Goal: Task Accomplishment & Management: Manage account settings

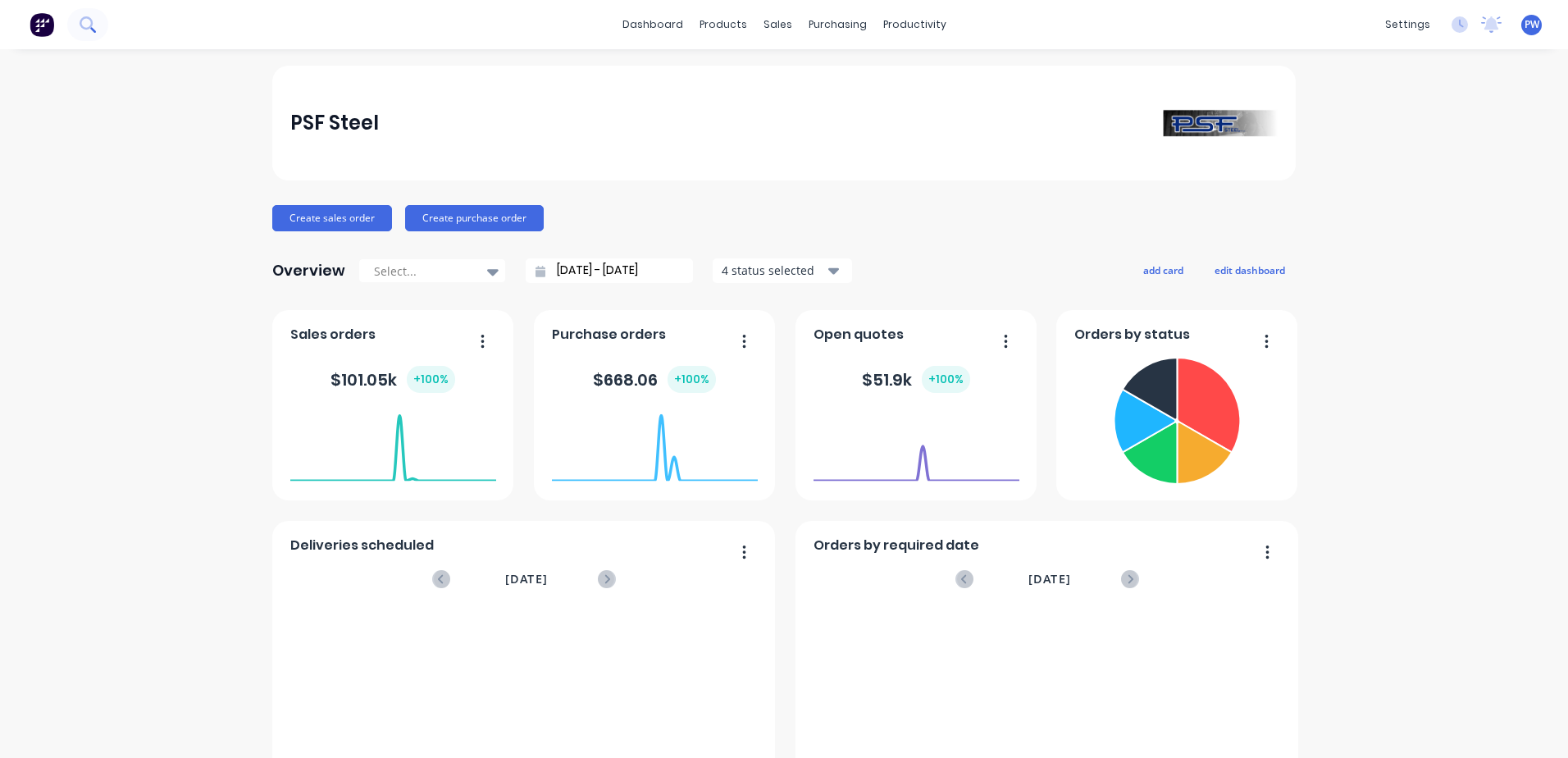
click at [88, 30] on icon at bounding box center [87, 24] width 15 height 15
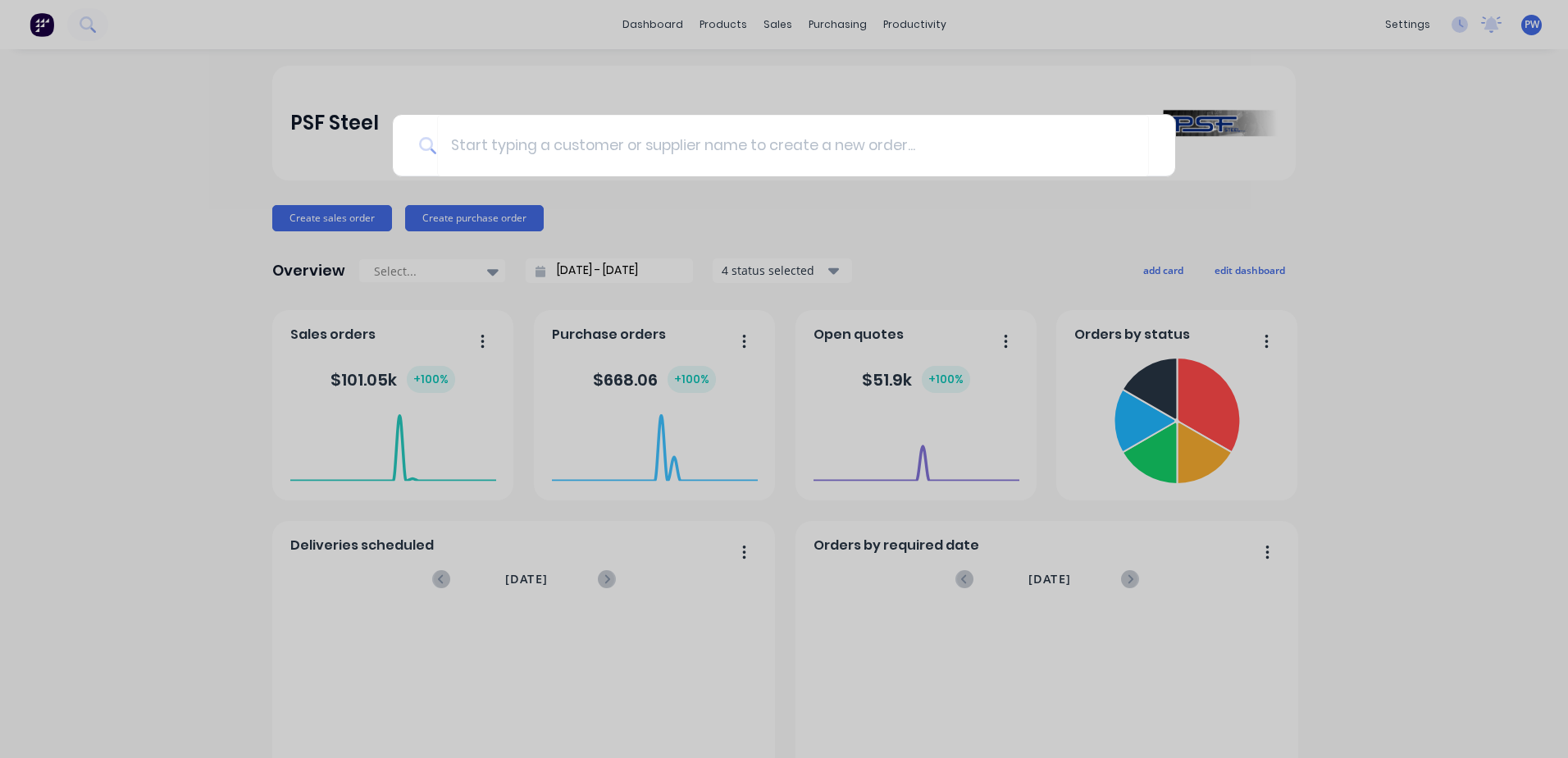
click at [42, 23] on div at bounding box center [784, 379] width 1568 height 758
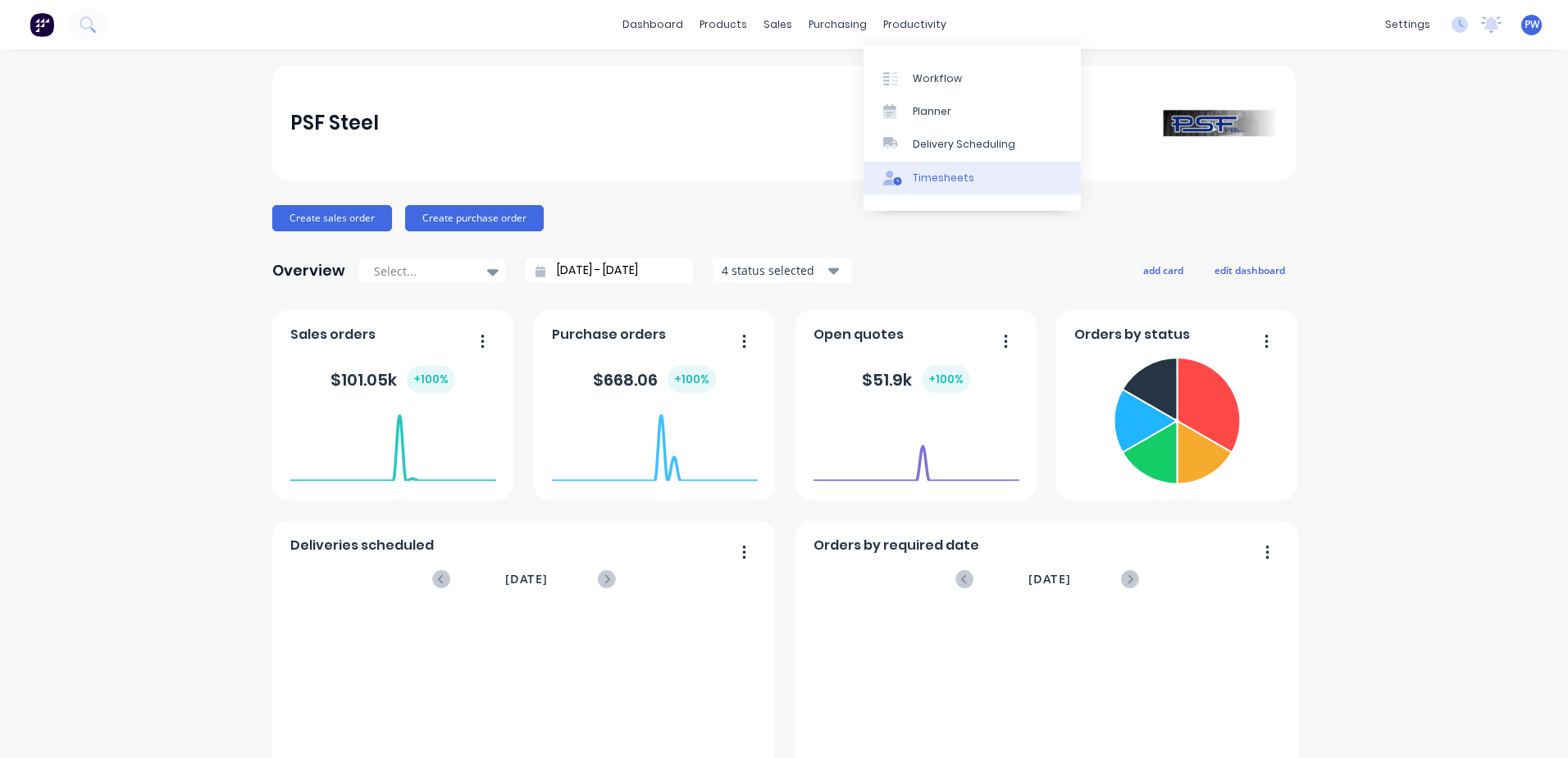
click at [930, 176] on div "Timesheets" at bounding box center [943, 177] width 61 height 14
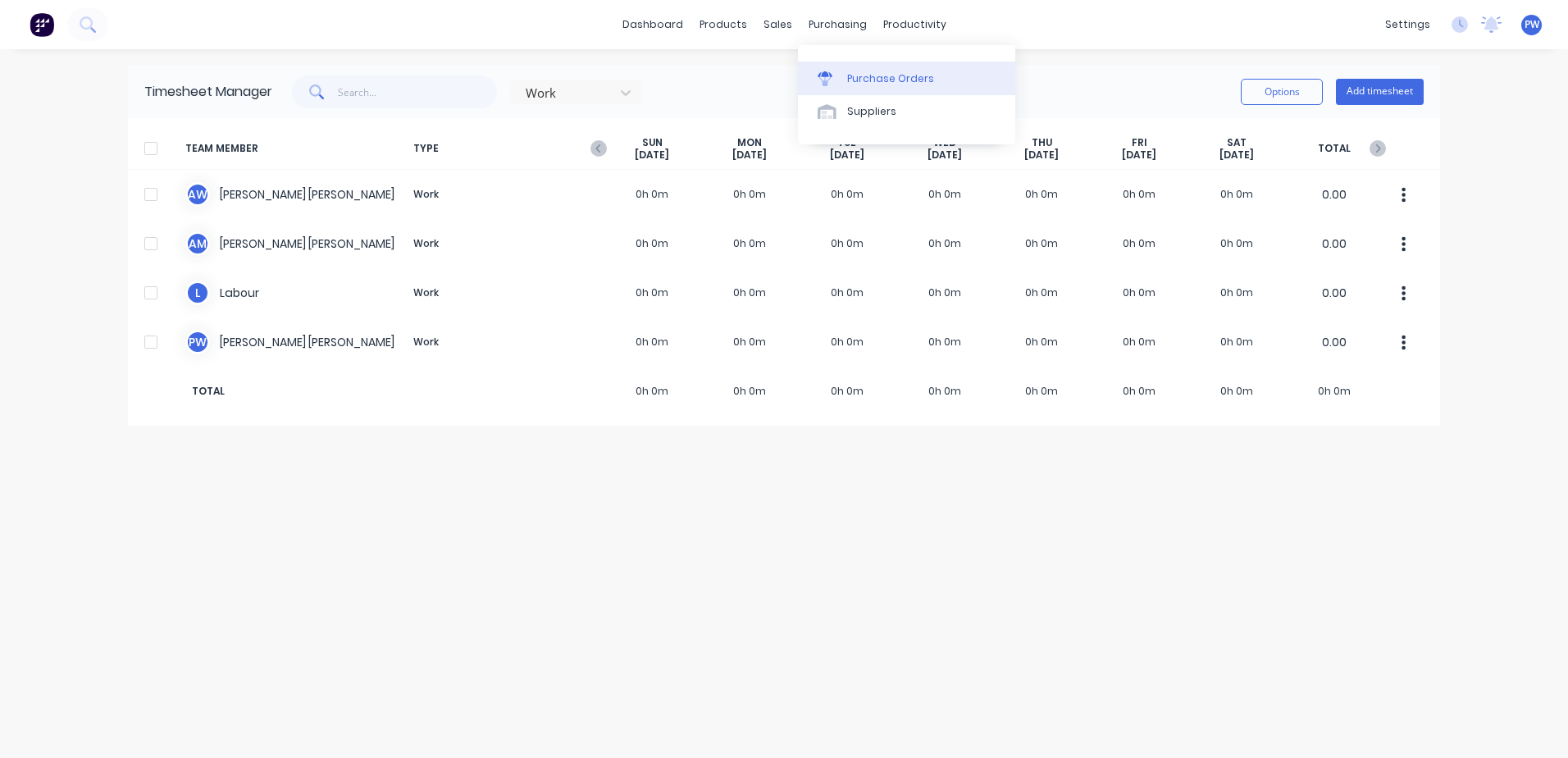
click at [850, 80] on div "Purchase Orders" at bounding box center [890, 78] width 87 height 14
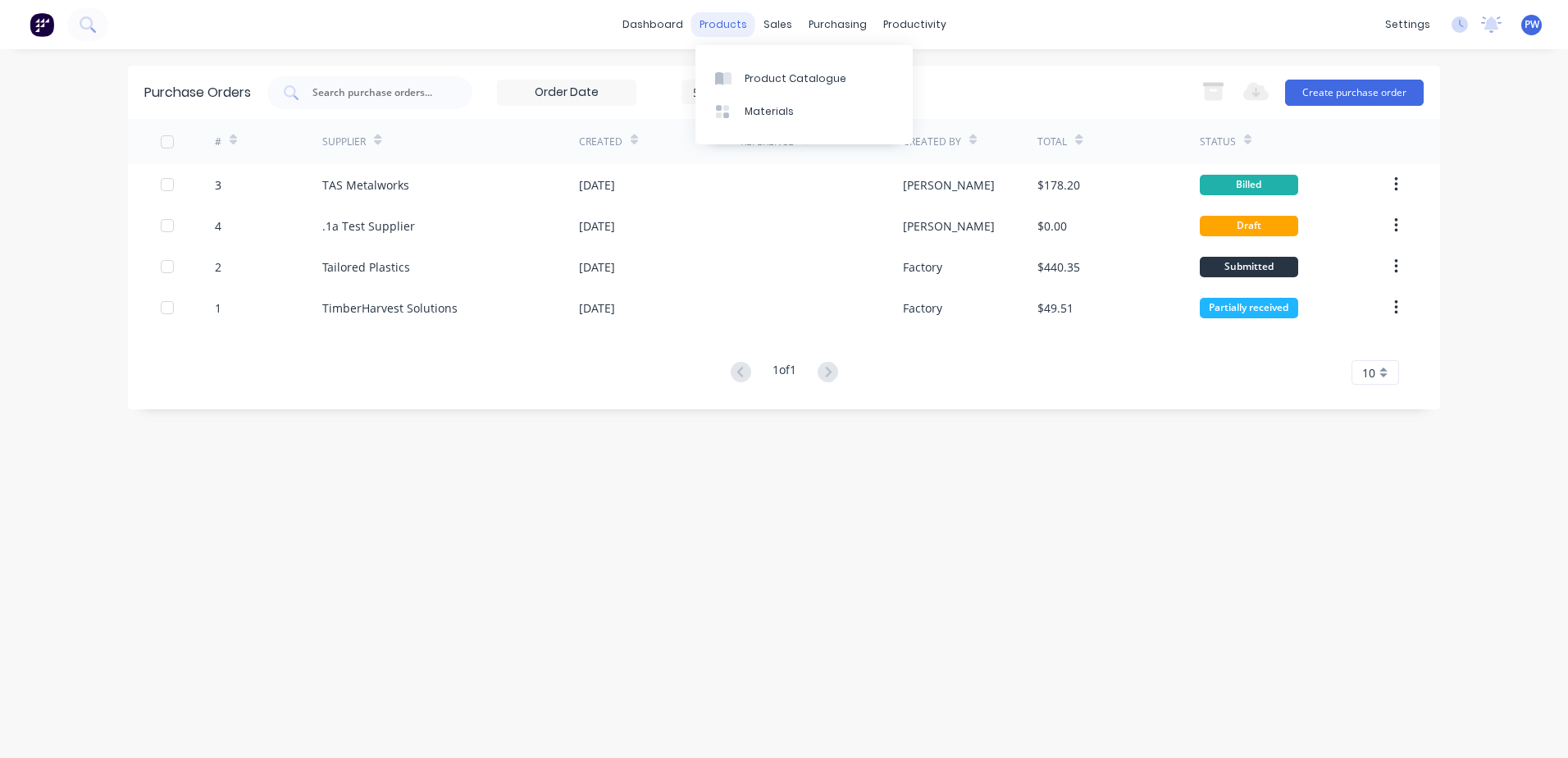
click at [731, 26] on div "products" at bounding box center [723, 25] width 64 height 25
click at [675, 29] on link "dashboard" at bounding box center [652, 25] width 77 height 25
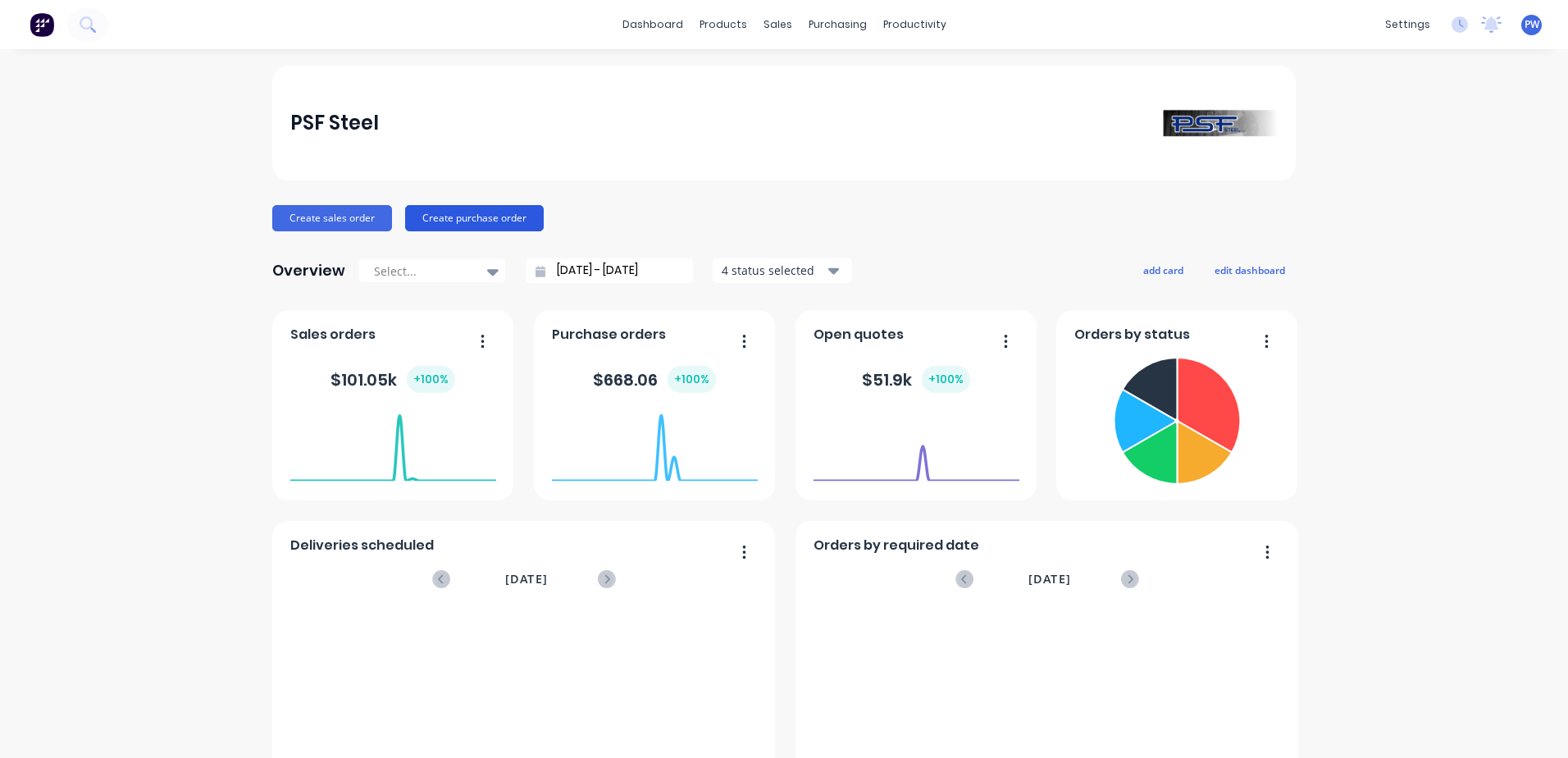
click at [461, 223] on button "Create purchase order" at bounding box center [474, 217] width 139 height 26
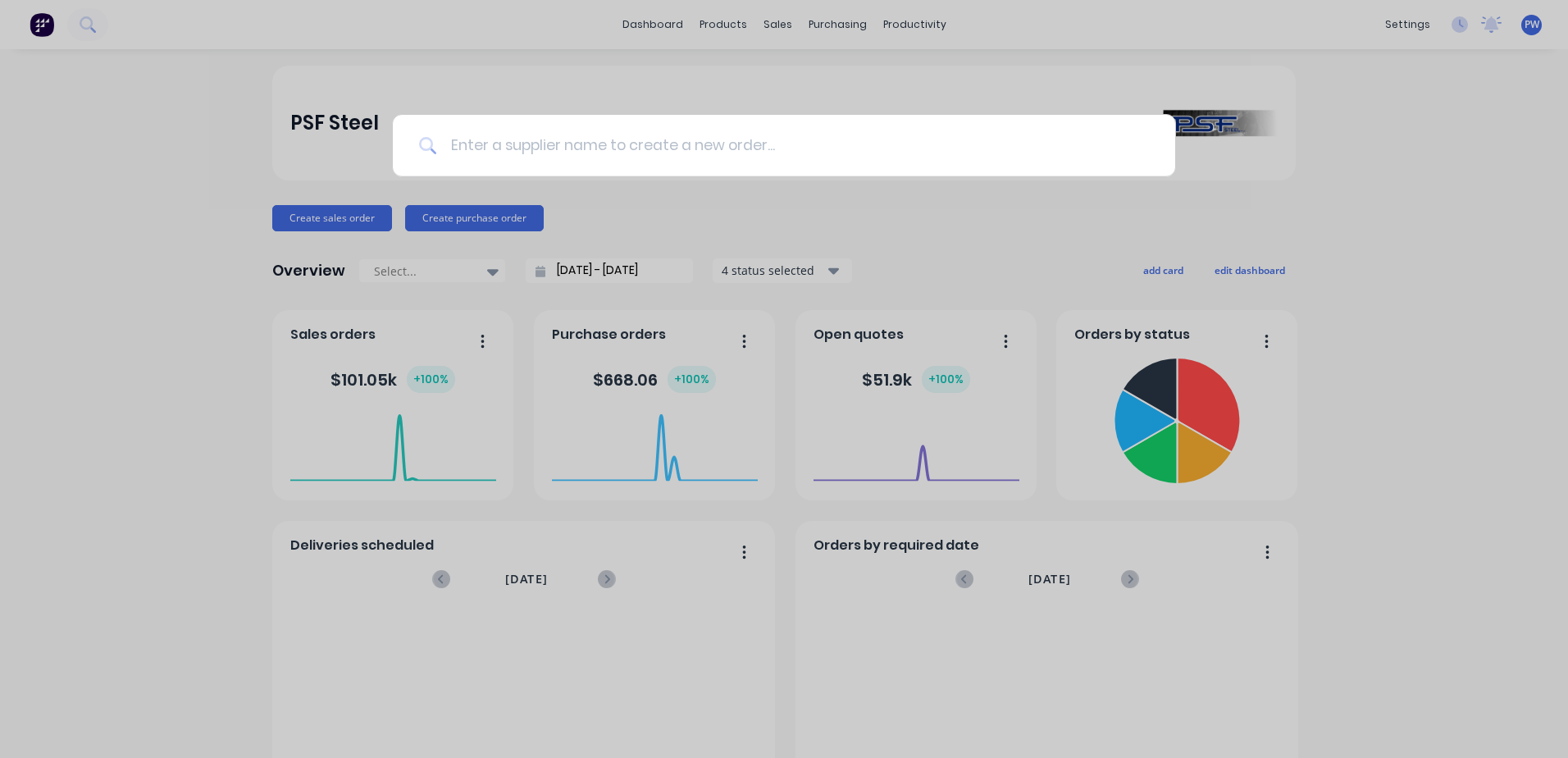
click at [519, 141] on input at bounding box center [793, 145] width 712 height 61
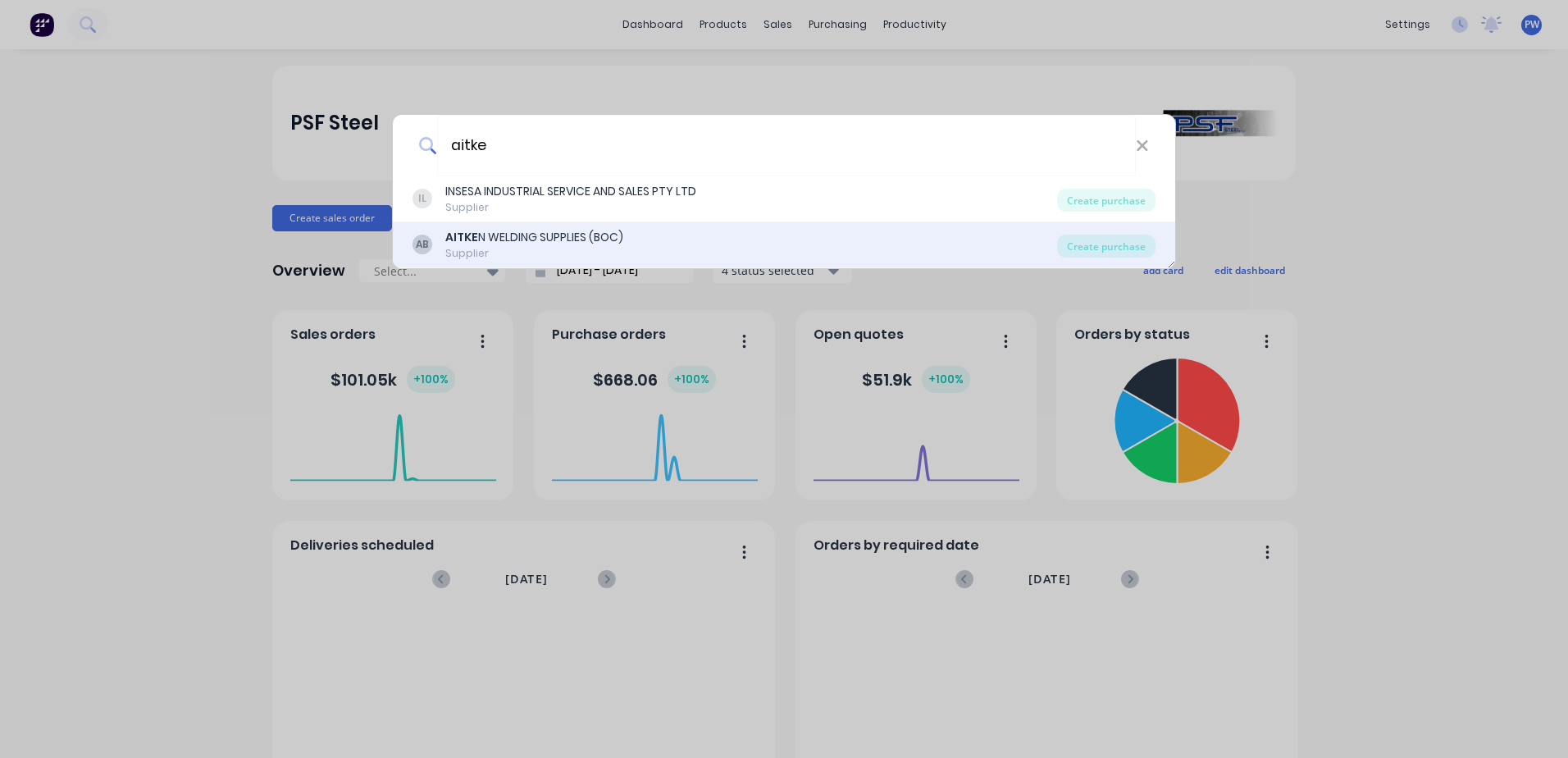
type input "aitke"
click at [489, 241] on div "AITKE N WELDING SUPPLIES (BOC)" at bounding box center [534, 237] width 178 height 17
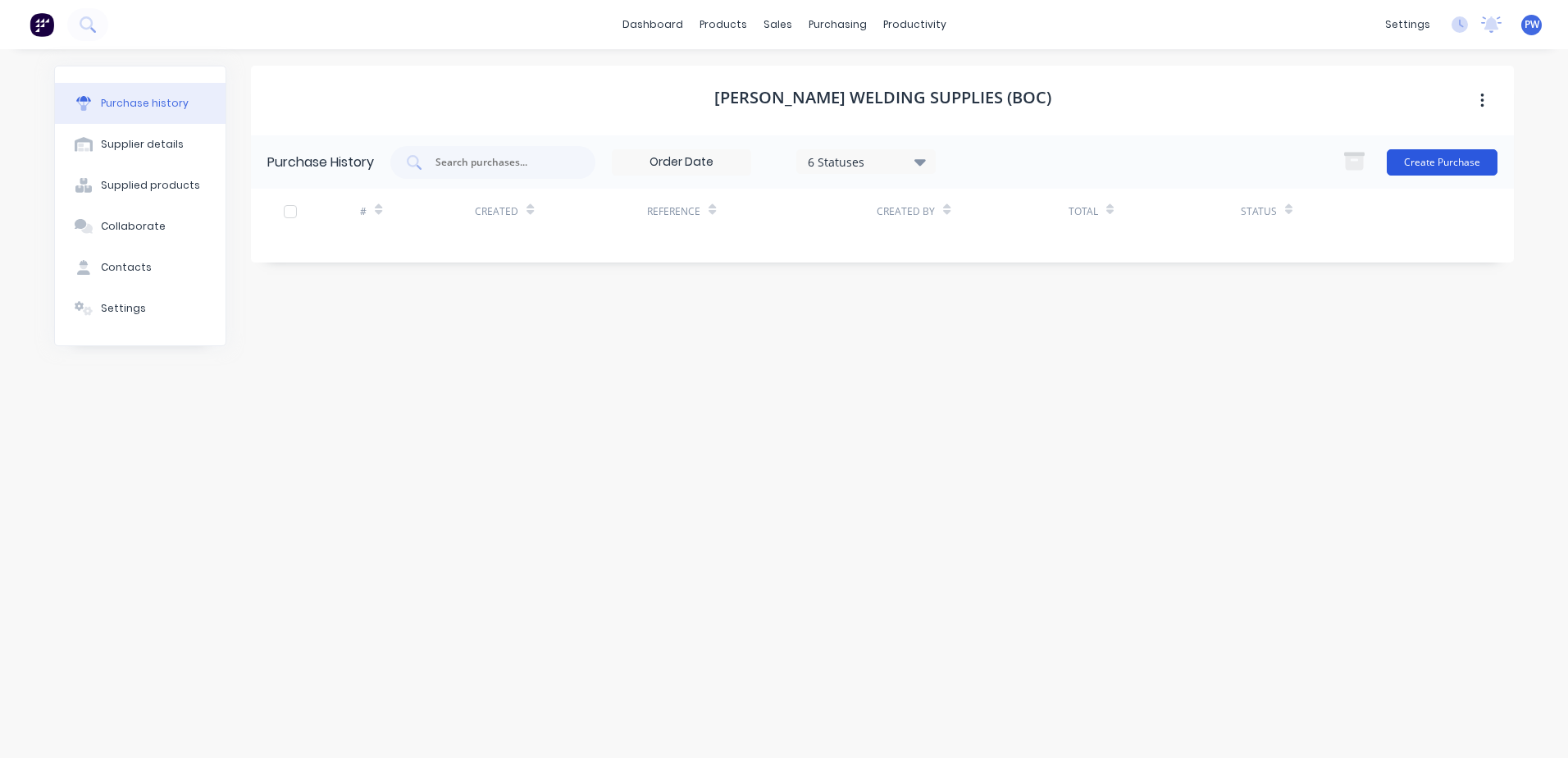
click at [1415, 164] on button "Create Purchase" at bounding box center [1442, 162] width 111 height 26
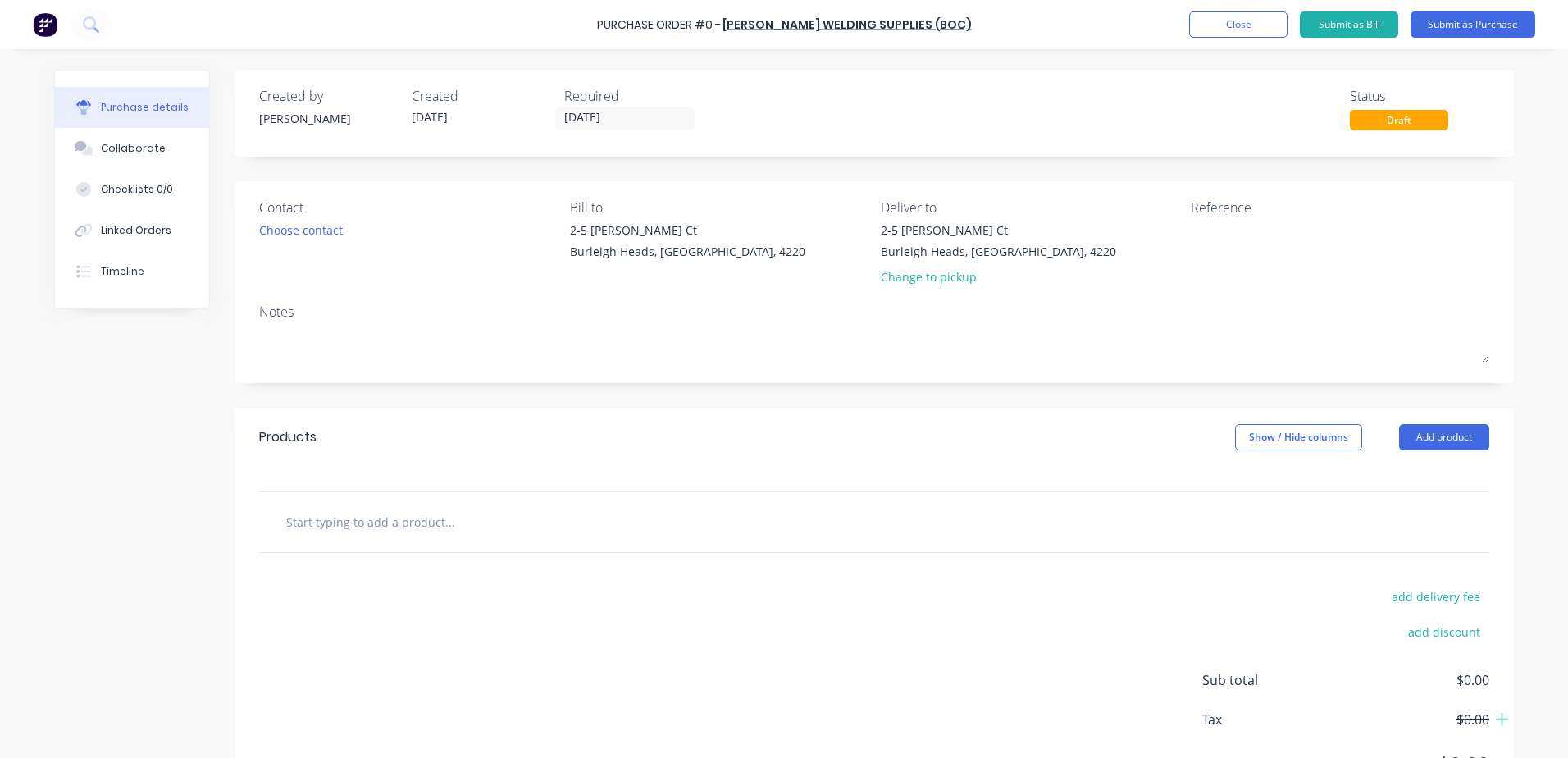
click at [376, 526] on input "text" at bounding box center [449, 522] width 328 height 33
type input "ste"
click at [1255, 26] on button "Close" at bounding box center [1238, 24] width 99 height 26
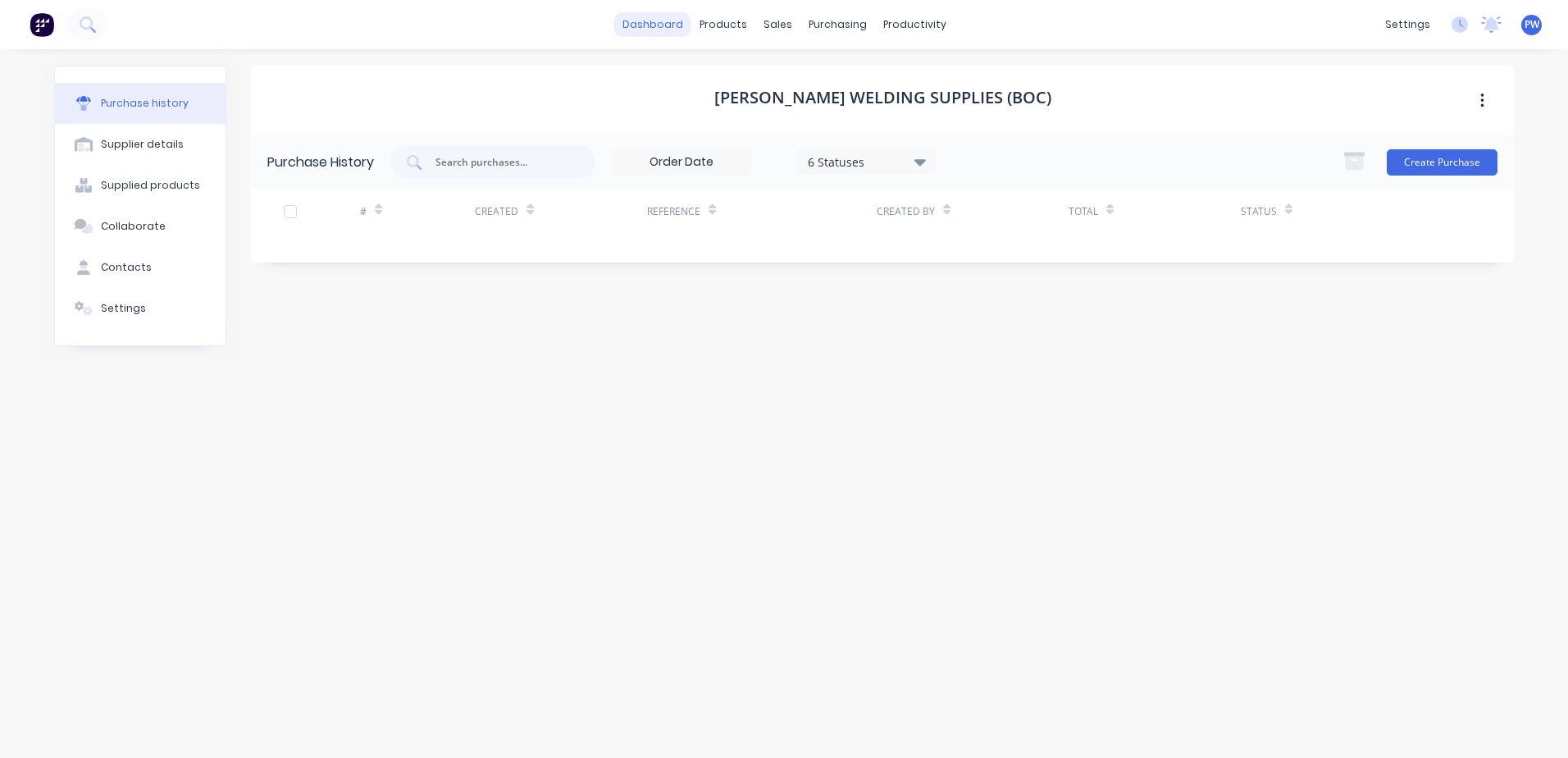
click at [651, 27] on link "dashboard" at bounding box center [652, 25] width 77 height 25
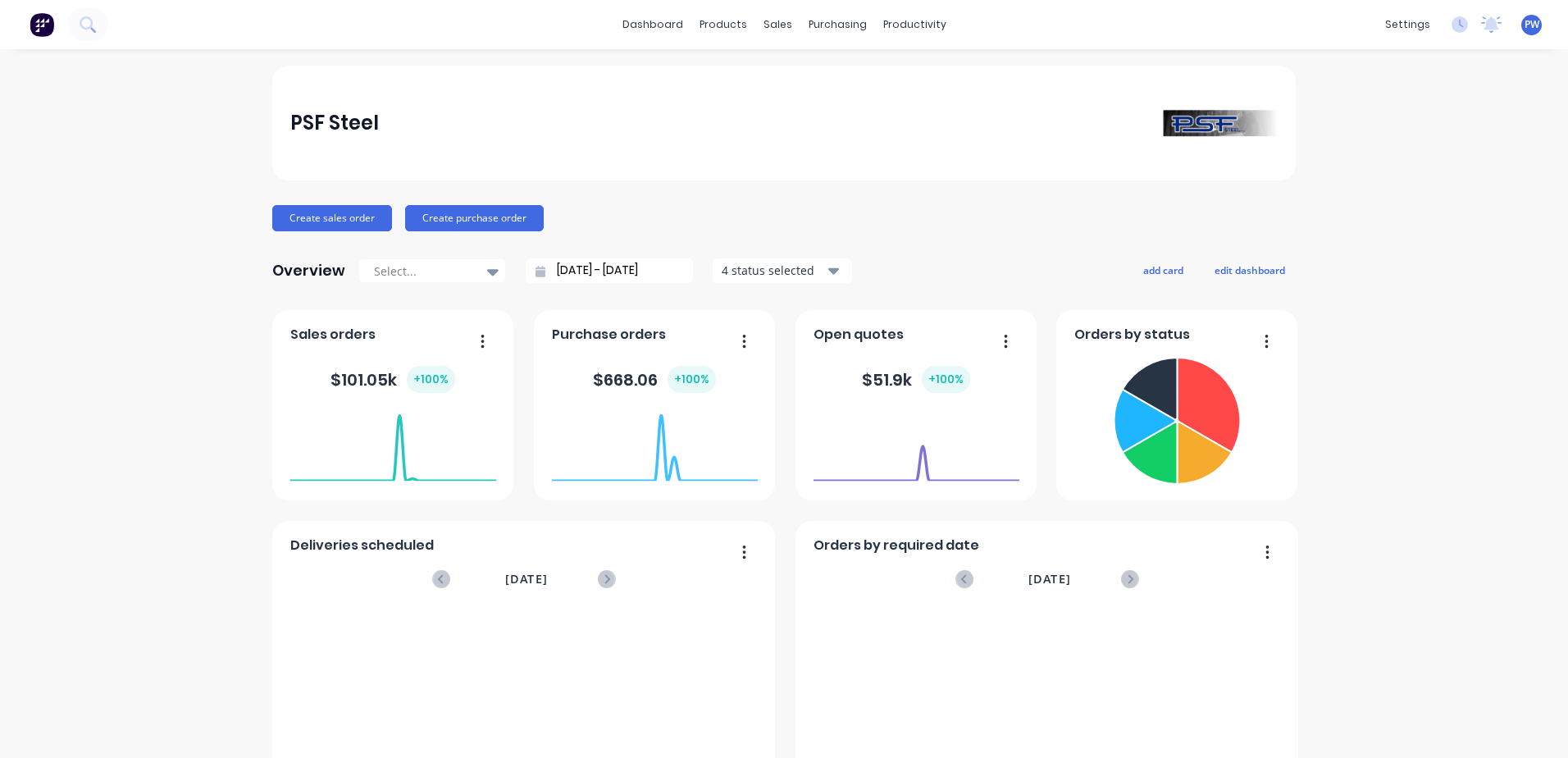
click at [1005, 346] on button "button" at bounding box center [1000, 343] width 34 height 26
click at [757, 73] on div "Product Catalogue" at bounding box center [789, 78] width 101 height 14
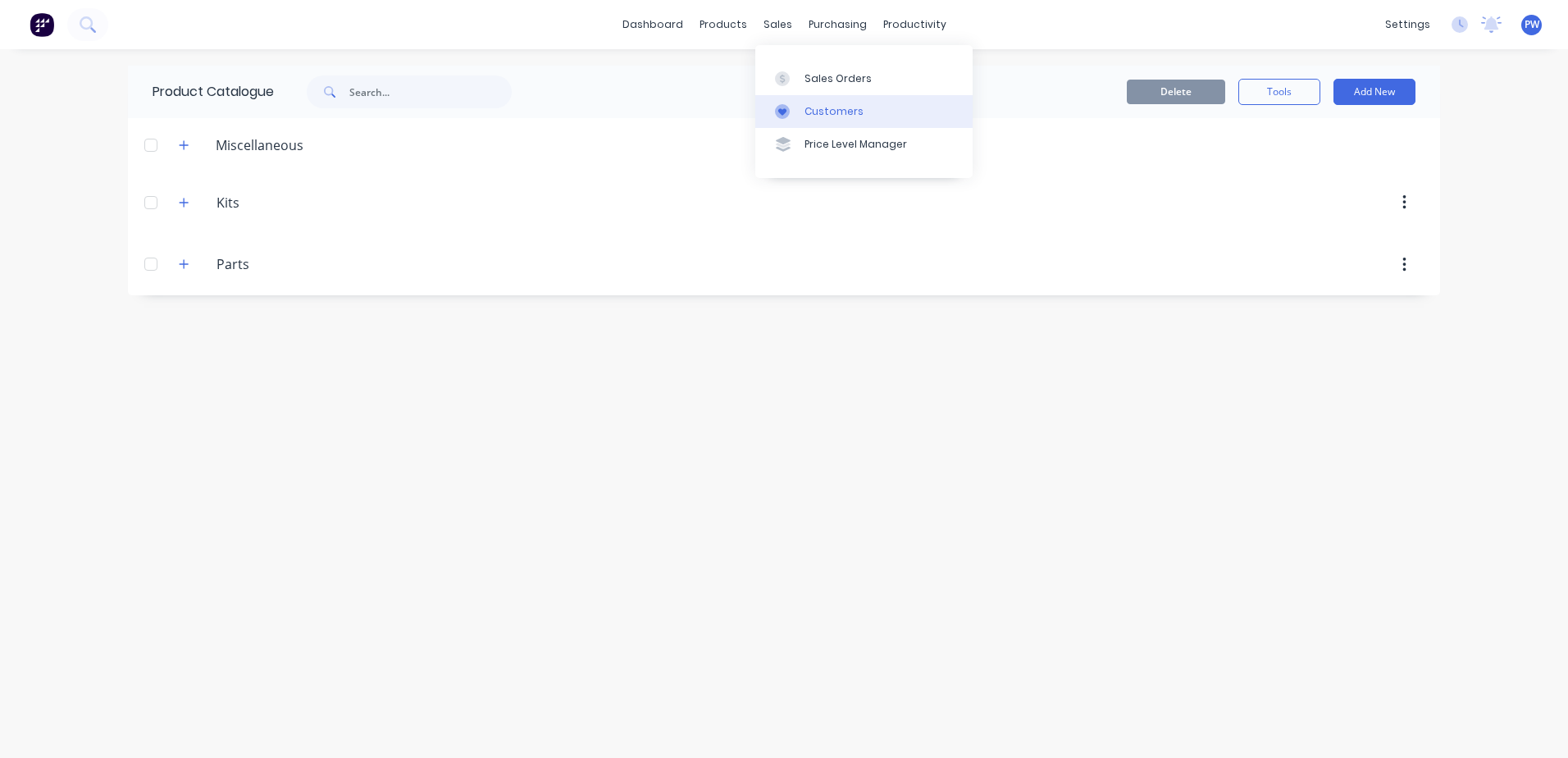
click at [823, 110] on div "Customers" at bounding box center [834, 111] width 59 height 14
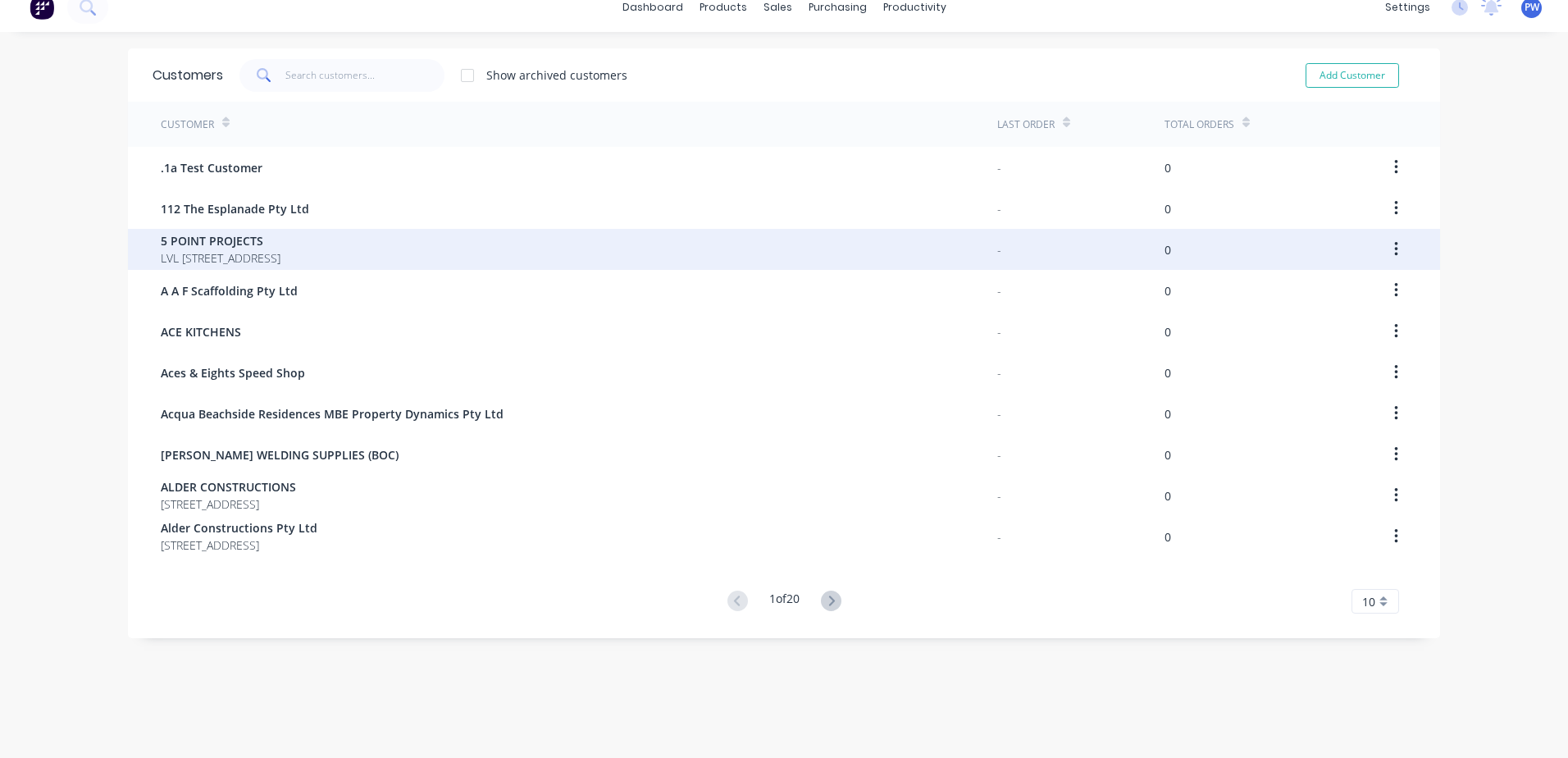
scroll to position [33, 0]
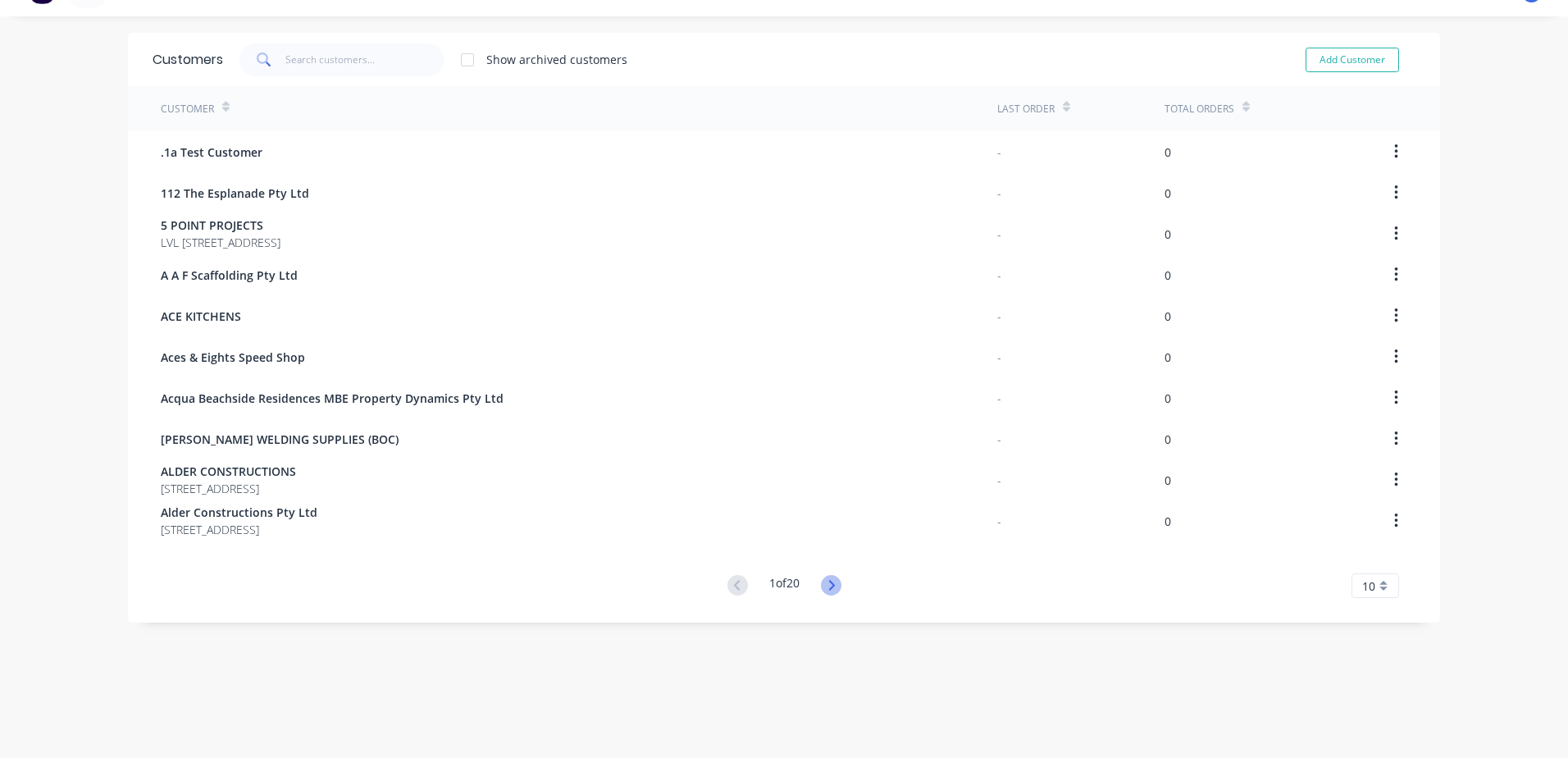
click at [827, 585] on icon at bounding box center [830, 585] width 20 height 20
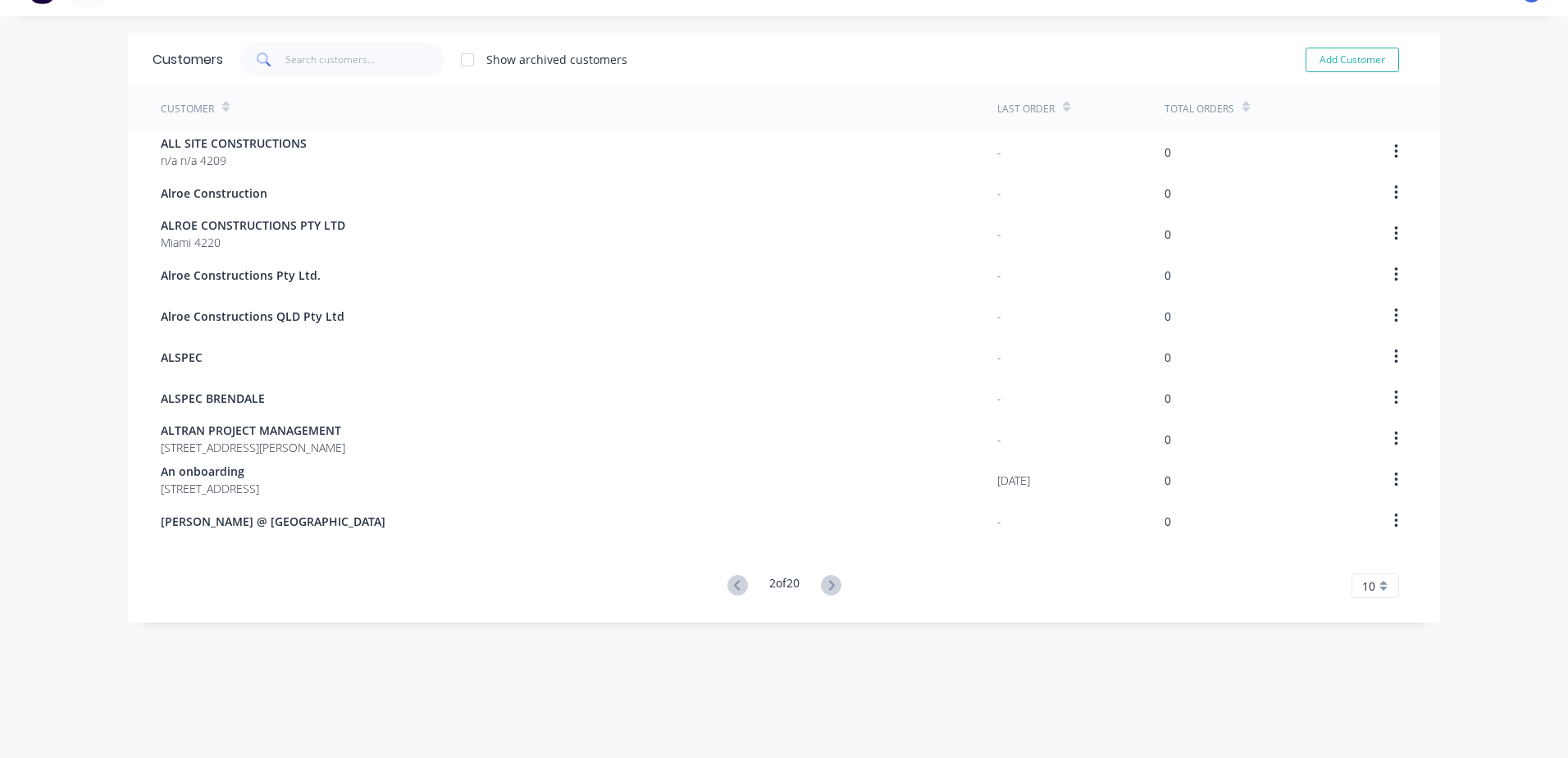
click at [827, 585] on icon at bounding box center [830, 585] width 20 height 20
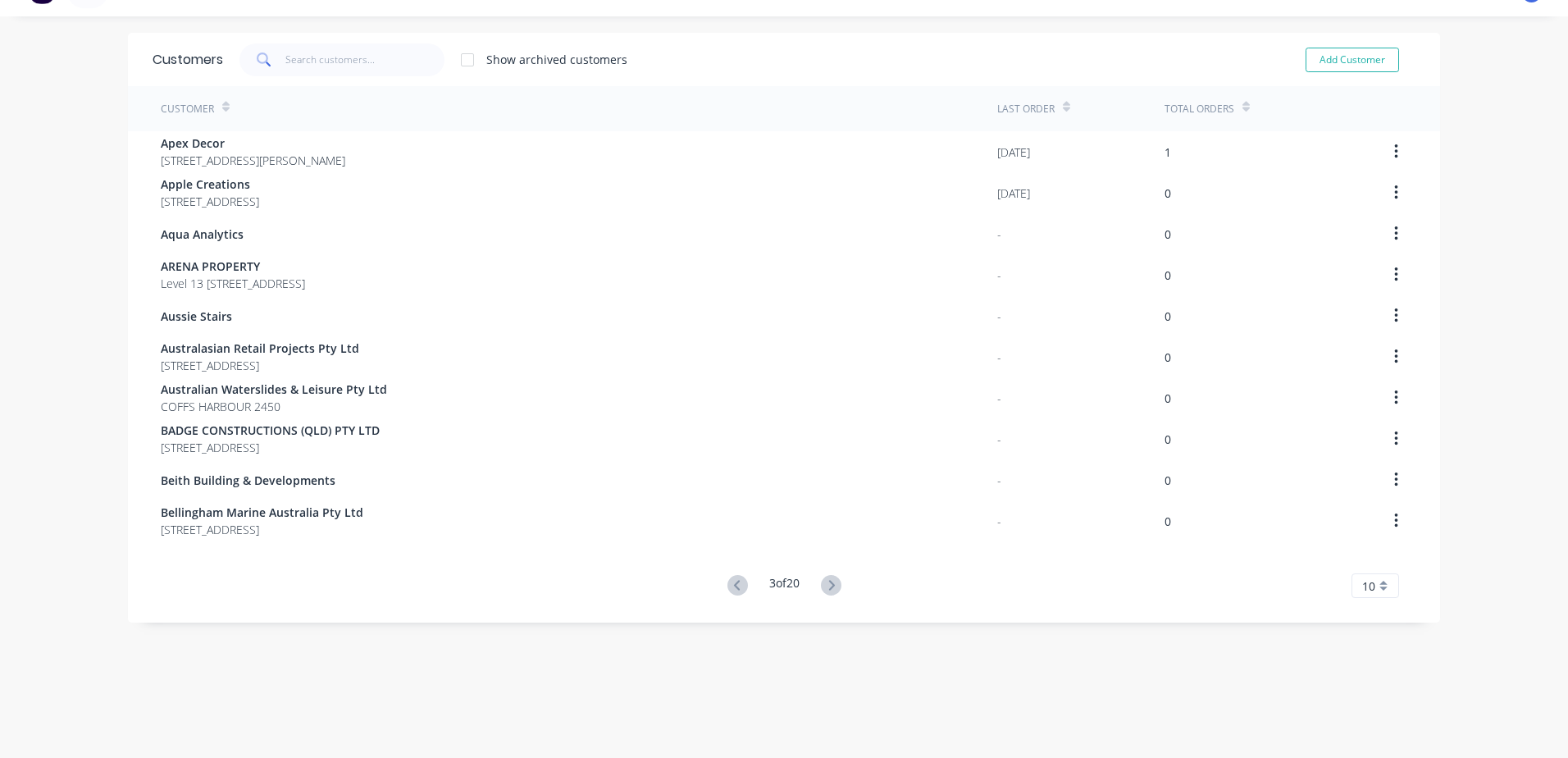
click at [827, 585] on icon at bounding box center [830, 585] width 20 height 20
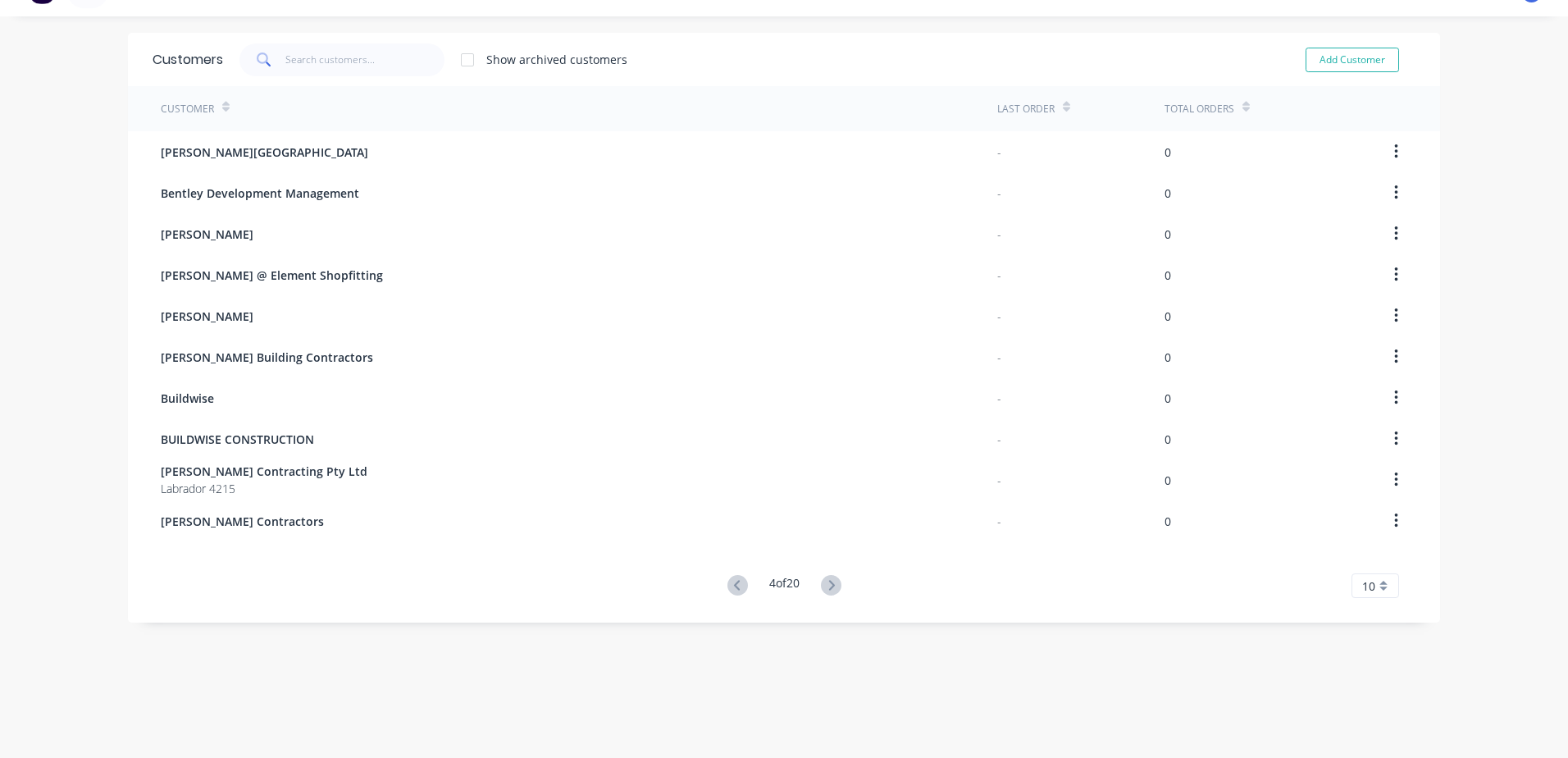
click at [827, 585] on icon at bounding box center [830, 585] width 20 height 20
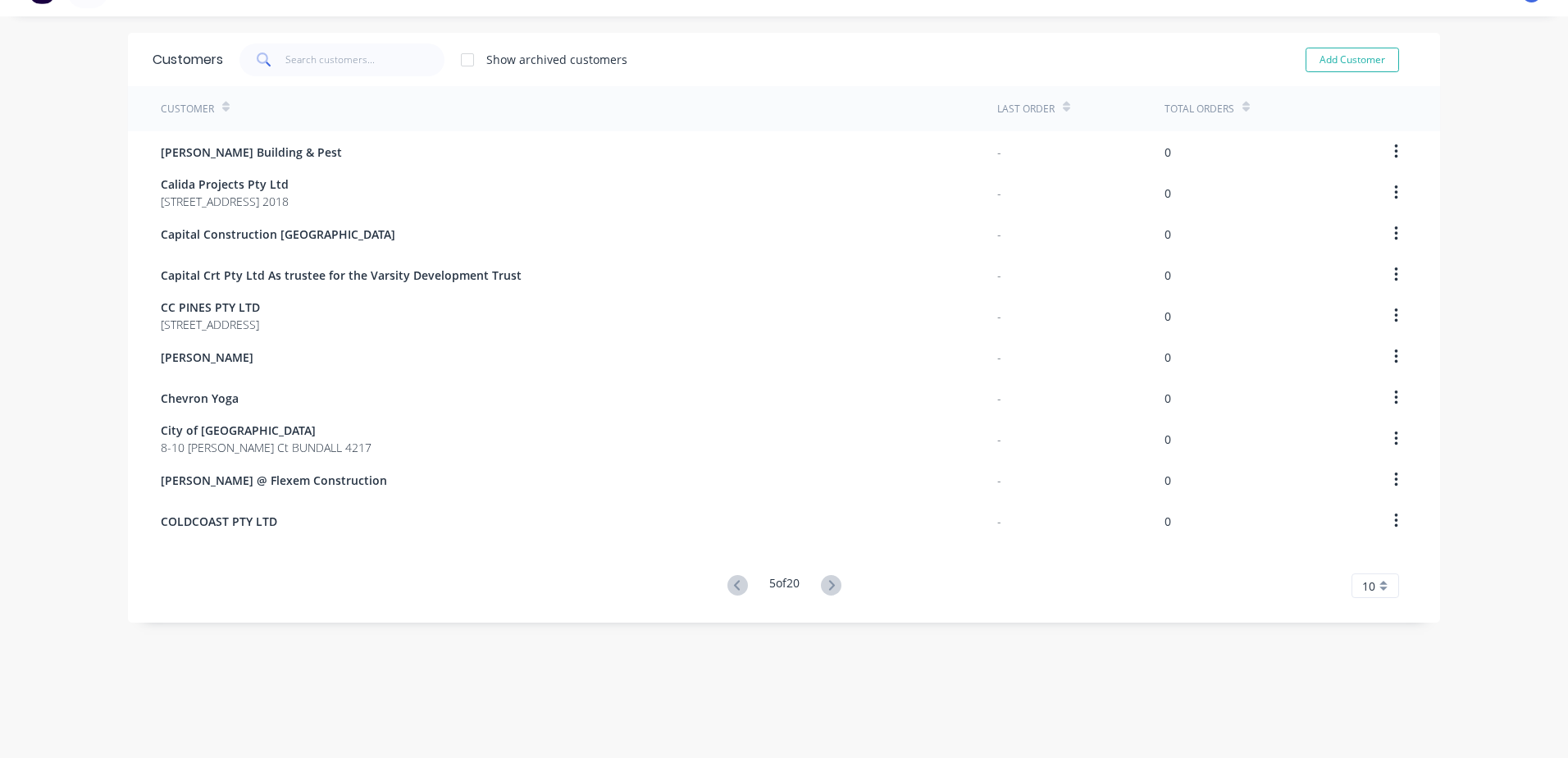
click at [827, 585] on icon at bounding box center [830, 585] width 20 height 20
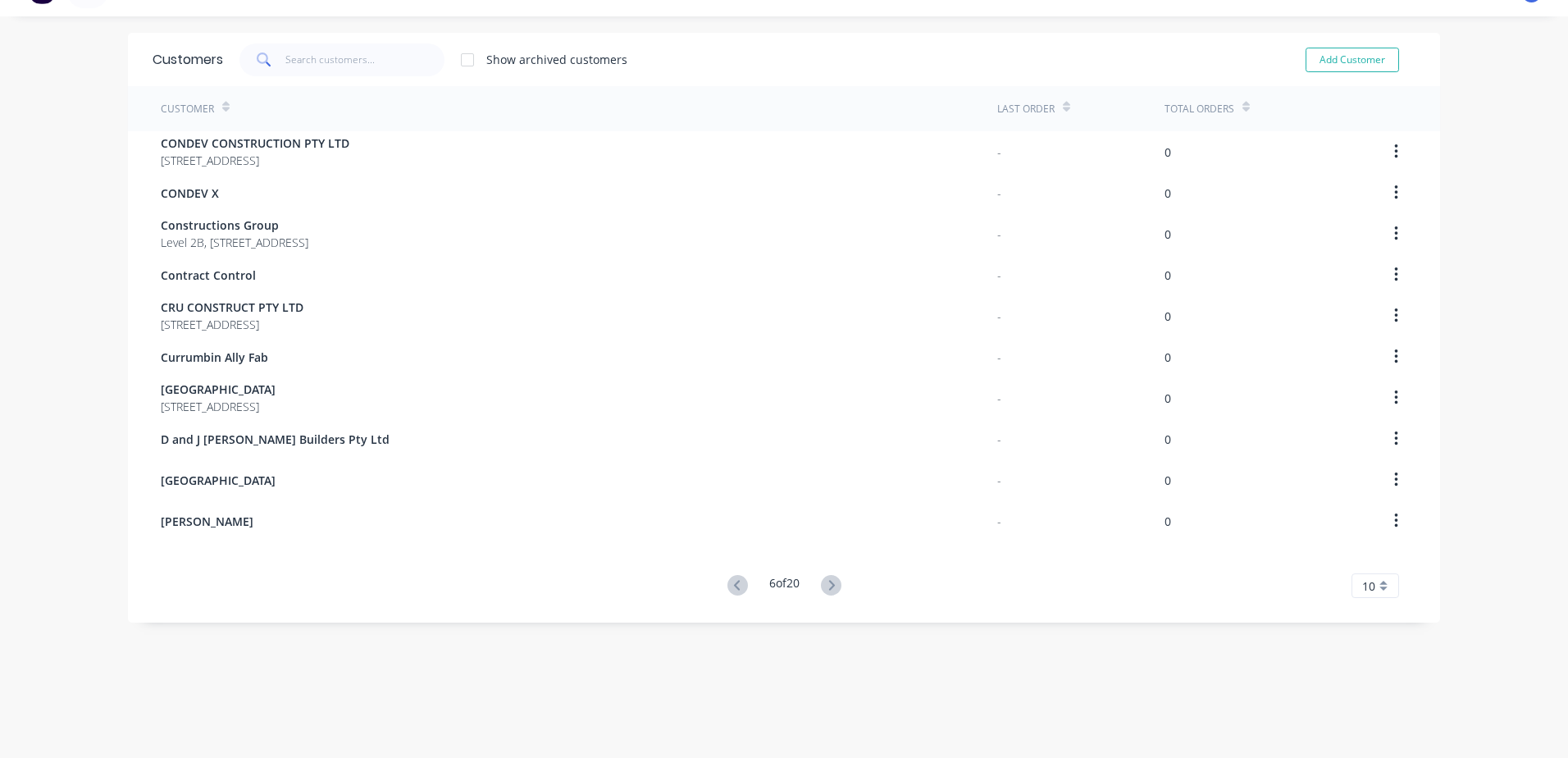
click at [827, 585] on icon at bounding box center [830, 585] width 20 height 20
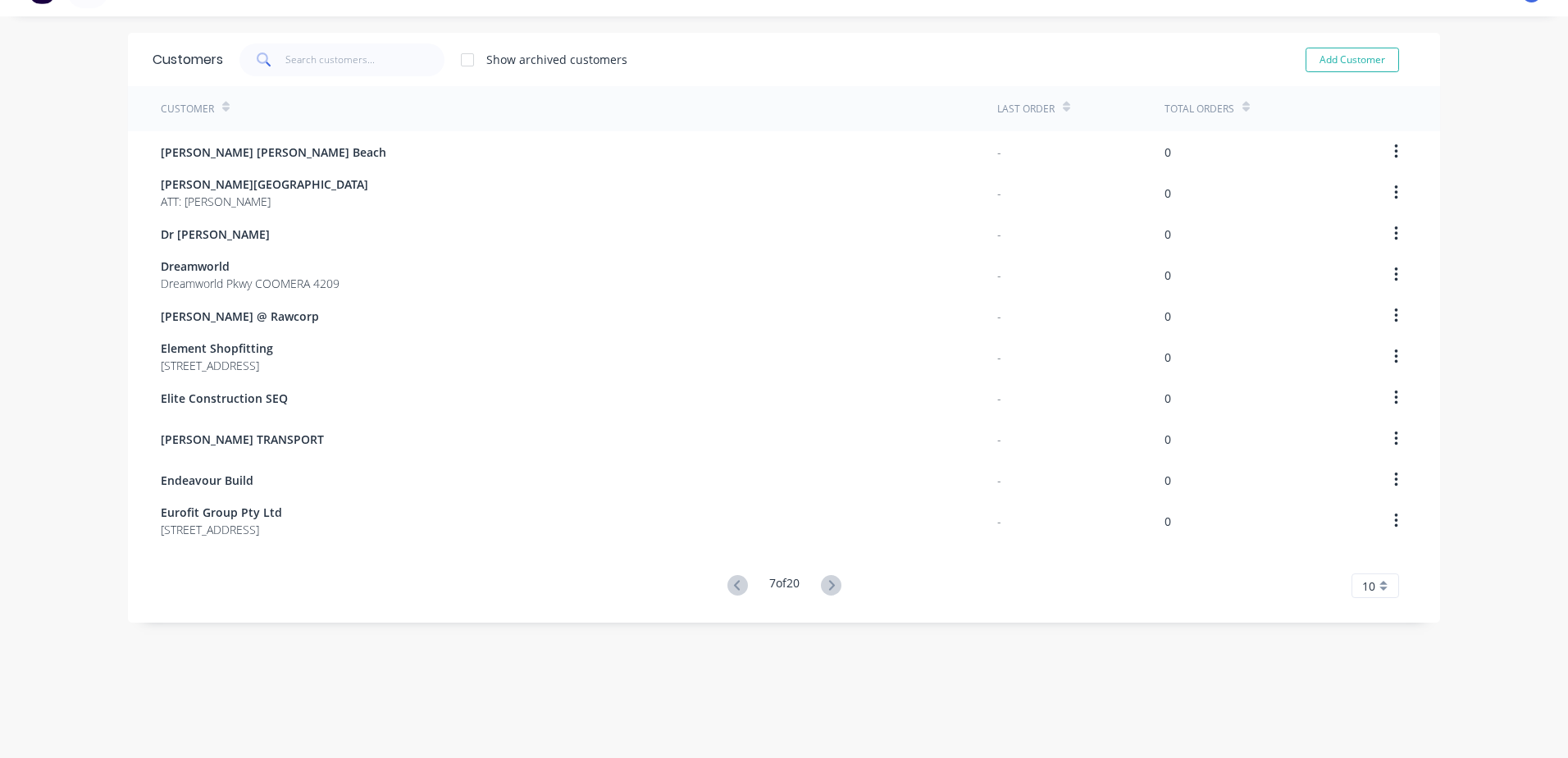
click at [827, 585] on icon at bounding box center [830, 585] width 20 height 20
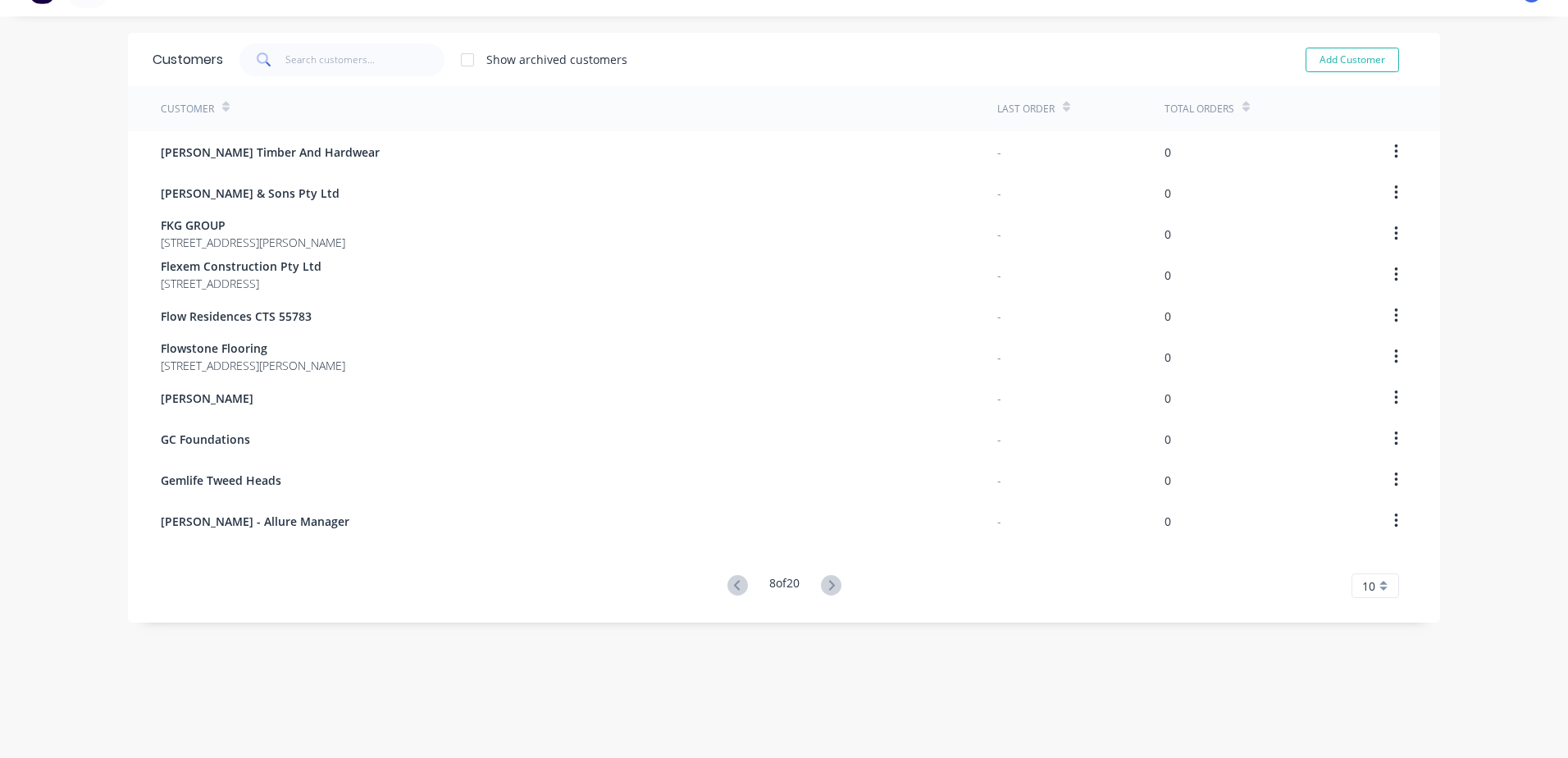
click at [827, 585] on icon at bounding box center [830, 585] width 20 height 20
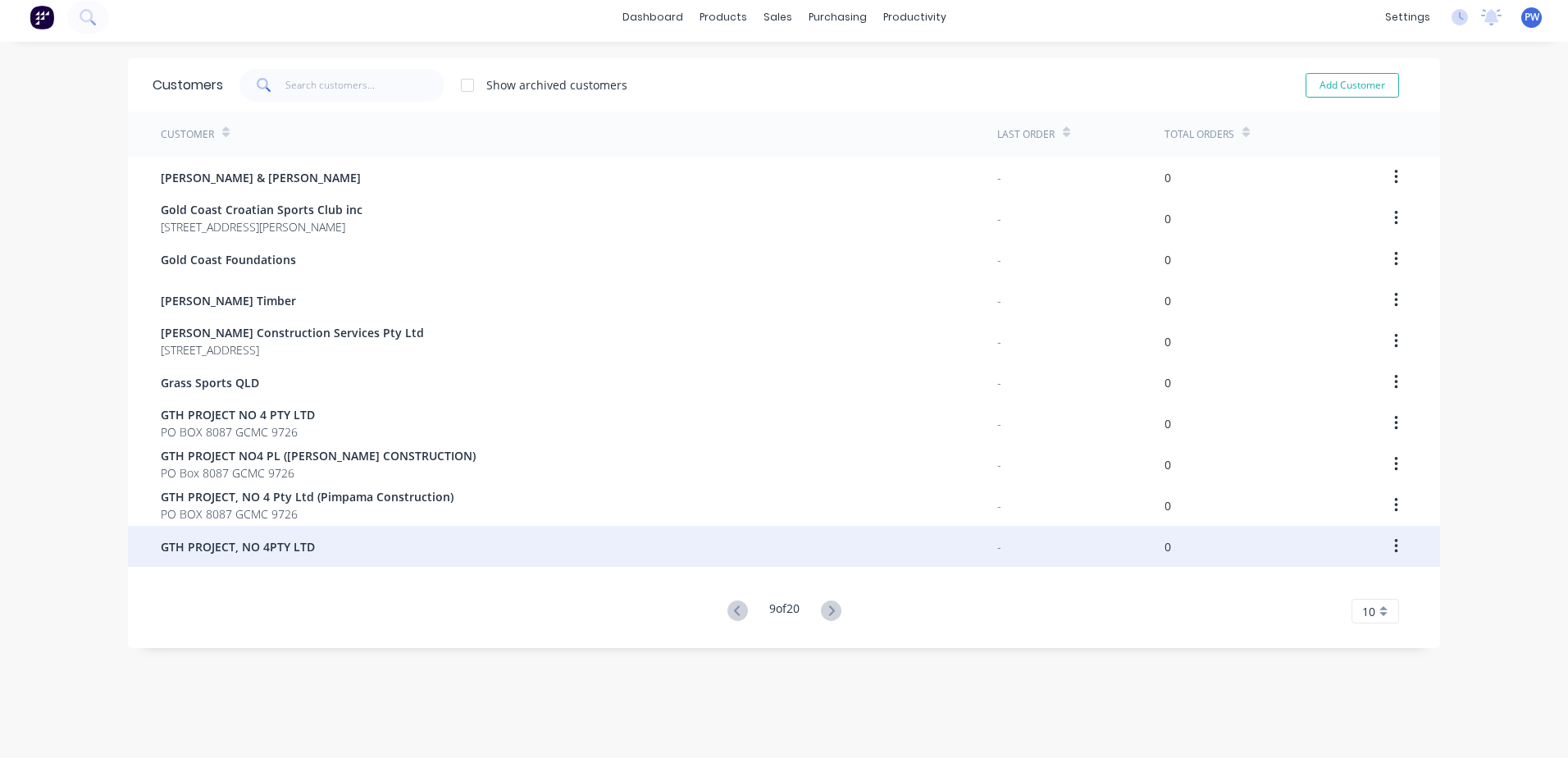
scroll to position [0, 0]
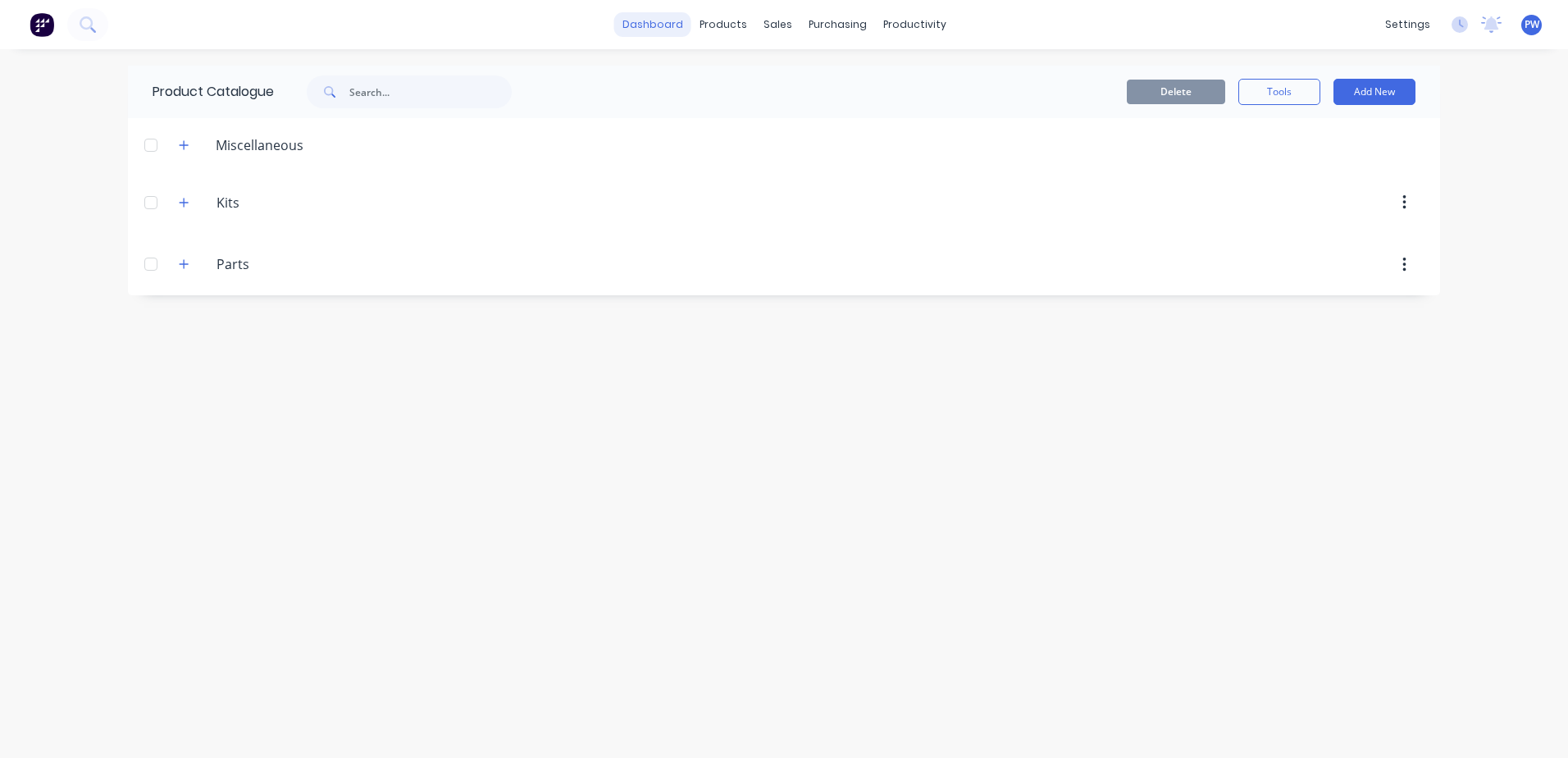
click at [651, 24] on link "dashboard" at bounding box center [652, 25] width 77 height 25
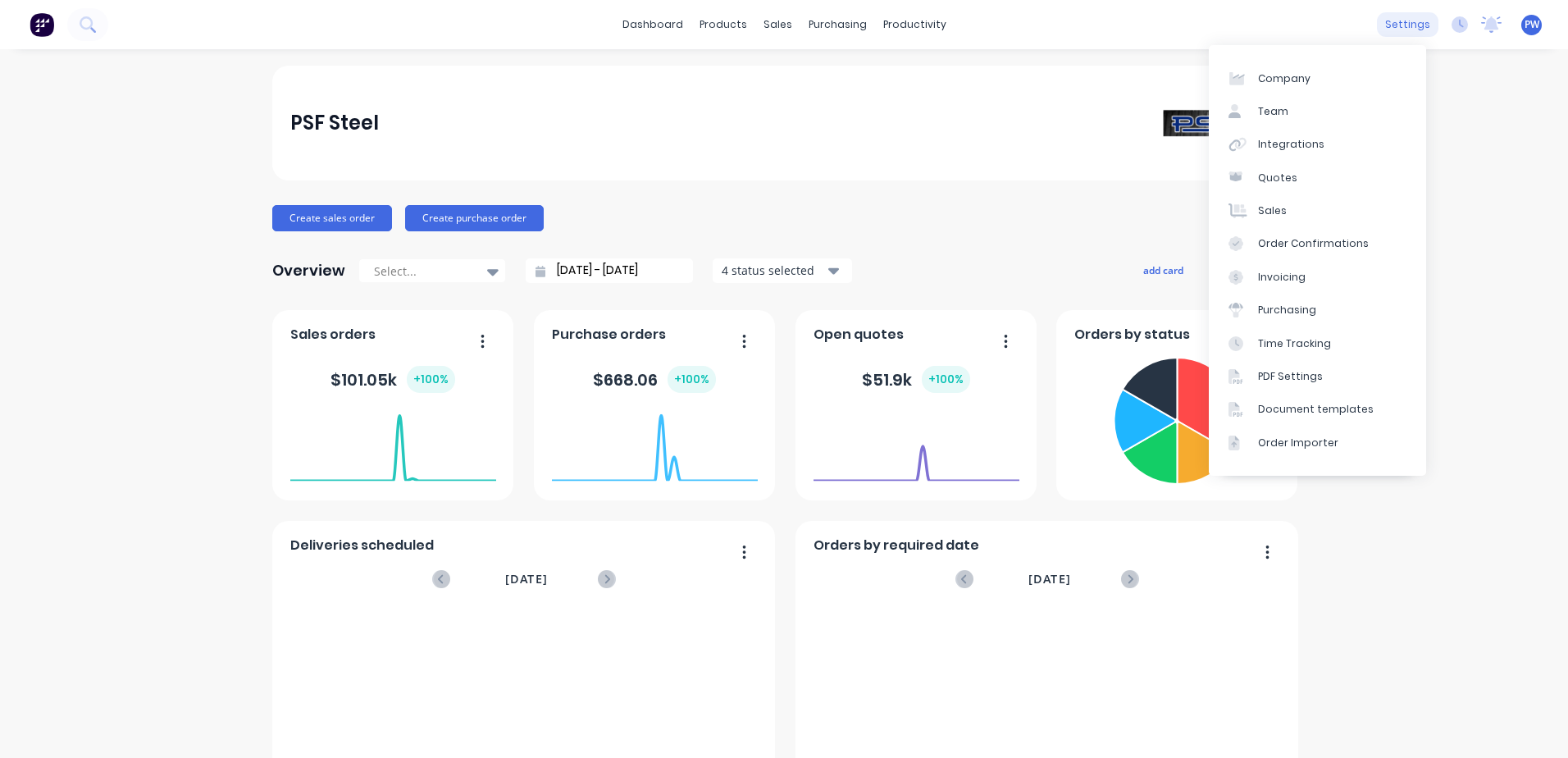
click at [1394, 21] on div "settings" at bounding box center [1407, 25] width 61 height 25
click at [1290, 77] on div "Company" at bounding box center [1284, 78] width 53 height 14
select select "AU"
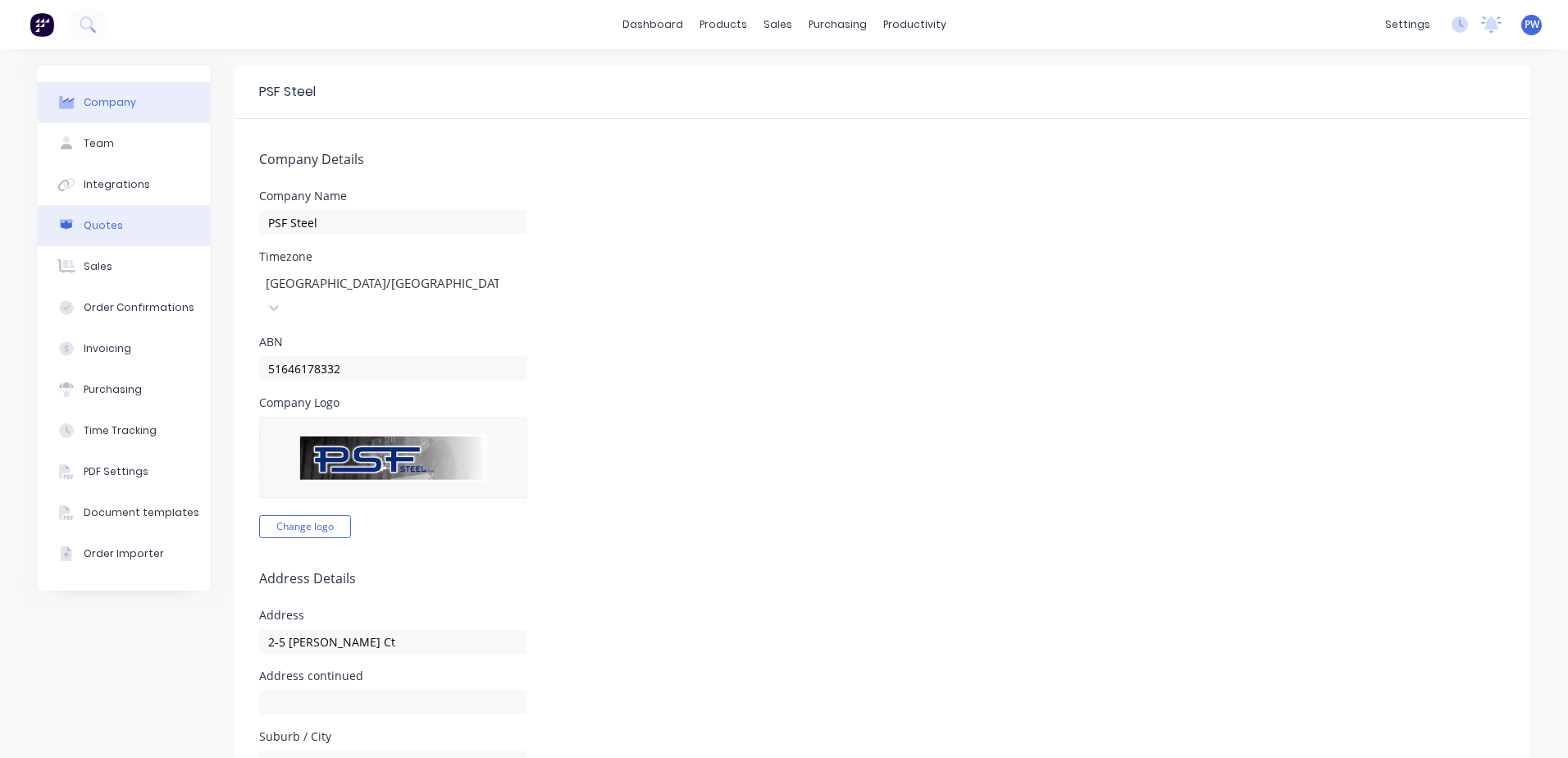
click at [85, 221] on div "Quotes" at bounding box center [102, 225] width 39 height 14
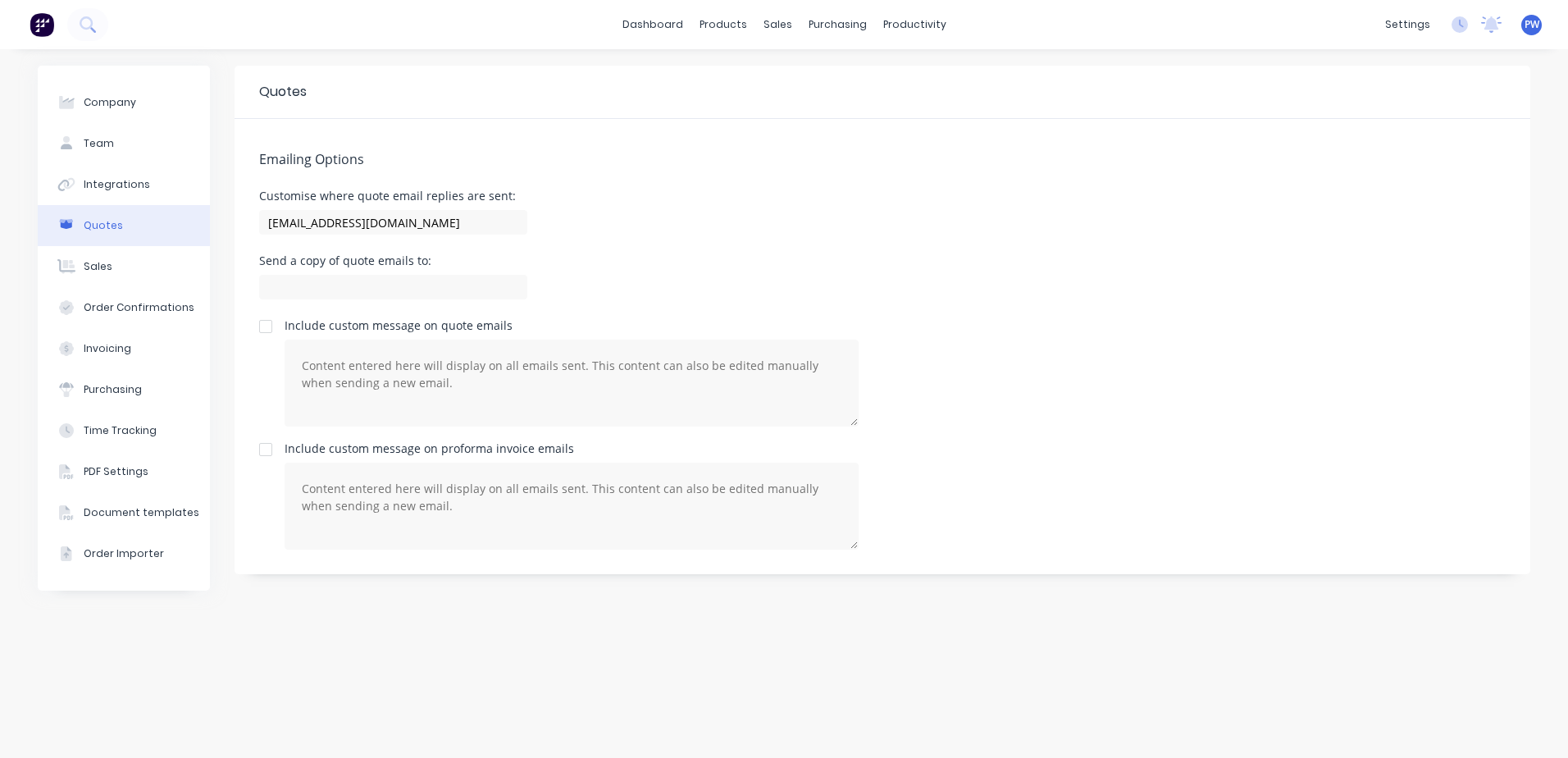
click at [102, 226] on div "Quotes" at bounding box center [102, 225] width 39 height 14
click at [429, 223] on input "team+psfsteel@factory.app" at bounding box center [393, 222] width 268 height 25
drag, startPoint x: 429, startPoint y: 223, endPoint x: 210, endPoint y: 200, distance: 220.2
click at [210, 200] on div "Company Team Integrations Quotes Sales Order Confirmations Invoicing Purchasing…" at bounding box center [784, 404] width 1492 height 676
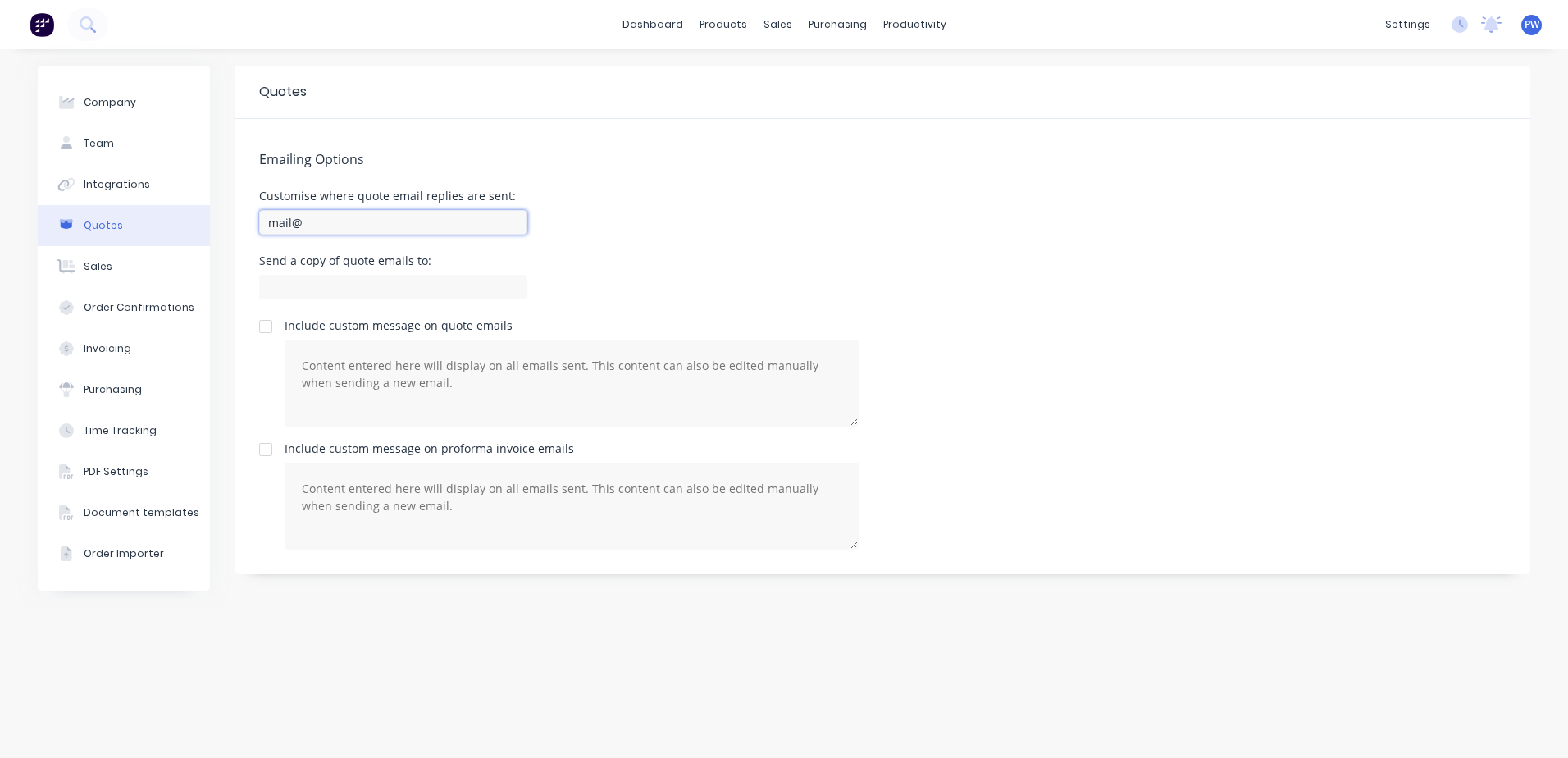
type input "[EMAIL_ADDRESS][DOMAIN_NAME]"
click at [362, 223] on input "mail@psf.com.au, adam@psf.com.au" at bounding box center [393, 222] width 268 height 25
drag, startPoint x: 475, startPoint y: 224, endPoint x: 234, endPoint y: 219, distance: 241.1
click at [234, 219] on div "Emailing Options Customise where quote email replies are sent: mail@psf.com.au,…" at bounding box center [882, 346] width 1295 height 456
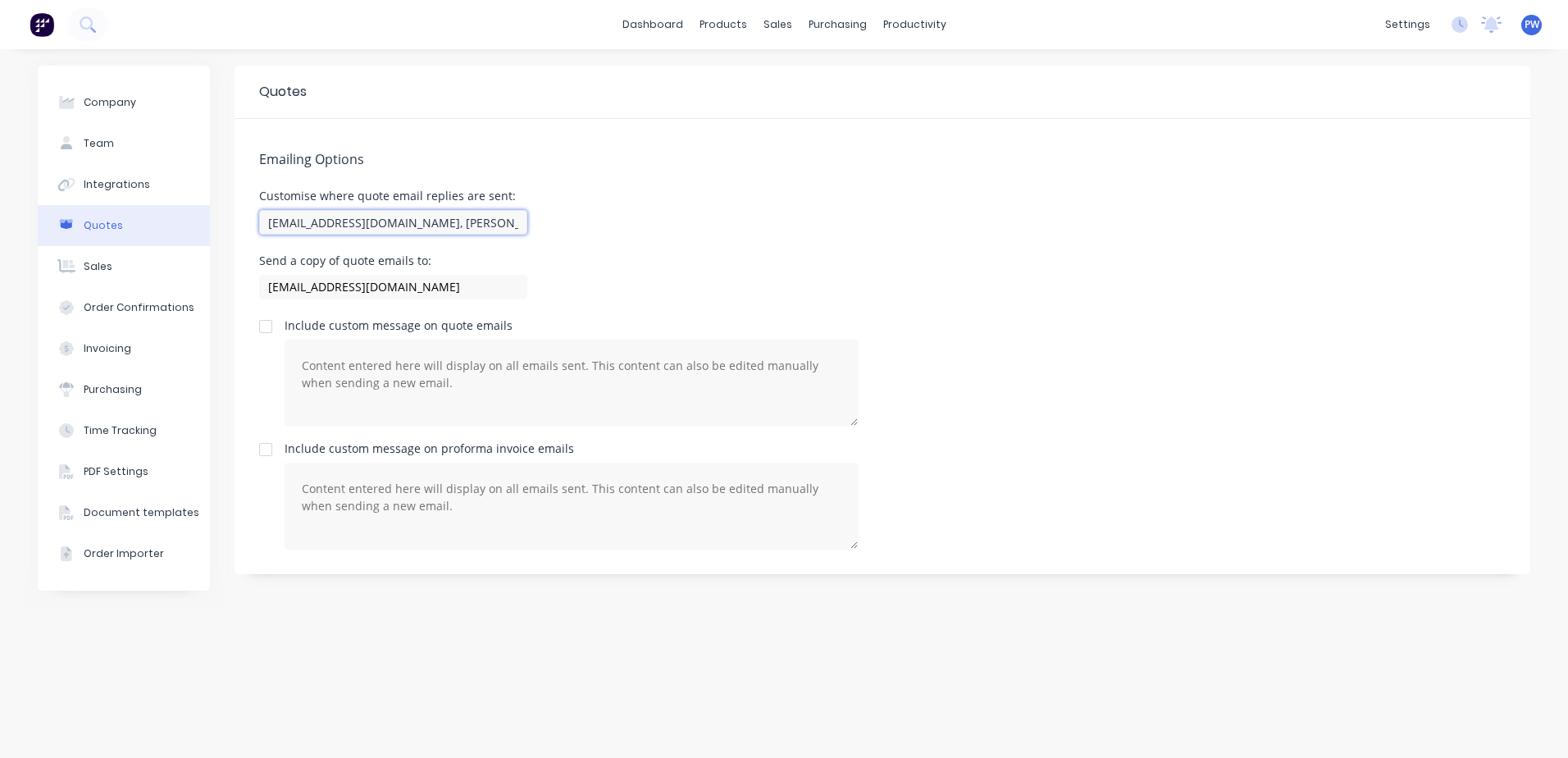
type input "mail@psf.com.au, adam@psf.com.au"
click at [795, 295] on div "Send a copy of quote emails to: mail@psf.com.au" at bounding box center [882, 279] width 1247 height 49
click at [120, 312] on div "Order Confirmations" at bounding box center [139, 307] width 111 height 14
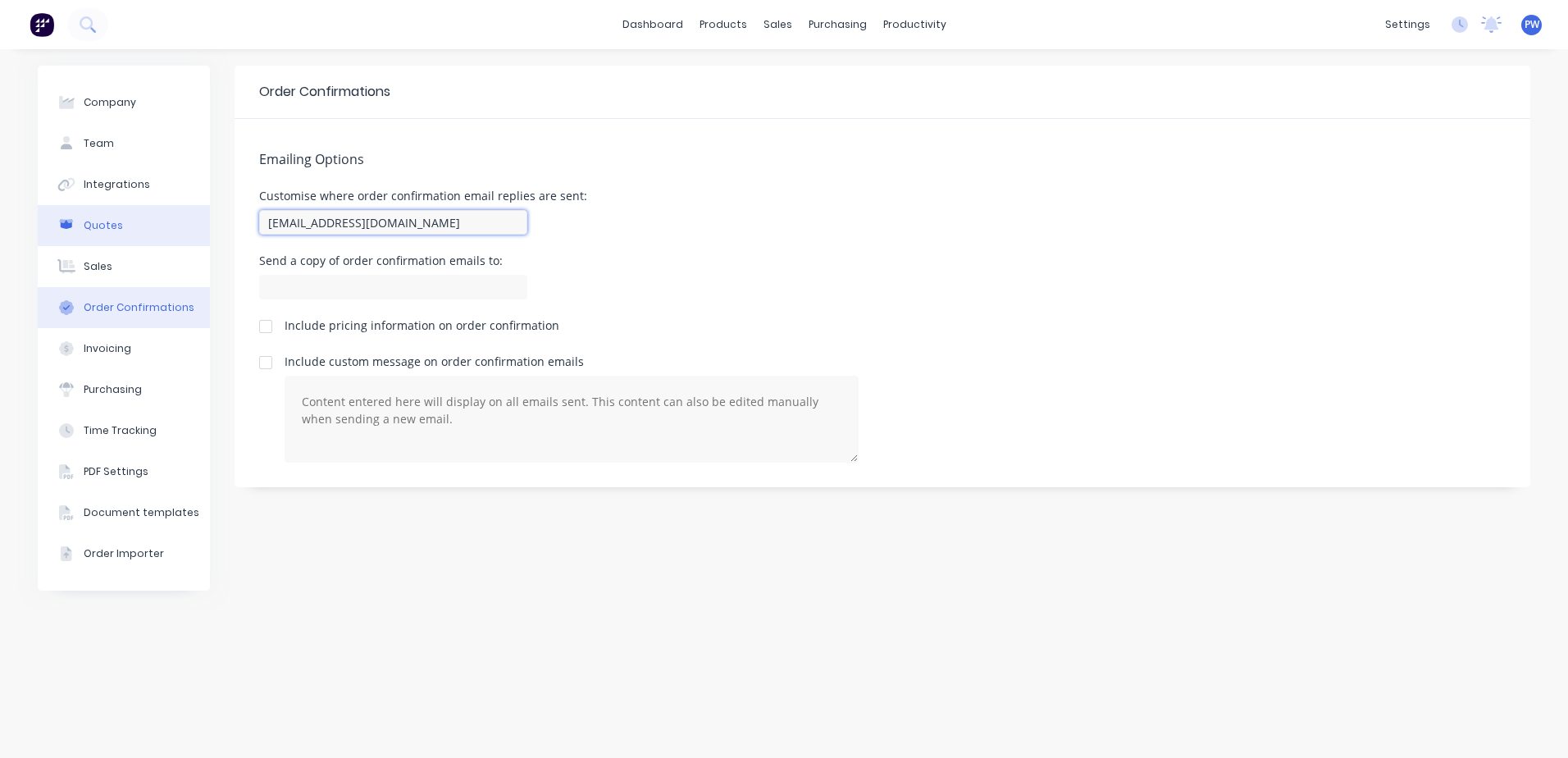
drag, startPoint x: 424, startPoint y: 226, endPoint x: 170, endPoint y: 207, distance: 254.7
click at [170, 207] on div "Company Team Integrations Quotes Sales Order Confirmations Invoicing Purchasing…" at bounding box center [784, 404] width 1492 height 676
paste input "mail@psf.com.au, adam@psf.com.au"
type input "mail@psf.com.au, adam@psf.com.au"
click at [597, 292] on div "Send a copy of order confirmation emails to:" at bounding box center [882, 279] width 1247 height 49
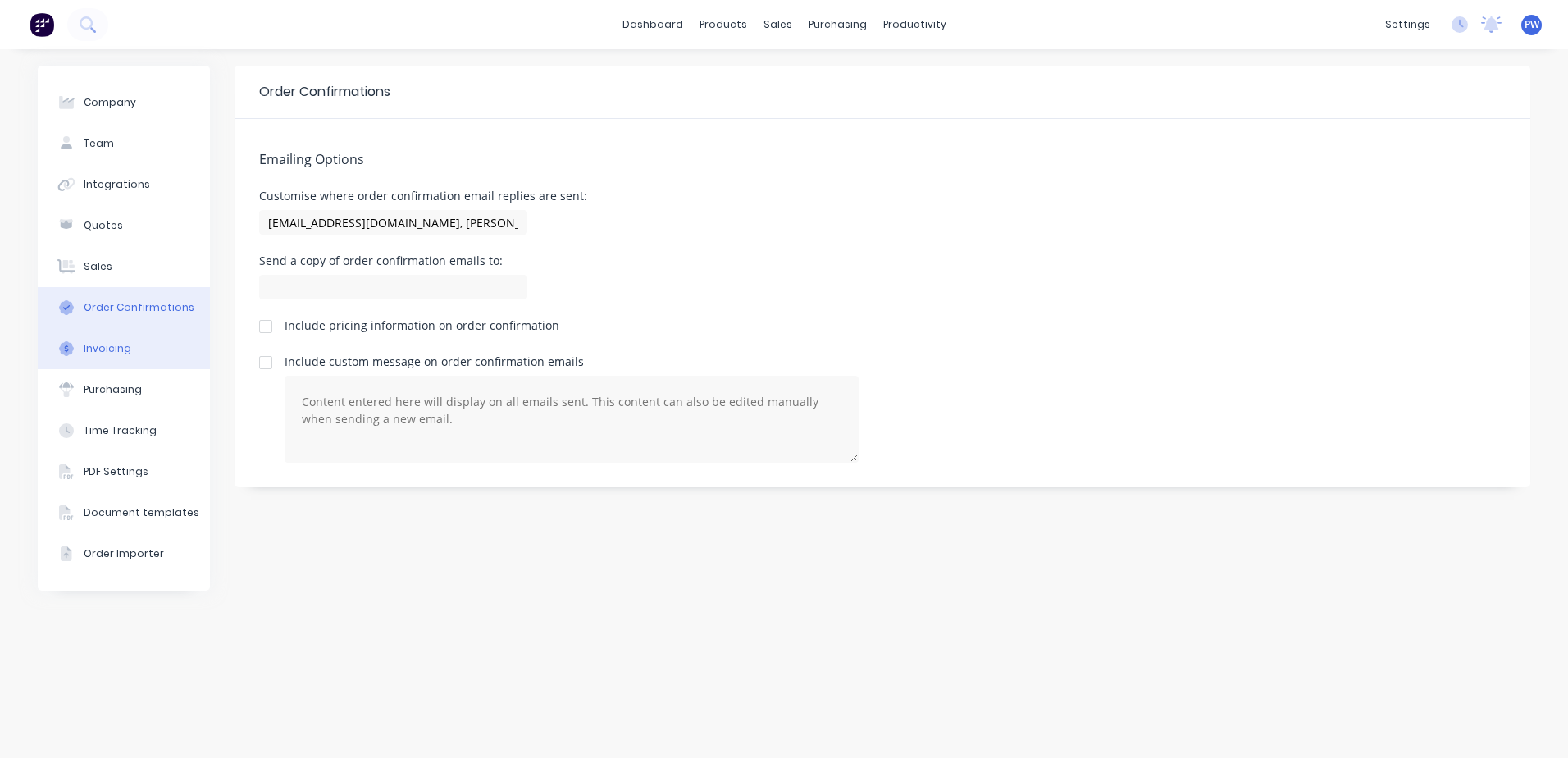
click at [93, 347] on div "Invoicing" at bounding box center [107, 348] width 48 height 14
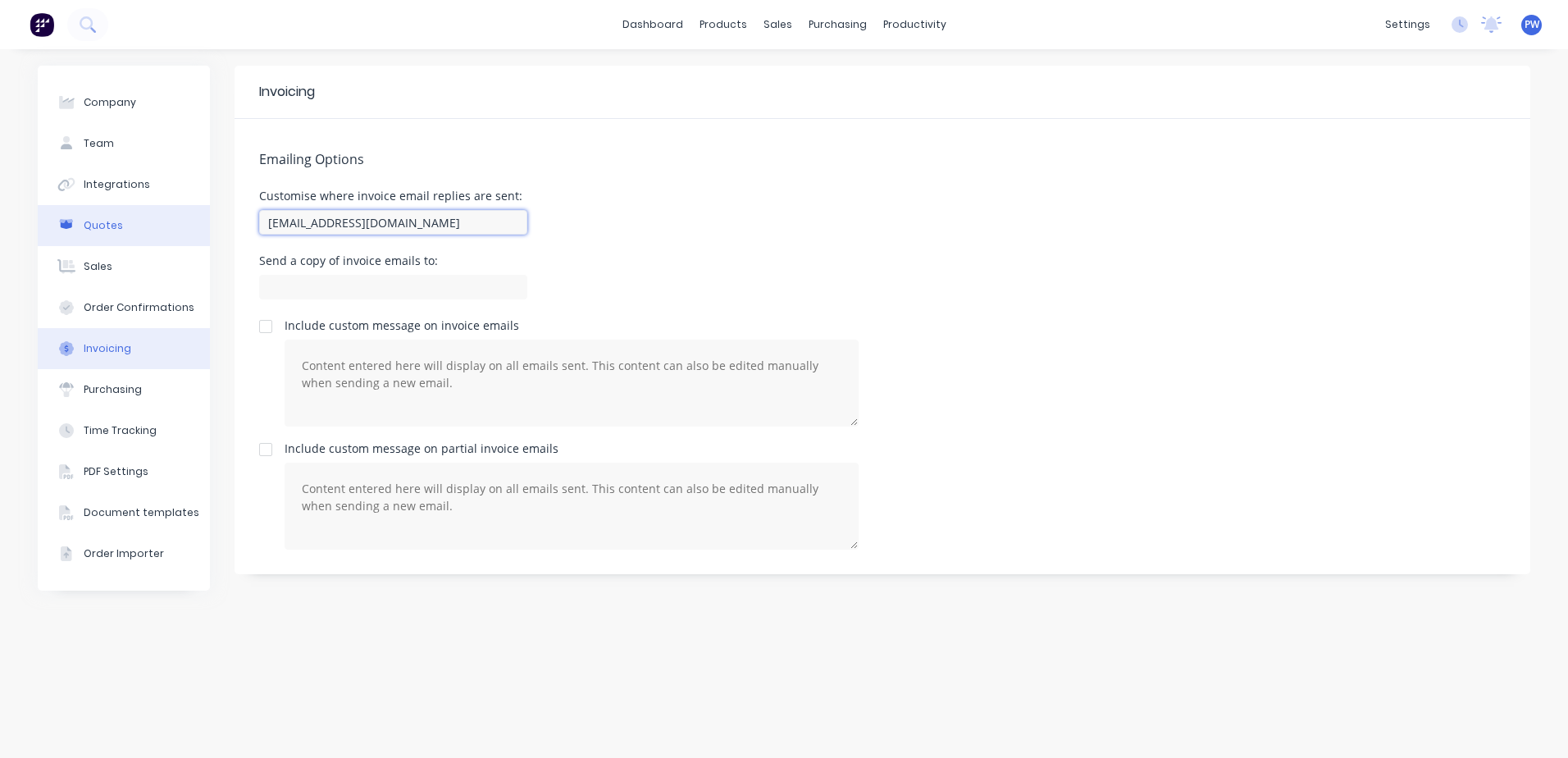
drag, startPoint x: 422, startPoint y: 229, endPoint x: 173, endPoint y: 205, distance: 250.2
click at [173, 205] on div "Company Team Integrations Quotes Sales Order Confirmations Invoicing Purchasing…" at bounding box center [784, 404] width 1492 height 676
paste input "mail@psf.com.au, adam@psf.com.au"
type input "mail@psf.com.au, adam@psf.com.au"
click at [627, 251] on div "Emailing Options Customise where invoice email replies are sent: mail@psf.com.a…" at bounding box center [882, 346] width 1295 height 456
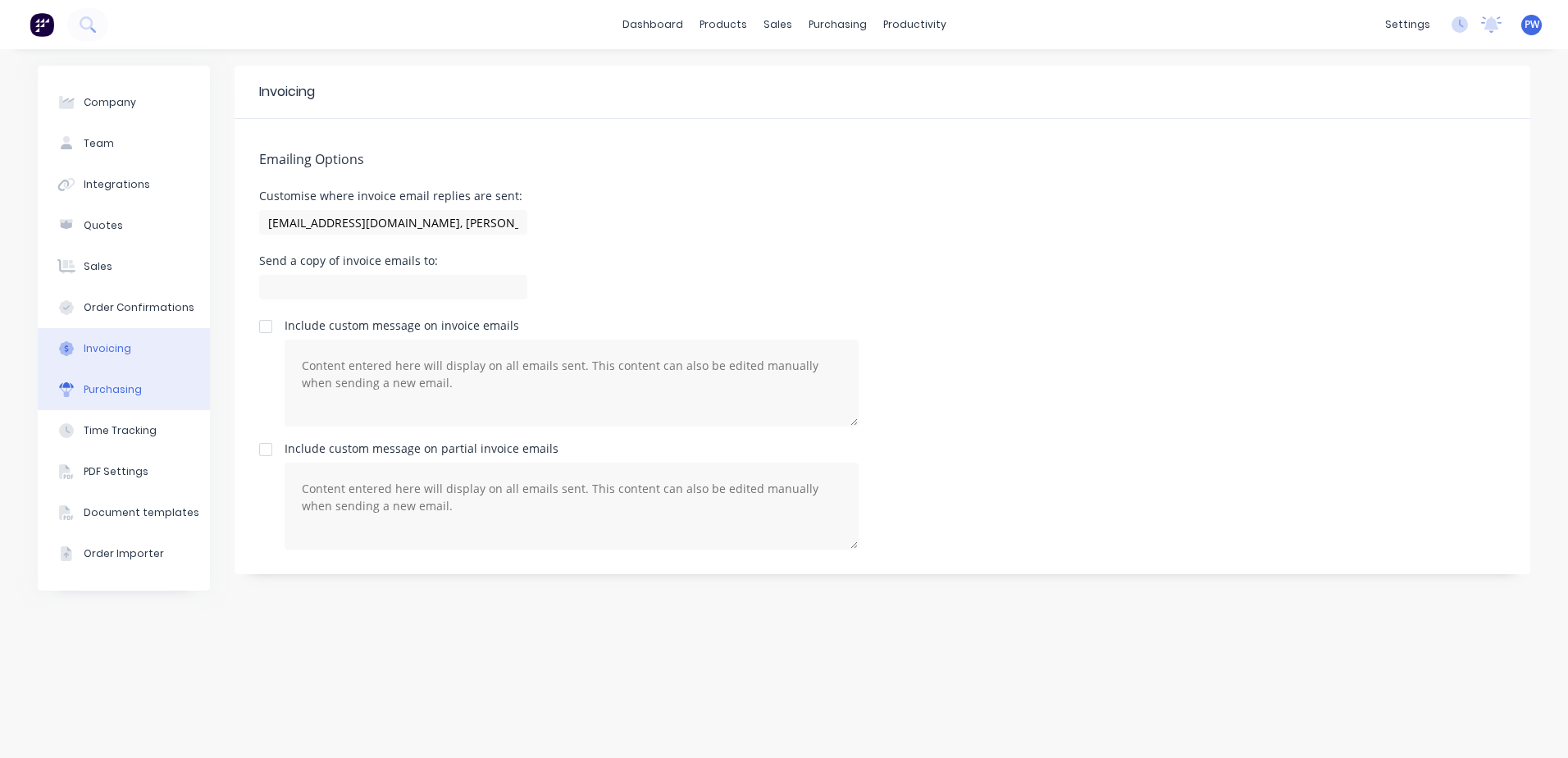
click at [119, 388] on div "Purchasing" at bounding box center [112, 389] width 58 height 14
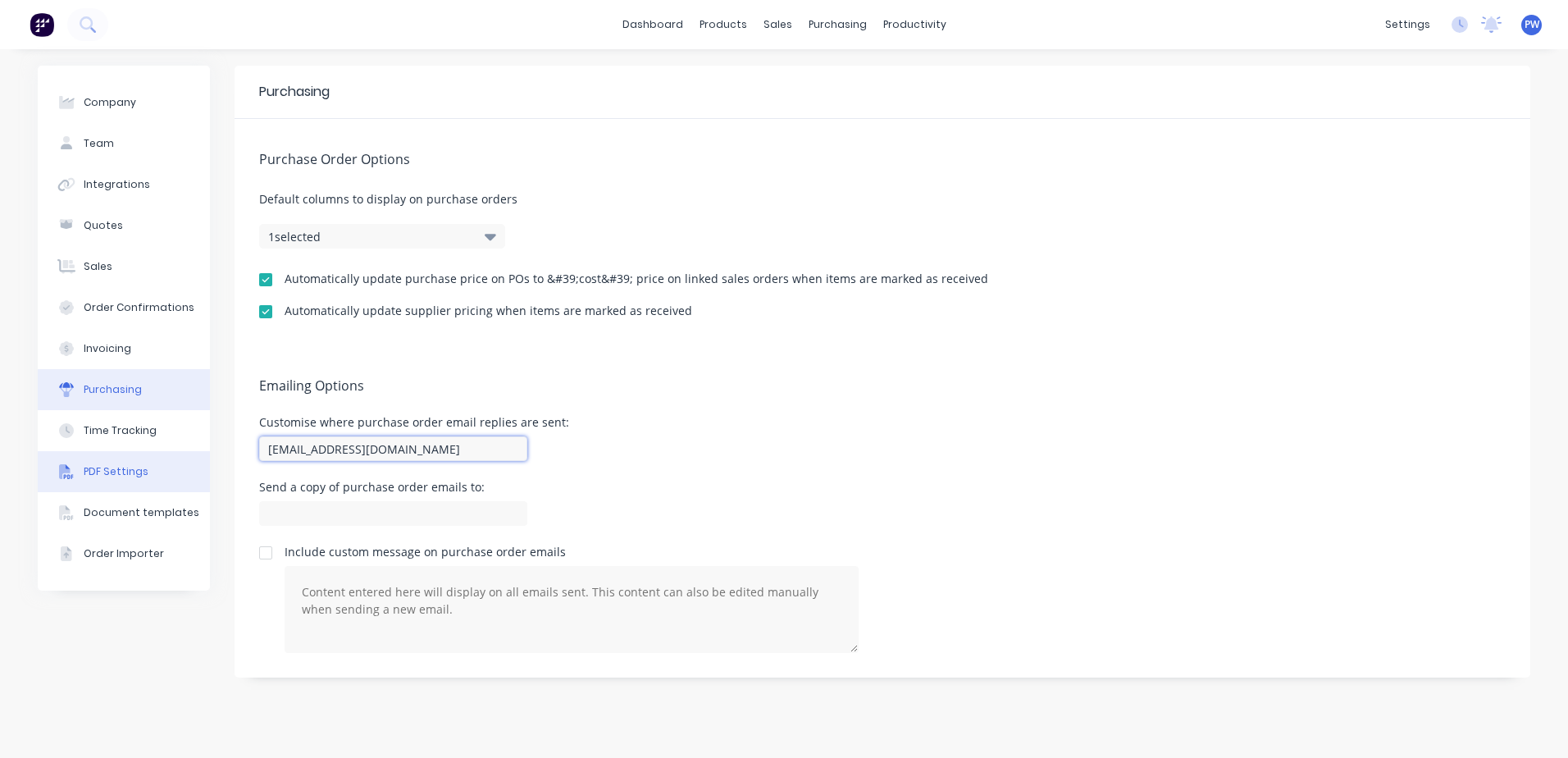
drag, startPoint x: 433, startPoint y: 453, endPoint x: 164, endPoint y: 466, distance: 269.3
click at [166, 470] on div "Company Team Integrations Quotes Sales Order Confirmations Invoicing Purchasing…" at bounding box center [784, 404] width 1492 height 676
paste input "mail@psf.com.au, adam@psf.com.au"
type input "mail@psf.com.au, adam@psf.com.au"
click at [754, 423] on div "Customise where purchase order email replies are sent: mail@psf.com.au, adam@ps…" at bounding box center [882, 440] width 1247 height 49
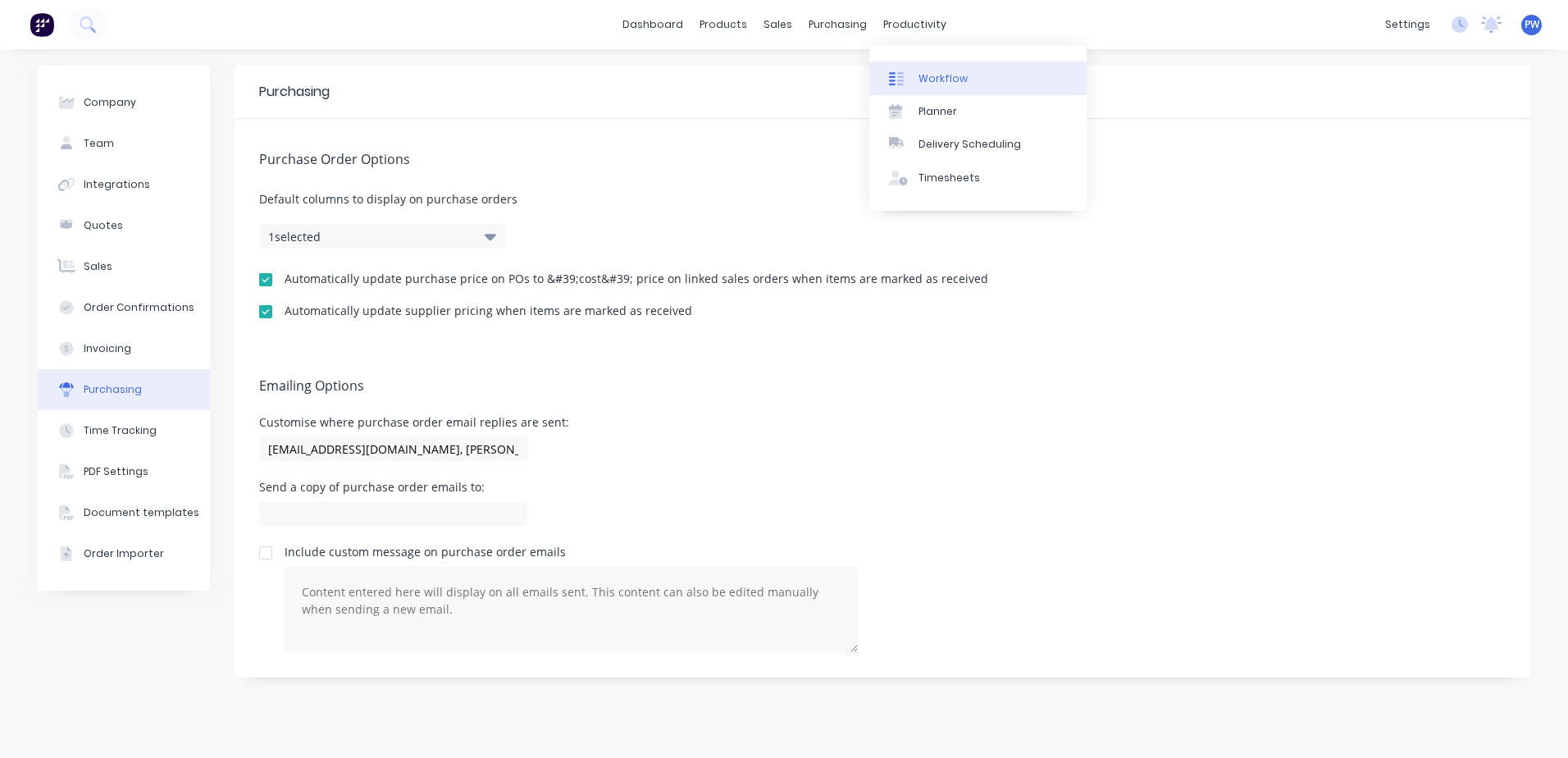
click at [923, 77] on div "Workflow" at bounding box center [942, 78] width 49 height 14
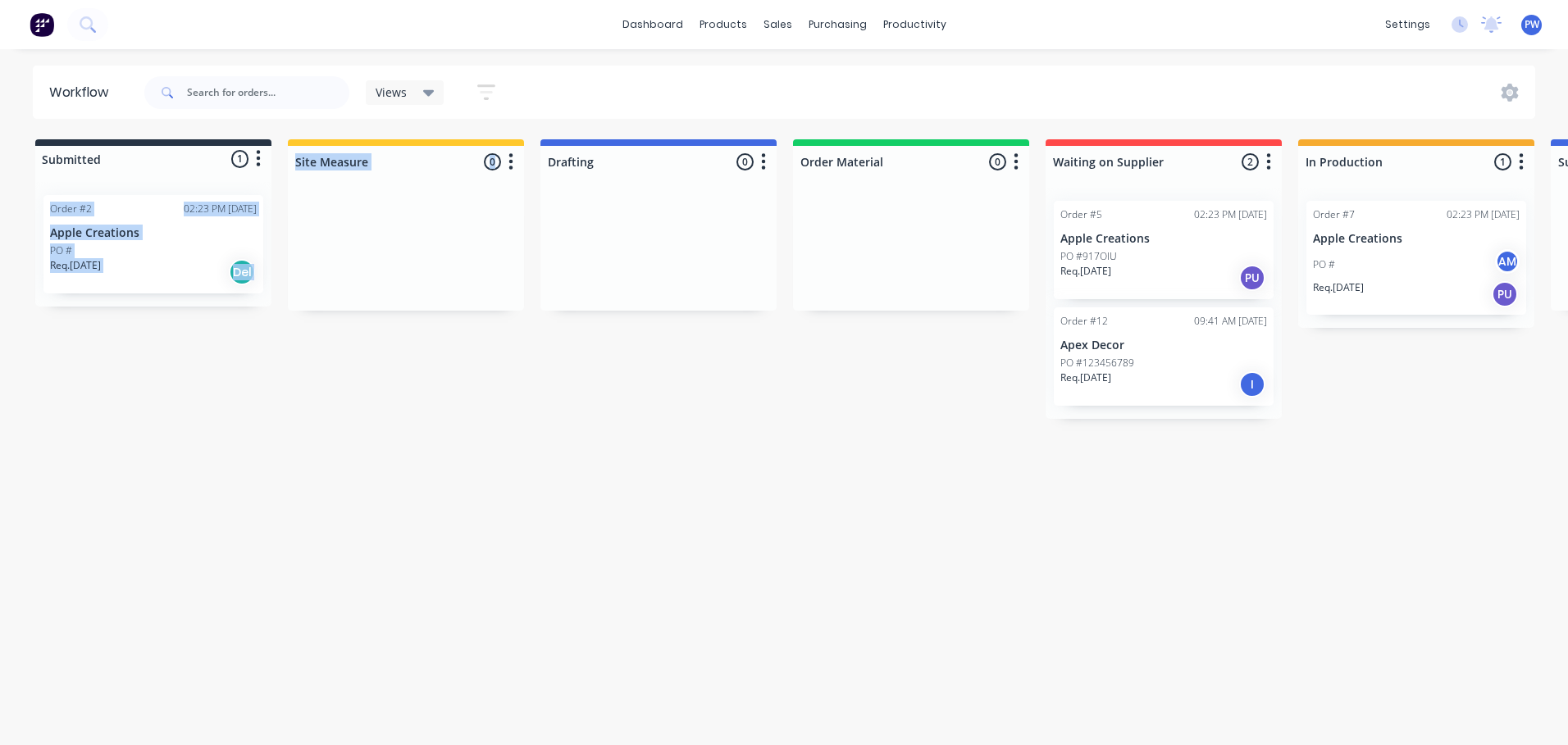
drag, startPoint x: 175, startPoint y: 177, endPoint x: 491, endPoint y: 282, distance: 333.0
click at [491, 282] on div "Submitted 1 Status colour #273444 hex #273444 Save Cancel Summaries Total order…" at bounding box center [1593, 279] width 3211 height 279
drag, startPoint x: 491, startPoint y: 282, endPoint x: 381, endPoint y: 441, distance: 193.3
click at [381, 441] on div "Workflow Views Save new view None (Default) edit Show/Hide statuses Show line i…" at bounding box center [784, 389] width 1568 height 646
drag, startPoint x: 71, startPoint y: 155, endPoint x: 57, endPoint y: 141, distance: 19.8
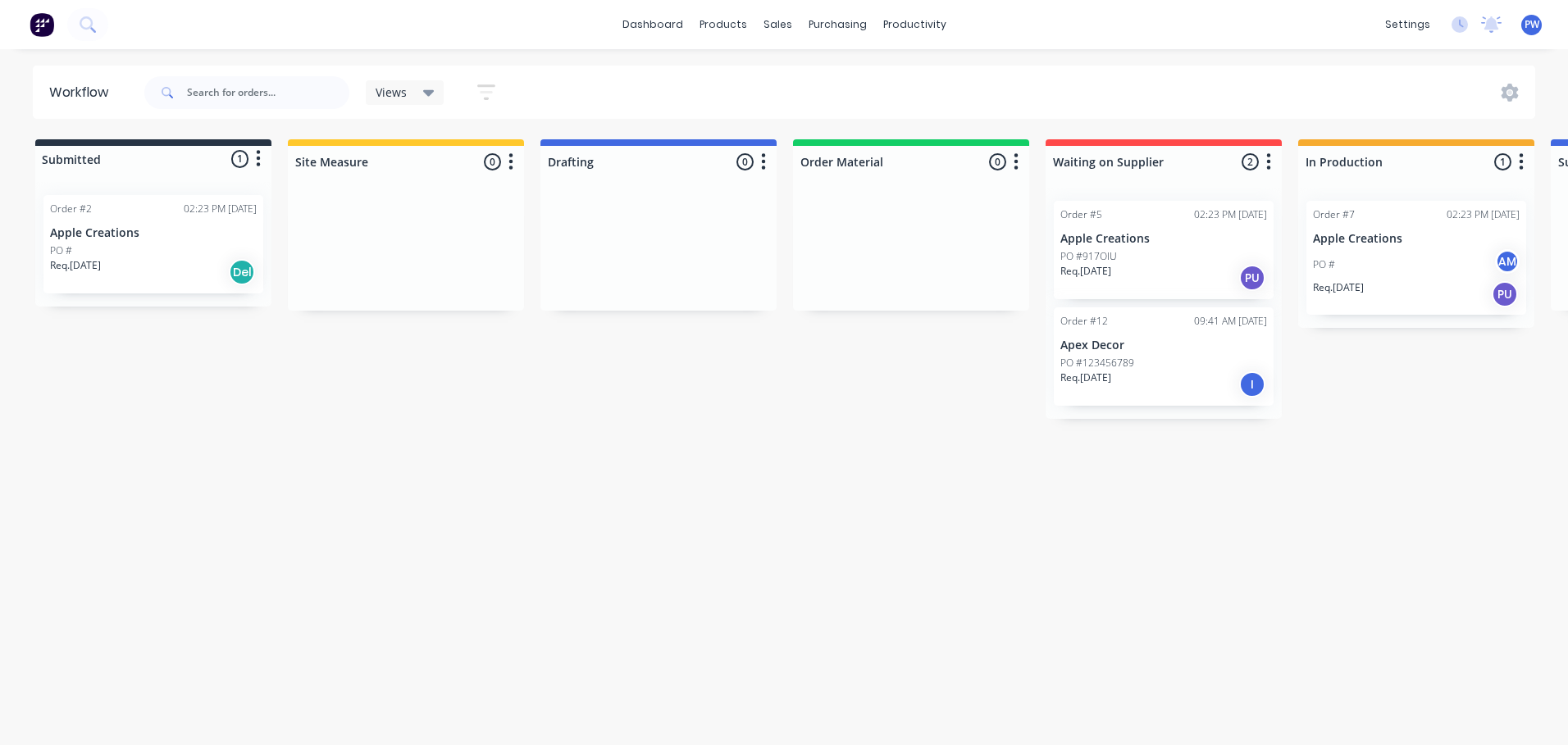
drag, startPoint x: 57, startPoint y: 141, endPoint x: 100, endPoint y: 126, distance: 45.5
drag, startPoint x: 100, startPoint y: 126, endPoint x: 462, endPoint y: 392, distance: 449.2
click at [461, 392] on div "Submitted 1 Status colour #273444 hex #273444 Save Cancel Summaries Total order…" at bounding box center [1593, 279] width 3211 height 279
drag, startPoint x: 347, startPoint y: 153, endPoint x: 388, endPoint y: 159, distance: 41.4
drag, startPoint x: 388, startPoint y: 159, endPoint x: 404, endPoint y: 153, distance: 17.1
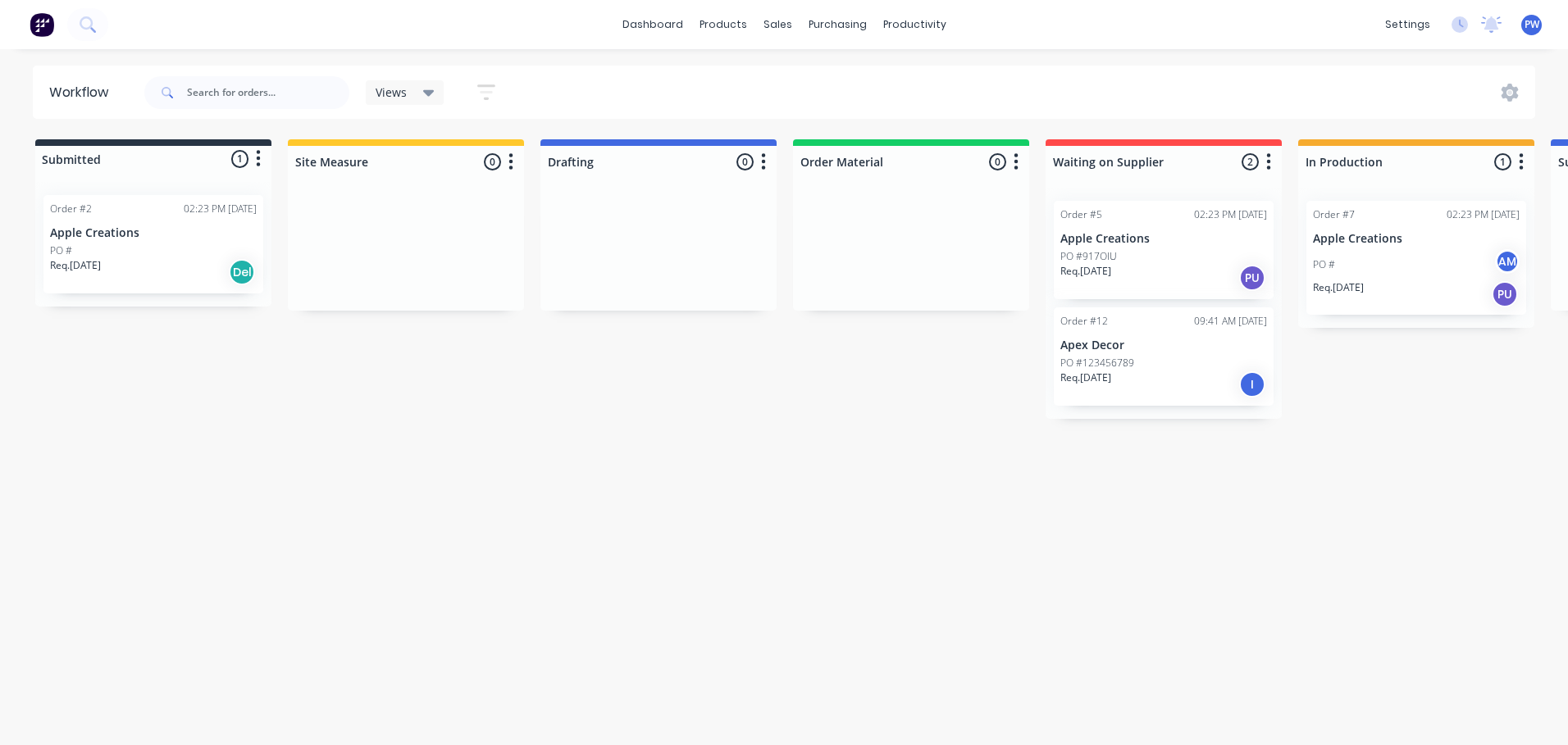
drag, startPoint x: 404, startPoint y: 153, endPoint x: 364, endPoint y: 201, distance: 62.5
drag, startPoint x: 341, startPoint y: 190, endPoint x: 364, endPoint y: 303, distance: 115.3
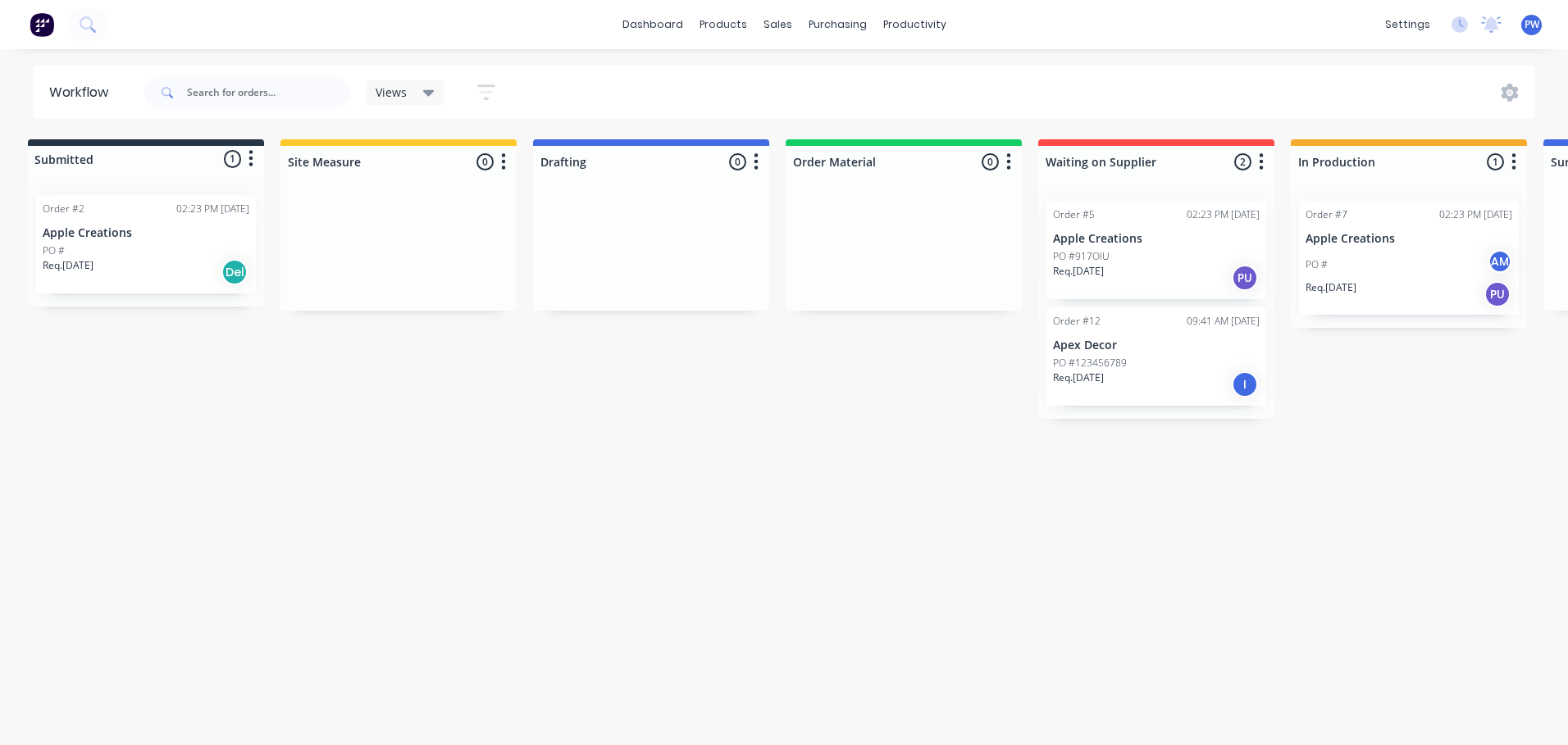
drag, startPoint x: 443, startPoint y: 213, endPoint x: 341, endPoint y: 201, distance: 102.7
click at [341, 201] on div at bounding box center [398, 249] width 236 height 123
drag, startPoint x: 365, startPoint y: 199, endPoint x: 369, endPoint y: 229, distance: 30.3
click at [364, 235] on div at bounding box center [398, 249] width 236 height 123
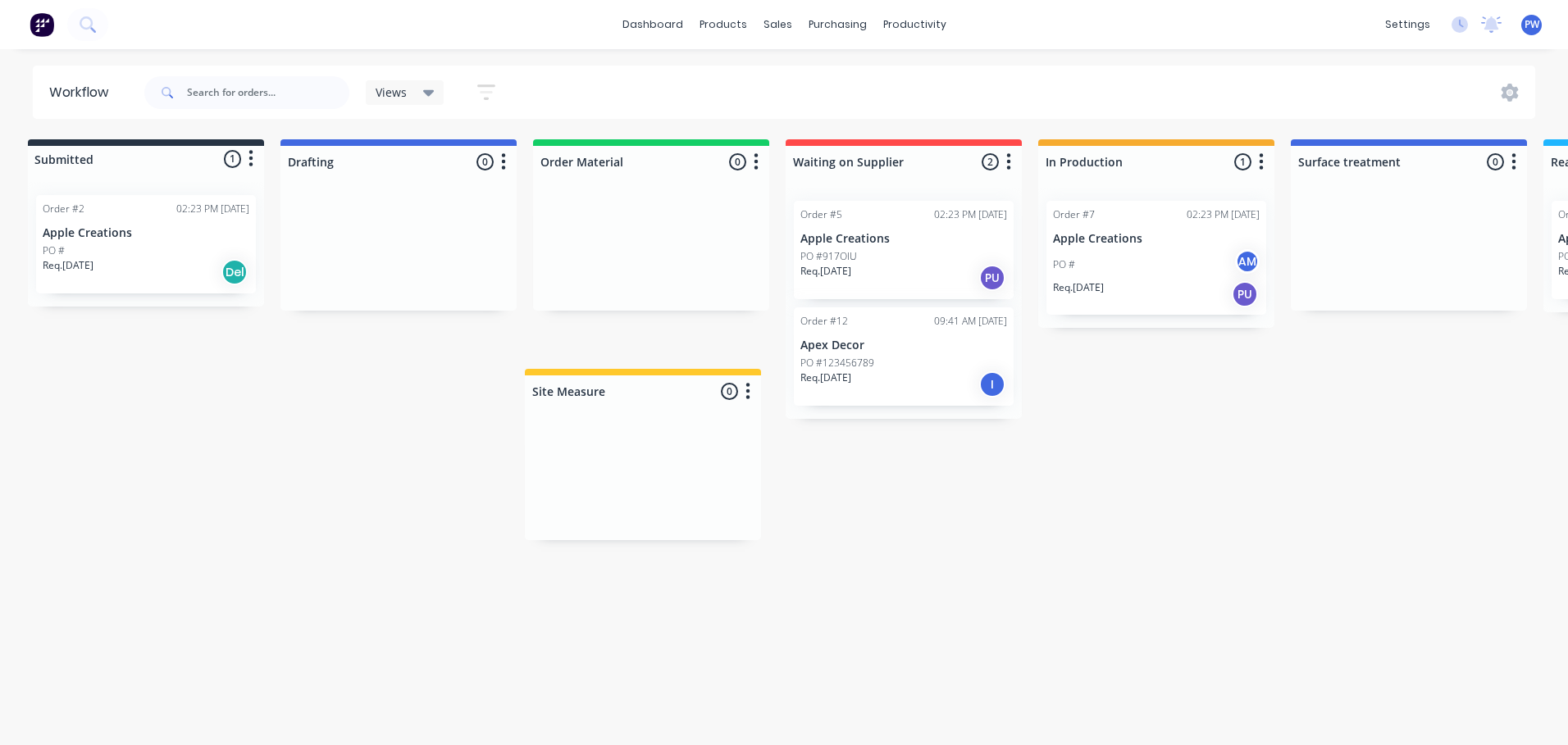
drag, startPoint x: 449, startPoint y: 164, endPoint x: 697, endPoint y: 397, distance: 340.3
click at [697, 397] on div "Submitted 1 Status colour #273444 hex #273444 Save Cancel Summaries Total order…" at bounding box center [1585, 279] width 3211 height 279
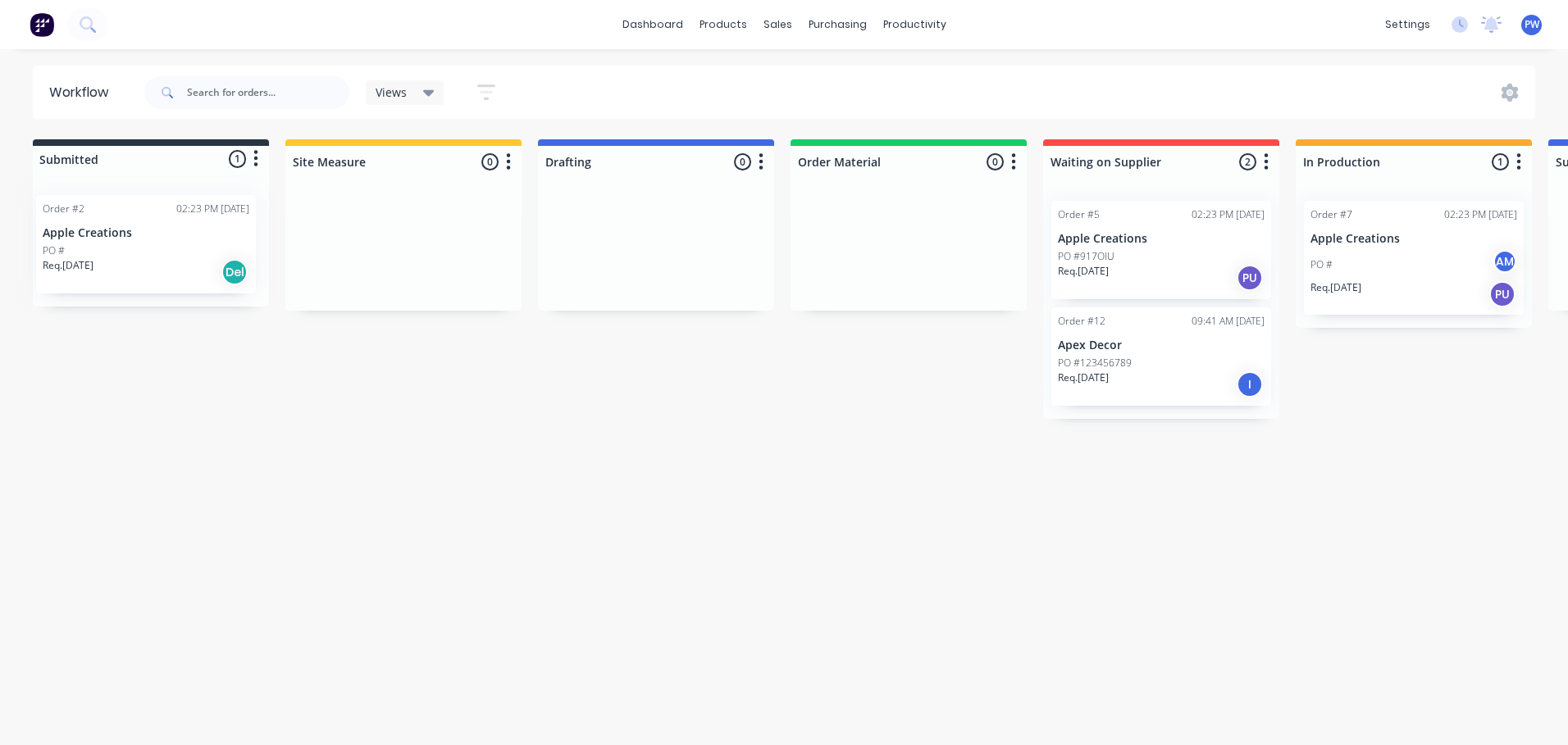
scroll to position [0, 0]
drag, startPoint x: 68, startPoint y: 209, endPoint x: 326, endPoint y: 204, distance: 258.0
click at [326, 204] on div "Submitted 1 Status colour #273444 hex #273444 Save Cancel Summaries Total order…" at bounding box center [1593, 279] width 3211 height 279
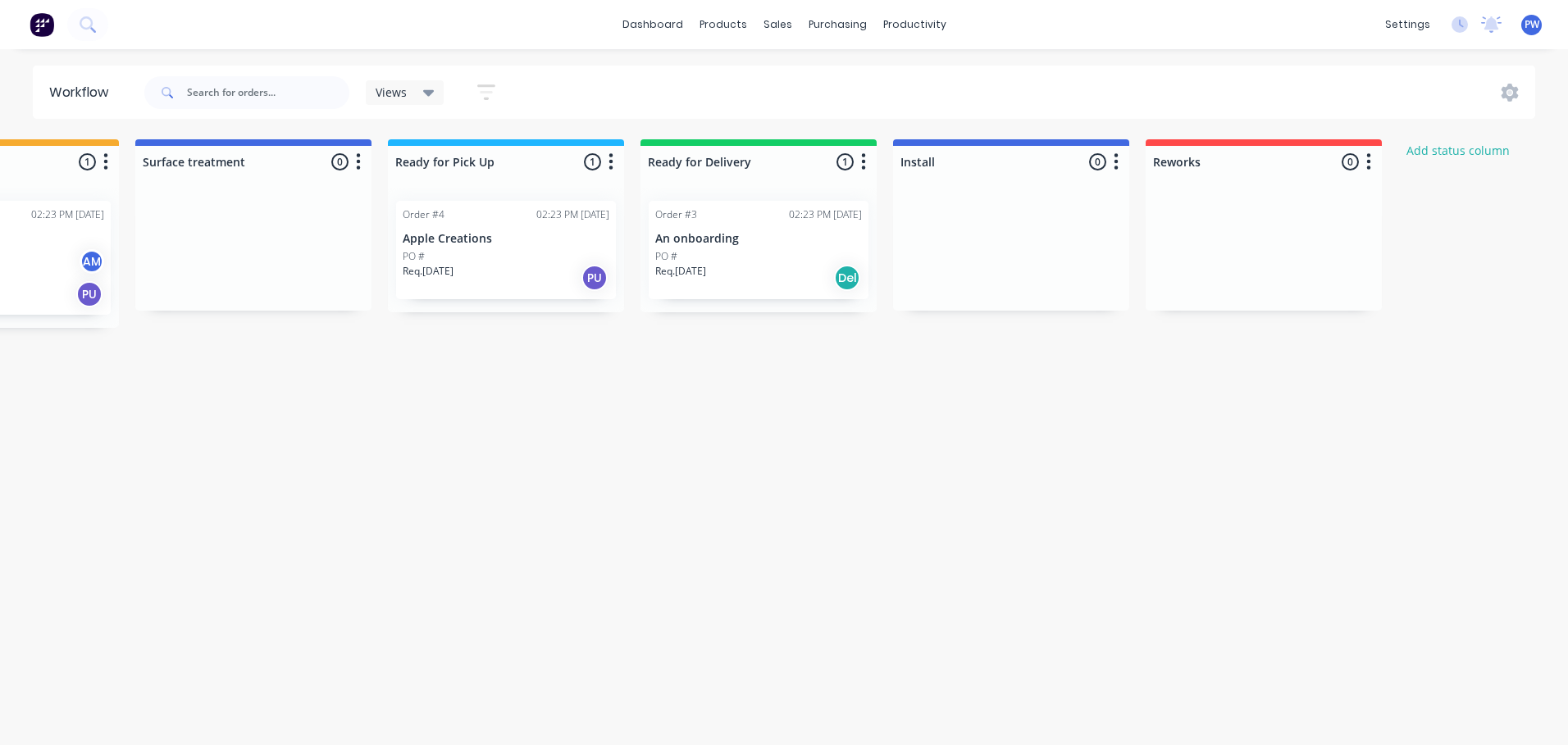
scroll to position [0, 1643]
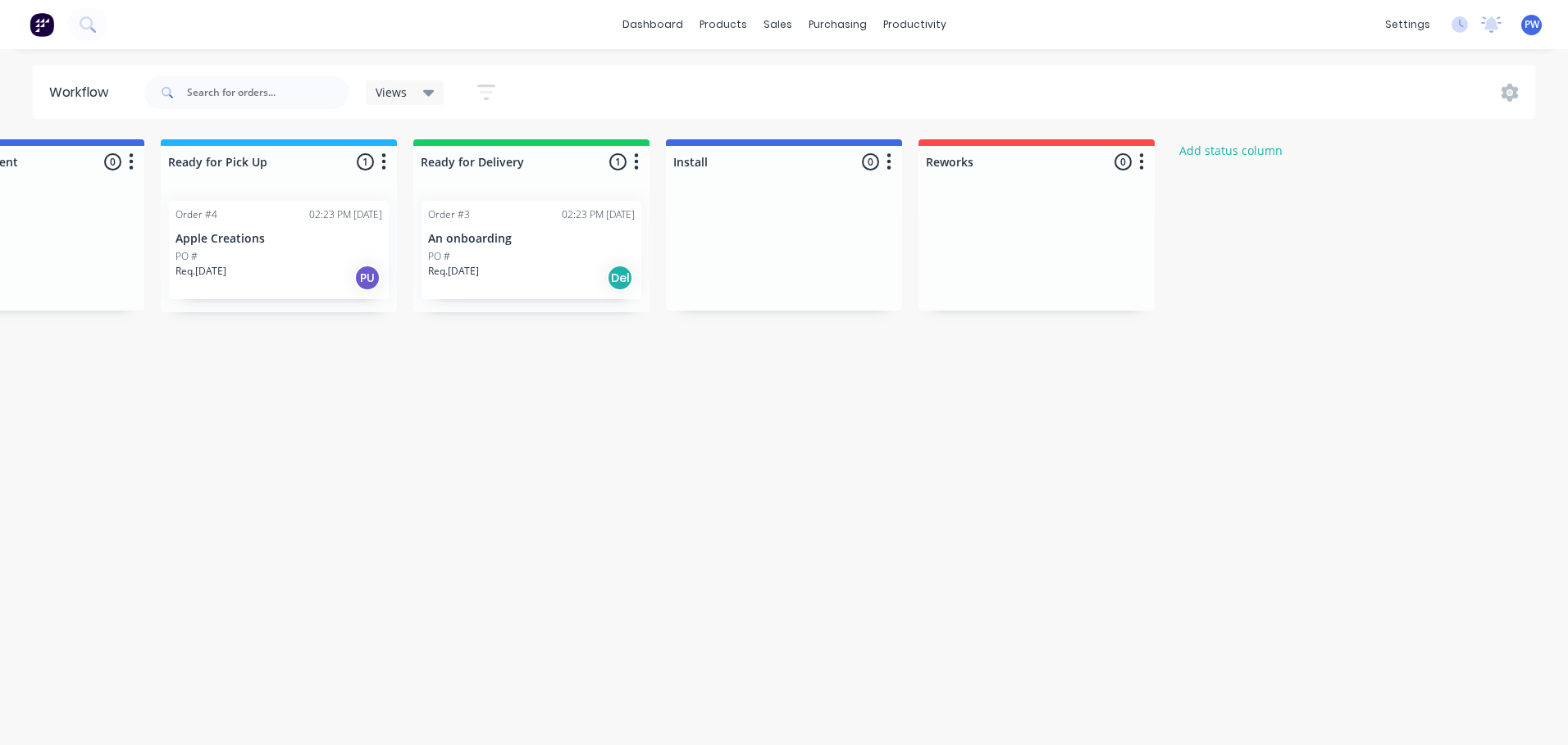
click at [1143, 164] on icon "button" at bounding box center [1141, 162] width 5 height 20
click at [637, 30] on link "dashboard" at bounding box center [652, 25] width 77 height 25
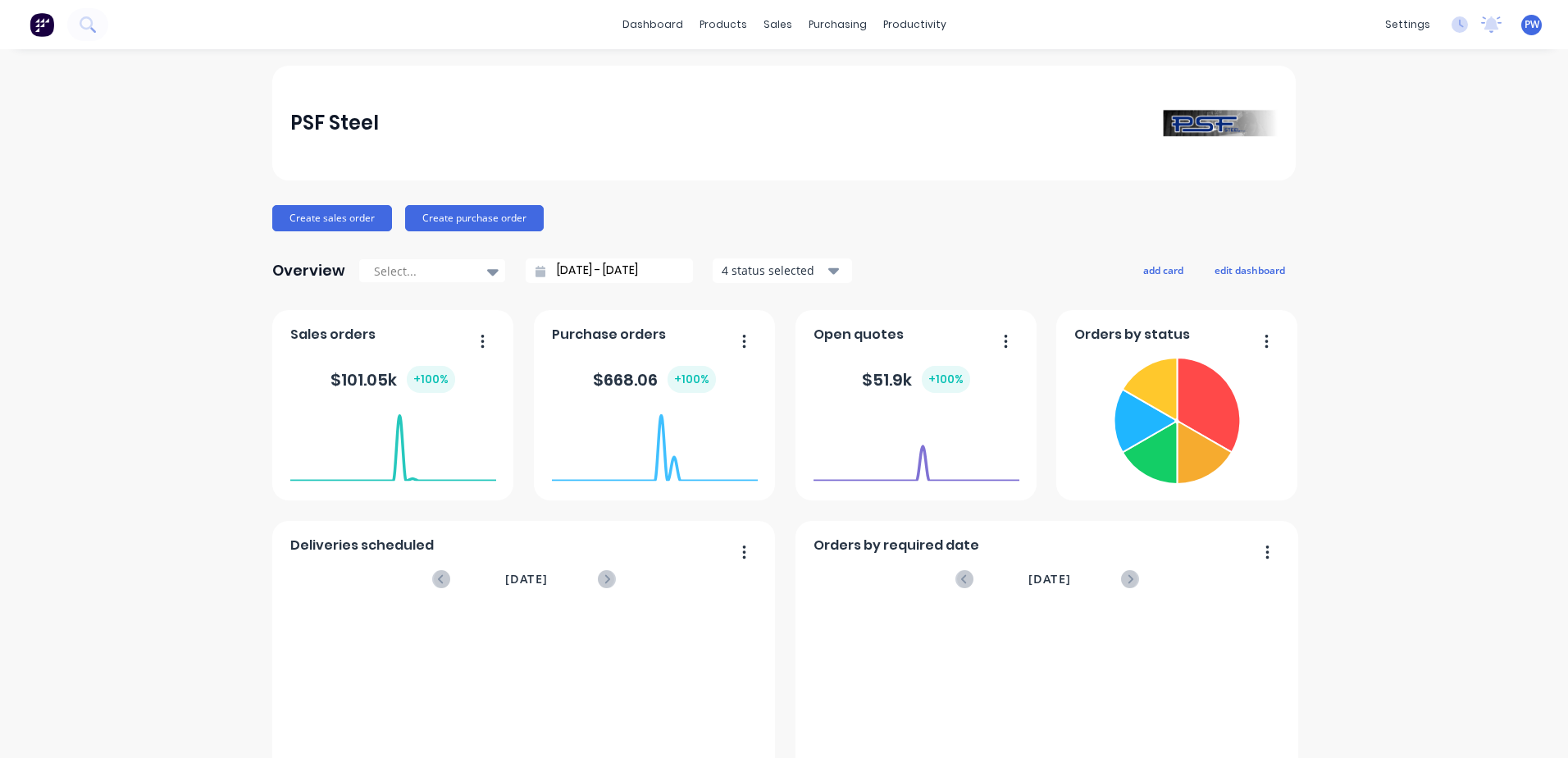
click at [1003, 343] on button "button" at bounding box center [1000, 343] width 34 height 26
click at [878, 335] on span "Open quotes" at bounding box center [858, 334] width 90 height 20
click at [844, 325] on span "Open quotes" at bounding box center [858, 334] width 90 height 20
click at [835, 332] on span "Open quotes" at bounding box center [858, 334] width 90 height 20
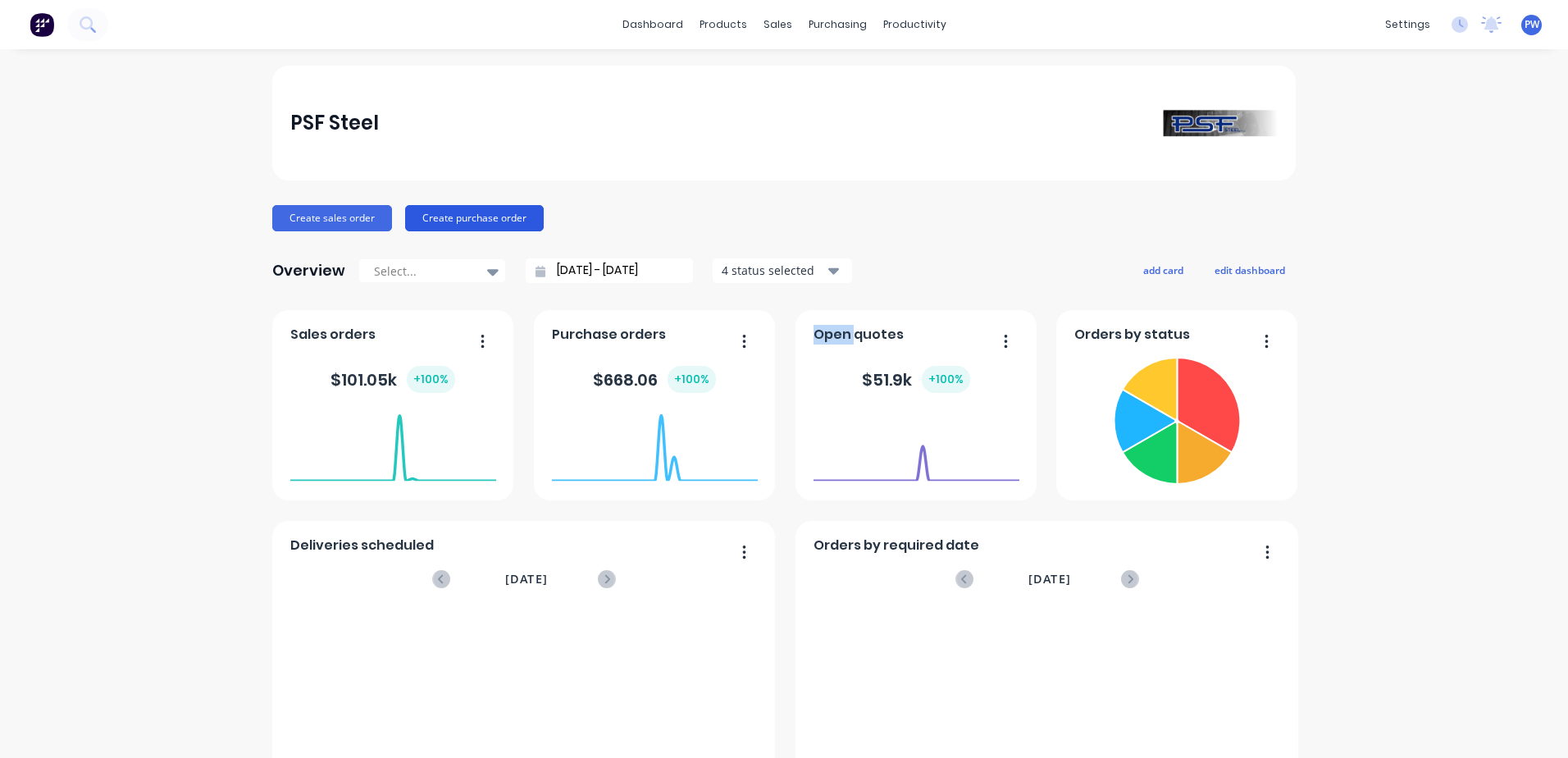
click at [422, 219] on button "Create purchase order" at bounding box center [474, 217] width 139 height 26
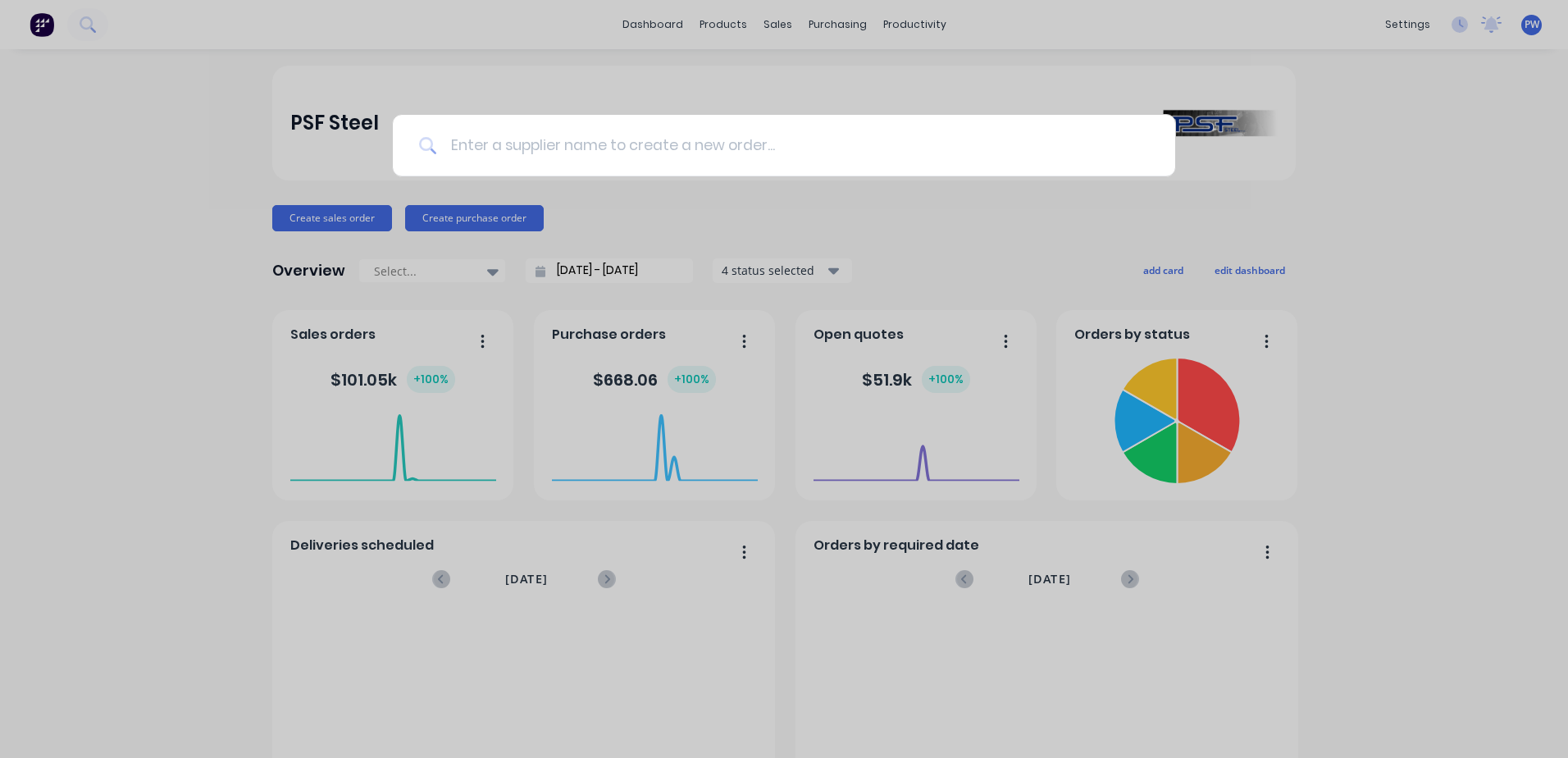
click at [498, 147] on input at bounding box center [793, 145] width 712 height 61
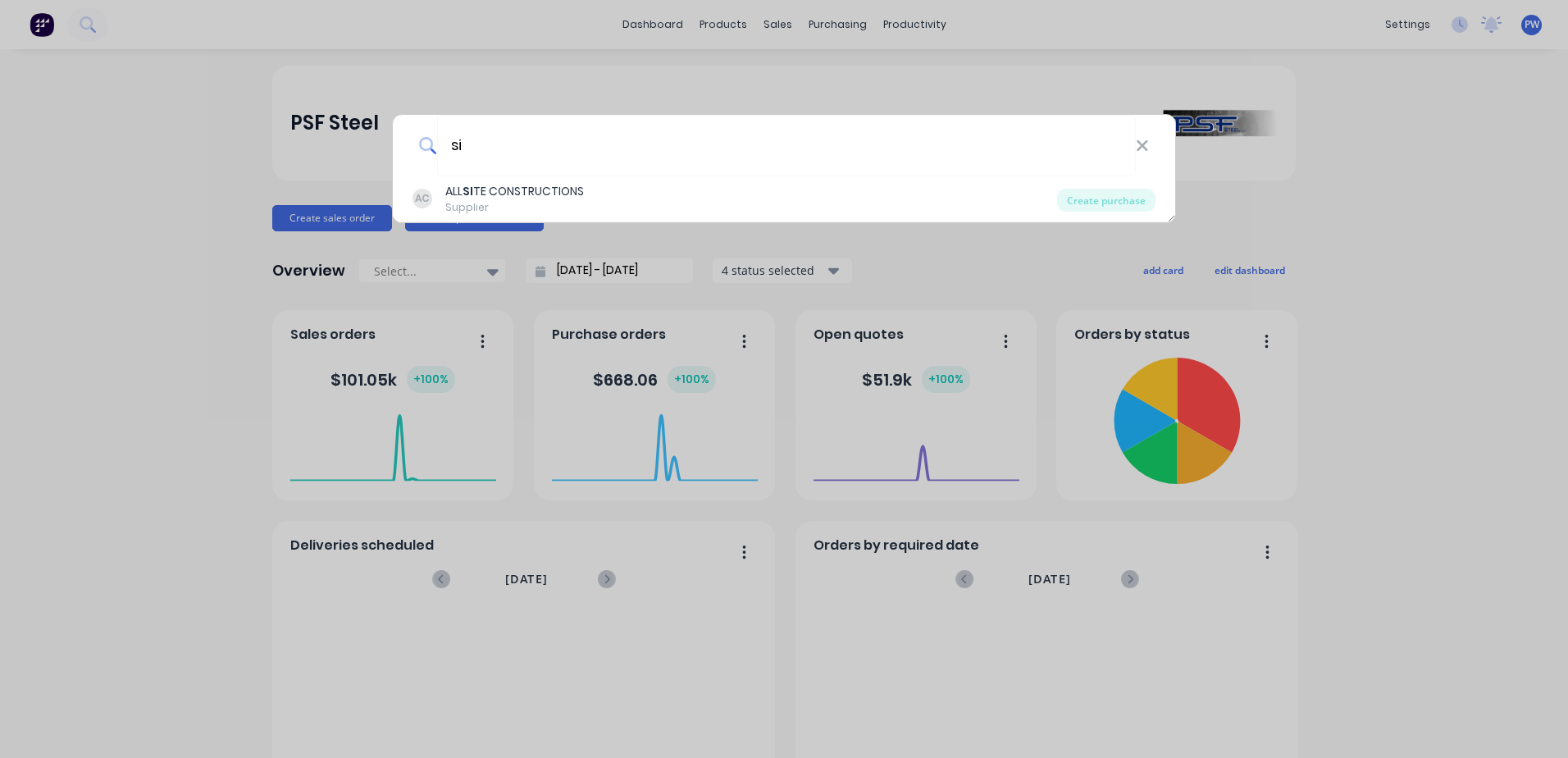
type input "s"
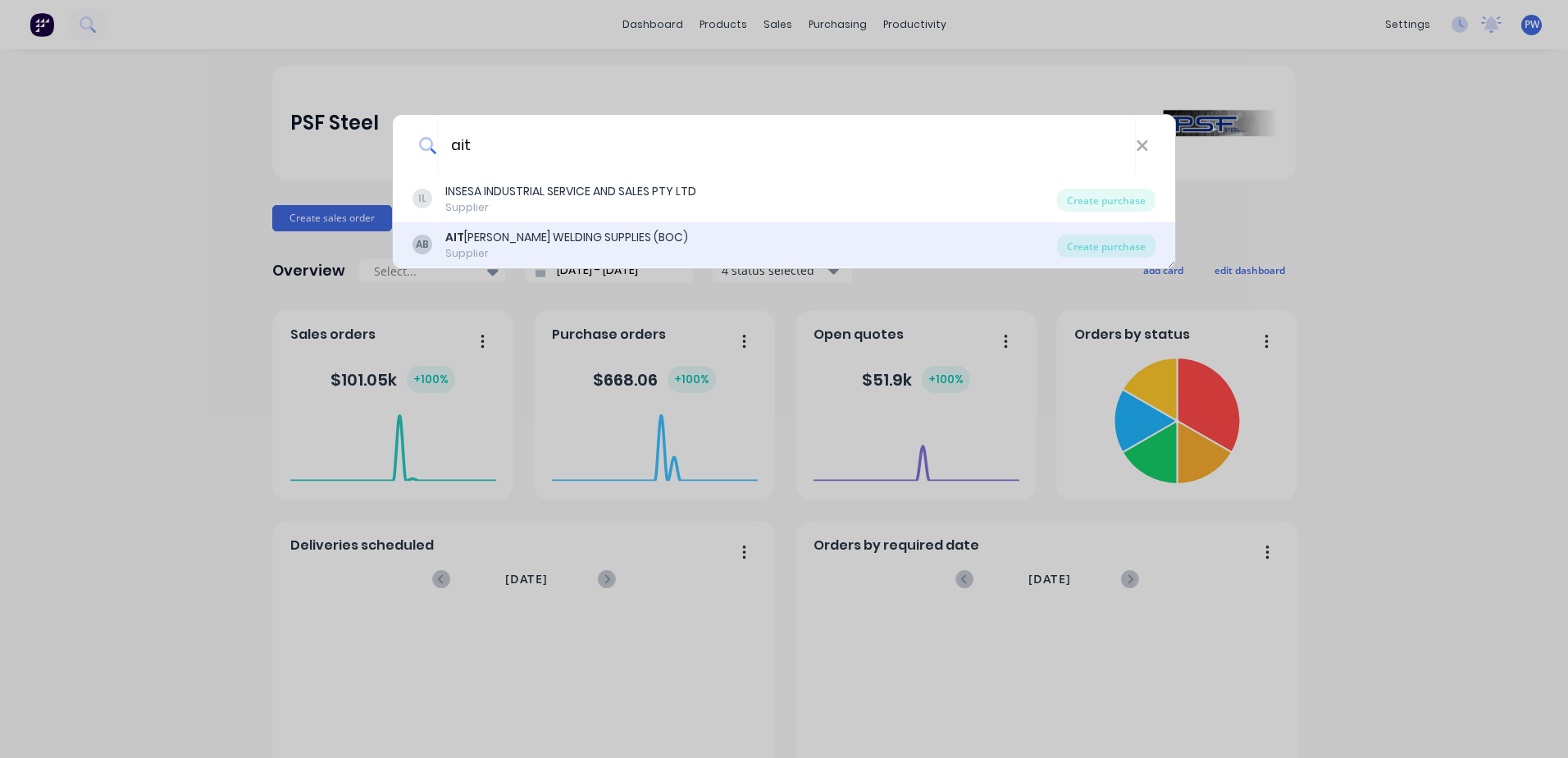
type input "ait"
click at [490, 244] on div "AIT KEN WELDING SUPPLIES (BOC)" at bounding box center [566, 237] width 243 height 17
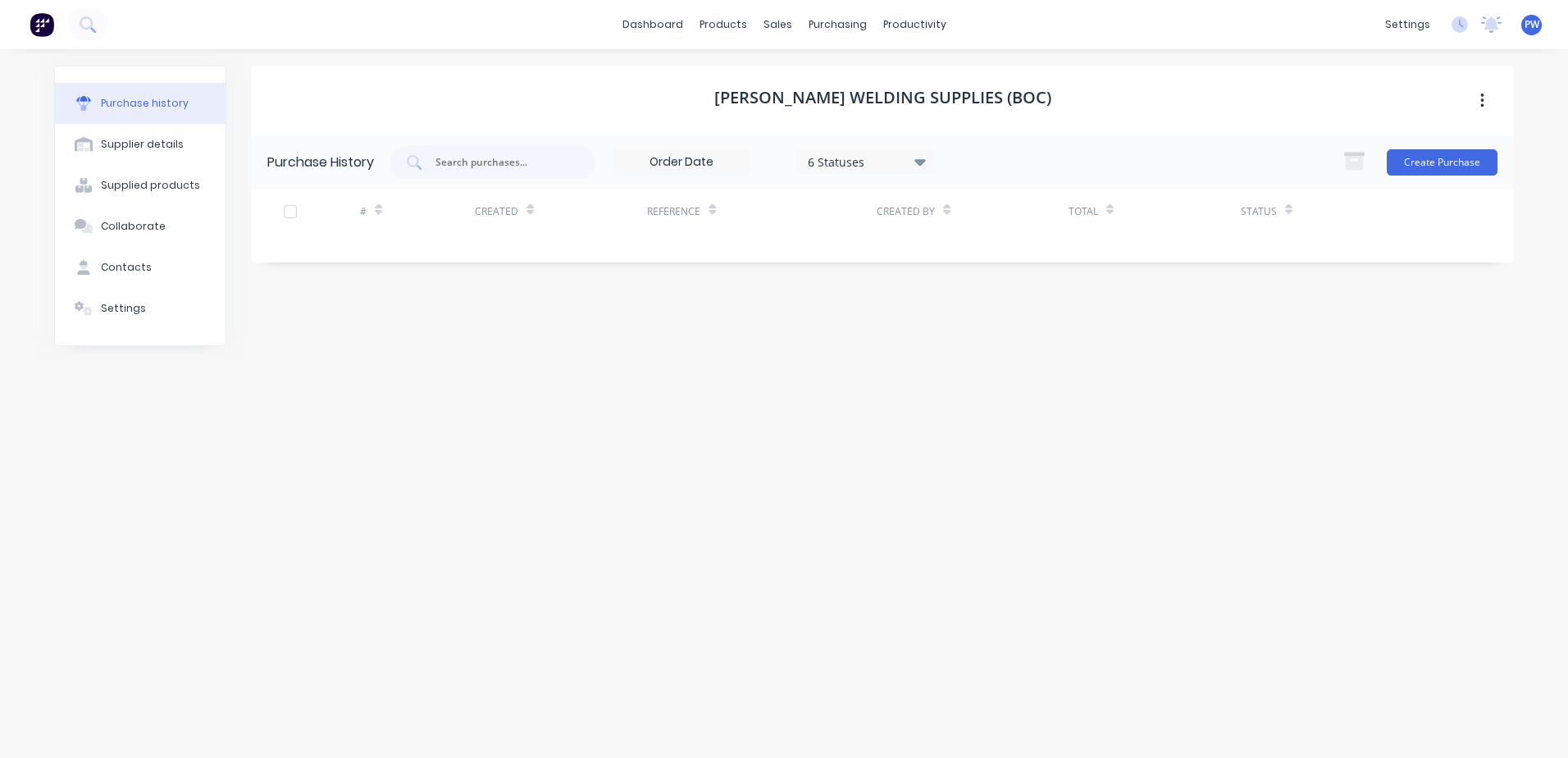
click at [286, 209] on div at bounding box center [290, 212] width 33 height 33
click at [290, 212] on div at bounding box center [290, 212] width 33 height 33
click at [1413, 155] on button "Create Purchase" at bounding box center [1442, 162] width 111 height 26
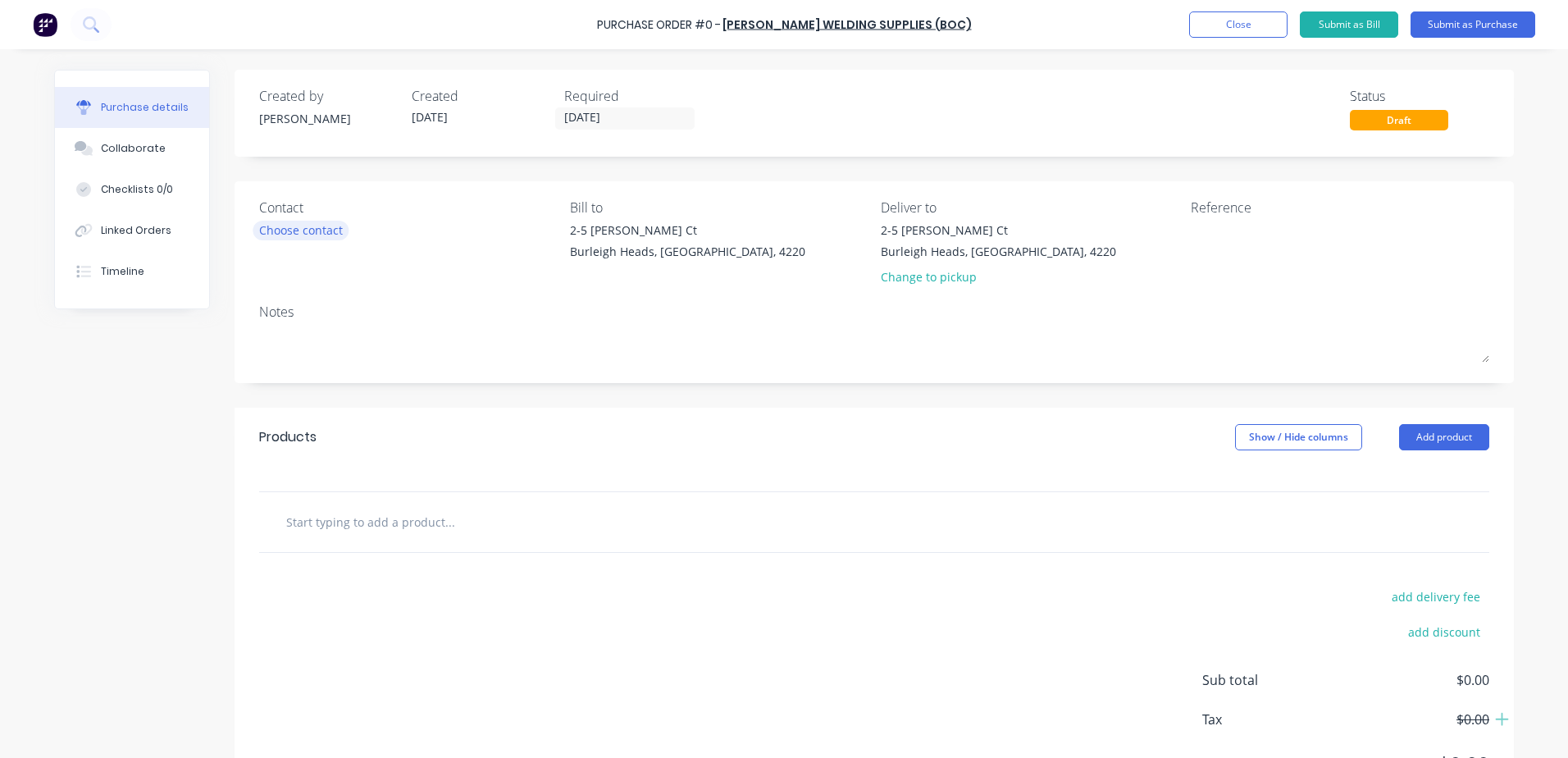
click at [278, 227] on div "Choose contact" at bounding box center [300, 230] width 83 height 17
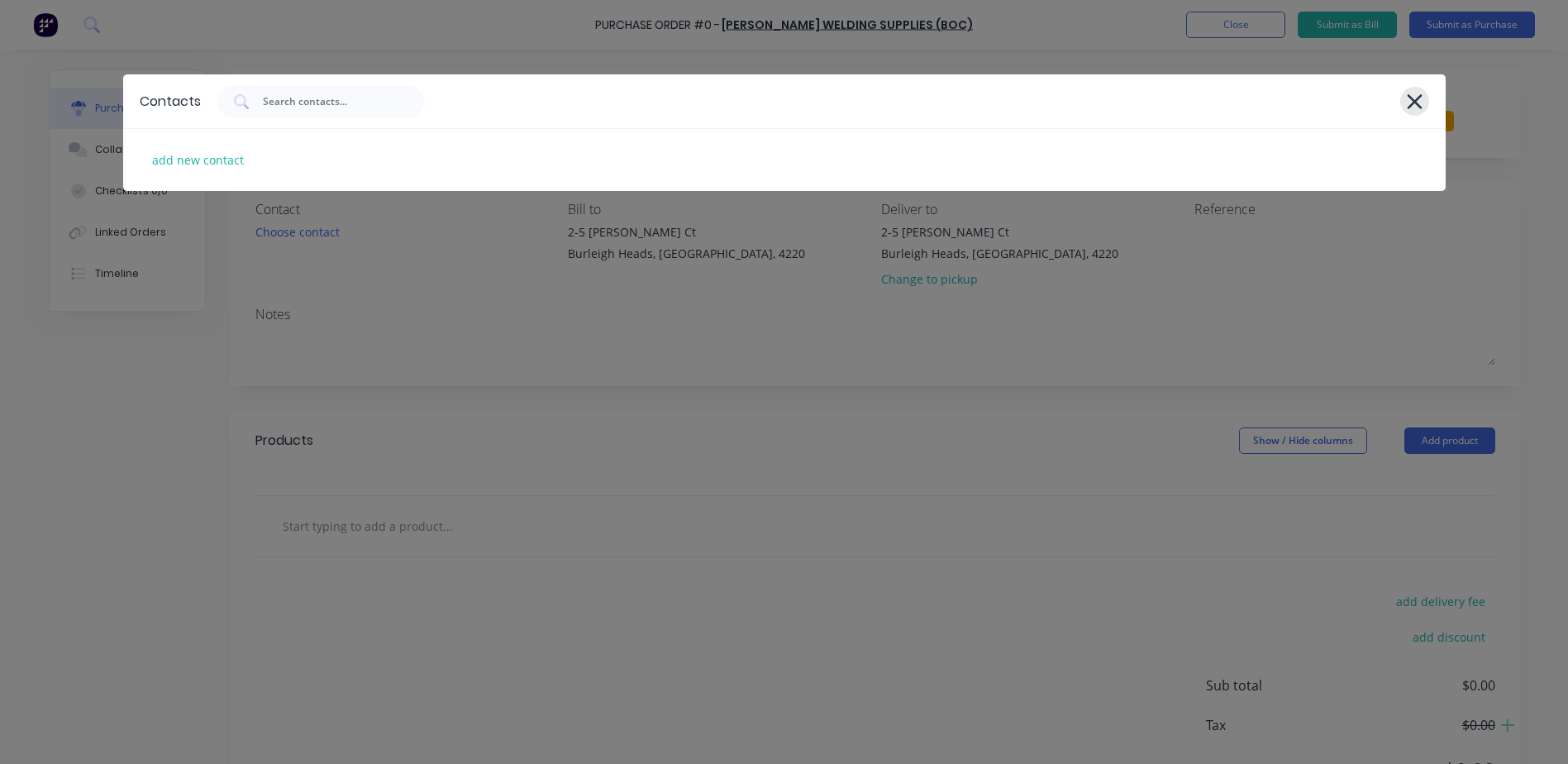
click at [1410, 96] on icon at bounding box center [1415, 101] width 17 height 23
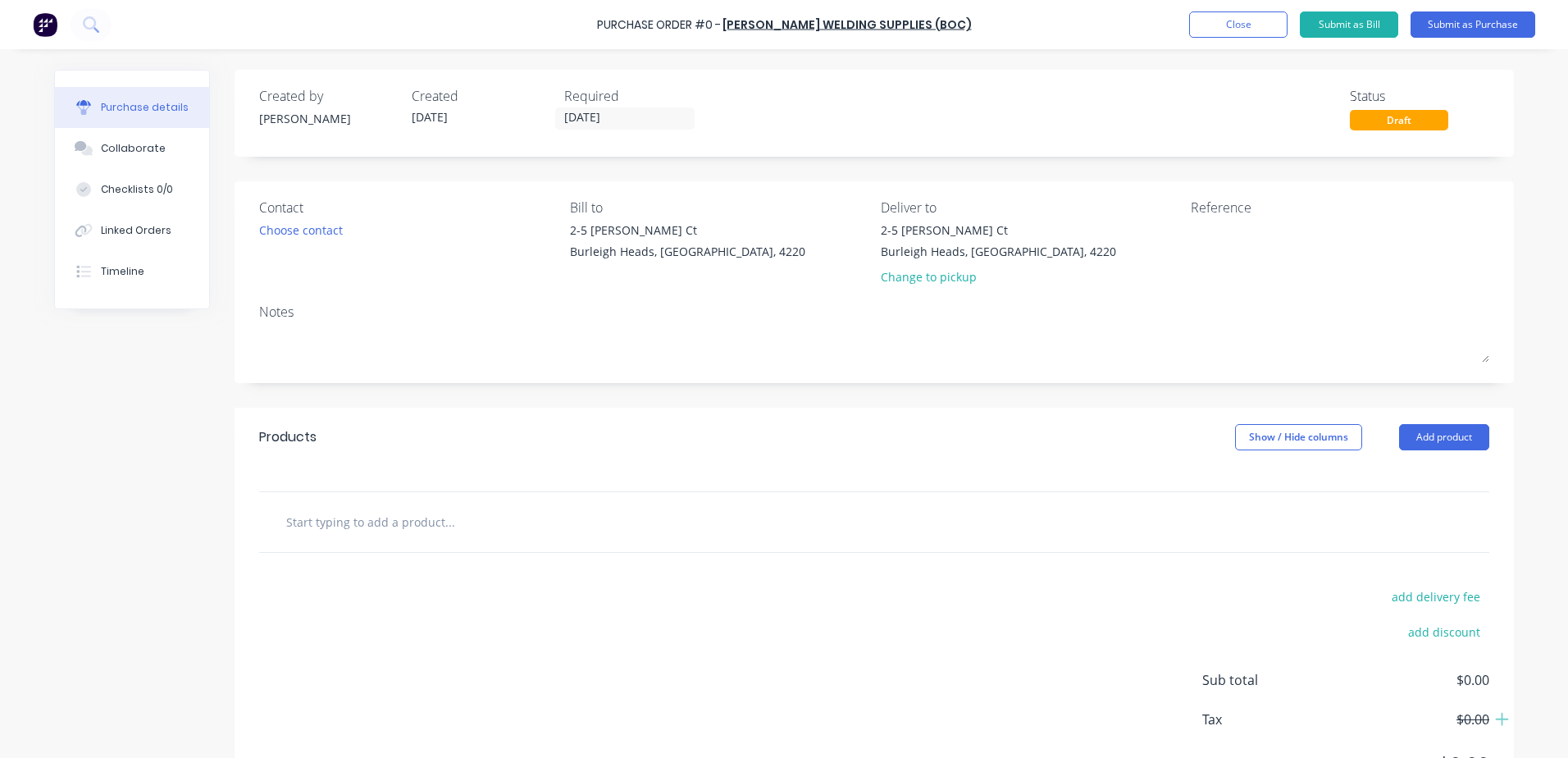
click at [330, 523] on input "text" at bounding box center [449, 522] width 328 height 33
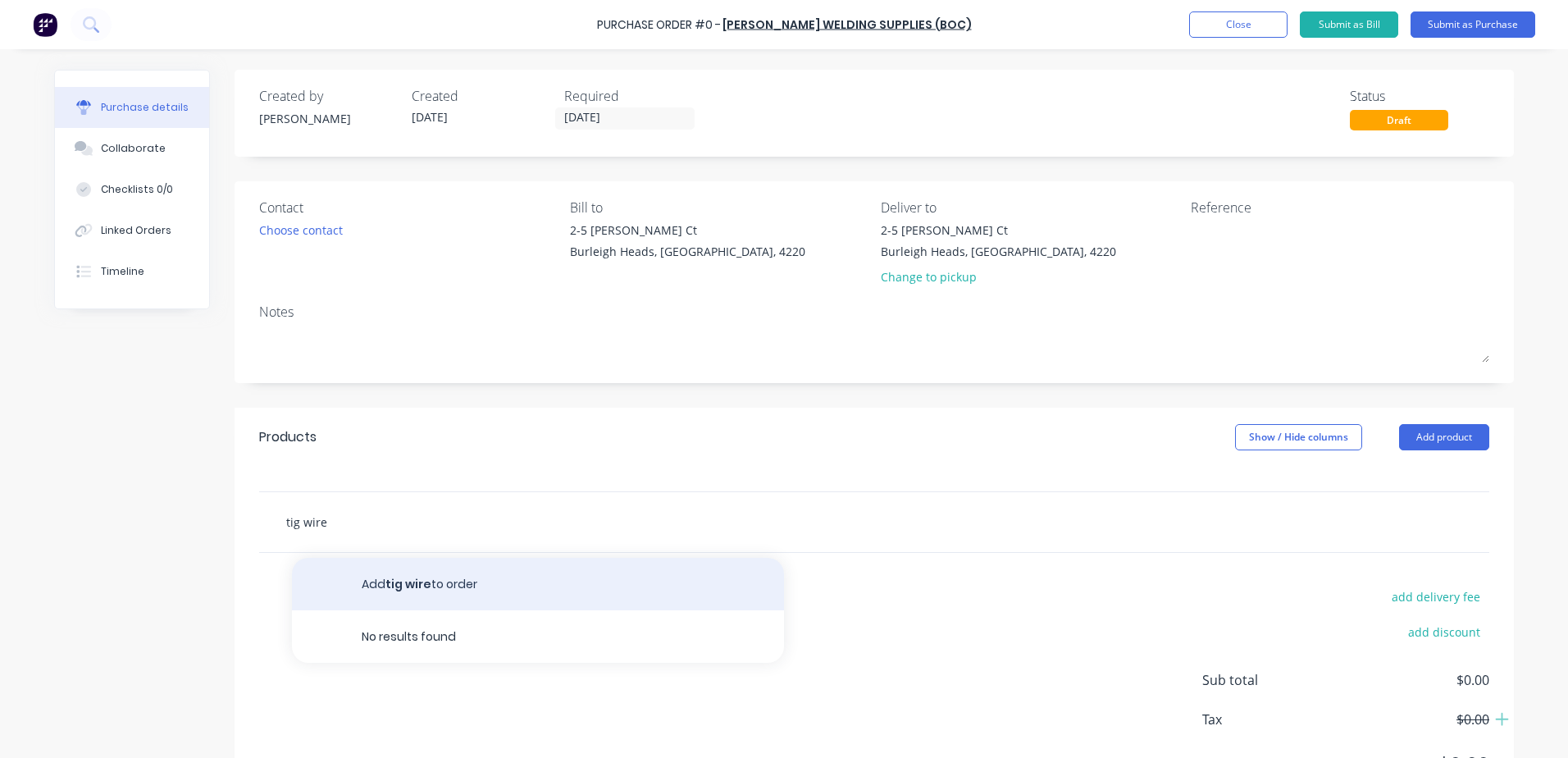
type input "tig wire"
click at [405, 587] on button "Add tig wire to order" at bounding box center [538, 584] width 492 height 53
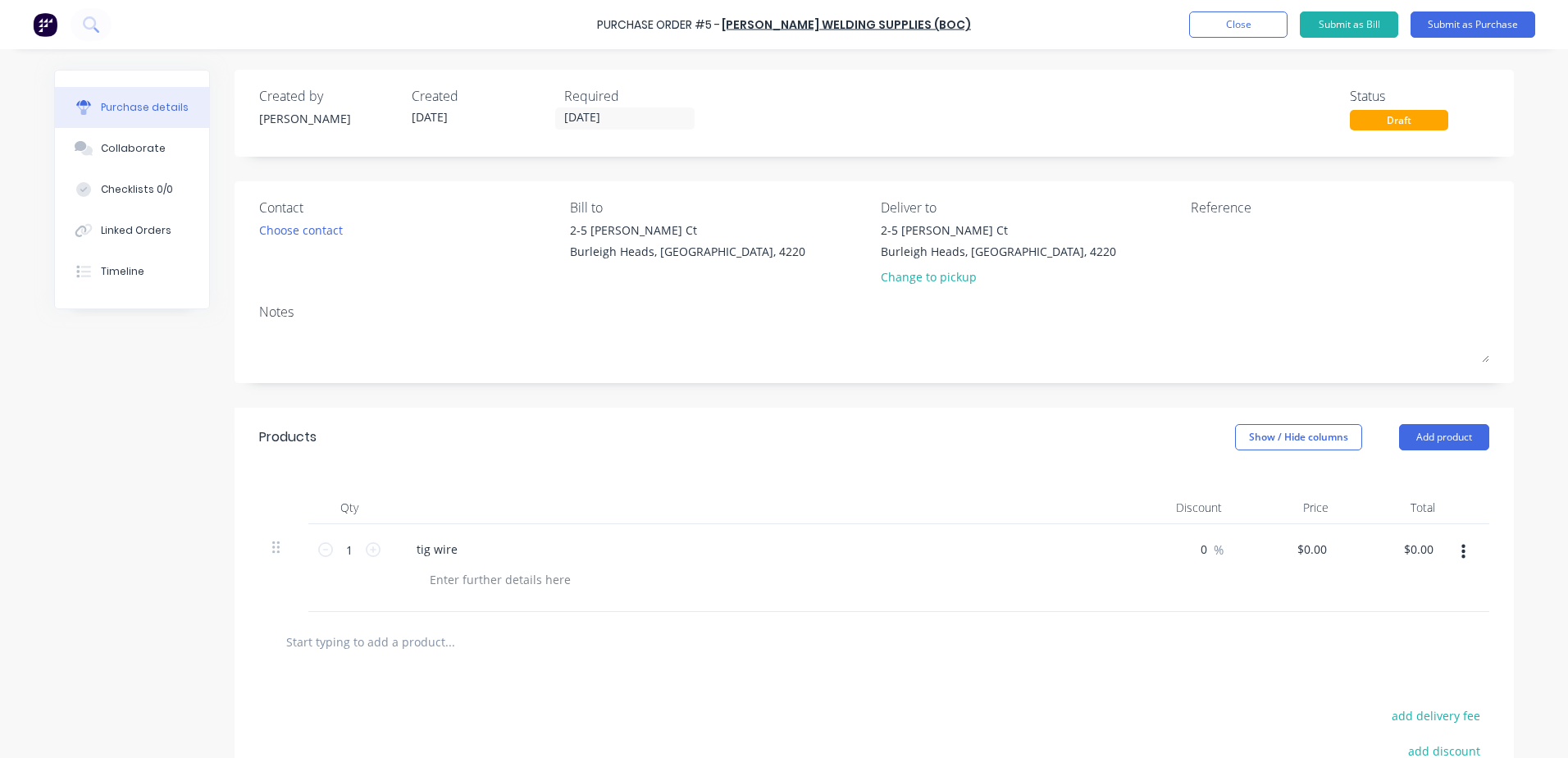
click at [1461, 548] on icon "button" at bounding box center [1463, 551] width 4 height 18
click at [1428, 595] on button "Save to catalogue" at bounding box center [1413, 595] width 140 height 33
click at [1222, 22] on button "Close" at bounding box center [1238, 24] width 99 height 26
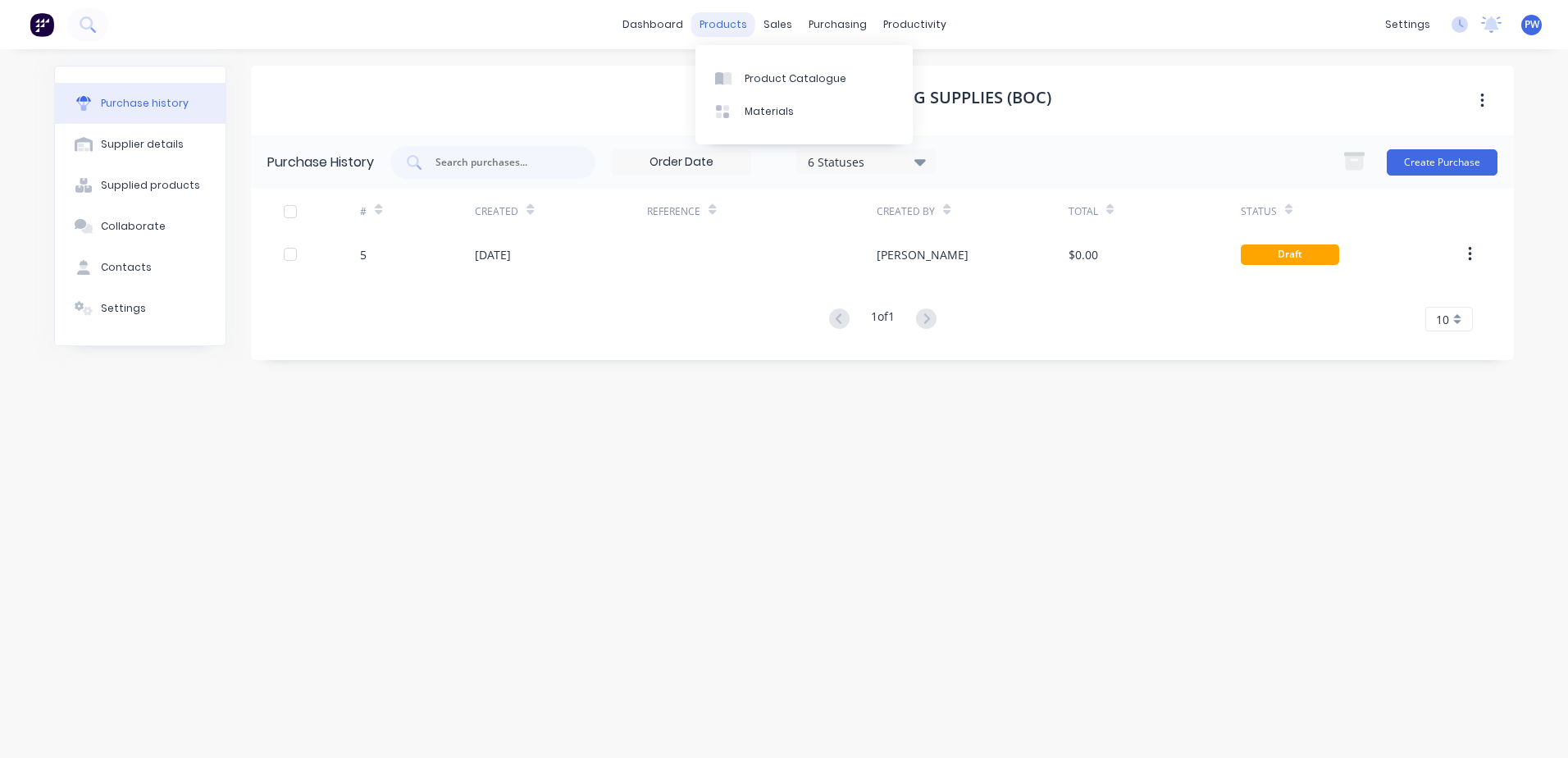
click at [728, 23] on div "products" at bounding box center [723, 25] width 64 height 25
click at [748, 77] on div "Product Catalogue" at bounding box center [795, 78] width 101 height 14
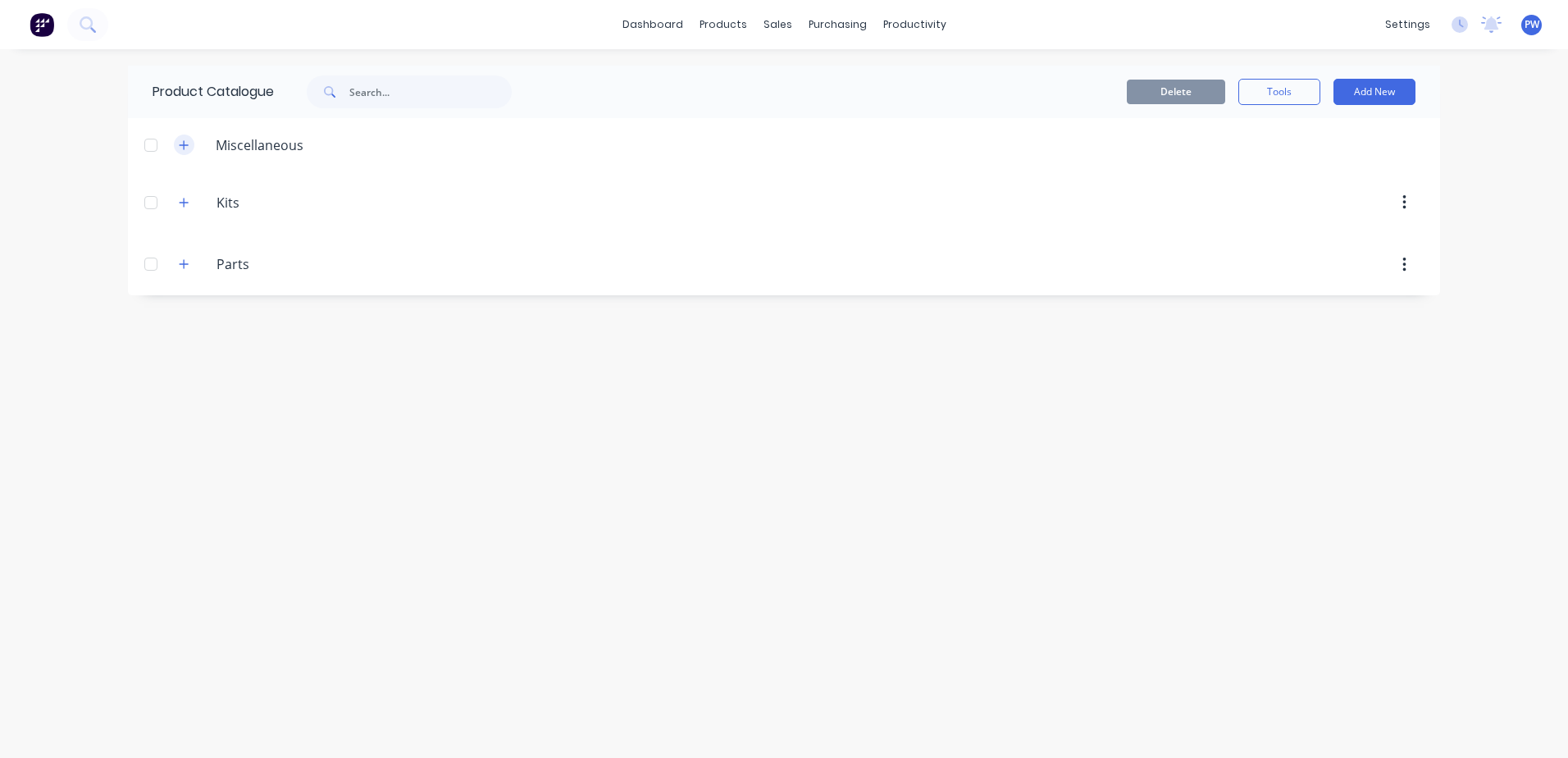
click at [182, 146] on icon "button" at bounding box center [184, 145] width 10 height 11
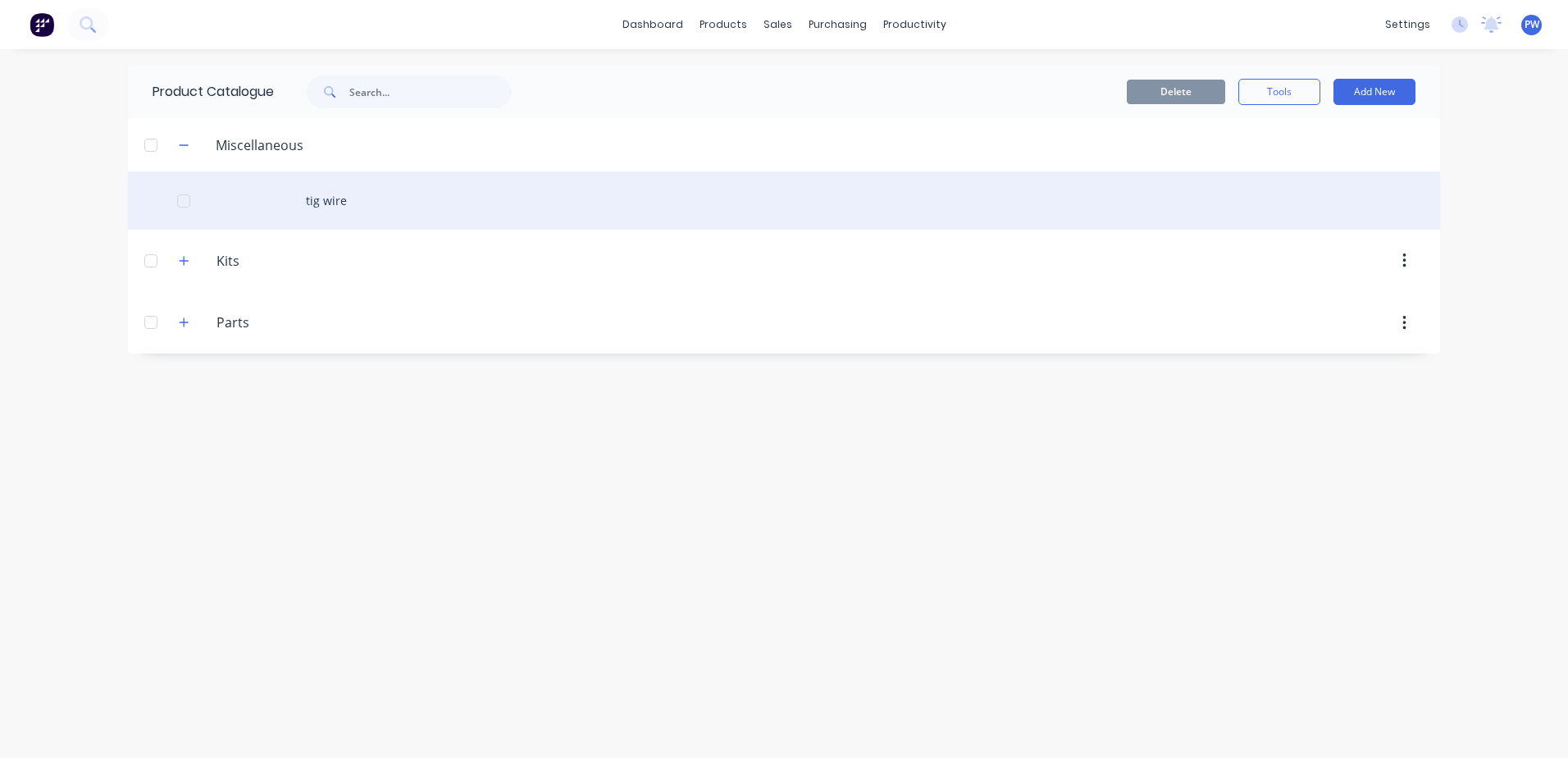
click at [307, 201] on div "tig wire" at bounding box center [784, 200] width 1312 height 58
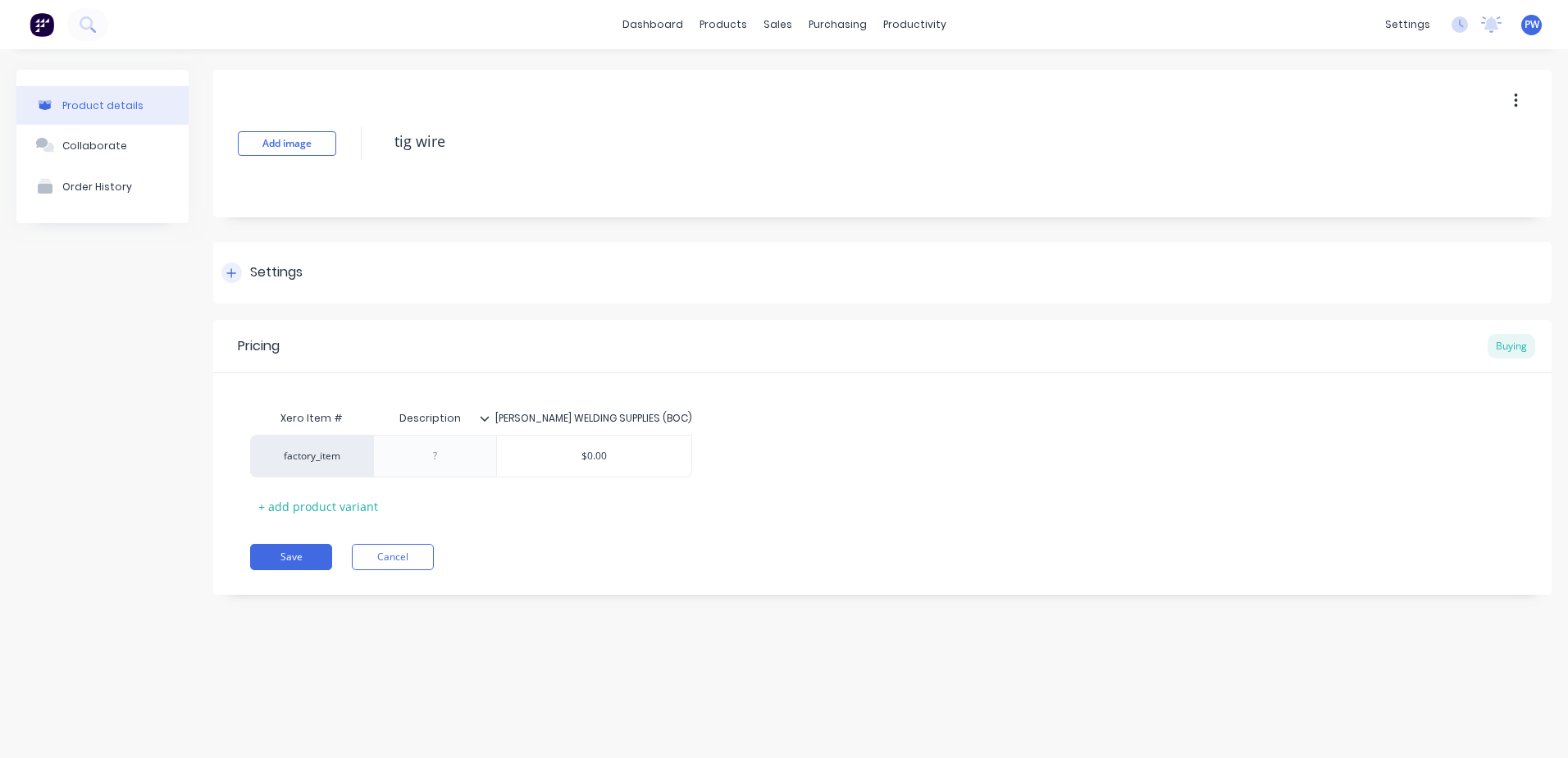
click at [278, 262] on div "Settings" at bounding box center [276, 272] width 53 height 20
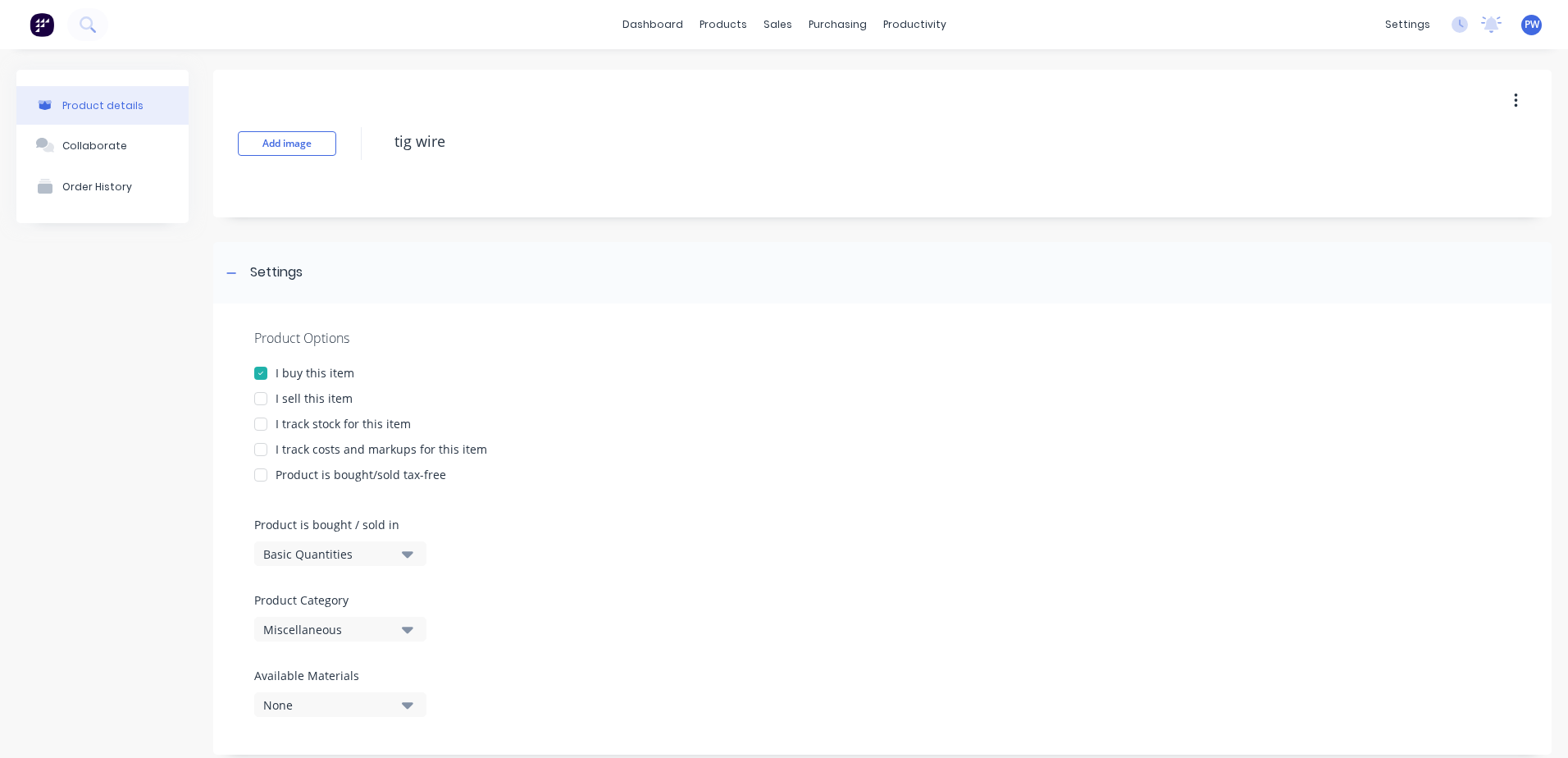
click at [409, 631] on icon "button" at bounding box center [408, 630] width 11 height 7
click at [322, 565] on div "Miscellaneous" at bounding box center [377, 559] width 246 height 33
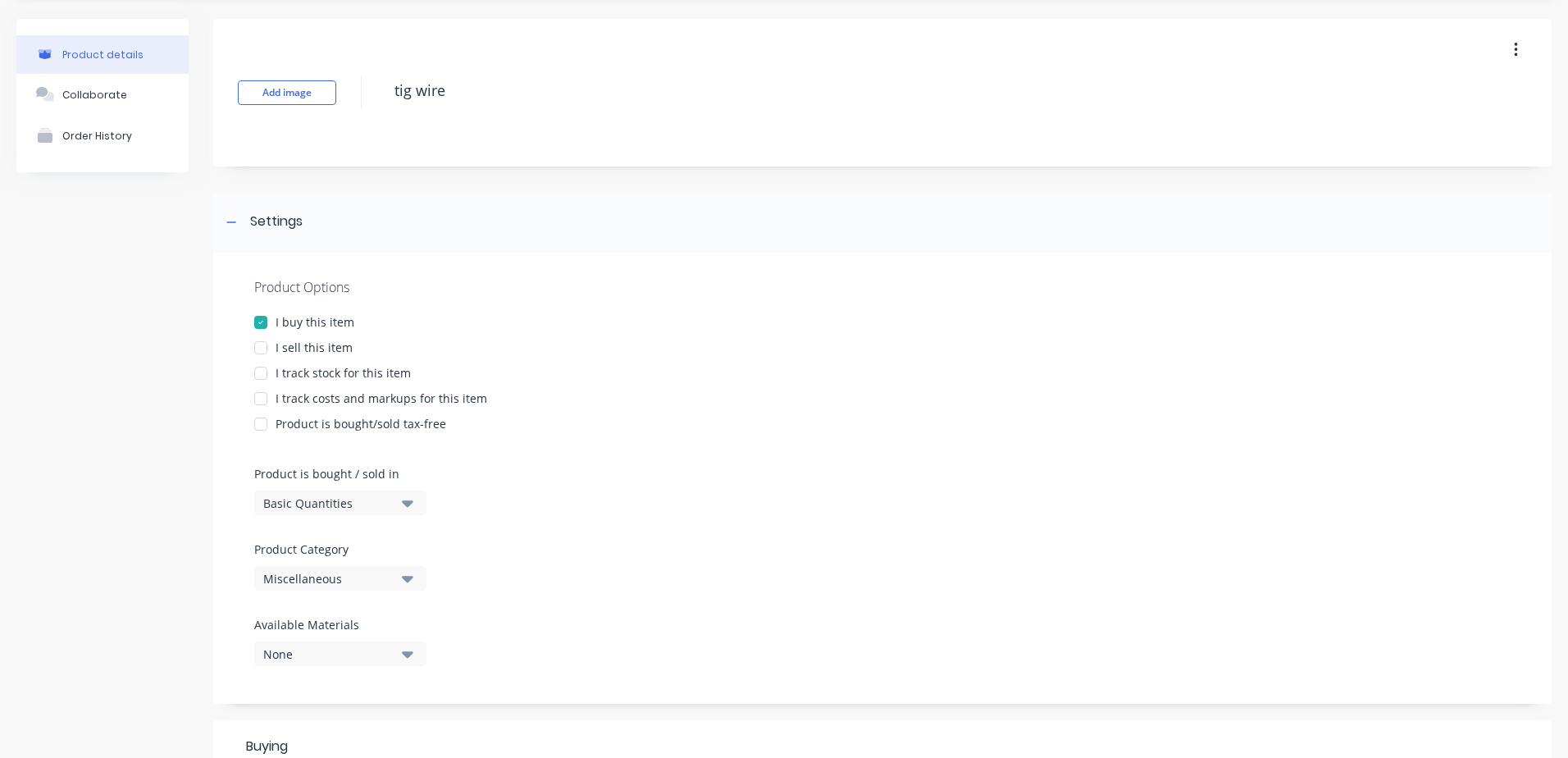
scroll to position [82, 0]
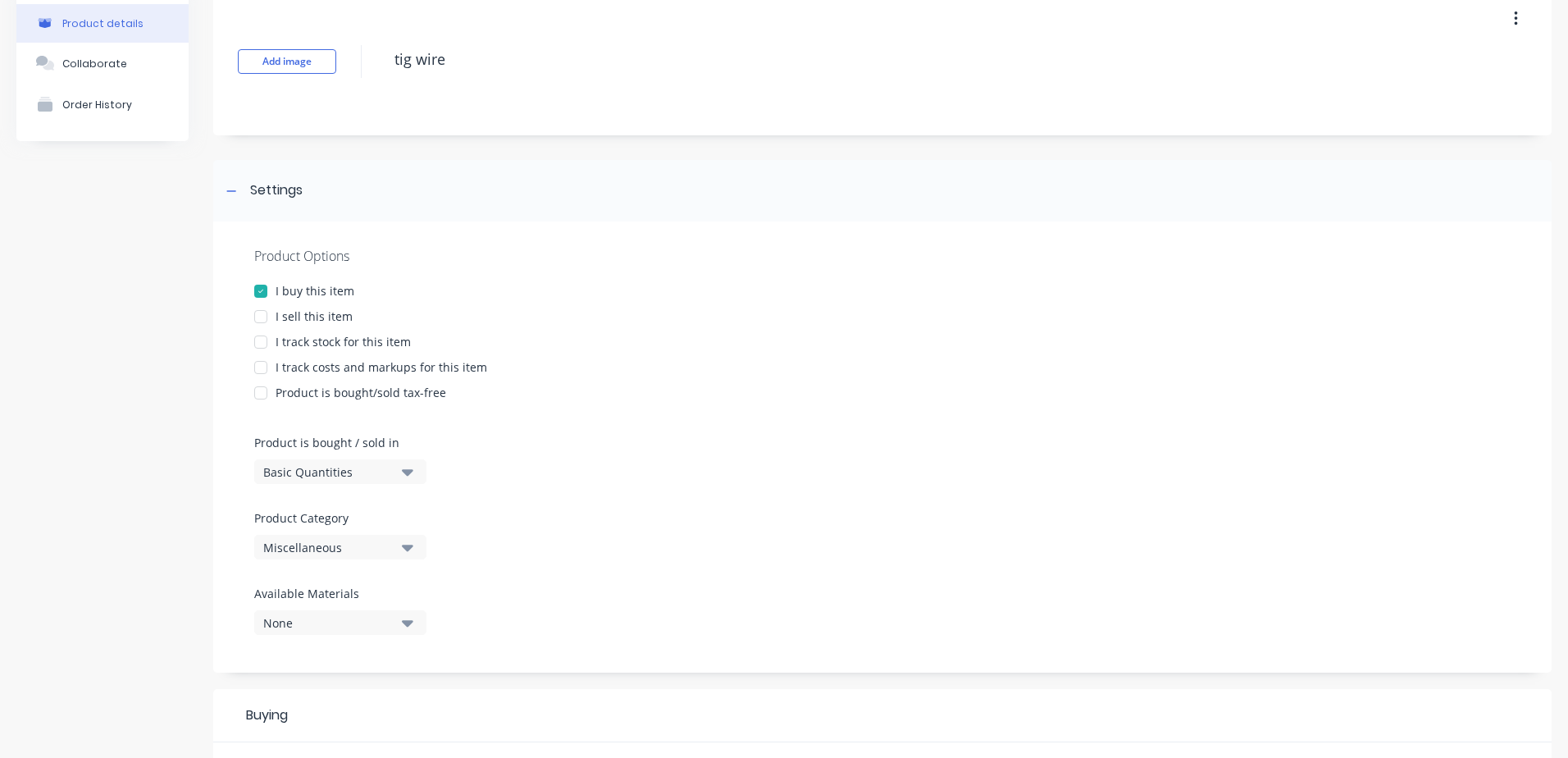
click at [262, 365] on div at bounding box center [260, 368] width 33 height 33
click at [267, 336] on div at bounding box center [260, 342] width 33 height 33
click at [258, 365] on div at bounding box center [260, 368] width 33 height 33
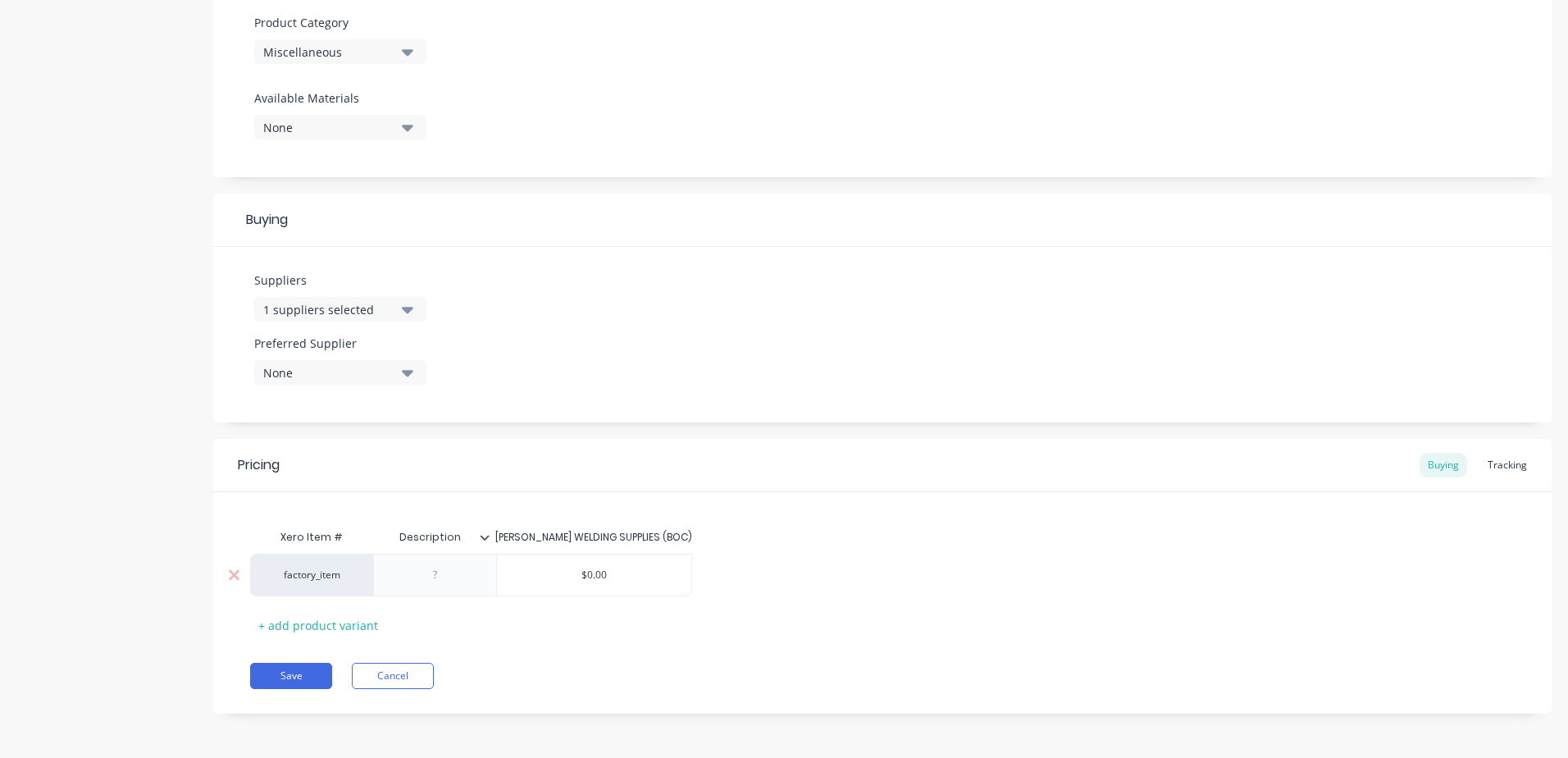
scroll to position [578, 0]
click at [307, 669] on button "Save" at bounding box center [291, 675] width 82 height 26
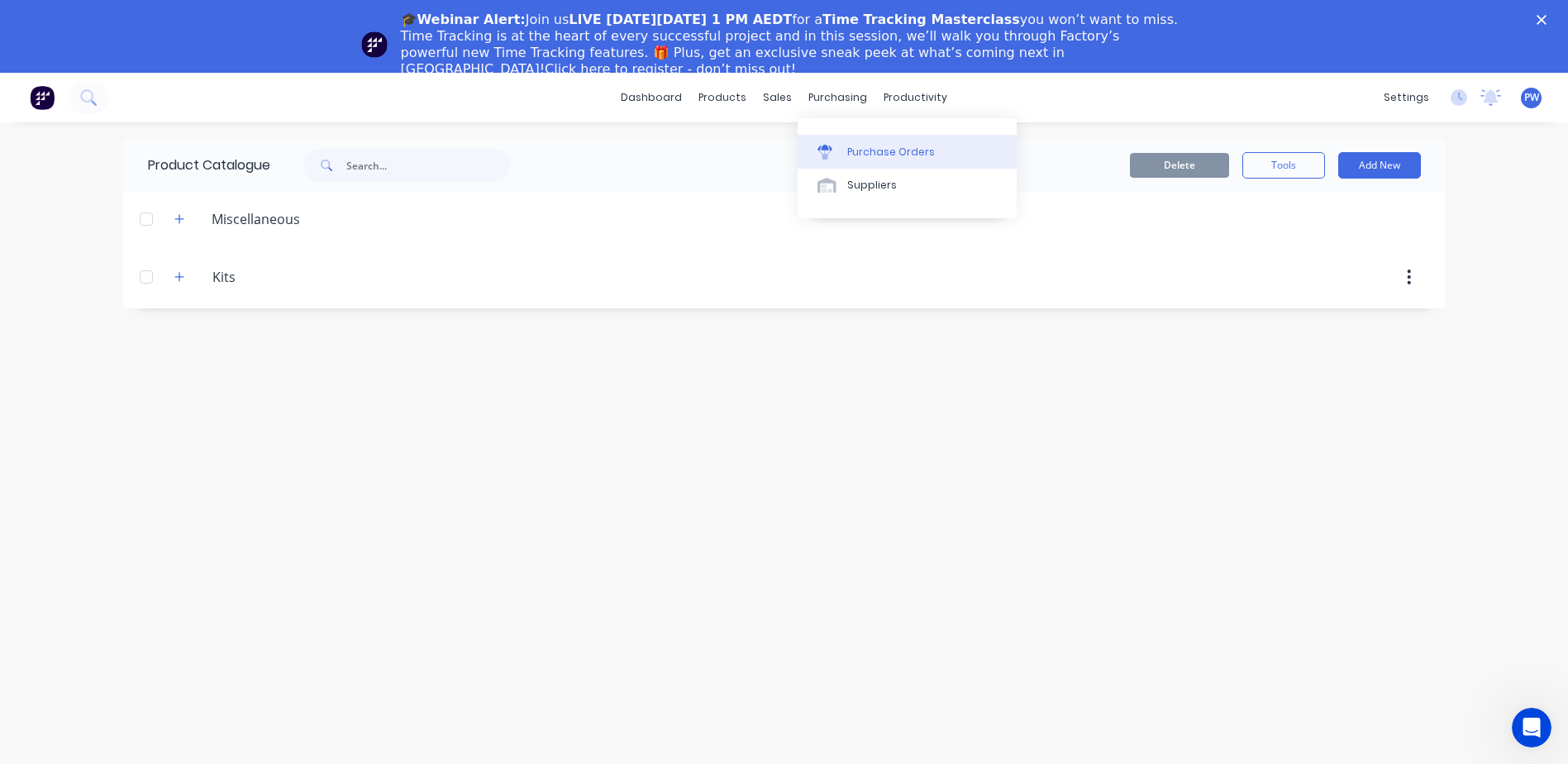
click at [860, 153] on div "Purchase Orders" at bounding box center [891, 151] width 88 height 14
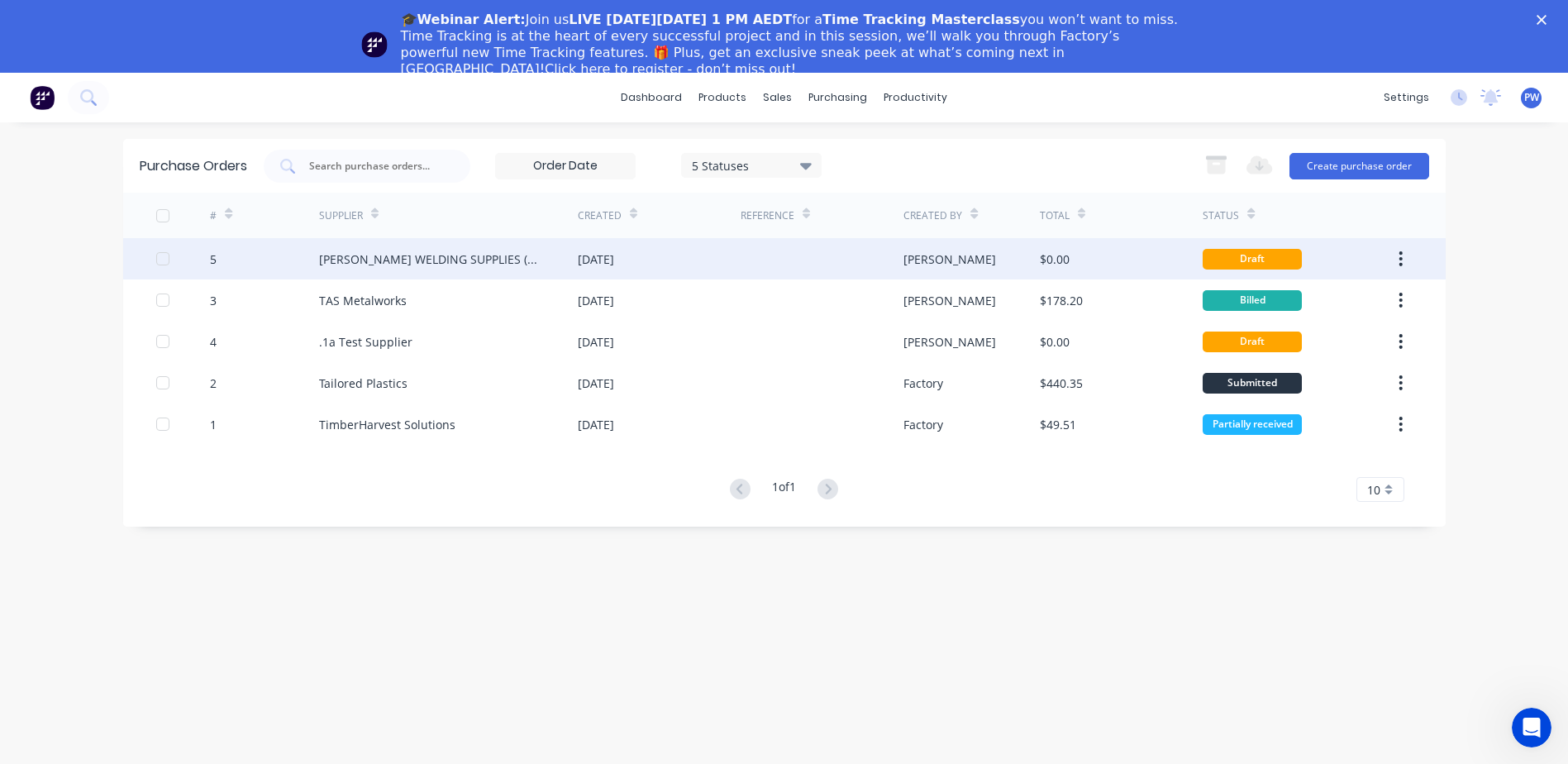
click at [421, 258] on div "[PERSON_NAME] WELDING SUPPLIES (BOC)" at bounding box center [432, 259] width 226 height 17
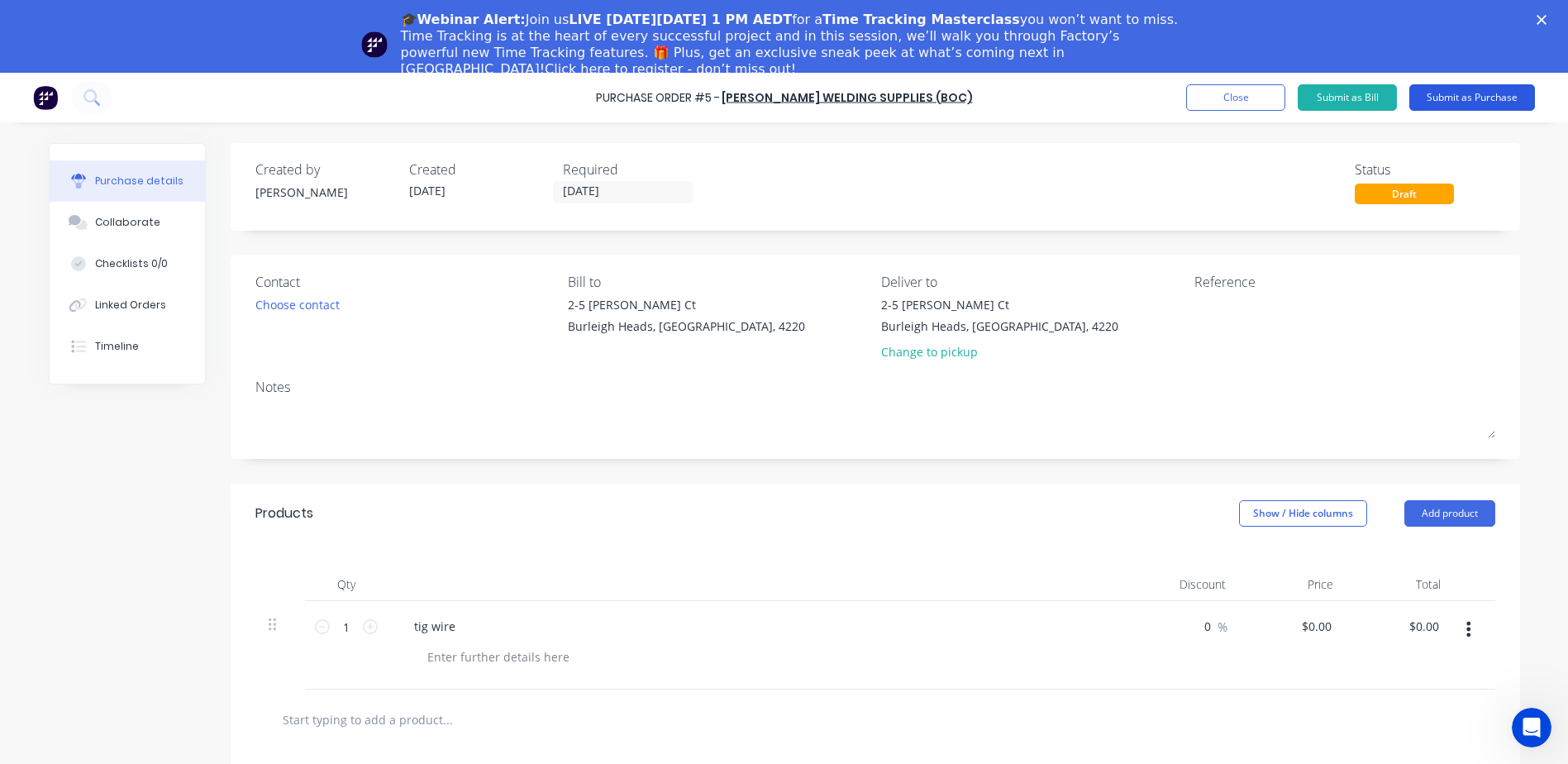
click at [1489, 95] on button "Submit as Purchase" at bounding box center [1472, 96] width 125 height 26
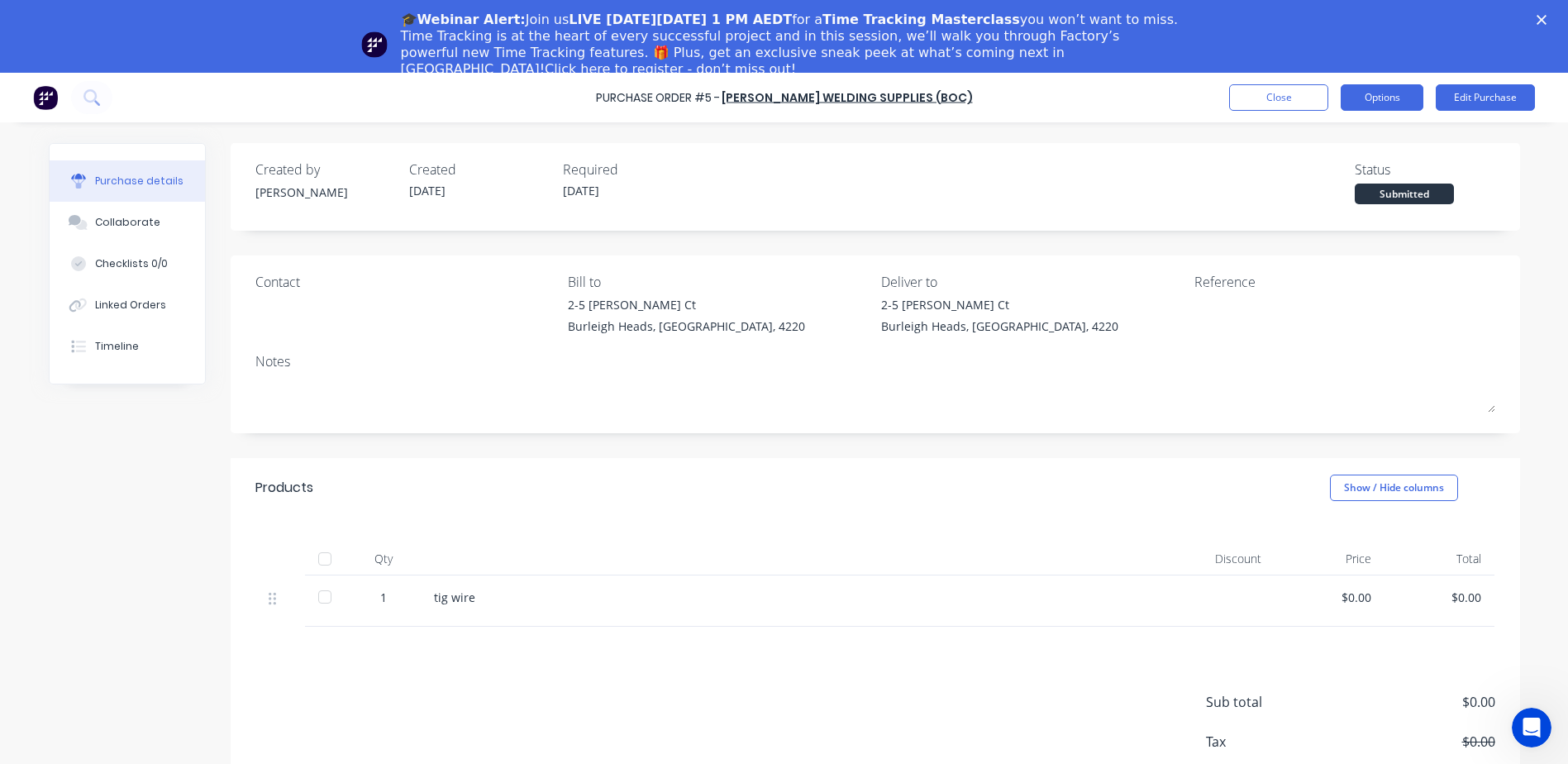
click at [1399, 96] on button "Options" at bounding box center [1382, 96] width 83 height 26
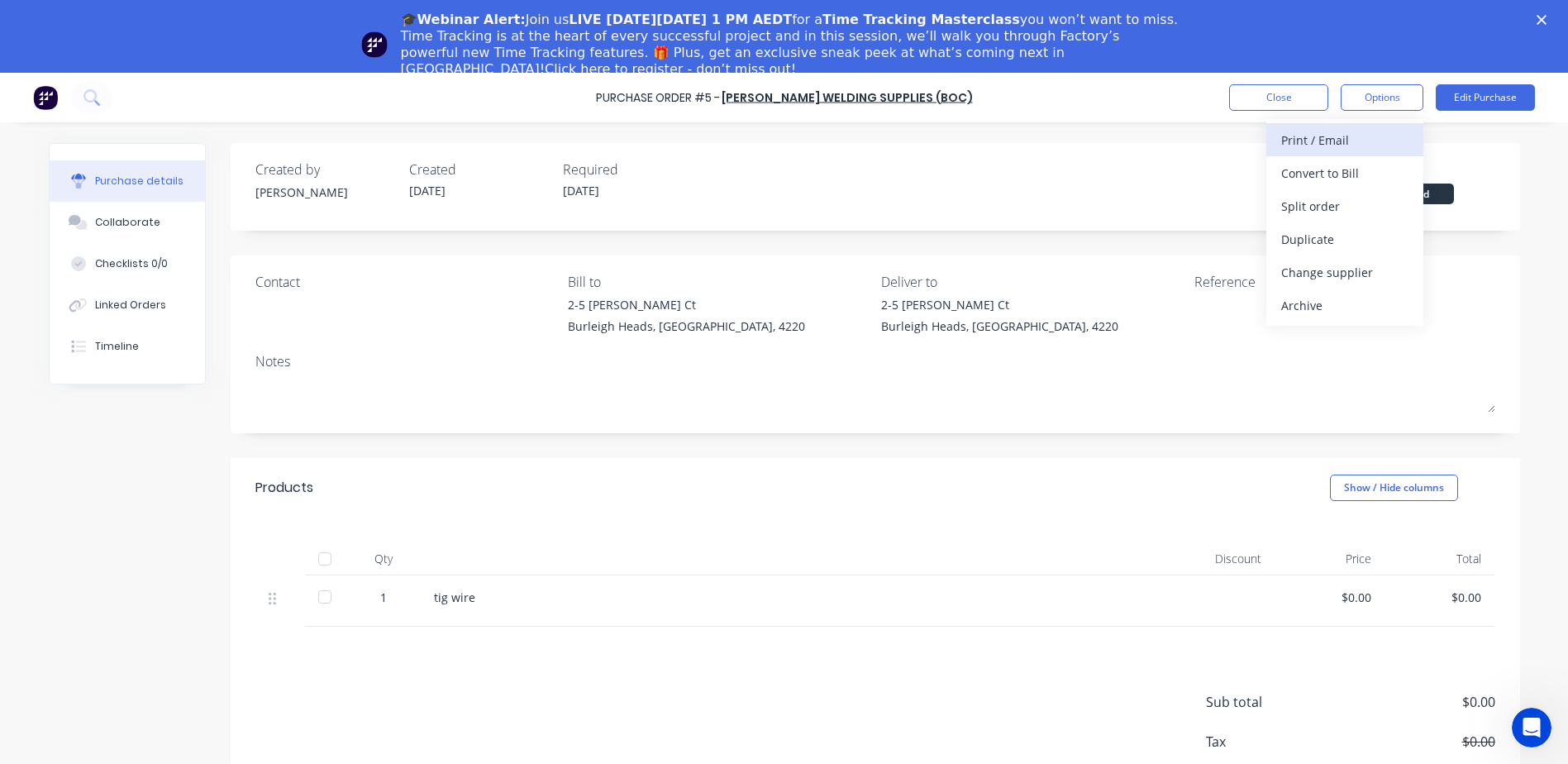
click at [1343, 134] on div "Print / Email" at bounding box center [1345, 140] width 127 height 24
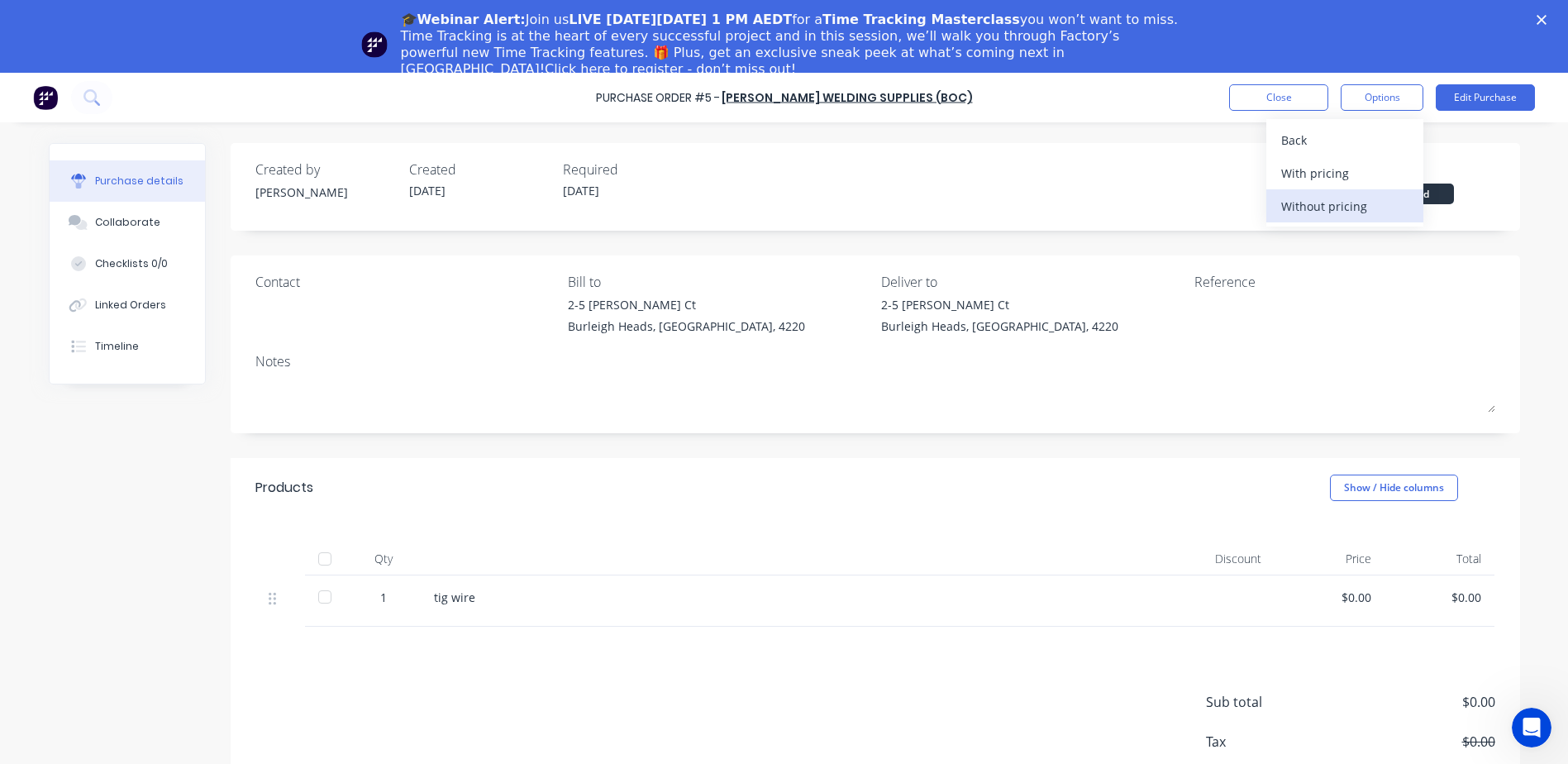
click at [1322, 205] on div "Without pricing" at bounding box center [1345, 205] width 127 height 24
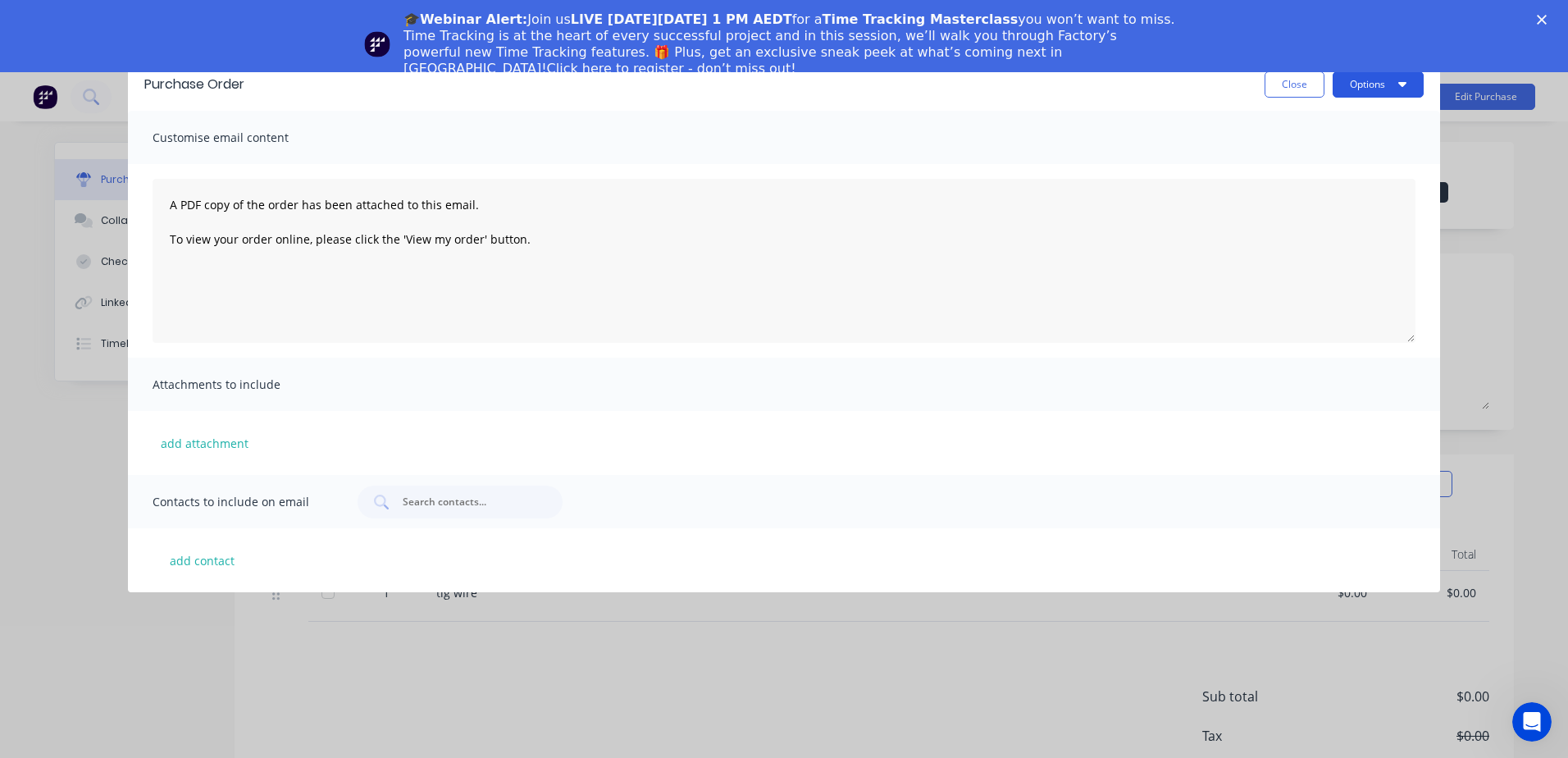
click at [1406, 83] on button "Options" at bounding box center [1378, 84] width 91 height 26
click at [1122, 141] on div "Customise email content" at bounding box center [784, 138] width 1312 height 54
click at [1301, 83] on button "Close" at bounding box center [1294, 84] width 60 height 26
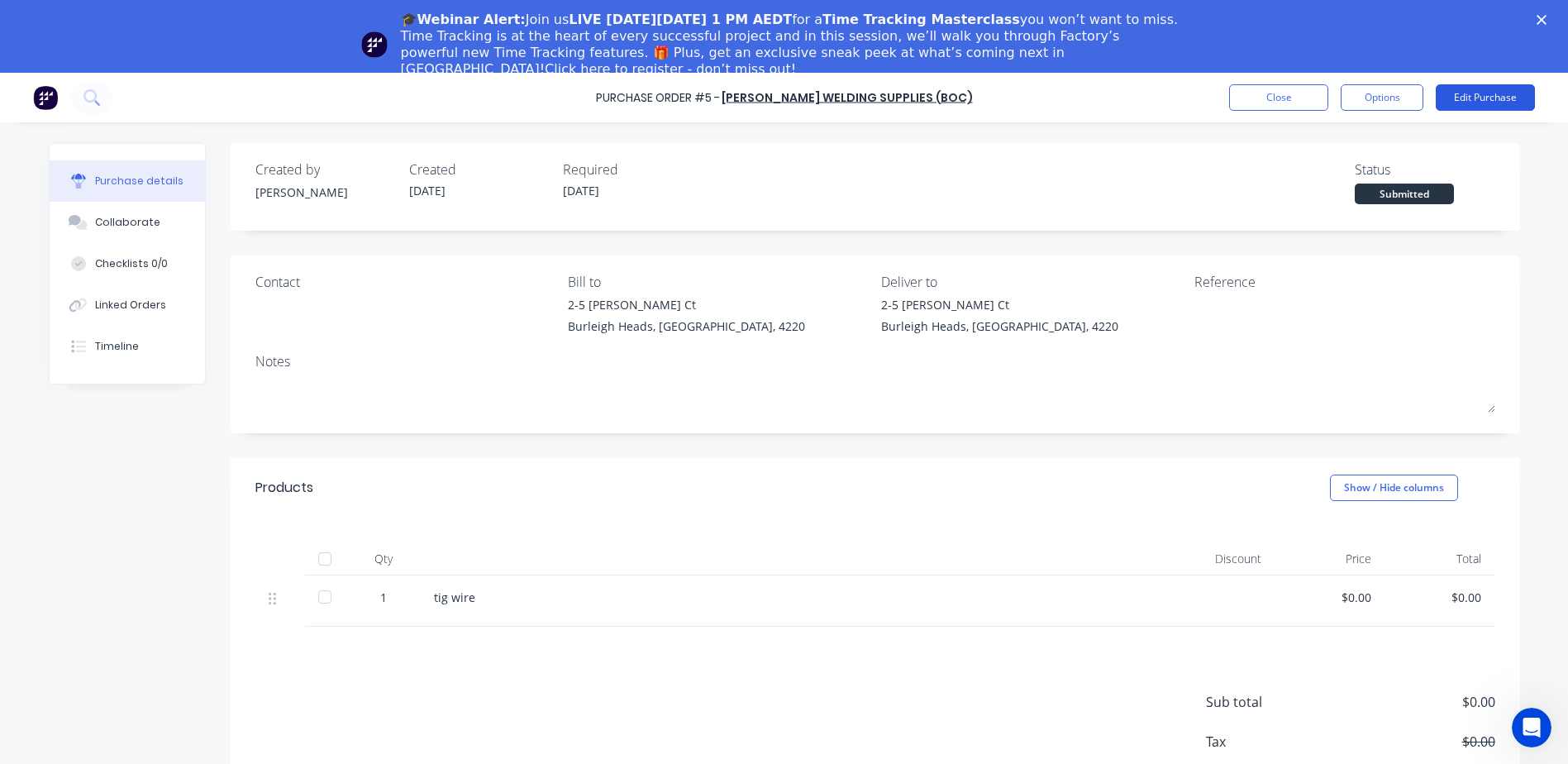
click at [1475, 100] on button "Edit Purchase" at bounding box center [1485, 96] width 99 height 26
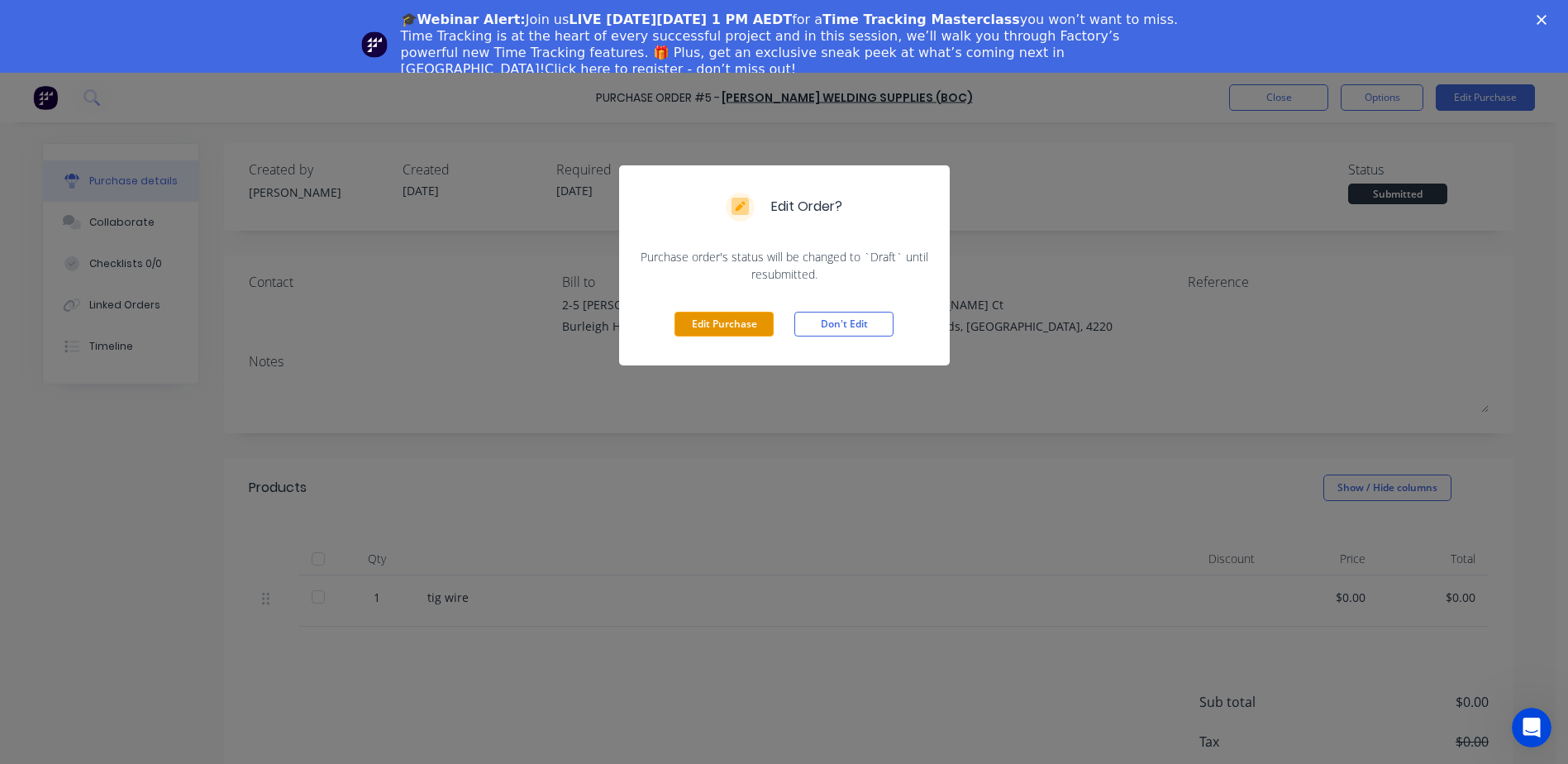
click at [716, 321] on button "Edit Purchase" at bounding box center [723, 324] width 99 height 25
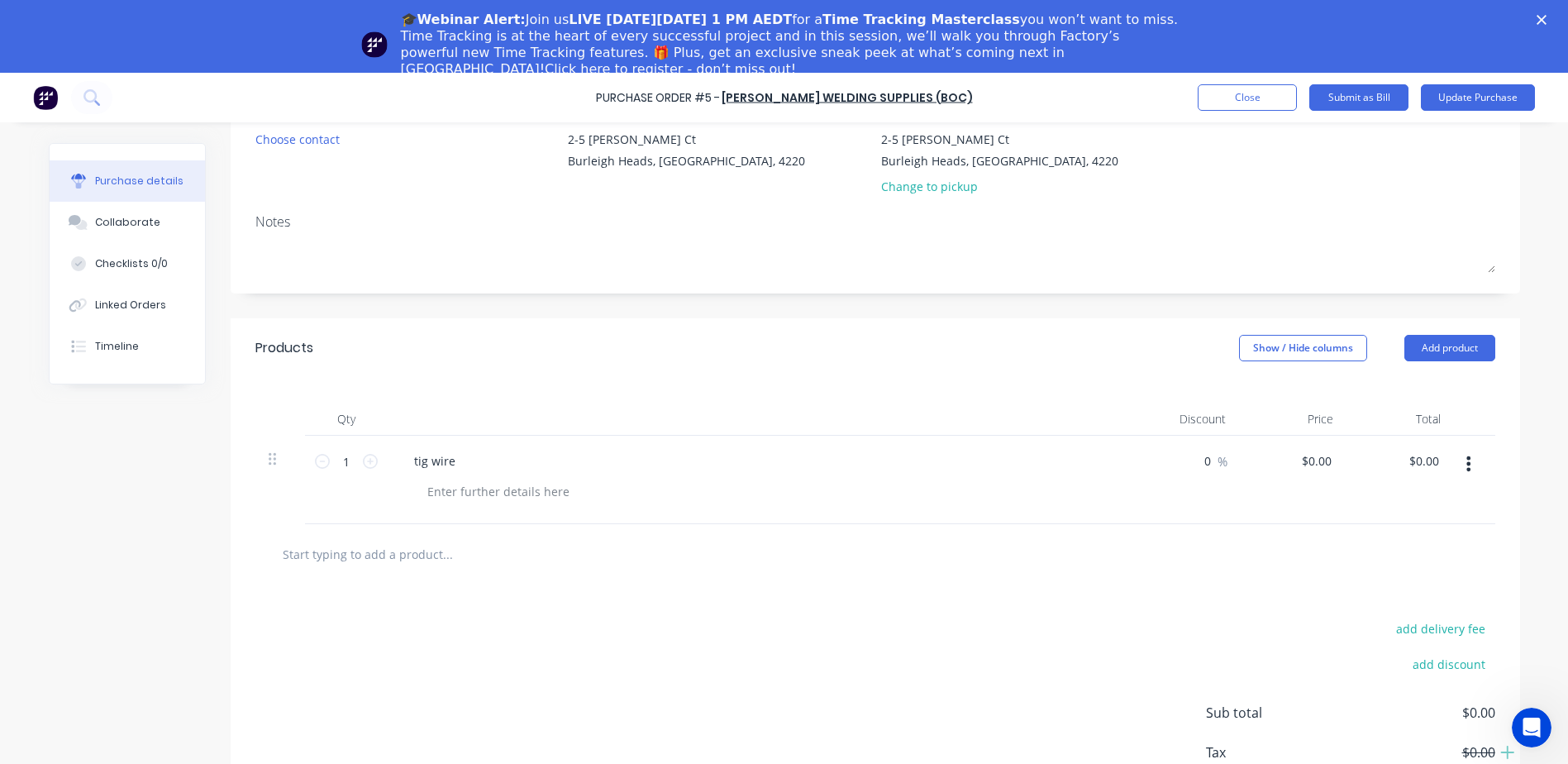
scroll to position [202, 0]
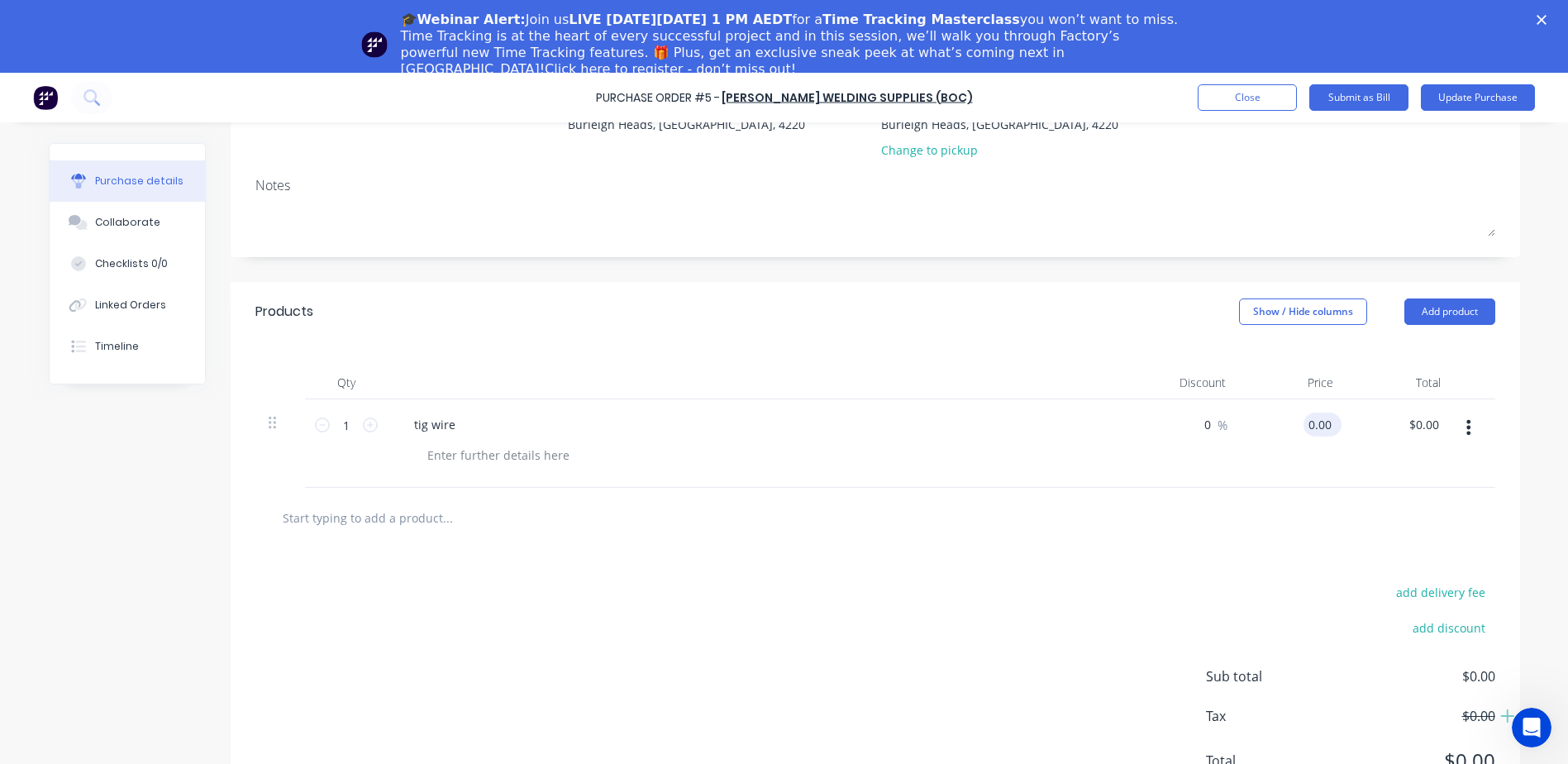
click at [1305, 421] on input "0.00" at bounding box center [1319, 424] width 32 height 24
click at [1304, 423] on input "0.00" at bounding box center [1319, 424] width 32 height 24
type input "$20.00"
click at [1258, 478] on div "$20.00 20.00" at bounding box center [1292, 444] width 107 height 89
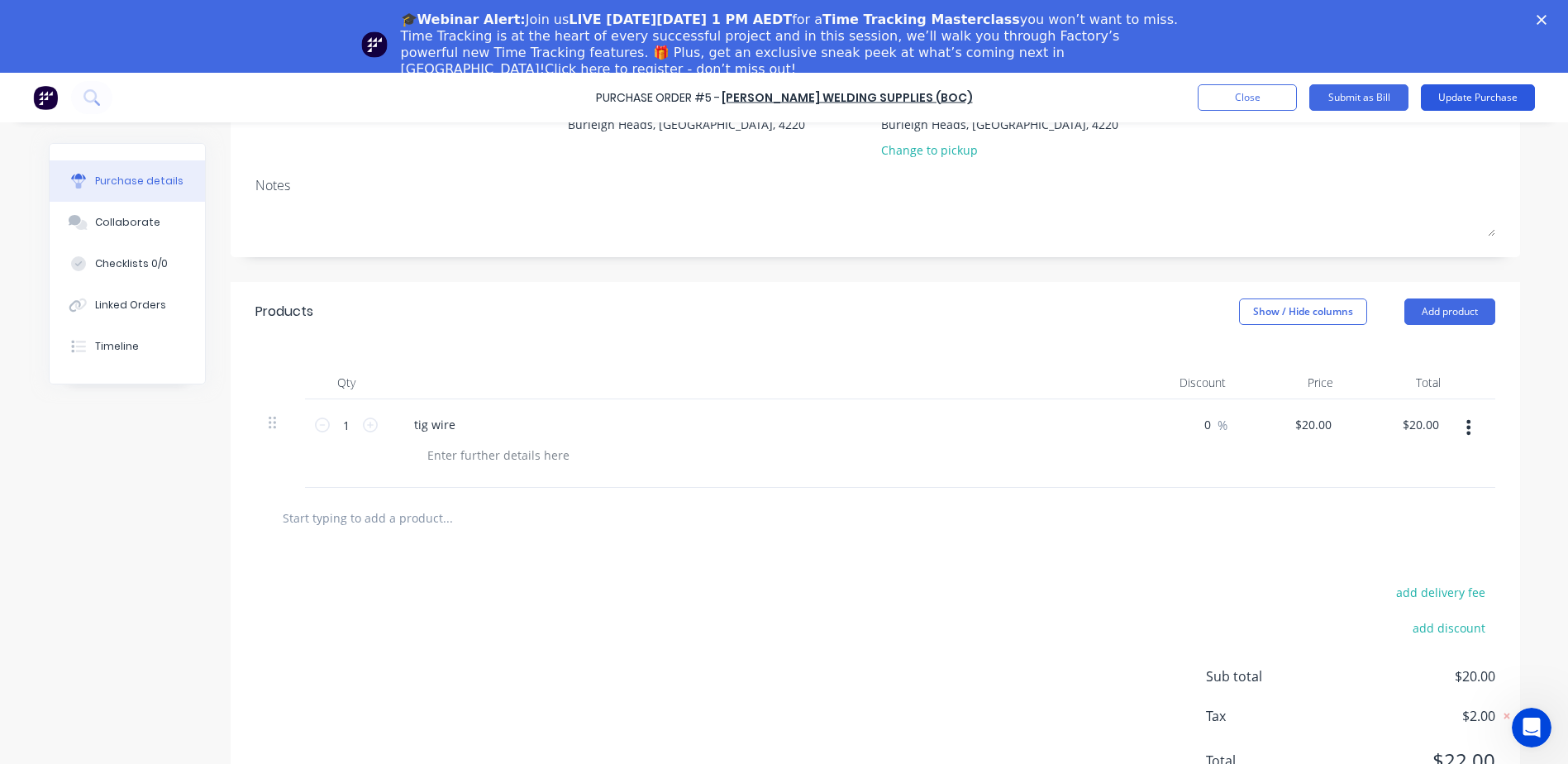
click at [1442, 85] on button "Update Purchase" at bounding box center [1477, 96] width 114 height 26
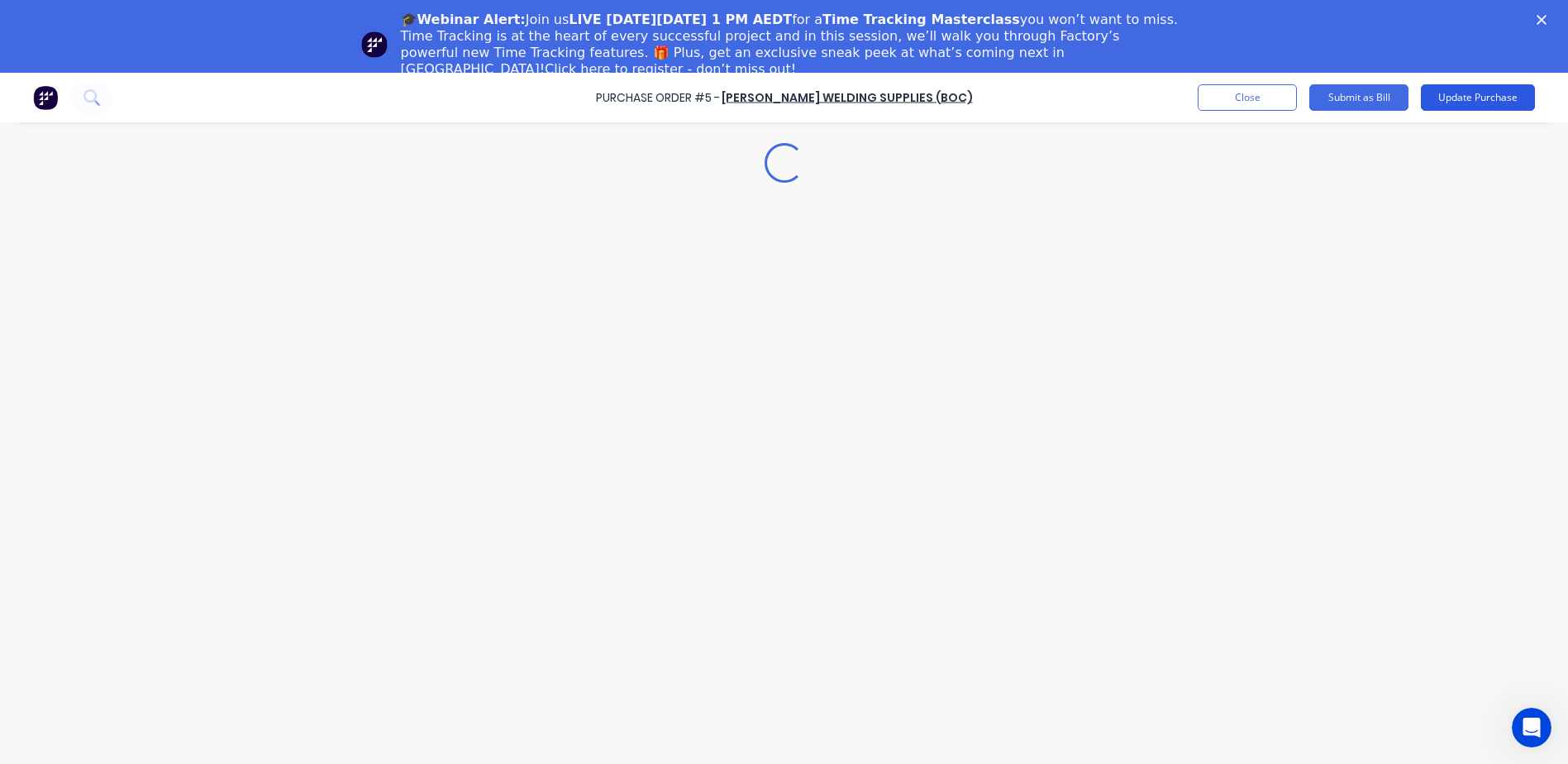
scroll to position [0, 0]
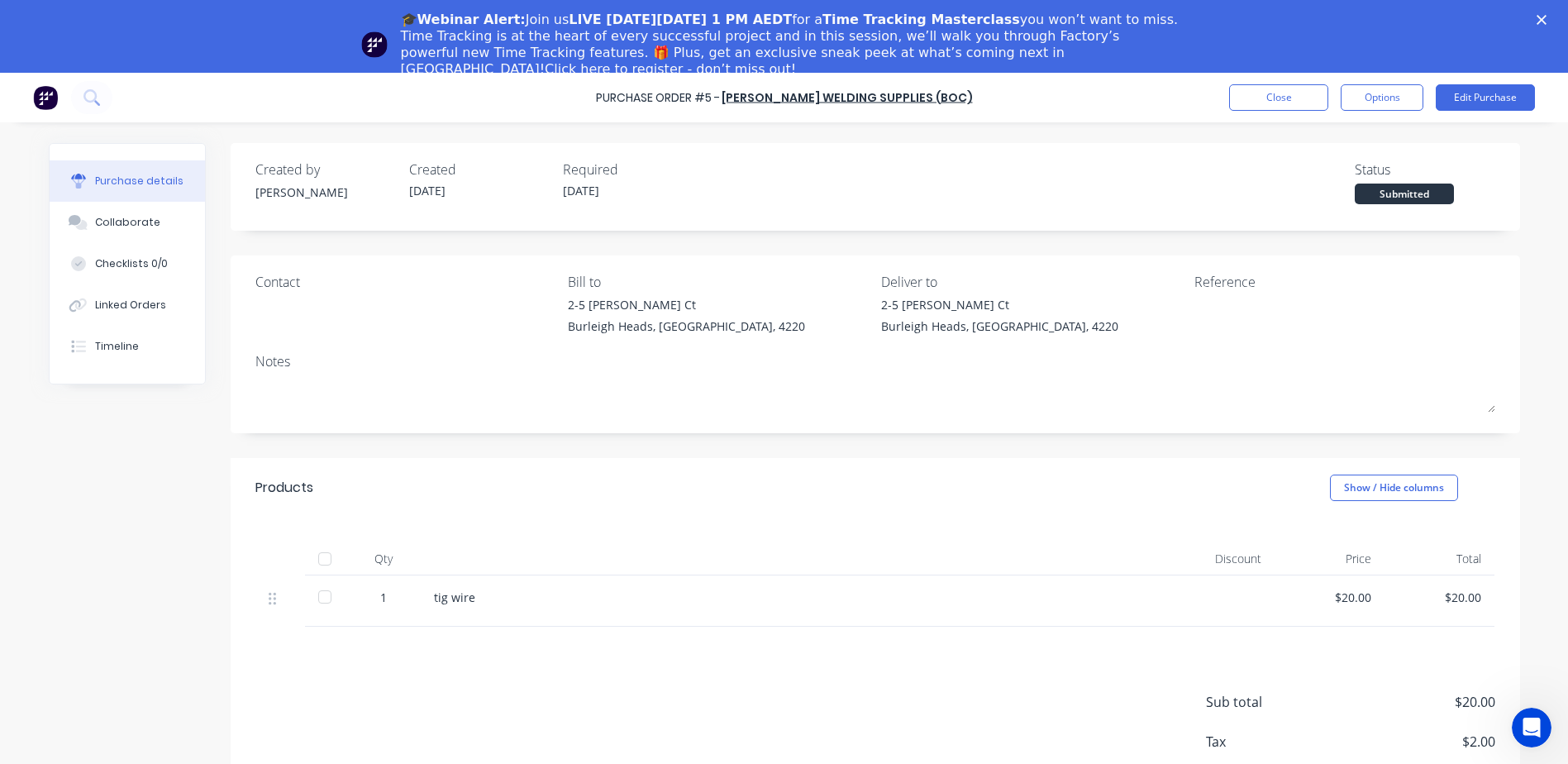
click at [317, 592] on div at bounding box center [325, 597] width 33 height 33
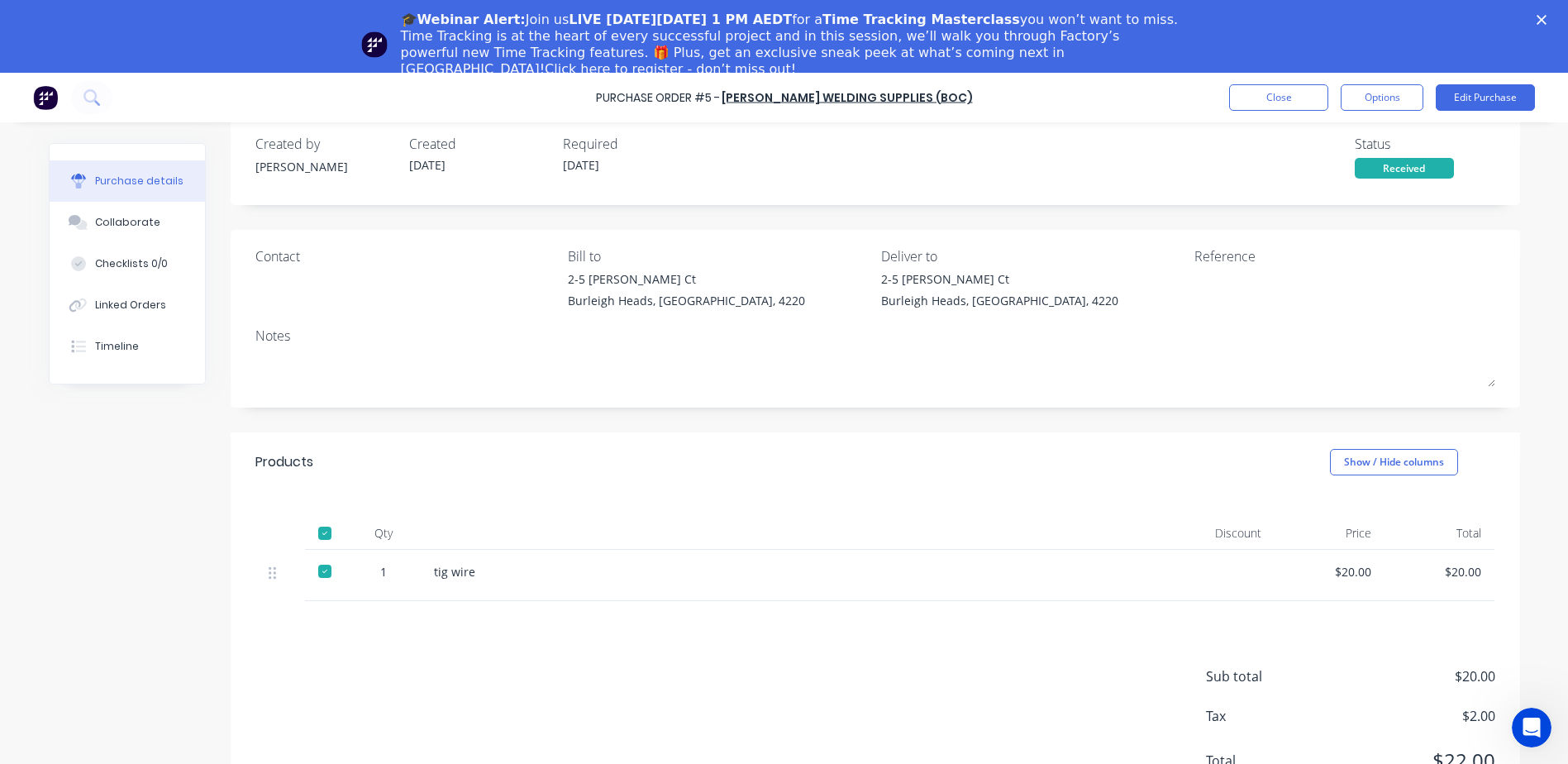
scroll to position [72, 0]
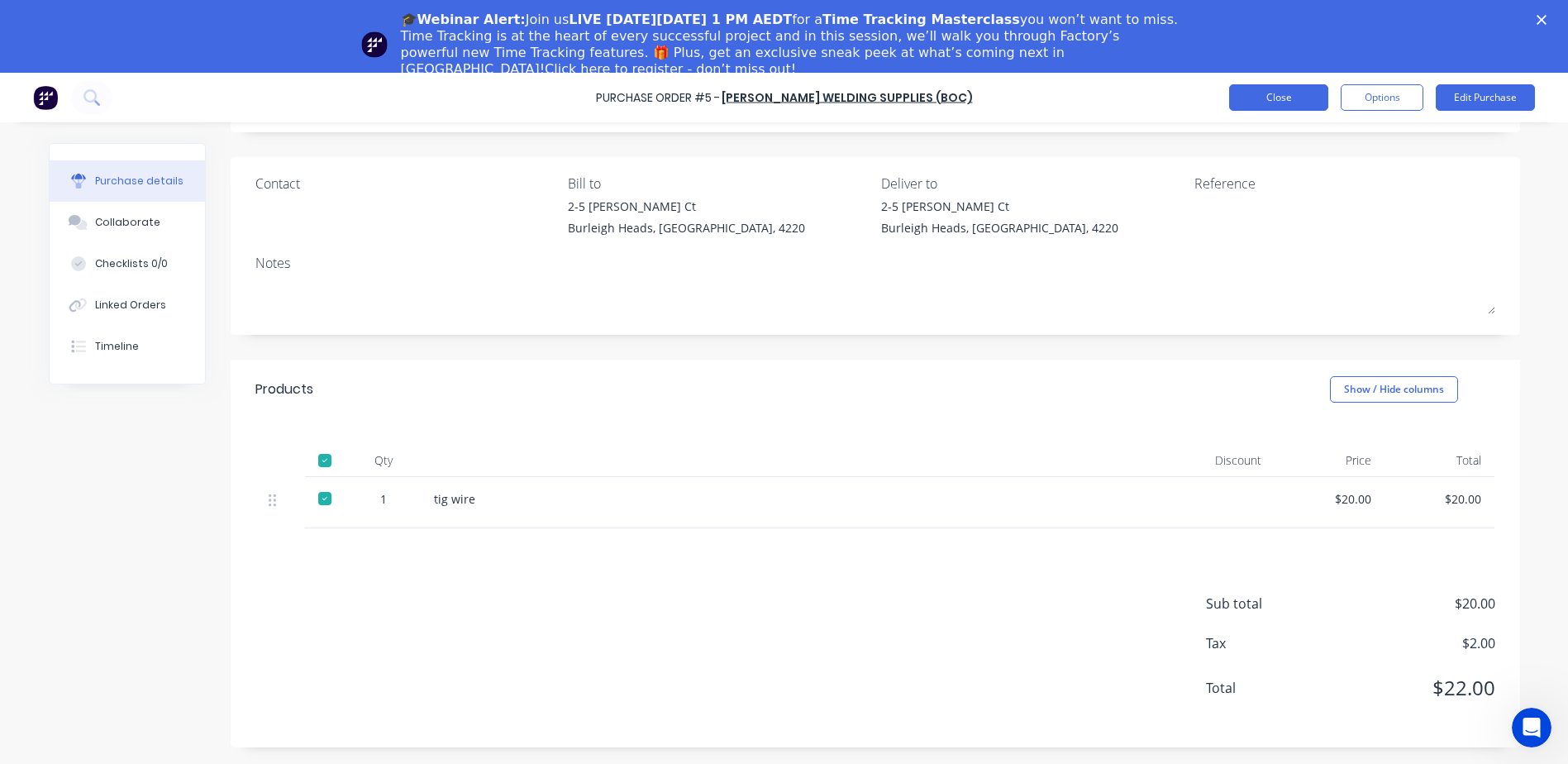
click at [1302, 89] on button "Close" at bounding box center [1279, 96] width 99 height 26
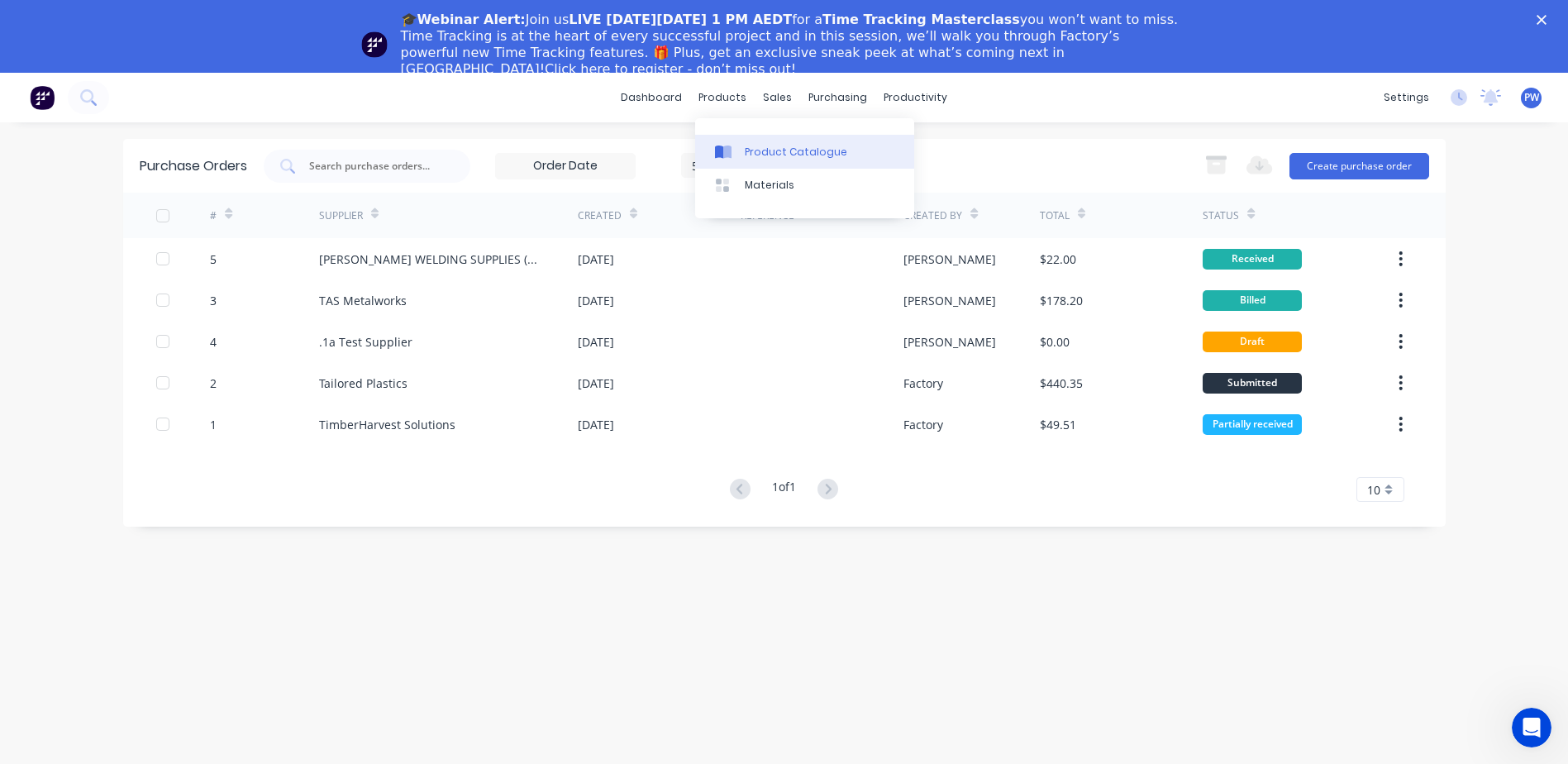
click at [753, 147] on div "Product Catalogue" at bounding box center [796, 151] width 102 height 14
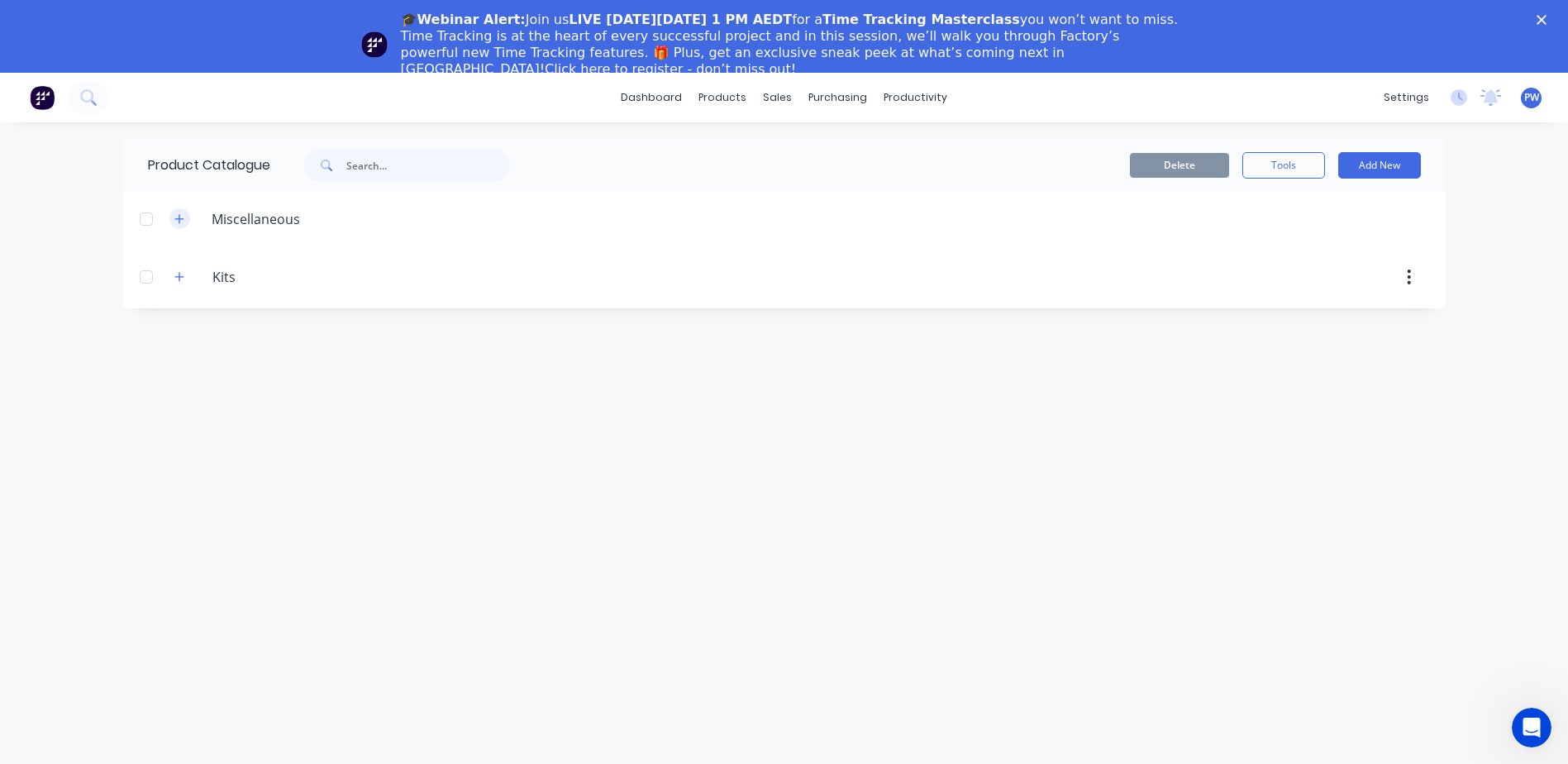
click at [182, 217] on icon "button" at bounding box center [179, 219] width 10 height 12
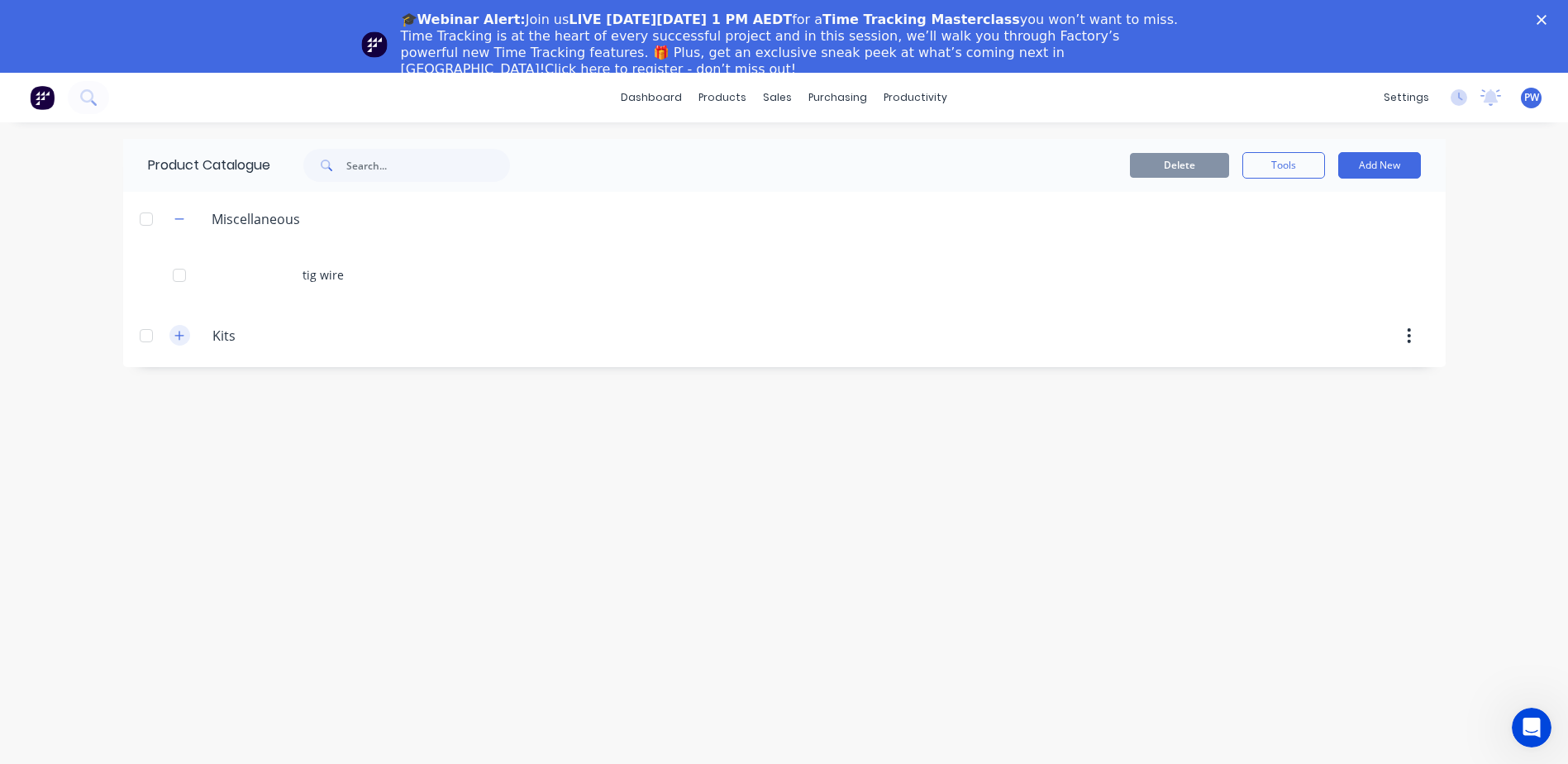
click at [180, 333] on icon "button" at bounding box center [179, 336] width 10 height 12
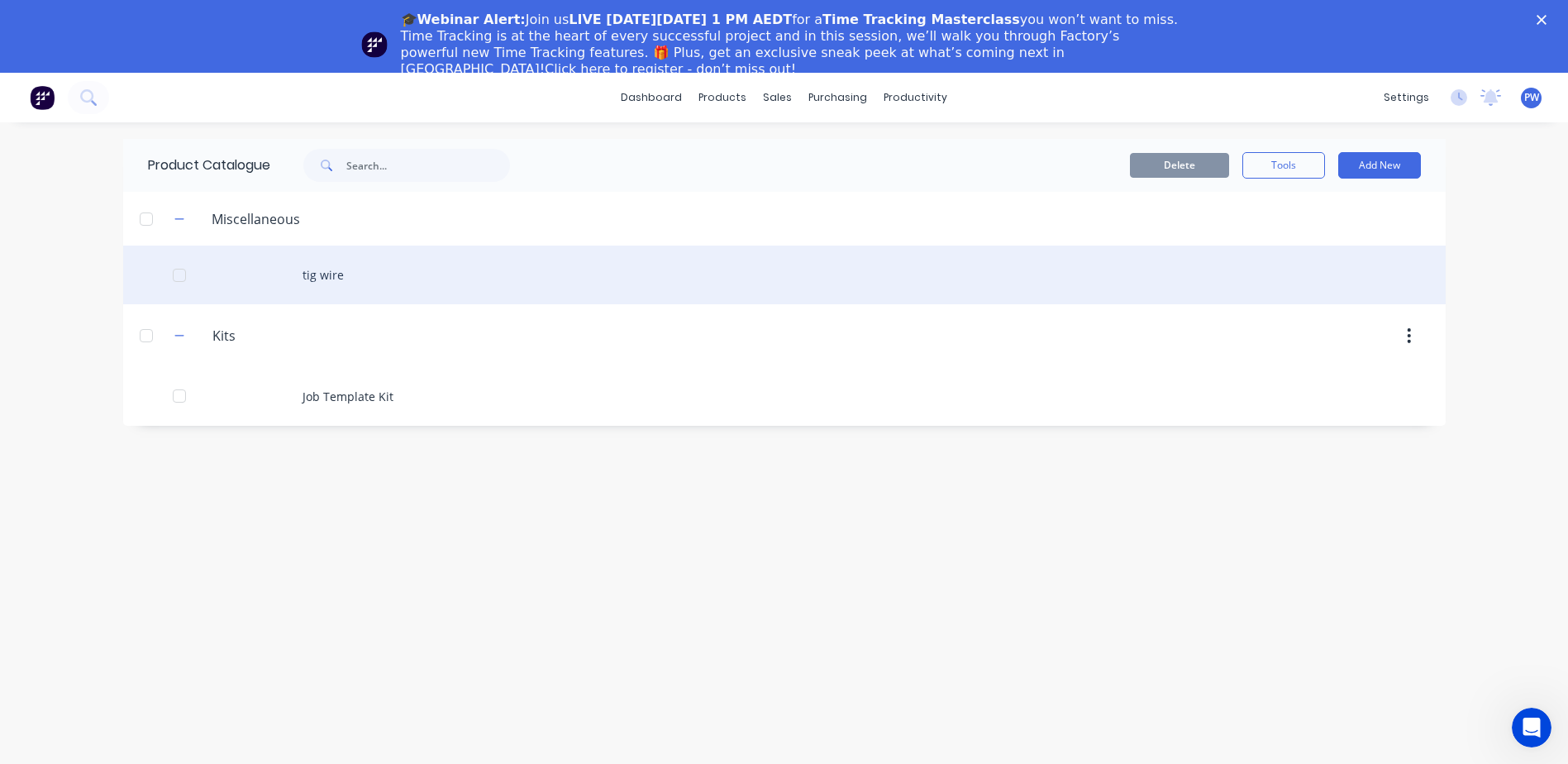
click at [180, 275] on div at bounding box center [179, 275] width 33 height 33
click at [176, 274] on div at bounding box center [179, 275] width 33 height 33
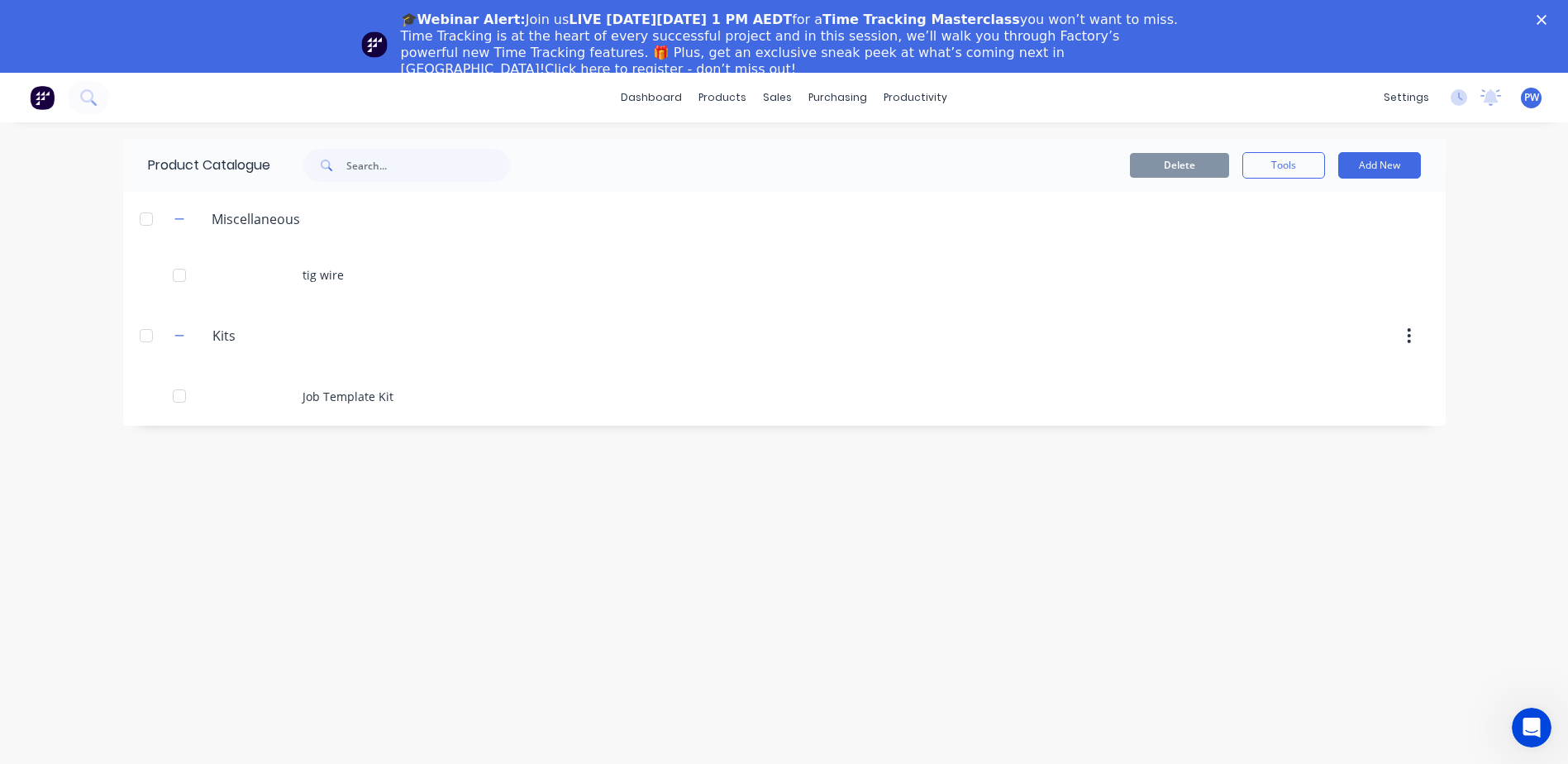
click at [85, 234] on div "dashboard products sales purchasing productivity dashboard products Product Cat…" at bounding box center [784, 454] width 1568 height 764
click at [1411, 334] on icon "button" at bounding box center [1409, 336] width 4 height 18
click at [1277, 478] on div "Product Catalogue Delete Tools Add New Miscellaneous tig wire Kits Kits Job Tem…" at bounding box center [784, 479] width 1322 height 681
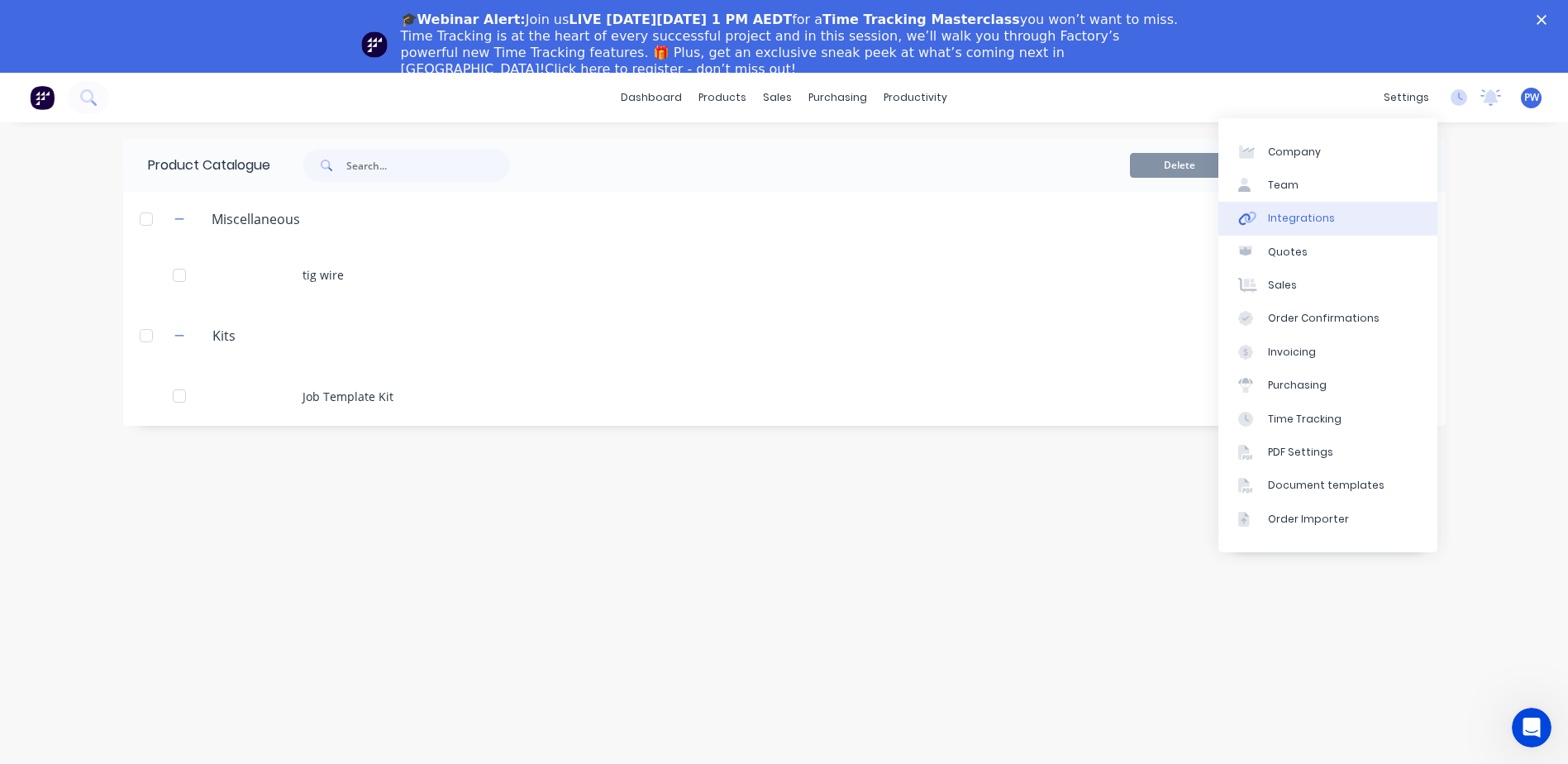
click at [1302, 220] on div "Integrations" at bounding box center [1301, 218] width 67 height 14
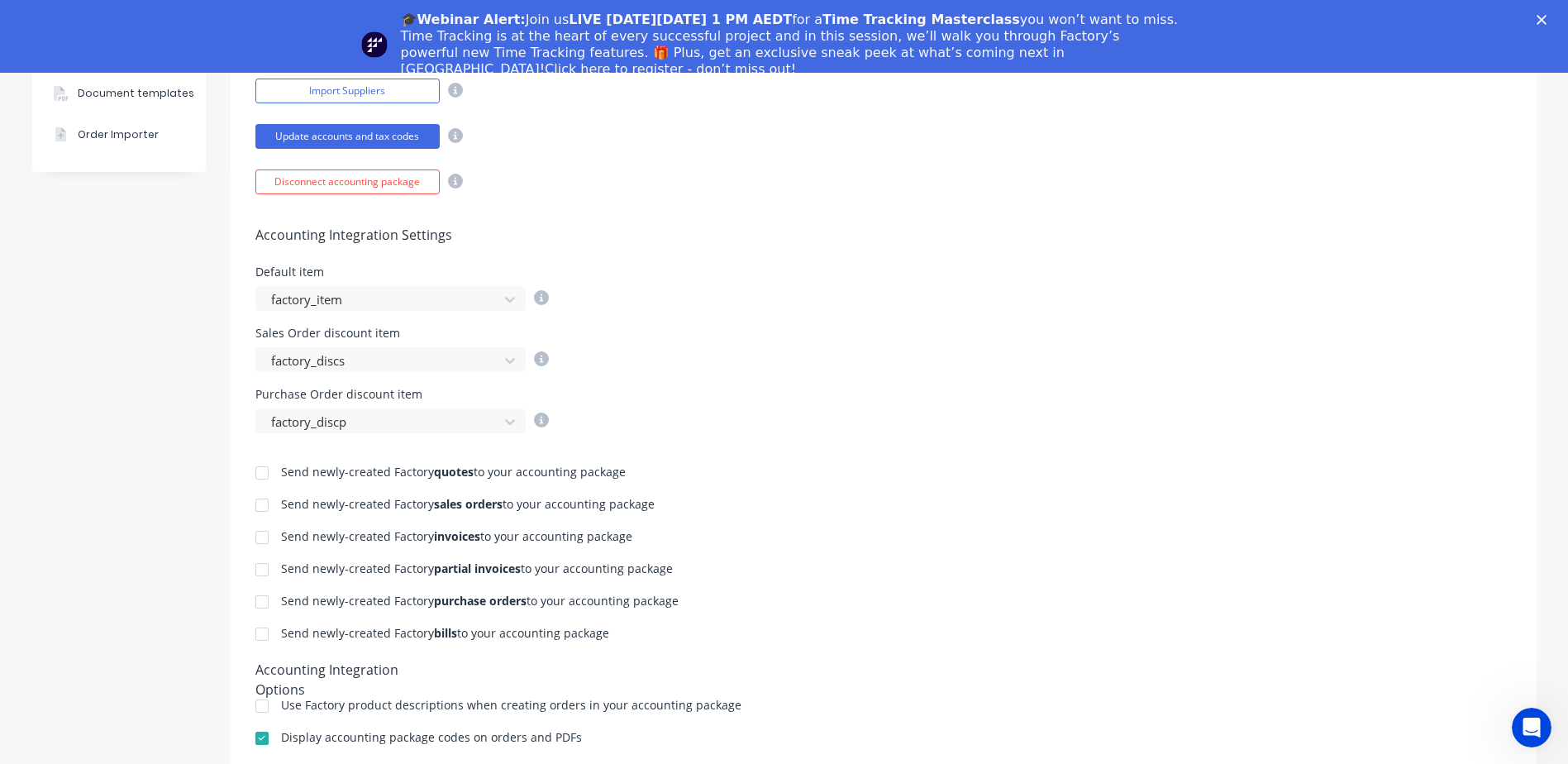
scroll to position [579, 0]
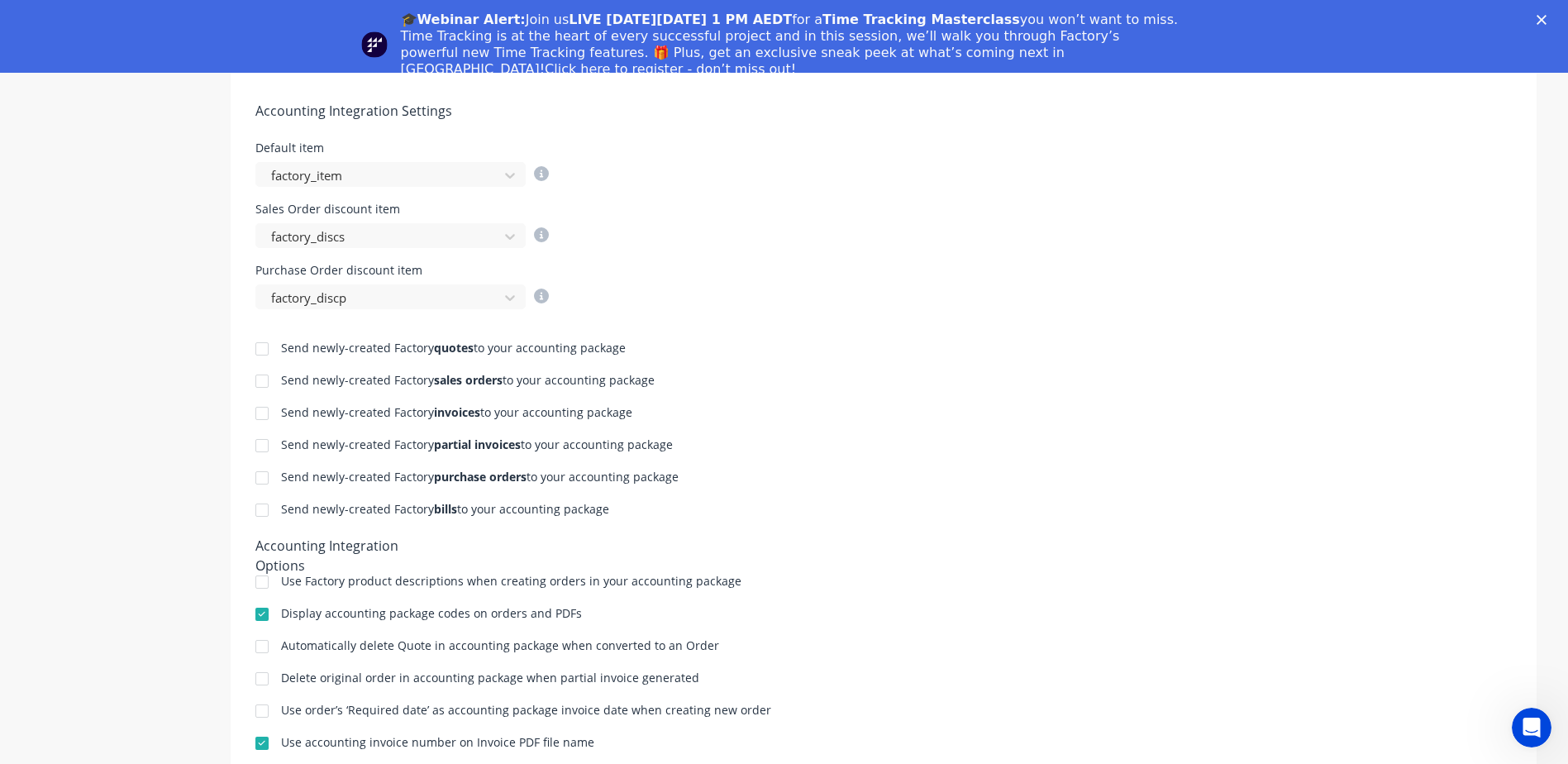
scroll to position [634, 0]
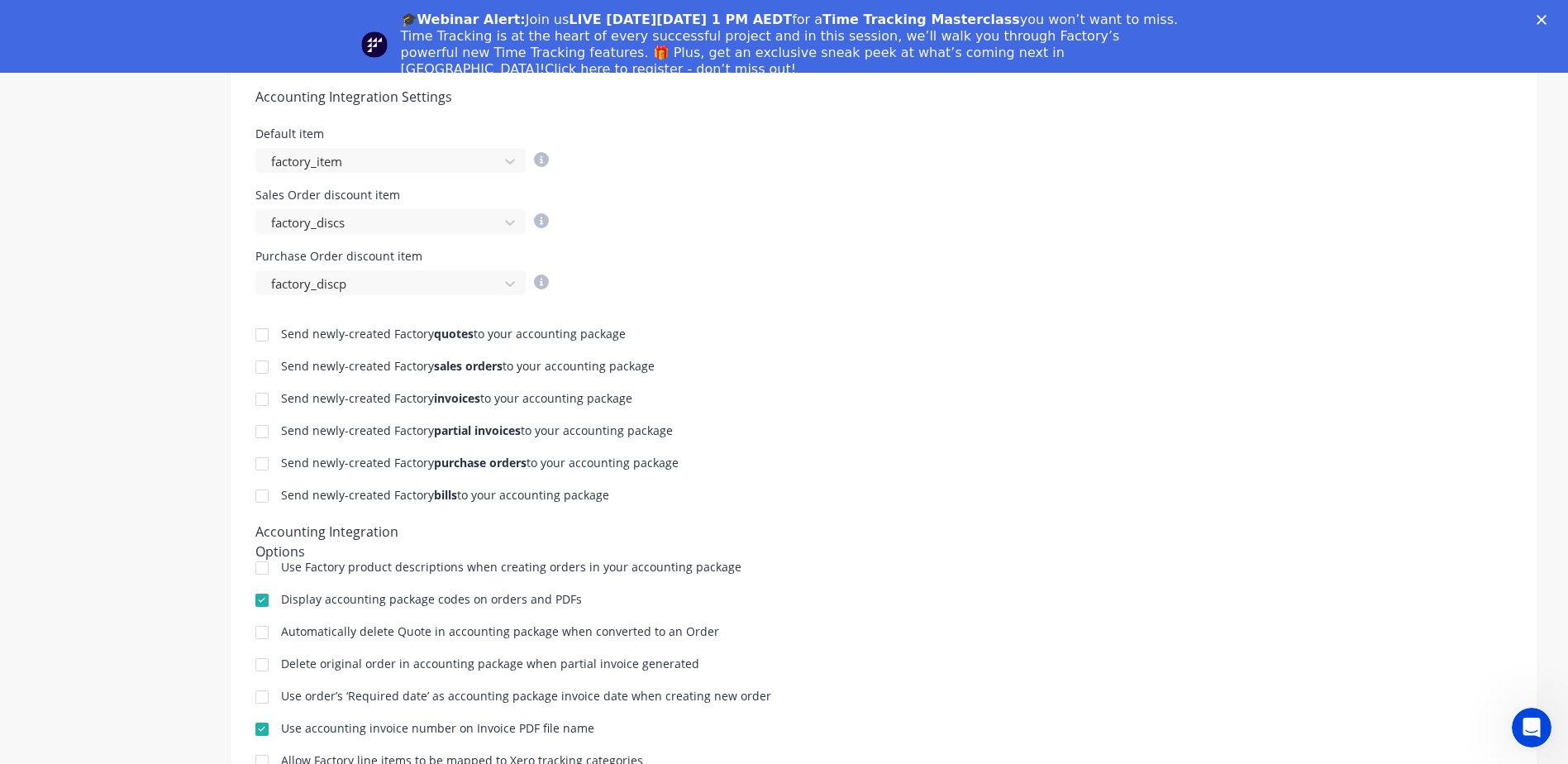
click at [257, 398] on div at bounding box center [262, 399] width 33 height 33
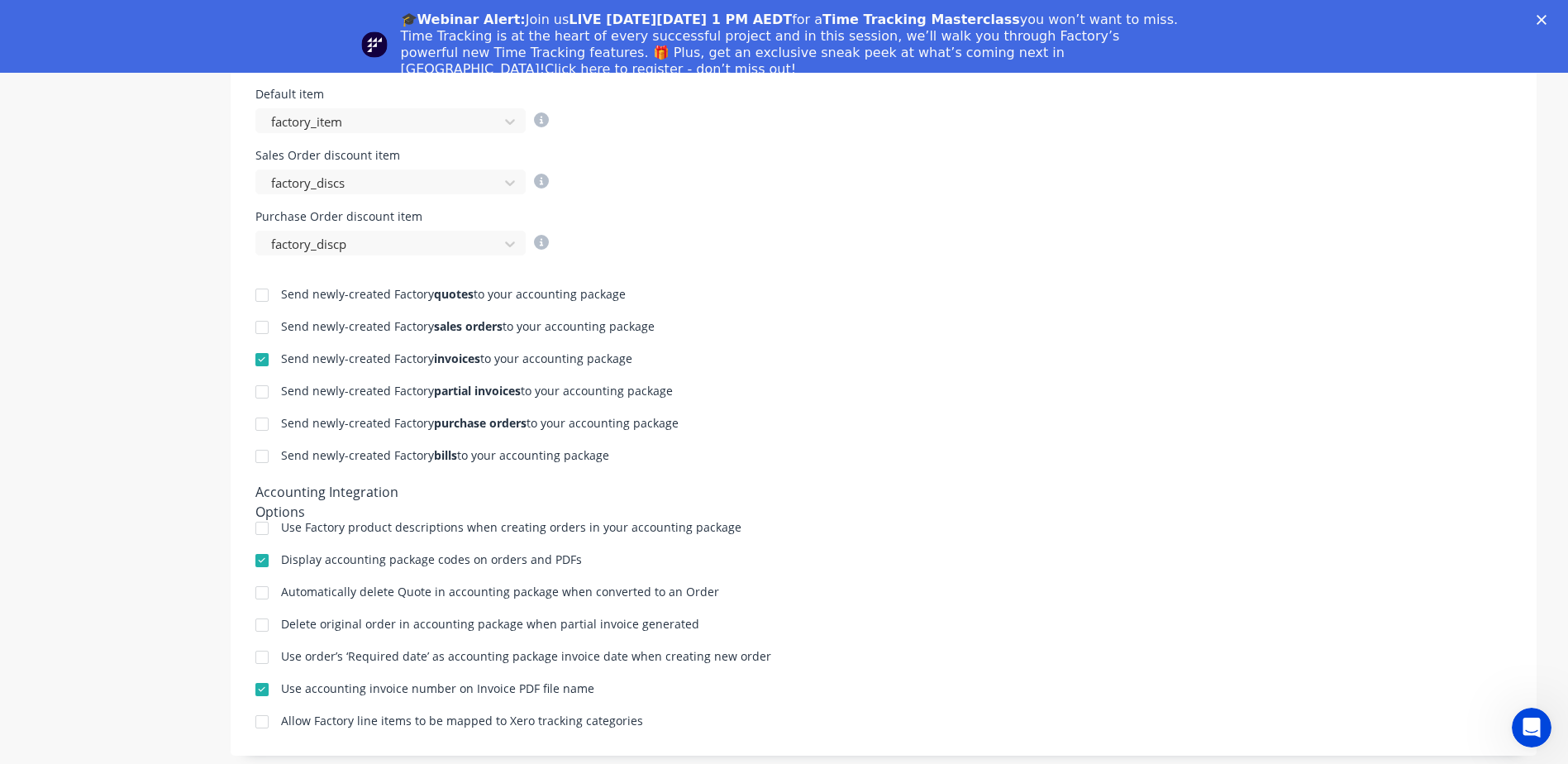
scroll to position [72, 0]
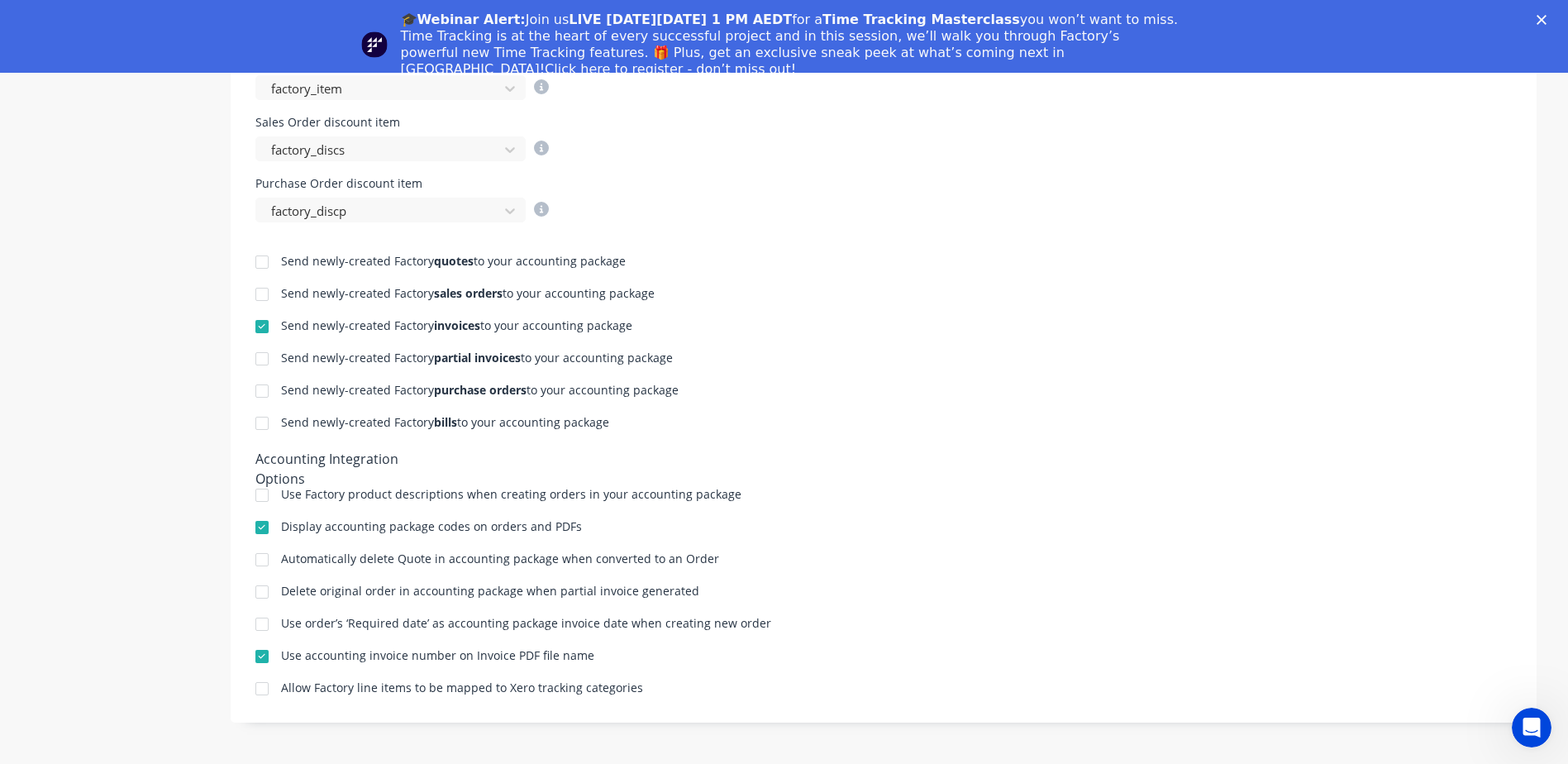
click at [252, 493] on div at bounding box center [262, 495] width 33 height 33
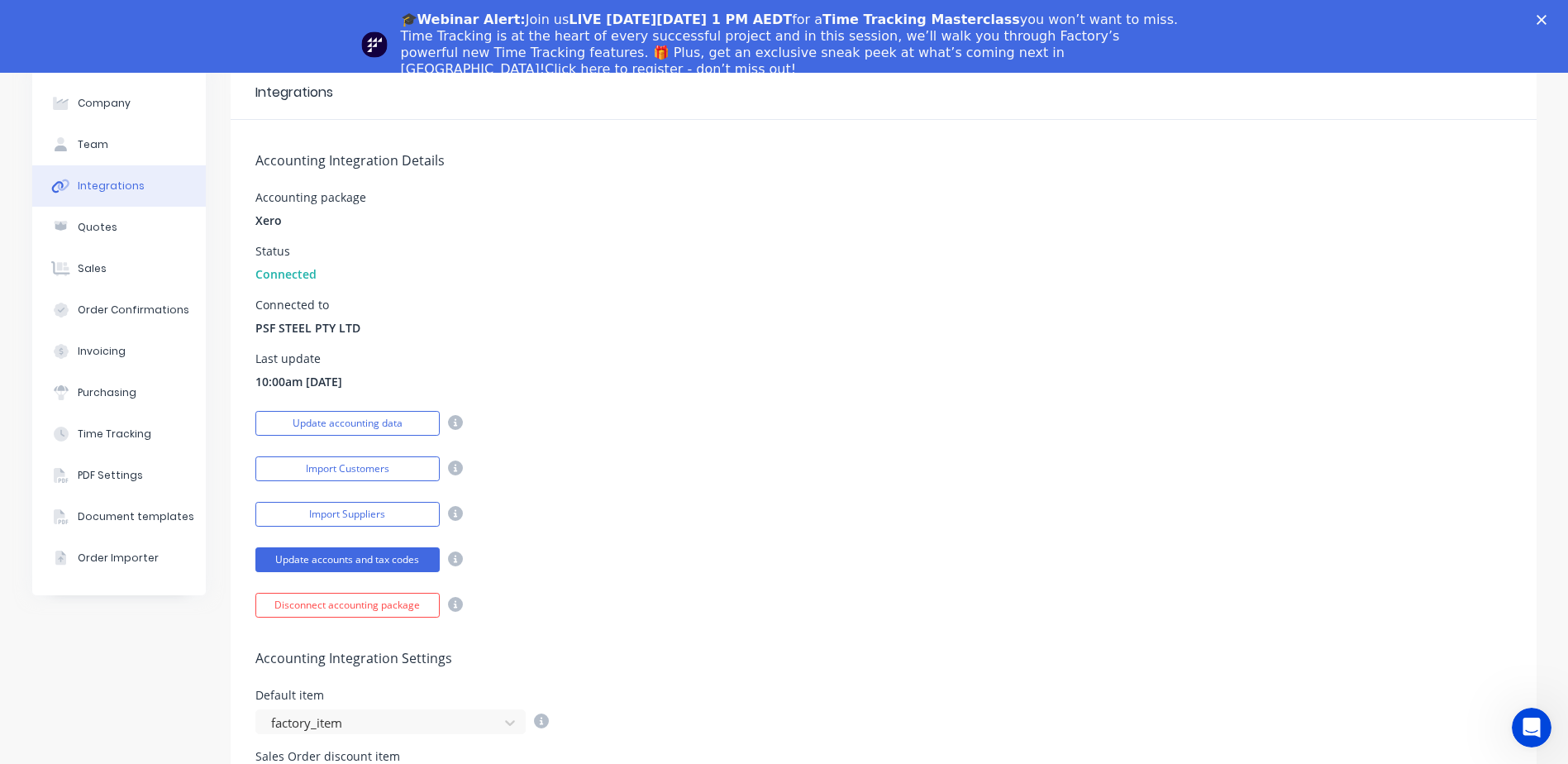
scroll to position [0, 0]
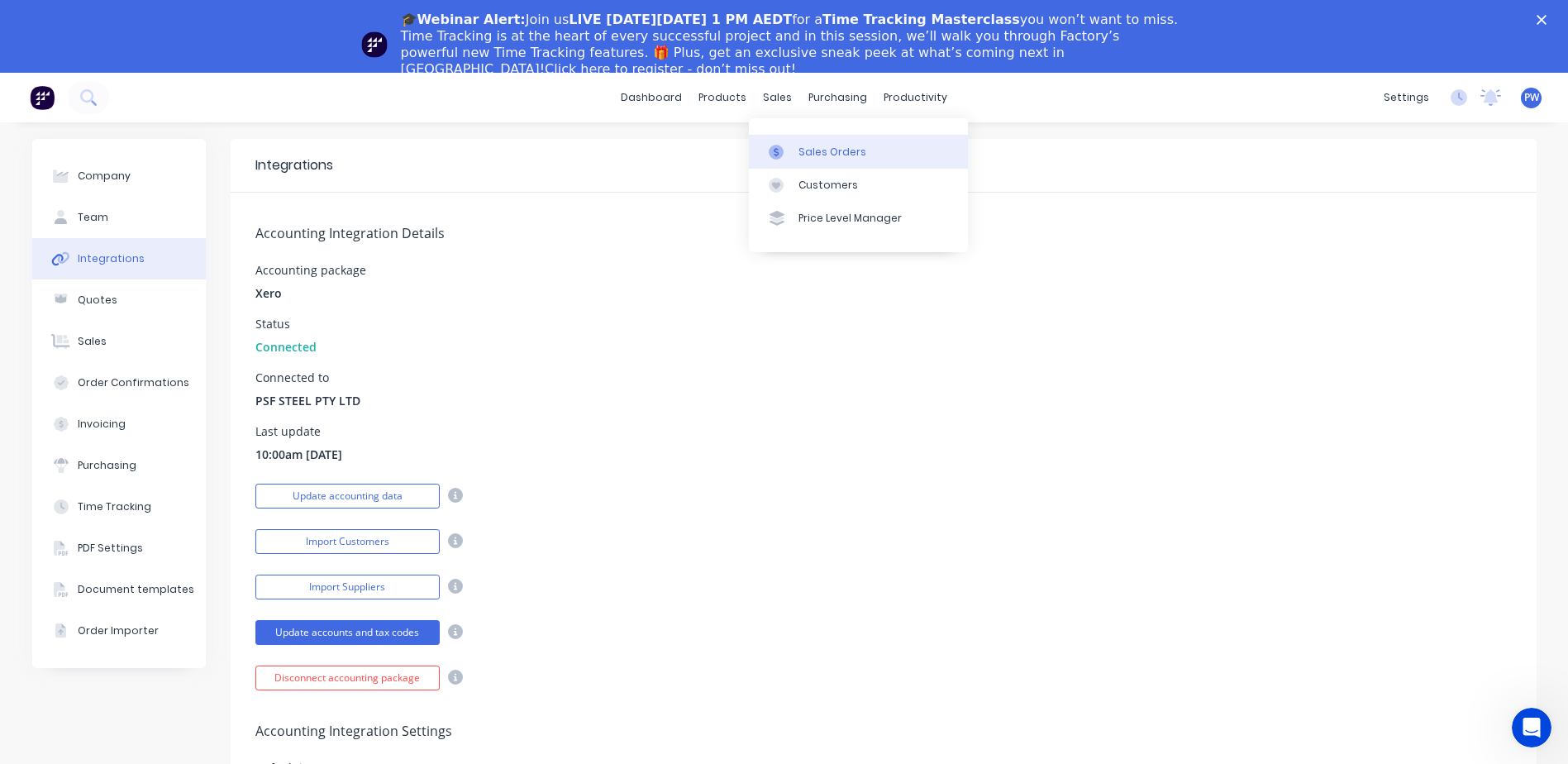
click at [799, 156] on div "Sales Orders" at bounding box center [832, 151] width 68 height 14
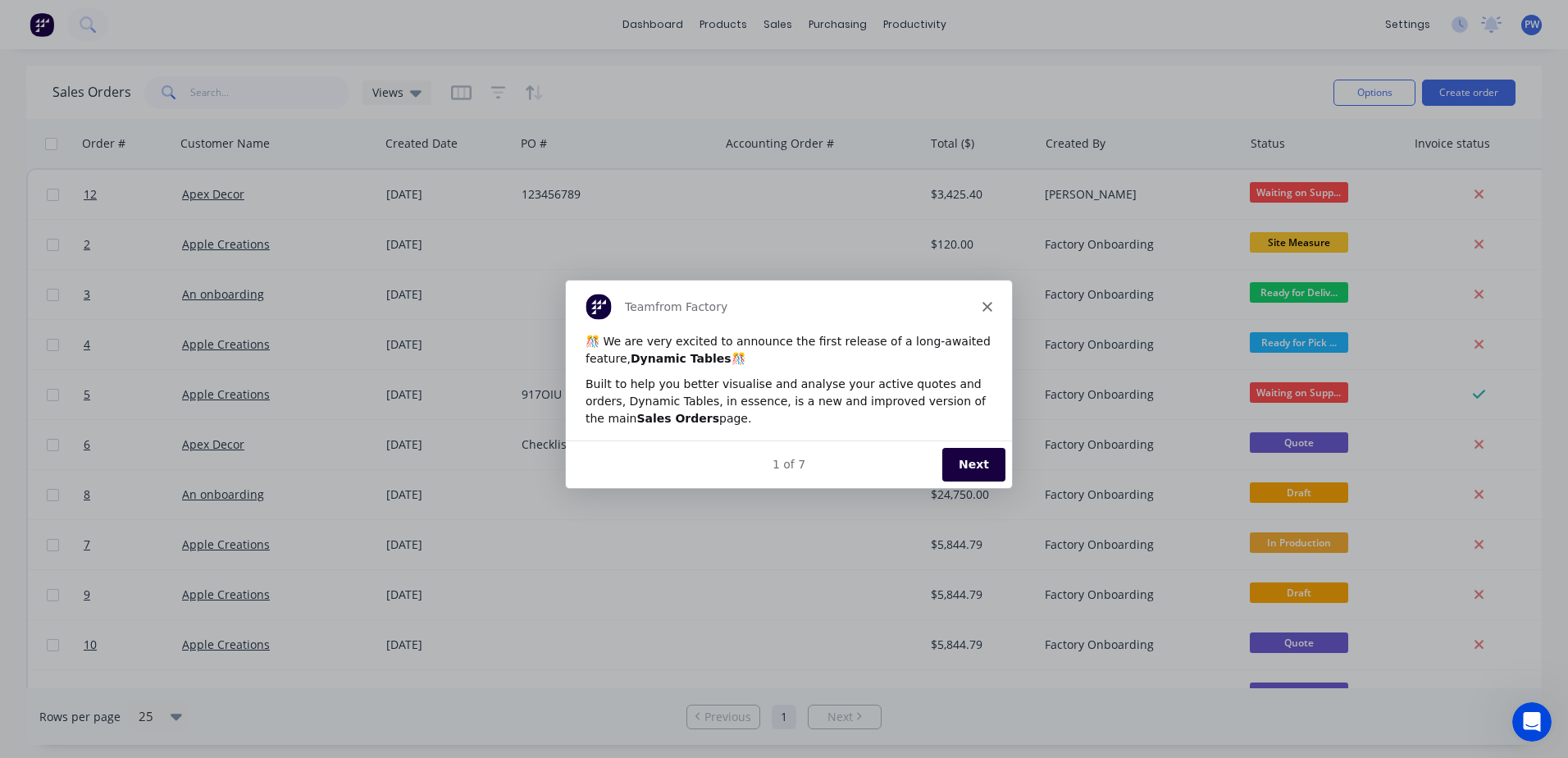
click at [985, 308] on icon "Close" at bounding box center [986, 305] width 10 height 10
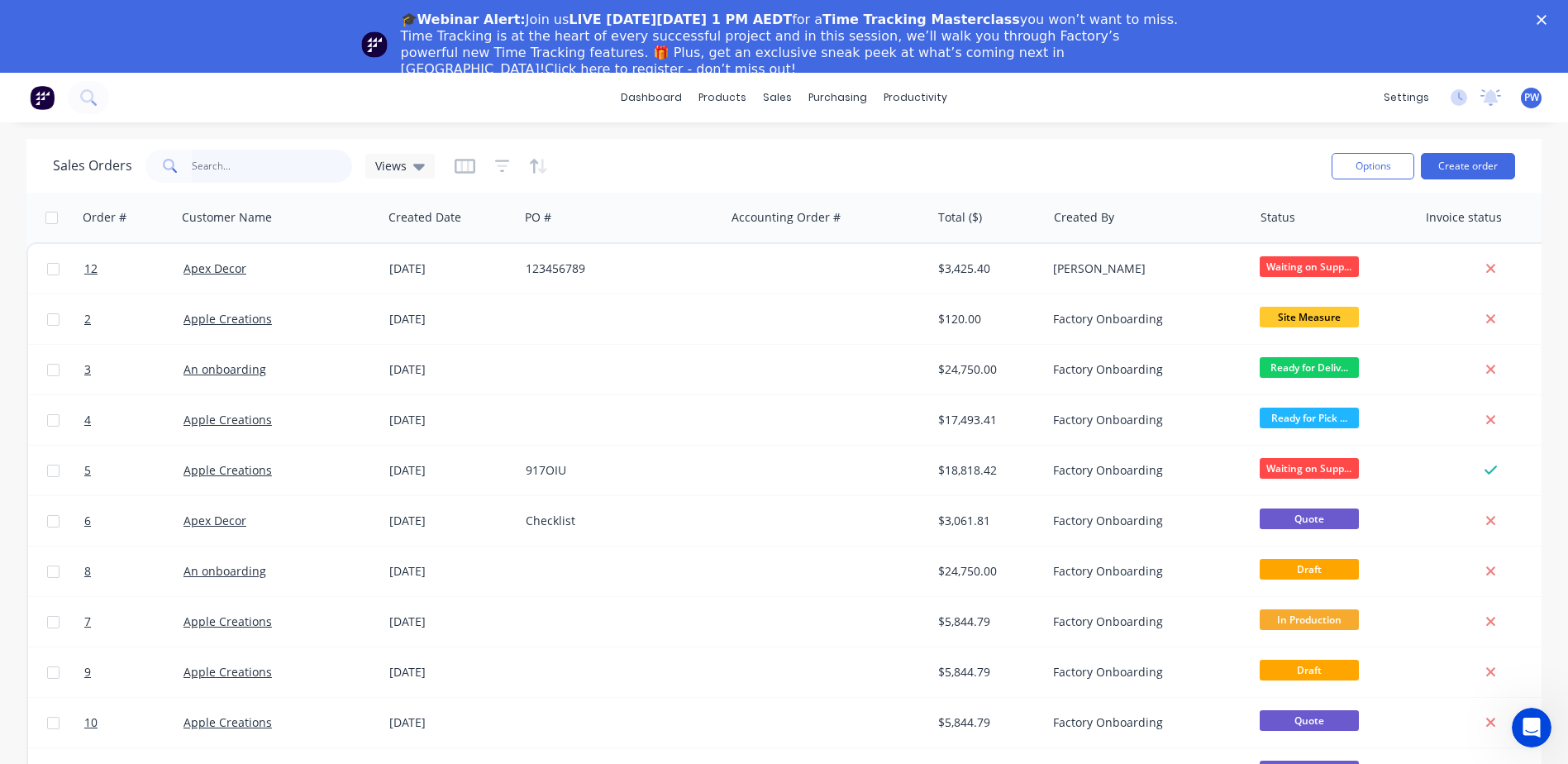
click at [218, 164] on input "text" at bounding box center [272, 166] width 161 height 33
click at [1452, 160] on button "Create order" at bounding box center [1468, 166] width 95 height 26
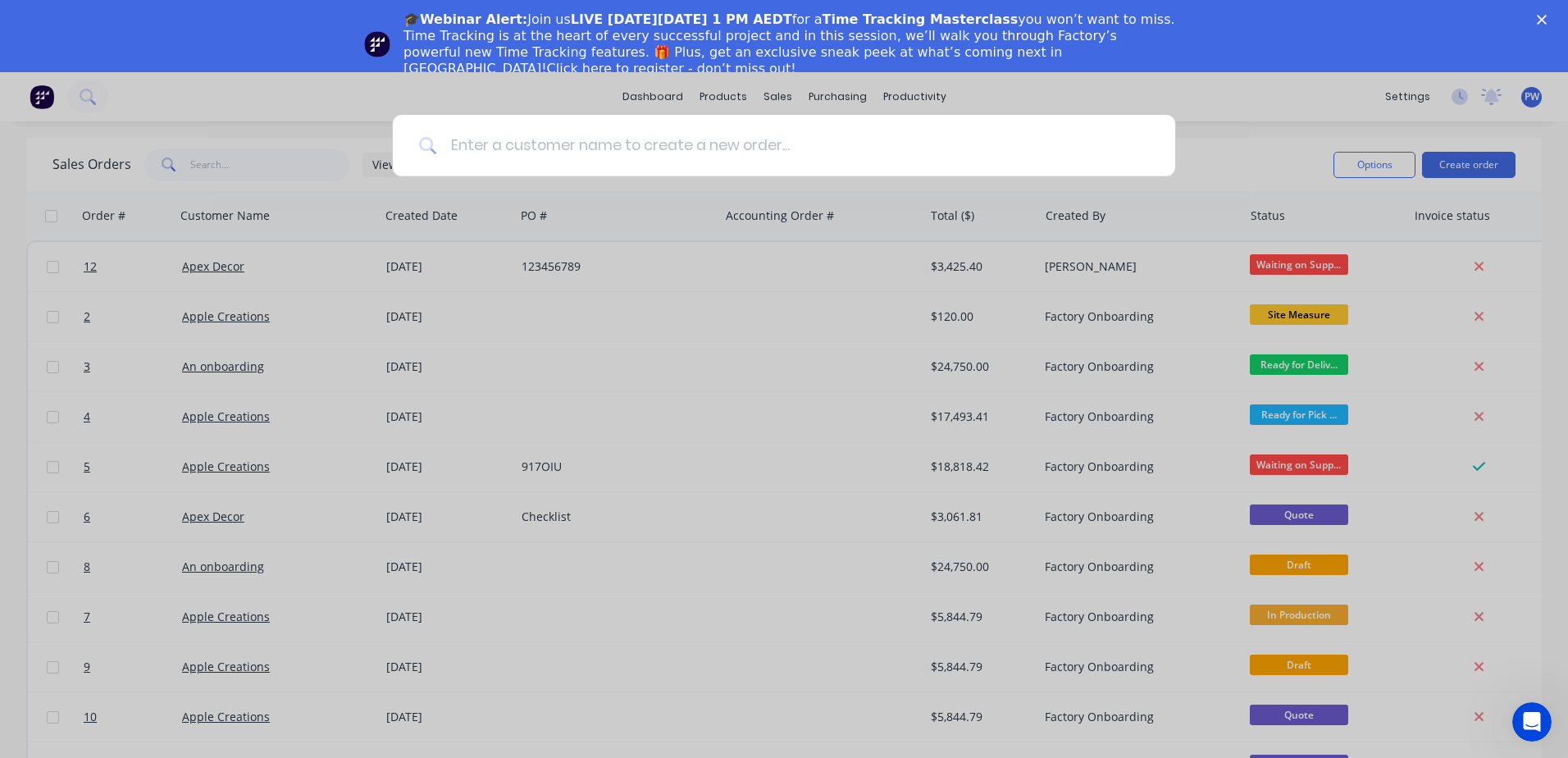
click at [919, 133] on input at bounding box center [793, 145] width 712 height 61
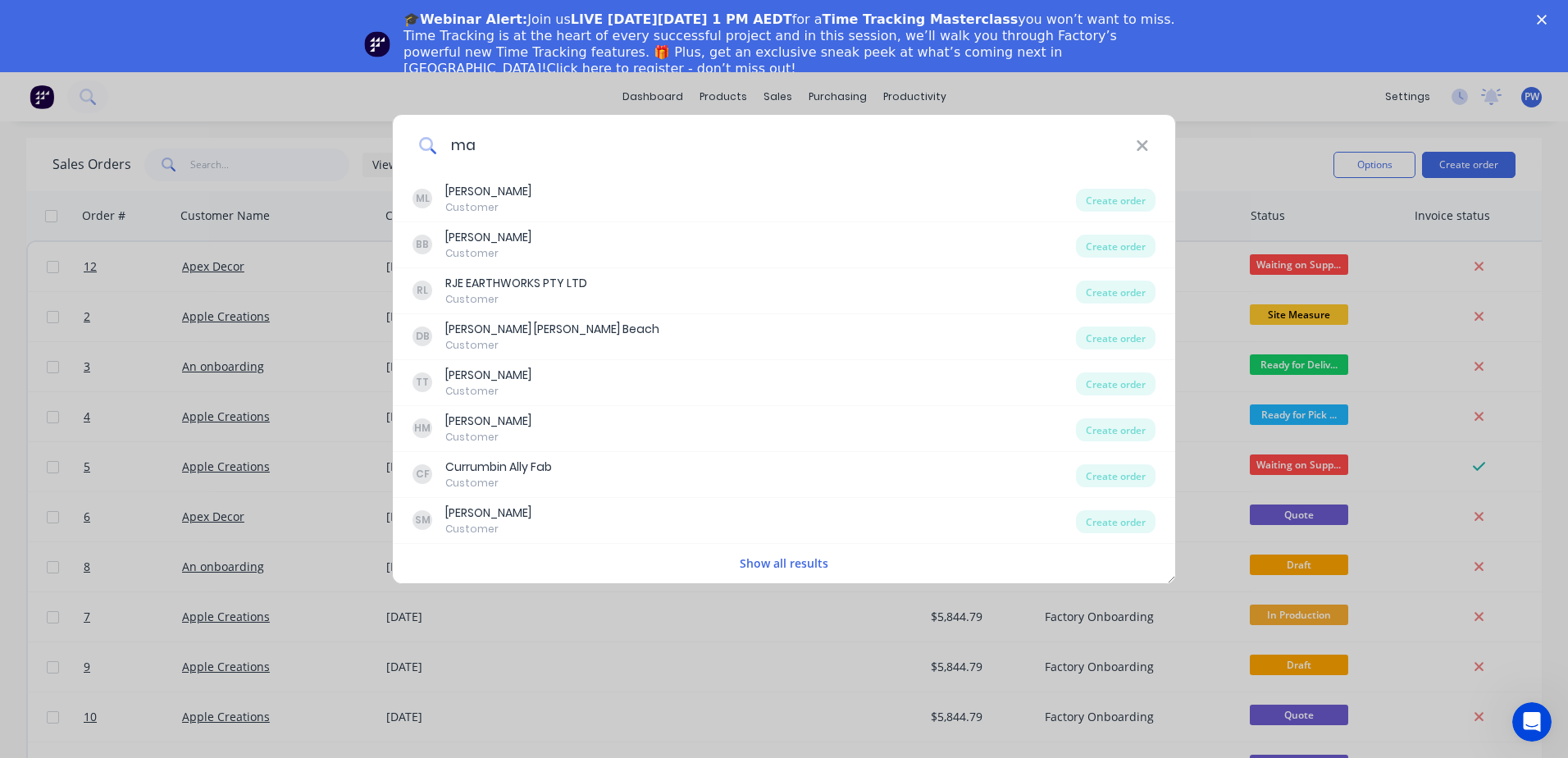
type input "m"
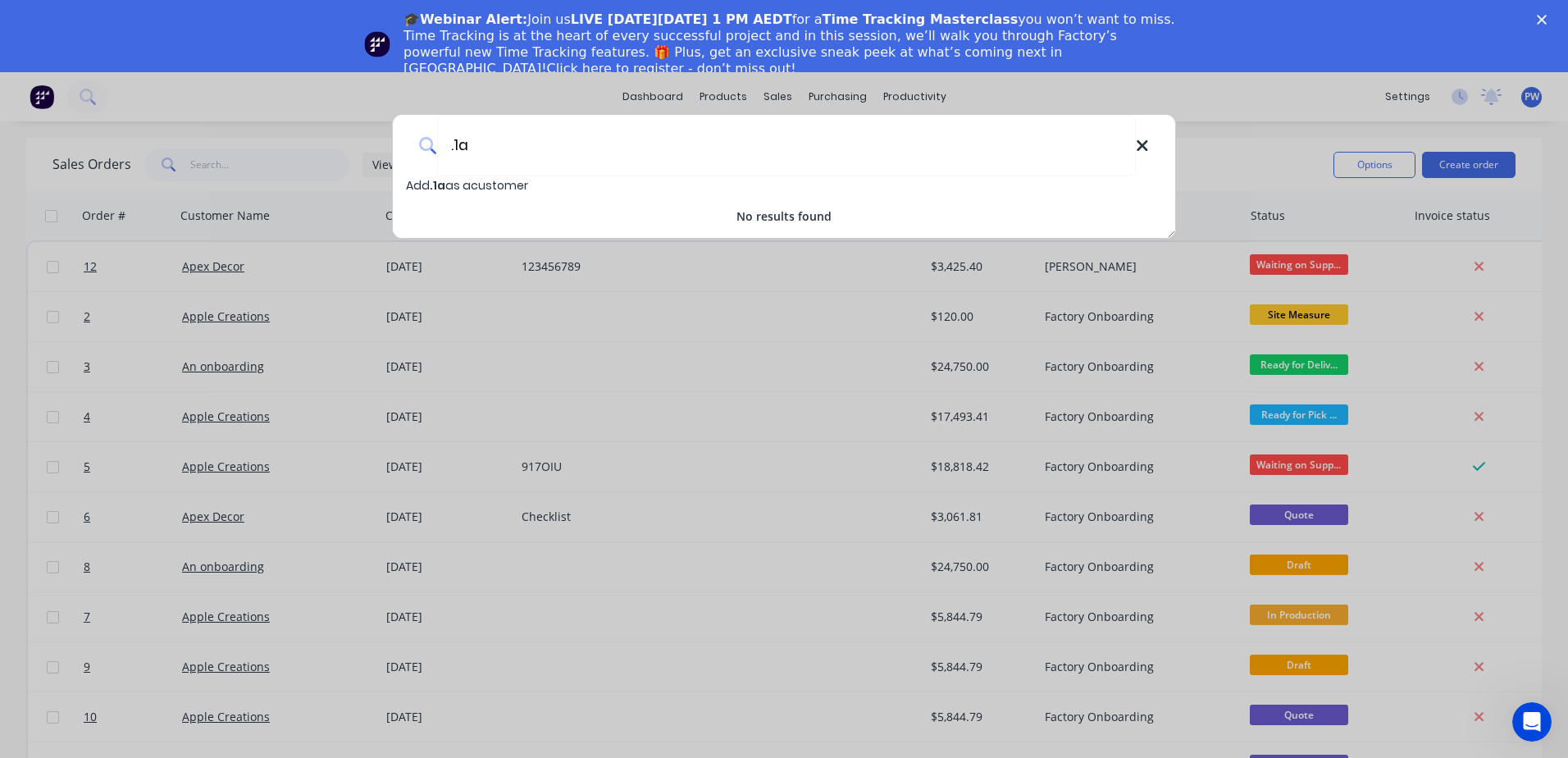
type input ".1a"
click at [1146, 146] on icon at bounding box center [1142, 145] width 13 height 18
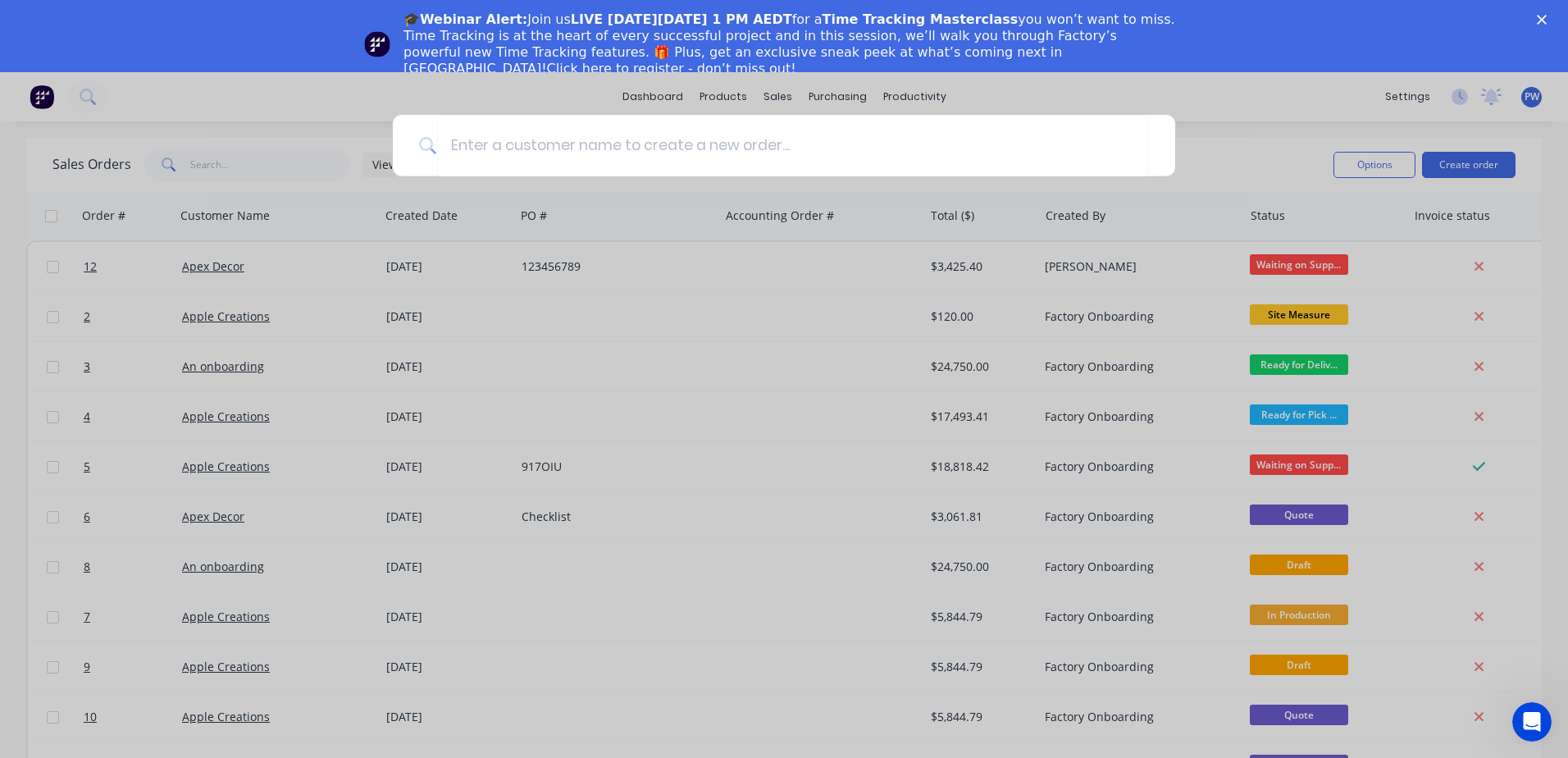
click at [1223, 169] on div at bounding box center [784, 379] width 1568 height 758
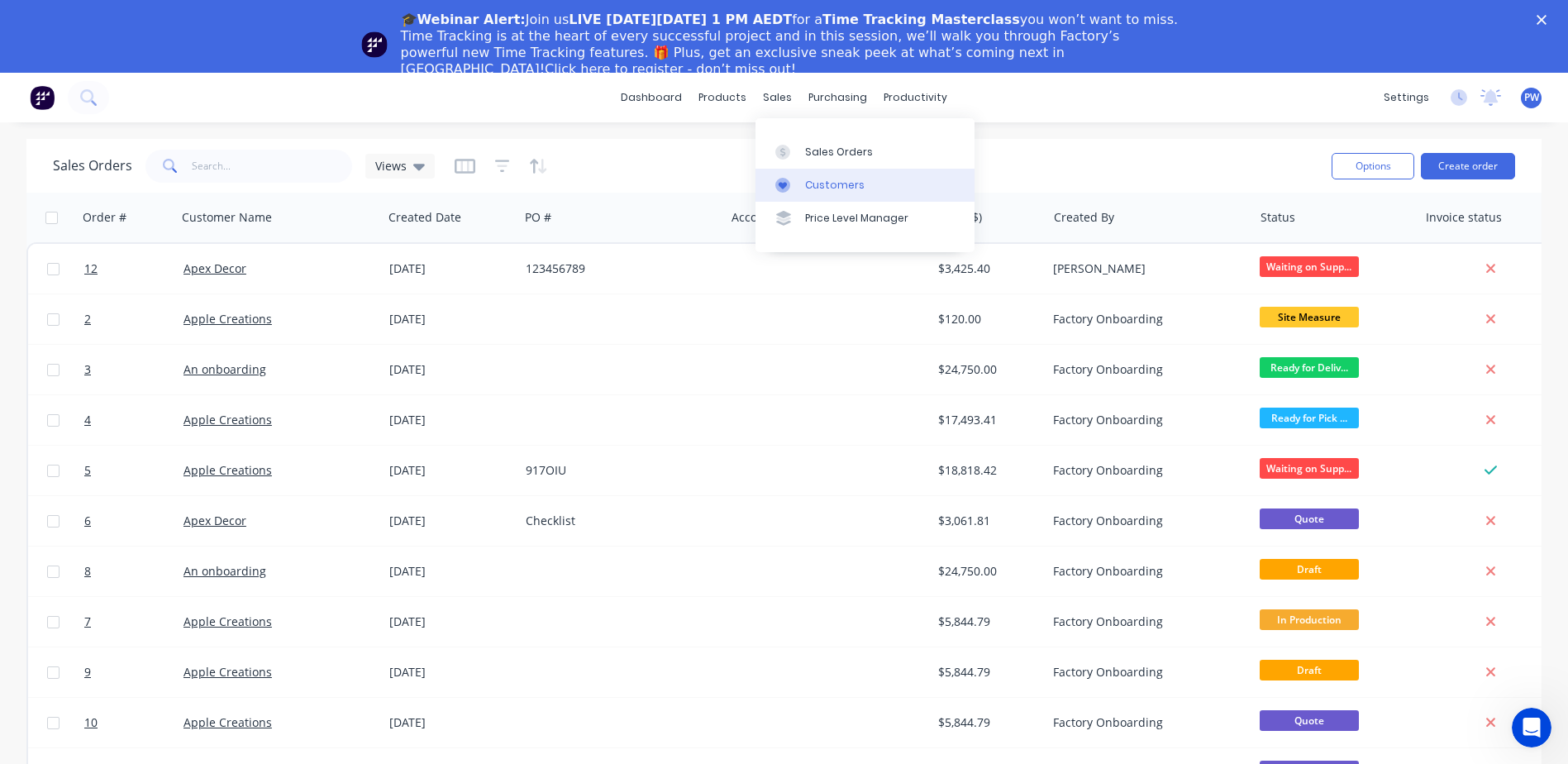
click at [834, 181] on div "Customers" at bounding box center [835, 184] width 60 height 14
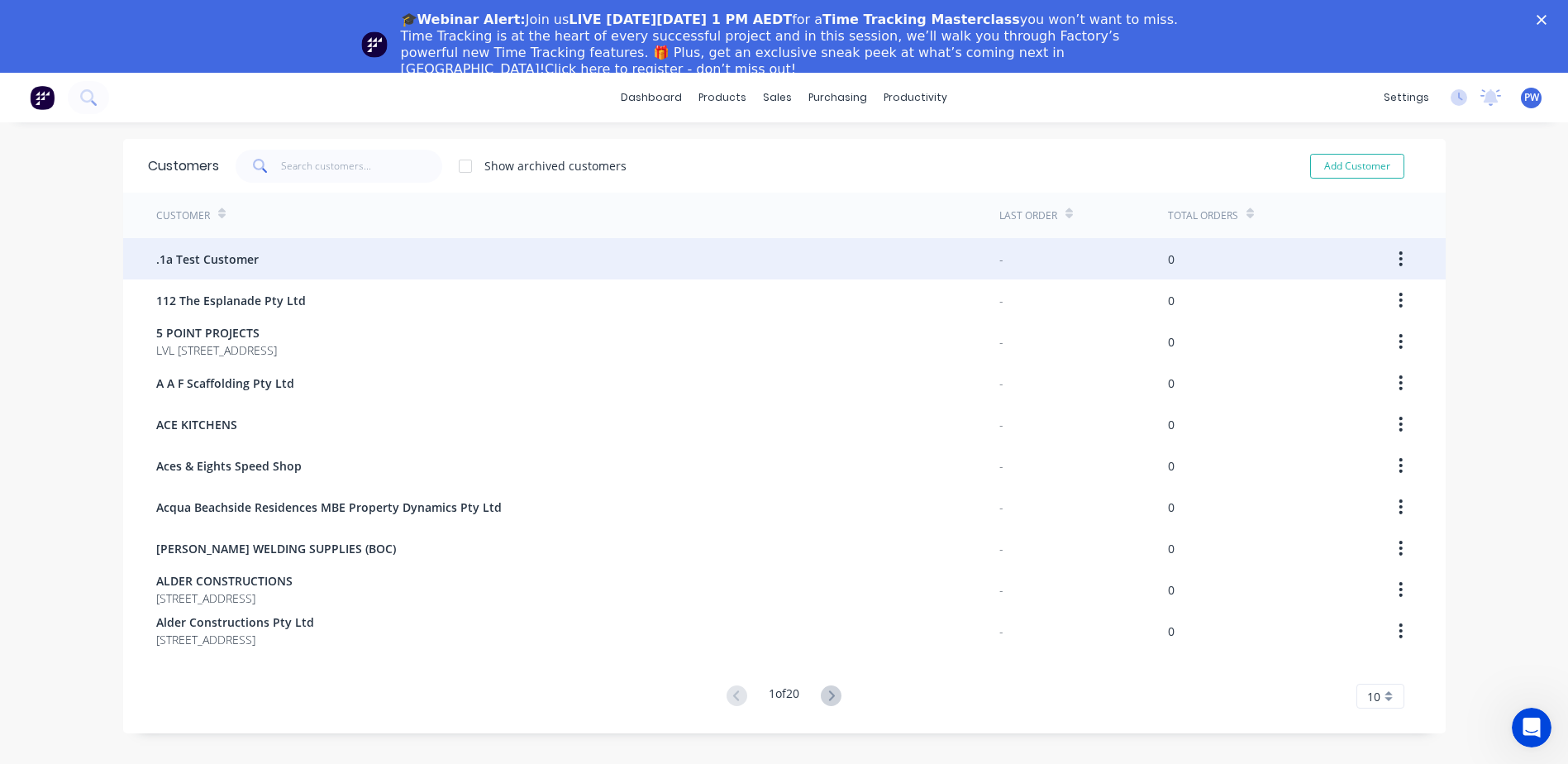
click at [223, 261] on span ".1a Test Customer" at bounding box center [207, 259] width 102 height 17
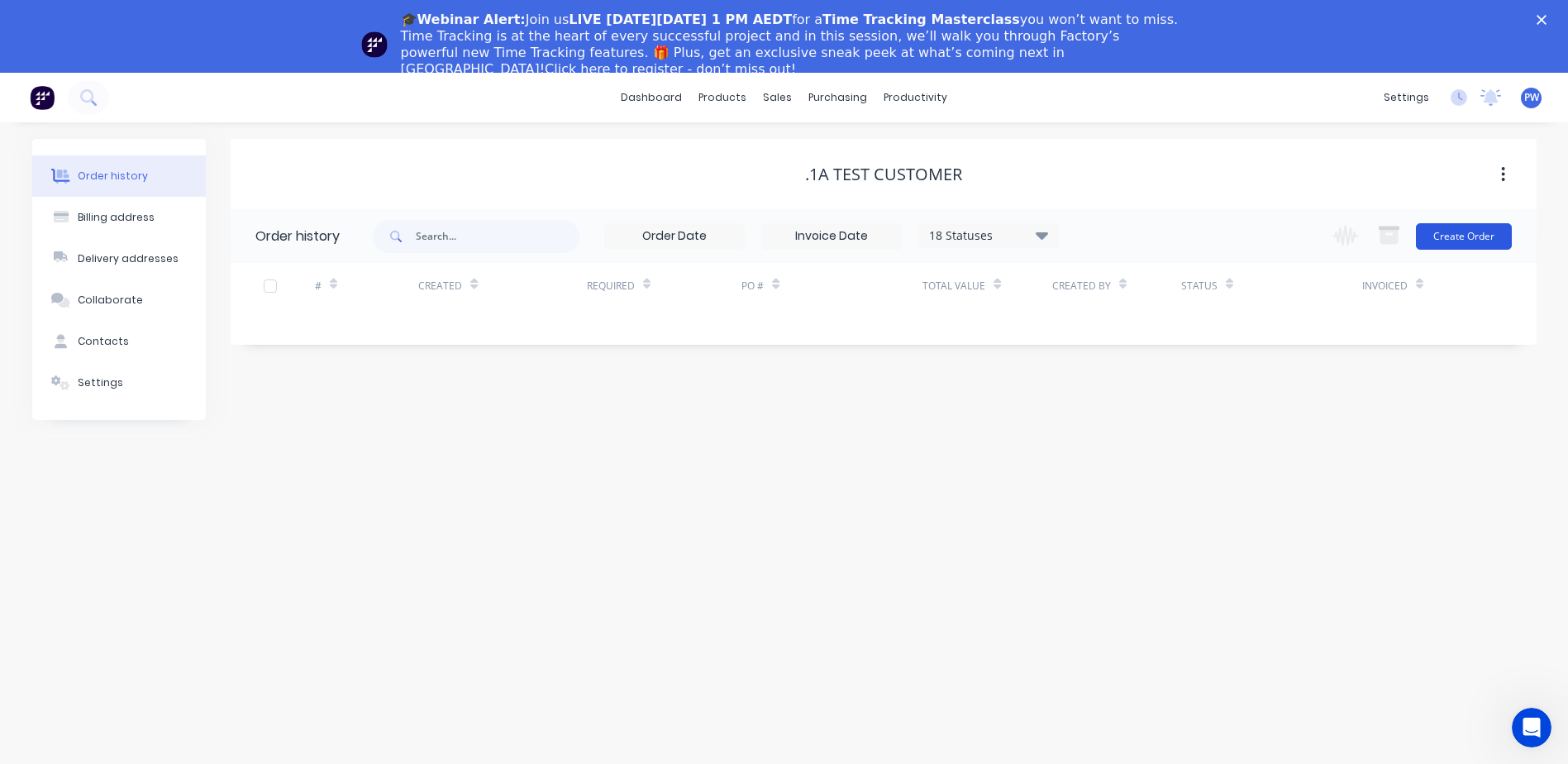
click at [1460, 234] on button "Create Order" at bounding box center [1463, 235] width 95 height 26
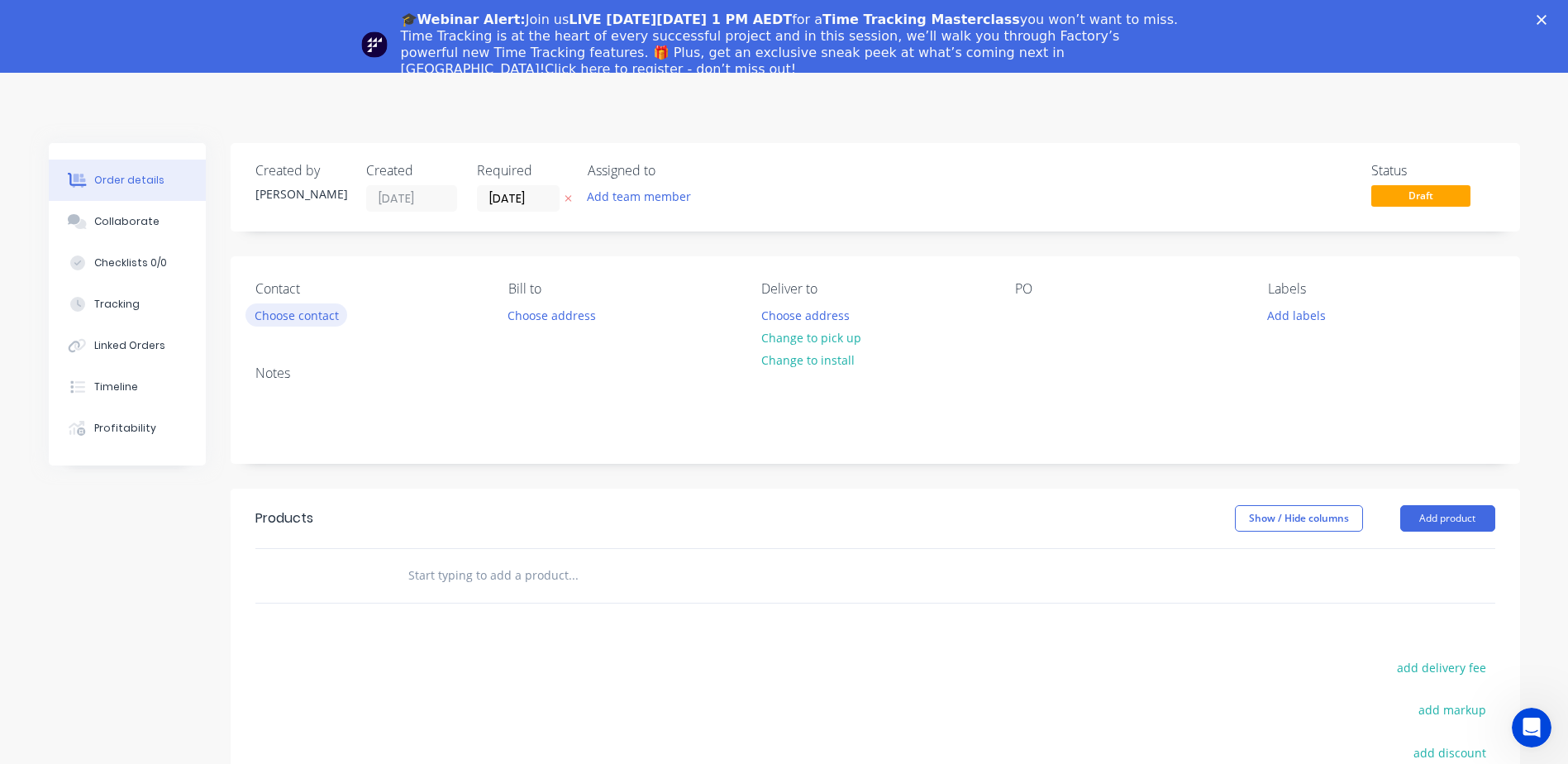
click at [292, 315] on button "Choose contact" at bounding box center [296, 314] width 101 height 22
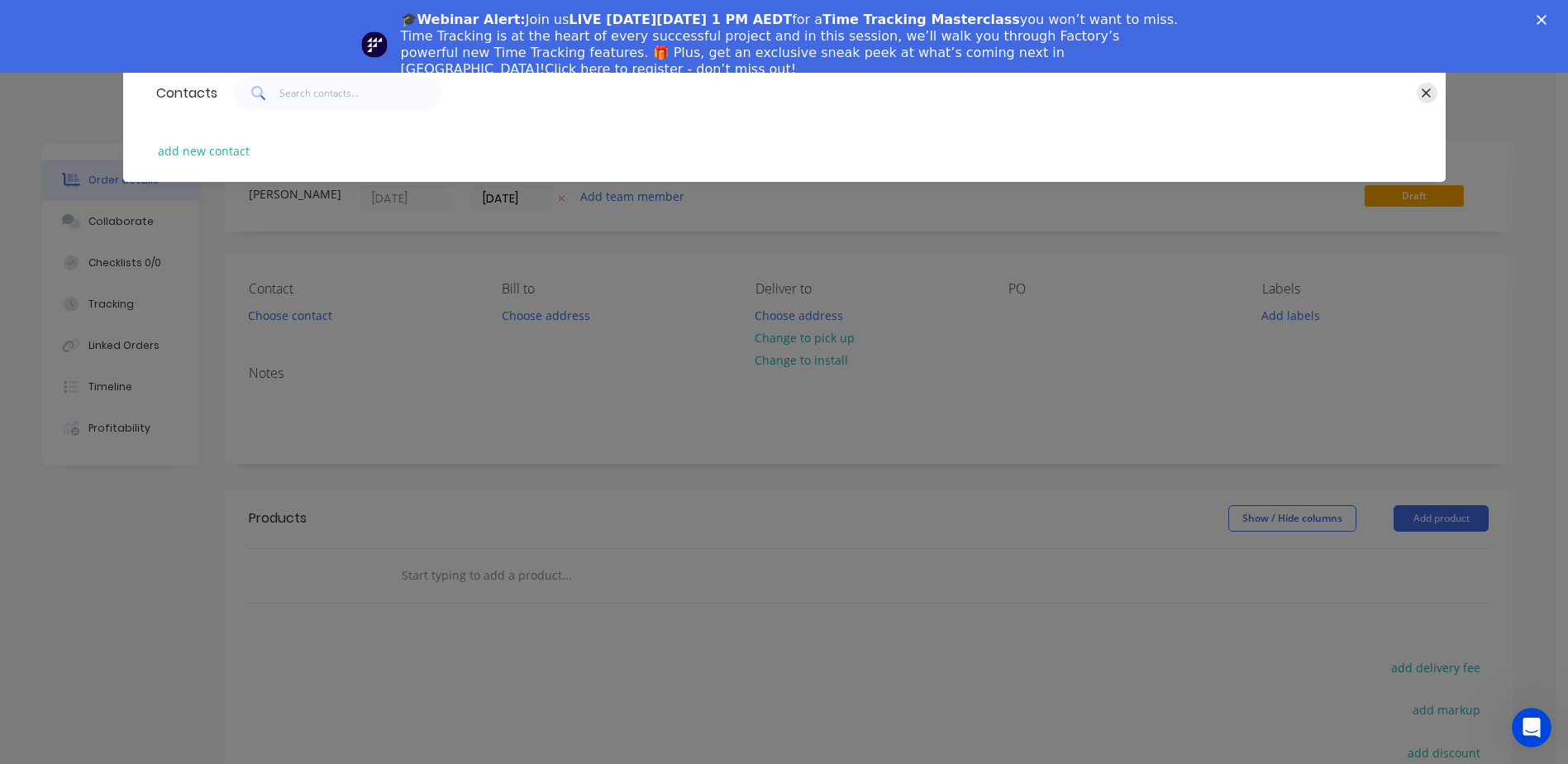
click at [1432, 91] on button "button" at bounding box center [1426, 93] width 20 height 20
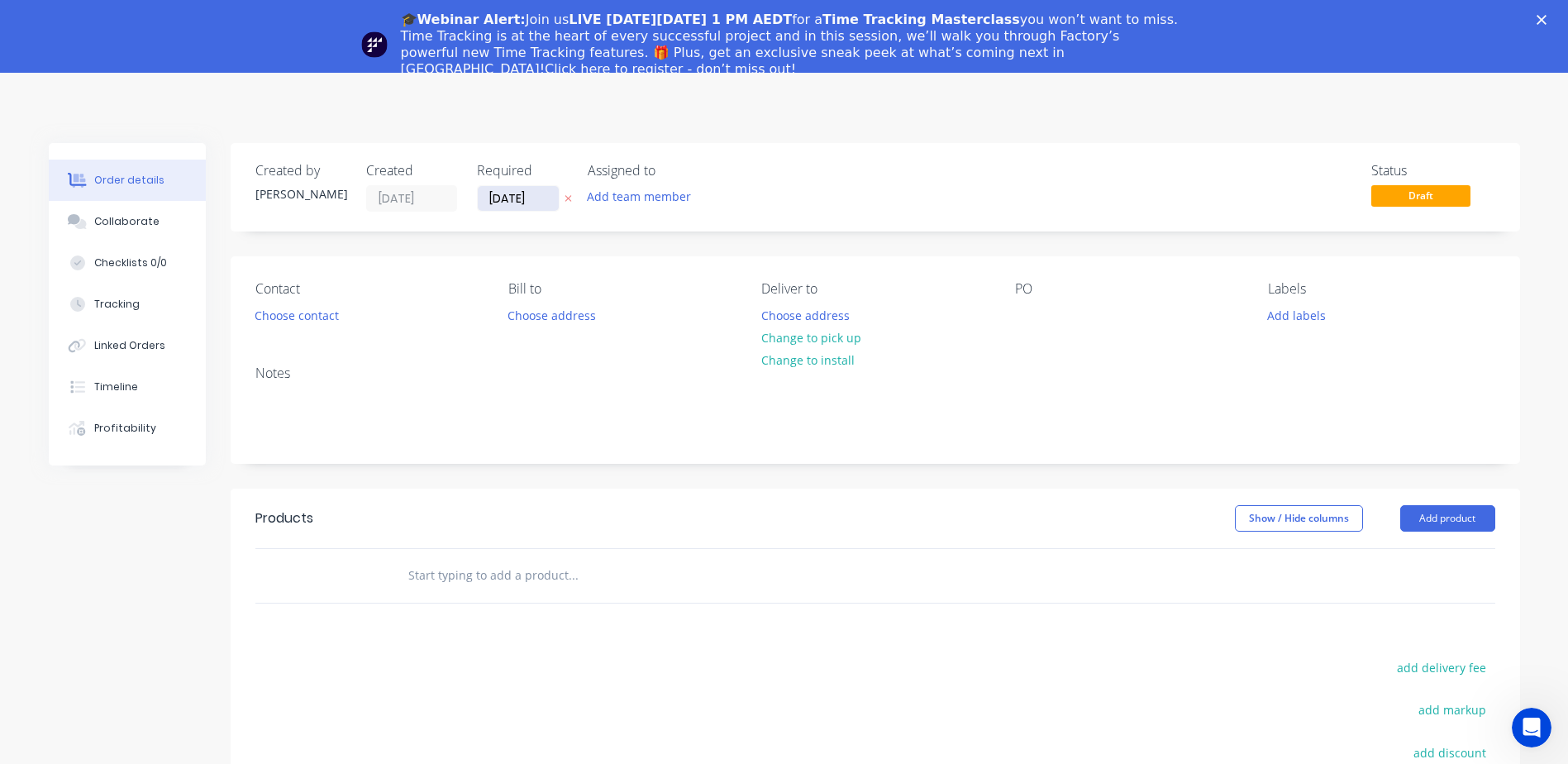
click at [537, 200] on input "[DATE]" at bounding box center [518, 199] width 81 height 25
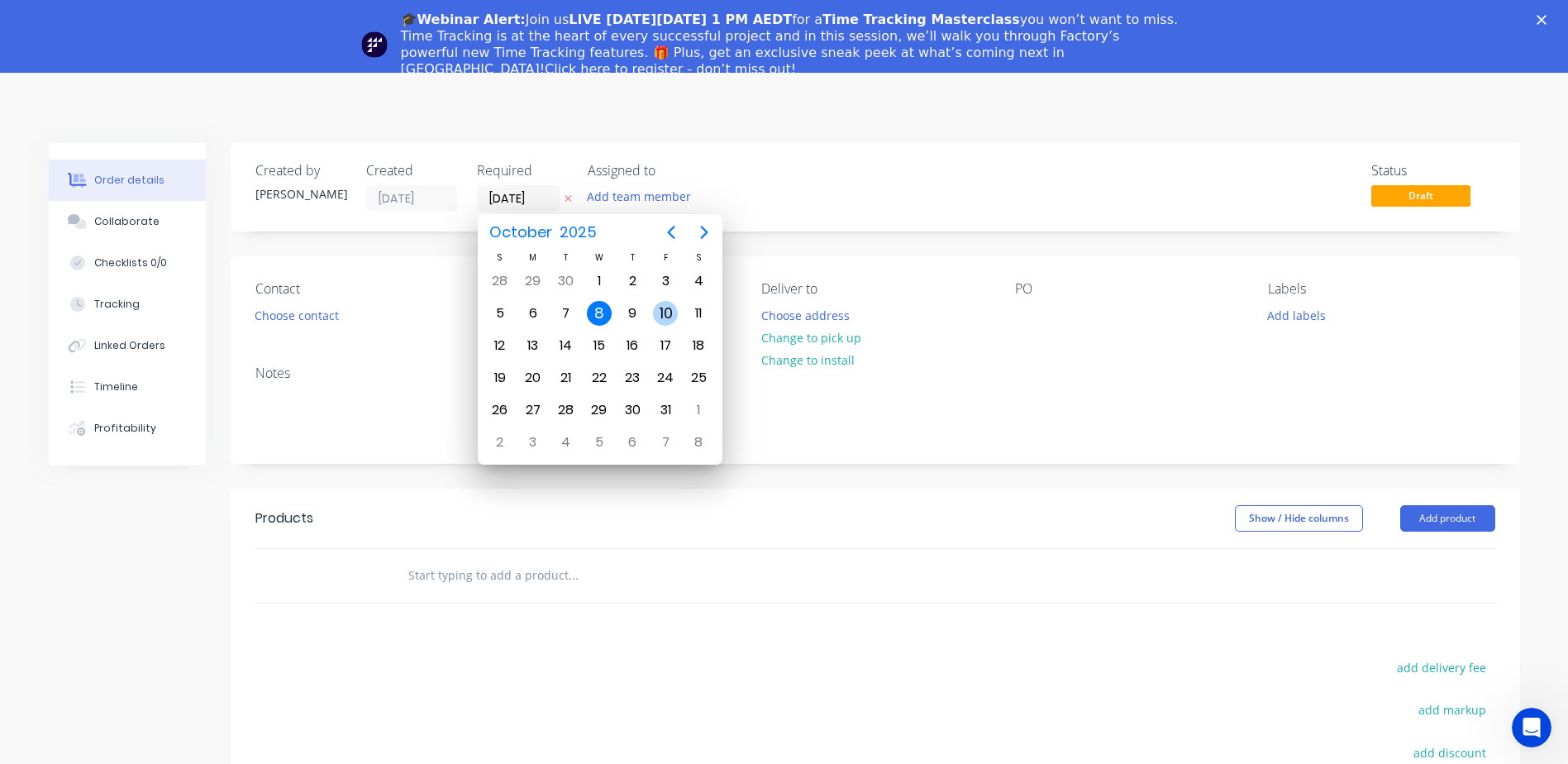
click at [670, 315] on div "10" at bounding box center [665, 314] width 25 height 25
type input "[DATE]"
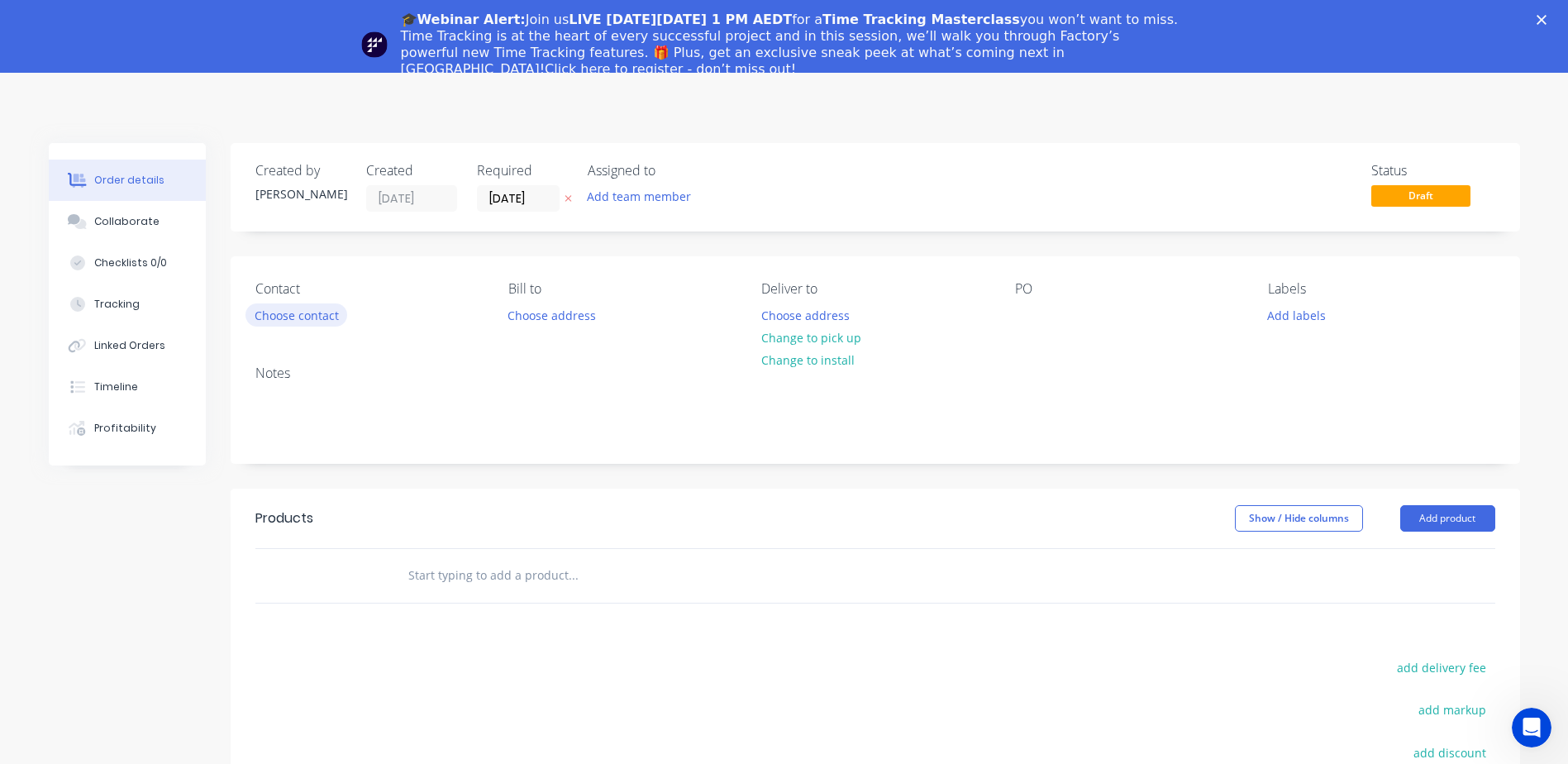
click at [288, 318] on button "Choose contact" at bounding box center [296, 314] width 101 height 22
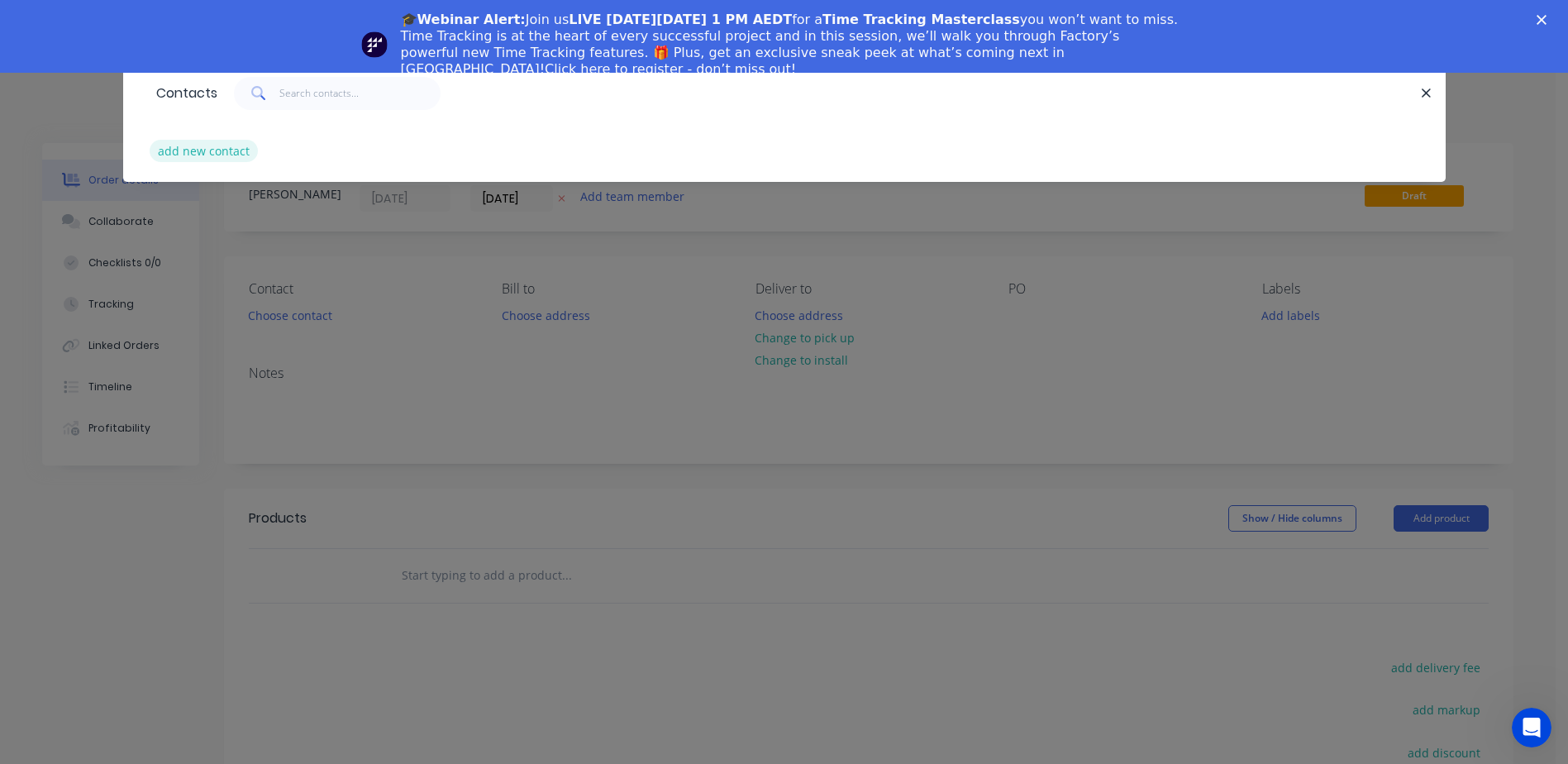
click at [230, 148] on button "add new contact" at bounding box center [203, 150] width 109 height 22
select select "AU"
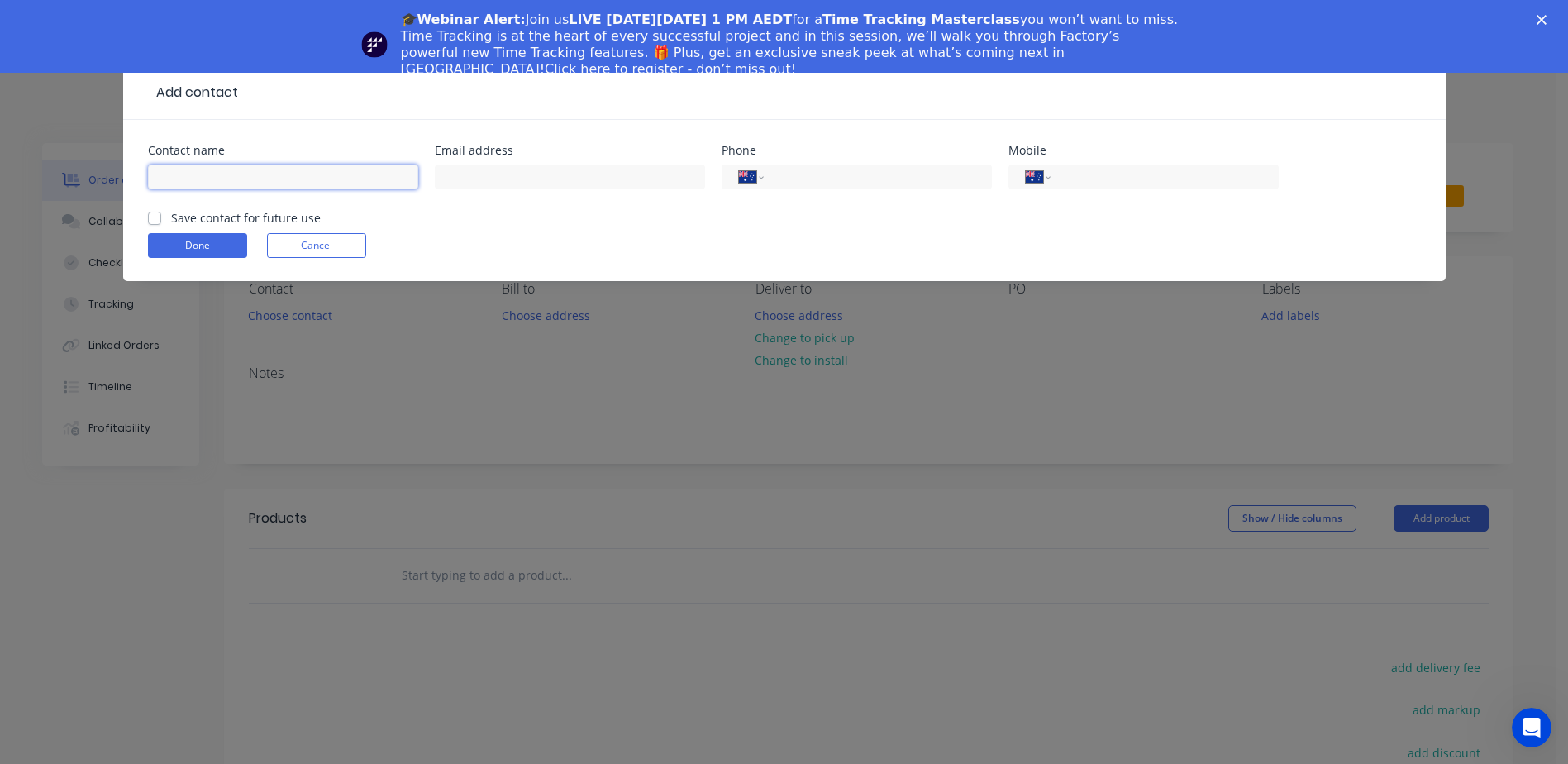
click at [236, 177] on input "text" at bounding box center [283, 177] width 270 height 25
type input "Customer"
click at [472, 170] on input "text" at bounding box center [570, 177] width 270 height 25
type input "[EMAIL_ADDRESS][DOMAIN_NAME]"
type input "[PHONE_NUMBER]"
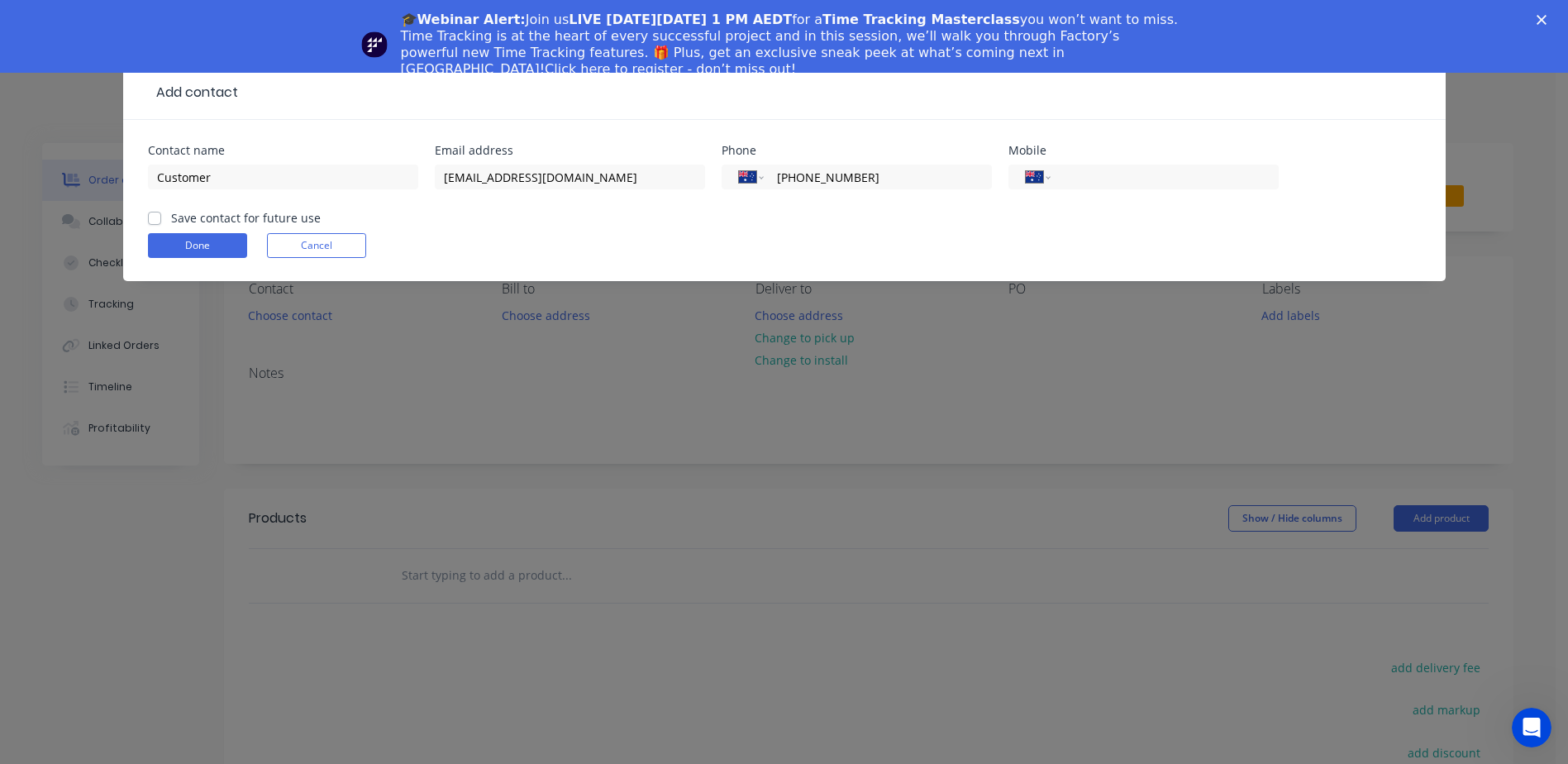
click at [171, 214] on label "Save contact for future use" at bounding box center [245, 218] width 149 height 17
click at [151, 214] on input "Save contact for future use" at bounding box center [154, 217] width 14 height 15
checkbox input "true"
click at [188, 235] on button "Done" at bounding box center [197, 246] width 99 height 25
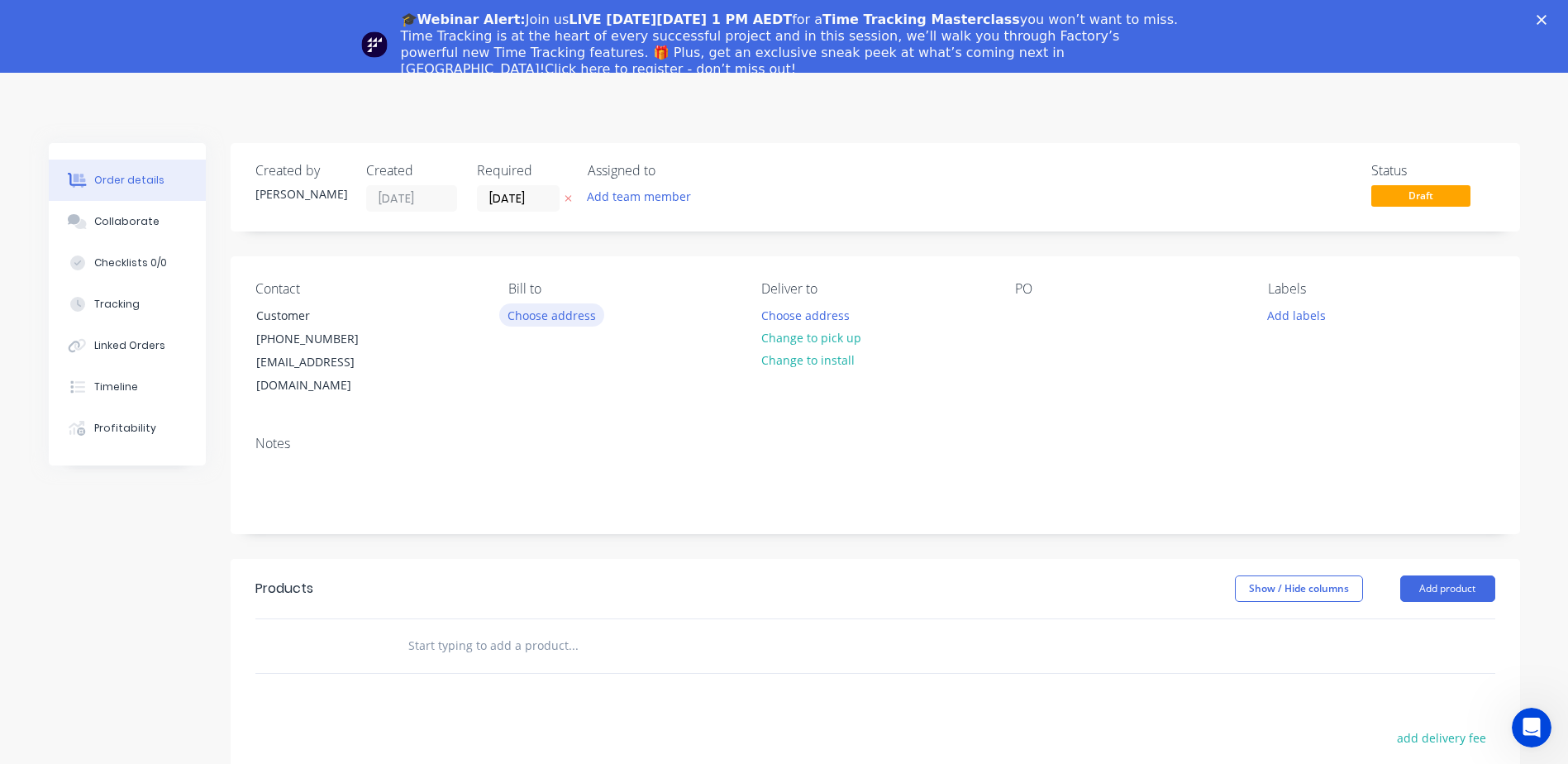
click at [562, 321] on button "Choose address" at bounding box center [553, 314] width 106 height 22
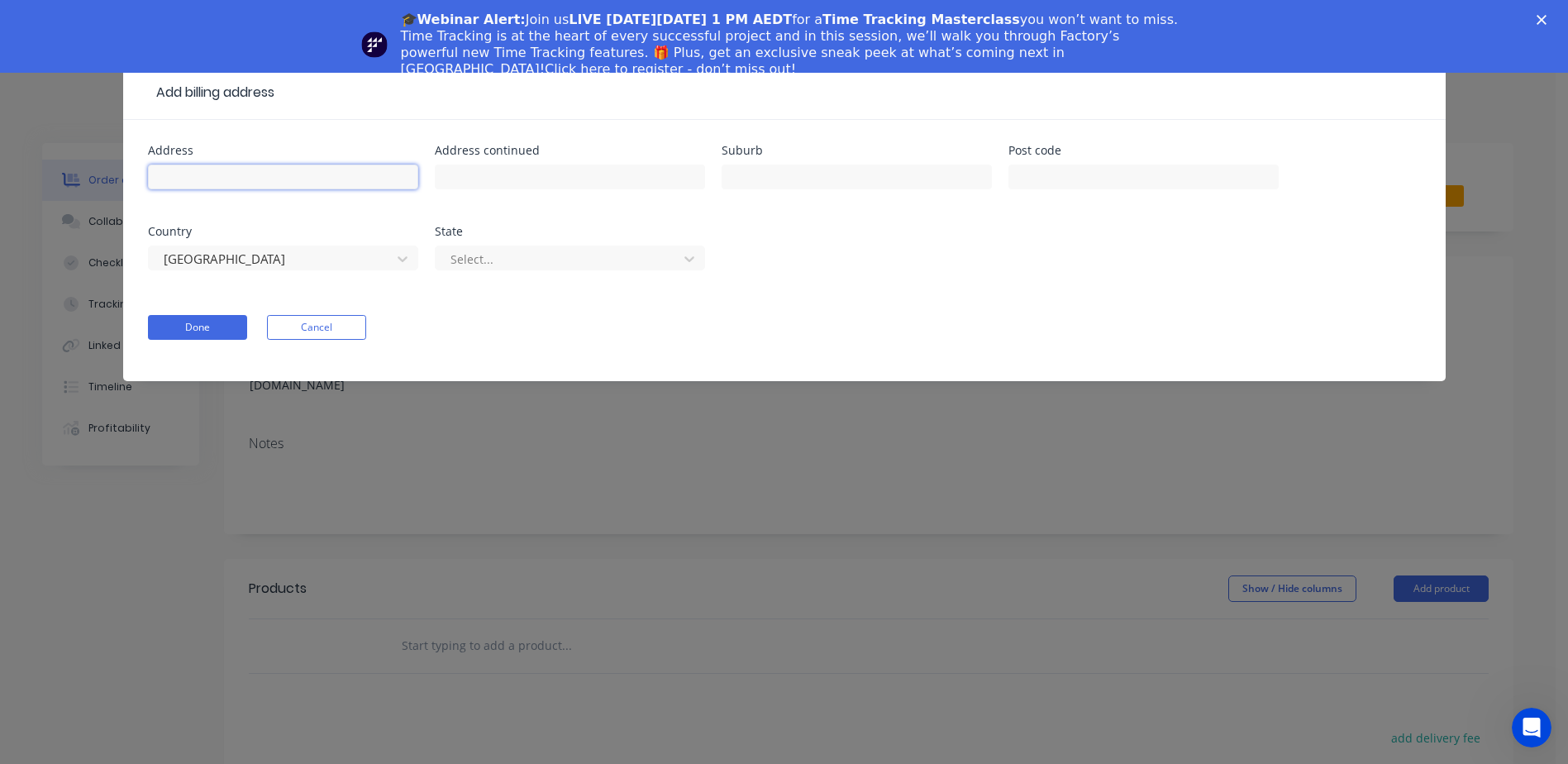
click at [320, 170] on input "text" at bounding box center [283, 177] width 270 height 25
type input "2-5 [PERSON_NAME] Ct"
type input "Burleigh Heads"
type input "4220"
click at [208, 331] on button "Done" at bounding box center [197, 328] width 99 height 25
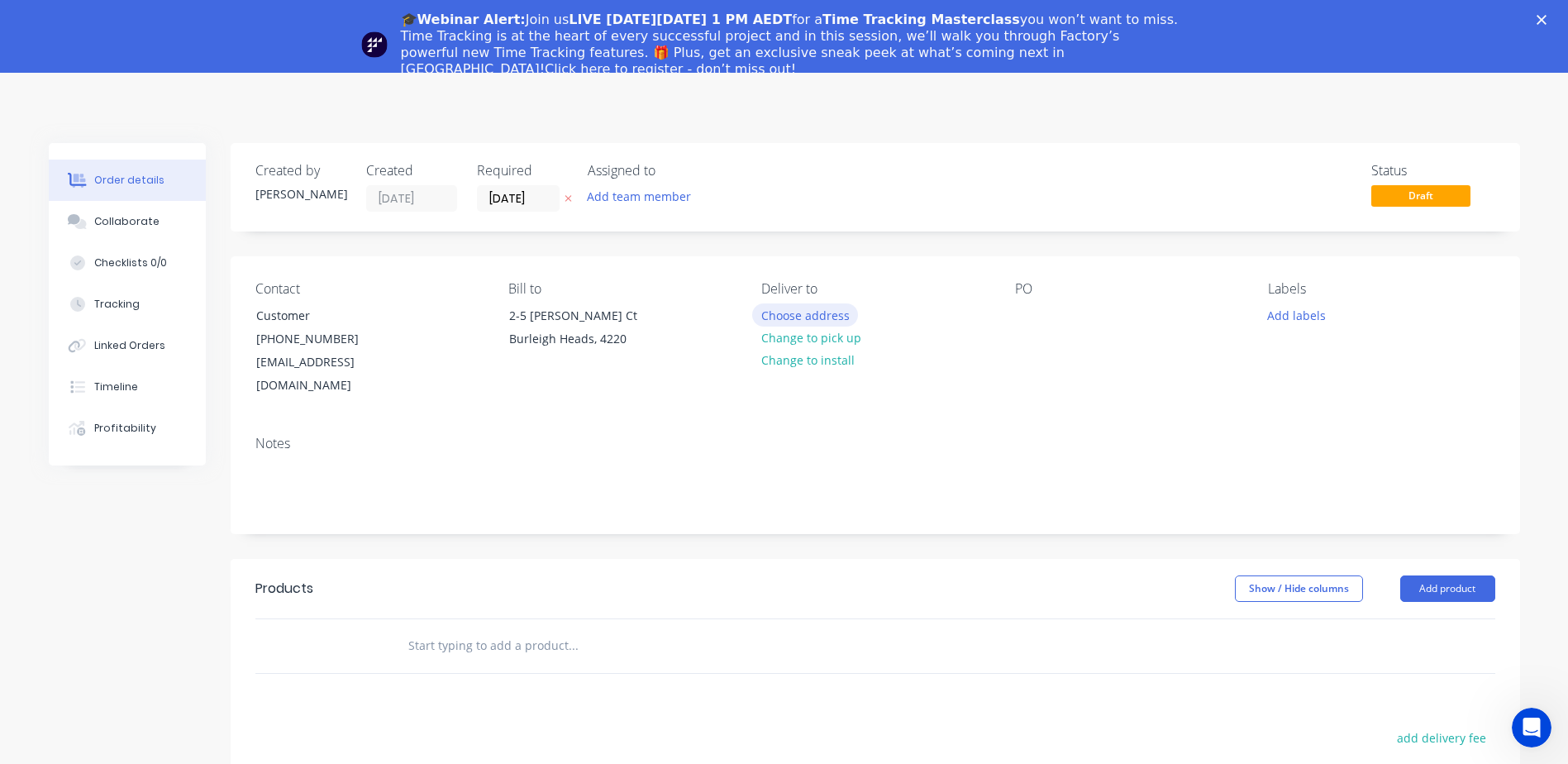
click at [779, 315] on button "Choose address" at bounding box center [805, 314] width 106 height 22
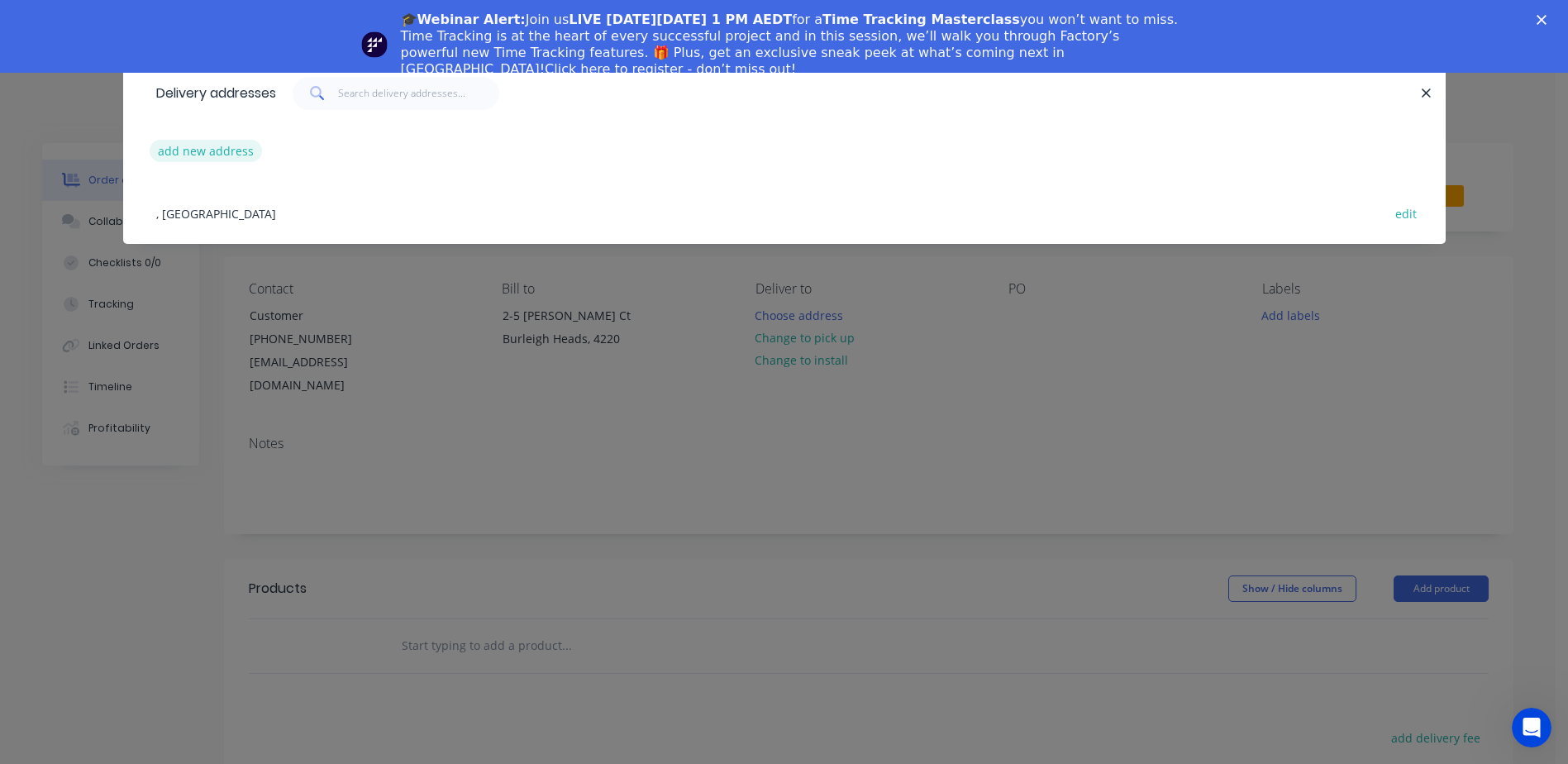
click at [230, 150] on button "add new address" at bounding box center [205, 150] width 113 height 22
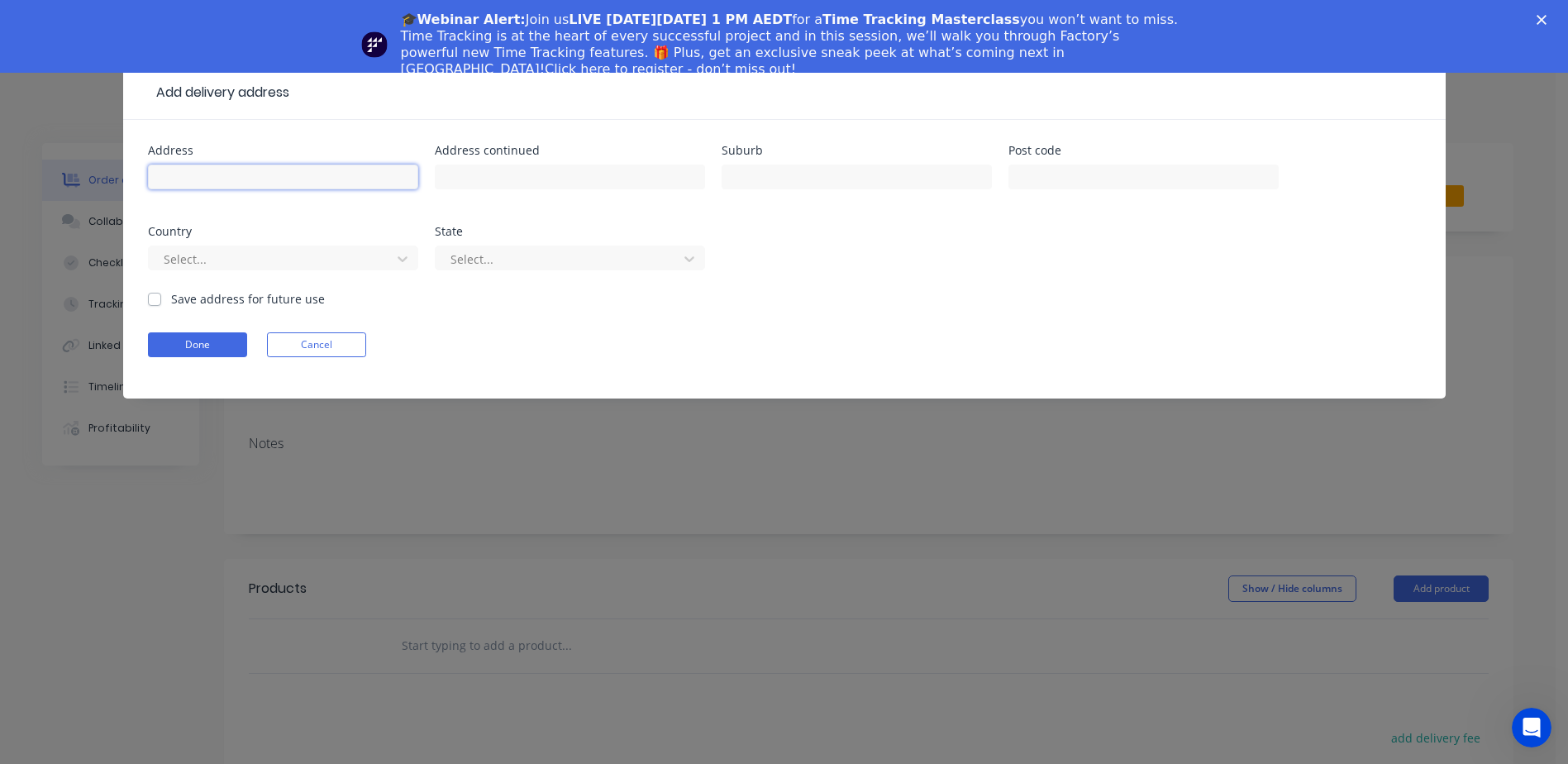
click at [222, 174] on input "text" at bounding box center [283, 177] width 270 height 25
type input "2-5 [PERSON_NAME] Ct"
type input "Burleigh Heads"
type input "4220"
click at [193, 340] on button "Done" at bounding box center [197, 345] width 99 height 25
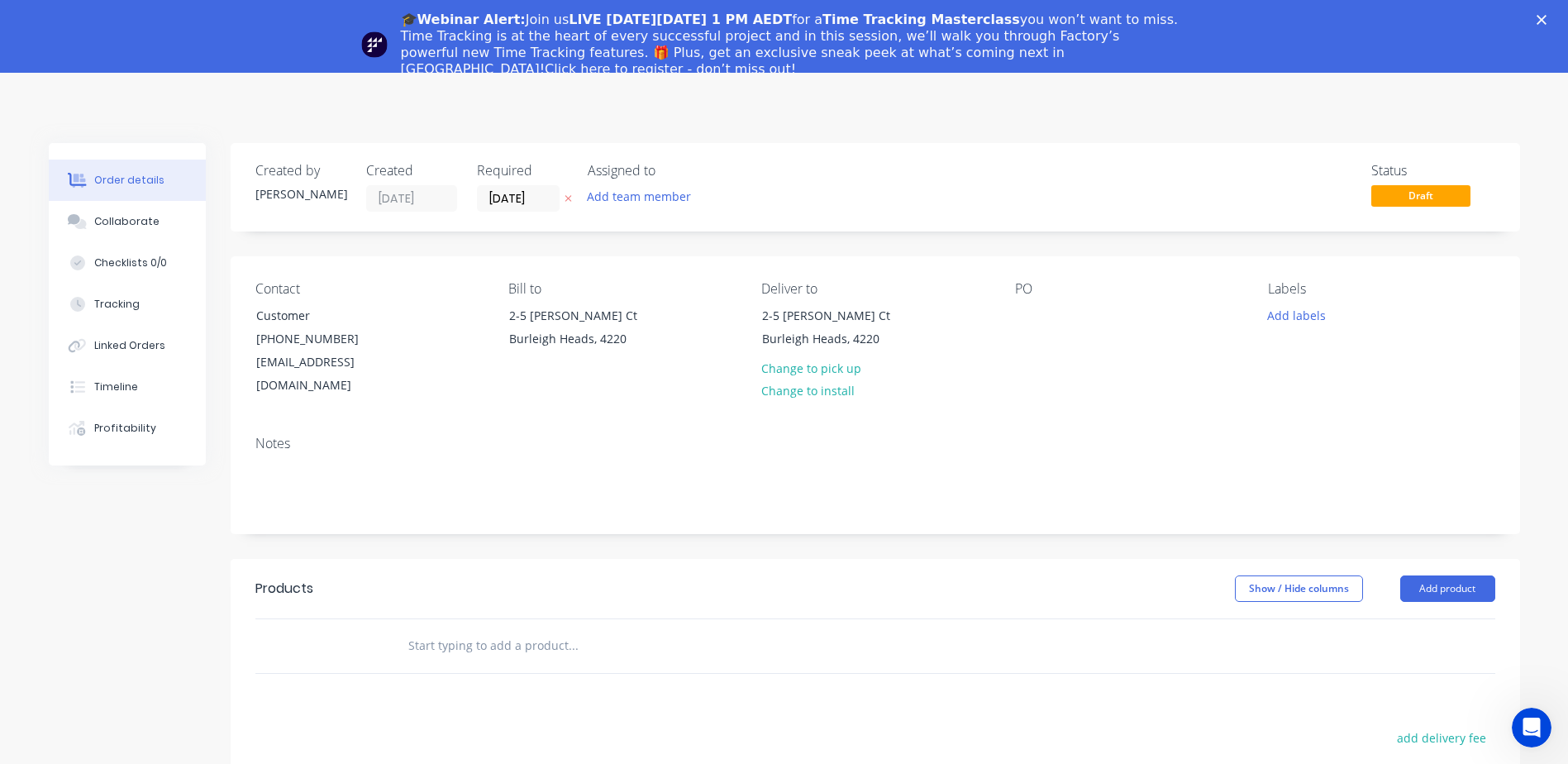
click at [1027, 288] on div "PO" at bounding box center [1128, 288] width 227 height 15
click at [1022, 315] on div at bounding box center [1028, 315] width 26 height 24
click at [1097, 360] on div "PO pw1234" at bounding box center [1128, 339] width 227 height 117
click at [422, 629] on input "text" at bounding box center [573, 645] width 331 height 33
click at [1418, 576] on button "Add product" at bounding box center [1447, 588] width 95 height 26
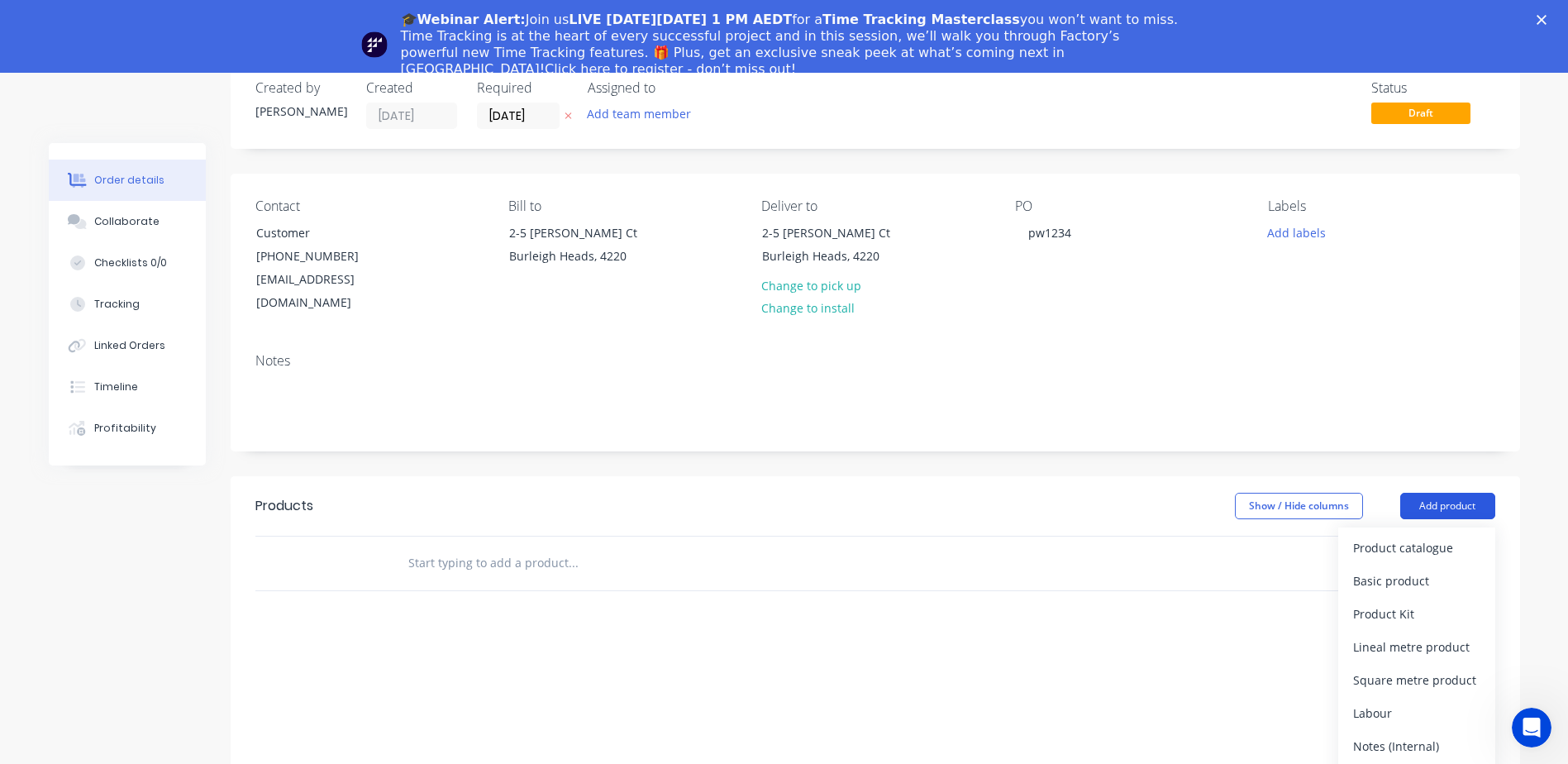
scroll to position [165, 0]
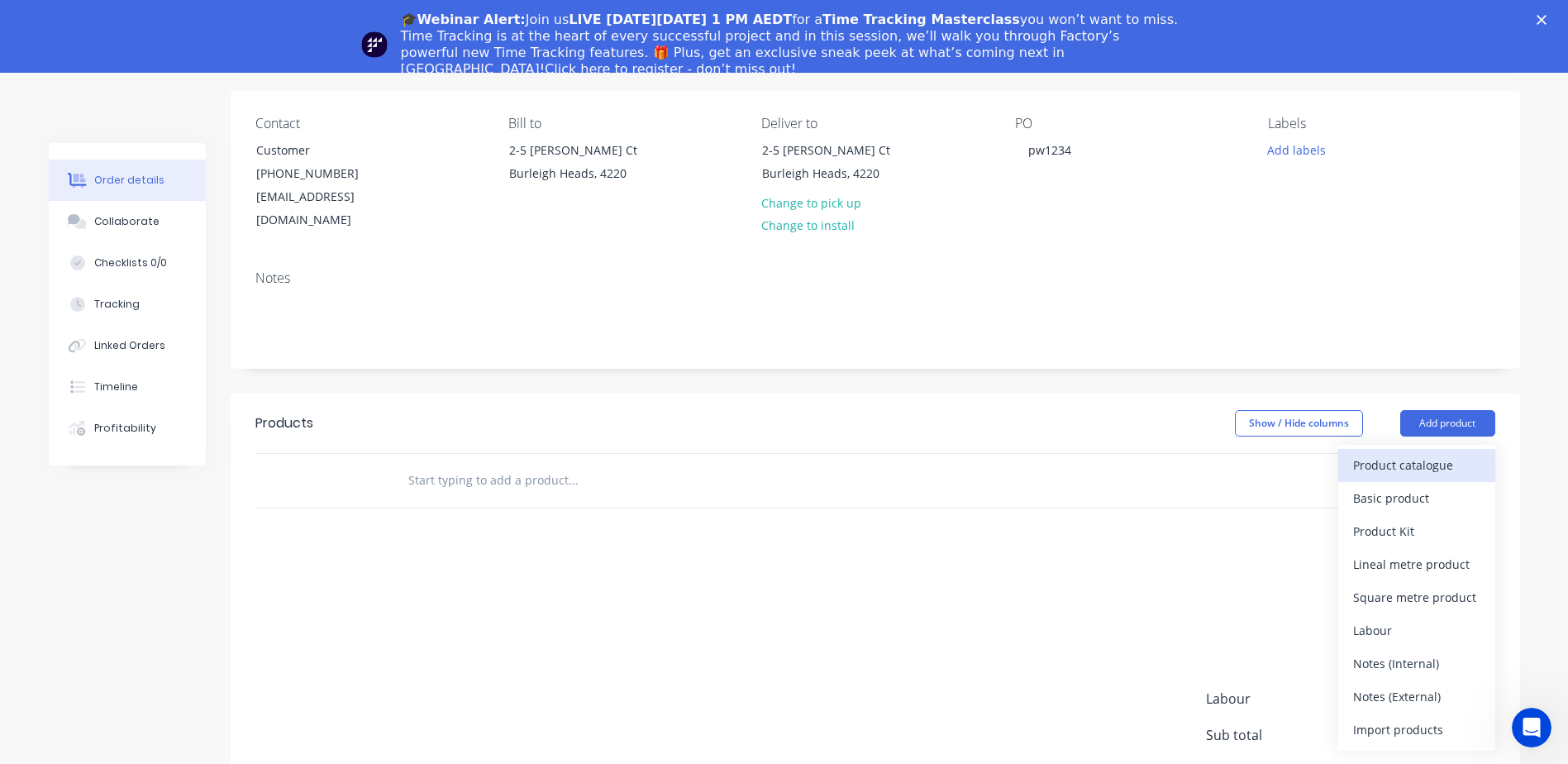
click at [1425, 453] on div "Product catalogue" at bounding box center [1417, 465] width 127 height 24
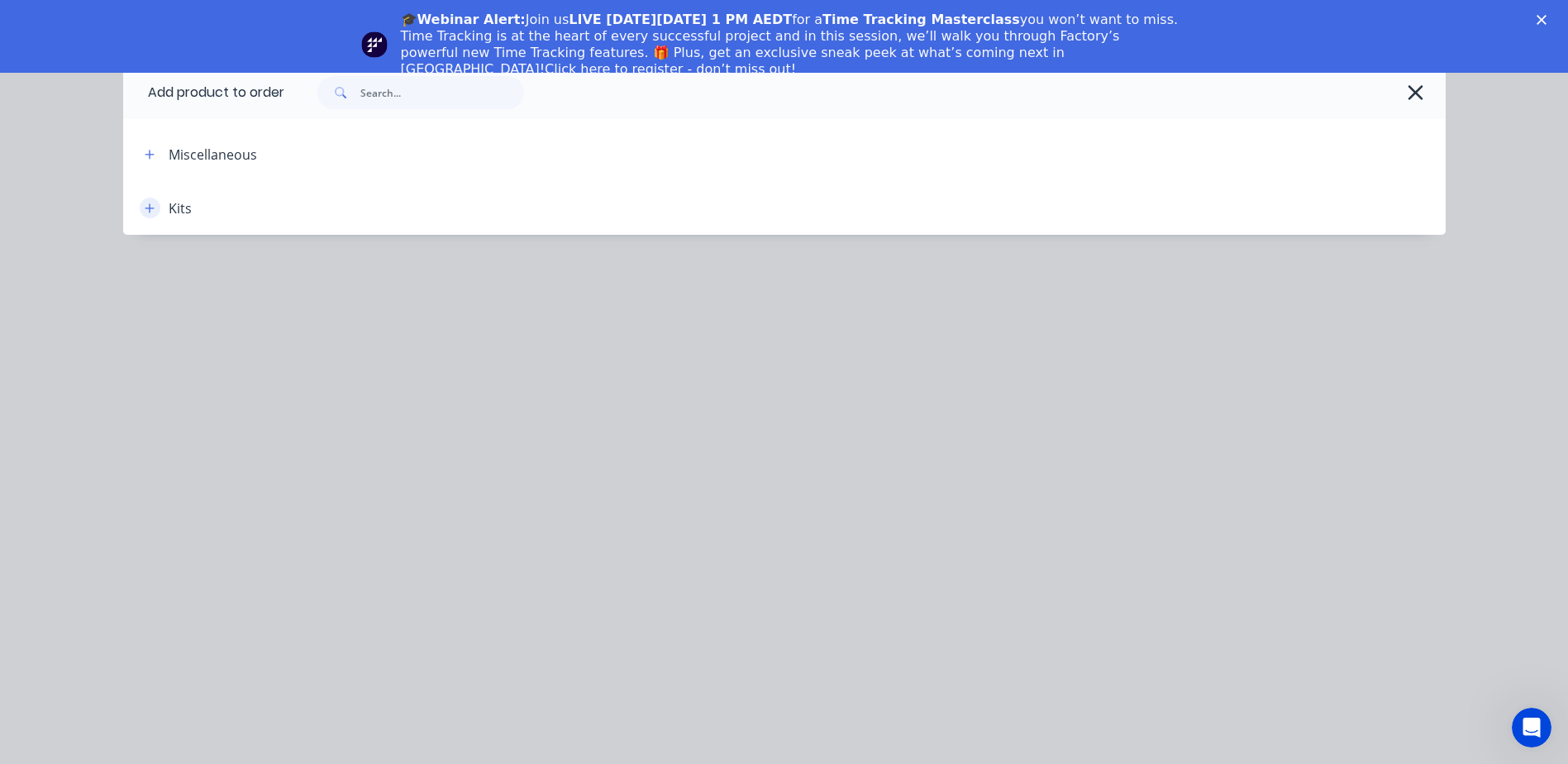
click at [149, 208] on icon "button" at bounding box center [149, 207] width 9 height 9
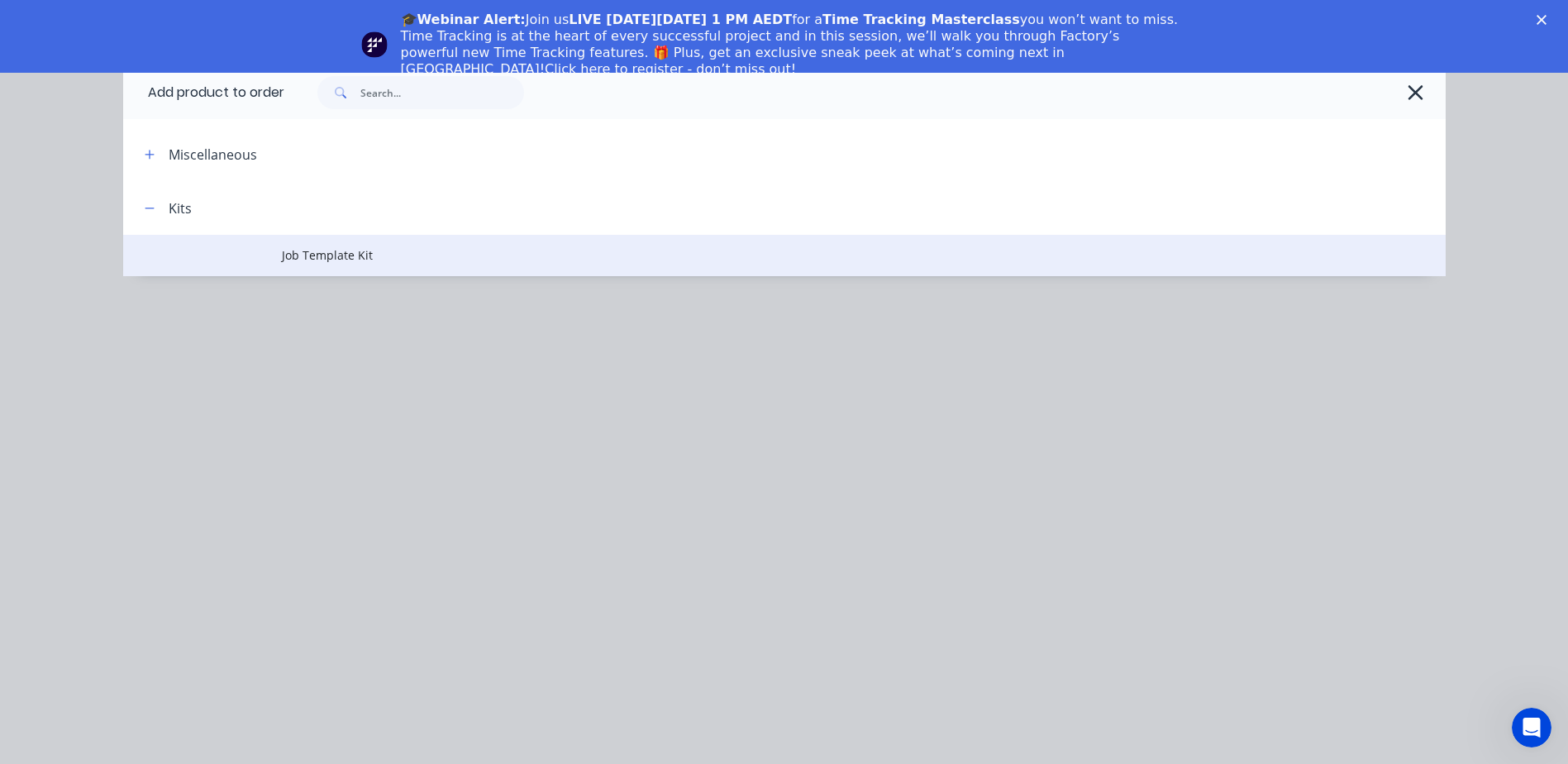
click at [292, 253] on span "Job Template Kit" at bounding box center [746, 255] width 931 height 17
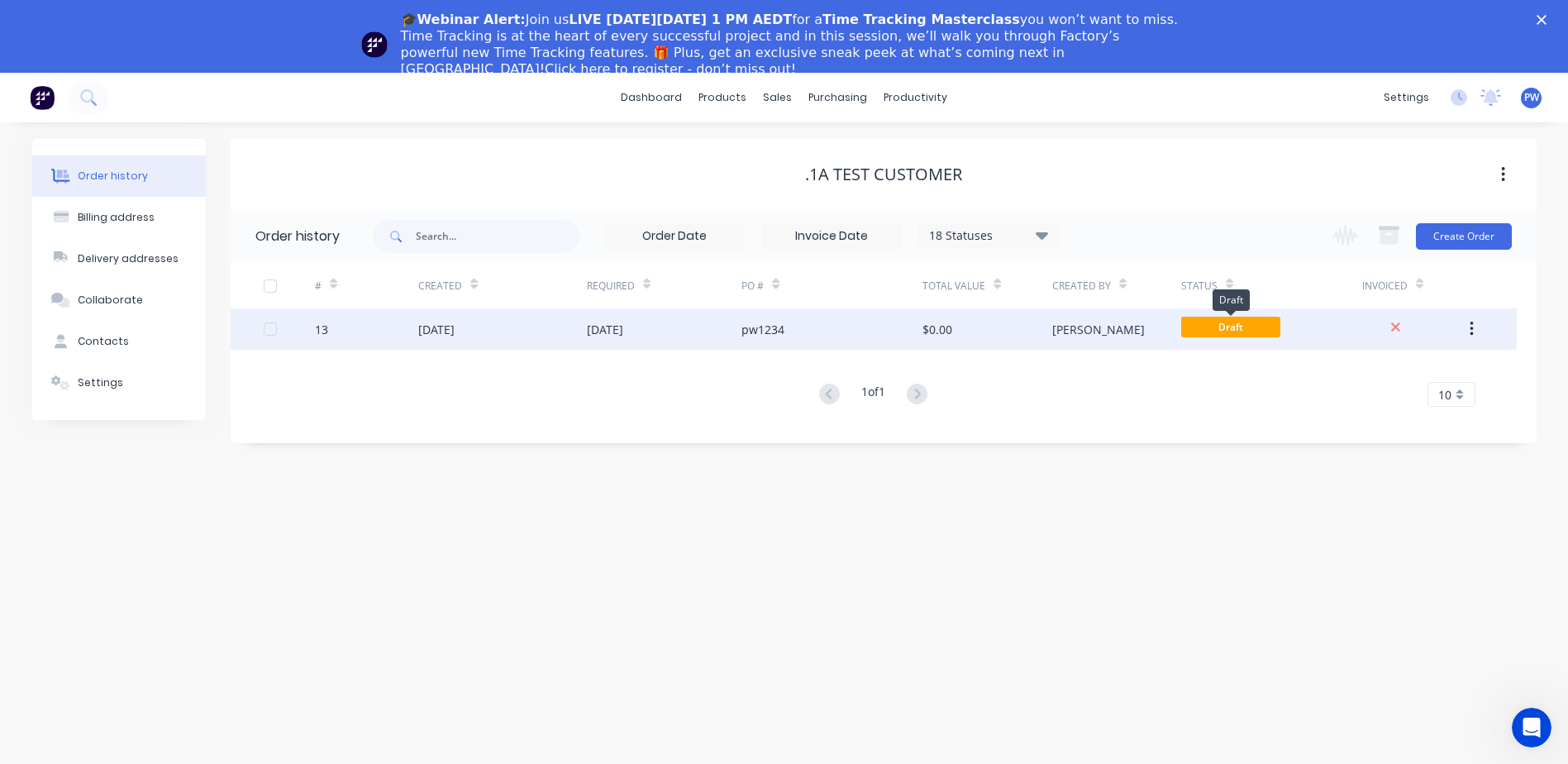
click at [1211, 331] on span "Draft" at bounding box center [1230, 326] width 99 height 20
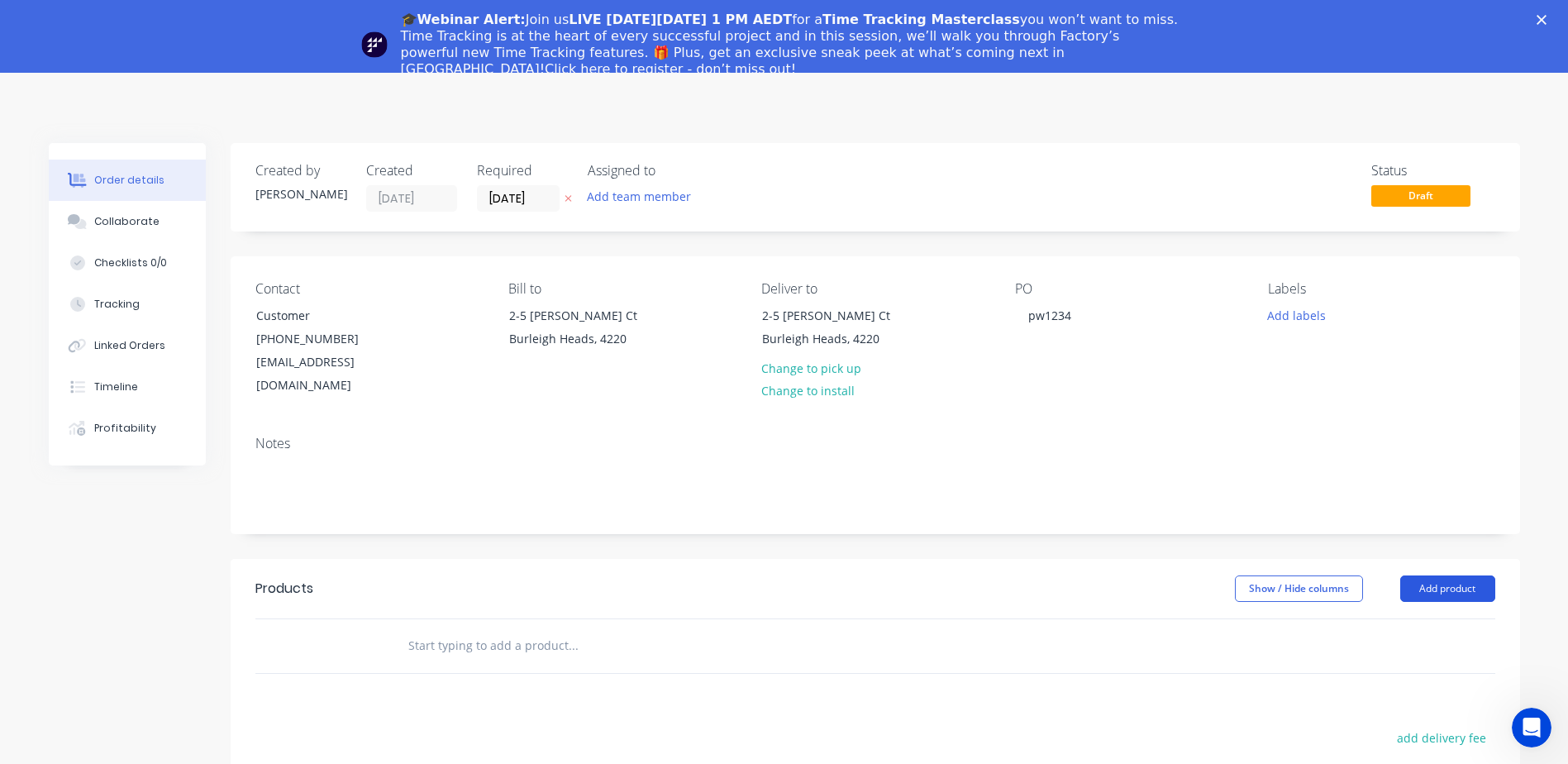
click at [1420, 576] on button "Add product" at bounding box center [1447, 588] width 95 height 26
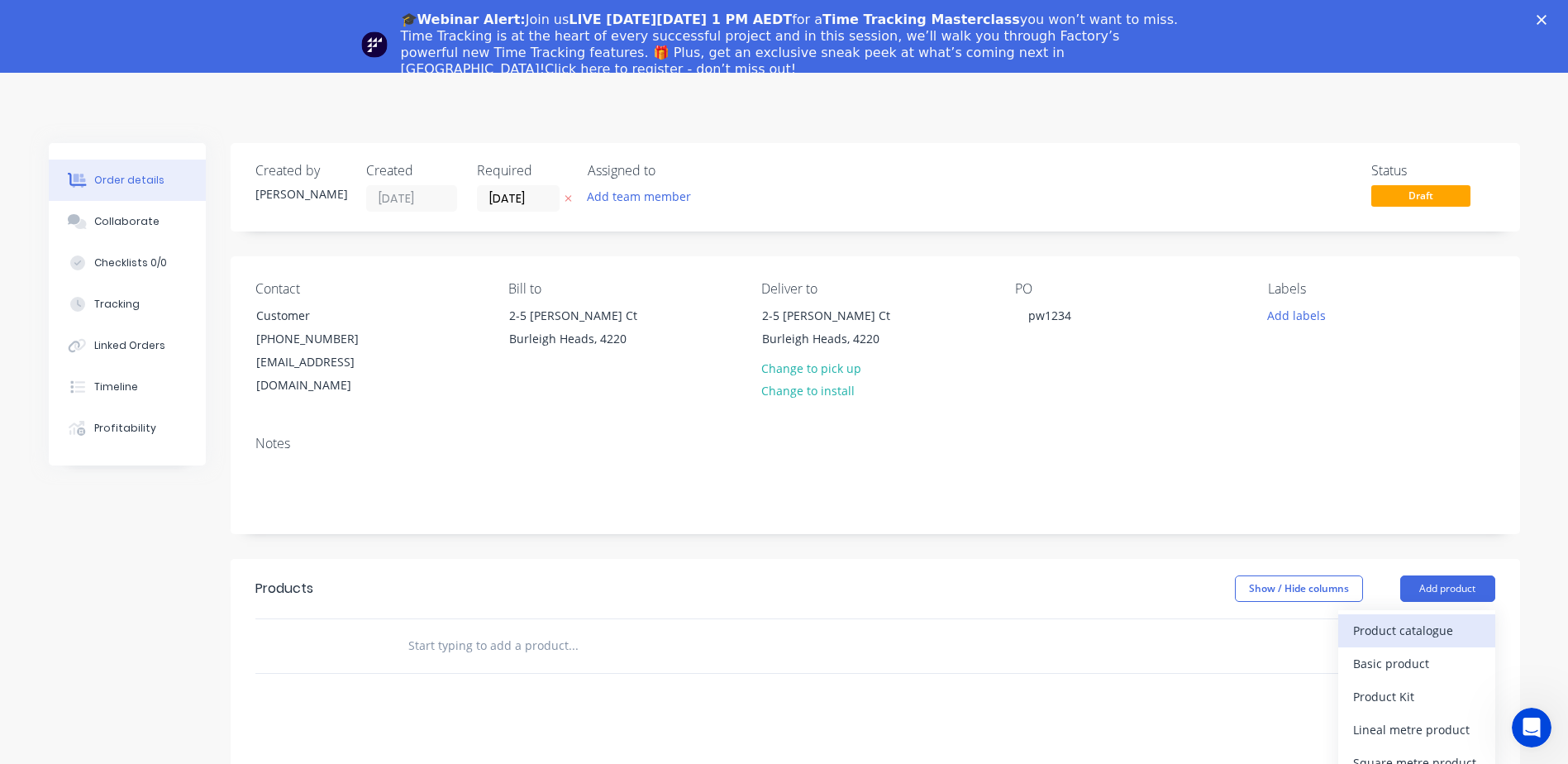
click at [1408, 618] on div "Product catalogue" at bounding box center [1417, 630] width 127 height 24
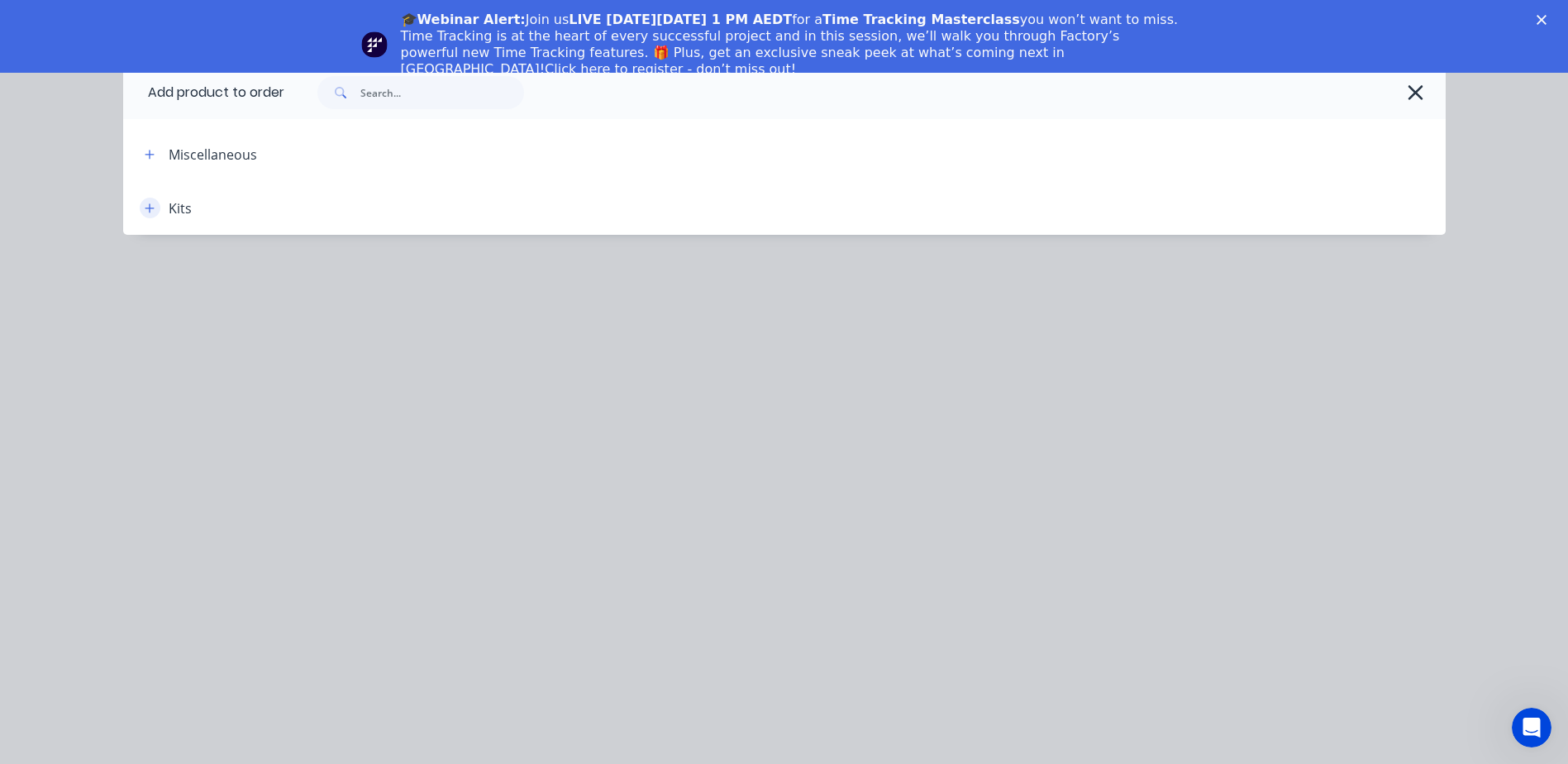
click at [150, 211] on icon "button" at bounding box center [149, 208] width 10 height 12
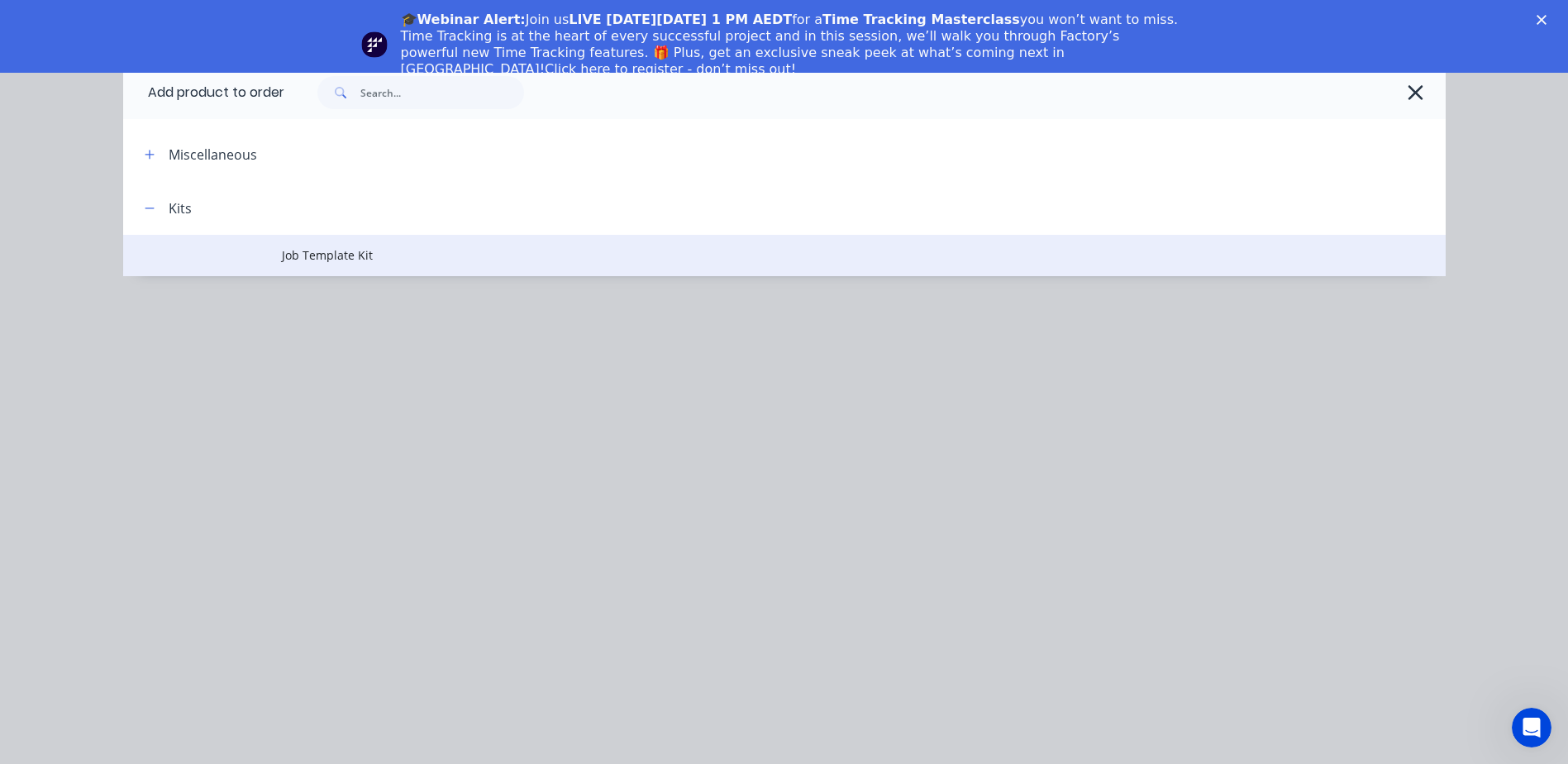
click at [298, 251] on span "Job Template Kit" at bounding box center [746, 255] width 931 height 17
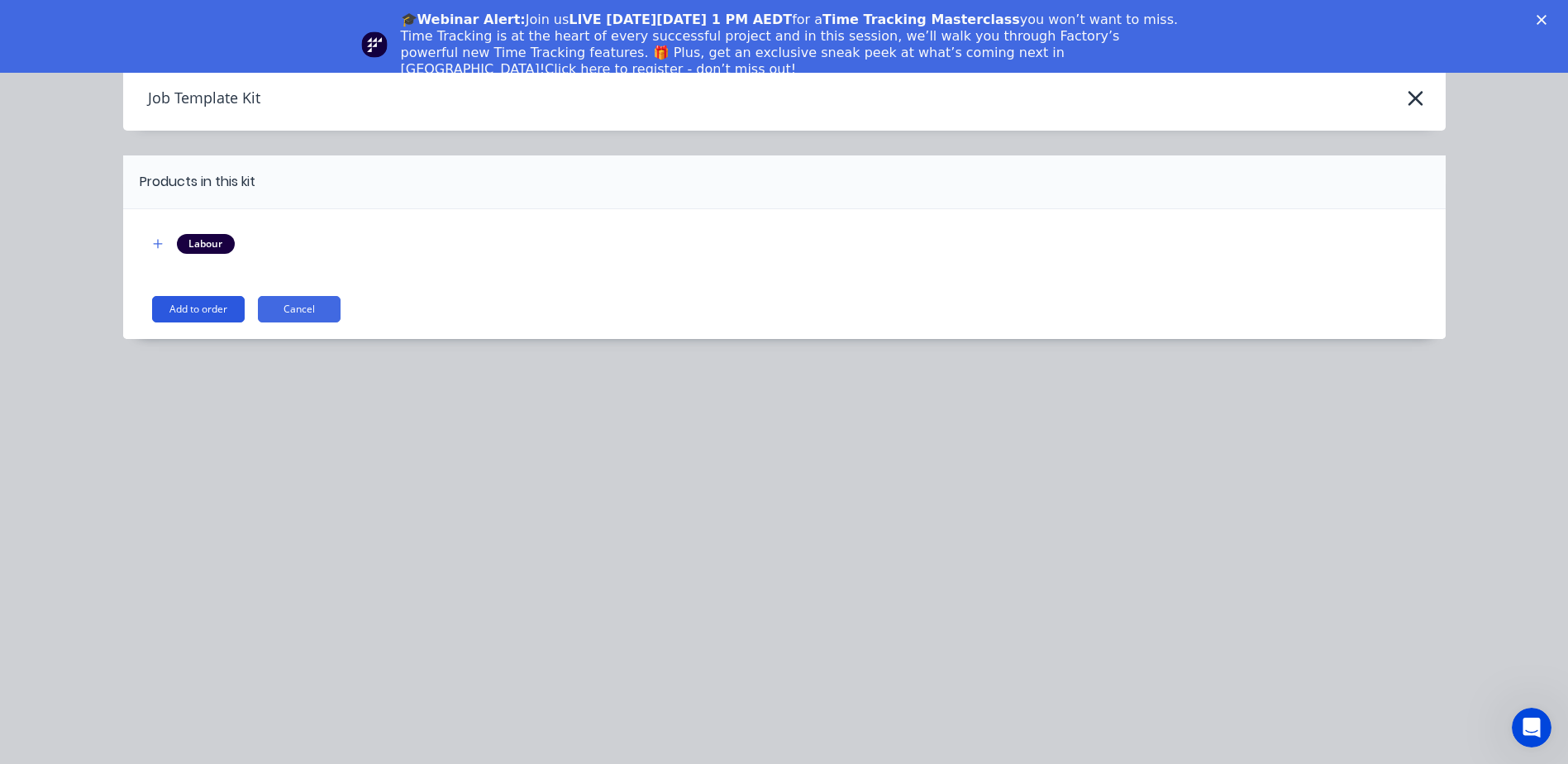
click at [207, 310] on button "Add to order" at bounding box center [199, 309] width 93 height 26
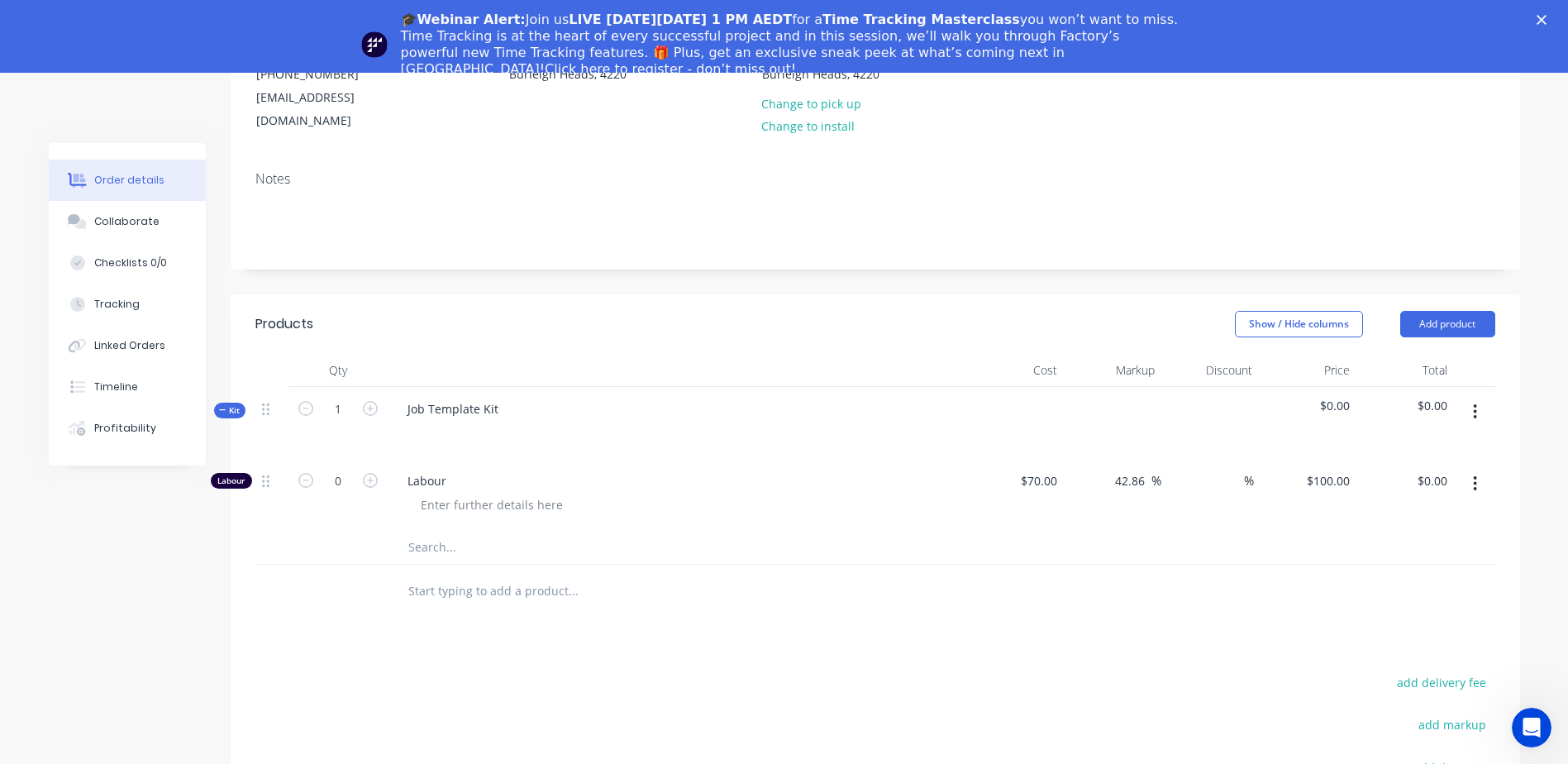
scroll to position [331, 0]
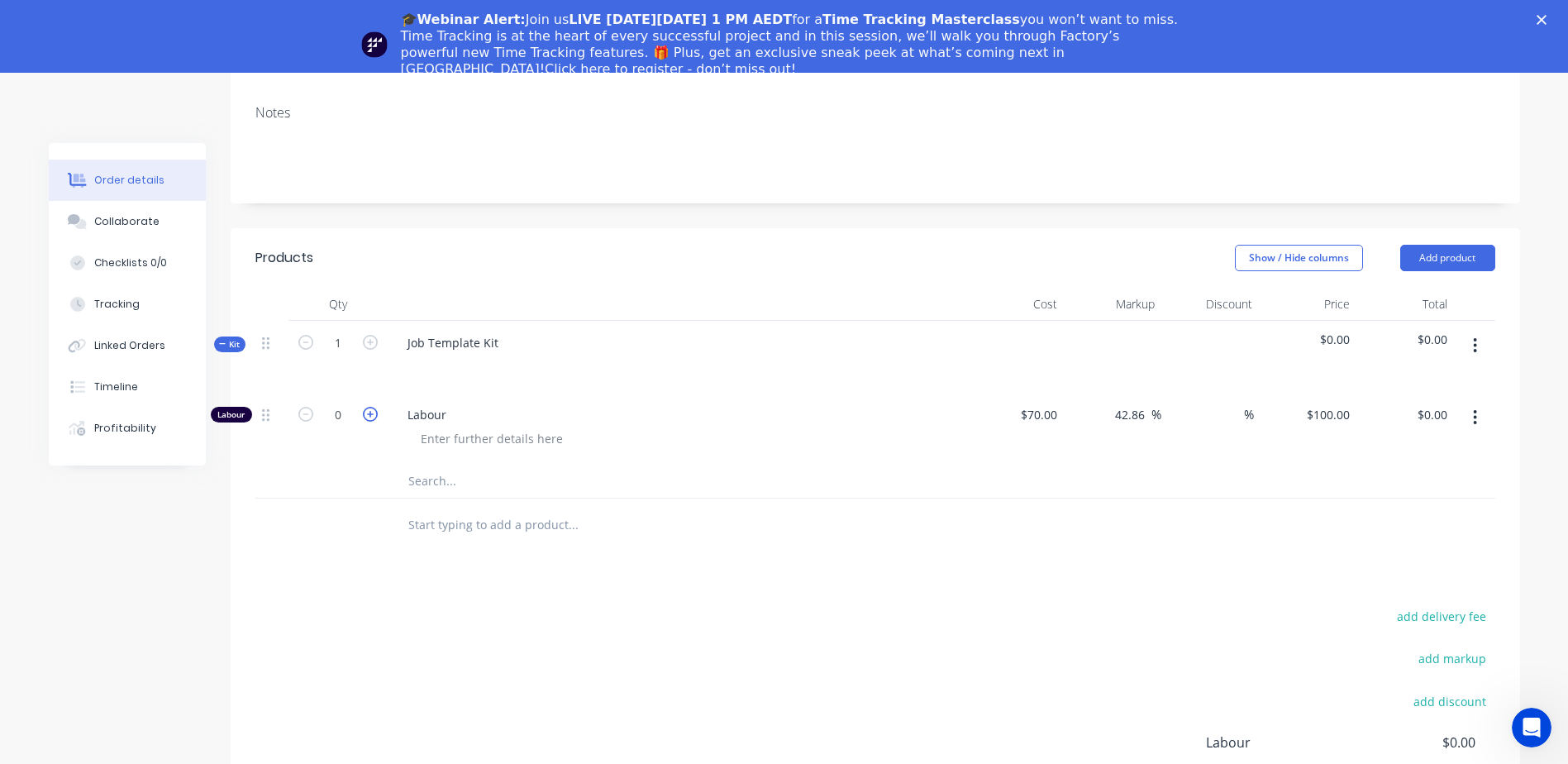
click at [369, 407] on icon "button" at bounding box center [369, 414] width 14 height 14
type input "1"
type input "$100.00"
click at [369, 407] on icon "button" at bounding box center [369, 414] width 14 height 14
type input "2"
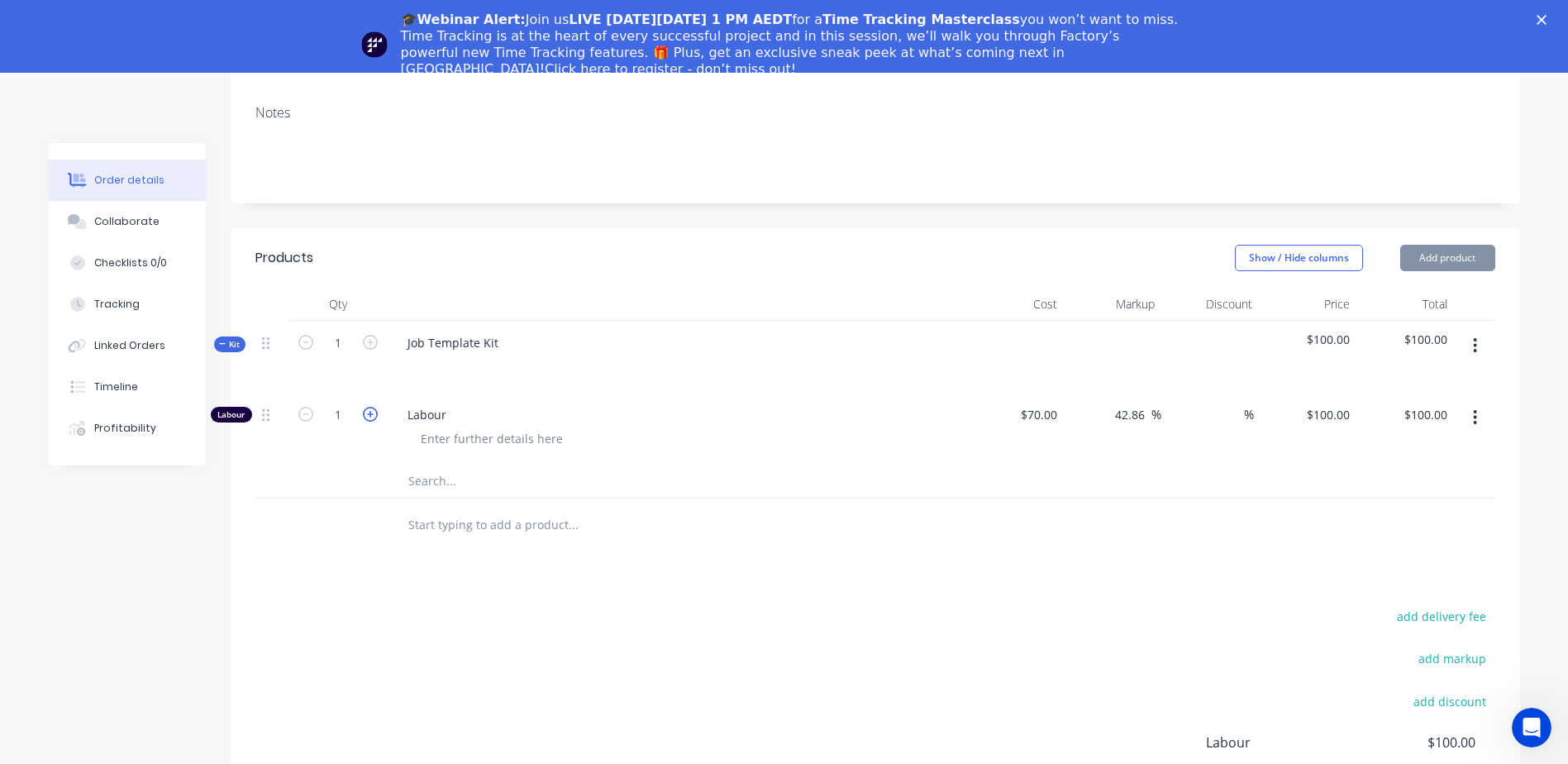
type input "$200.00"
click at [369, 407] on icon "button" at bounding box center [369, 414] width 14 height 14
type input "3"
type input "$300.00"
click at [369, 407] on icon "button" at bounding box center [369, 414] width 14 height 14
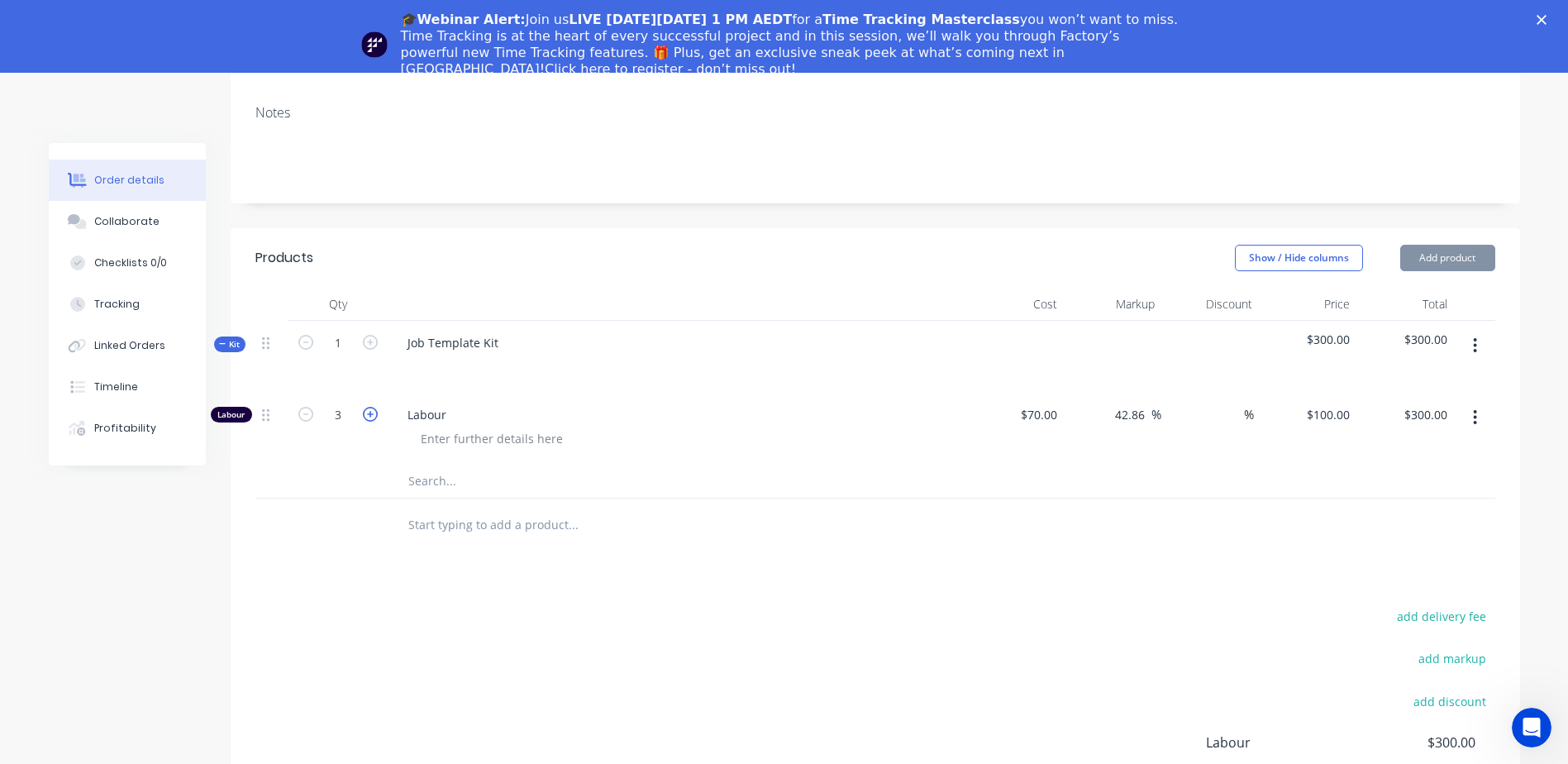
type input "4"
type input "$400.00"
click at [1473, 337] on icon "button" at bounding box center [1474, 345] width 4 height 18
click at [1204, 337] on div at bounding box center [1209, 357] width 97 height 72
click at [476, 331] on div "Job Template Kit" at bounding box center [453, 342] width 118 height 24
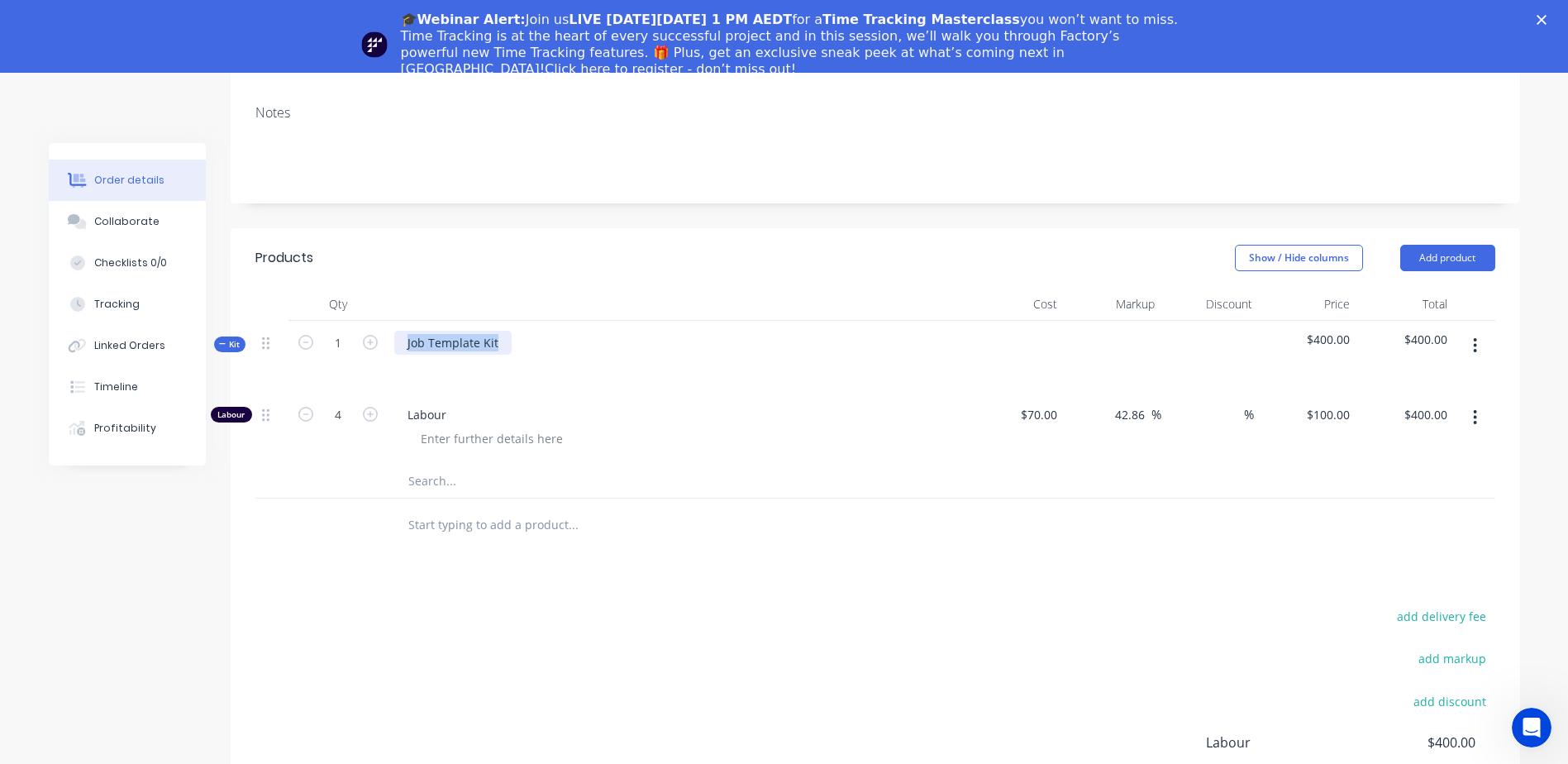
drag, startPoint x: 486, startPoint y: 318, endPoint x: 367, endPoint y: 309, distance: 119.3
click at [367, 321] on div "Kit 1 Job Template Kit $400.00 $400.00" at bounding box center [876, 357] width 1240 height 72
click at [534, 355] on div at bounding box center [677, 367] width 565 height 24
click at [425, 465] on input "text" at bounding box center [573, 481] width 331 height 33
type input "hollow tube 10mm"
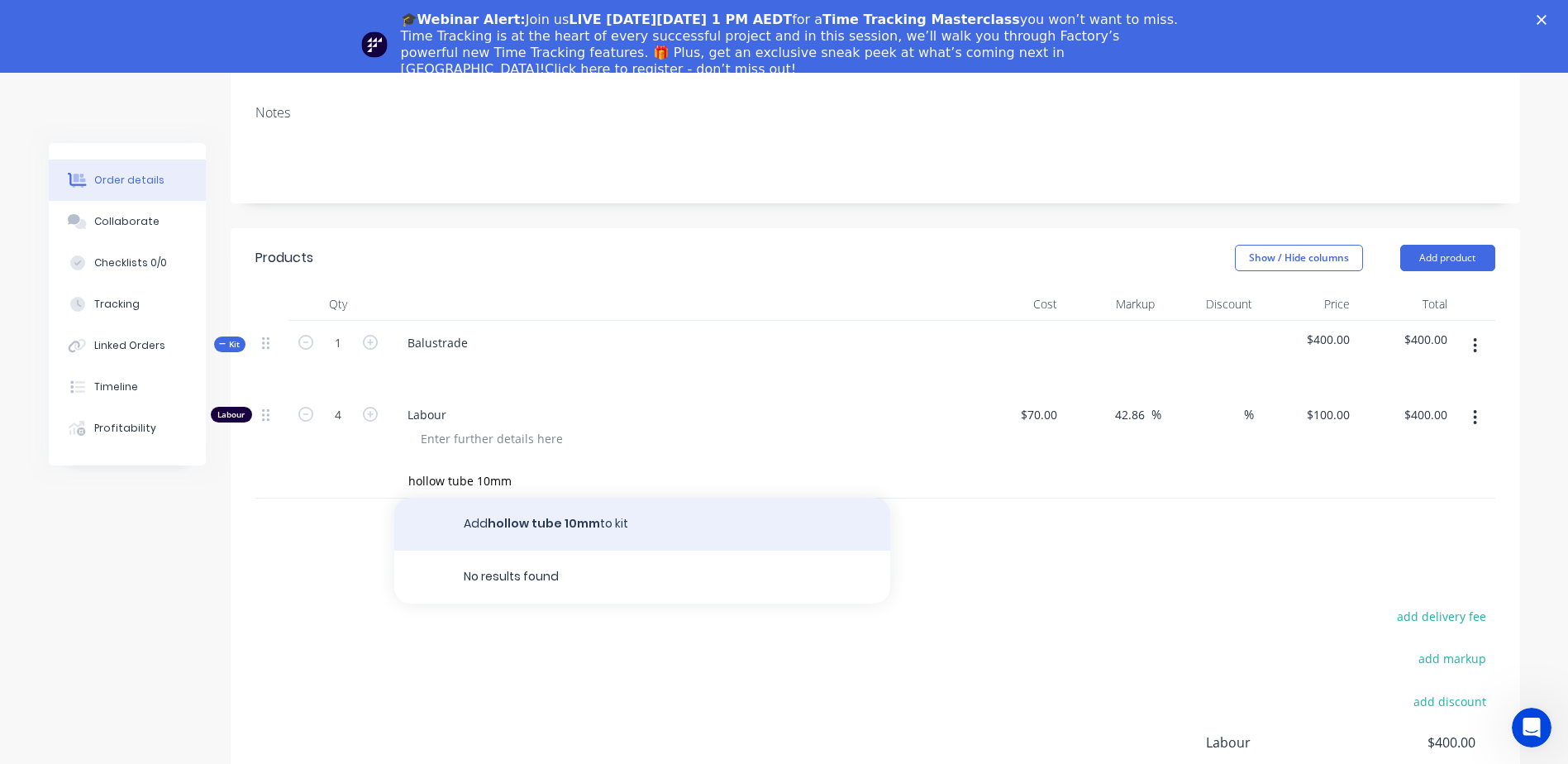
click at [513, 501] on button "Add hollow tube 10mm to kit" at bounding box center [642, 524] width 496 height 53
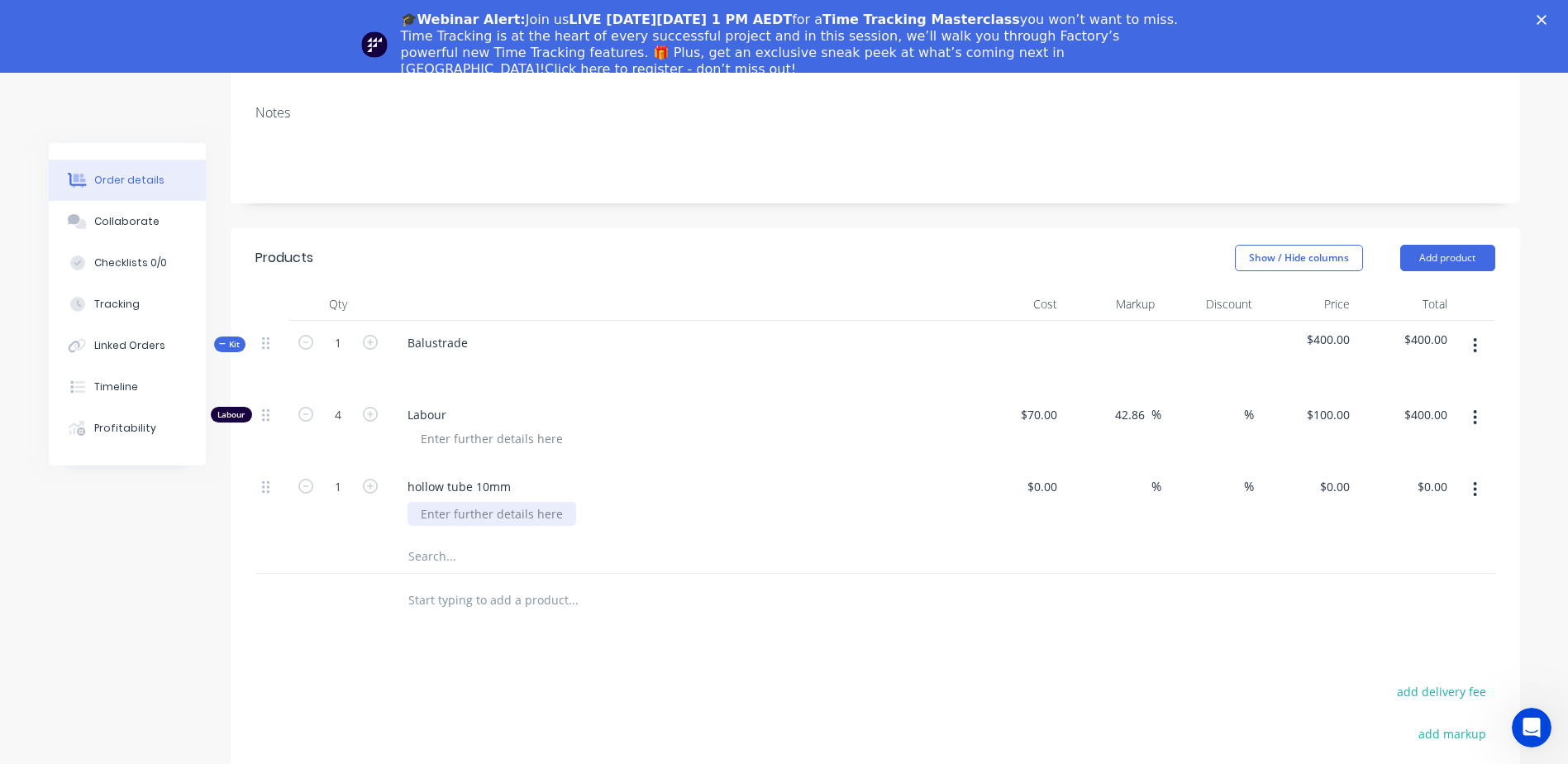
click at [528, 502] on div at bounding box center [492, 513] width 169 height 24
click at [533, 502] on div "5mm rhs" at bounding box center [684, 513] width 553 height 24
click at [419, 502] on div "5mm rhs" at bounding box center [446, 513] width 76 height 24
click at [628, 502] on div "5mm rhs" at bounding box center [684, 513] width 553 height 24
drag, startPoint x: 473, startPoint y: 493, endPoint x: 385, endPoint y: 493, distance: 88.0
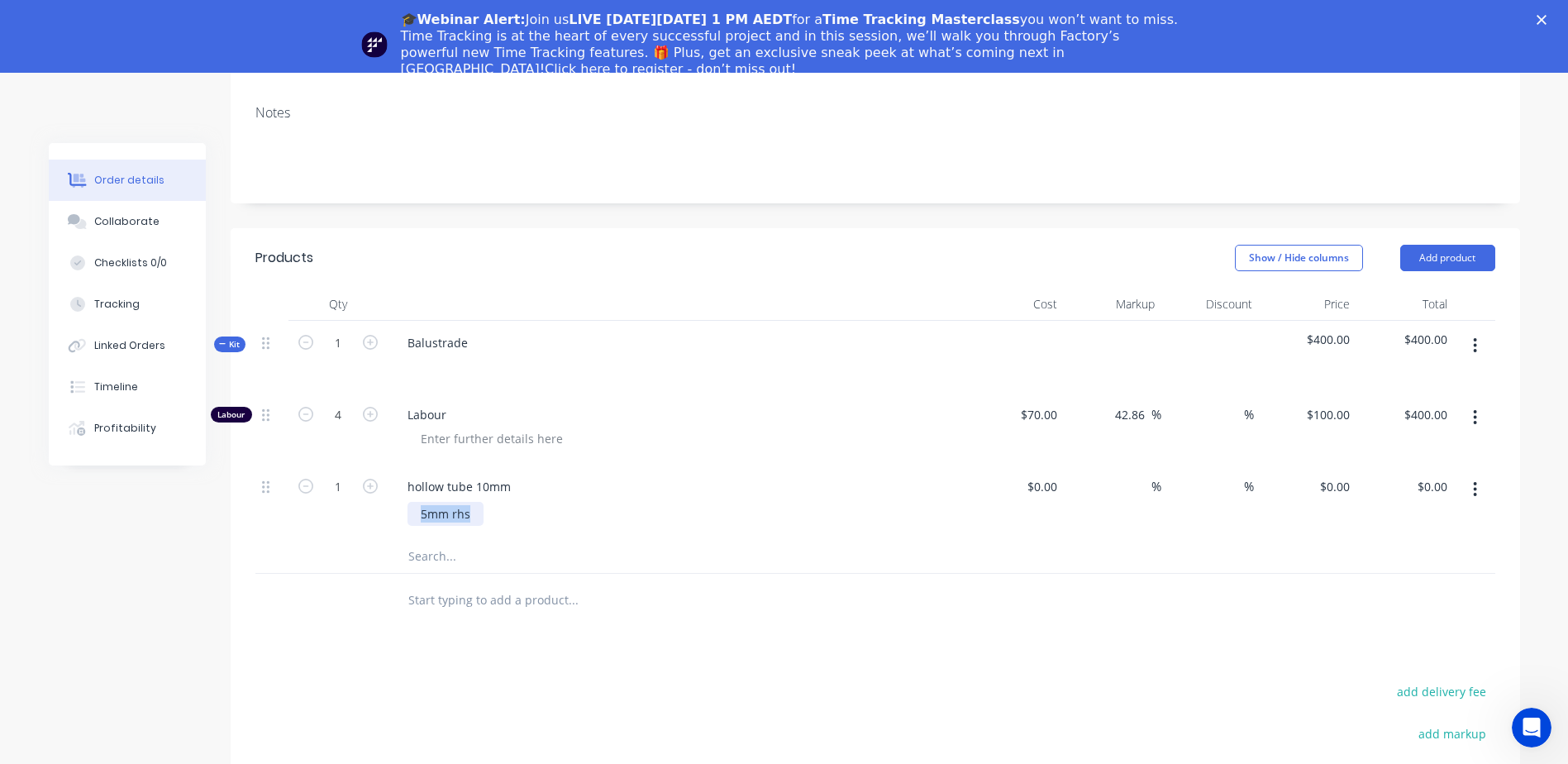
click at [385, 493] on div "1 hollow tube 10mm 5mm rhs $0.00 $0.00 % % $0.00 $0.00 $0.00 $0.00" at bounding box center [876, 503] width 1240 height 75
click at [551, 502] on div at bounding box center [684, 513] width 553 height 24
click at [439, 540] on input "text" at bounding box center [573, 557] width 331 height 33
click at [627, 541] on input "5mm RHS" at bounding box center [573, 557] width 331 height 33
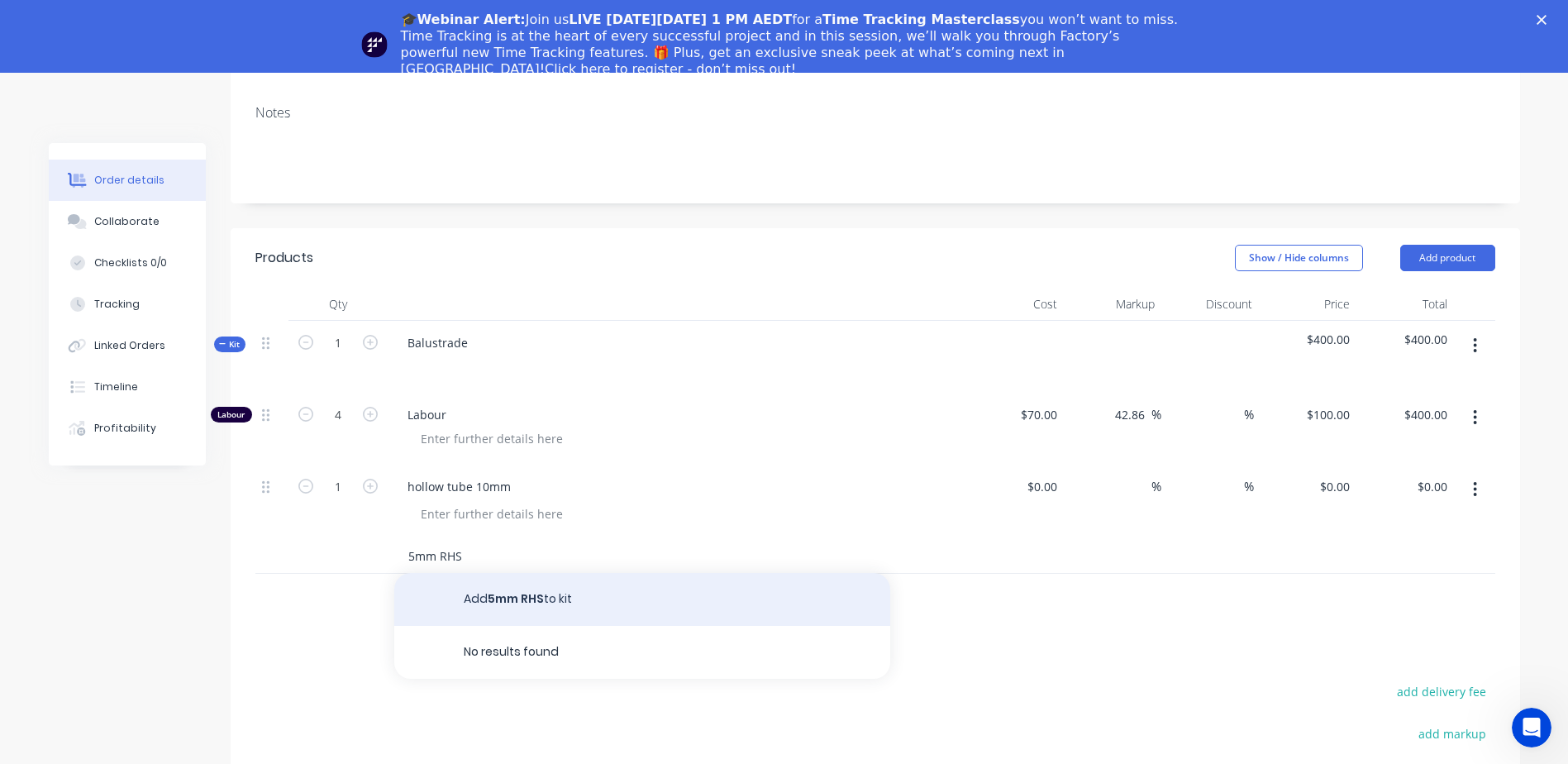
type input "5mm RHS"
click at [554, 586] on button "Add 5mm RHS to kit" at bounding box center [642, 599] width 496 height 53
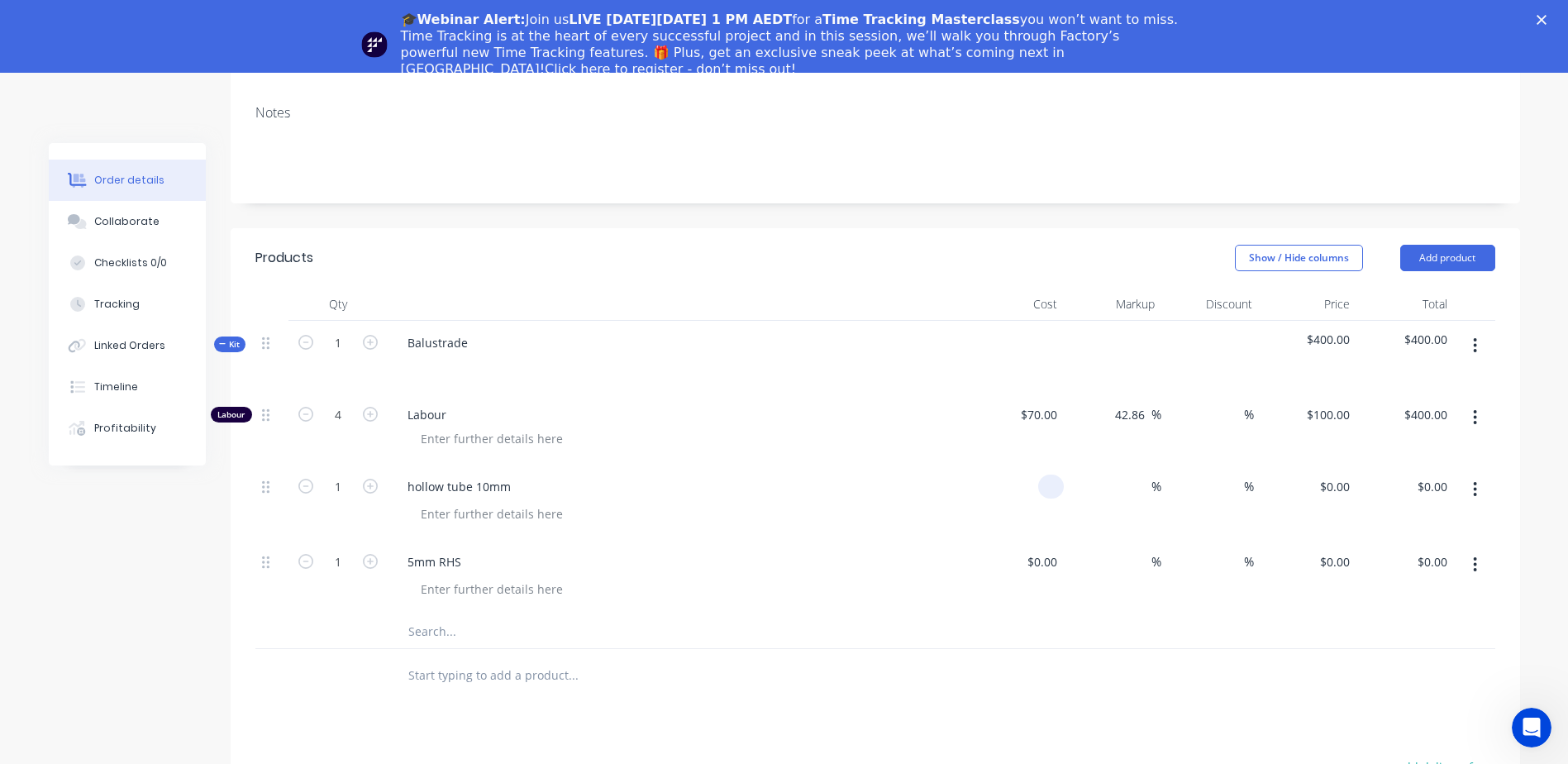
click at [1044, 475] on div at bounding box center [1054, 486] width 19 height 24
type input "$23.00"
click at [1114, 487] on div "%" at bounding box center [1112, 503] width 97 height 75
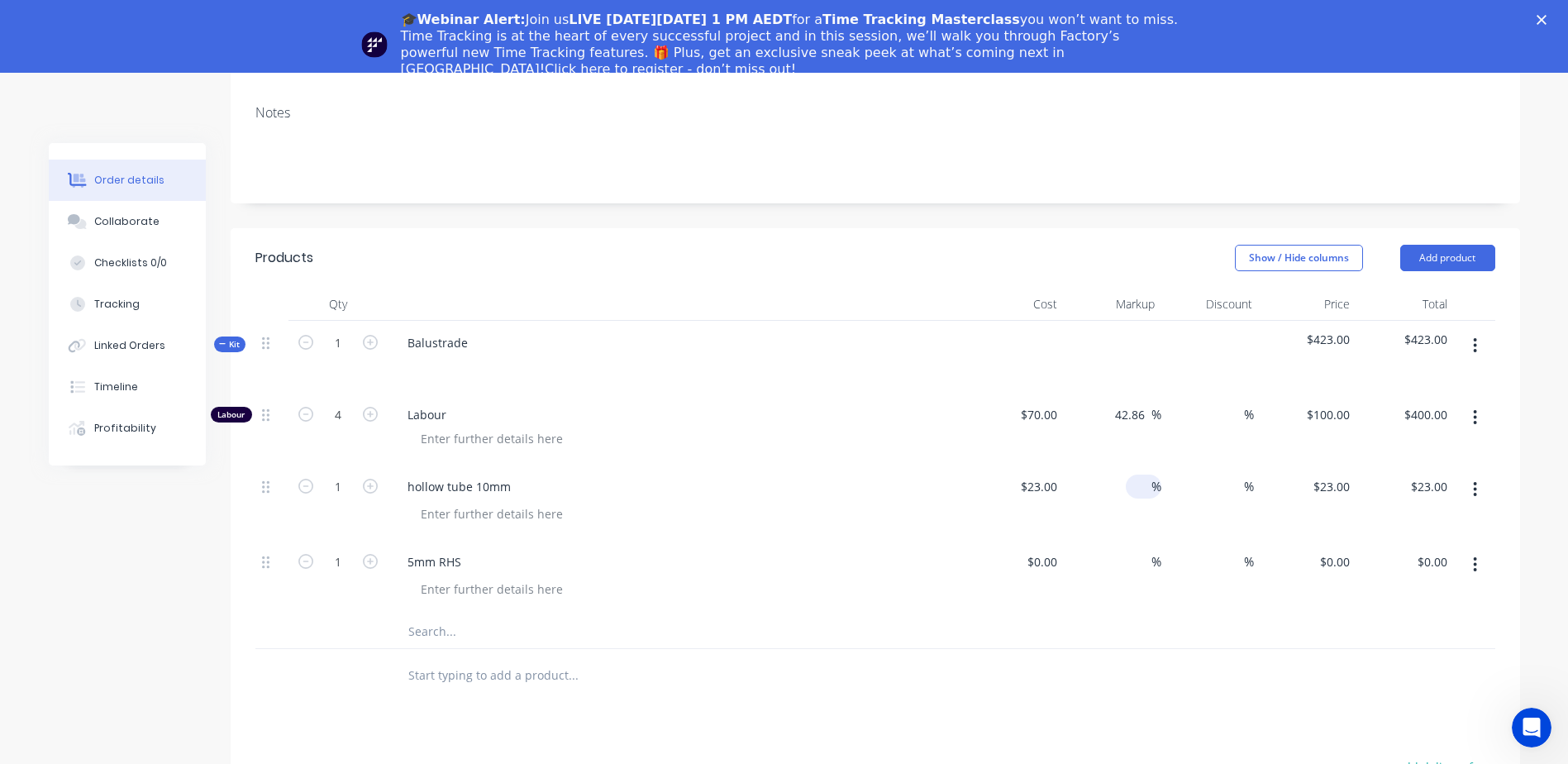
click at [1158, 478] on span "%" at bounding box center [1156, 487] width 10 height 19
type input "15"
type input "$26.45"
click at [1183, 481] on div "%" at bounding box center [1209, 503] width 97 height 75
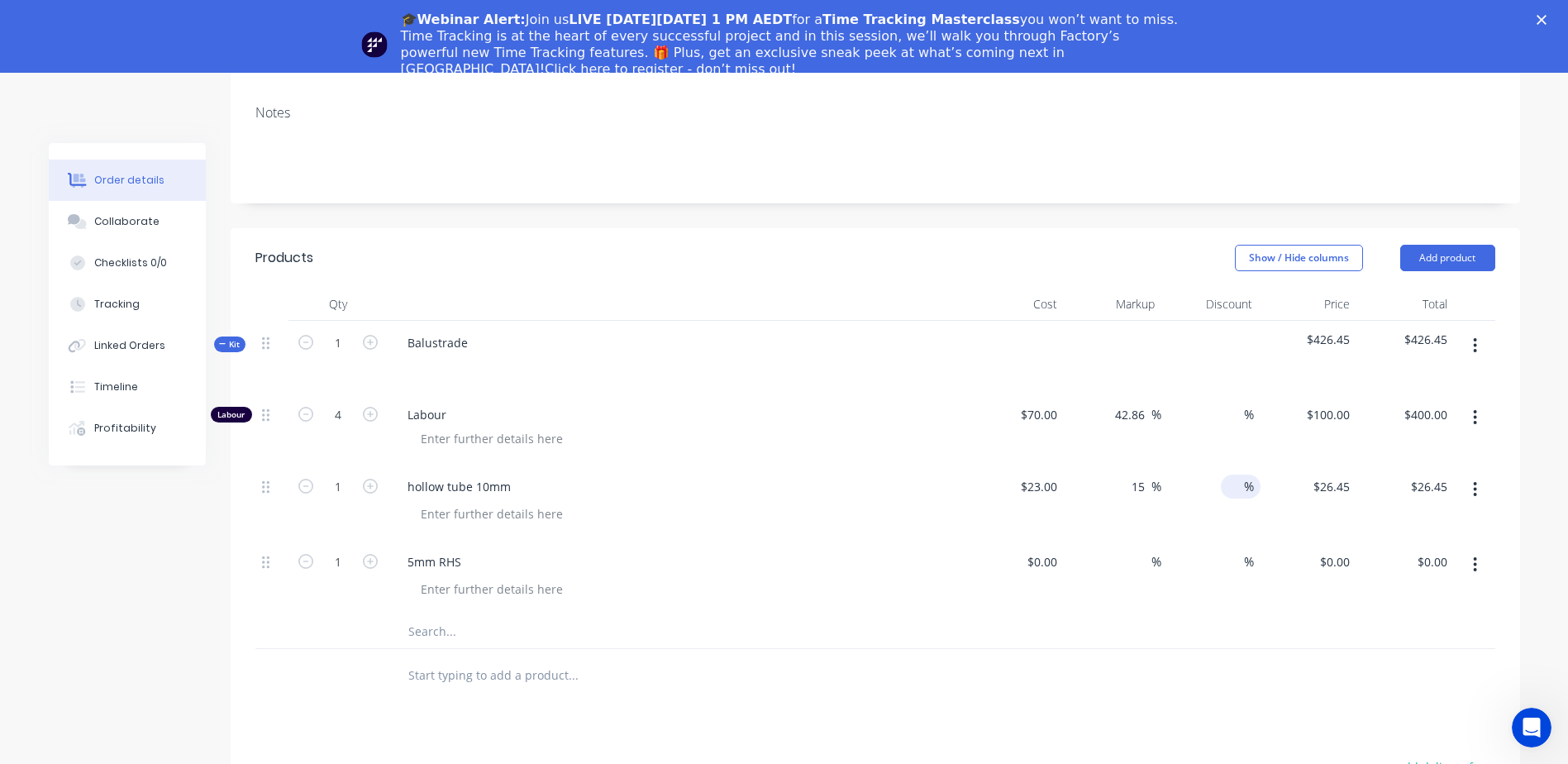
click at [1238, 475] on input at bounding box center [1232, 486] width 23 height 24
type input "0"
click at [1226, 505] on div "0 0 %" at bounding box center [1209, 503] width 97 height 75
click at [1030, 540] on div at bounding box center [1014, 578] width 97 height 75
type input "$46.00"
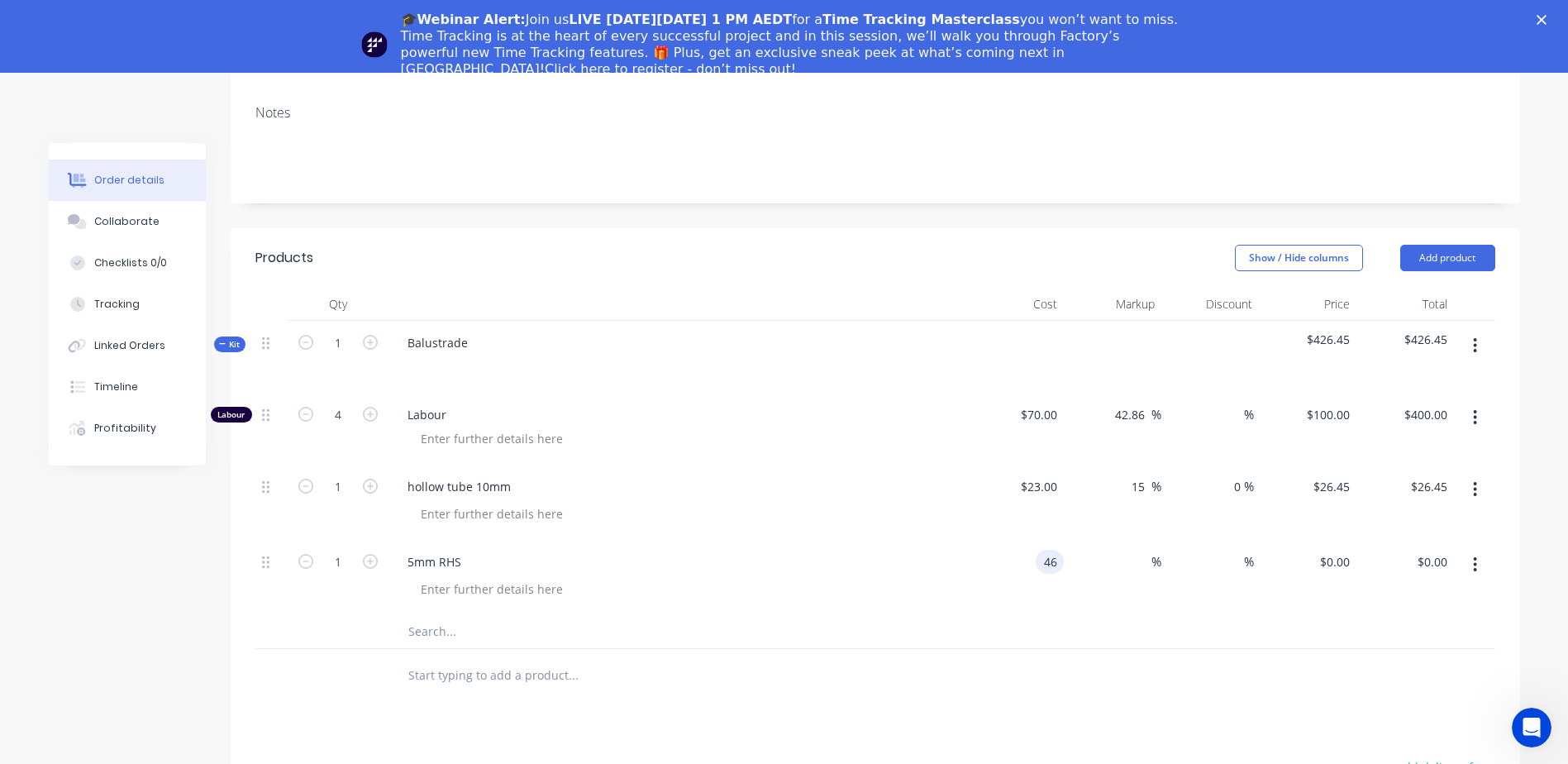
type input "$46.00"
type input "15"
type input "$52.90"
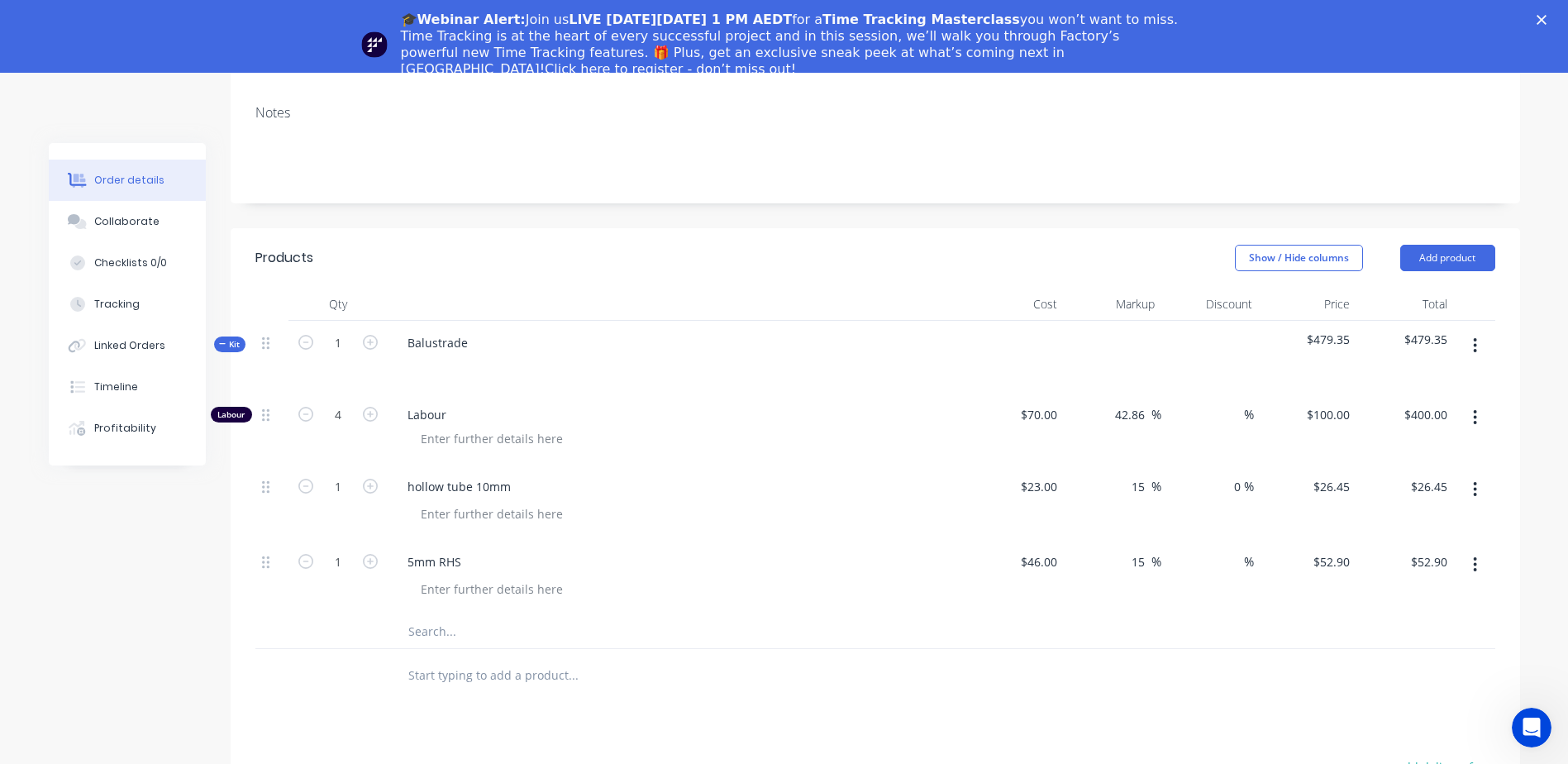
click at [1087, 615] on div at bounding box center [876, 632] width 1240 height 34
click at [268, 338] on icon at bounding box center [266, 343] width 8 height 13
click at [1475, 339] on icon "button" at bounding box center [1474, 345] width 3 height 14
click at [1451, 511] on div "$26.45 $26.45" at bounding box center [1405, 503] width 97 height 75
click at [1474, 339] on icon "button" at bounding box center [1474, 345] width 3 height 14
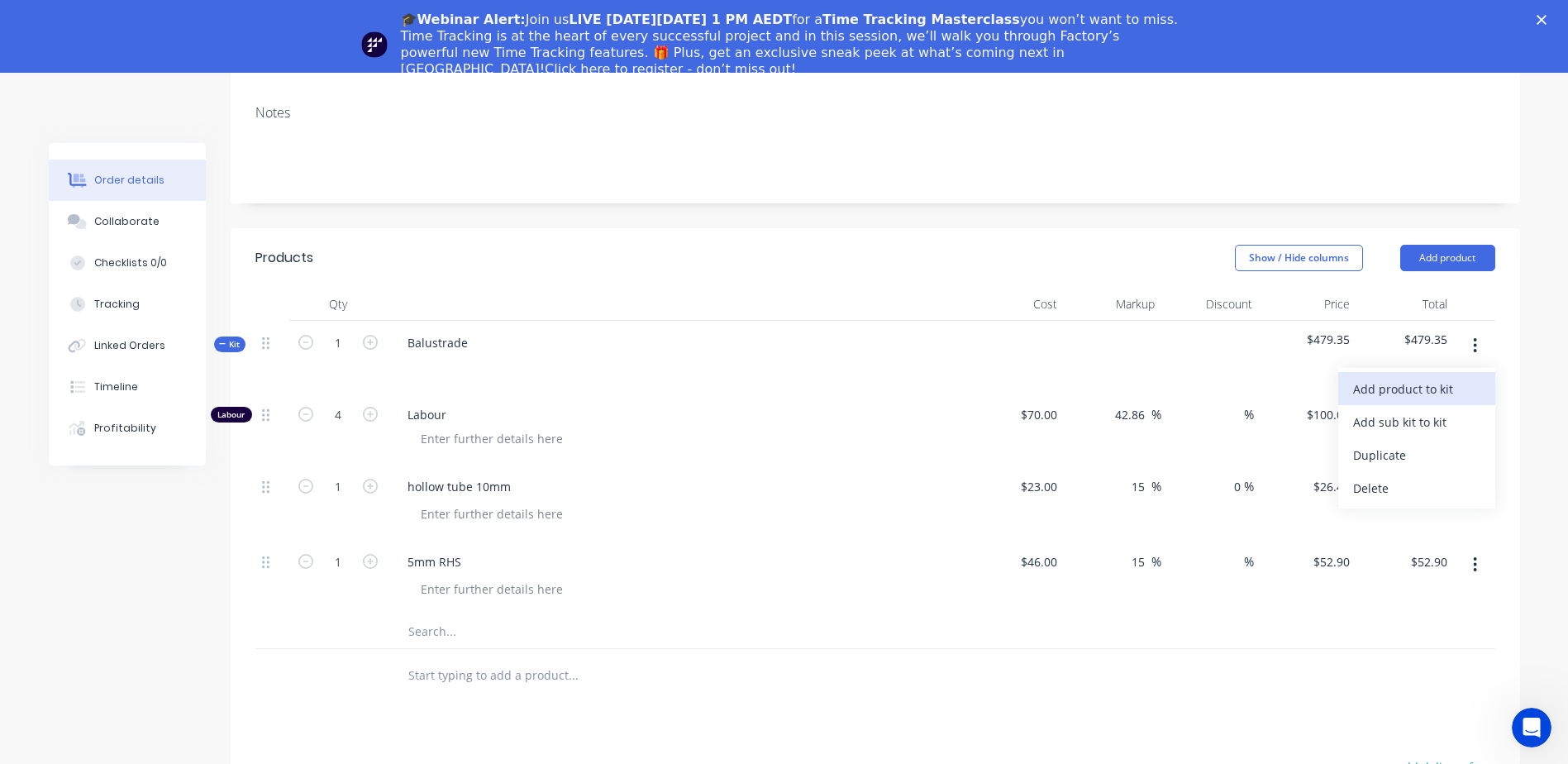
click at [1443, 377] on div "Add product to kit" at bounding box center [1417, 389] width 127 height 24
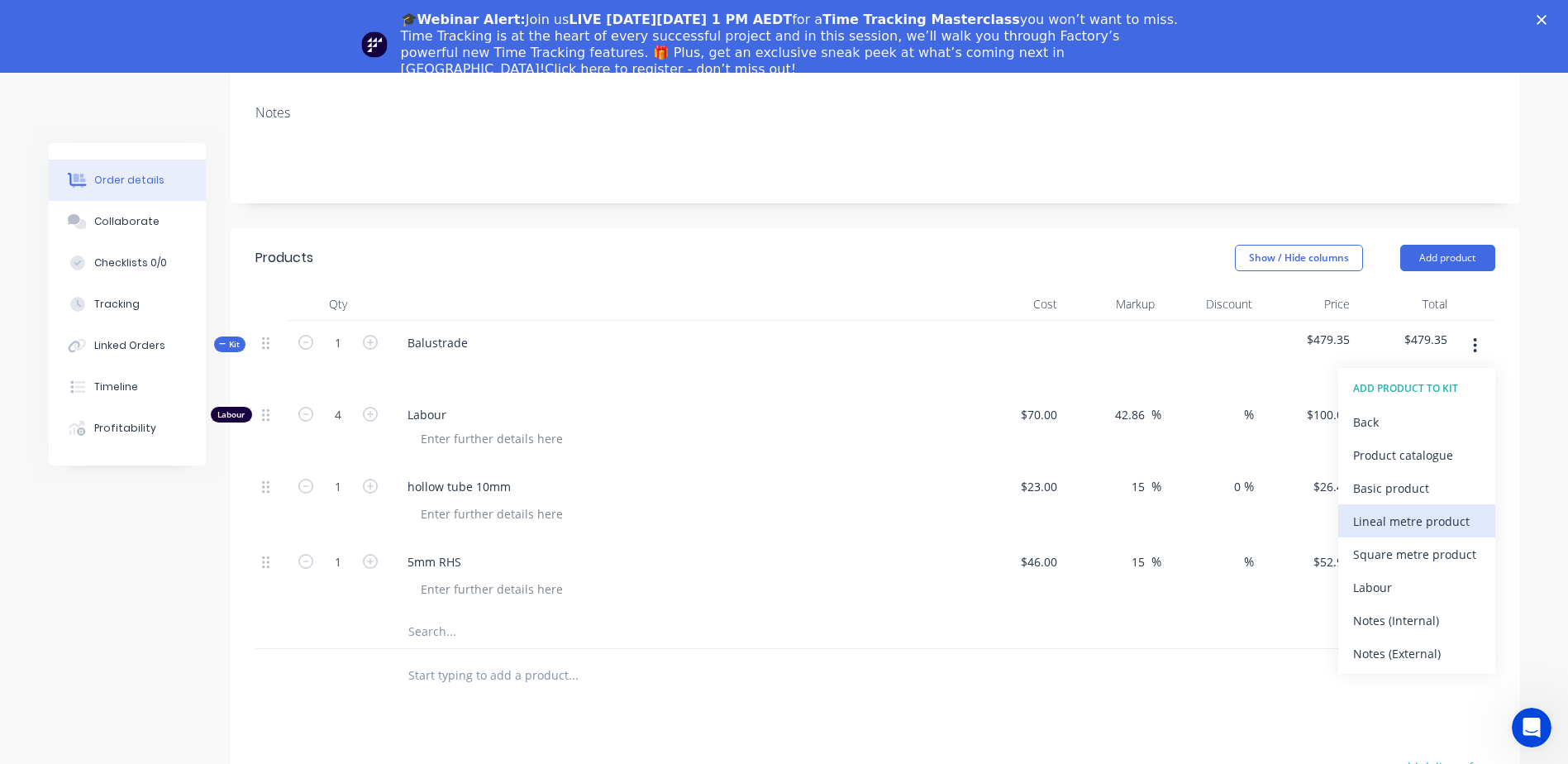
click at [1438, 509] on div "Lineal metre product" at bounding box center [1417, 521] width 127 height 24
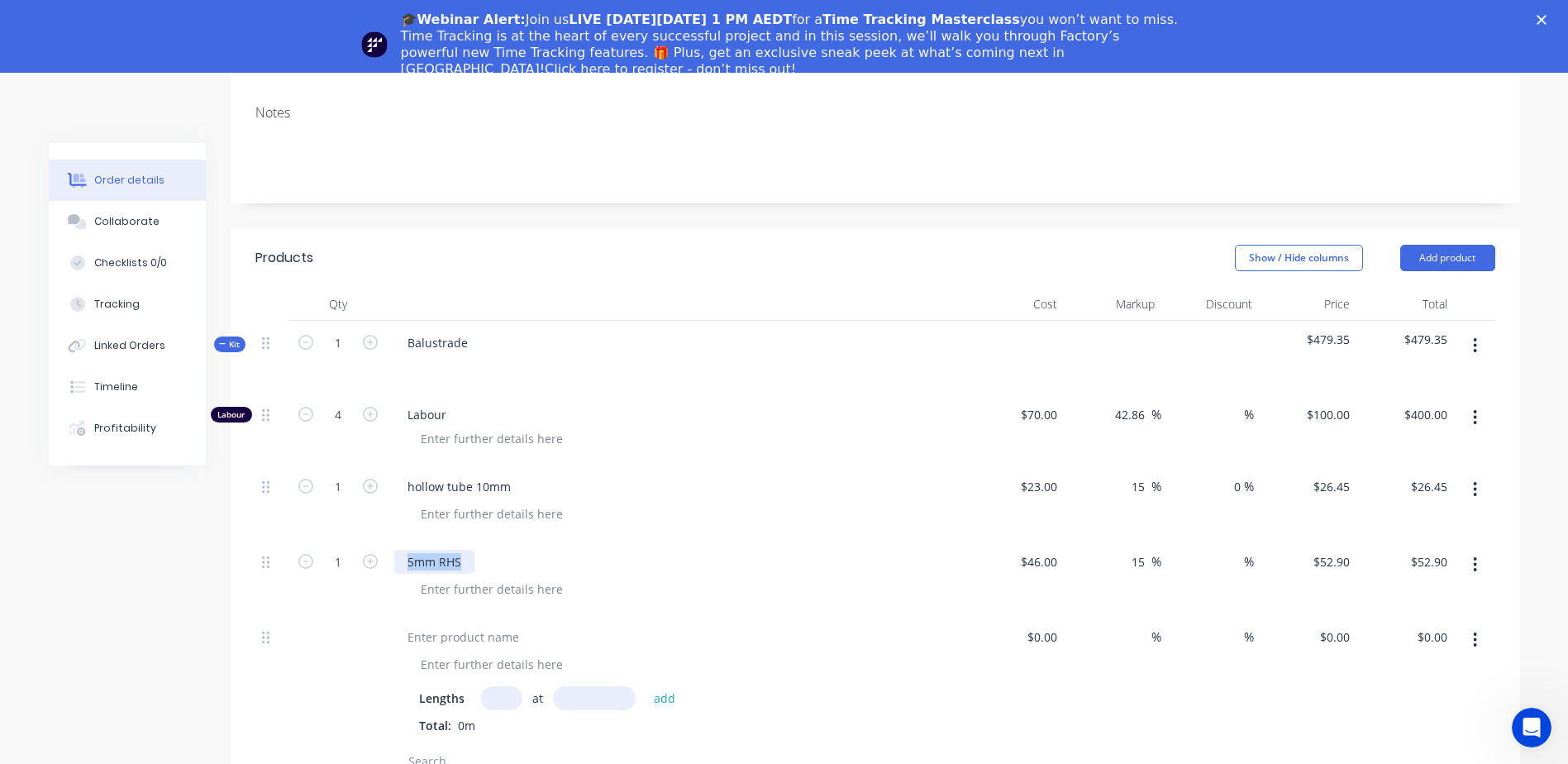
drag, startPoint x: 400, startPoint y: 535, endPoint x: 470, endPoint y: 536, distance: 70.0
click at [470, 550] on div "5mm RHS" at bounding box center [434, 561] width 80 height 24
copy div "5mm RHS"
click at [462, 625] on div at bounding box center [463, 637] width 138 height 24
paste div
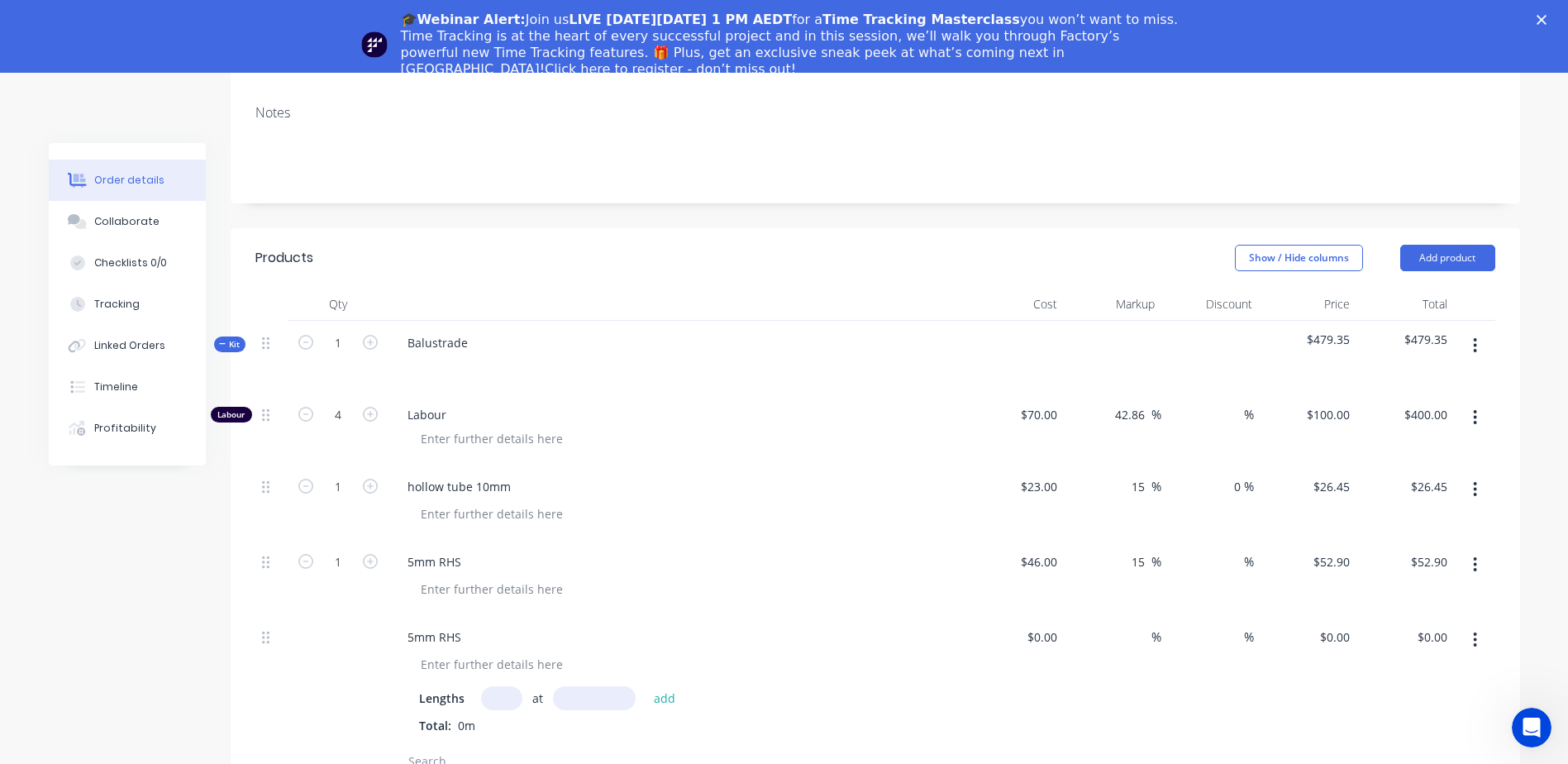
click at [505, 686] on input "text" at bounding box center [501, 697] width 41 height 24
type input "6"
click at [585, 686] on input "text" at bounding box center [594, 697] width 83 height 24
type input "900mm"
click at [596, 715] on div "5mm RHS Lengths 6 at 900mm add Total: 0m" at bounding box center [677, 680] width 579 height 130
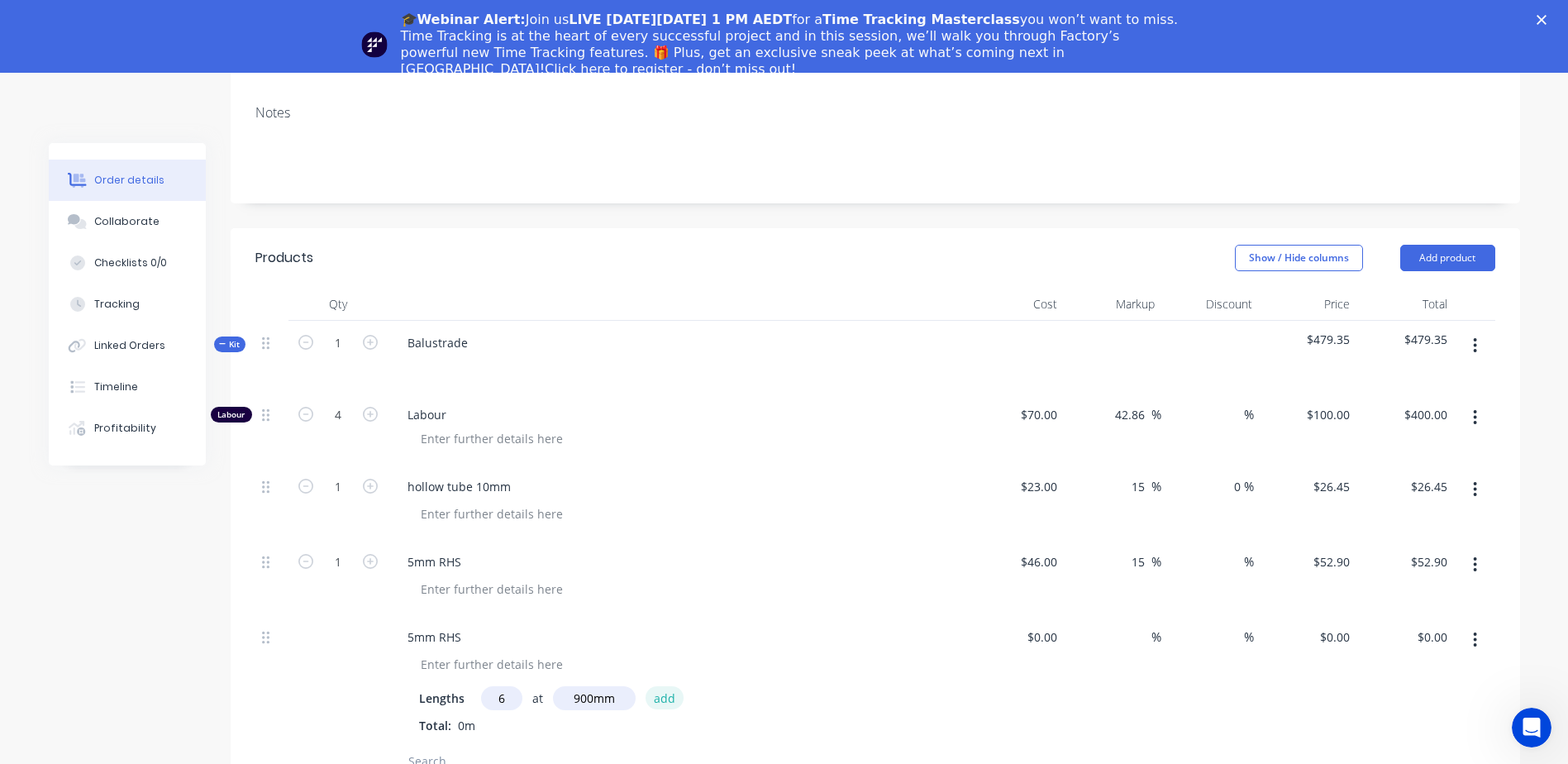
click at [661, 686] on button "add" at bounding box center [664, 696] width 39 height 22
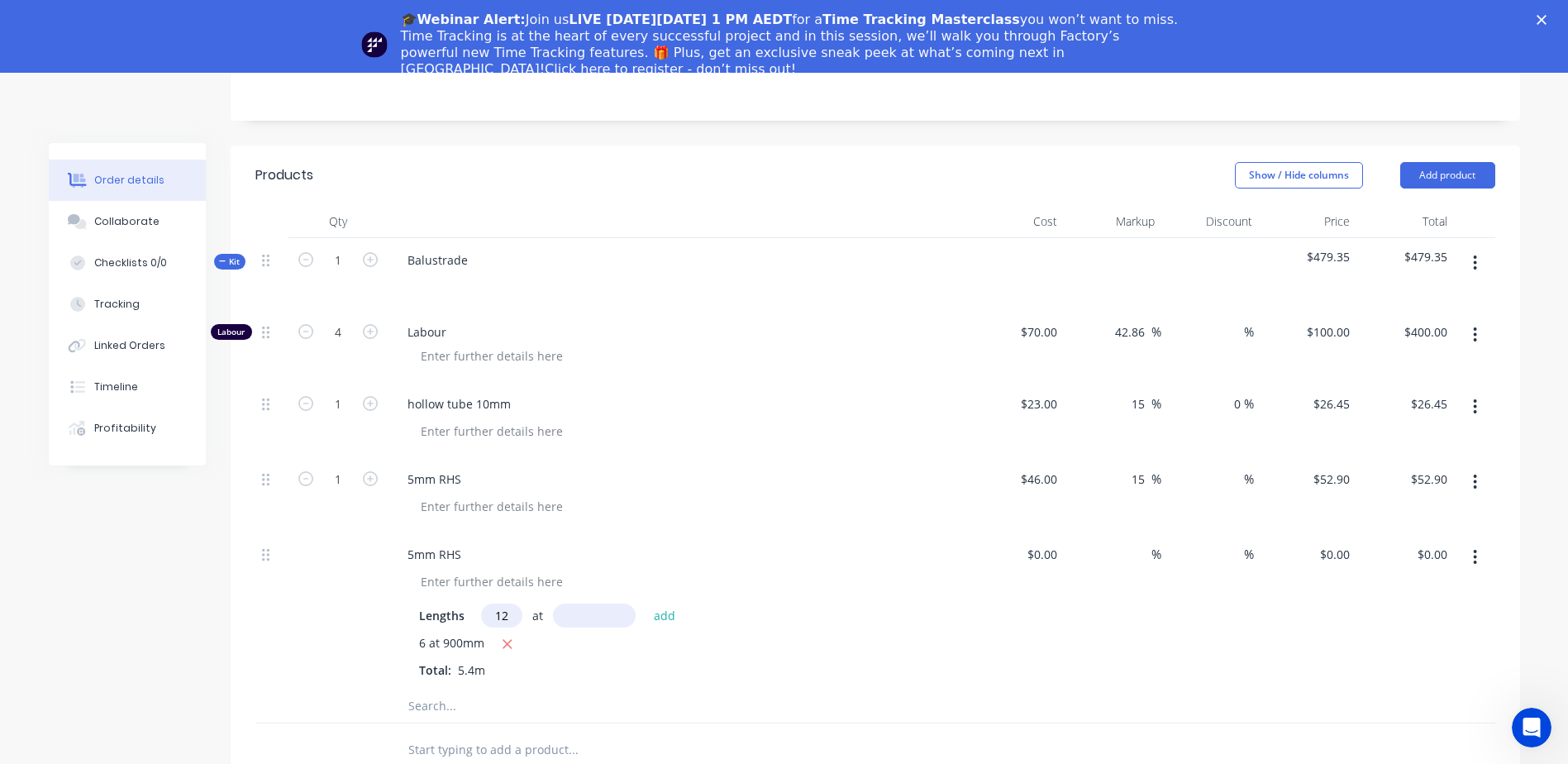
type input "12"
type input "1200mm"
click at [668, 604] on button "add" at bounding box center [664, 614] width 39 height 22
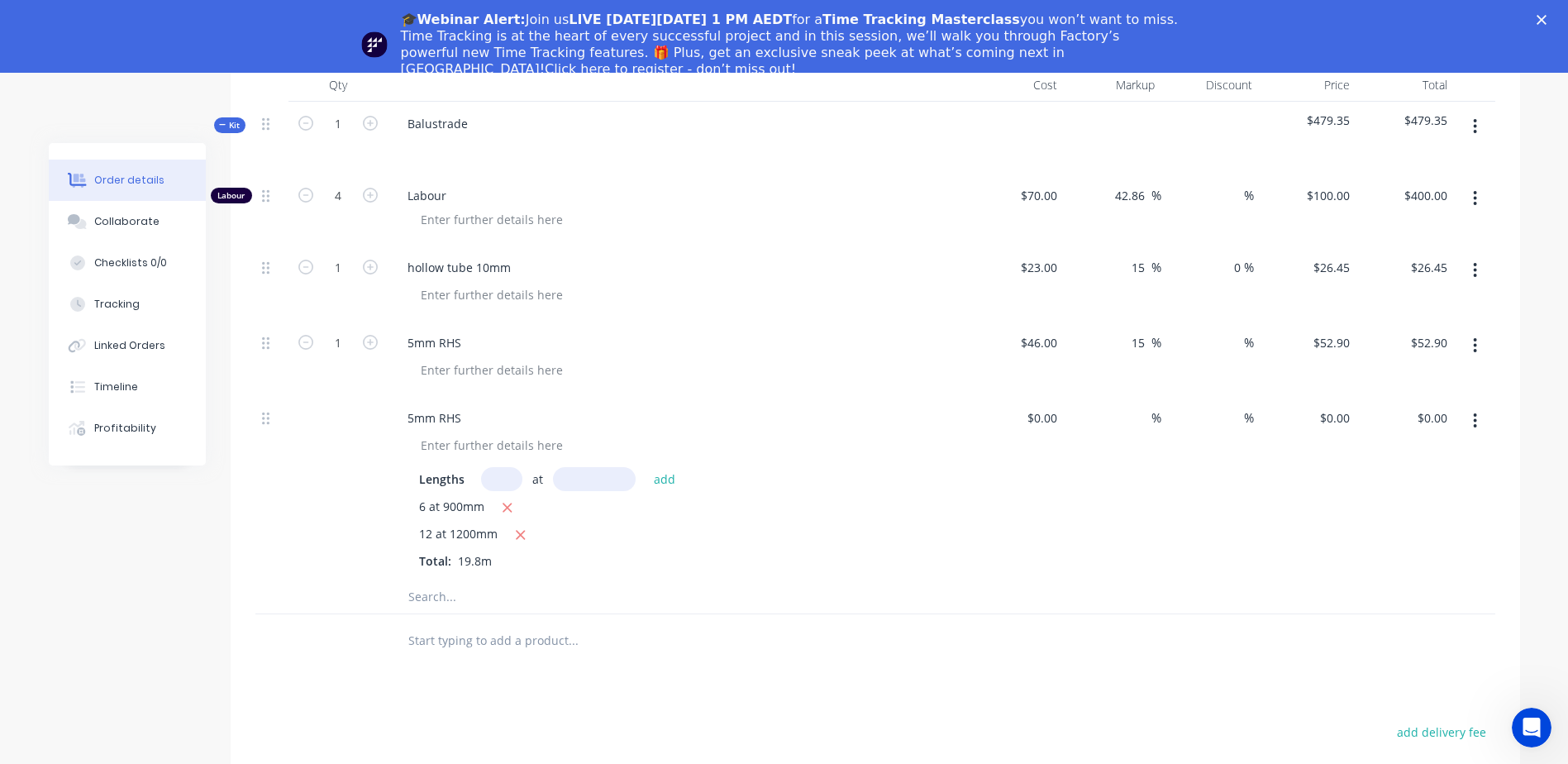
scroll to position [522, 0]
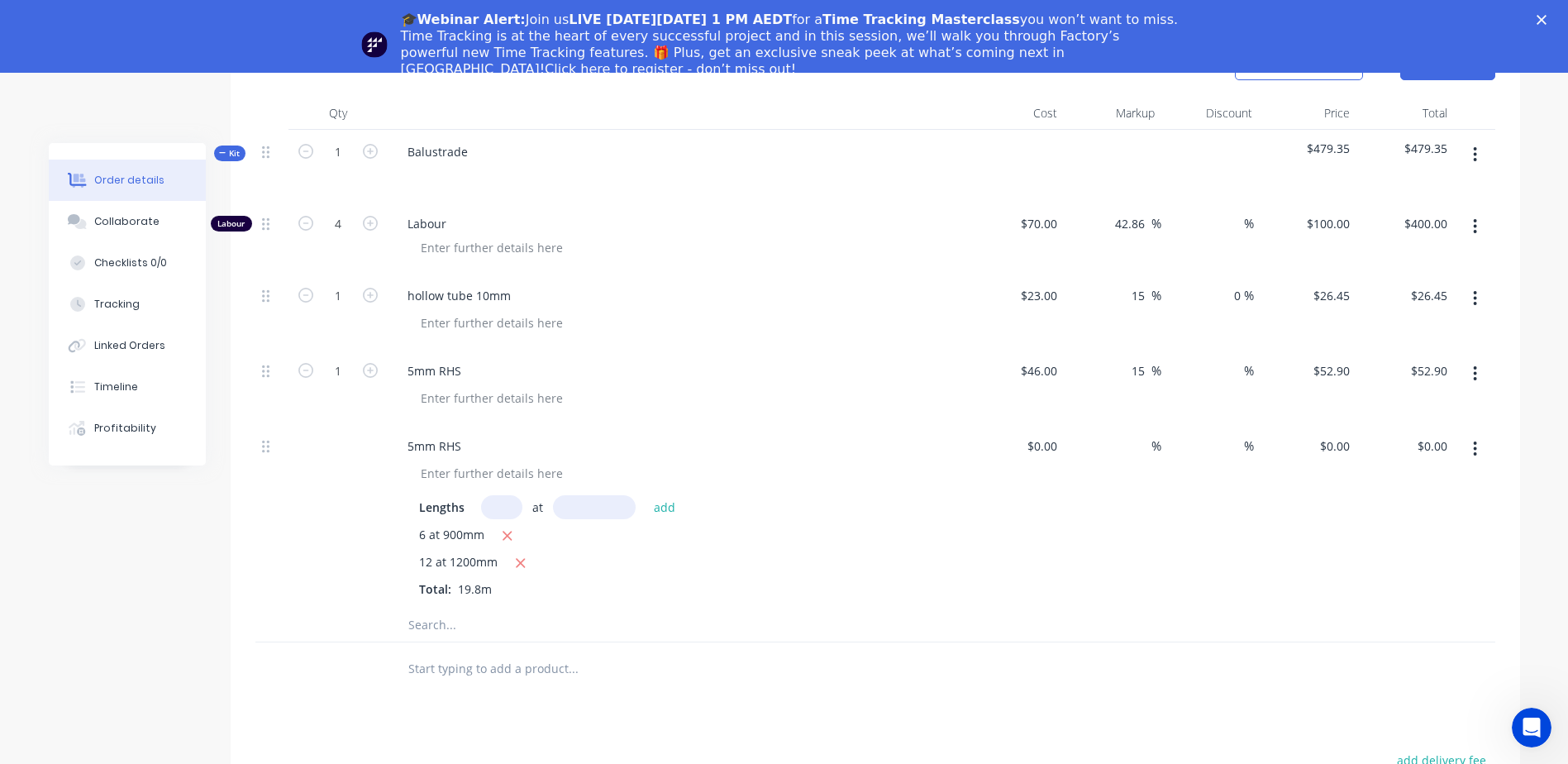
click at [1044, 477] on div "$0.00 $0.00" at bounding box center [1014, 516] width 97 height 184
drag, startPoint x: 1044, startPoint y: 477, endPoint x: 1042, endPoint y: 487, distance: 10.2
click at [1042, 487] on div "$0.00 $0.00" at bounding box center [1014, 516] width 97 height 184
click at [1048, 434] on input at bounding box center [1044, 446] width 38 height 24
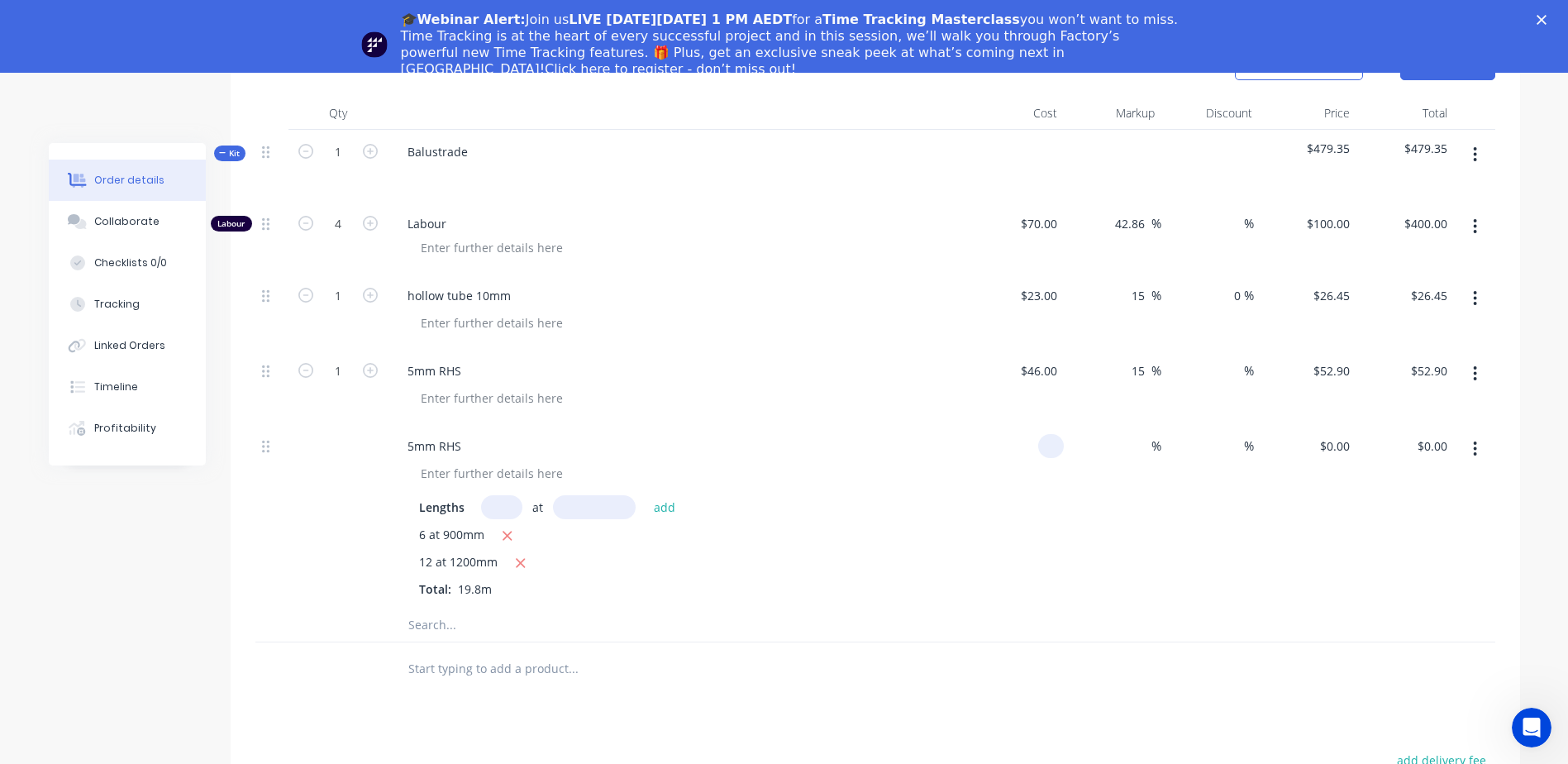
click at [1051, 434] on input at bounding box center [1054, 446] width 19 height 24
type input "$46.00"
type input "$910.80"
click at [1122, 428] on div "%" at bounding box center [1112, 516] width 97 height 184
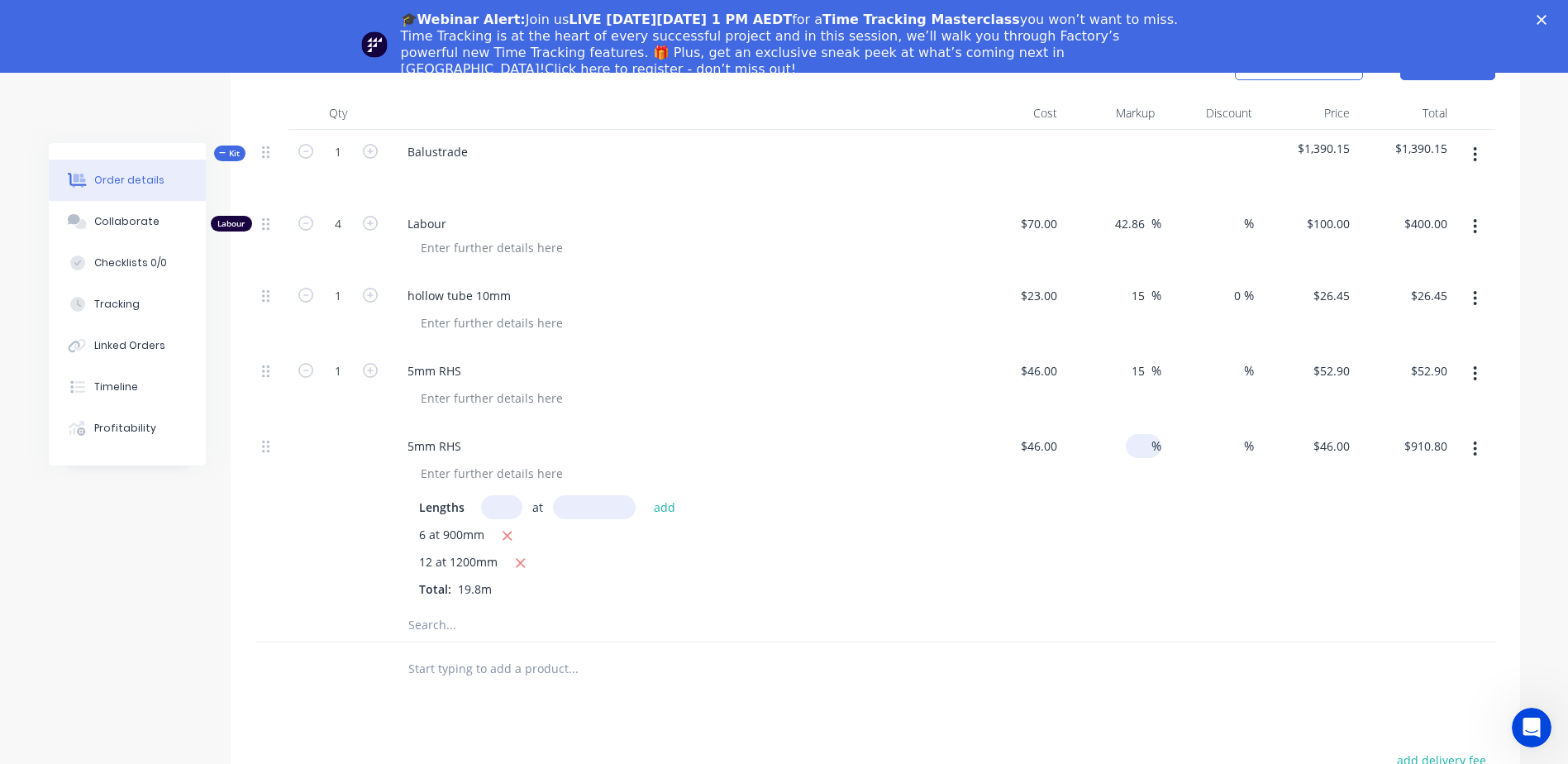
click at [1148, 434] on input at bounding box center [1142, 446] width 19 height 24
type input "15"
type input "$52.90"
type input "$1,047.42"
click at [1150, 470] on div "15 15 %" at bounding box center [1112, 516] width 97 height 184
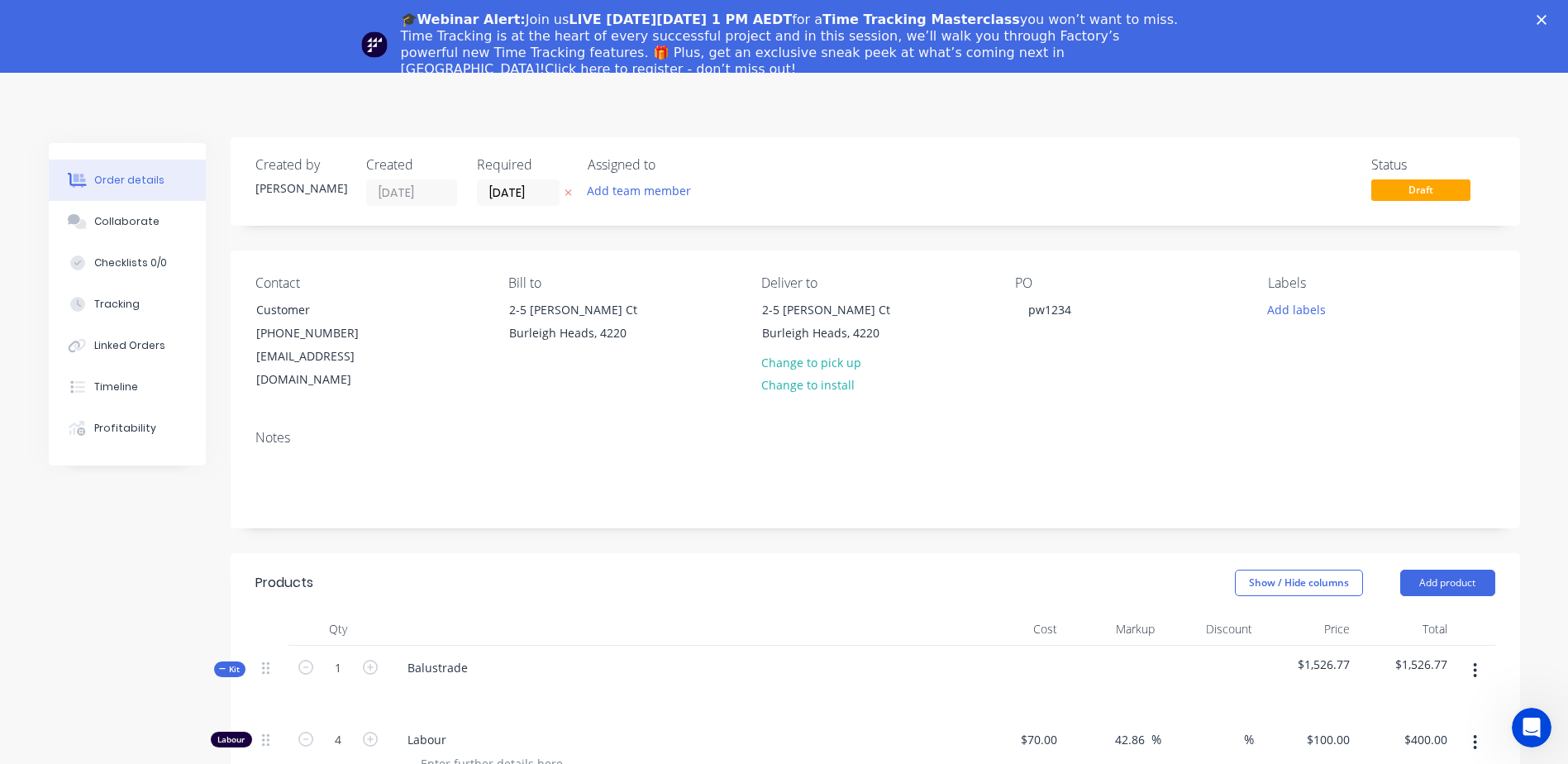
scroll to position [0, 0]
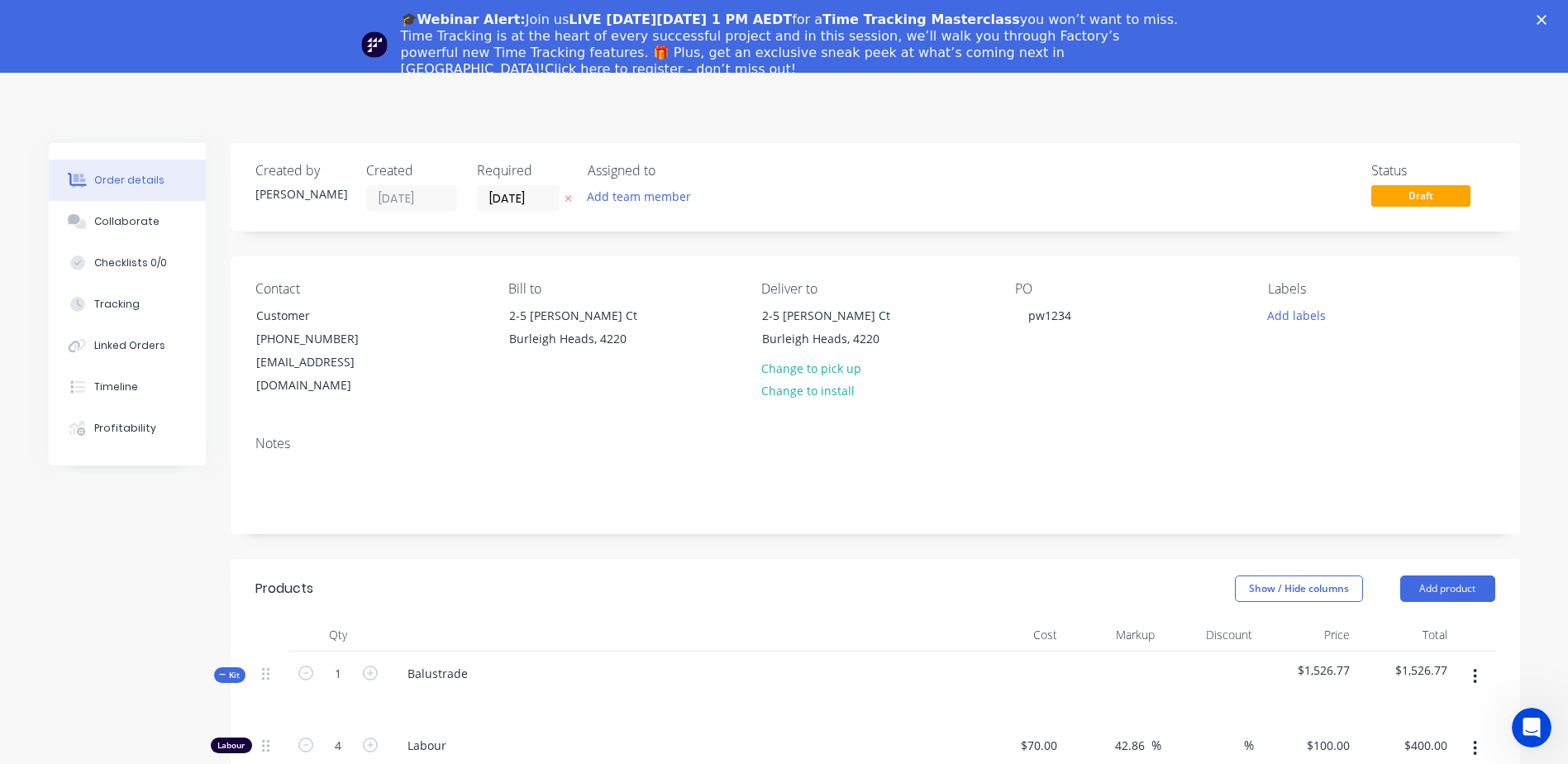
click at [1548, 17] on div "🎓Webinar Alert: Join us LIVE [DATE][DATE] 1 PM AEDT for a Time Tracking Masterc…" at bounding box center [784, 44] width 1568 height 76
click at [1554, 14] on div "🎓Webinar Alert: Join us LIVE [DATE][DATE] 1 PM AEDT for a Time Tracking Masterc…" at bounding box center [784, 44] width 1568 height 76
click at [1547, 21] on polygon "Close" at bounding box center [1541, 19] width 10 height 10
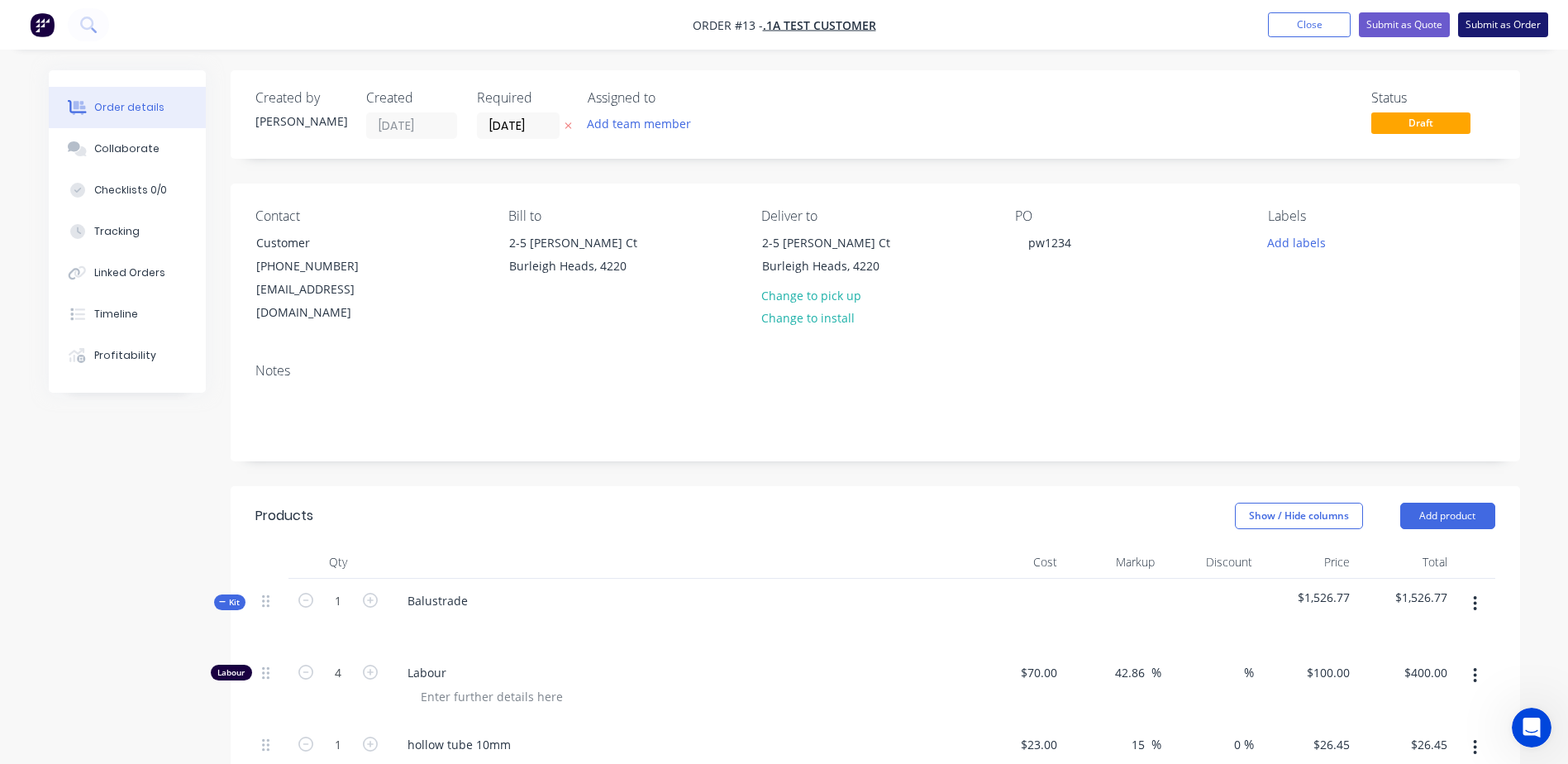
click at [1485, 25] on button "Submit as Order" at bounding box center [1502, 25] width 90 height 25
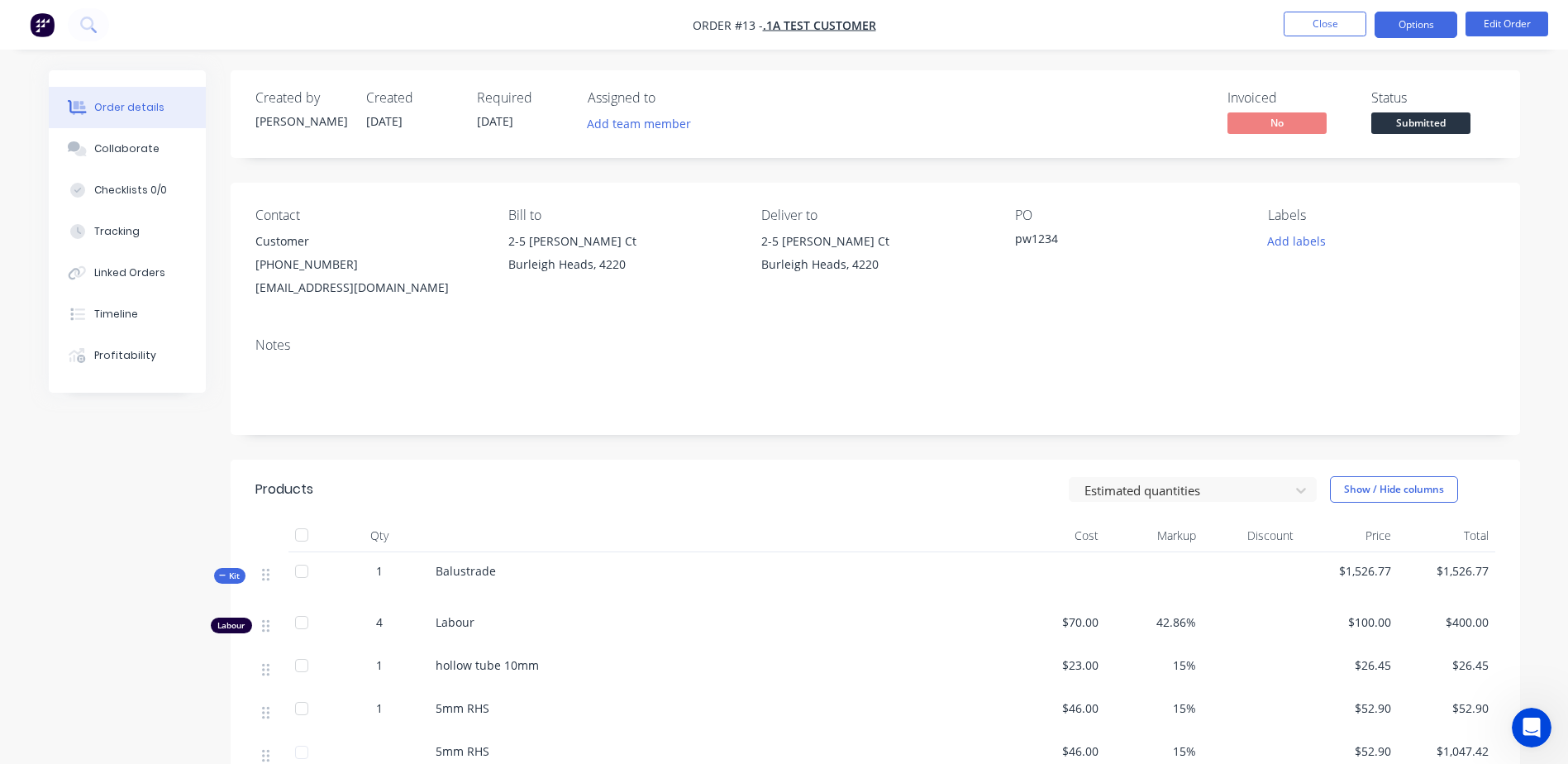
click at [1425, 25] on button "Options" at bounding box center [1416, 24] width 83 height 26
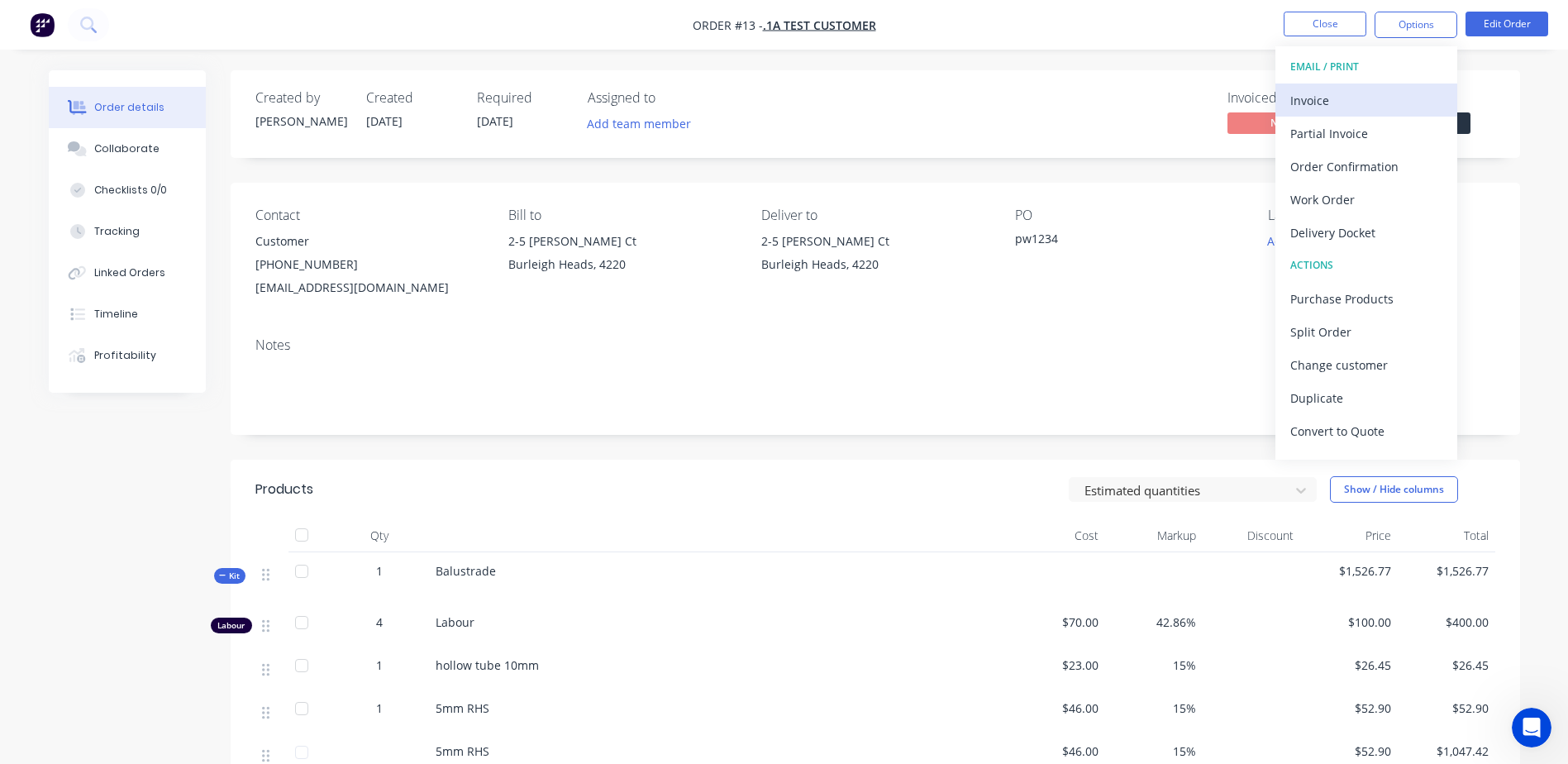
click at [1319, 100] on div "Invoice" at bounding box center [1366, 100] width 152 height 24
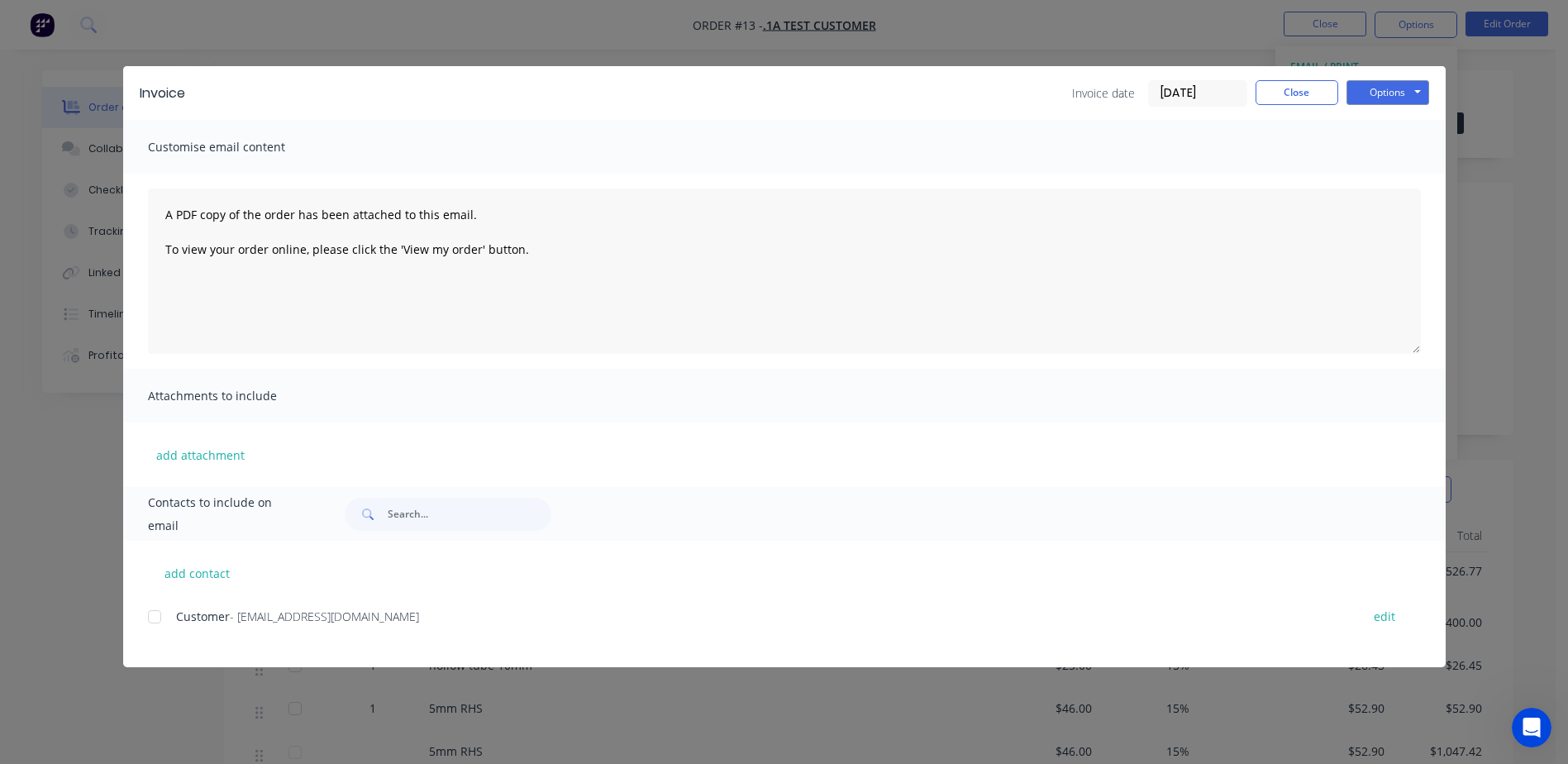
click at [152, 614] on div at bounding box center [154, 616] width 33 height 33
click at [1192, 86] on input "[DATE]" at bounding box center [1197, 94] width 97 height 25
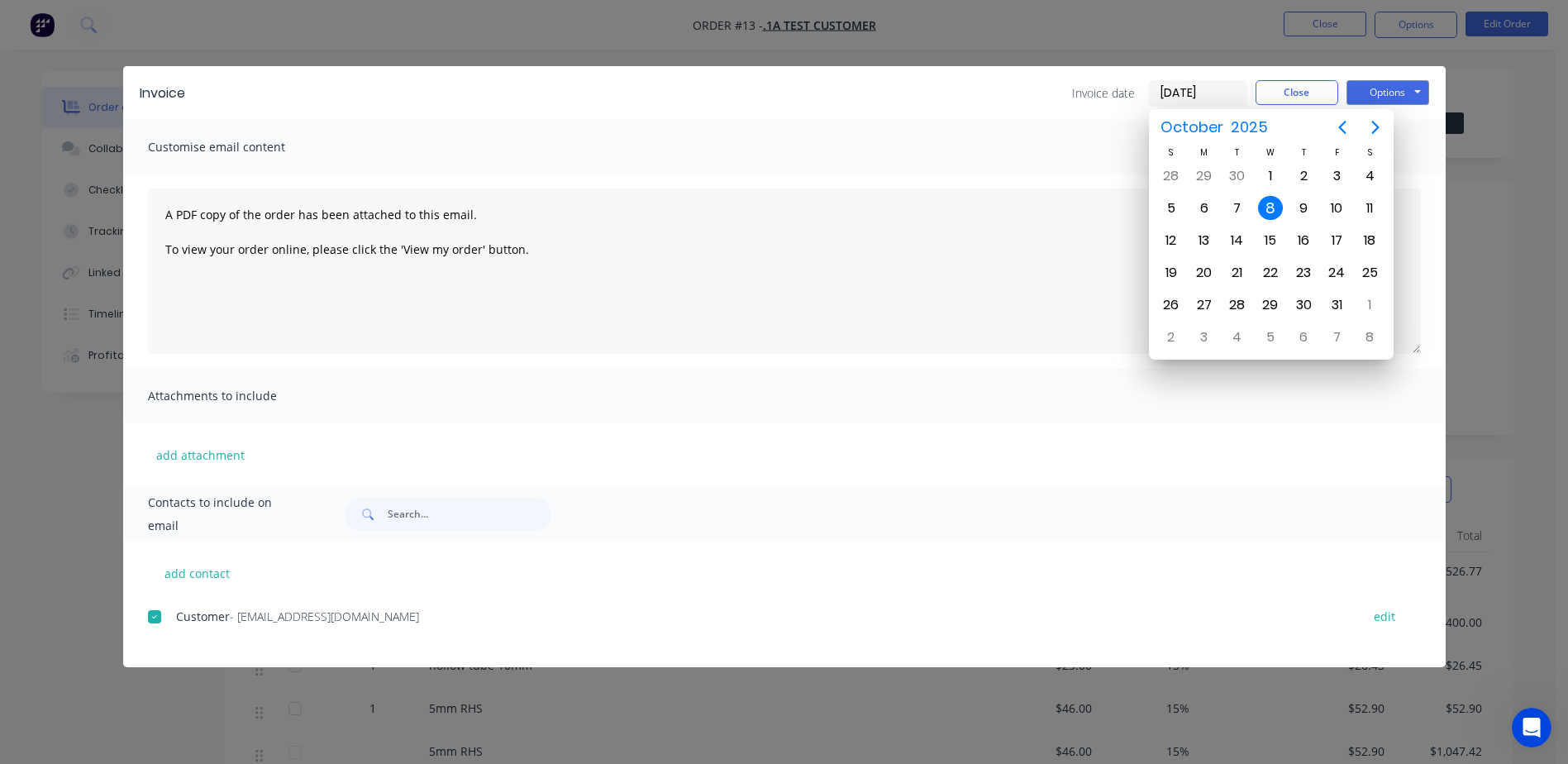
click at [1270, 206] on div "8" at bounding box center [1271, 208] width 25 height 25
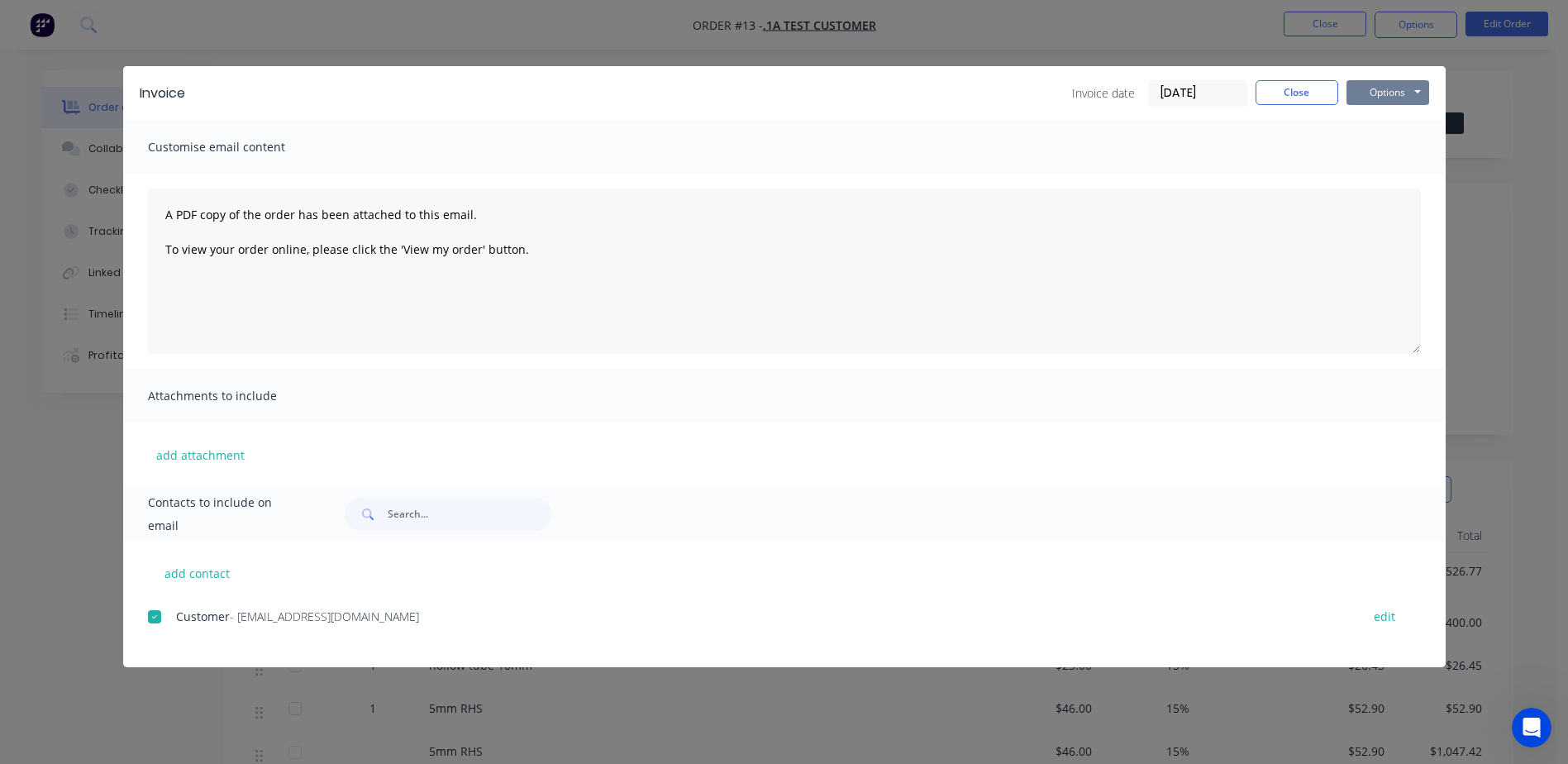
click at [1384, 94] on button "Options" at bounding box center [1388, 93] width 83 height 25
drag, startPoint x: 1381, startPoint y: 149, endPoint x: 1231, endPoint y: 154, distance: 150.1
click at [1231, 154] on div "Invoice Invoice date [DATE] Close Options Preview Print Email Customise email c…" at bounding box center [784, 367] width 1322 height 601
click at [1393, 90] on button "Options" at bounding box center [1388, 93] width 83 height 25
click at [1397, 120] on button "Preview" at bounding box center [1399, 122] width 106 height 27
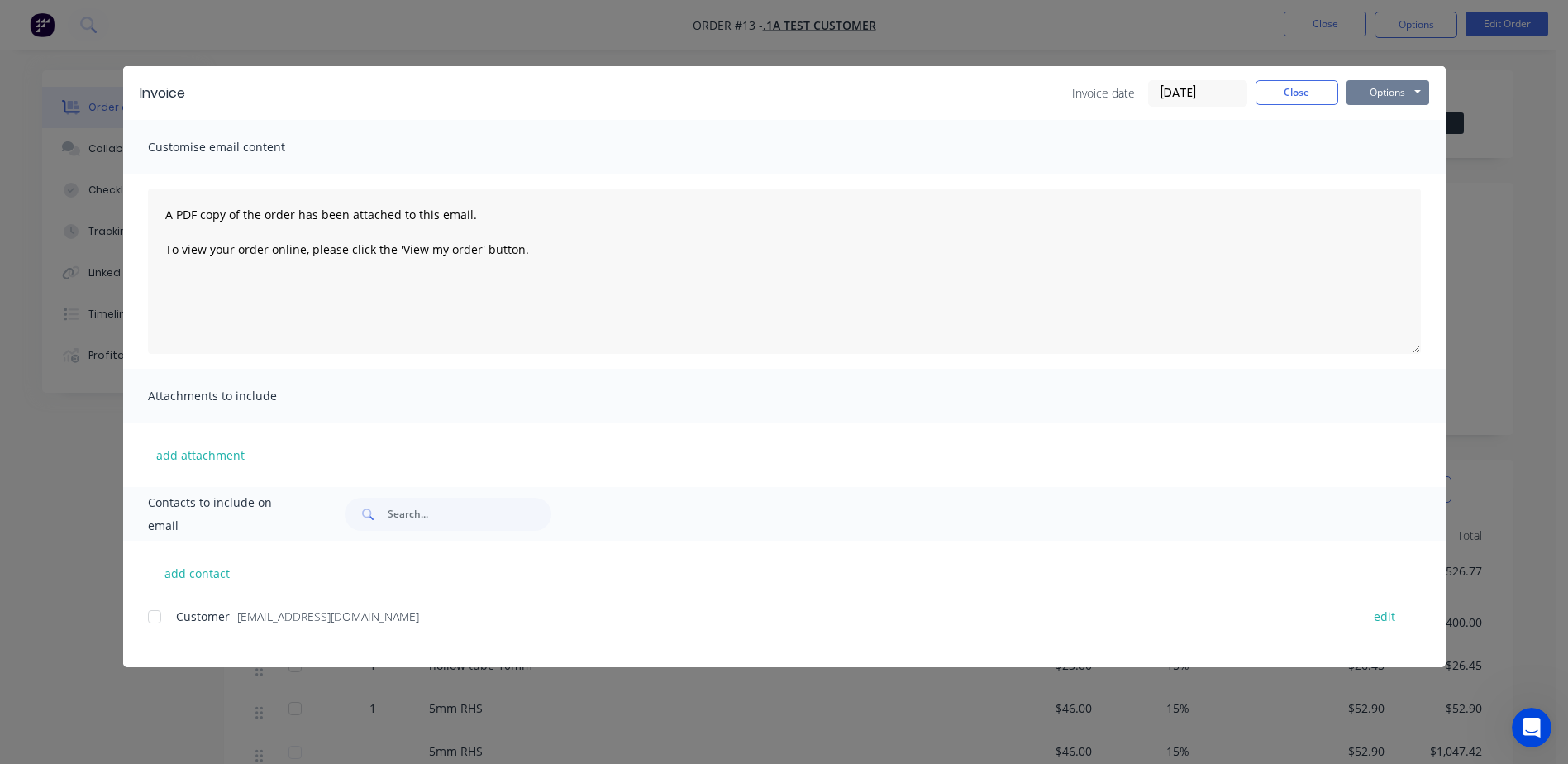
click at [1396, 90] on button "Options" at bounding box center [1388, 93] width 83 height 25
click at [1388, 120] on button "Preview" at bounding box center [1399, 122] width 106 height 27
click at [1421, 92] on button "Options" at bounding box center [1388, 93] width 83 height 25
click at [1388, 175] on button "Email" at bounding box center [1399, 177] width 106 height 27
click at [155, 617] on div at bounding box center [154, 616] width 33 height 33
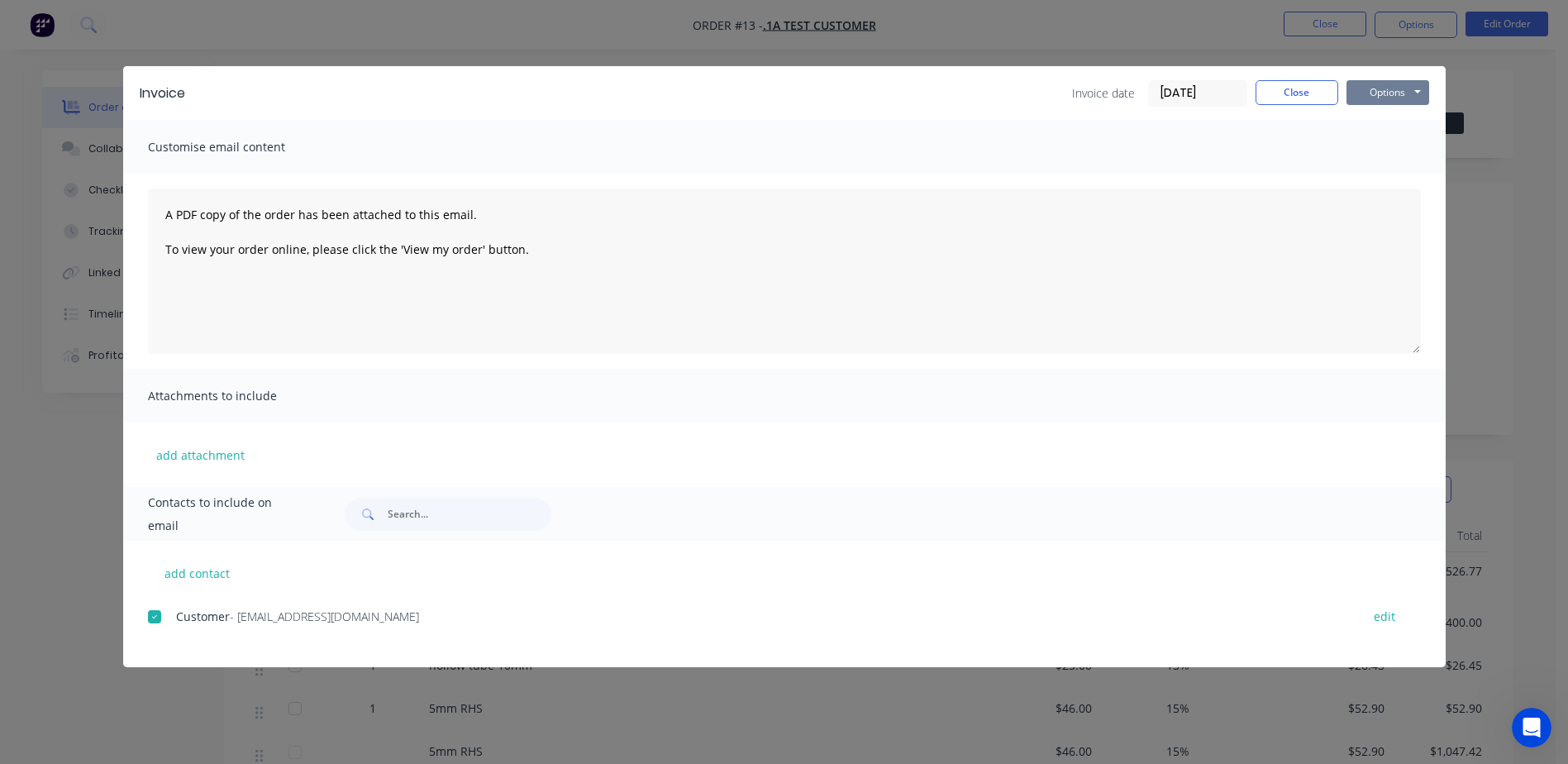
click at [1403, 91] on button "Options" at bounding box center [1388, 93] width 83 height 25
click at [1392, 178] on button "Email" at bounding box center [1399, 177] width 106 height 27
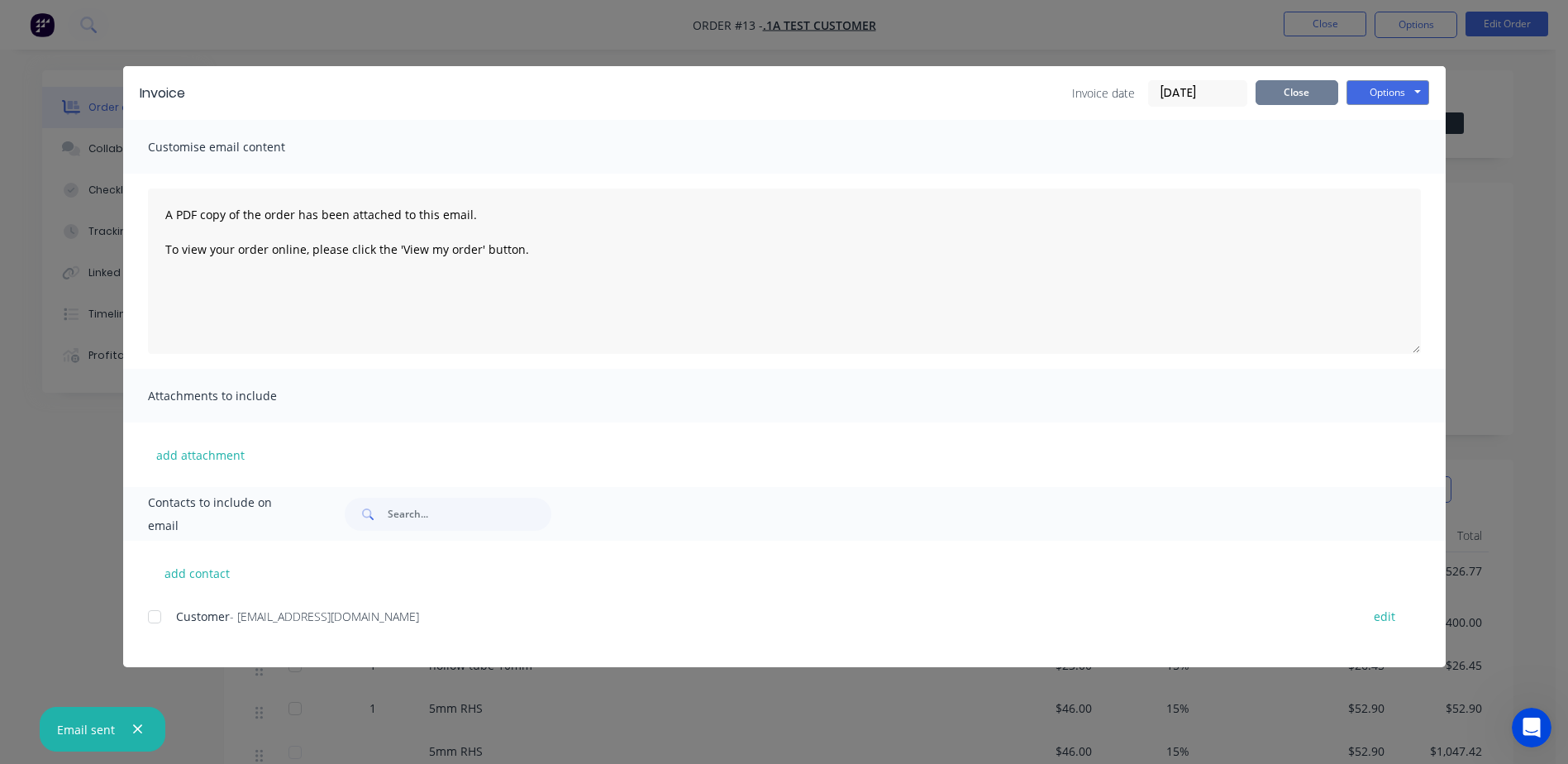
click at [1318, 89] on button "Close" at bounding box center [1297, 93] width 83 height 25
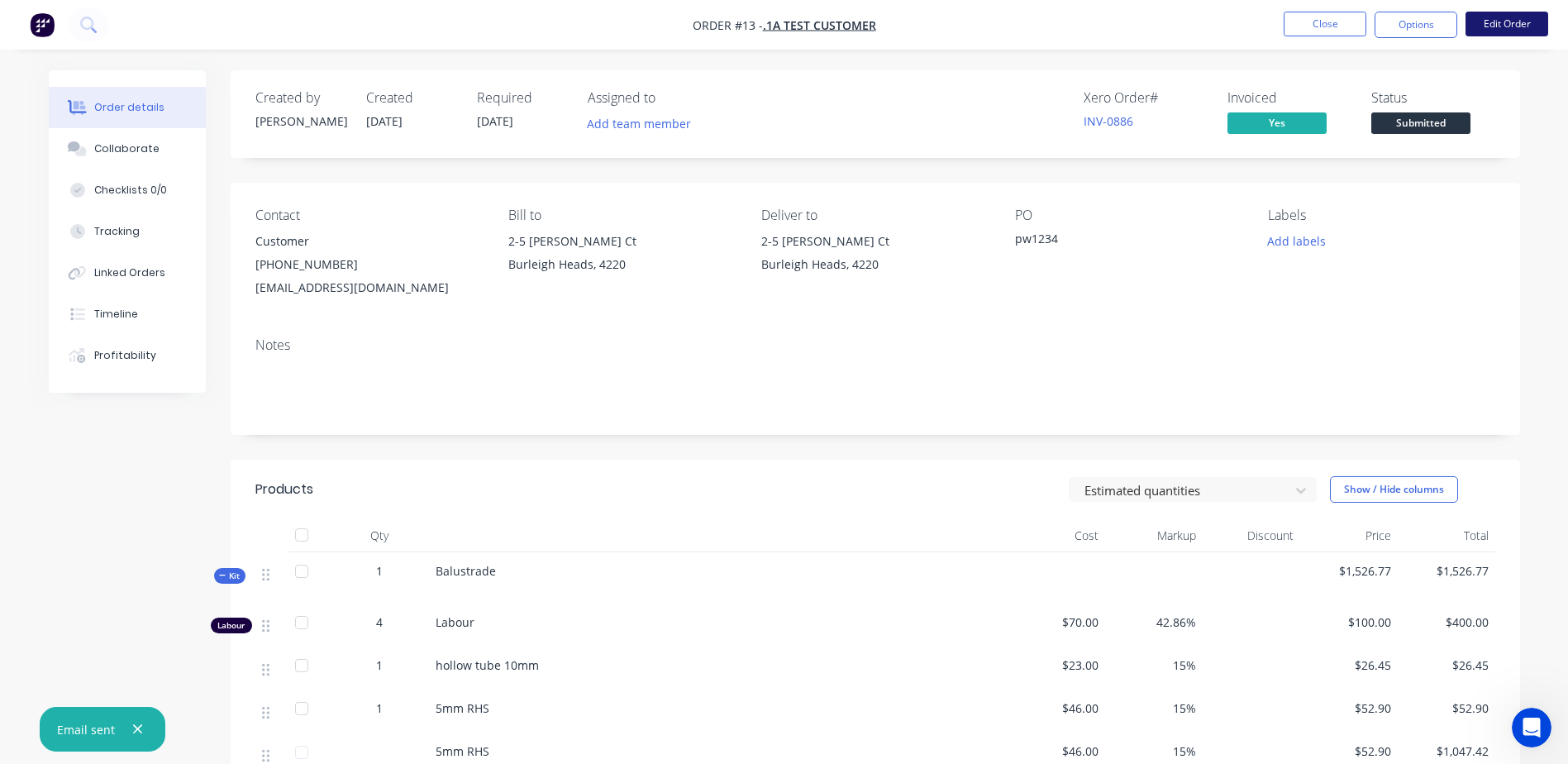
click at [1486, 21] on button "Edit Order" at bounding box center [1507, 24] width 83 height 25
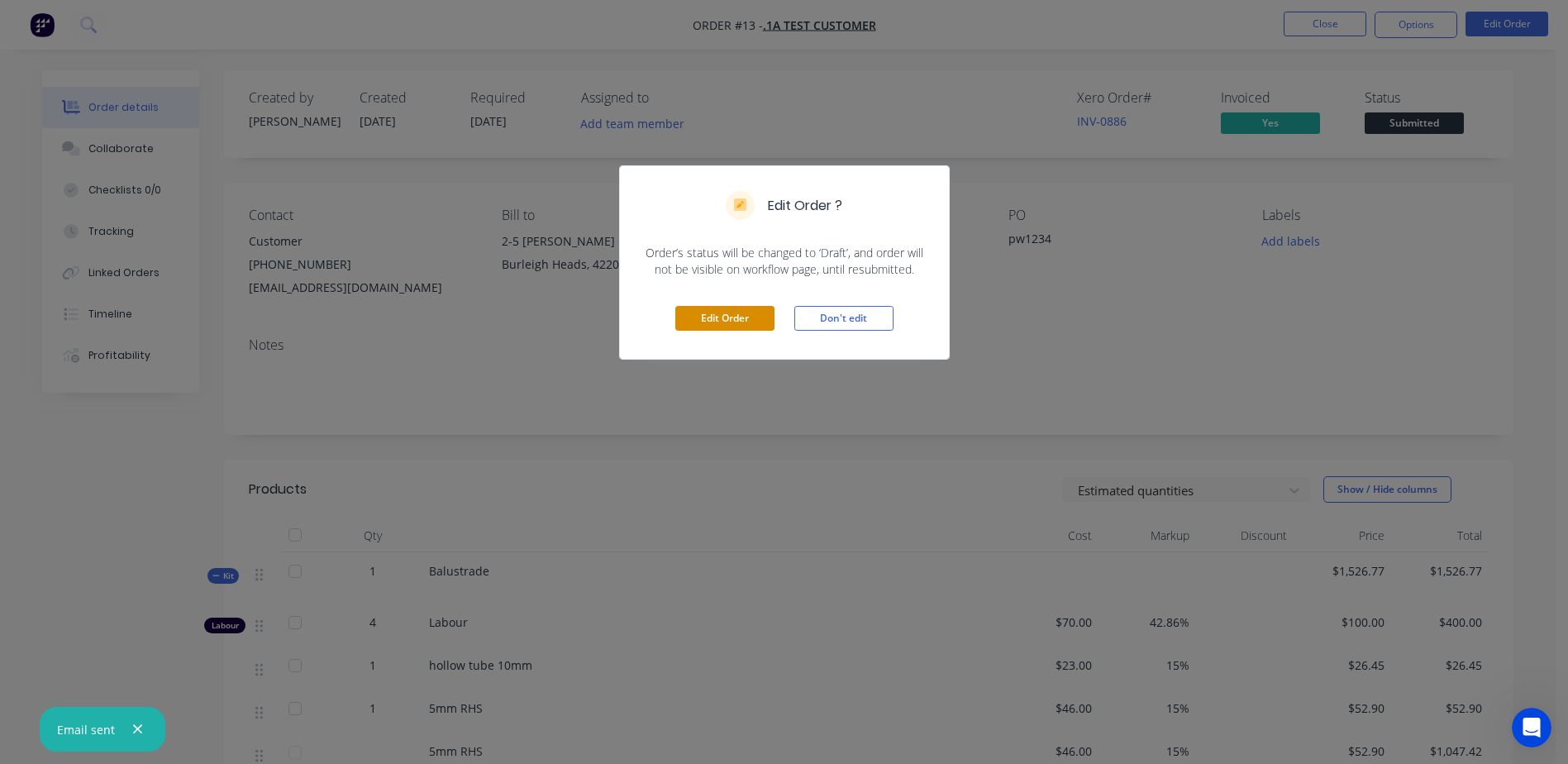
click at [728, 315] on button "Edit Order" at bounding box center [724, 318] width 99 height 25
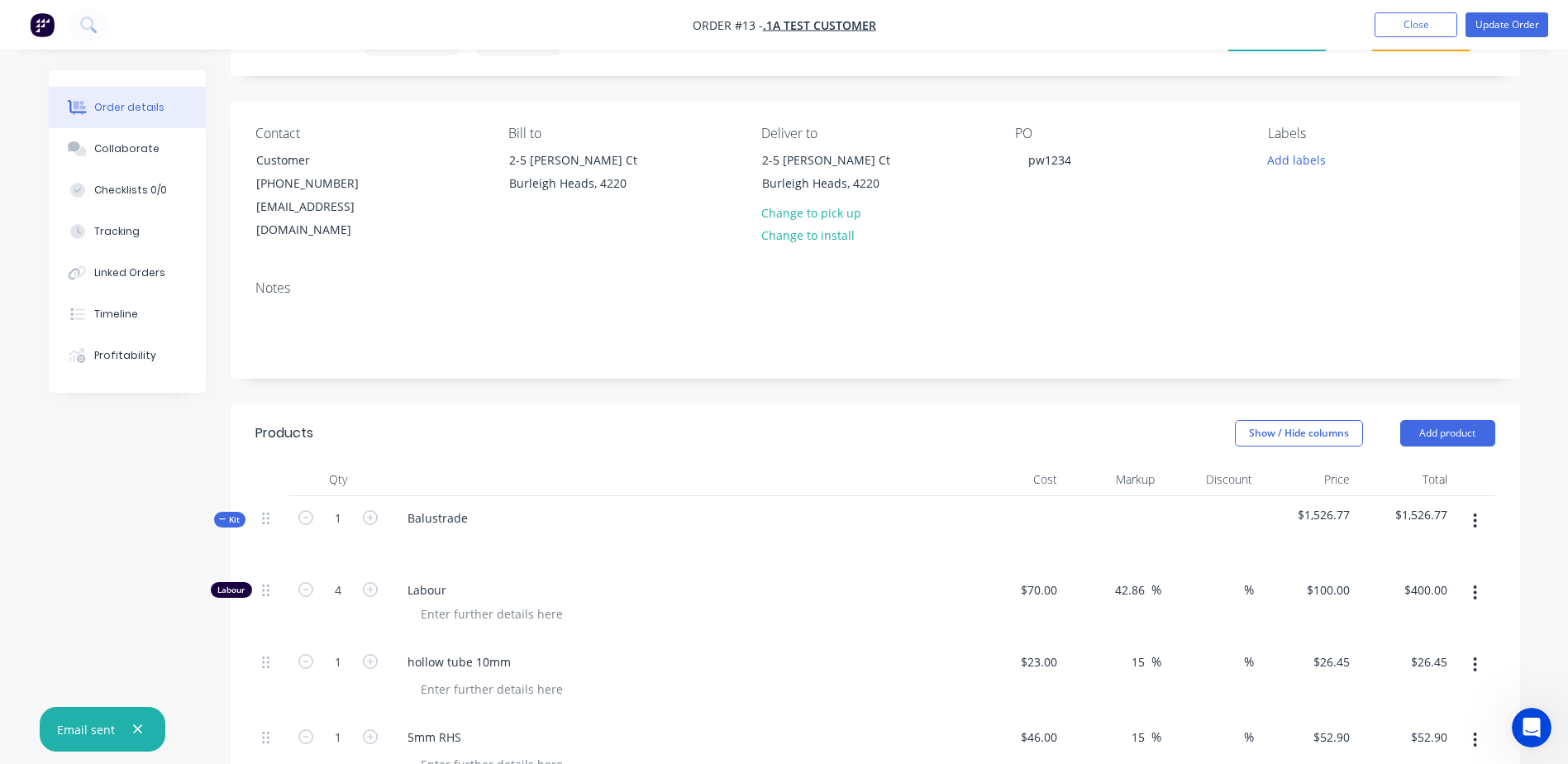
scroll to position [165, 0]
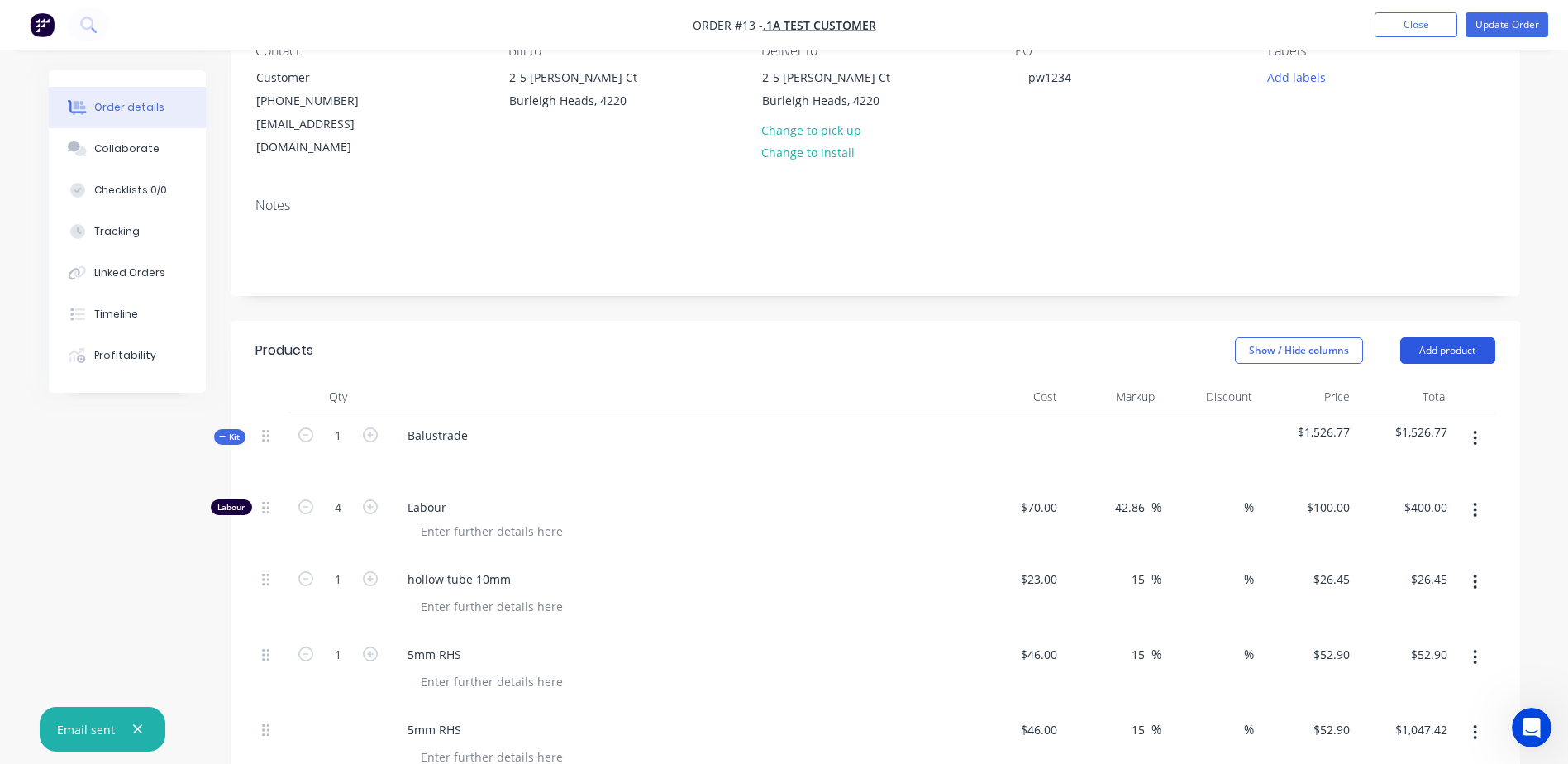
click at [1455, 338] on button "Add product" at bounding box center [1447, 350] width 95 height 26
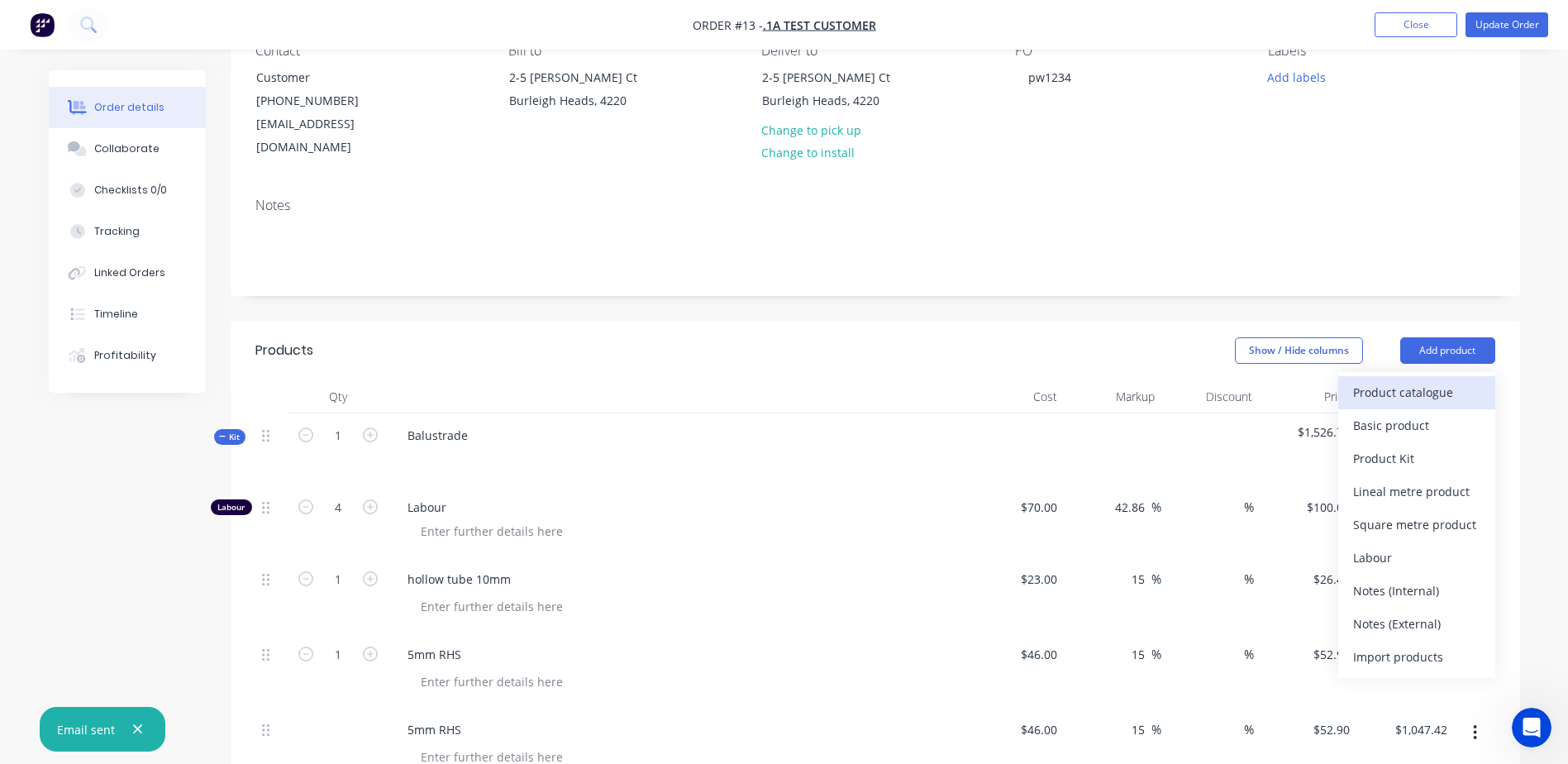
click at [1422, 380] on div "Product catalogue" at bounding box center [1417, 392] width 127 height 24
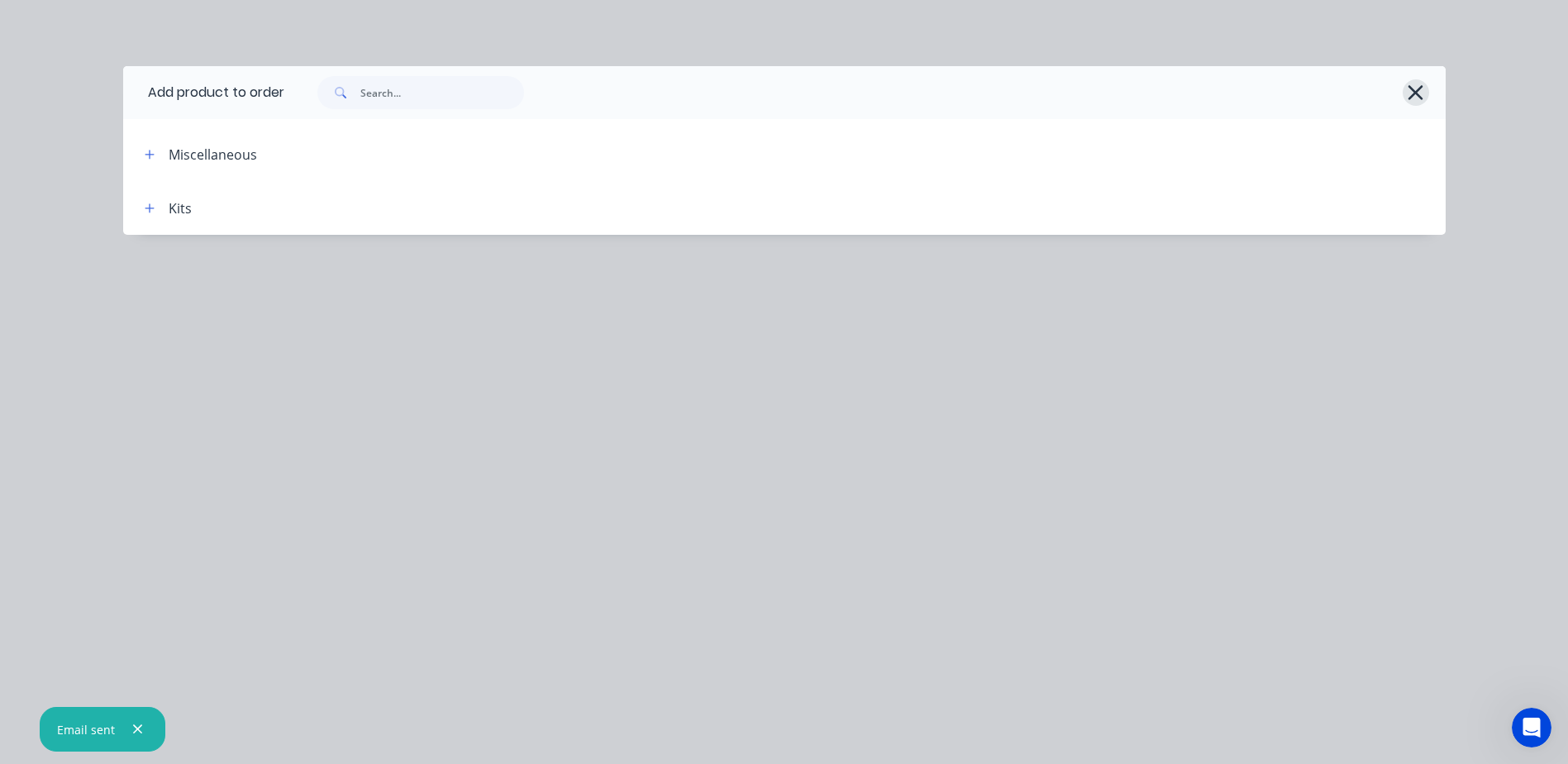
click at [1420, 86] on icon "button" at bounding box center [1416, 92] width 14 height 14
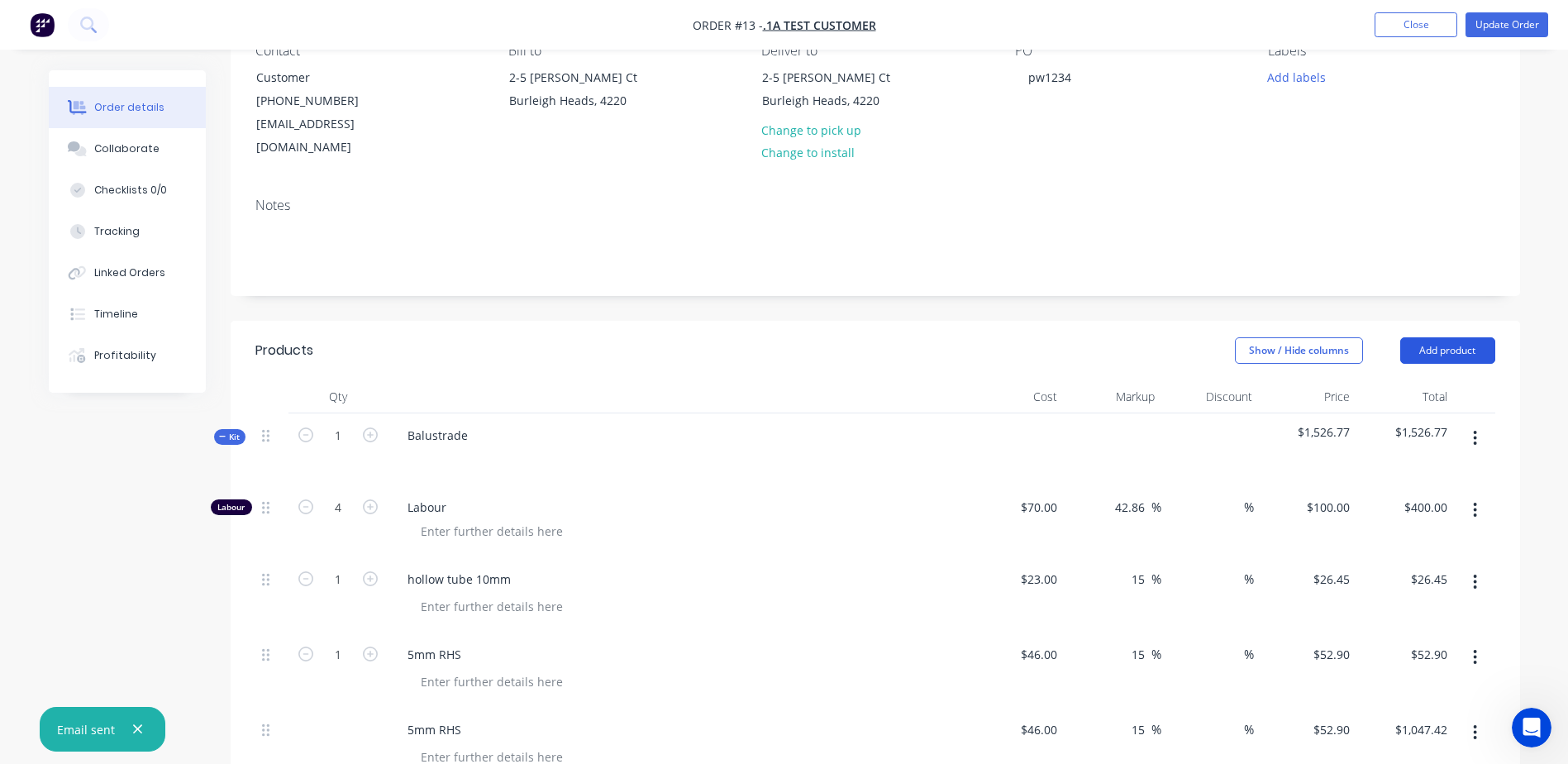
click at [1467, 338] on button "Add product" at bounding box center [1447, 350] width 95 height 26
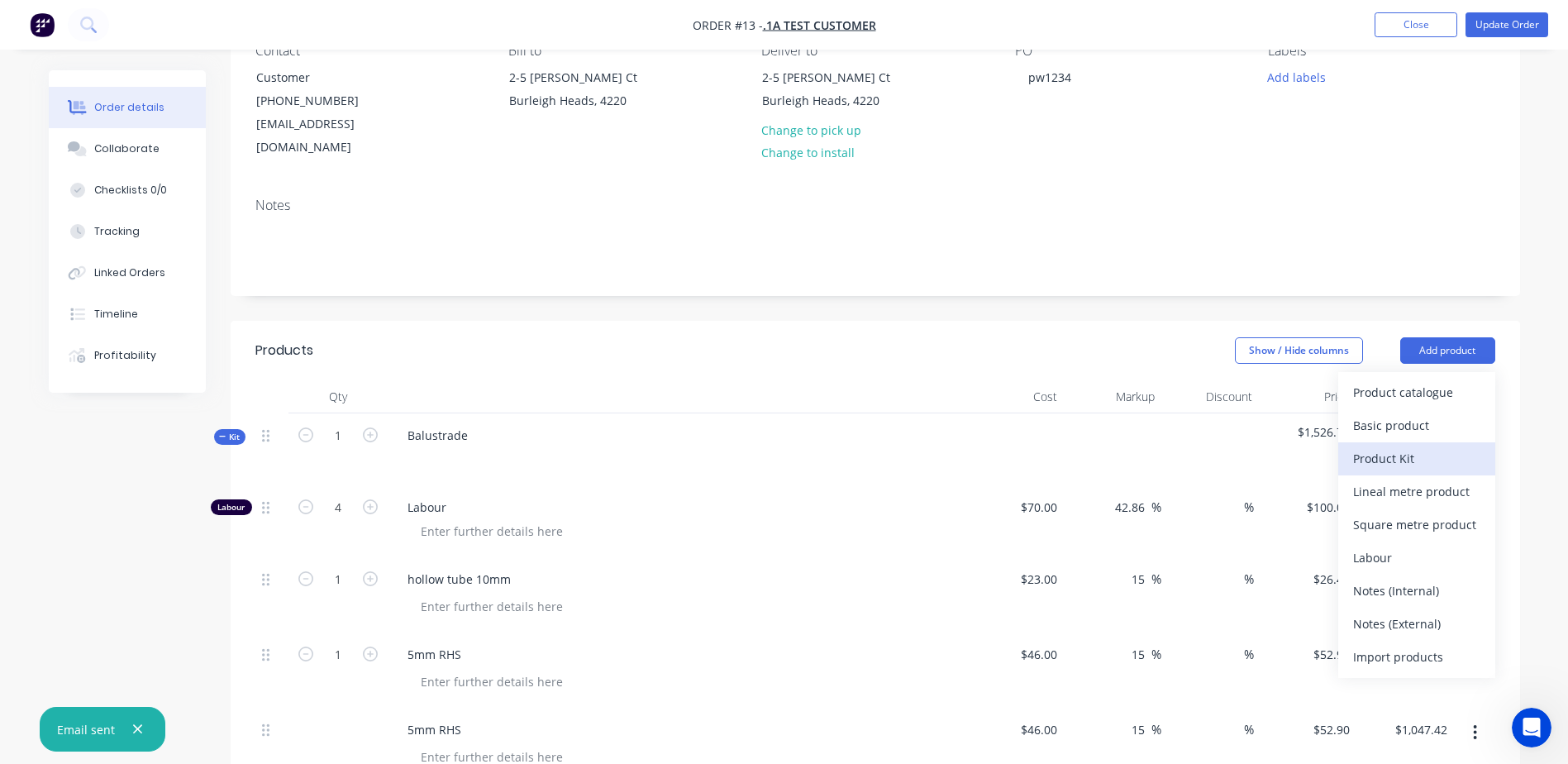
click at [1412, 447] on div "Product Kit" at bounding box center [1417, 458] width 127 height 24
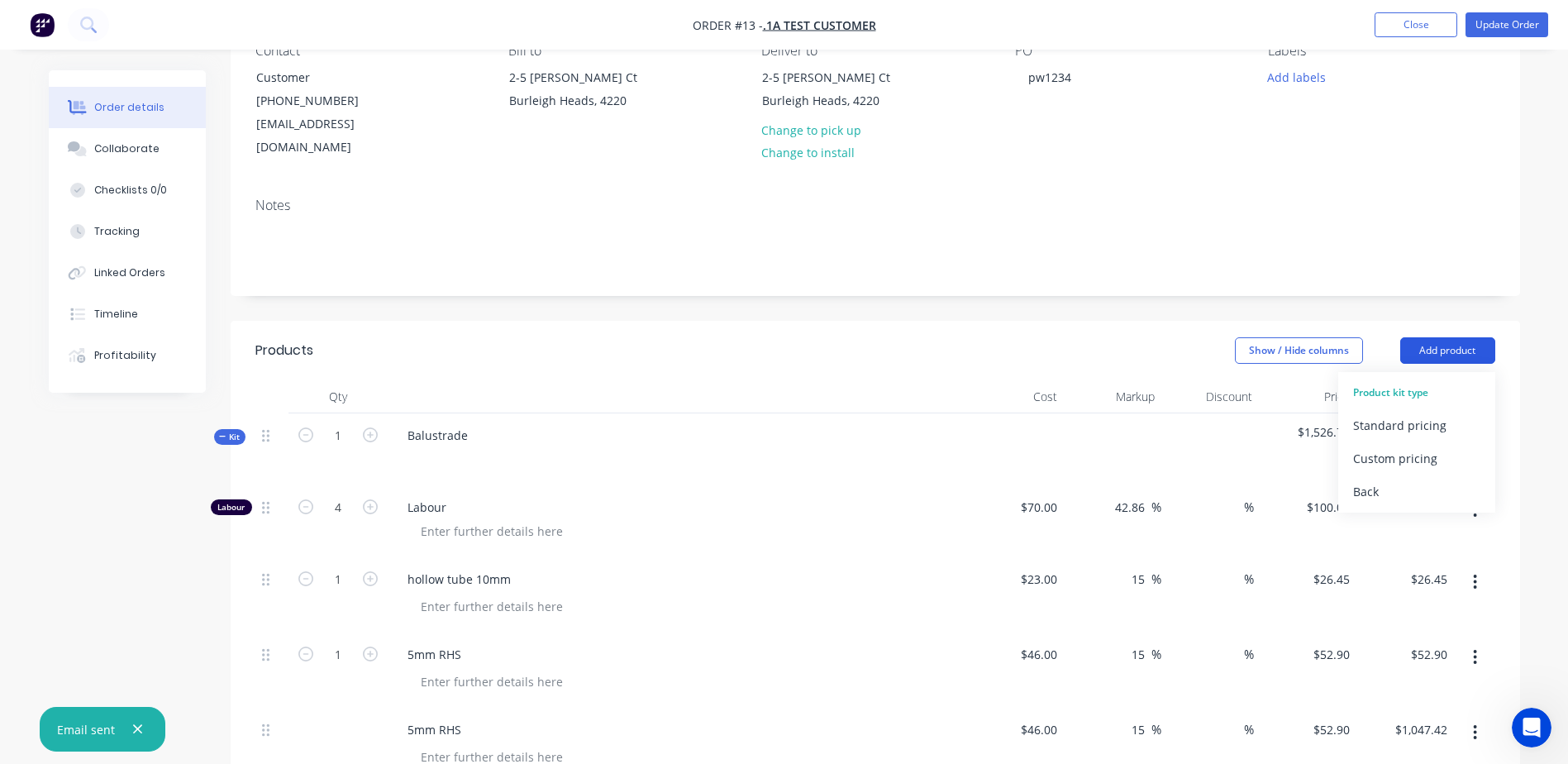
click at [1473, 338] on button "Add product" at bounding box center [1447, 350] width 95 height 26
click at [1369, 479] on div "Back" at bounding box center [1417, 491] width 127 height 24
click at [1386, 380] on div "Product catalogue" at bounding box center [1417, 392] width 127 height 24
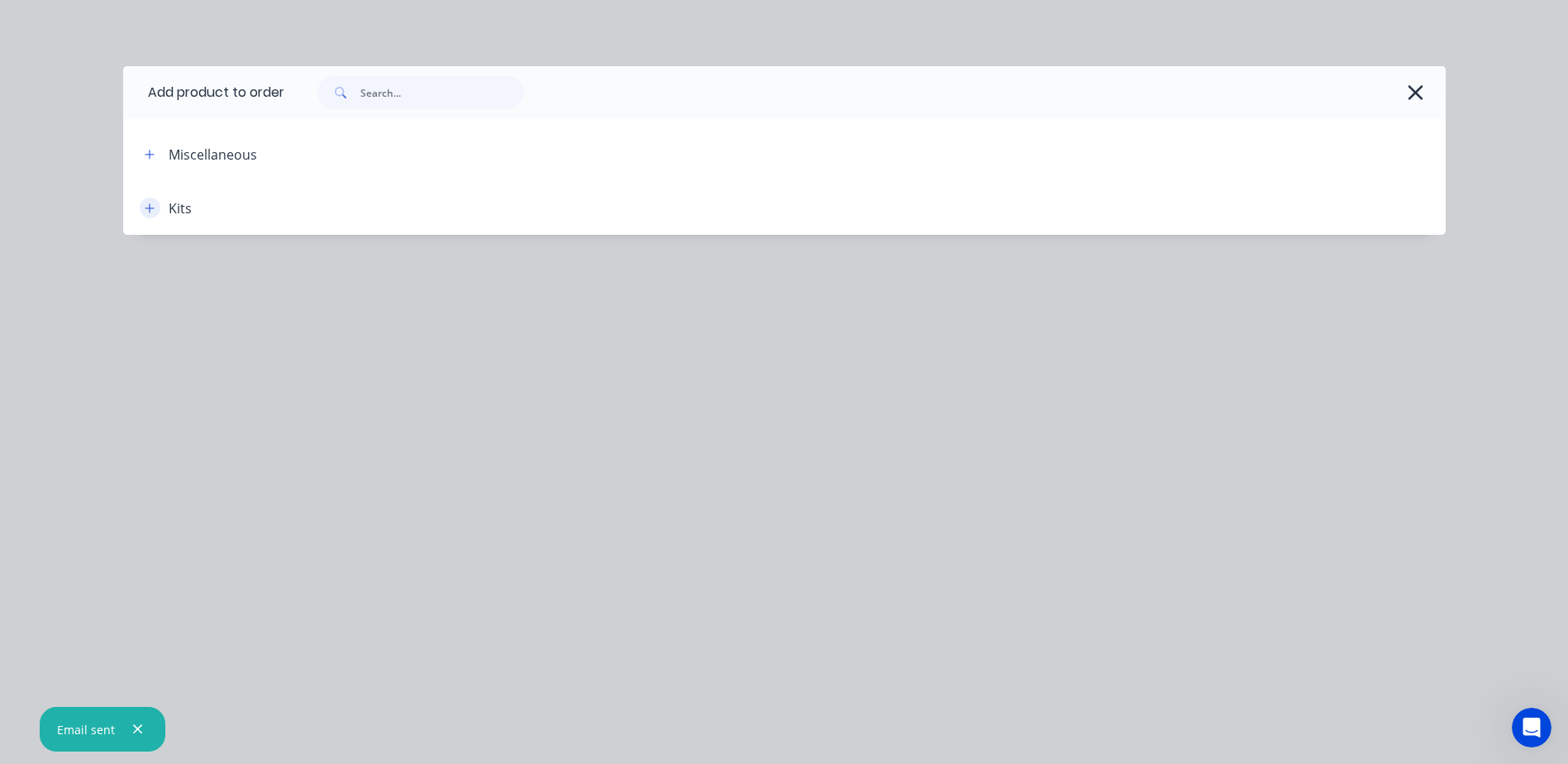
click at [152, 208] on icon "button" at bounding box center [149, 207] width 9 height 9
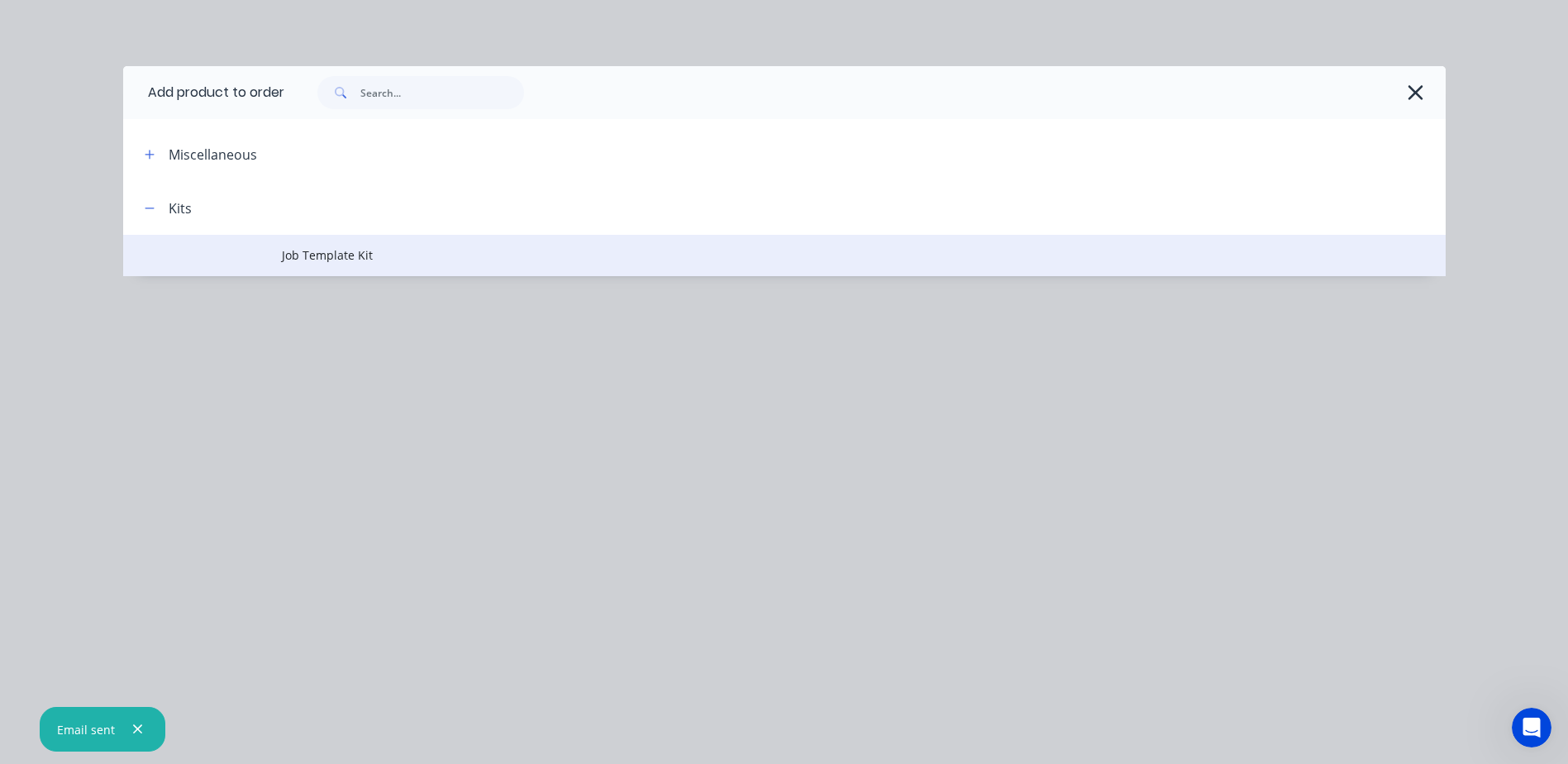
click at [283, 261] on span "Job Template Kit" at bounding box center [746, 255] width 931 height 17
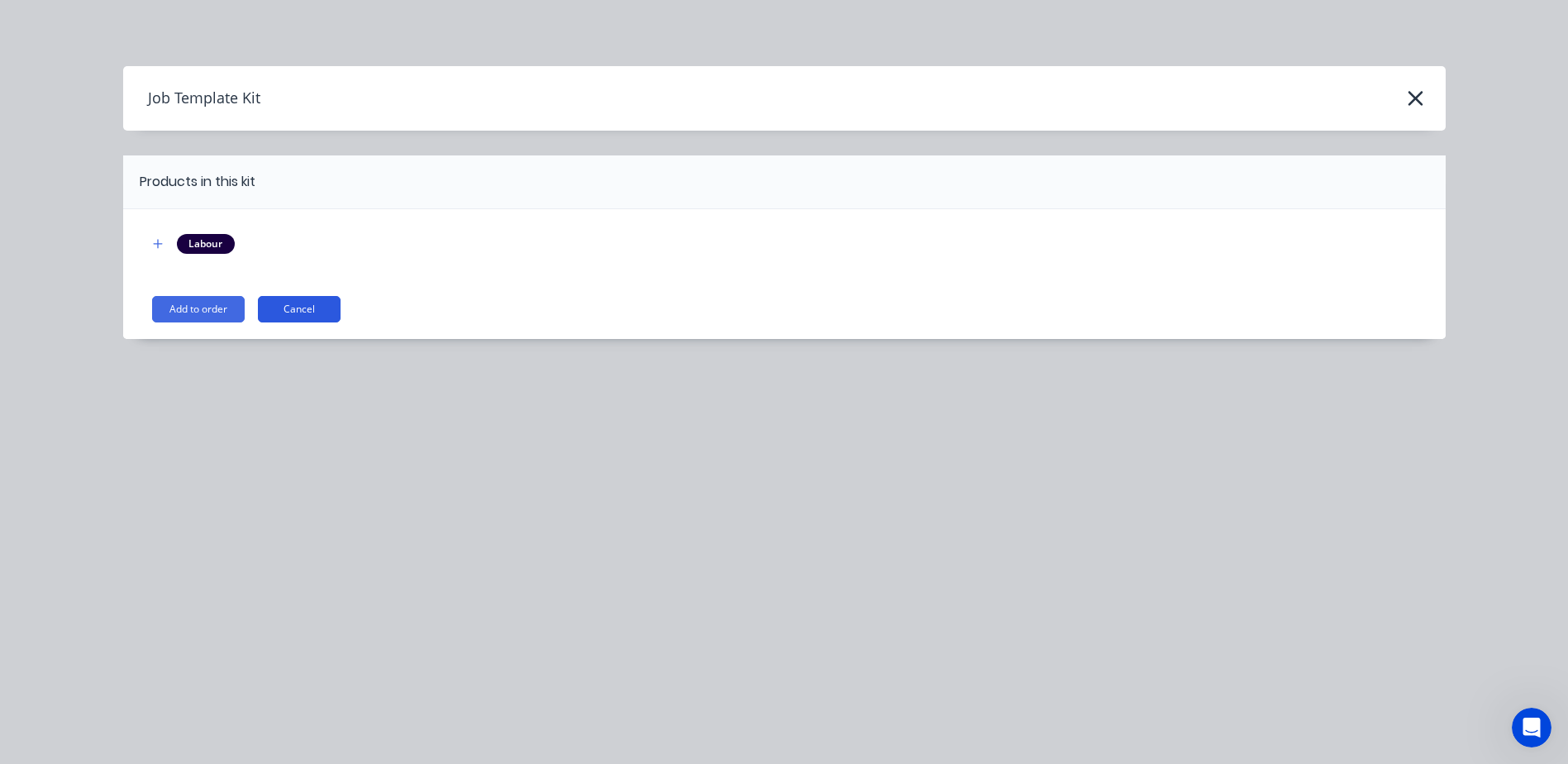
click at [292, 309] on button "Cancel" at bounding box center [299, 309] width 83 height 26
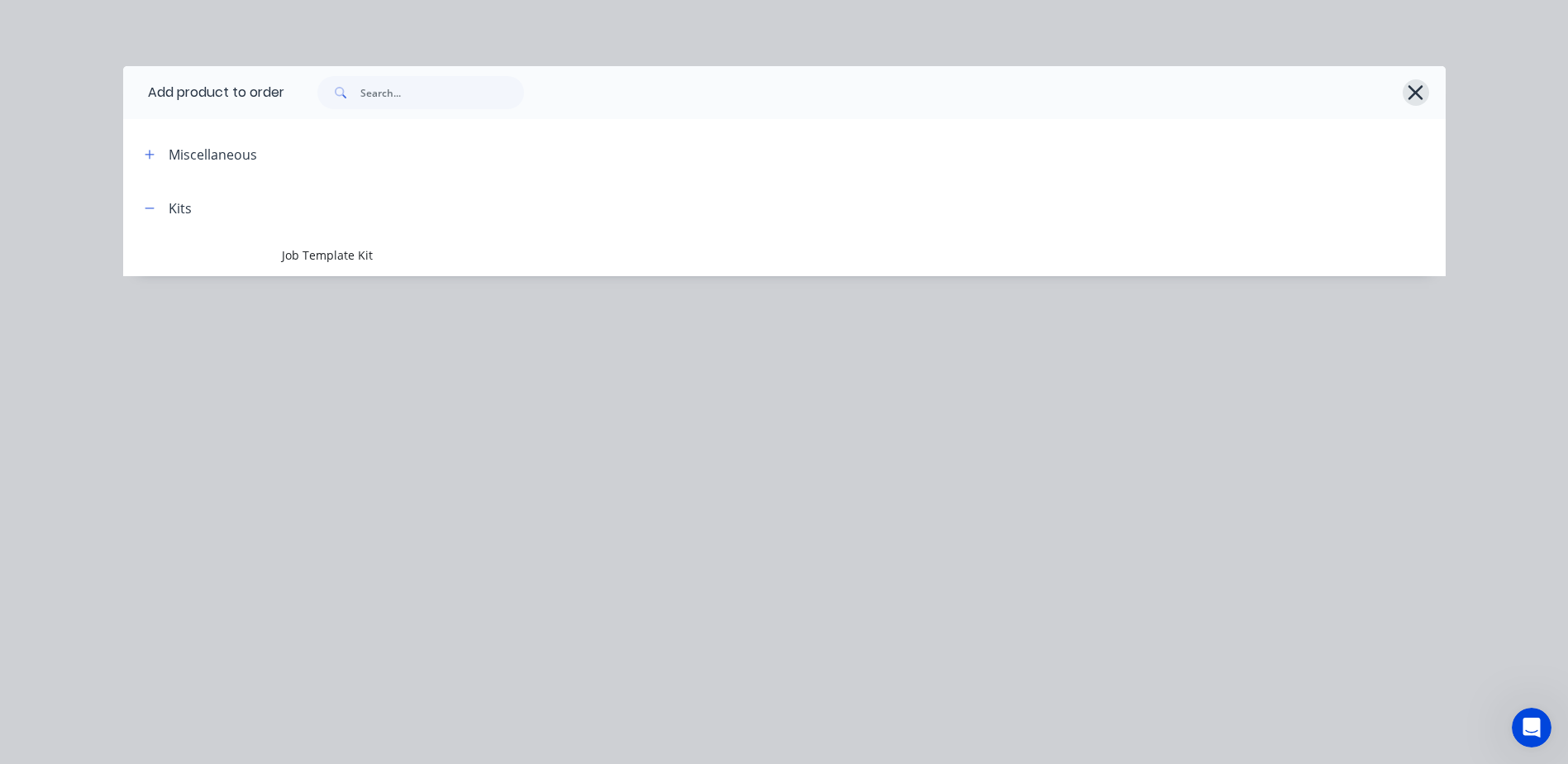
click at [1417, 99] on icon "button" at bounding box center [1416, 93] width 17 height 23
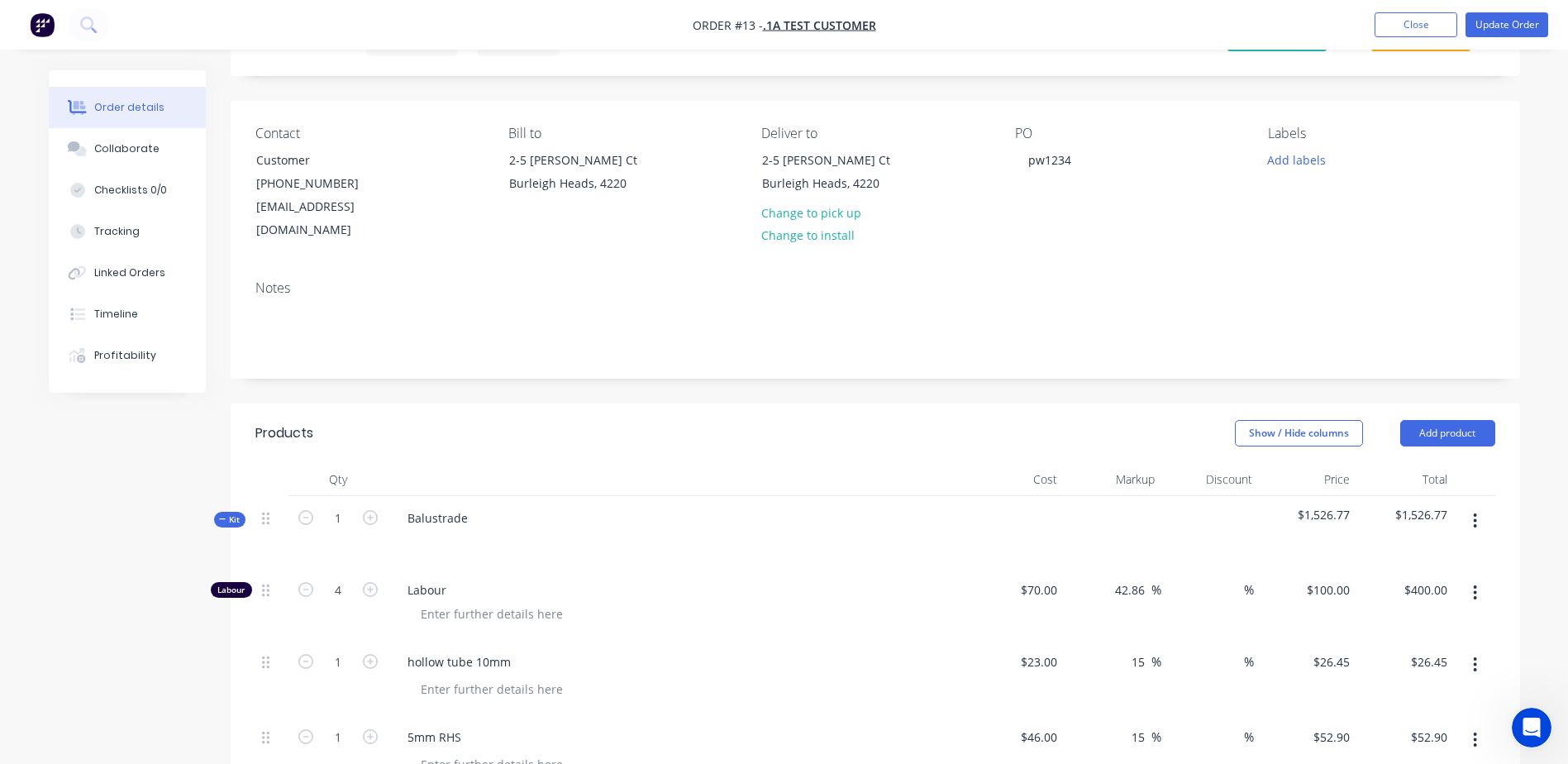
scroll to position [0, 0]
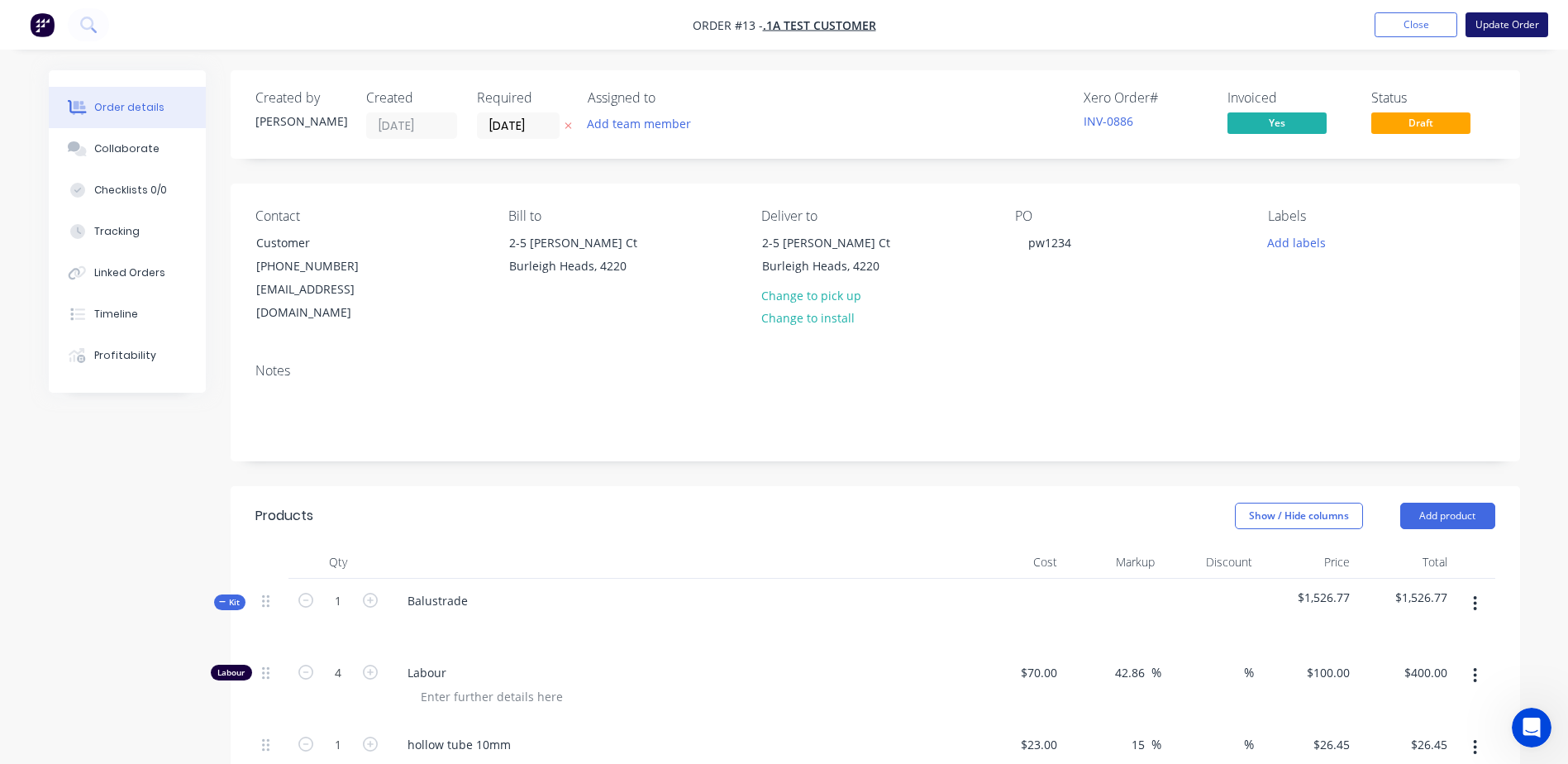
click at [1498, 20] on button "Update Order" at bounding box center [1507, 25] width 83 height 25
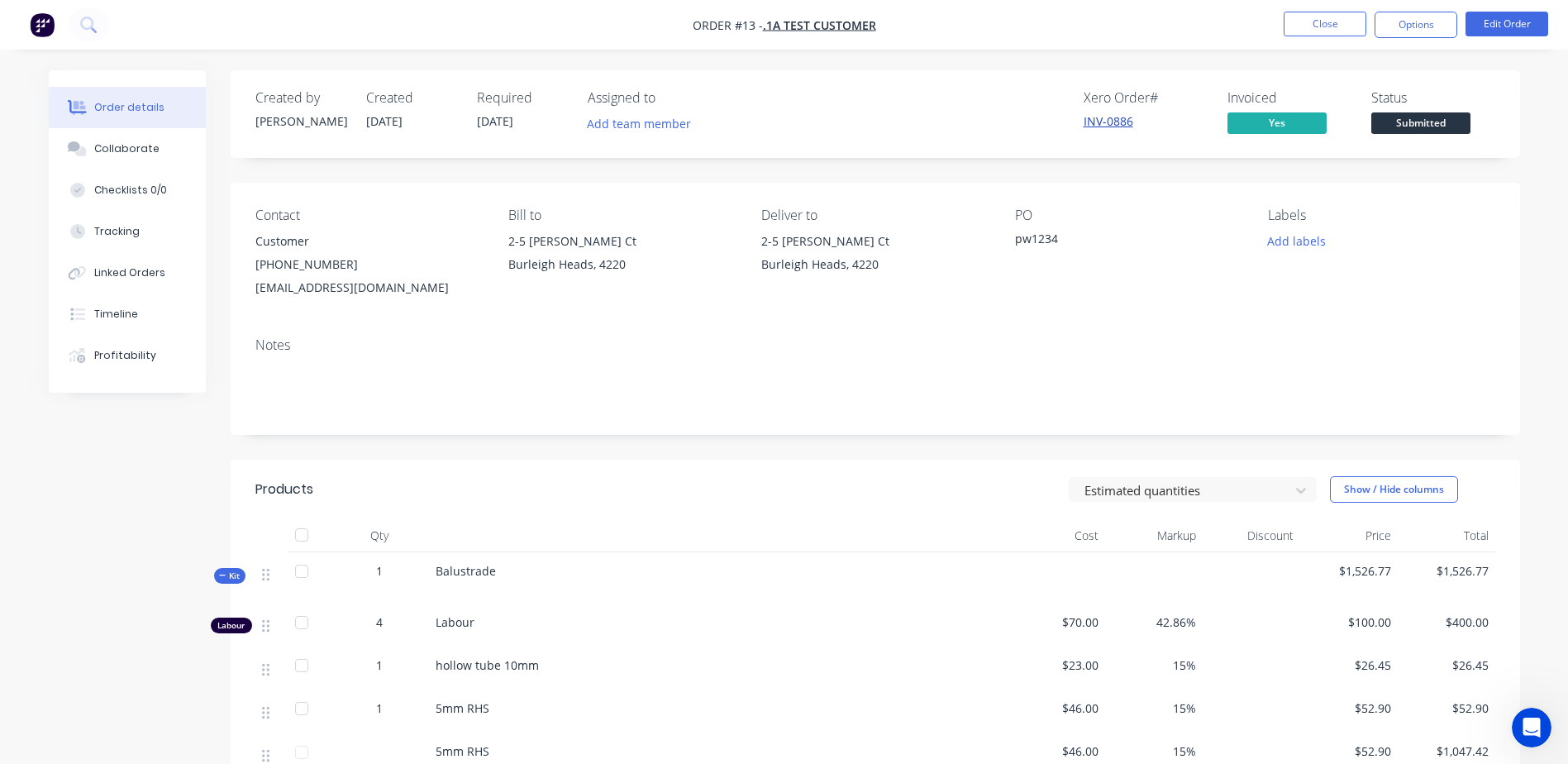
click at [1105, 121] on link "INV-0886" at bounding box center [1108, 121] width 49 height 15
click at [1337, 27] on button "Close" at bounding box center [1325, 24] width 83 height 25
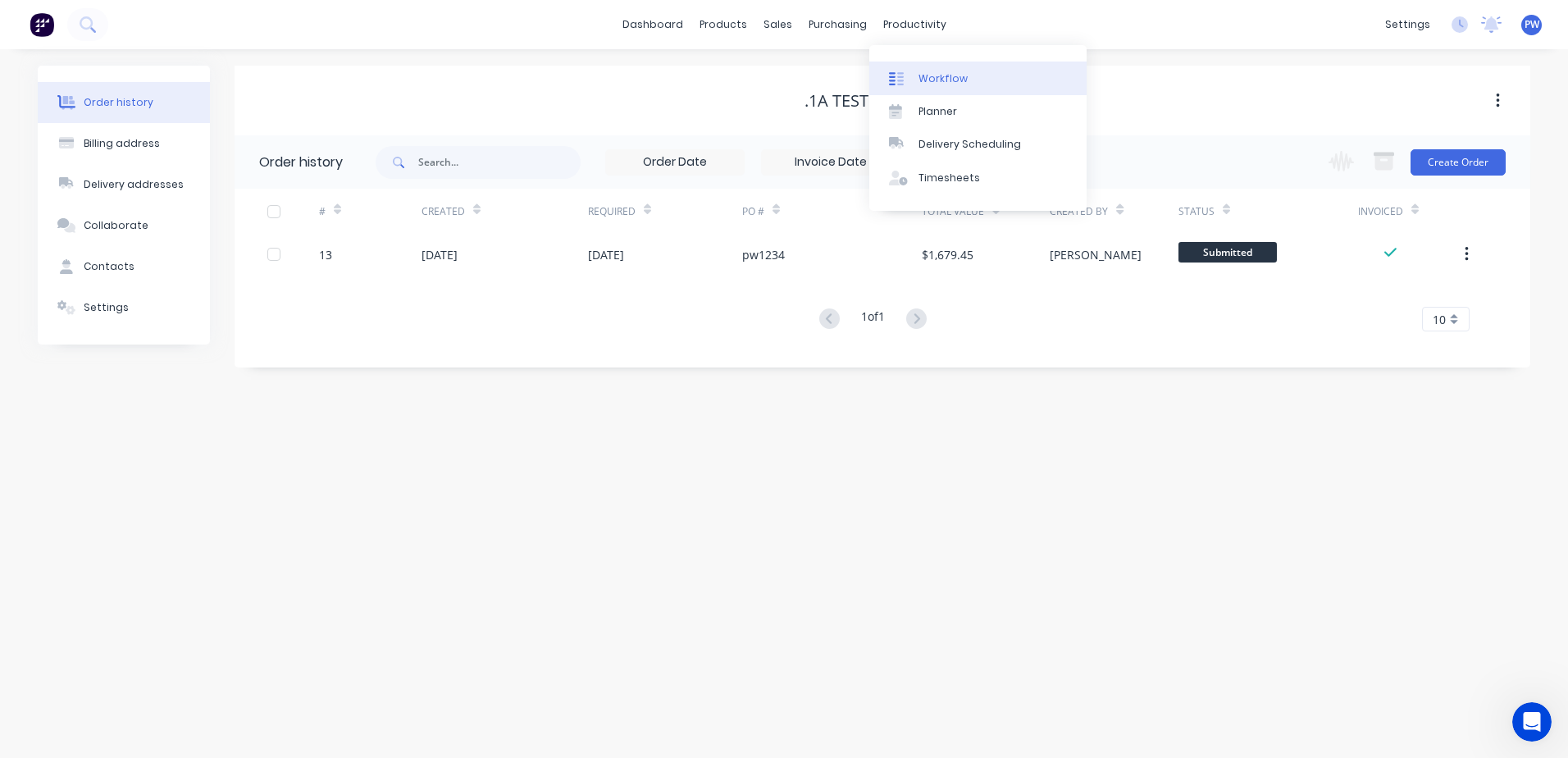
click at [931, 80] on div "Workflow" at bounding box center [942, 78] width 49 height 14
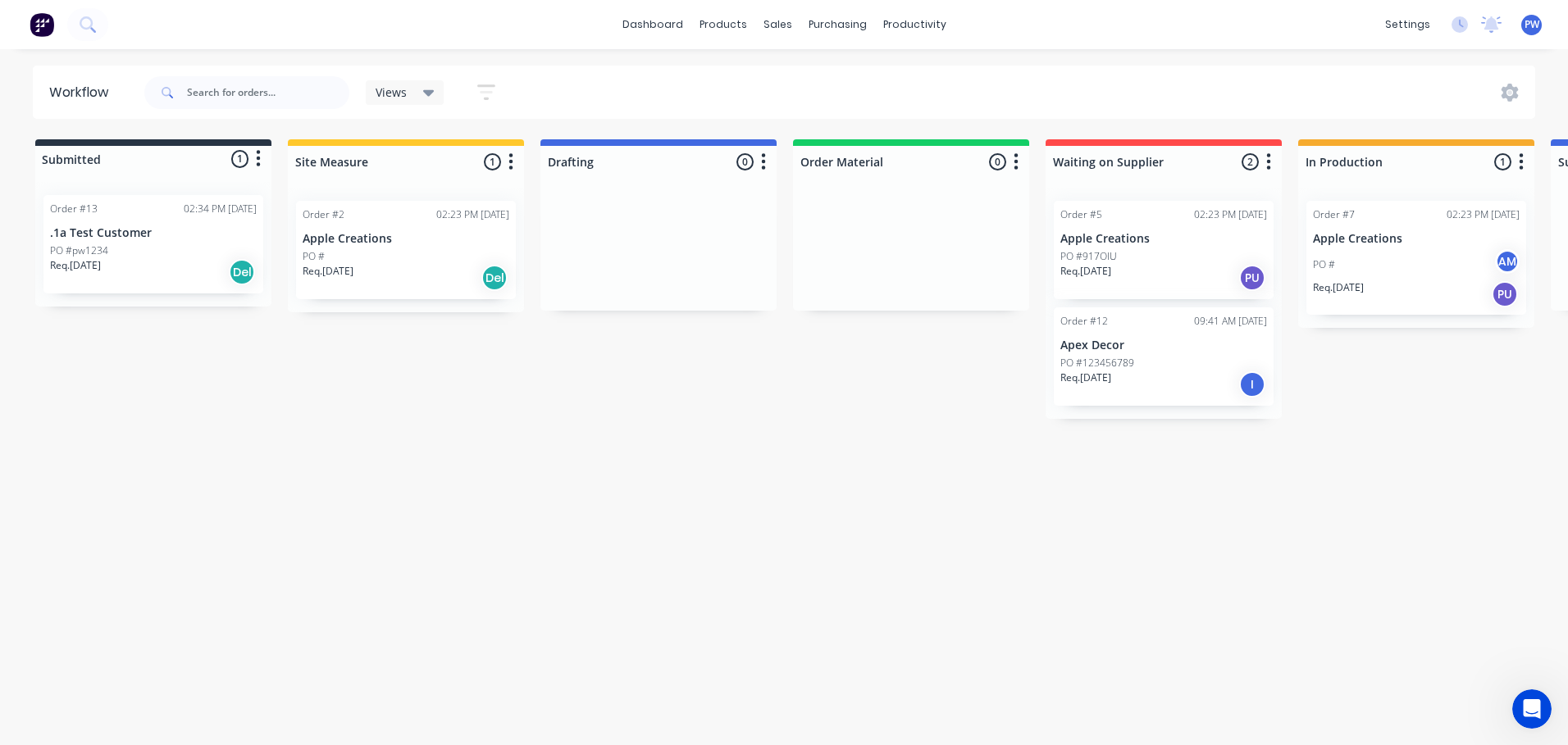
click at [74, 215] on div "Order #13" at bounding box center [74, 208] width 48 height 14
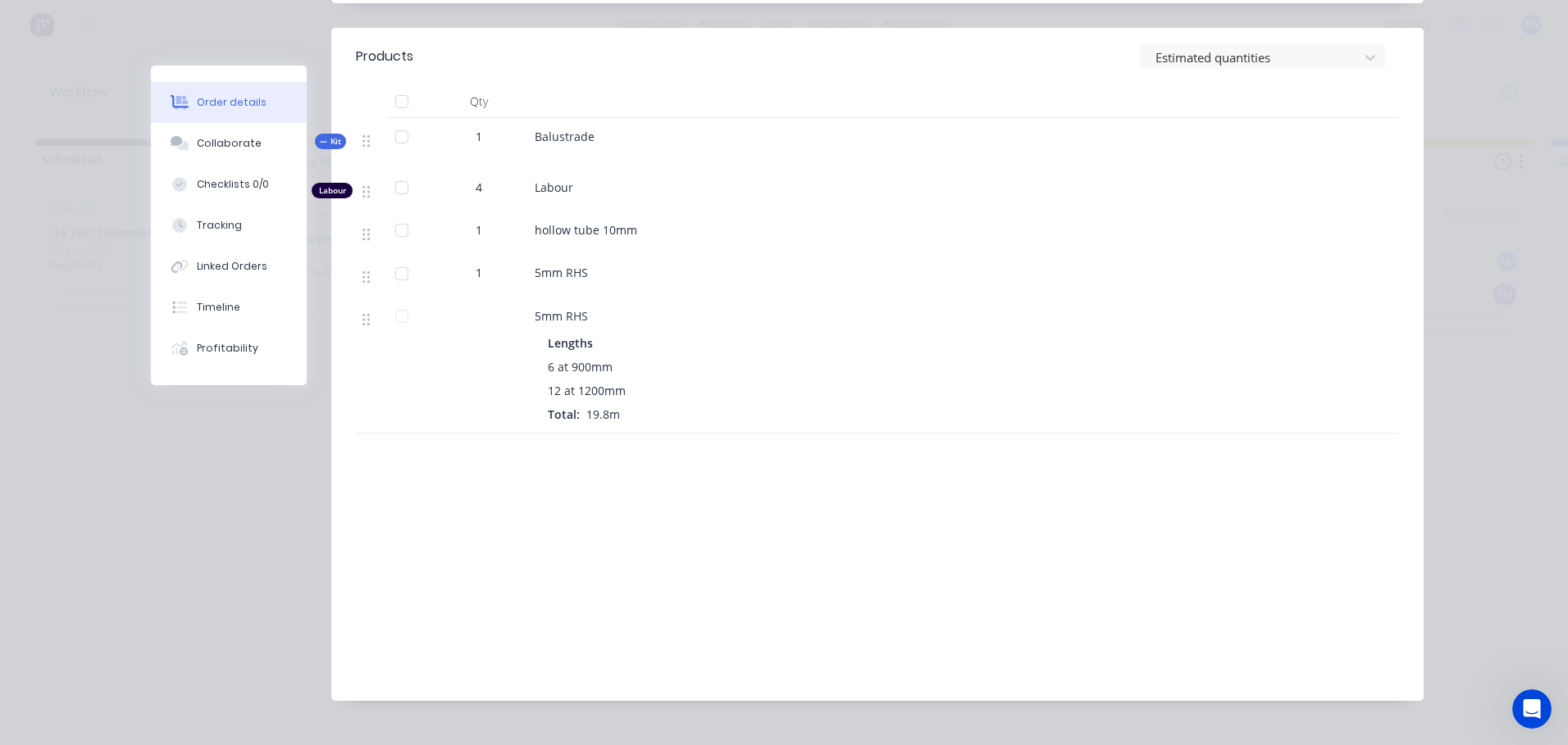
scroll to position [410, 0]
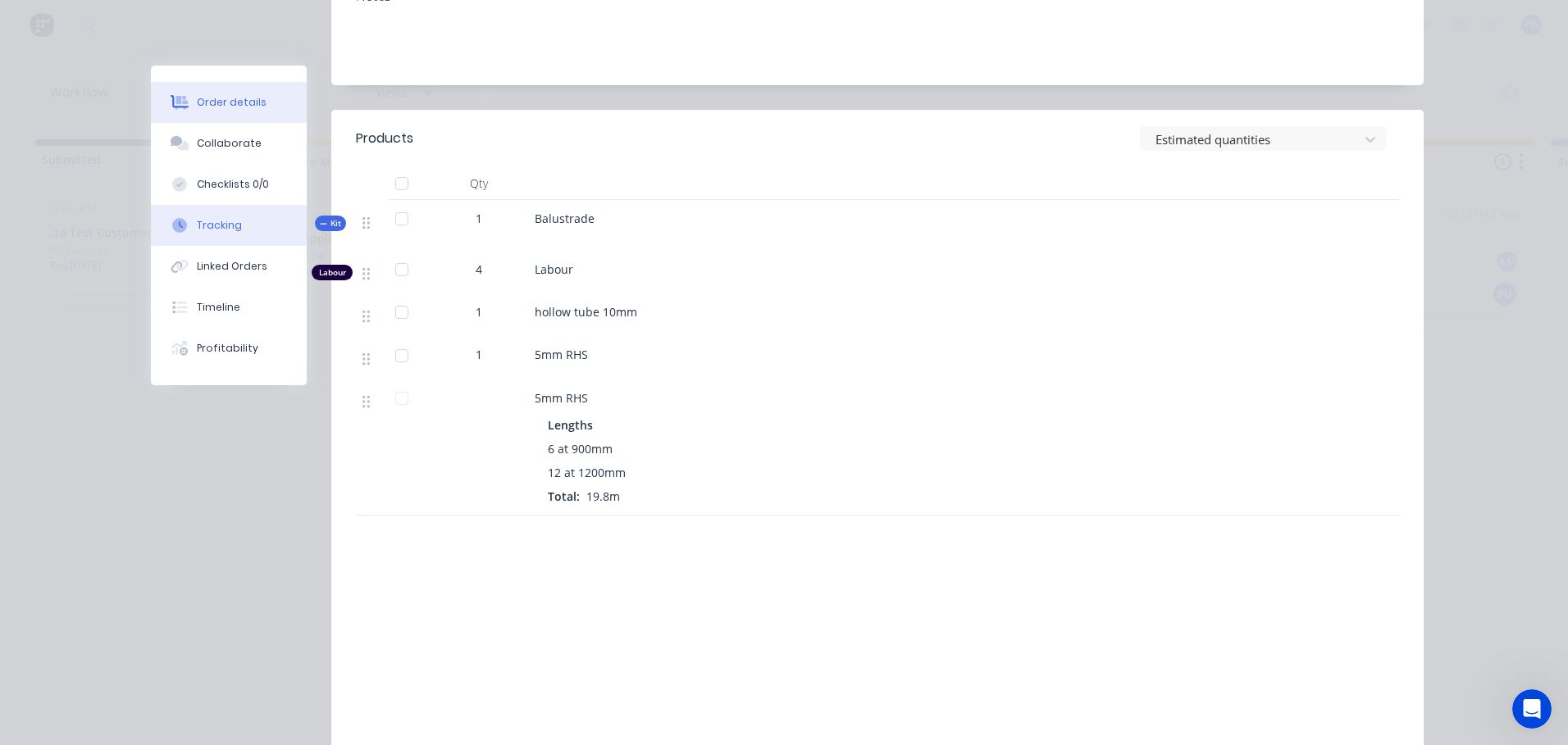
click at [222, 227] on div "Tracking" at bounding box center [219, 225] width 45 height 14
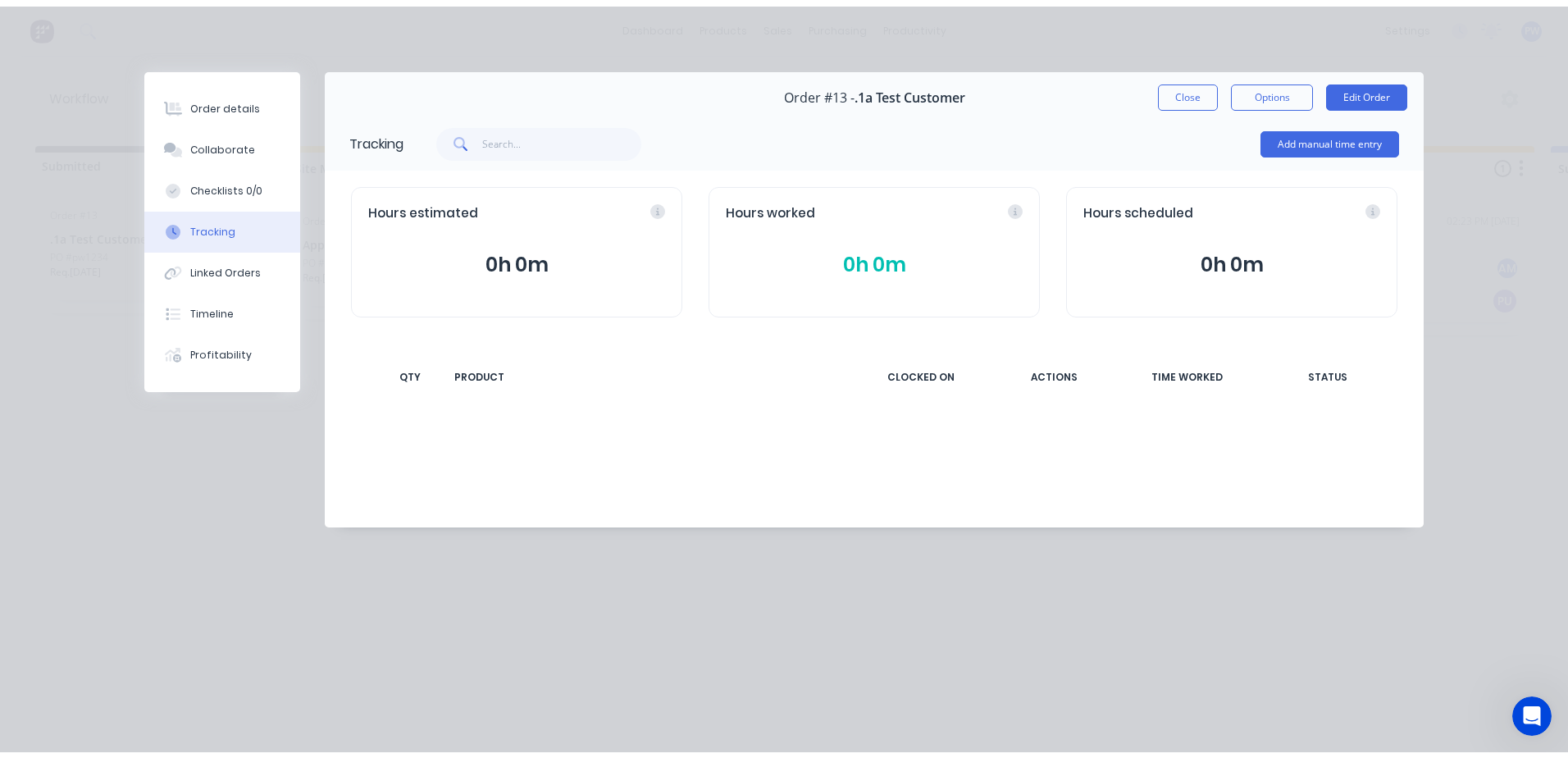
scroll to position [0, 0]
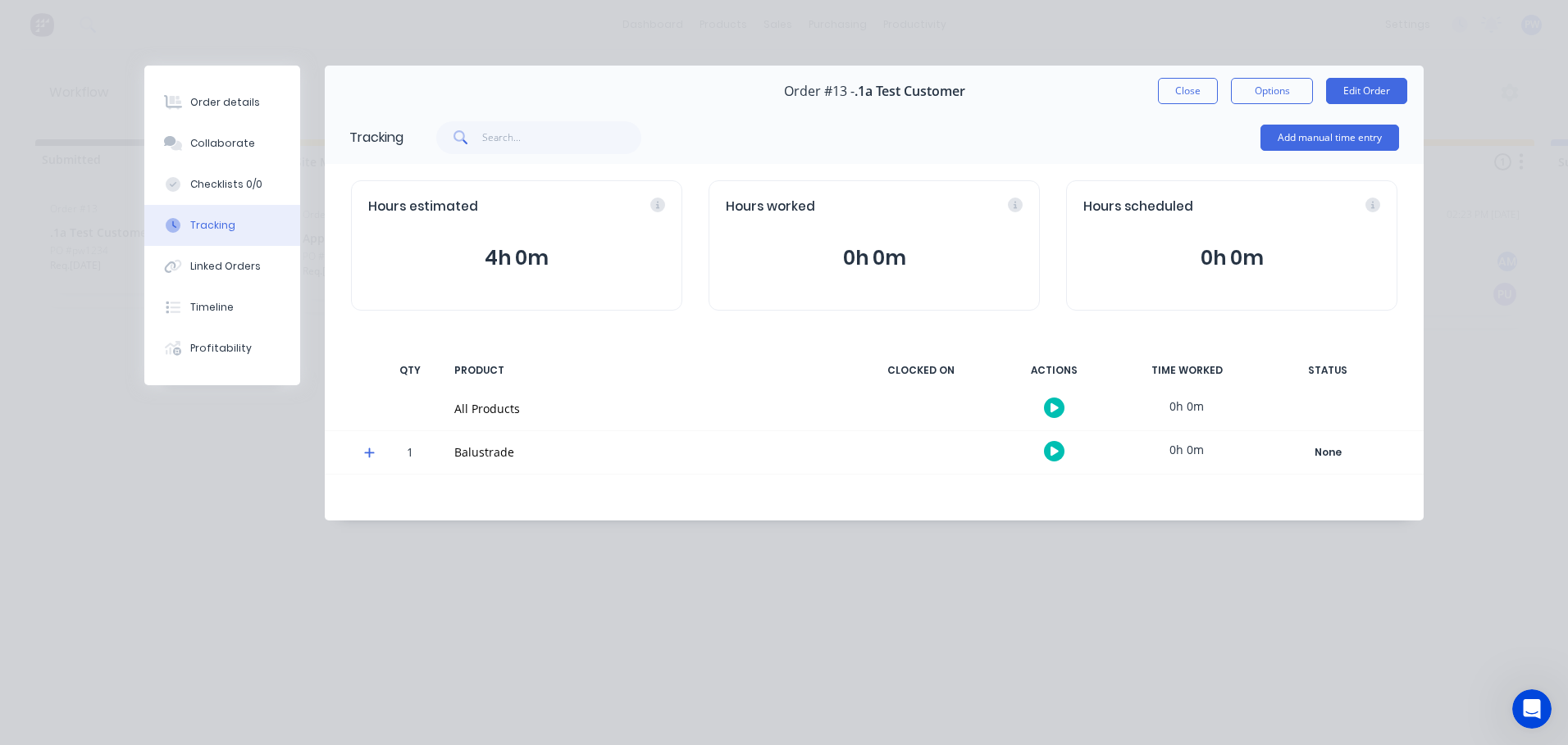
click at [368, 450] on icon at bounding box center [369, 452] width 11 height 11
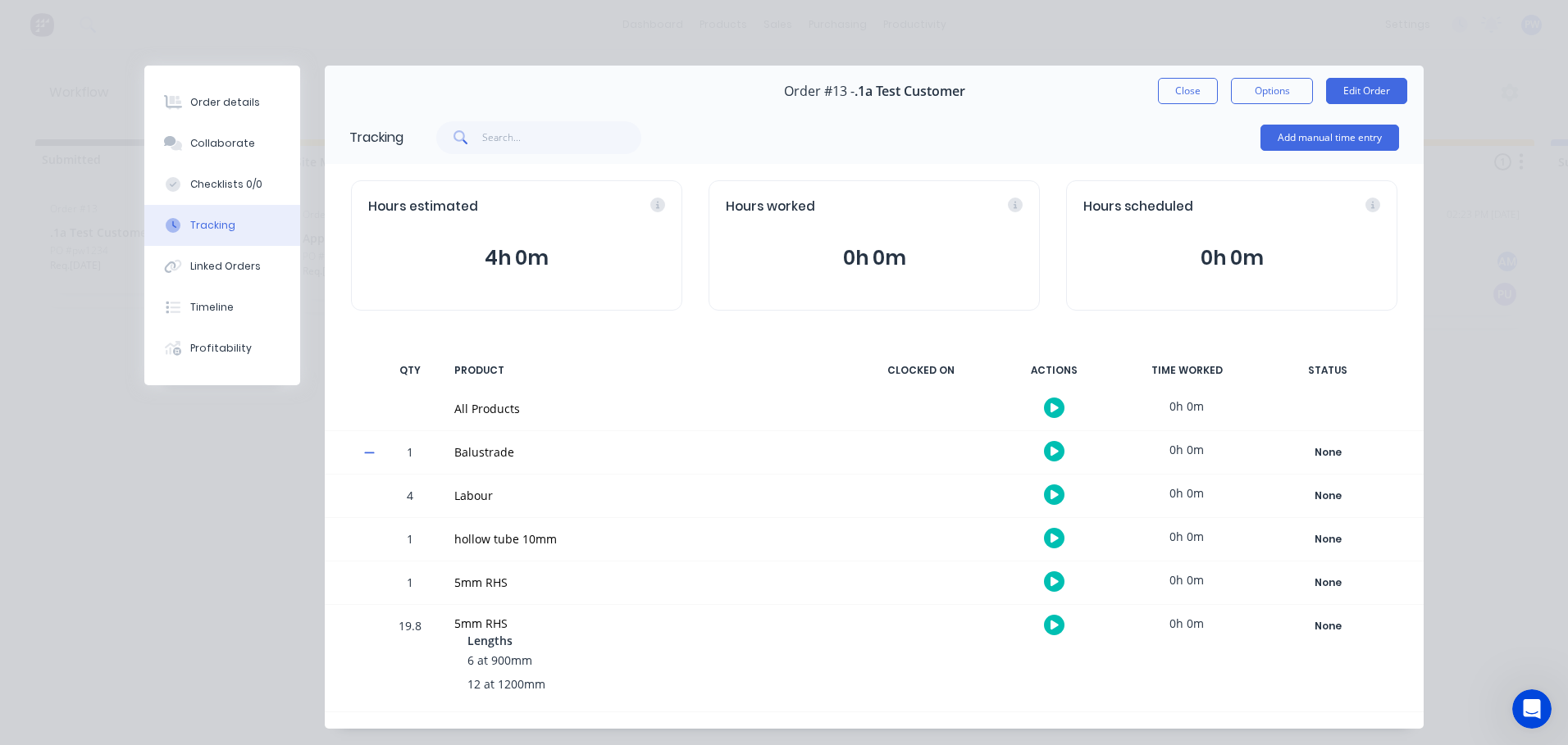
click at [1050, 493] on icon "button" at bounding box center [1054, 494] width 9 height 9
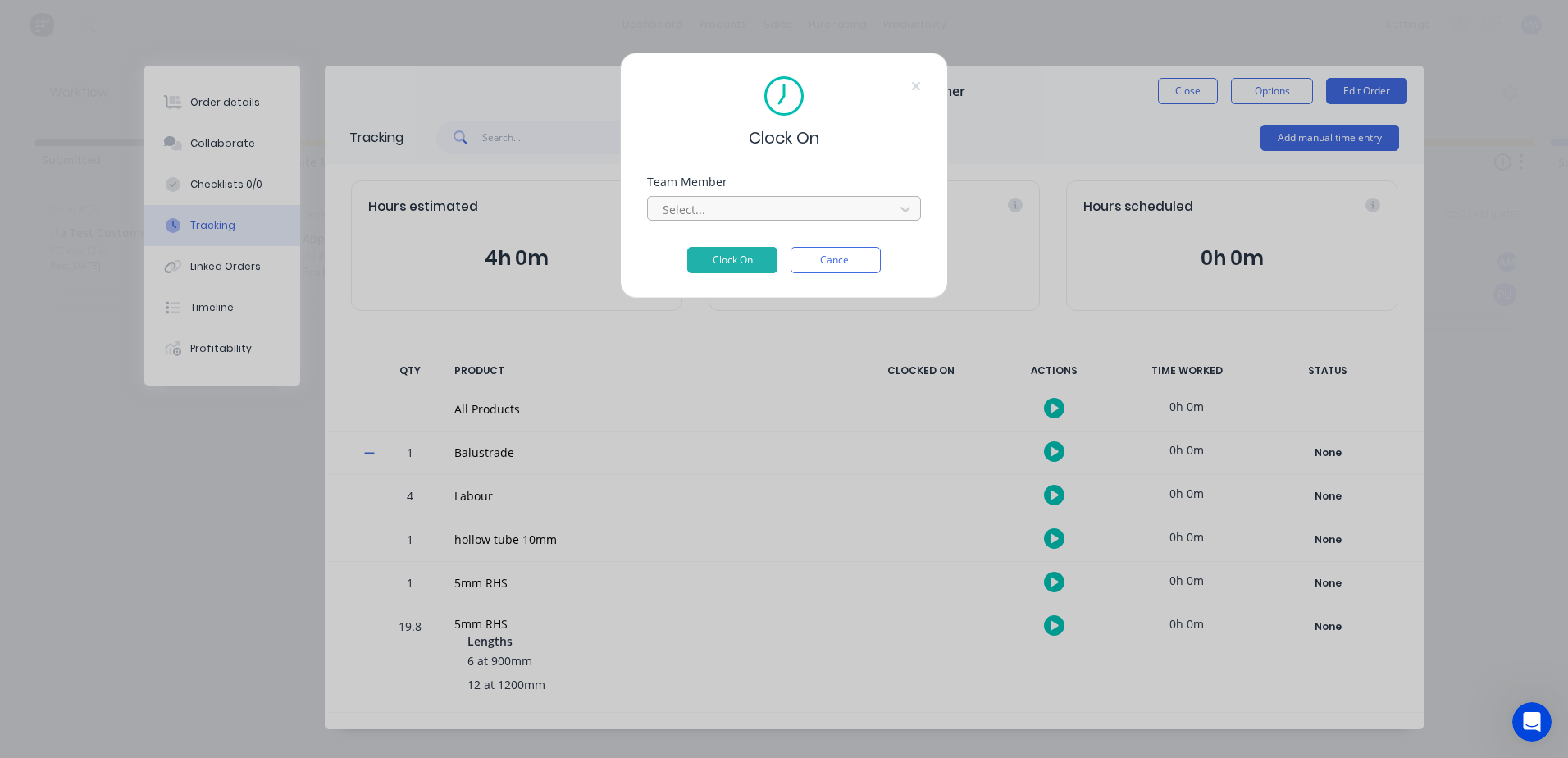
click at [889, 210] on div "Select..." at bounding box center [773, 210] width 234 height 25
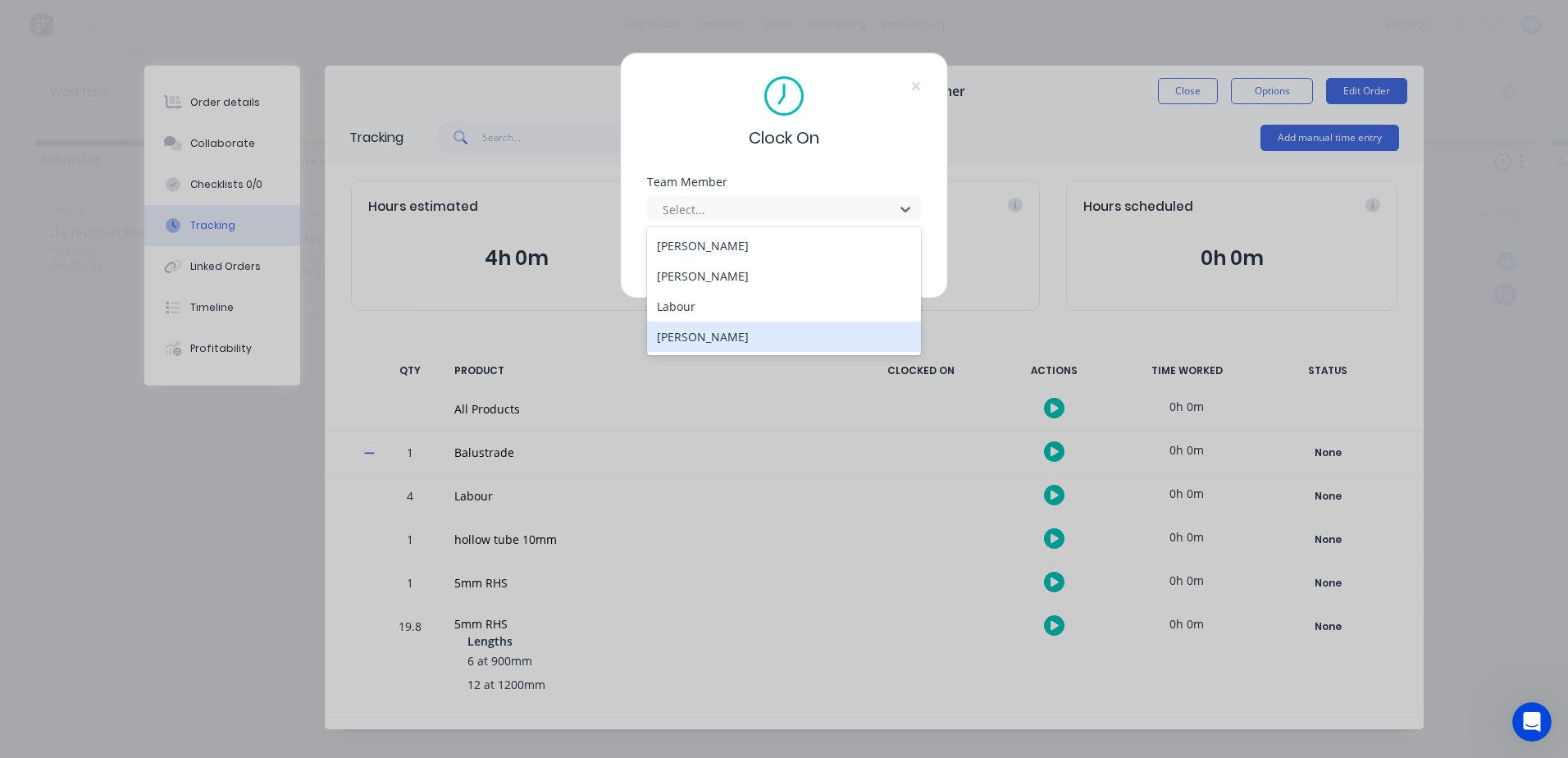
click at [708, 337] on div "[PERSON_NAME]" at bounding box center [784, 337] width 274 height 31
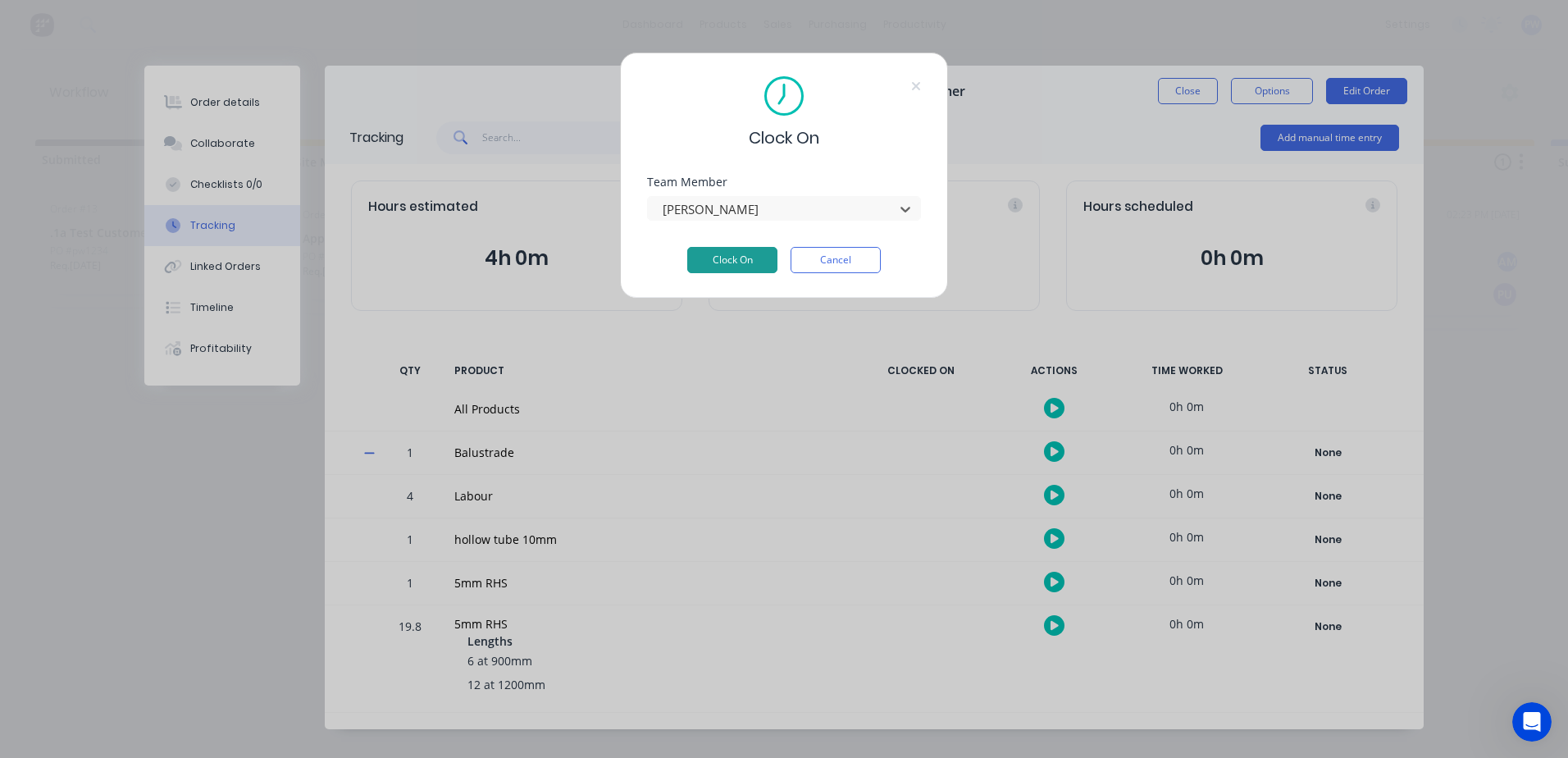
click at [732, 259] on button "Clock On" at bounding box center [732, 259] width 90 height 26
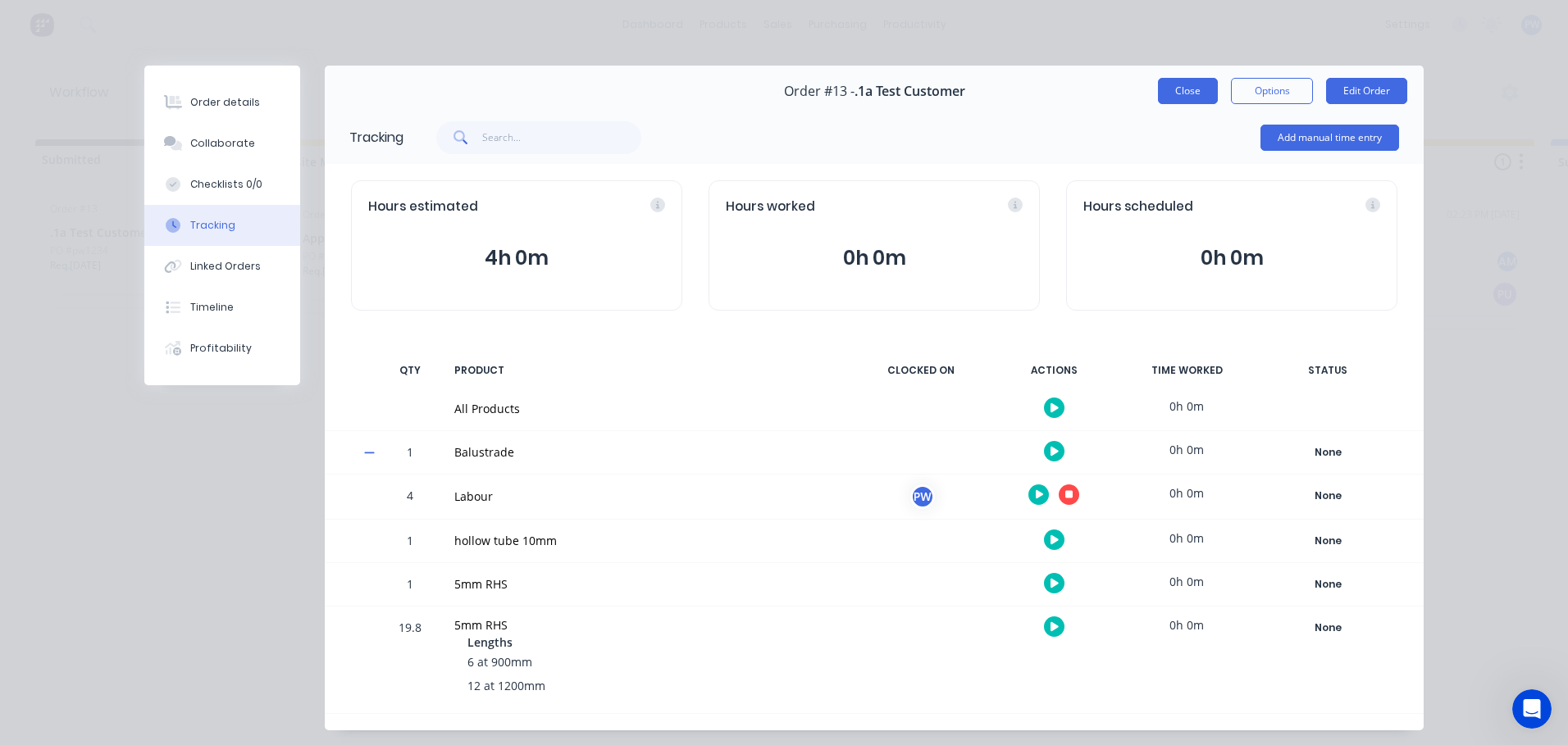
click at [1175, 95] on button "Close" at bounding box center [1187, 90] width 60 height 26
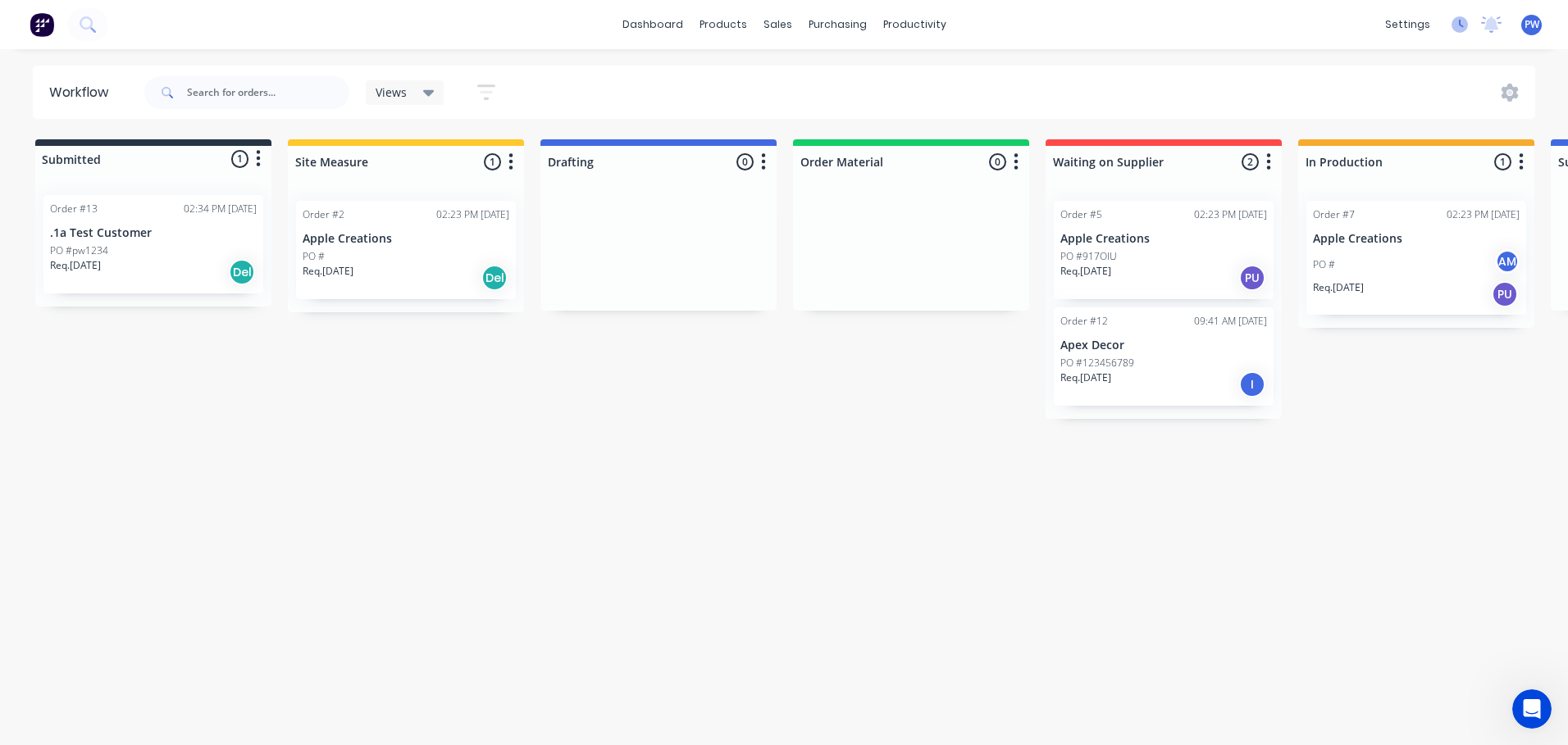
click at [1457, 26] on icon at bounding box center [1459, 24] width 16 height 16
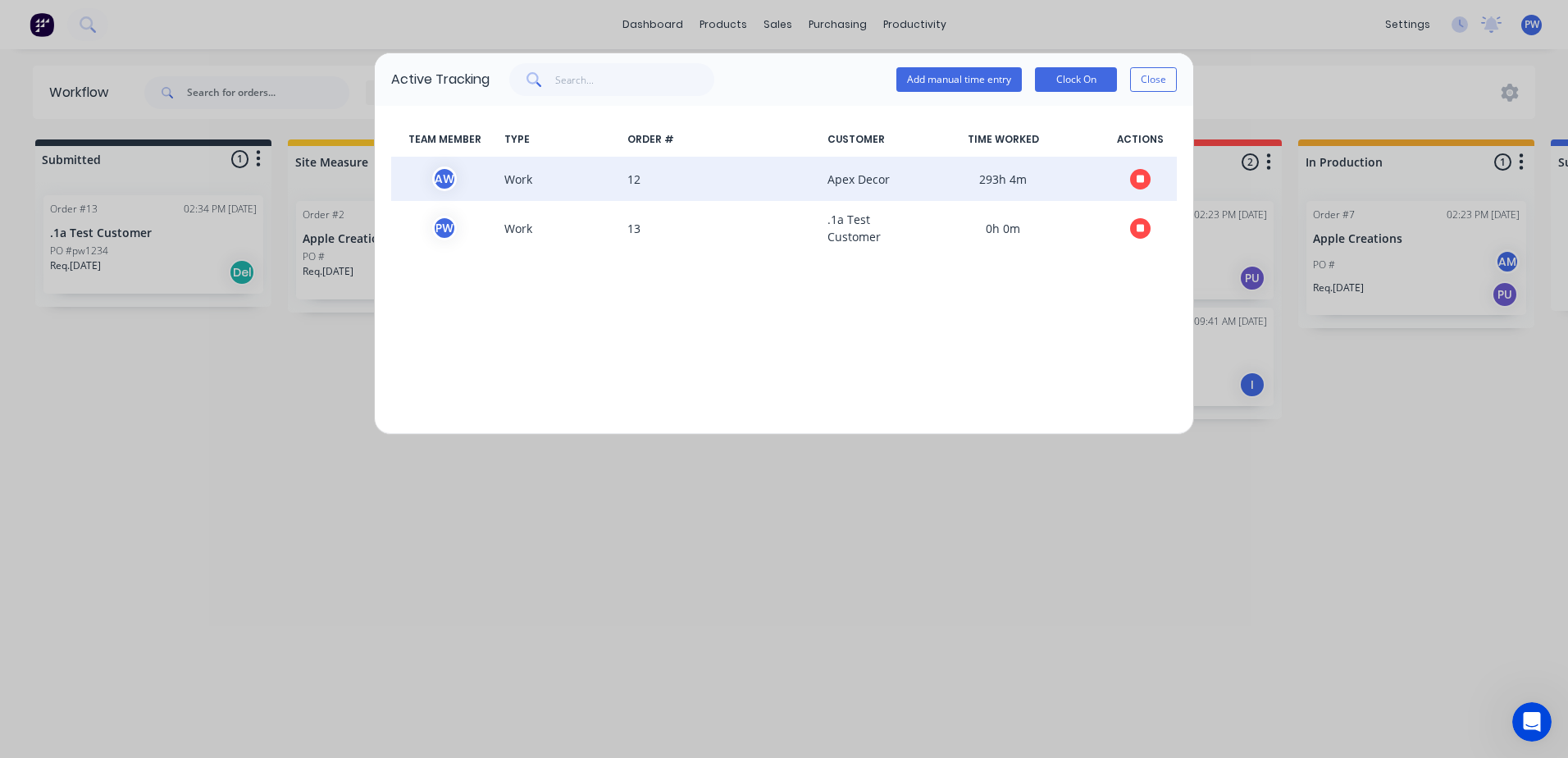
click at [1137, 179] on icon "button" at bounding box center [1140, 179] width 9 height 11
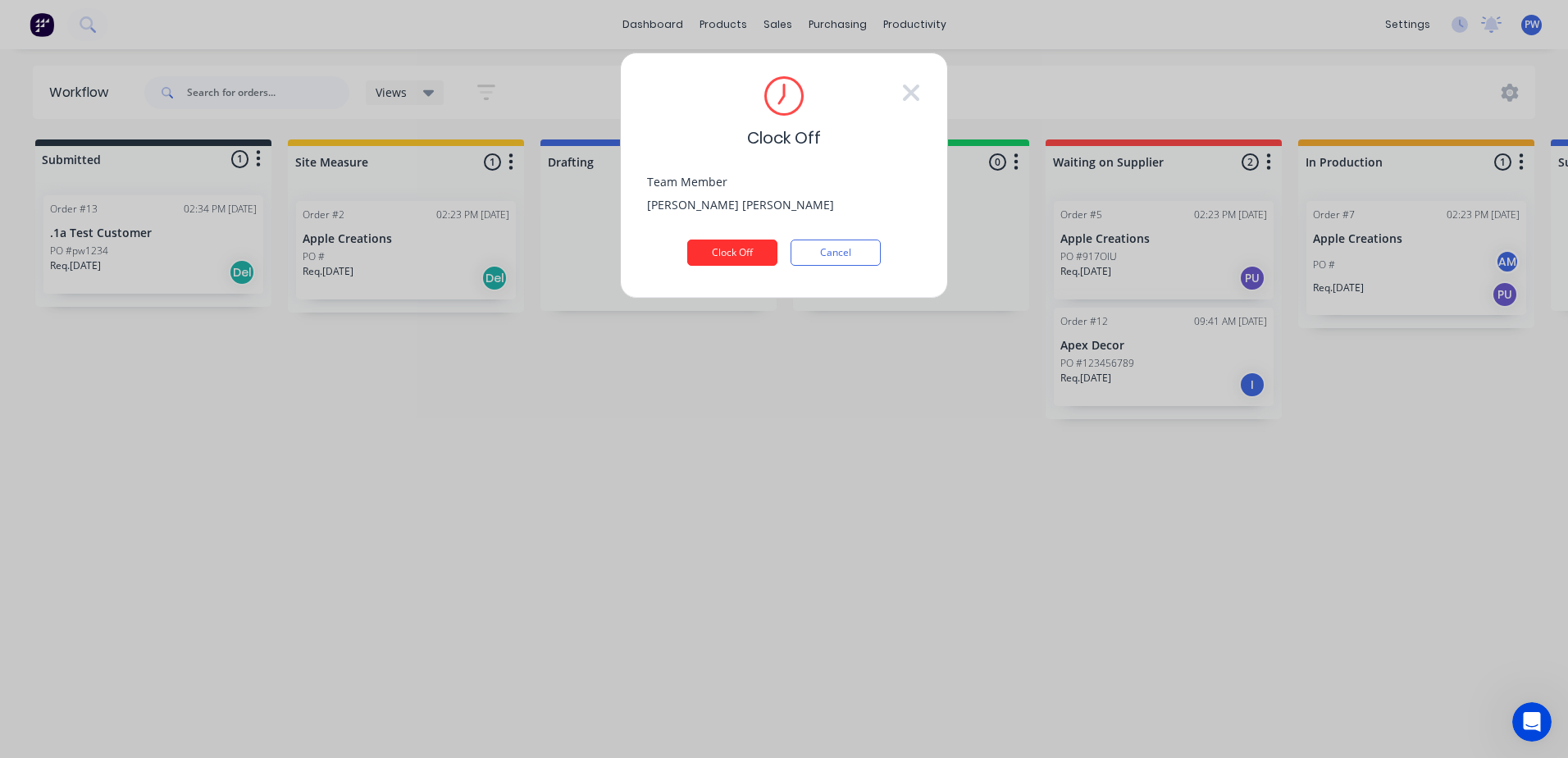
click at [733, 243] on button "Clock Off" at bounding box center [732, 252] width 90 height 26
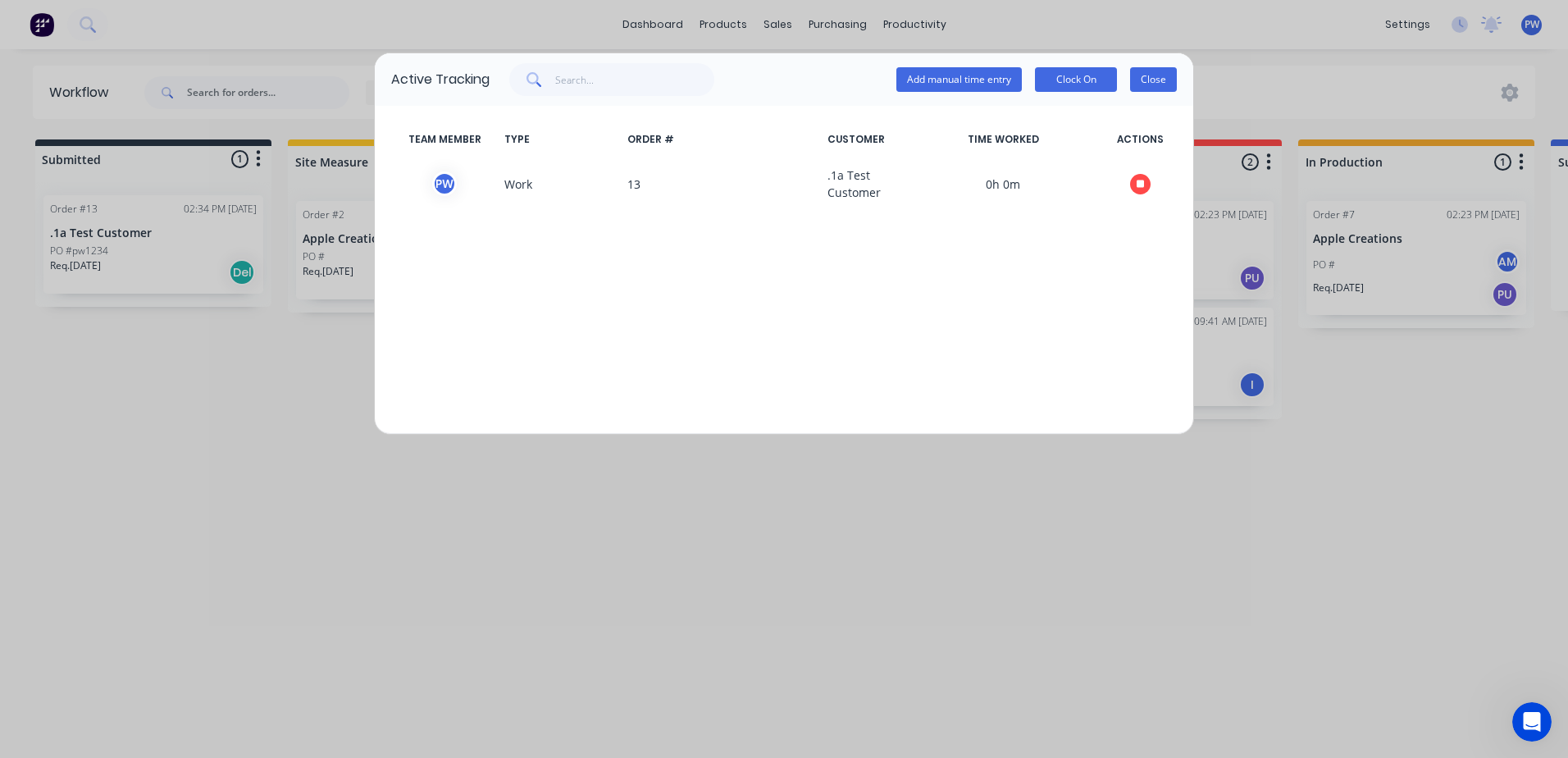
click at [1151, 79] on button "Close" at bounding box center [1153, 79] width 47 height 25
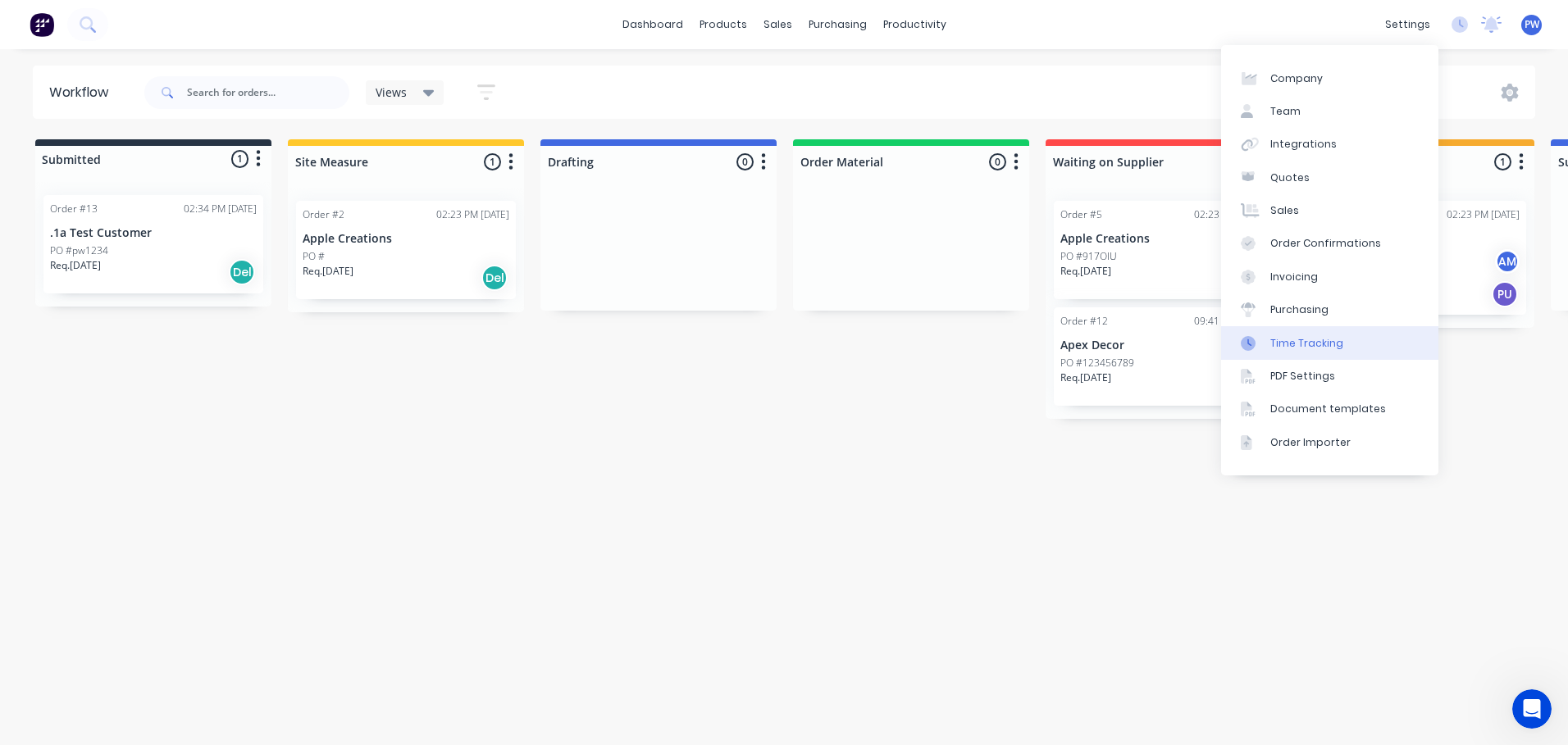
click at [1295, 342] on div "Time Tracking" at bounding box center [1307, 342] width 73 height 14
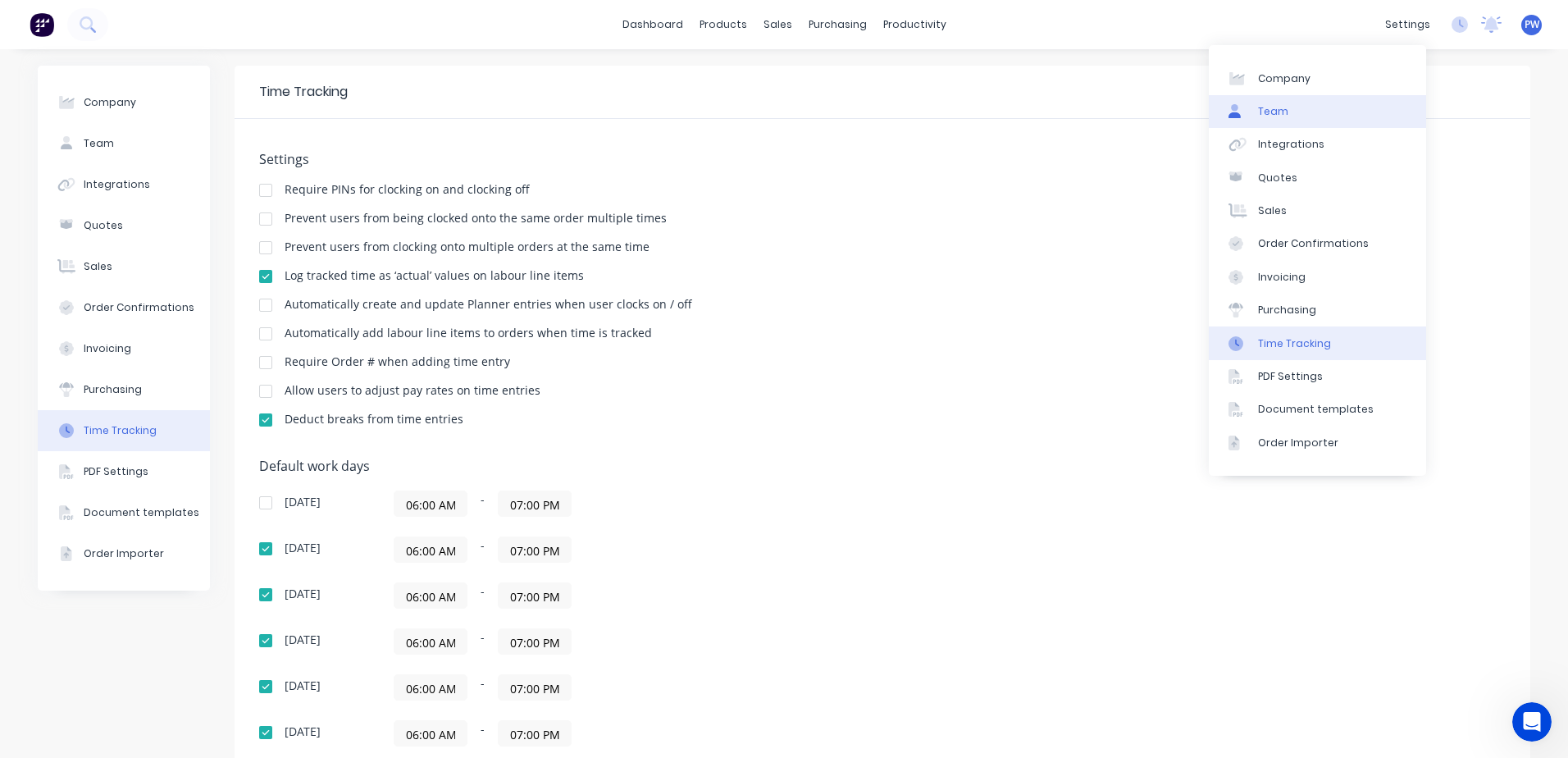
click at [1279, 111] on div "Team" at bounding box center [1273, 111] width 31 height 14
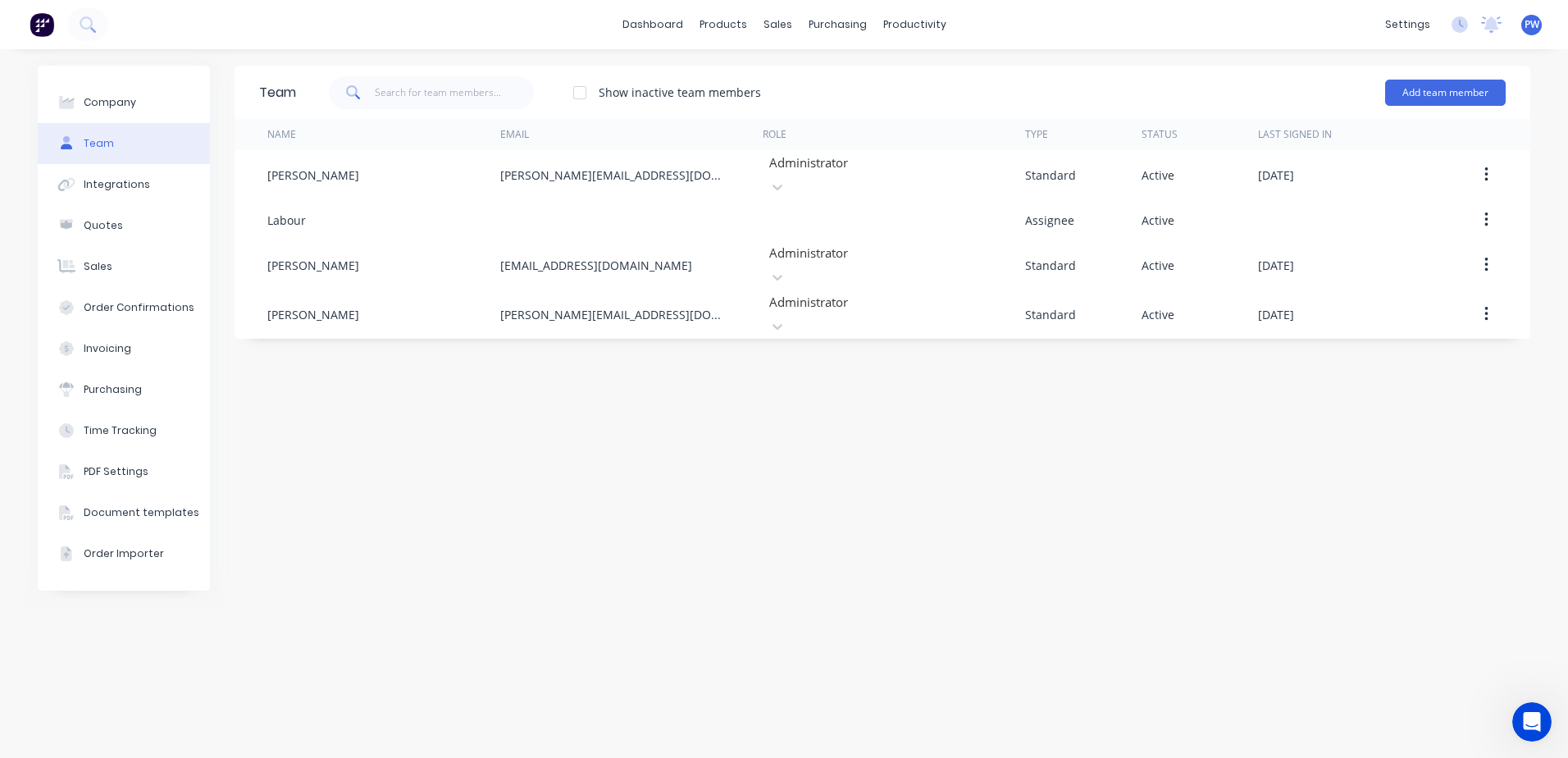
click at [584, 95] on div at bounding box center [580, 93] width 33 height 33
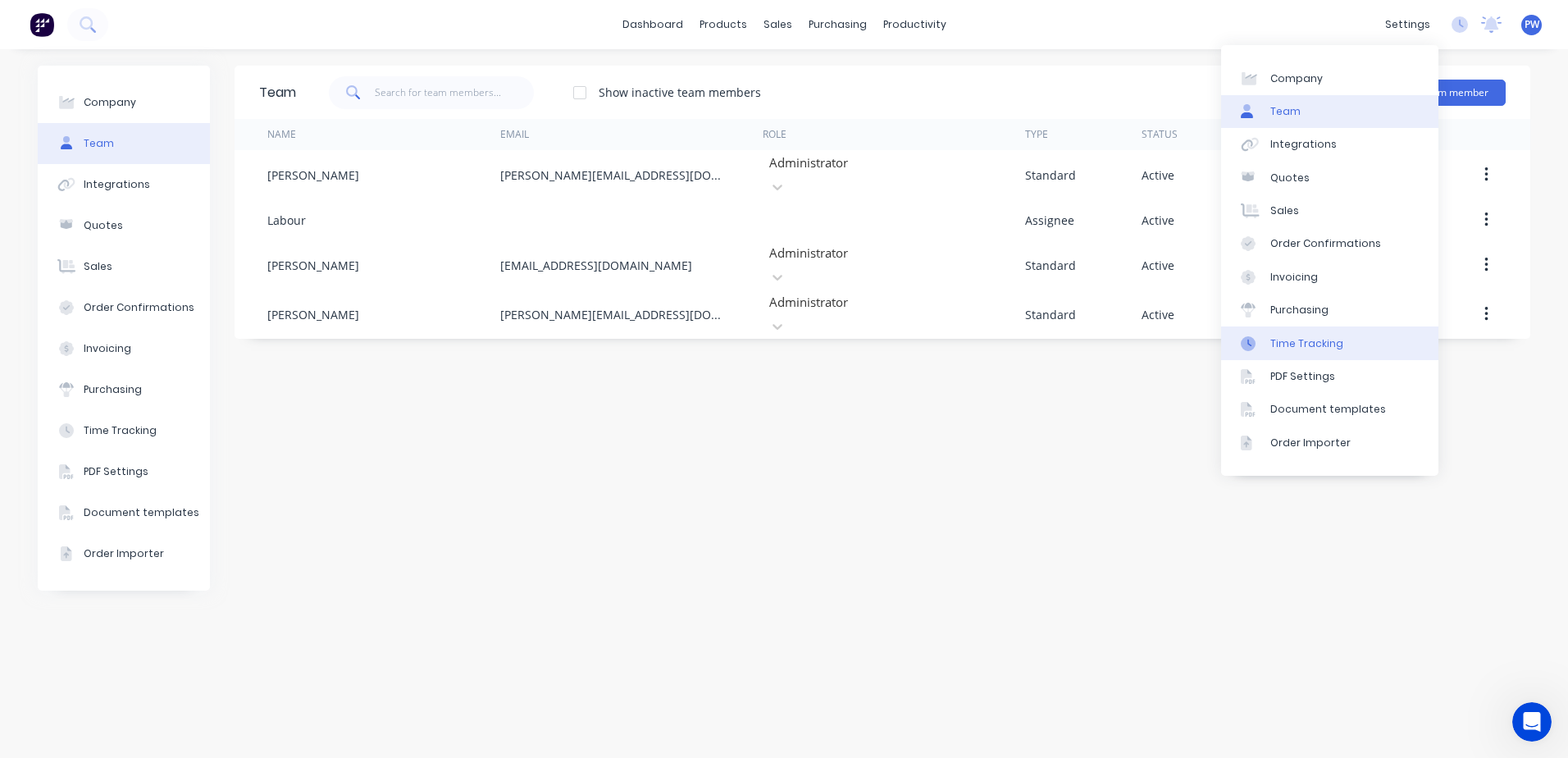
click at [1323, 340] on div "Time Tracking" at bounding box center [1307, 343] width 73 height 14
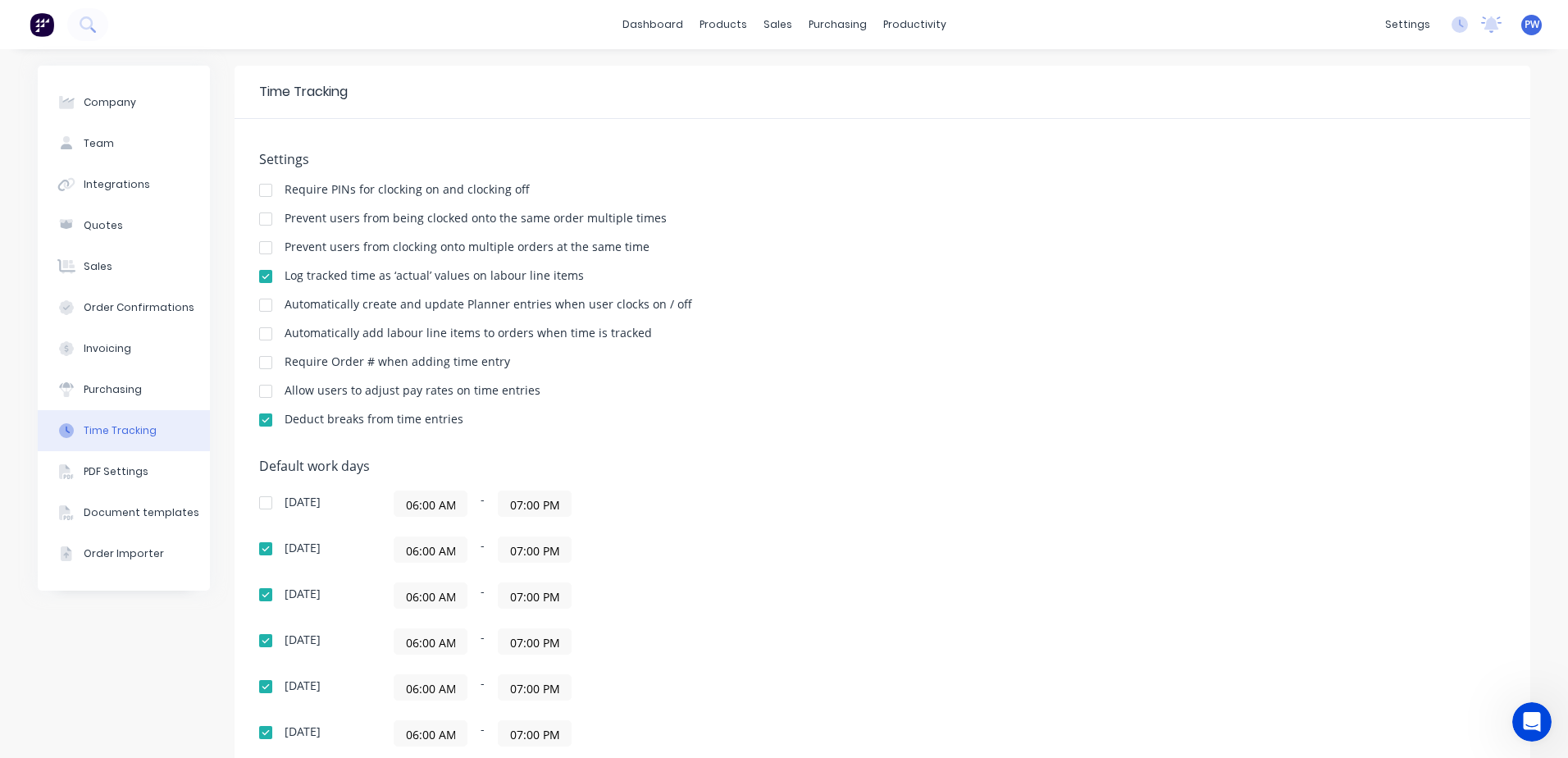
click at [261, 192] on div at bounding box center [266, 190] width 33 height 33
click at [259, 218] on div at bounding box center [266, 219] width 33 height 33
click at [263, 245] on div at bounding box center [266, 248] width 33 height 33
click at [261, 336] on div at bounding box center [266, 334] width 33 height 33
click at [261, 362] on div at bounding box center [266, 363] width 33 height 33
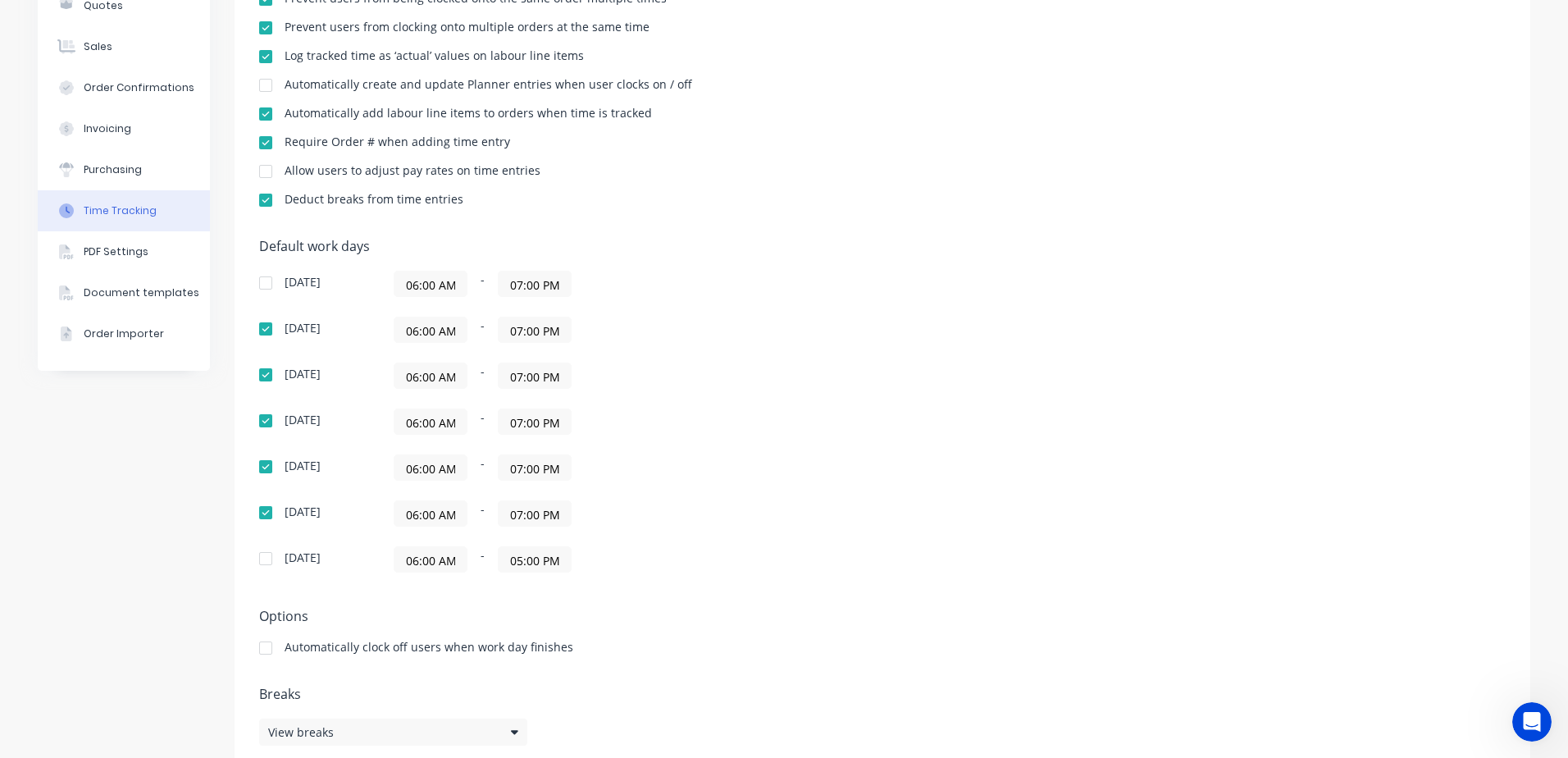
scroll to position [249, 0]
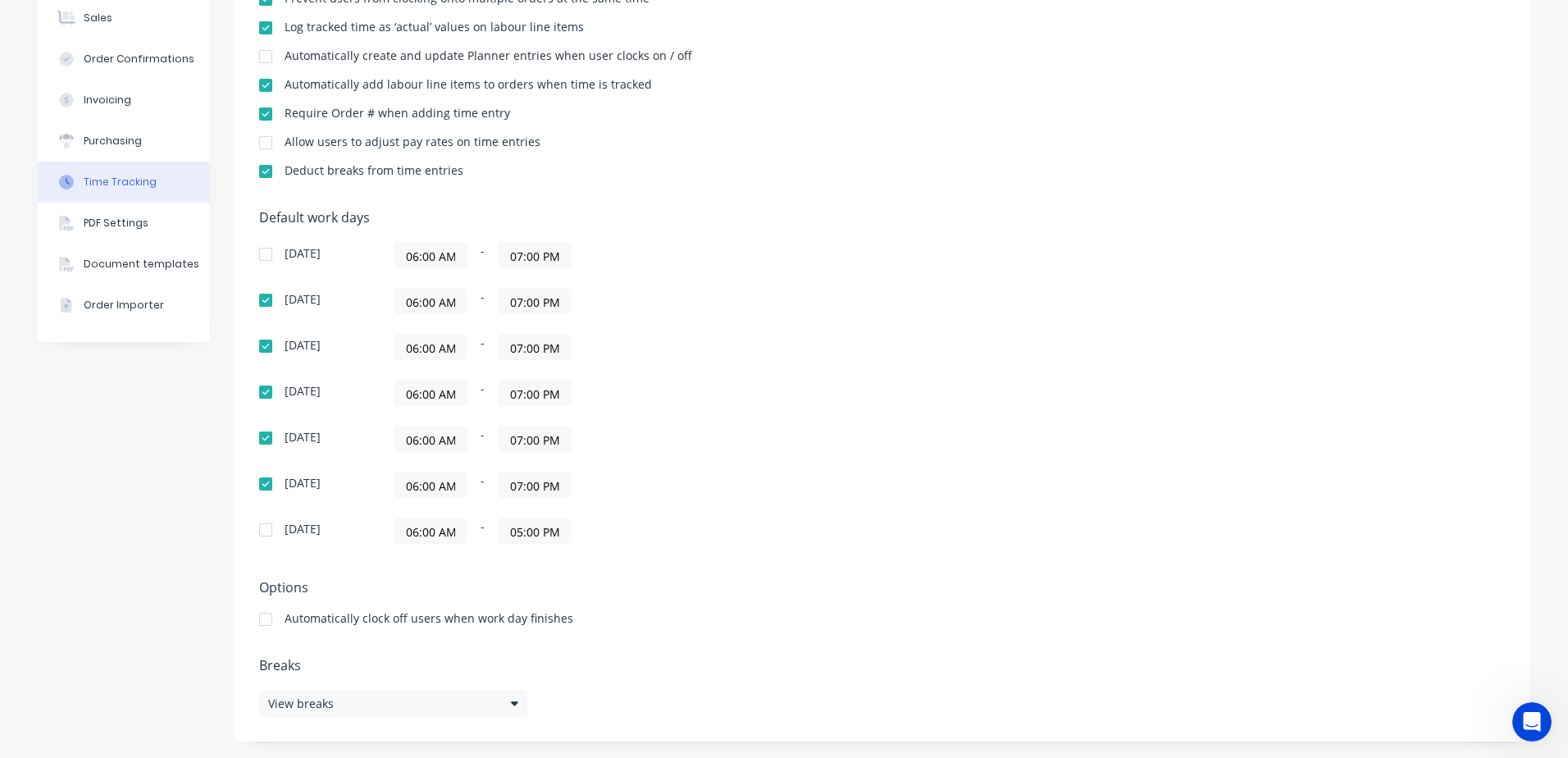
click at [431, 535] on input "06:00 AM" at bounding box center [430, 531] width 72 height 25
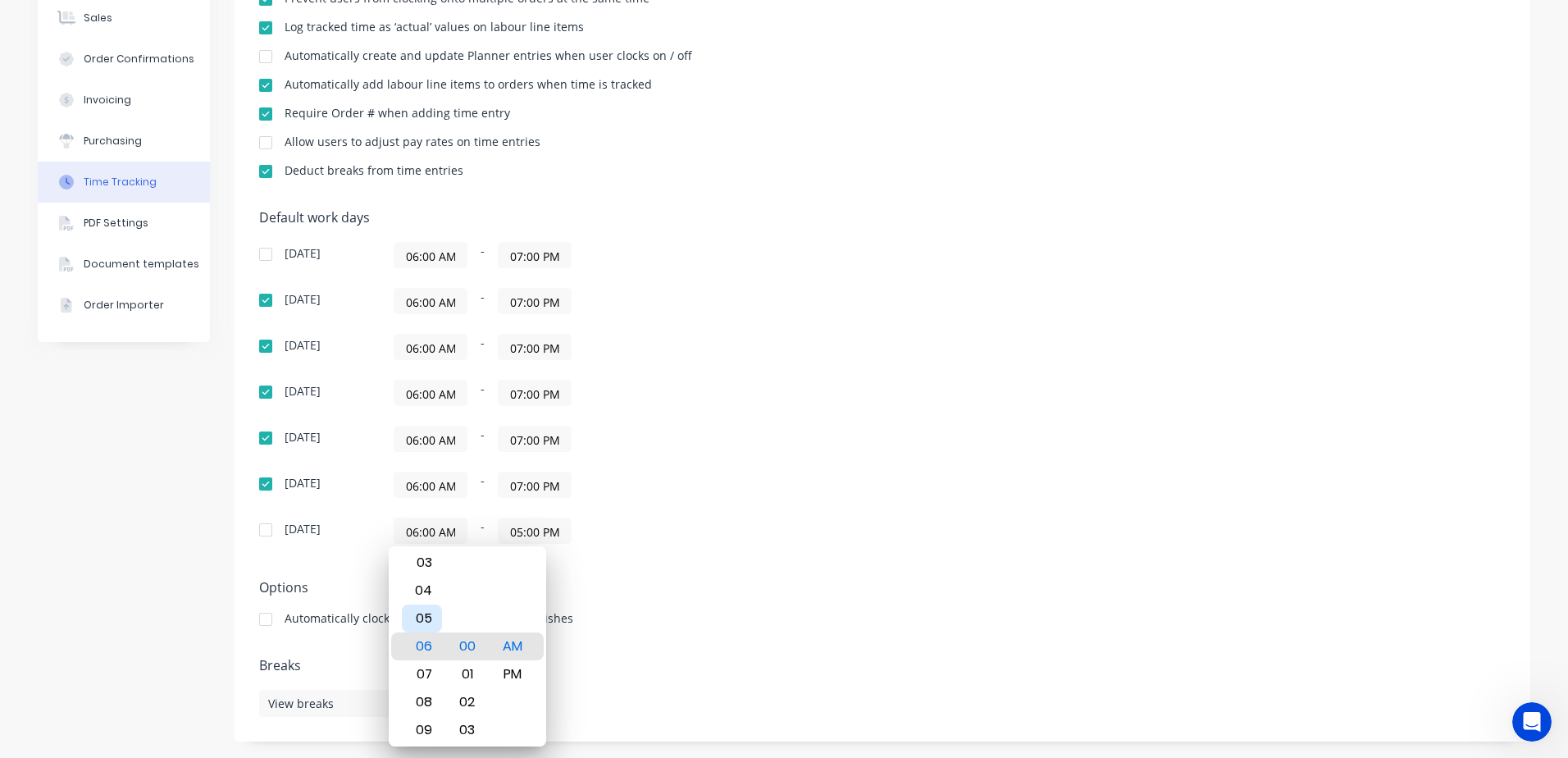
click at [427, 608] on div "05" at bounding box center [422, 618] width 40 height 28
type input "05:00 AM"
click at [616, 588] on h5 "Options" at bounding box center [882, 588] width 1247 height 15
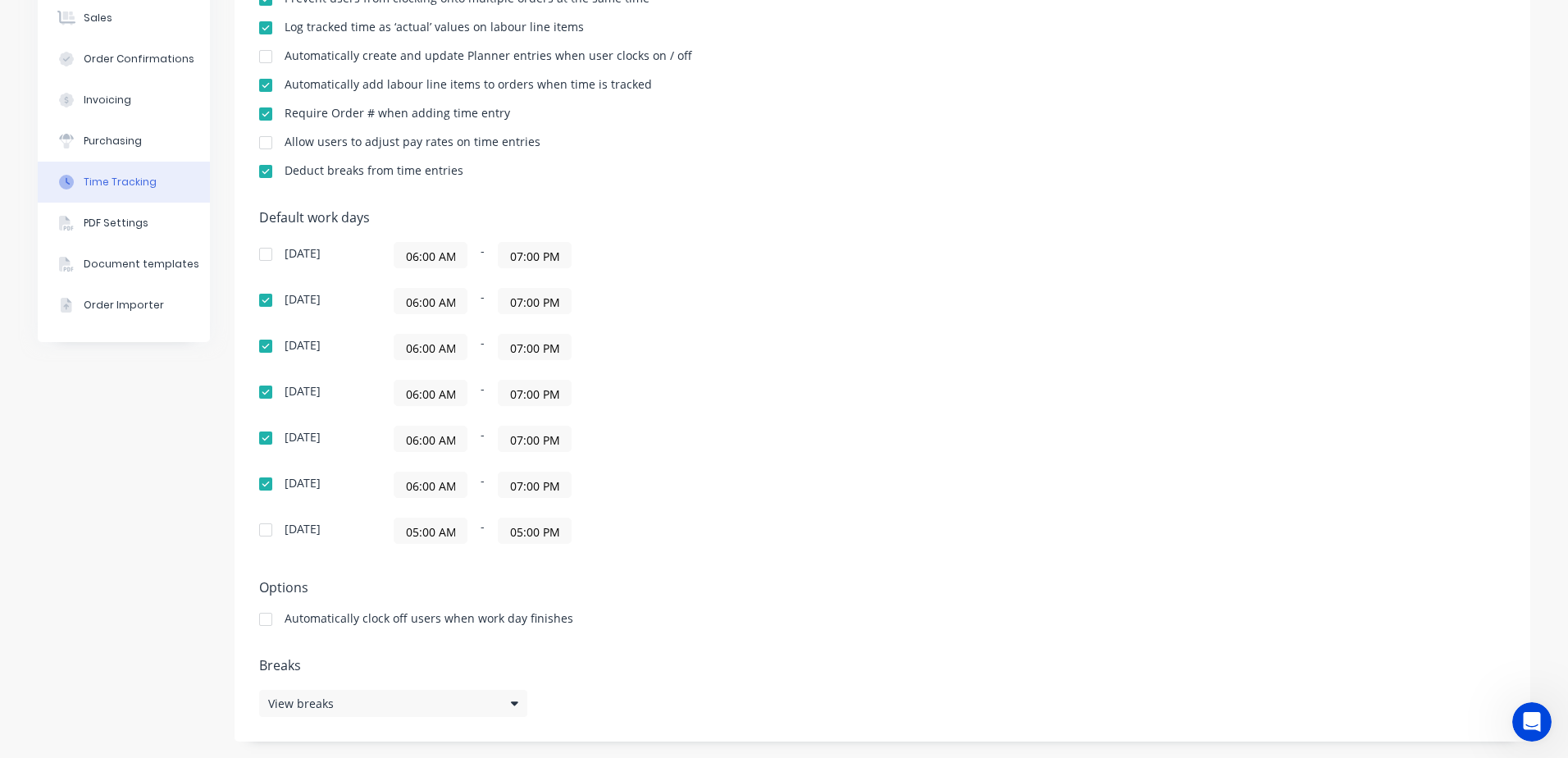
click at [529, 534] on input "05:00 PM" at bounding box center [534, 531] width 72 height 25
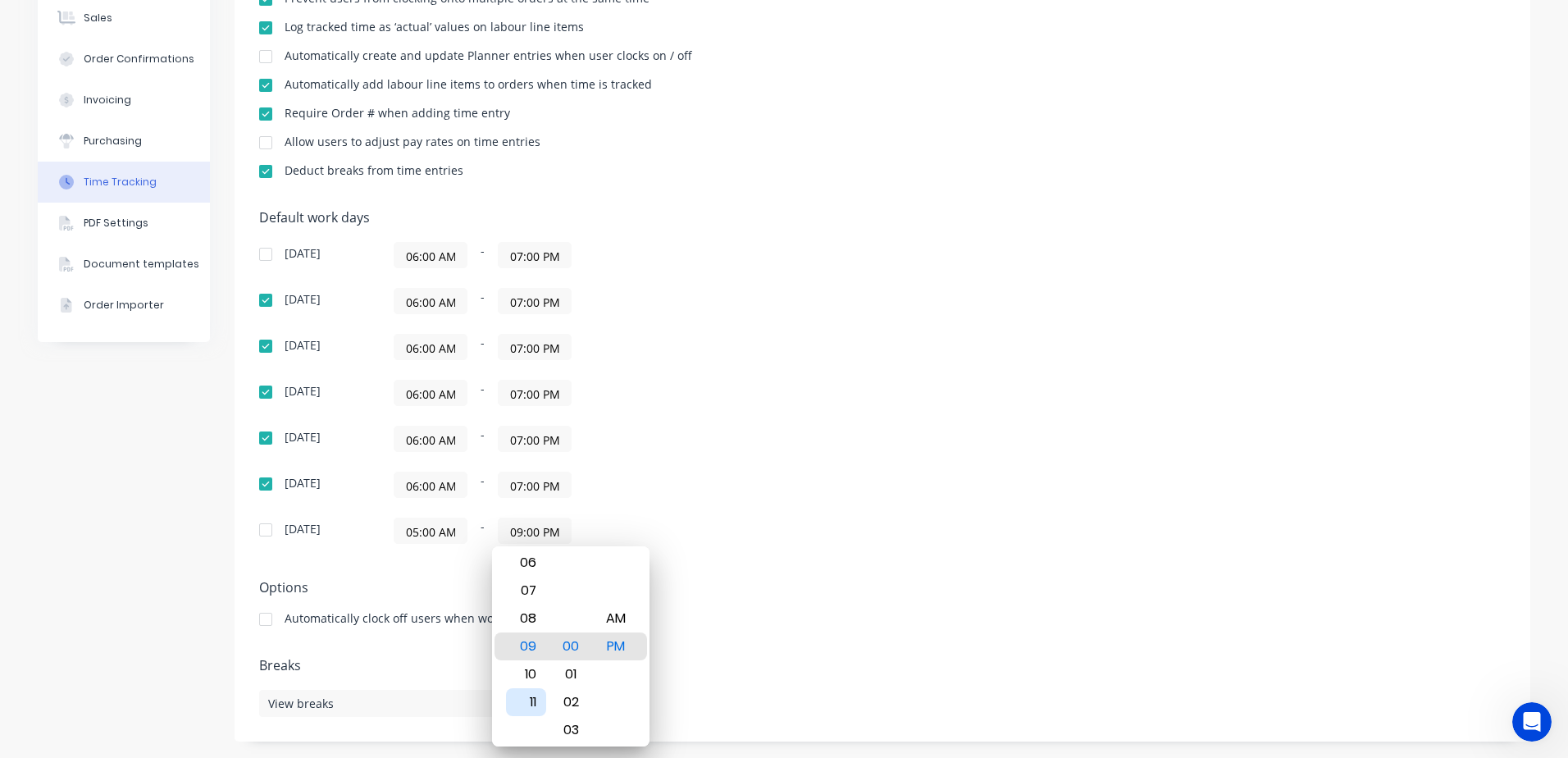
click at [526, 698] on div "11" at bounding box center [526, 702] width 40 height 28
click at [610, 618] on div "AM" at bounding box center [616, 618] width 40 height 28
type input "11:00 AM"
click at [733, 584] on h5 "Options" at bounding box center [882, 588] width 1247 height 15
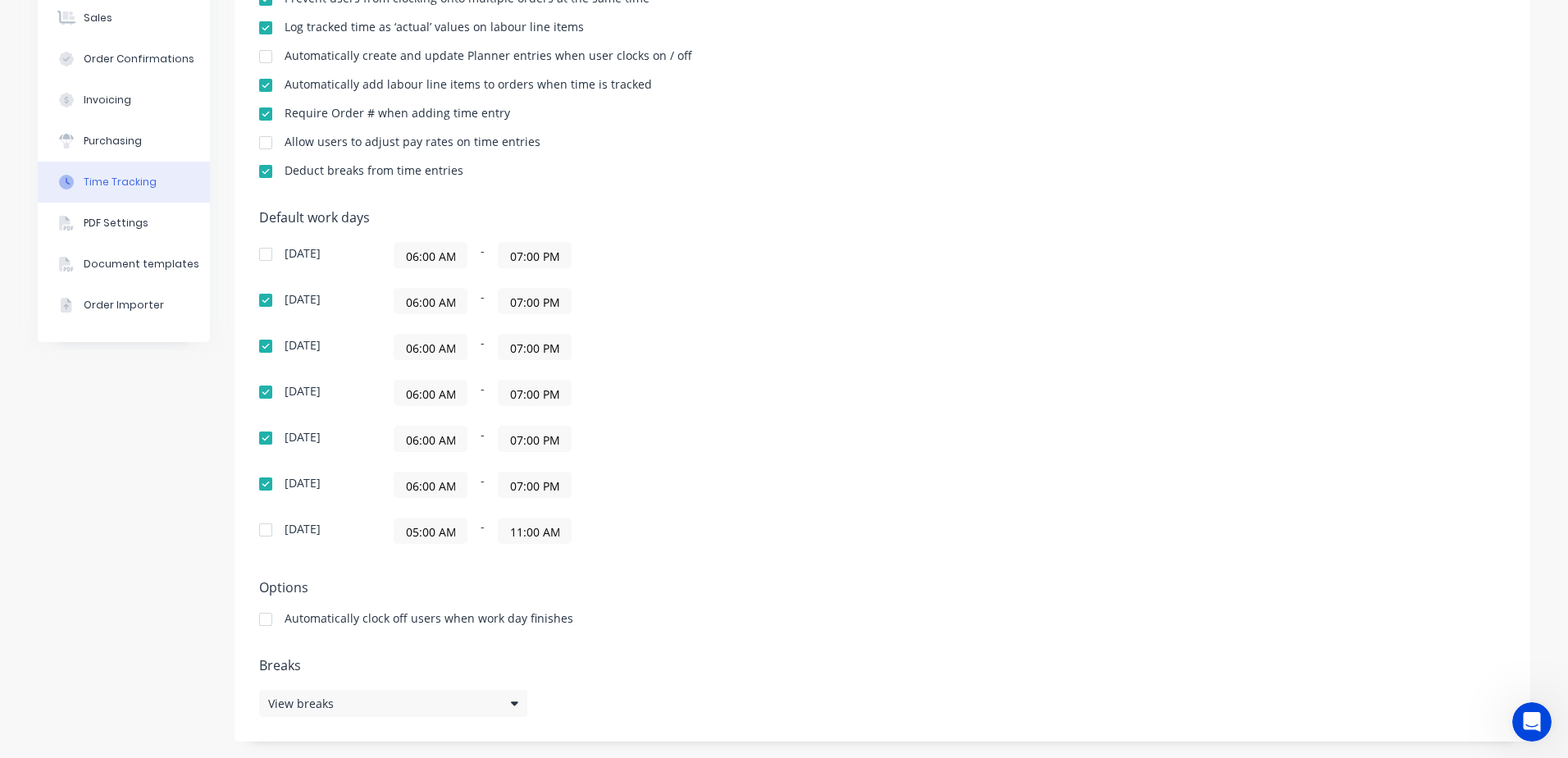
click at [263, 527] on div at bounding box center [266, 530] width 33 height 33
click at [519, 261] on input "07:00 PM" at bounding box center [534, 256] width 72 height 25
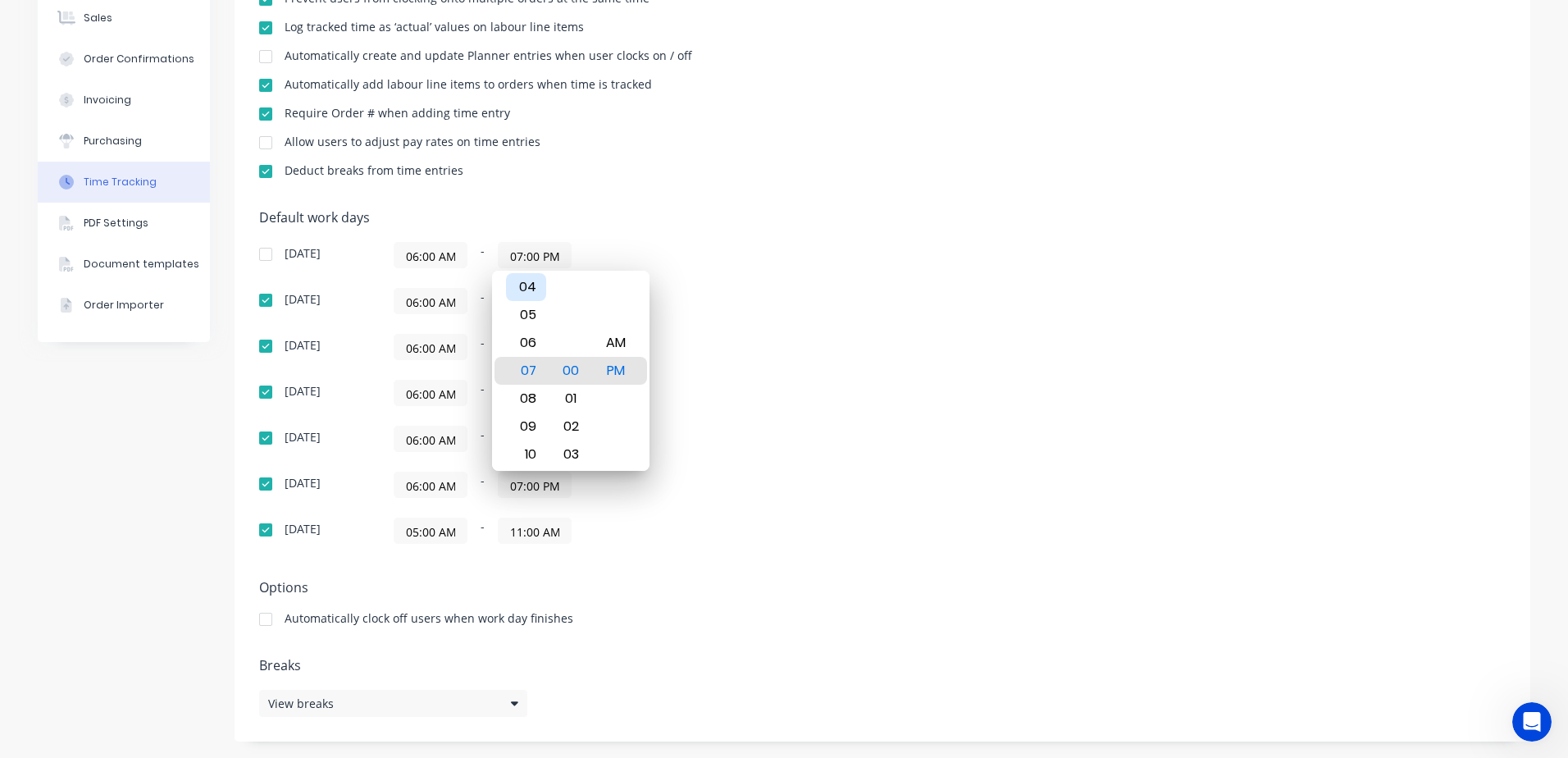
click at [526, 284] on div "04" at bounding box center [526, 286] width 40 height 28
type input "04:00 PM"
click at [623, 378] on div "PM" at bounding box center [616, 370] width 40 height 28
click at [539, 368] on div "04" at bounding box center [526, 370] width 40 height 28
click at [687, 376] on div "[DATE] 06:00 AM - 04:00 PM [DATE] 06:00 AM - 07:00 PM [DATE] 06:00 AM - 07:00 P…" at bounding box center [546, 392] width 574 height 301
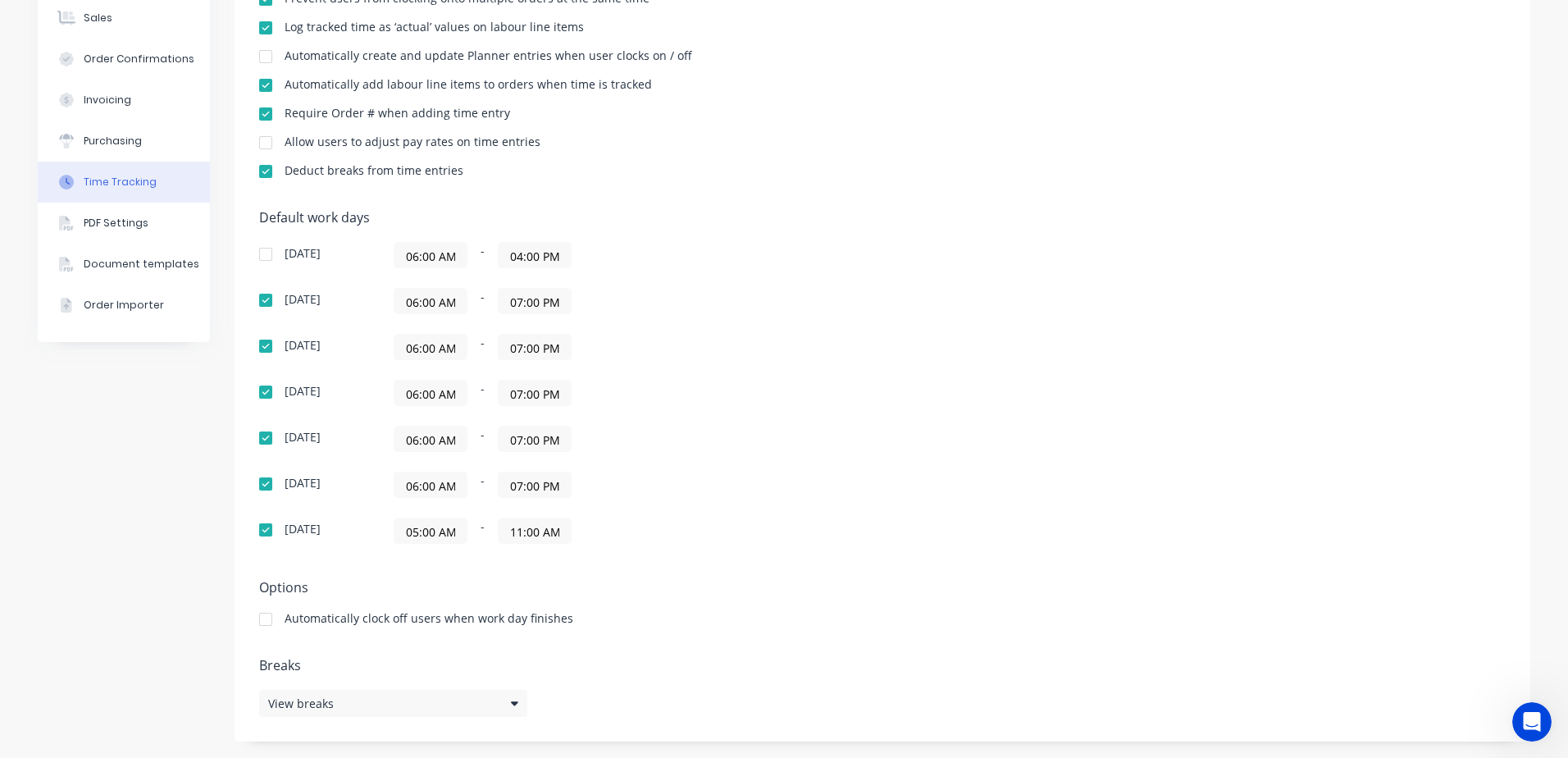
click at [527, 302] on input "07:00 PM" at bounding box center [534, 301] width 72 height 25
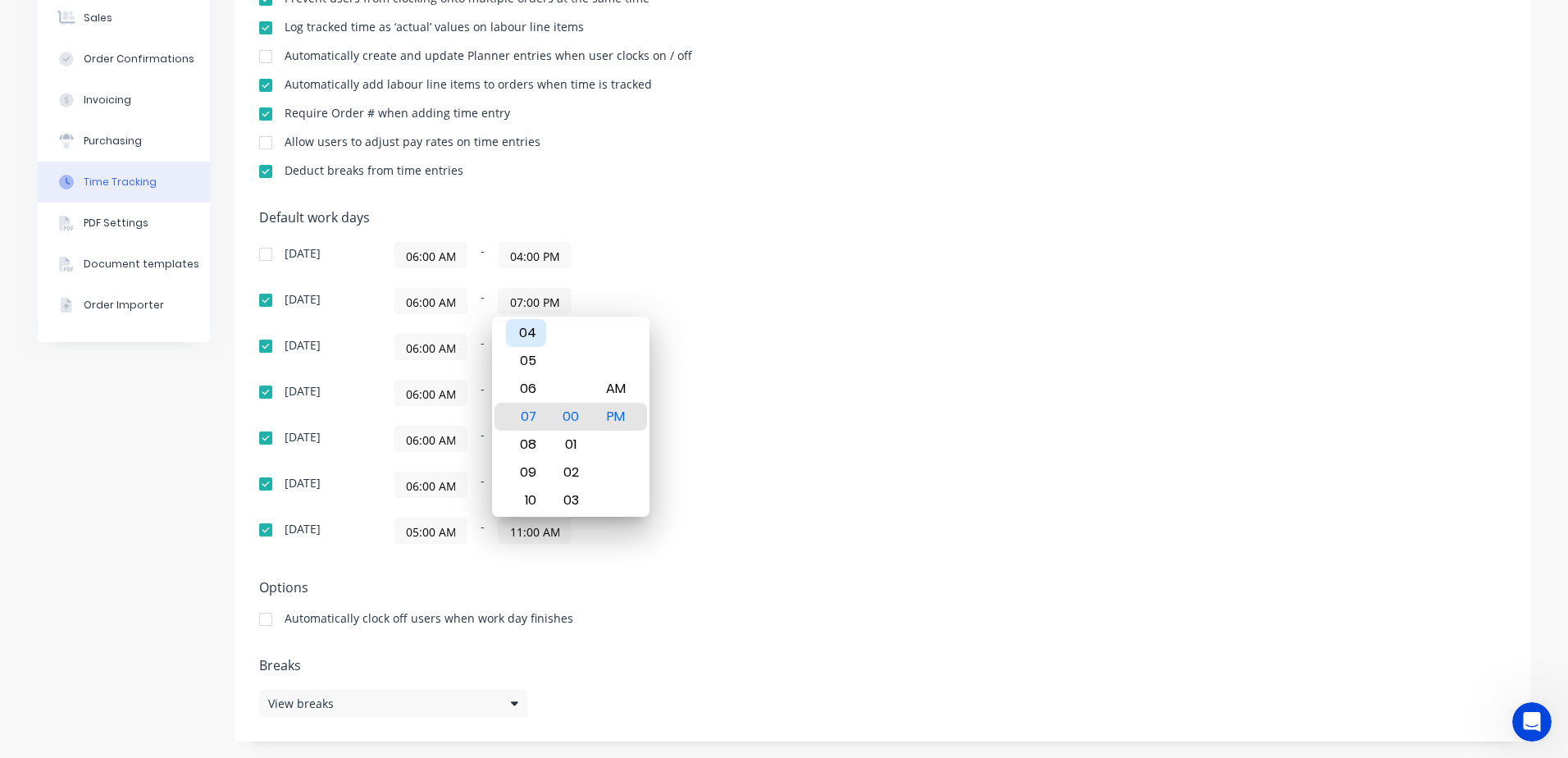
click at [526, 335] on div "04" at bounding box center [526, 332] width 40 height 28
type input "04:00 PM"
click at [531, 420] on div "04" at bounding box center [526, 416] width 40 height 28
click at [750, 405] on div "06:00 AM - 07:00 PM" at bounding box center [598, 392] width 410 height 26
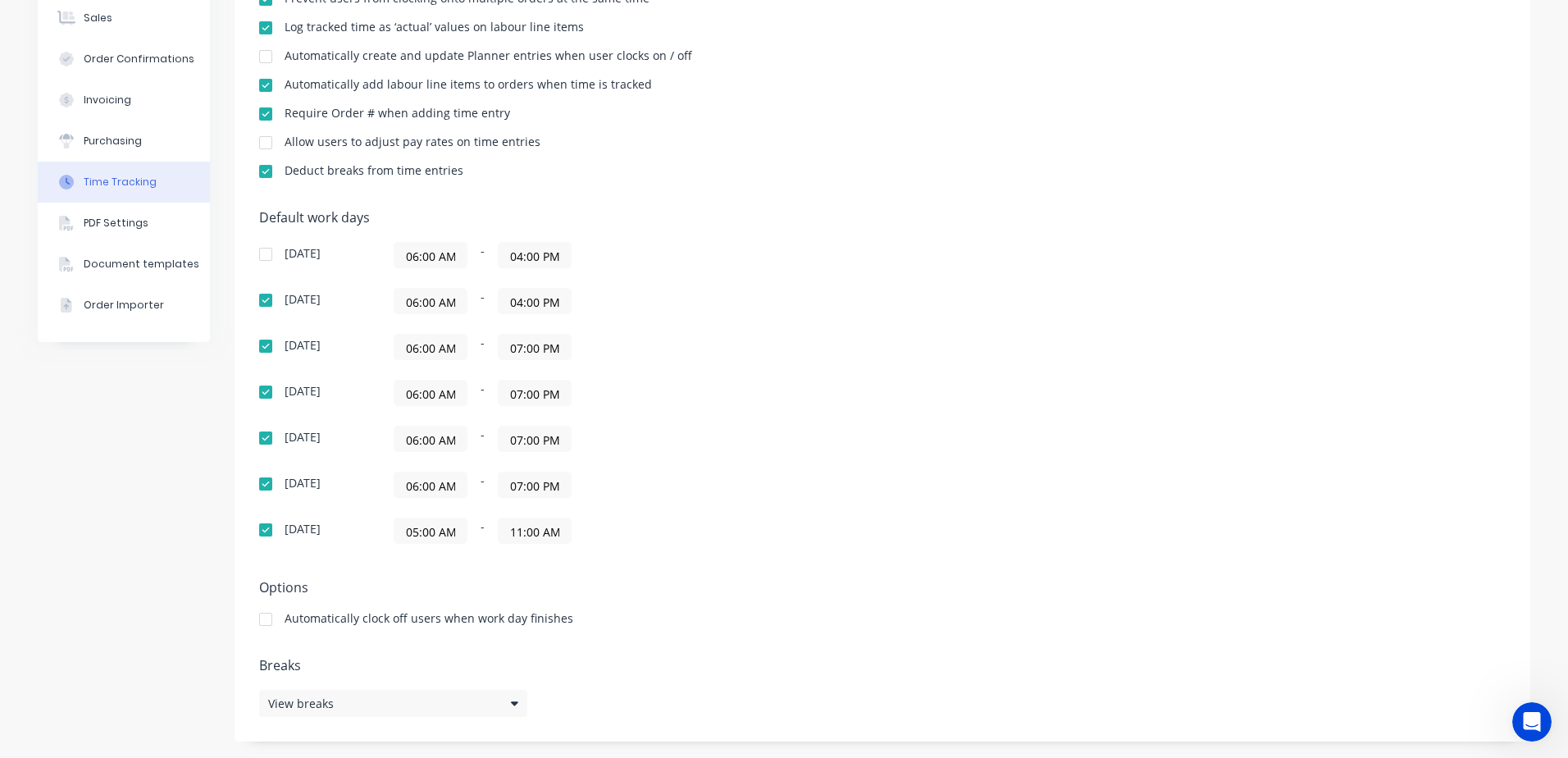
click at [525, 348] on input "07:00 PM" at bounding box center [534, 347] width 72 height 25
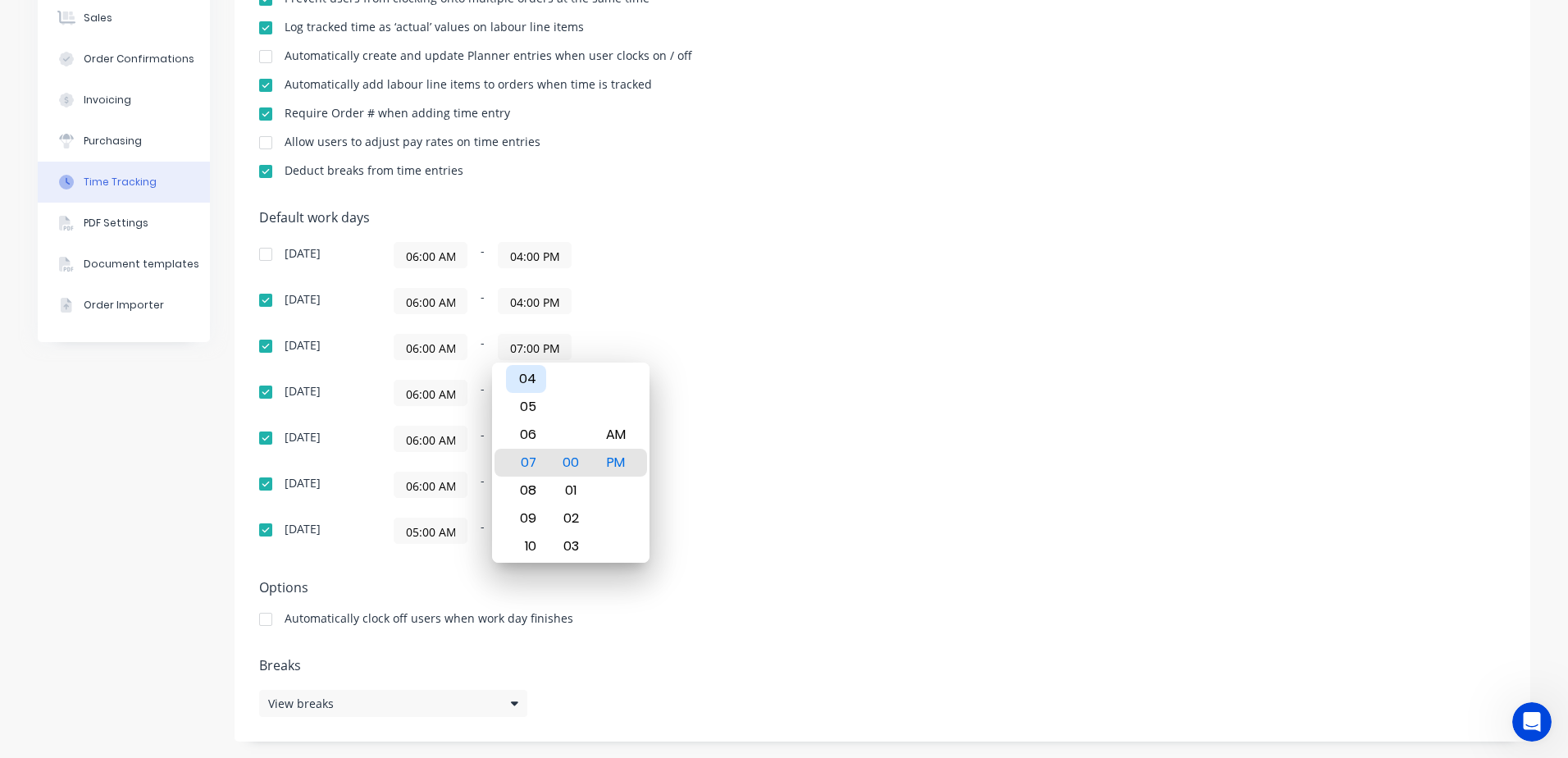
click at [532, 374] on div "04" at bounding box center [526, 378] width 40 height 28
type input "04:00 PM"
click at [748, 419] on div "[DATE] 06:00 AM - 04:00 PM [DATE] 06:00 AM - 04:00 PM [DATE] 06:00 AM - 04:00 P…" at bounding box center [546, 392] width 574 height 301
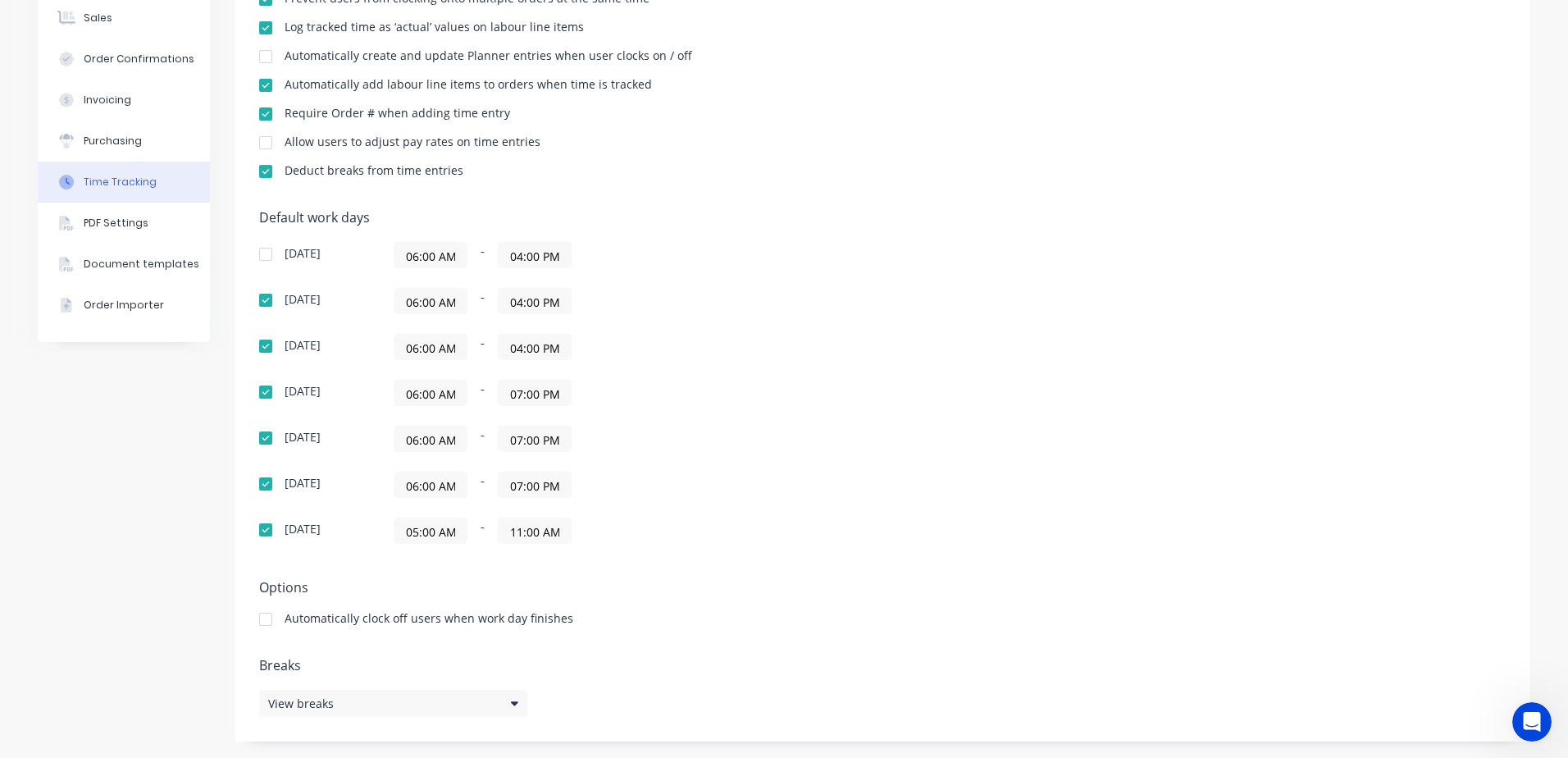
click at [537, 393] on input "07:00 PM" at bounding box center [534, 393] width 72 height 25
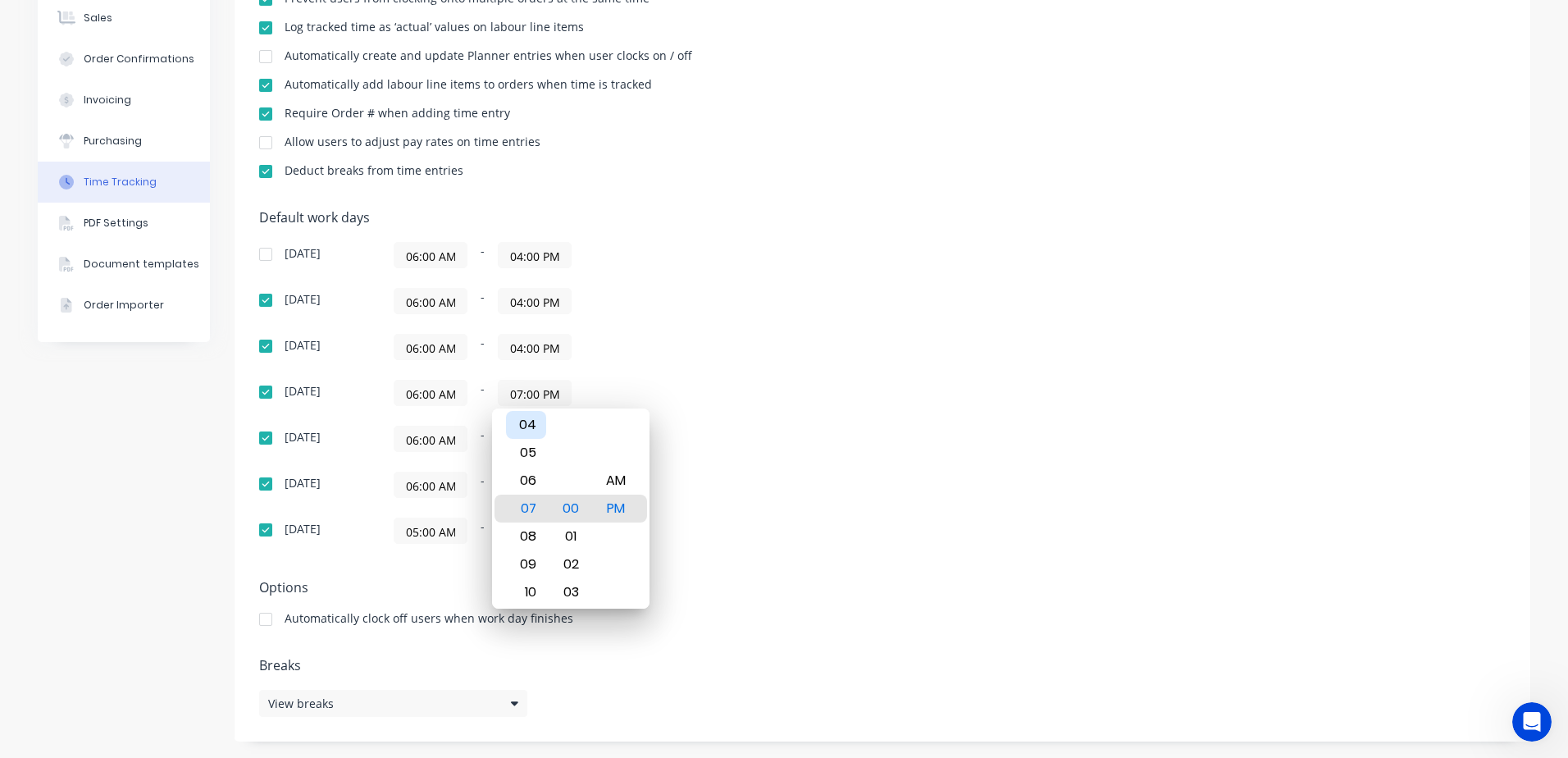
click at [533, 417] on div "04" at bounding box center [526, 424] width 40 height 28
type input "04:00 PM"
click at [702, 432] on div "06:00 AM - 07:00 PM" at bounding box center [598, 438] width 410 height 26
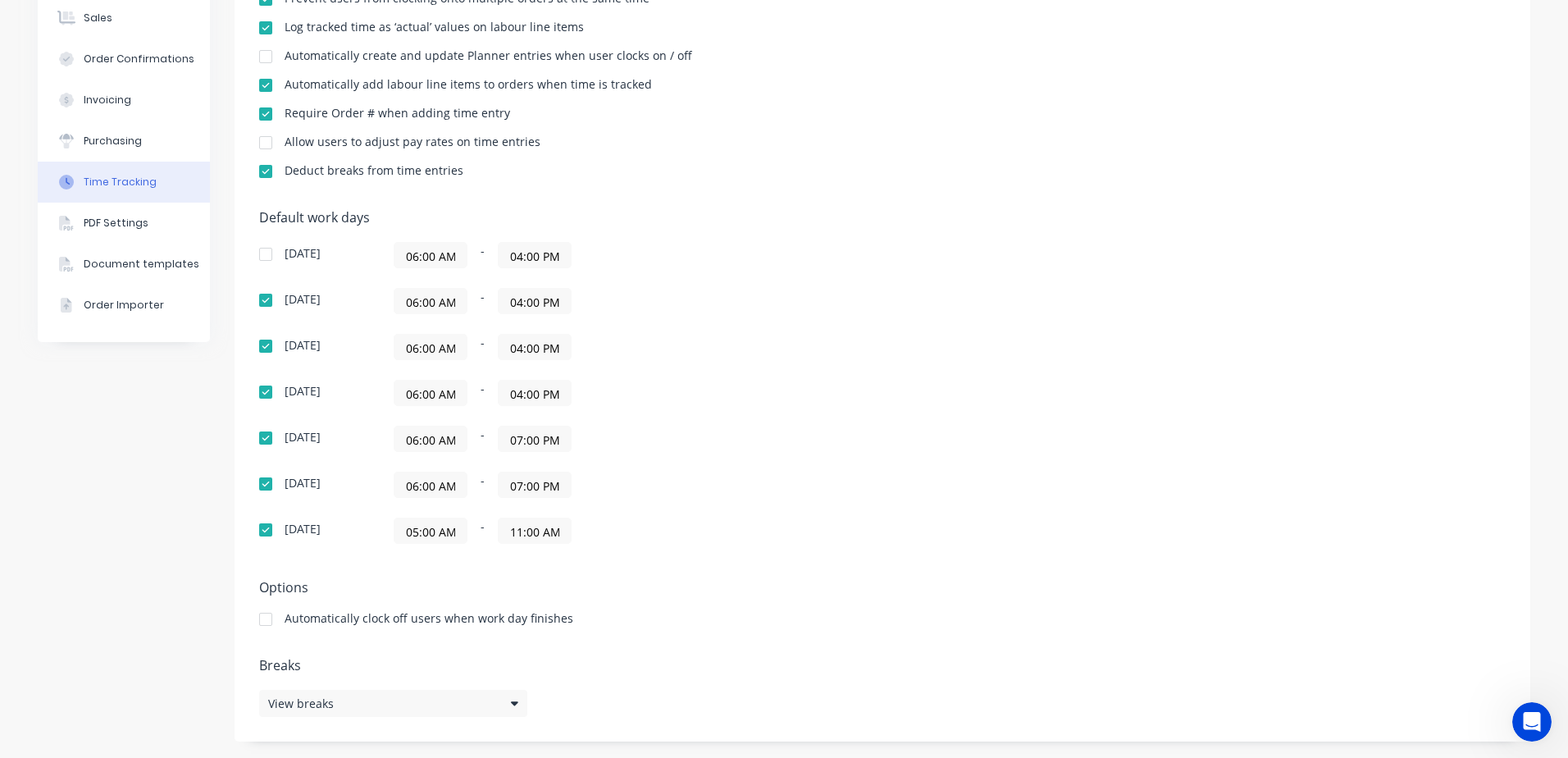
click at [543, 440] on input "07:00 PM" at bounding box center [534, 439] width 72 height 25
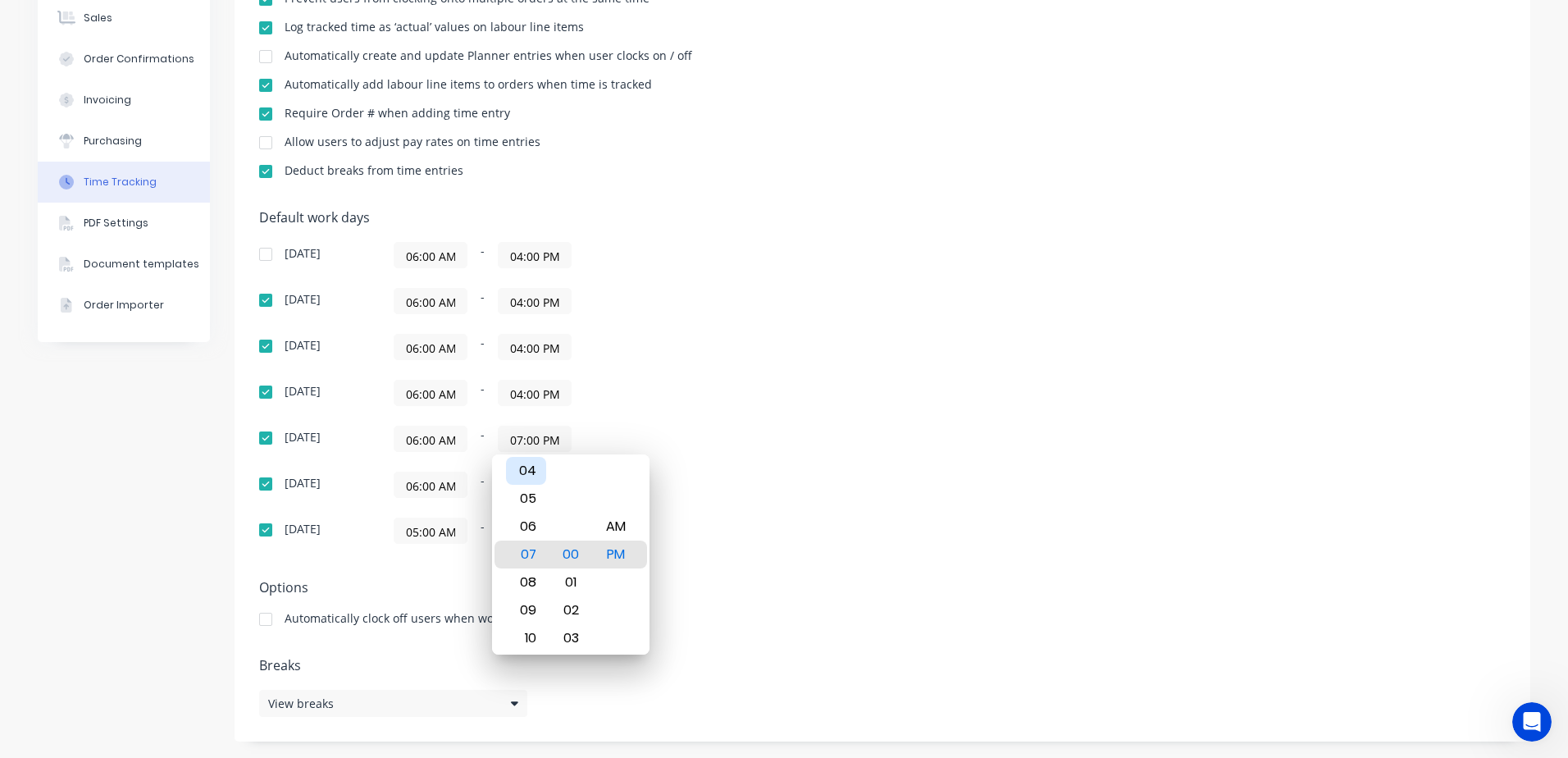
click at [538, 469] on div "04" at bounding box center [526, 470] width 40 height 28
type input "04:00 PM"
click at [708, 464] on div "[DATE] 06:00 AM - 04:00 PM [DATE] 06:00 AM - 04:00 PM [DATE] 06:00 AM - 04:00 P…" at bounding box center [546, 392] width 574 height 301
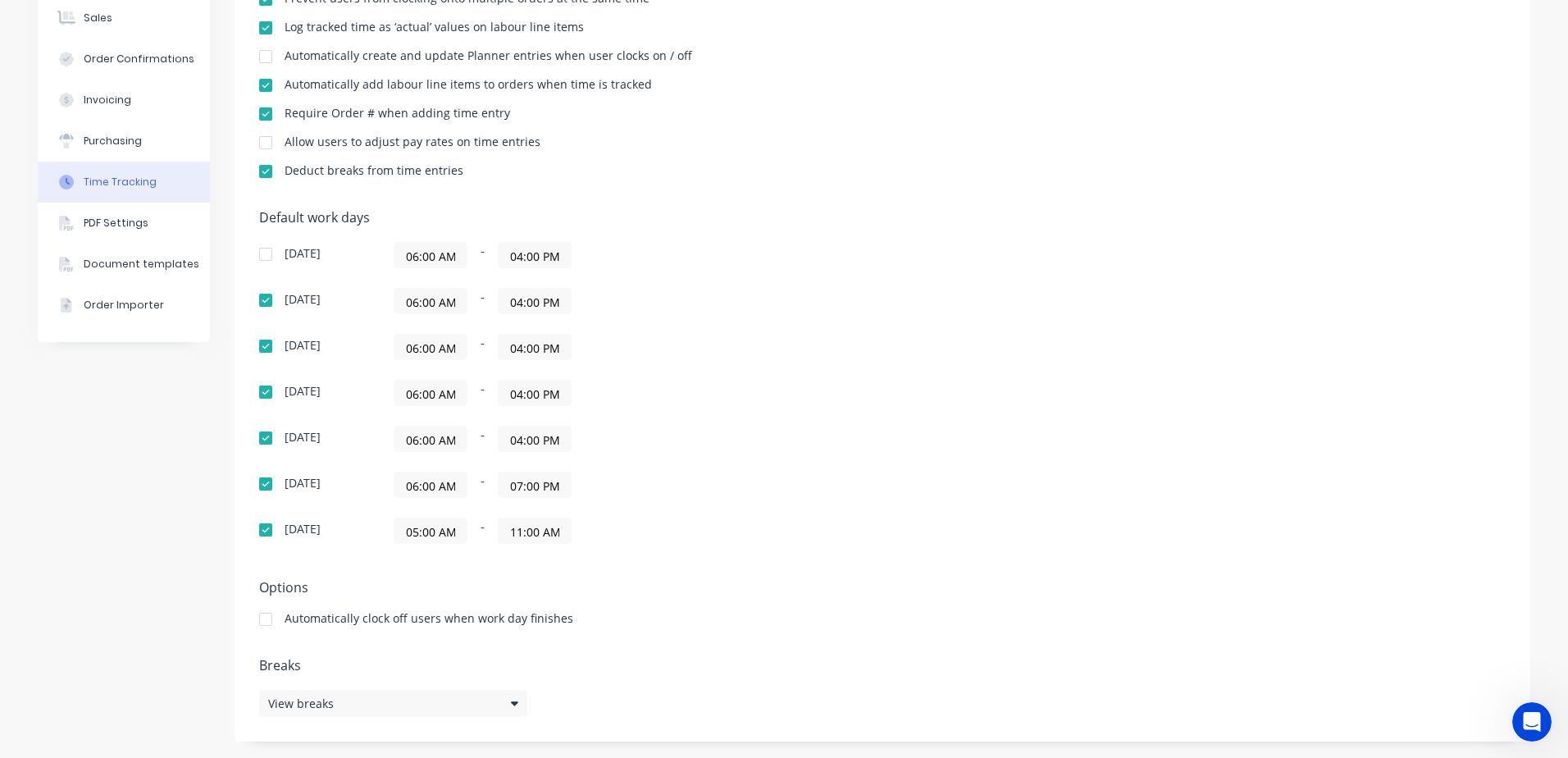
click at [528, 481] on input "07:00 PM" at bounding box center [534, 485] width 72 height 25
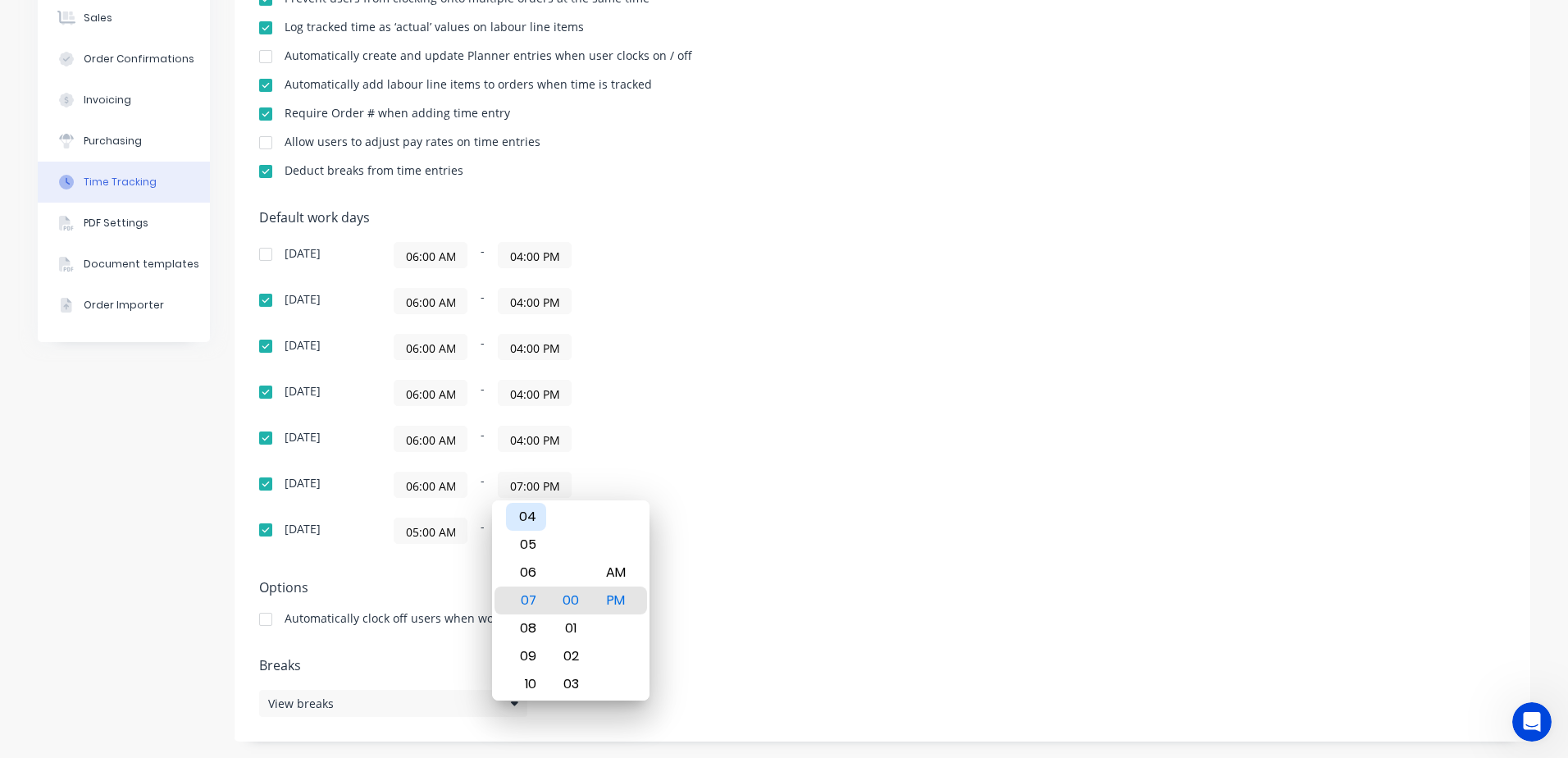
click at [530, 514] on div "04" at bounding box center [526, 516] width 40 height 28
type input "04:00 PM"
click at [718, 502] on div "[DATE] 06:00 AM - 04:00 PM [DATE] 06:00 AM - 04:00 PM [DATE] 06:00 AM - 04:00 P…" at bounding box center [546, 392] width 574 height 301
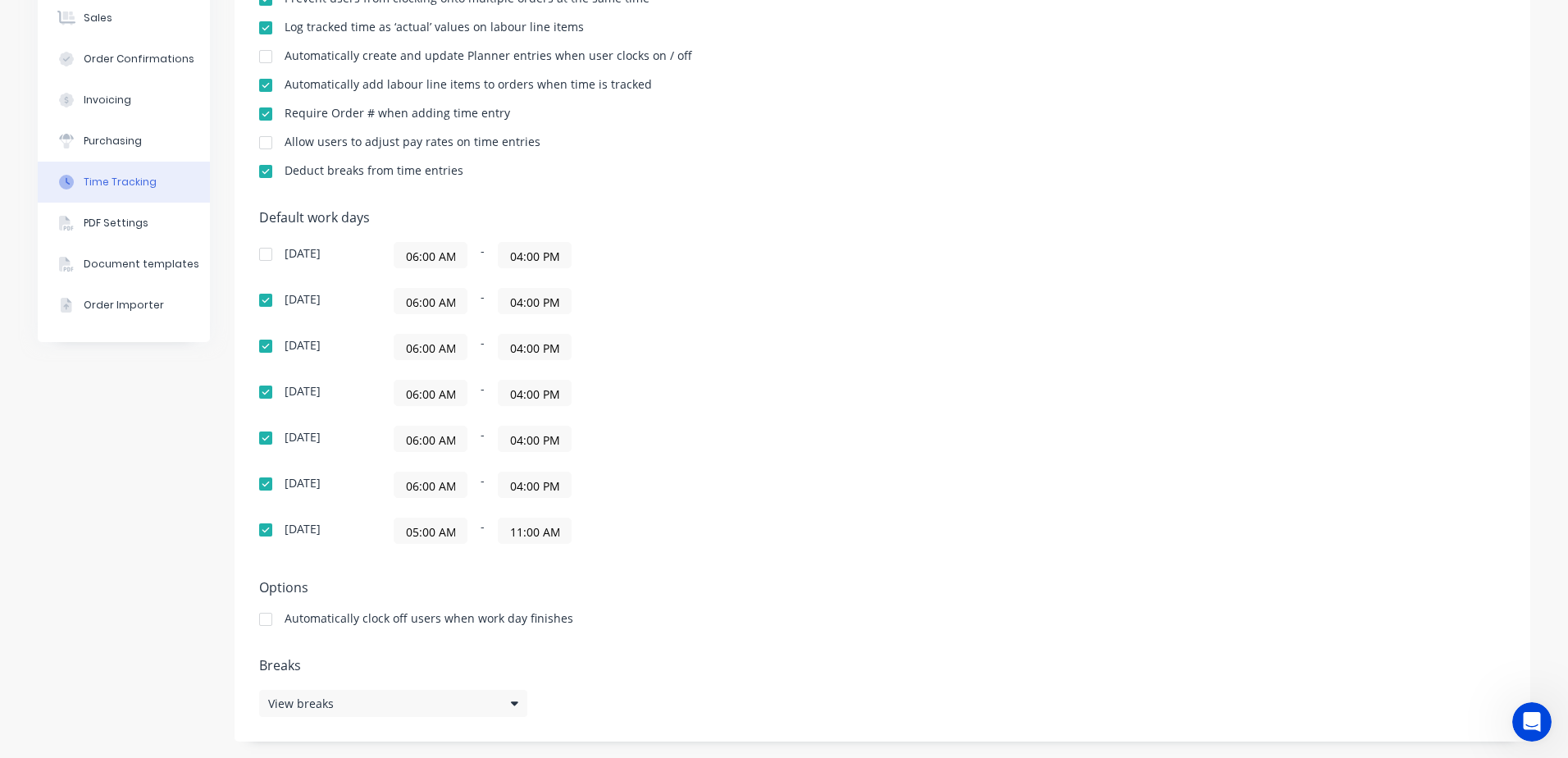
click at [260, 619] on div at bounding box center [266, 619] width 33 height 33
click at [511, 704] on icon at bounding box center [515, 703] width 8 height 4
click at [648, 627] on button "Add break" at bounding box center [661, 624] width 205 height 26
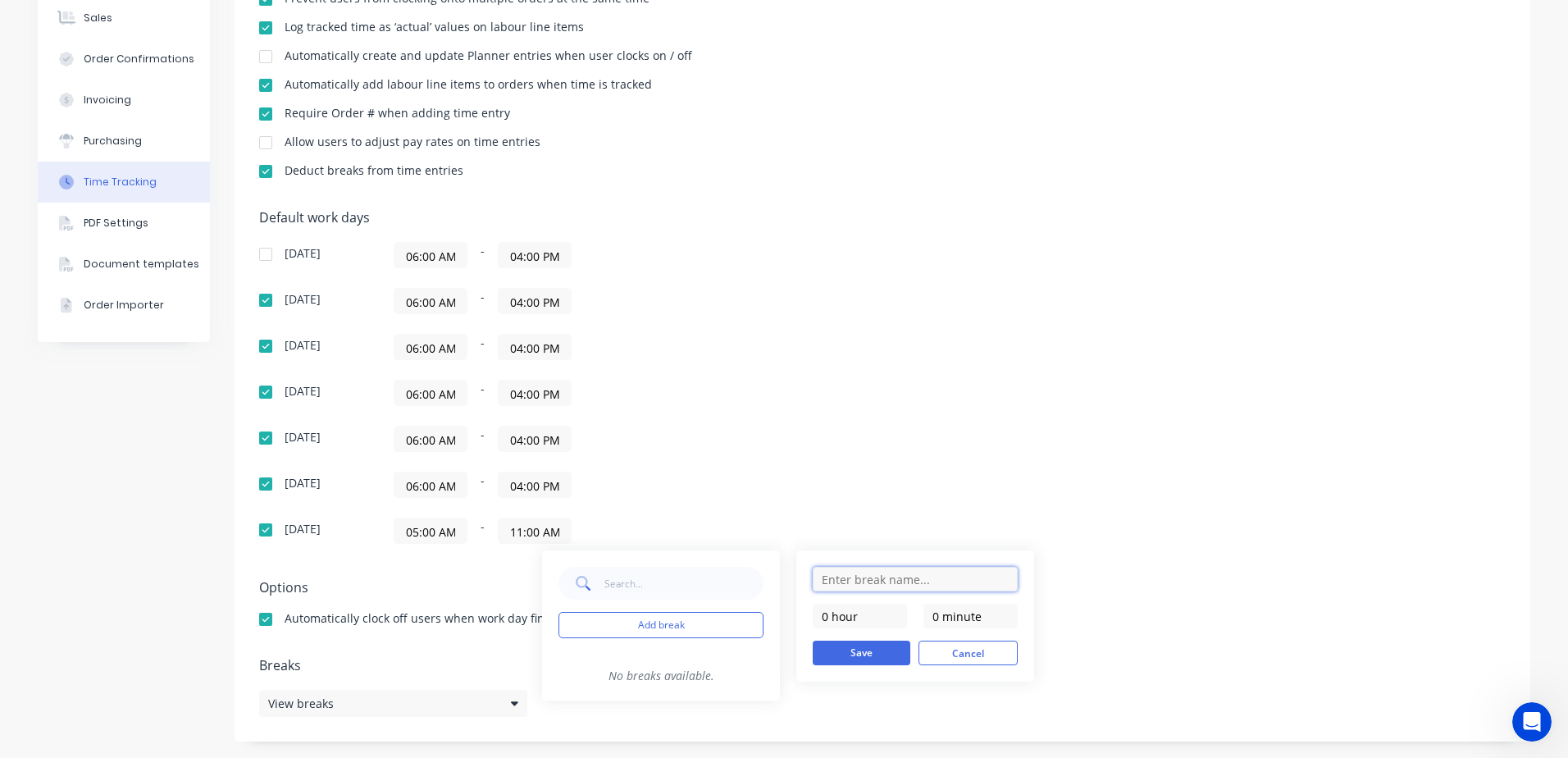
click at [850, 580] on input "text" at bounding box center [915, 579] width 205 height 25
type input "Lunch Break"
click at [961, 616] on input "0 minute" at bounding box center [970, 616] width 95 height 25
drag, startPoint x: 983, startPoint y: 614, endPoint x: 908, endPoint y: 615, distance: 75.0
click at [908, 615] on div "0 hour 0 minute" at bounding box center [915, 616] width 205 height 25
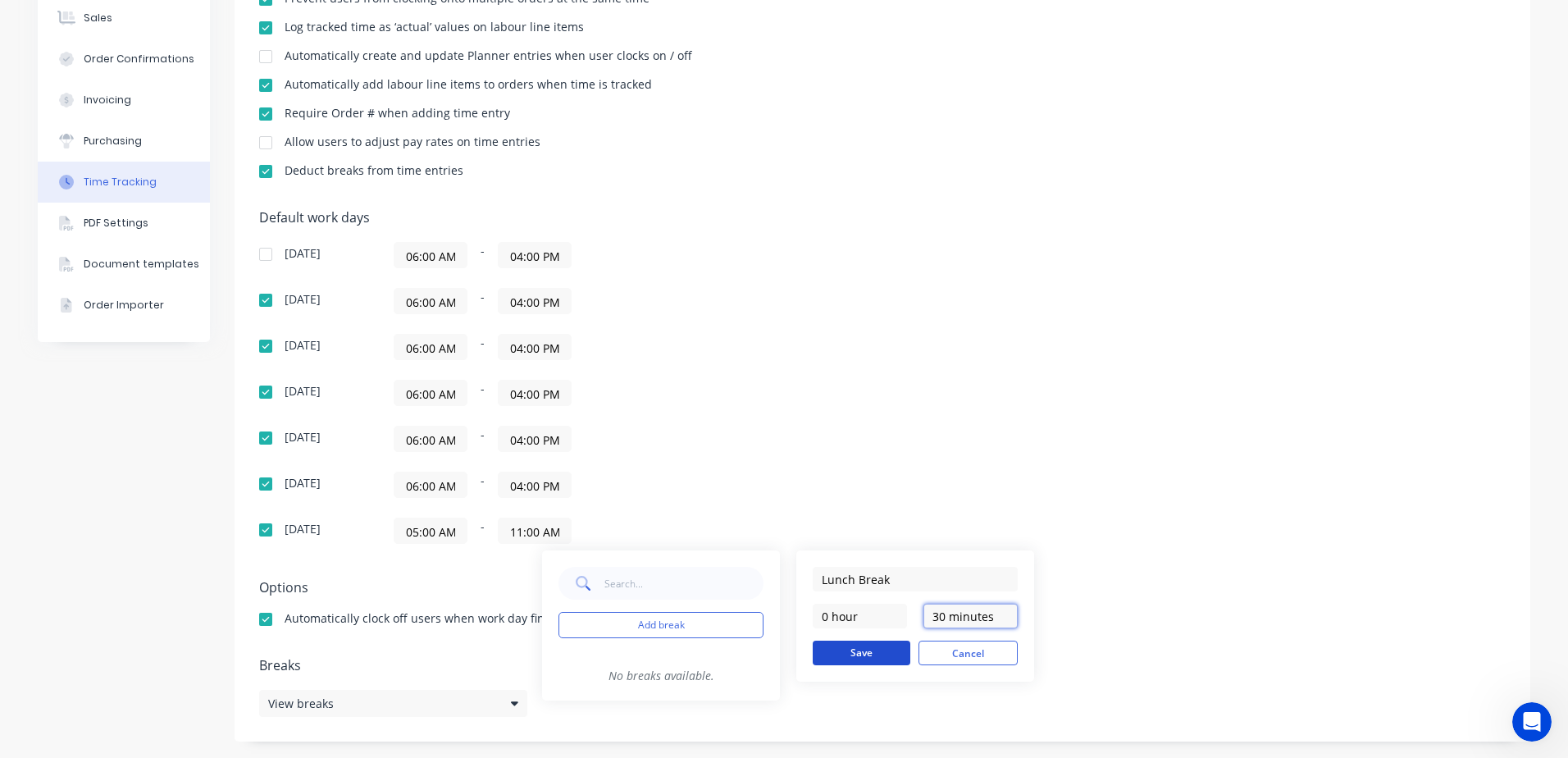
type input "30 minutes"
click at [863, 655] on button "Save" at bounding box center [861, 653] width 98 height 25
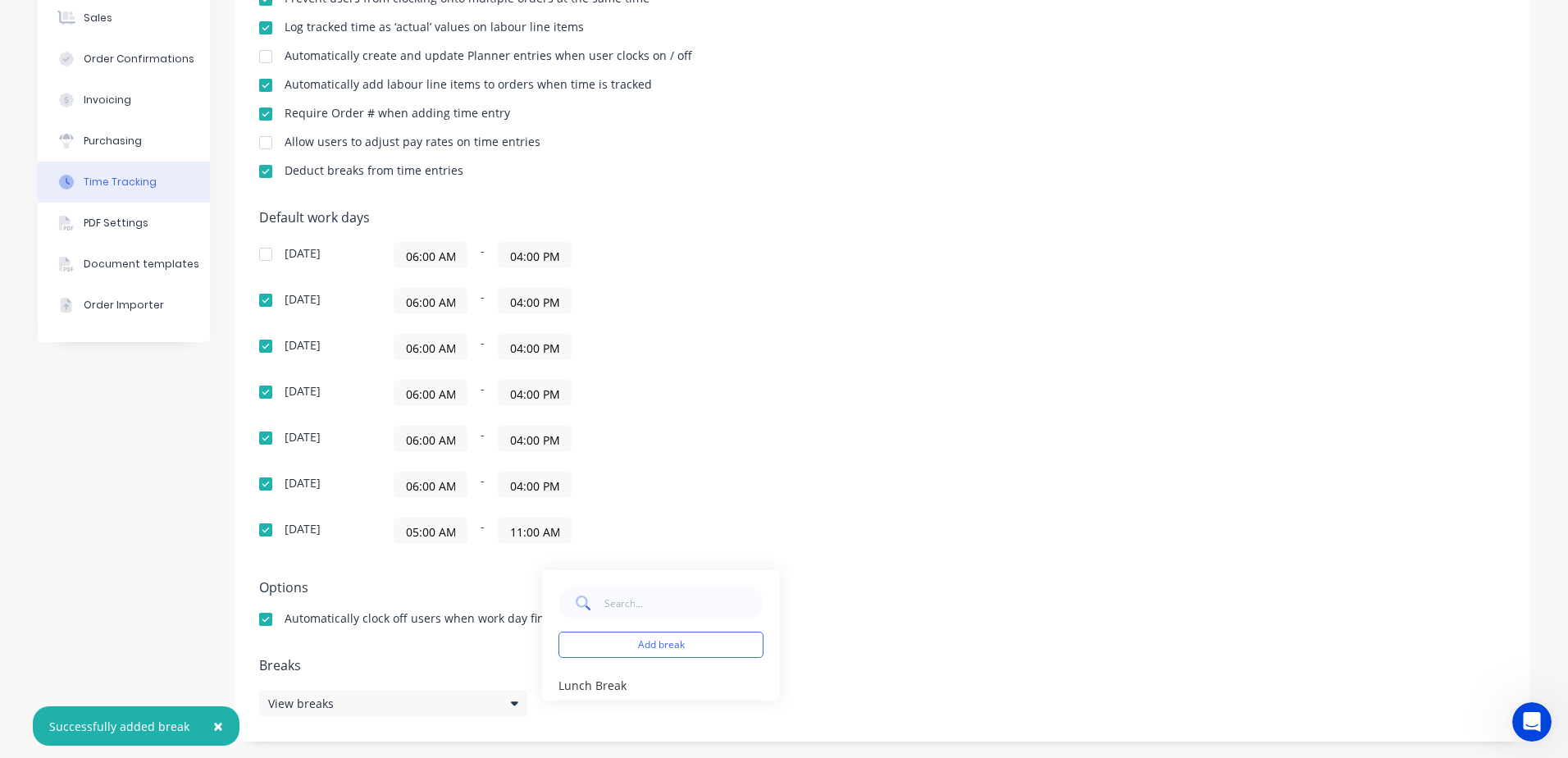
click at [854, 665] on div "Add break Lunch Break edit" at bounding box center [780, 635] width 475 height 130
click at [840, 679] on div "Add break Lunch Break edit" at bounding box center [780, 635] width 475 height 130
click at [813, 685] on div "Add break Lunch Break edit" at bounding box center [780, 635] width 475 height 130
click at [490, 721] on div "Settings Require PINs for clocking on and clocking off Prevent users from being…" at bounding box center [882, 306] width 1295 height 871
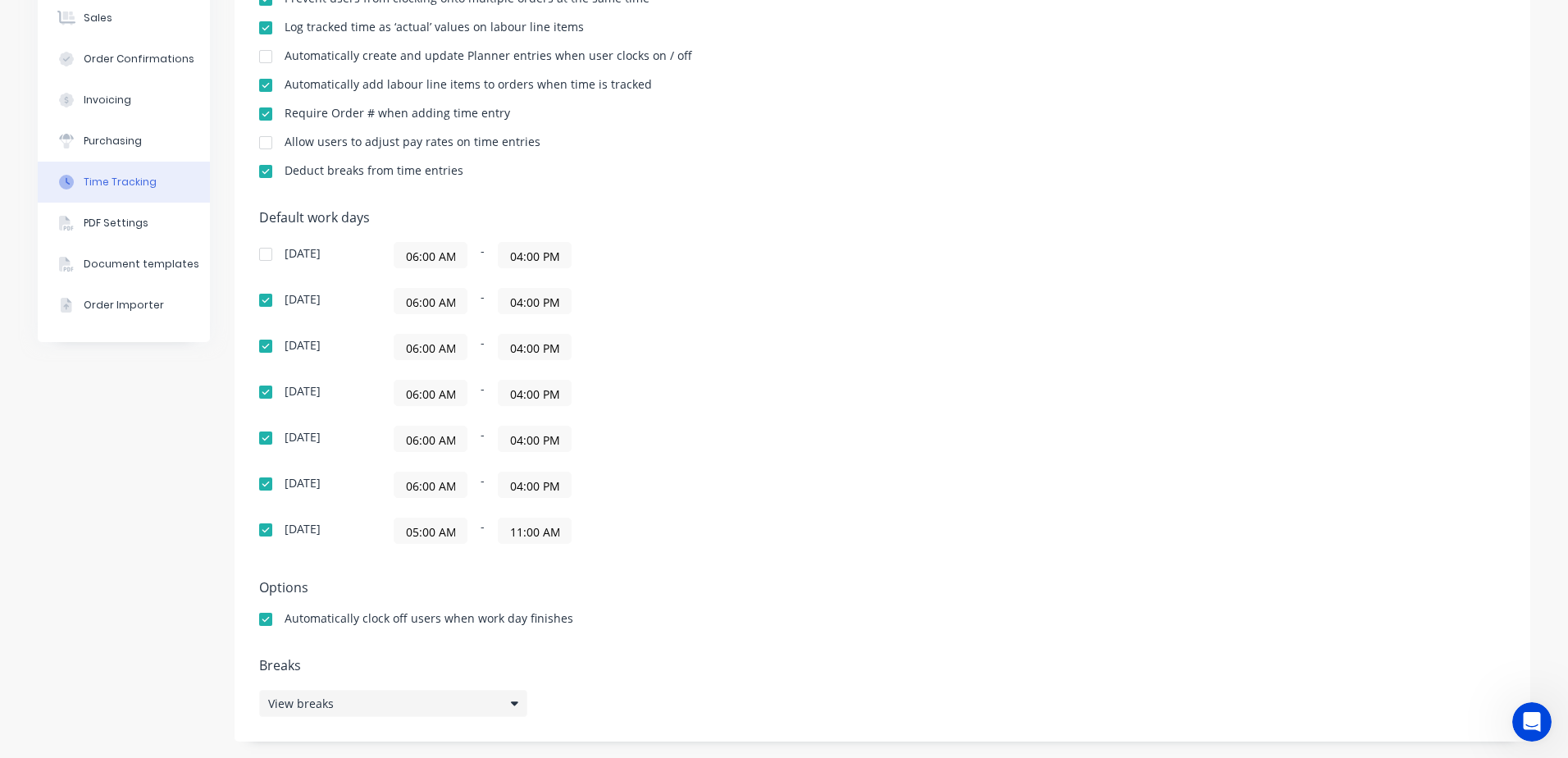
click at [514, 705] on div "View breaks" at bounding box center [393, 703] width 268 height 27
click at [649, 642] on button "Add break" at bounding box center [661, 644] width 205 height 26
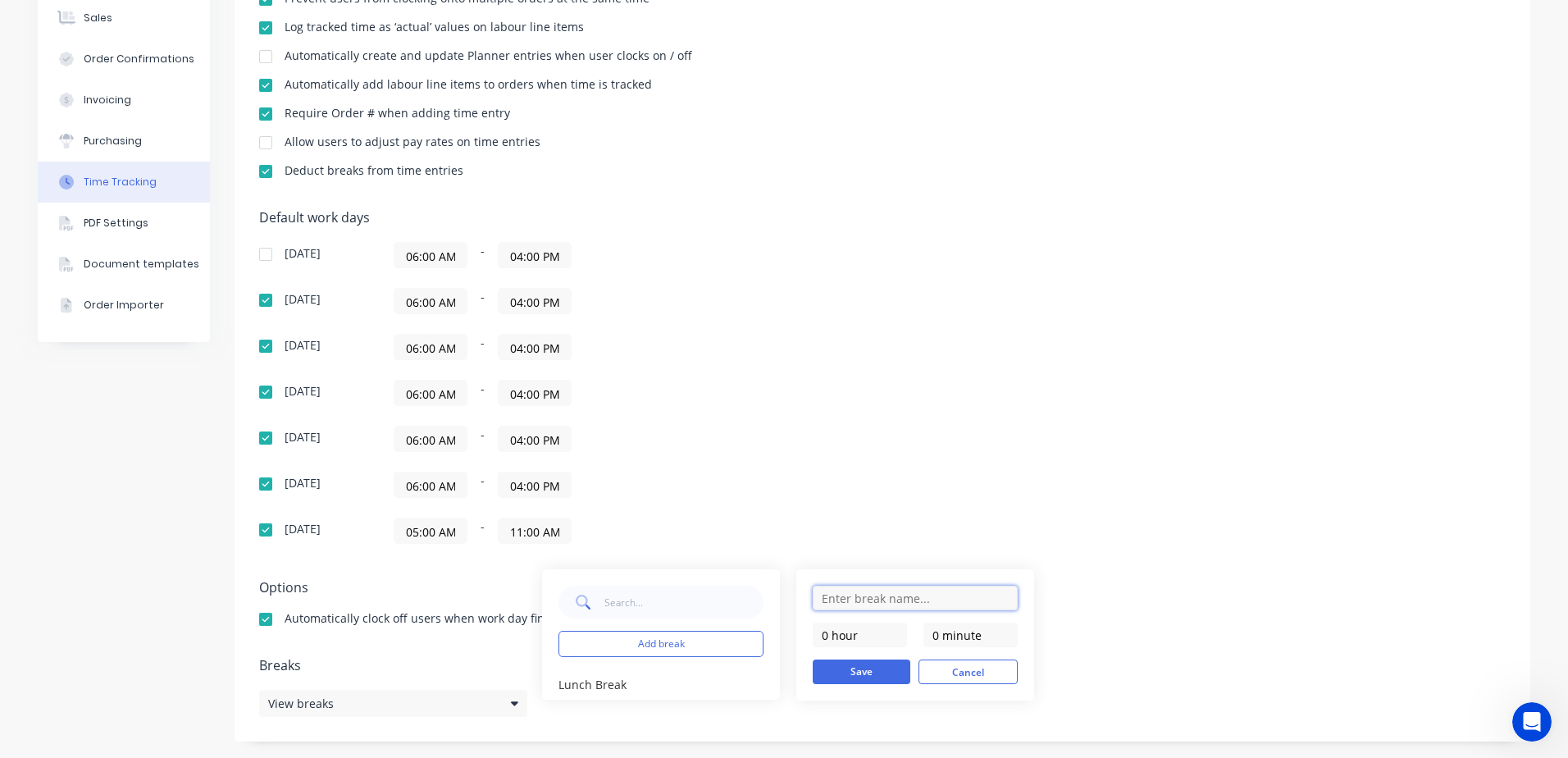
click at [841, 600] on input "text" at bounding box center [915, 598] width 205 height 25
click at [770, 722] on div "Settings Require PINs for clocking on and clocking off Prevent users from being…" at bounding box center [882, 306] width 1295 height 871
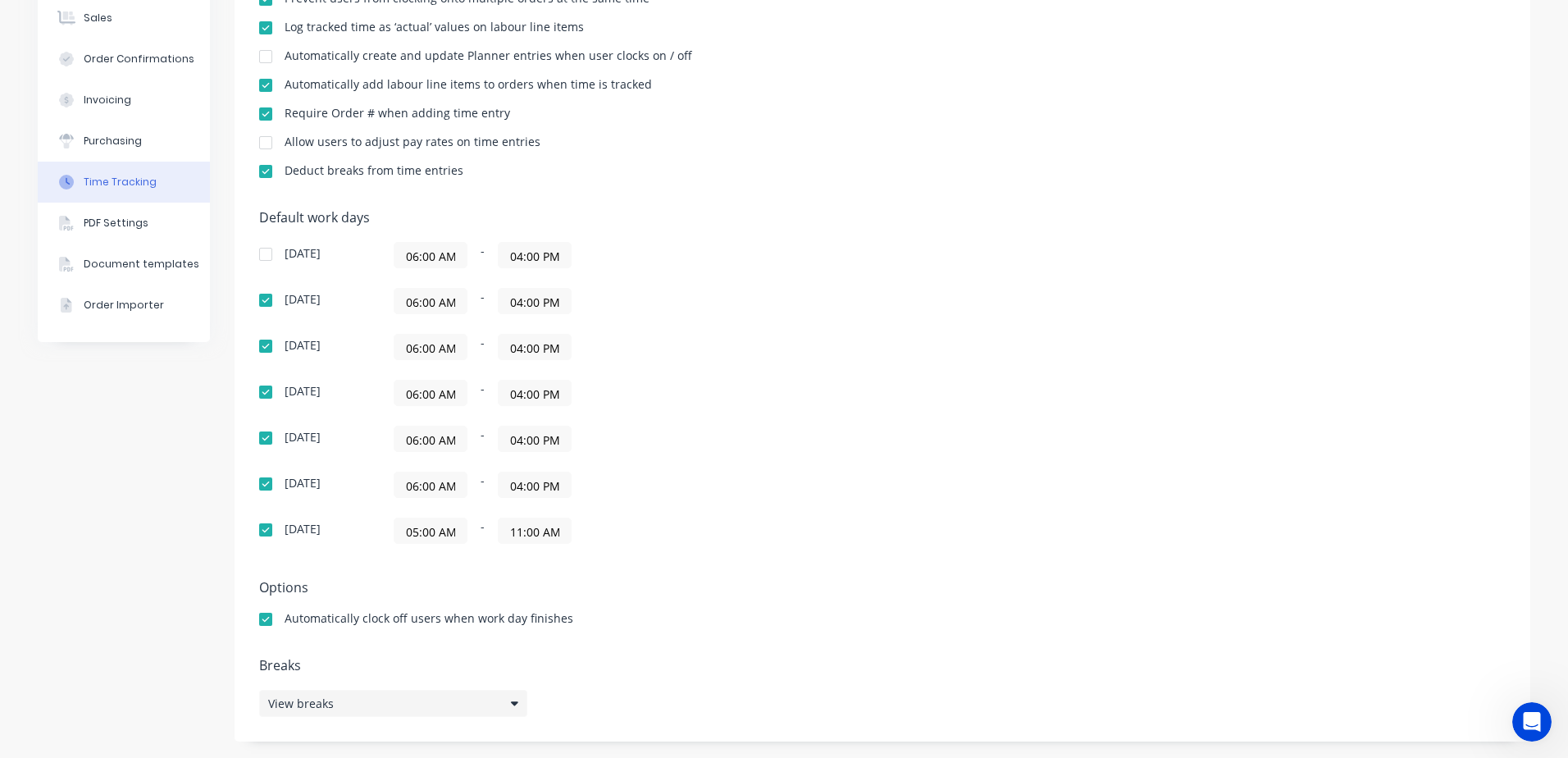
click at [511, 703] on icon at bounding box center [515, 703] width 8 height 11
click at [574, 684] on div "Lunch Break" at bounding box center [592, 685] width 68 height 17
click at [741, 684] on button "edit" at bounding box center [750, 685] width 26 height 17
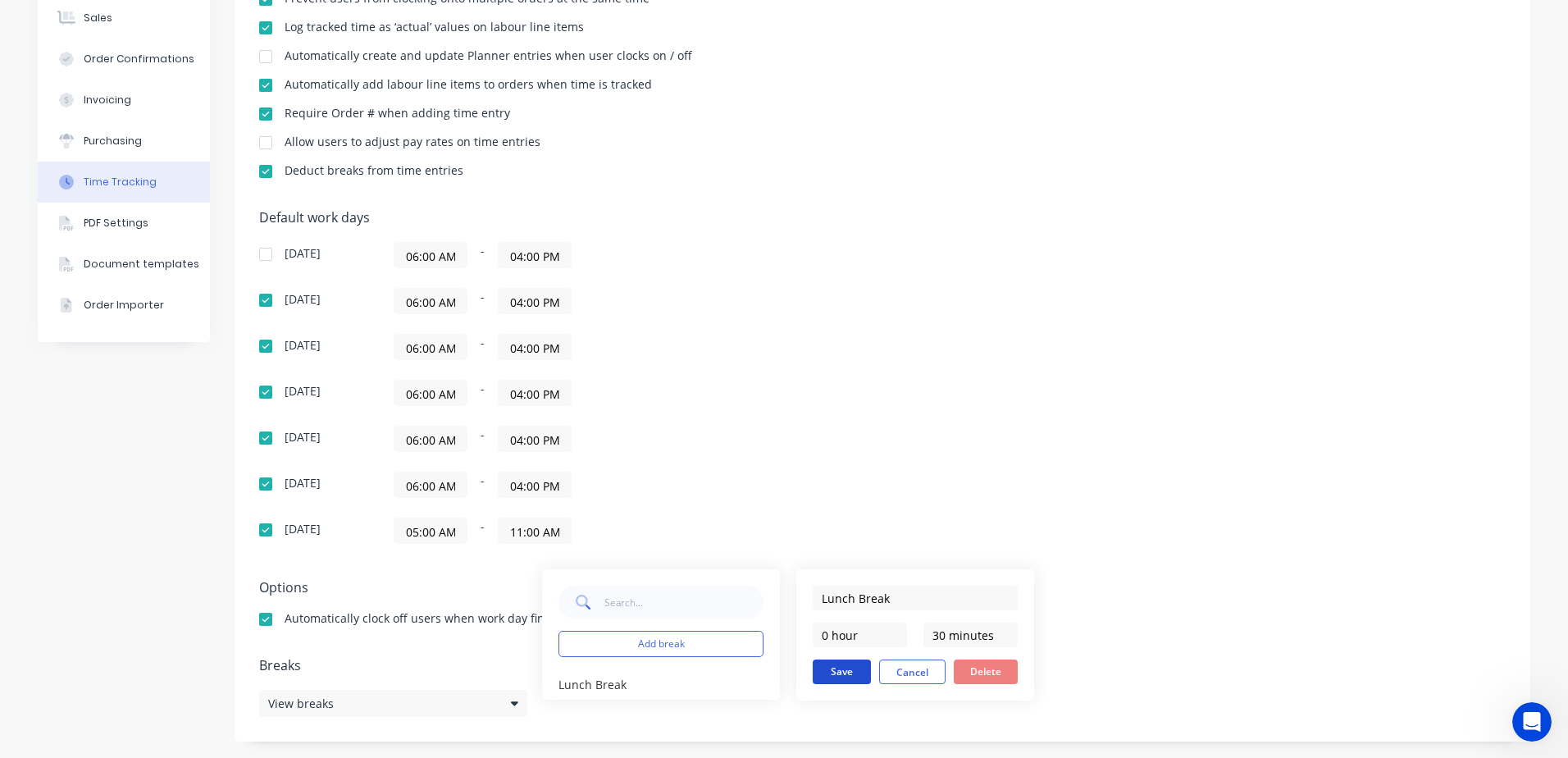
click at [836, 674] on button "Save" at bounding box center [841, 672] width 58 height 25
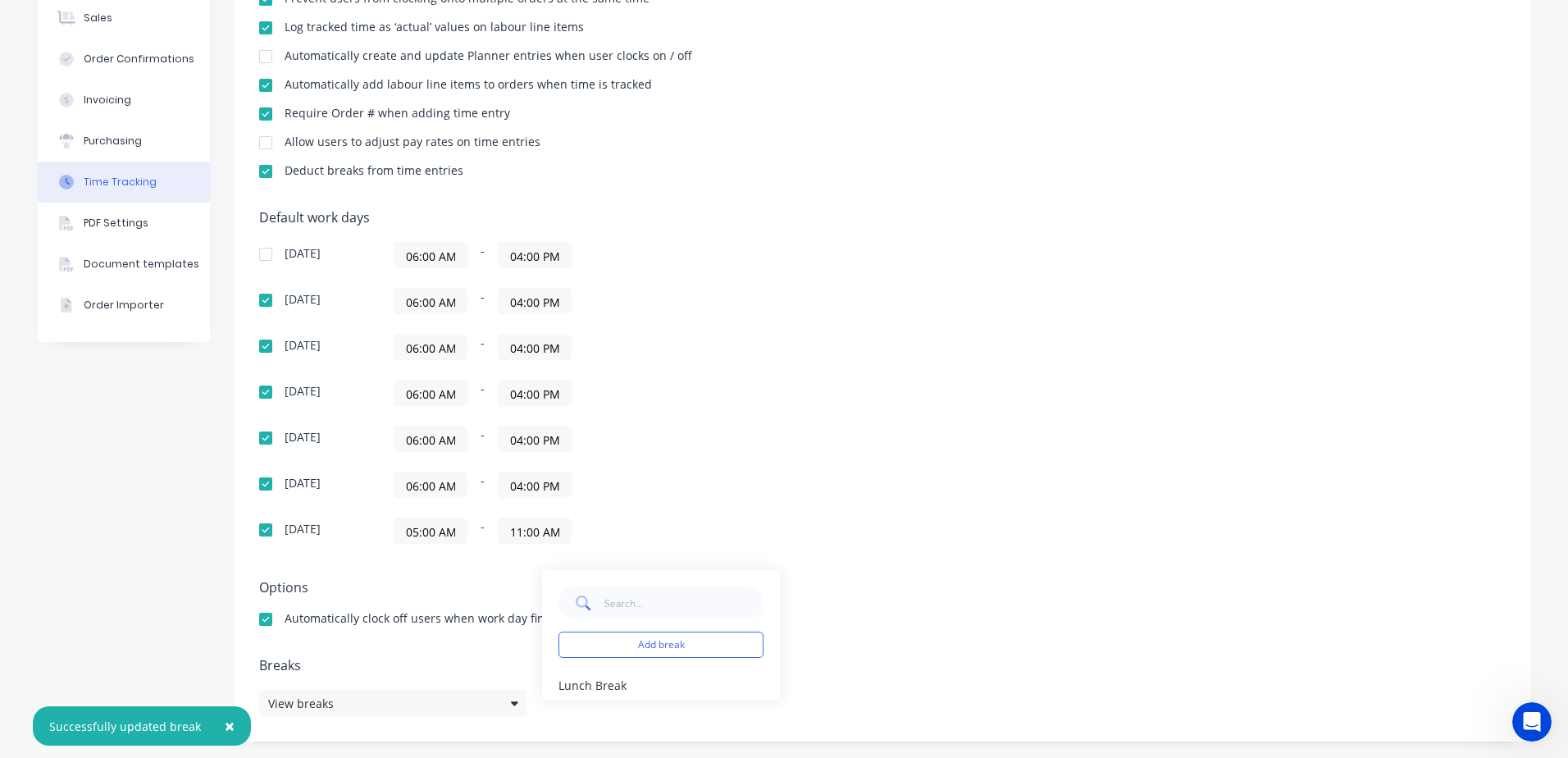
click at [836, 674] on div "Add break Lunch Break edit" at bounding box center [780, 635] width 475 height 130
click at [923, 634] on div "Add break Lunch Break edit" at bounding box center [780, 635] width 475 height 130
drag, startPoint x: 913, startPoint y: 556, endPoint x: 924, endPoint y: 554, distance: 11.2
click at [924, 554] on div "Add break Lunch Break edit" at bounding box center [779, 635] width 508 height 164
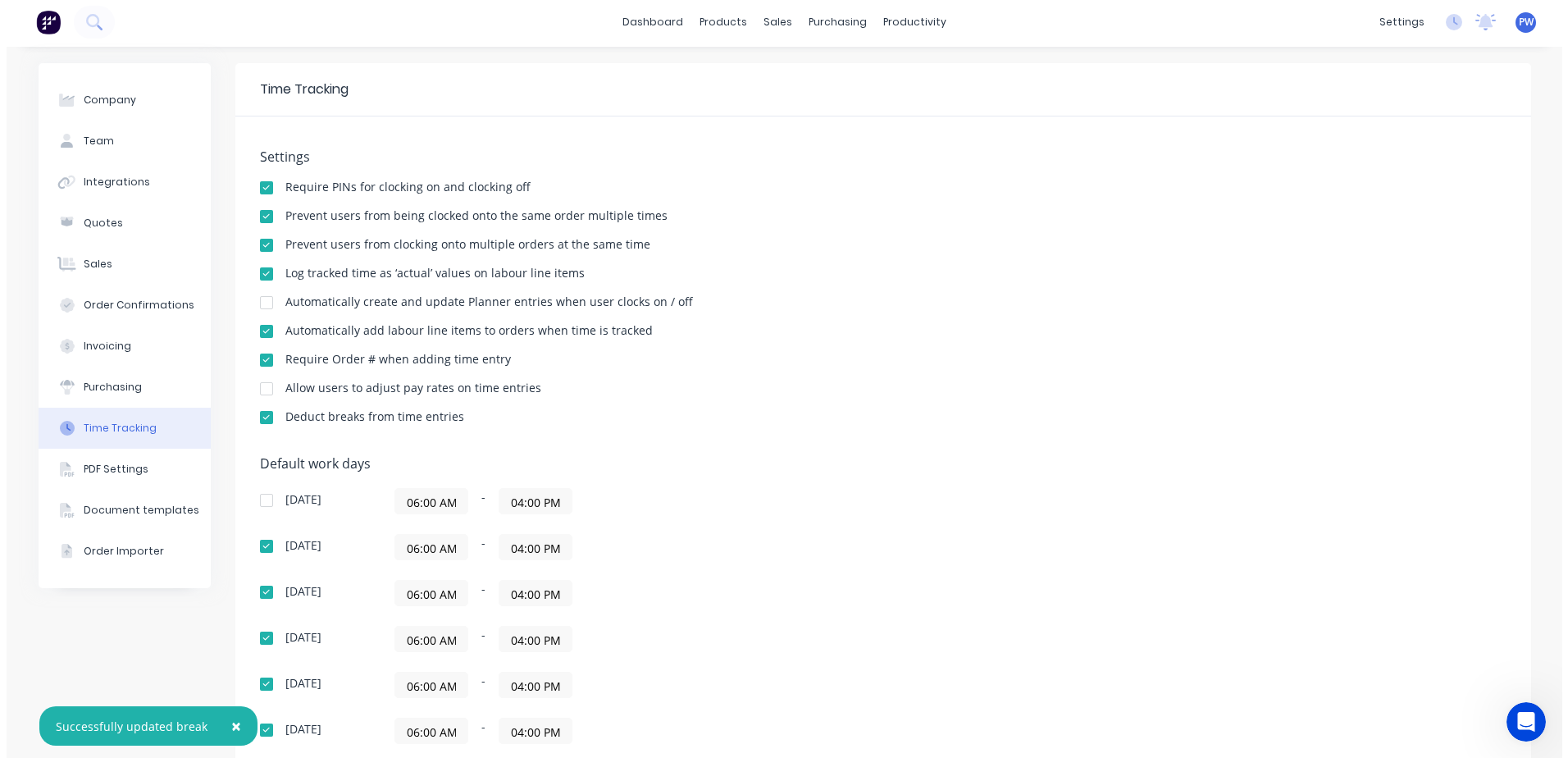
scroll to position [0, 0]
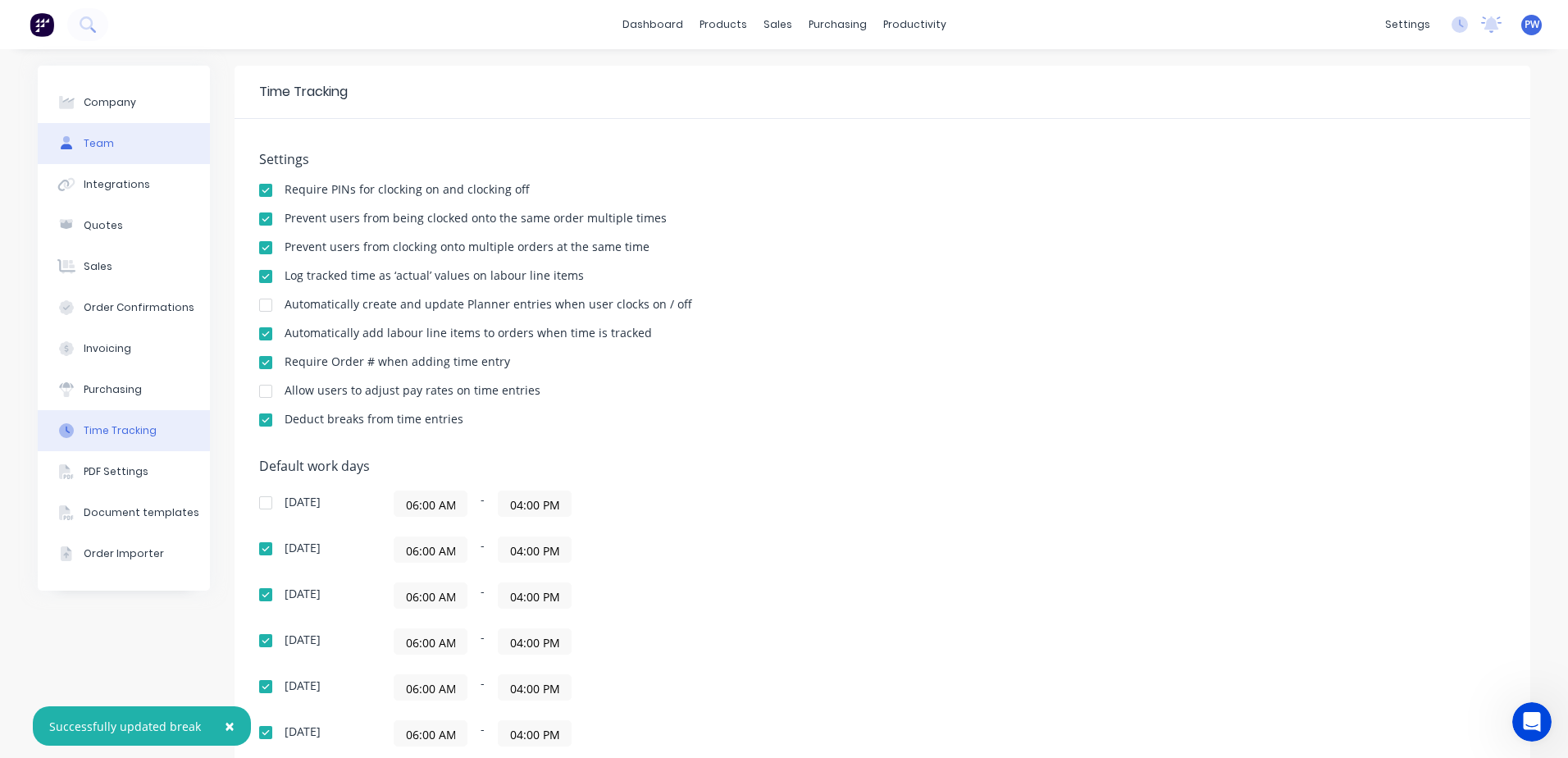
click at [83, 146] on div "Team" at bounding box center [99, 143] width 31 height 14
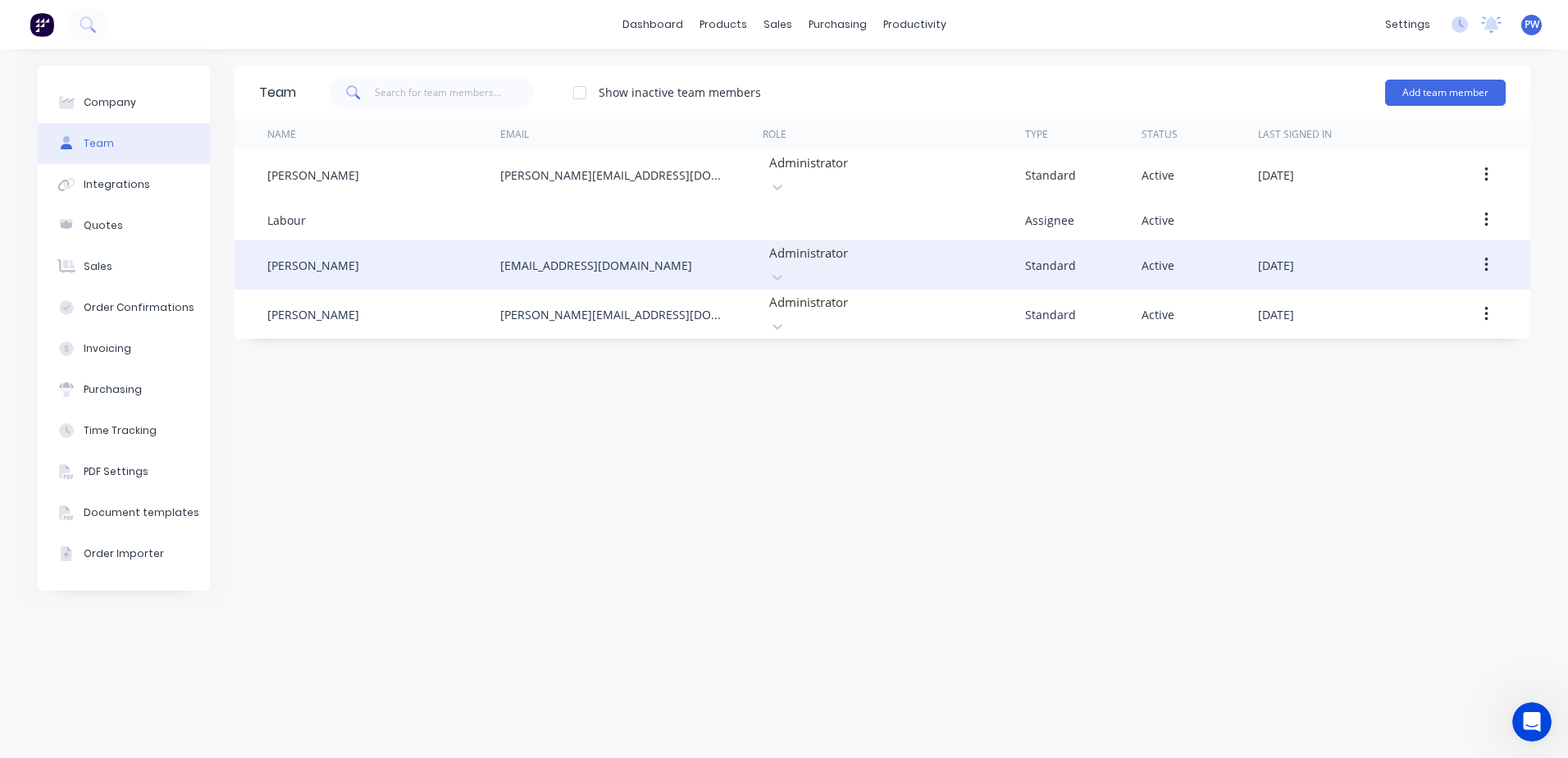
click at [1485, 258] on icon "button" at bounding box center [1485, 264] width 3 height 14
click at [1402, 296] on div "Edit" at bounding box center [1427, 307] width 126 height 24
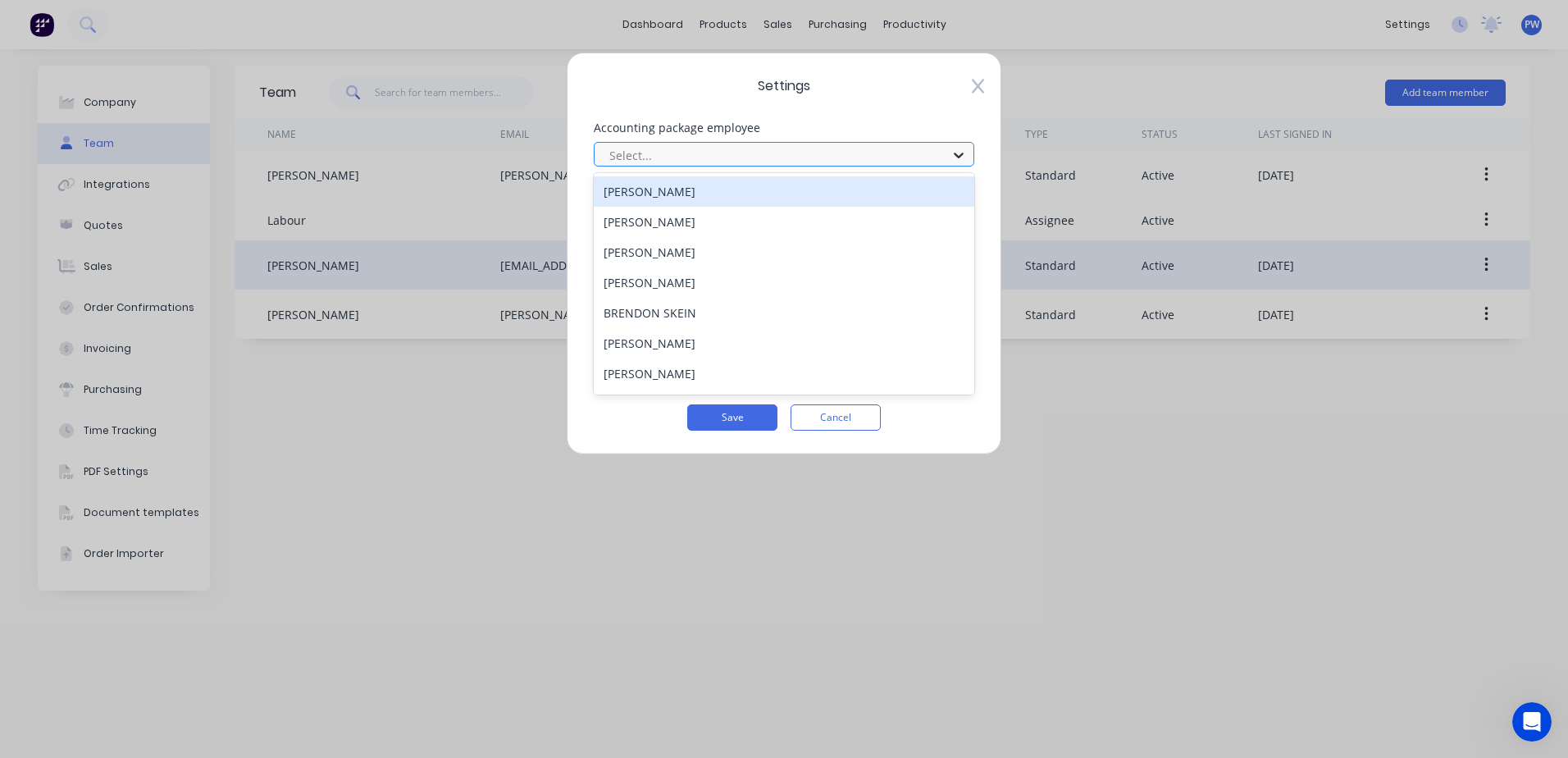
click at [959, 152] on icon at bounding box center [958, 154] width 16 height 16
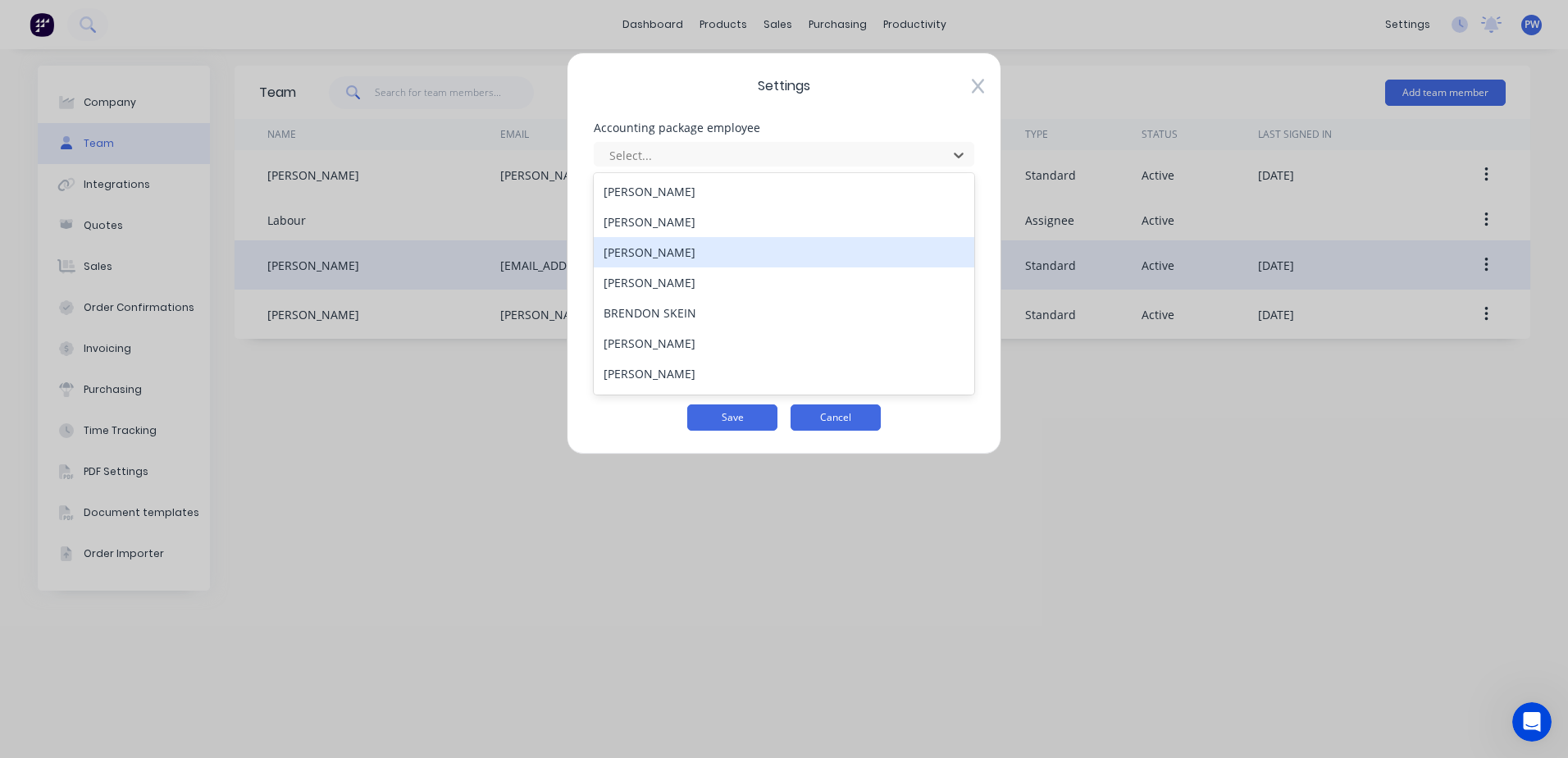
click at [858, 418] on button "Cancel" at bounding box center [835, 417] width 90 height 26
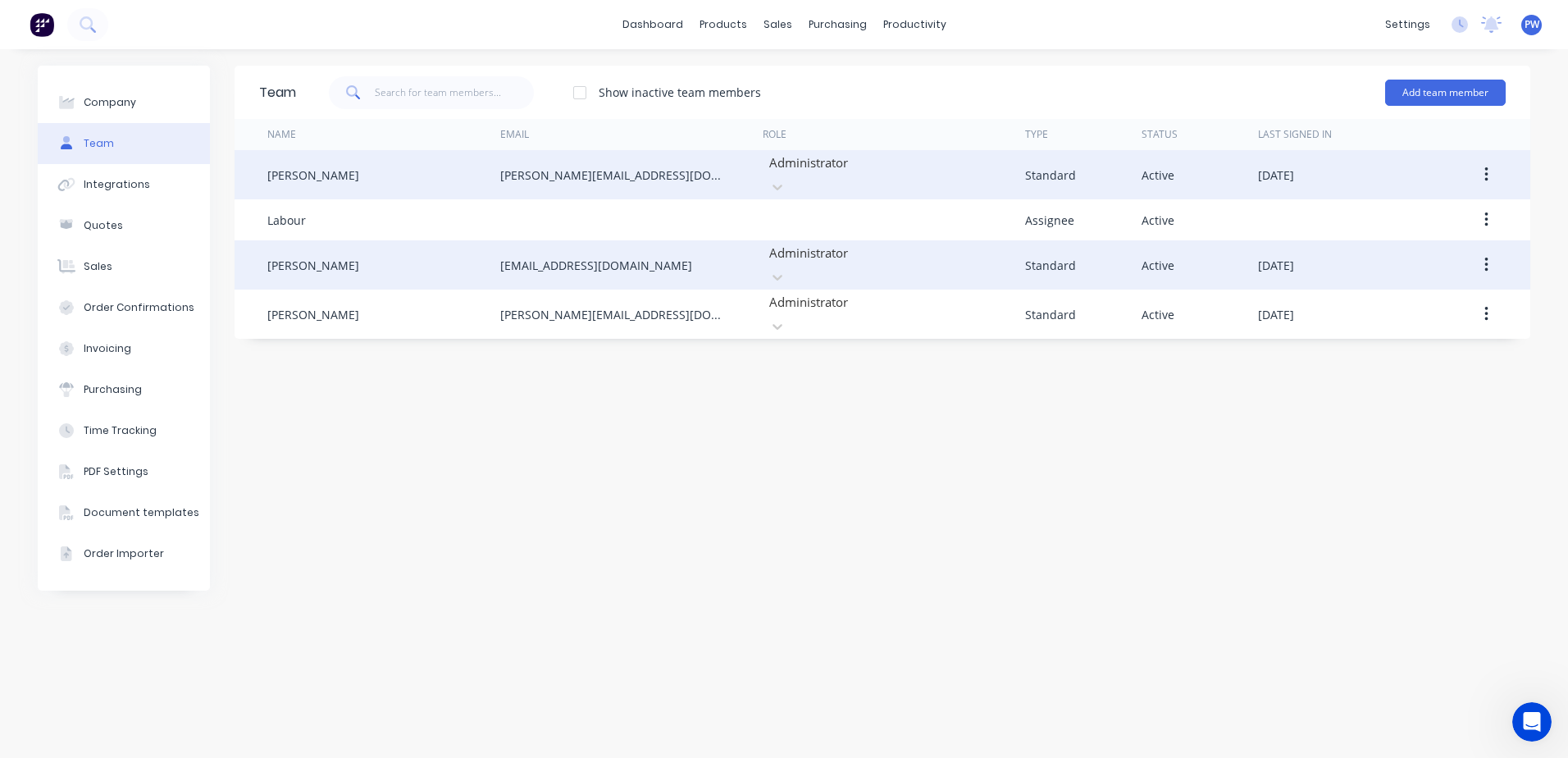
click at [1488, 169] on icon "button" at bounding box center [1485, 174] width 3 height 14
click at [1390, 211] on div "Edit" at bounding box center [1427, 217] width 126 height 24
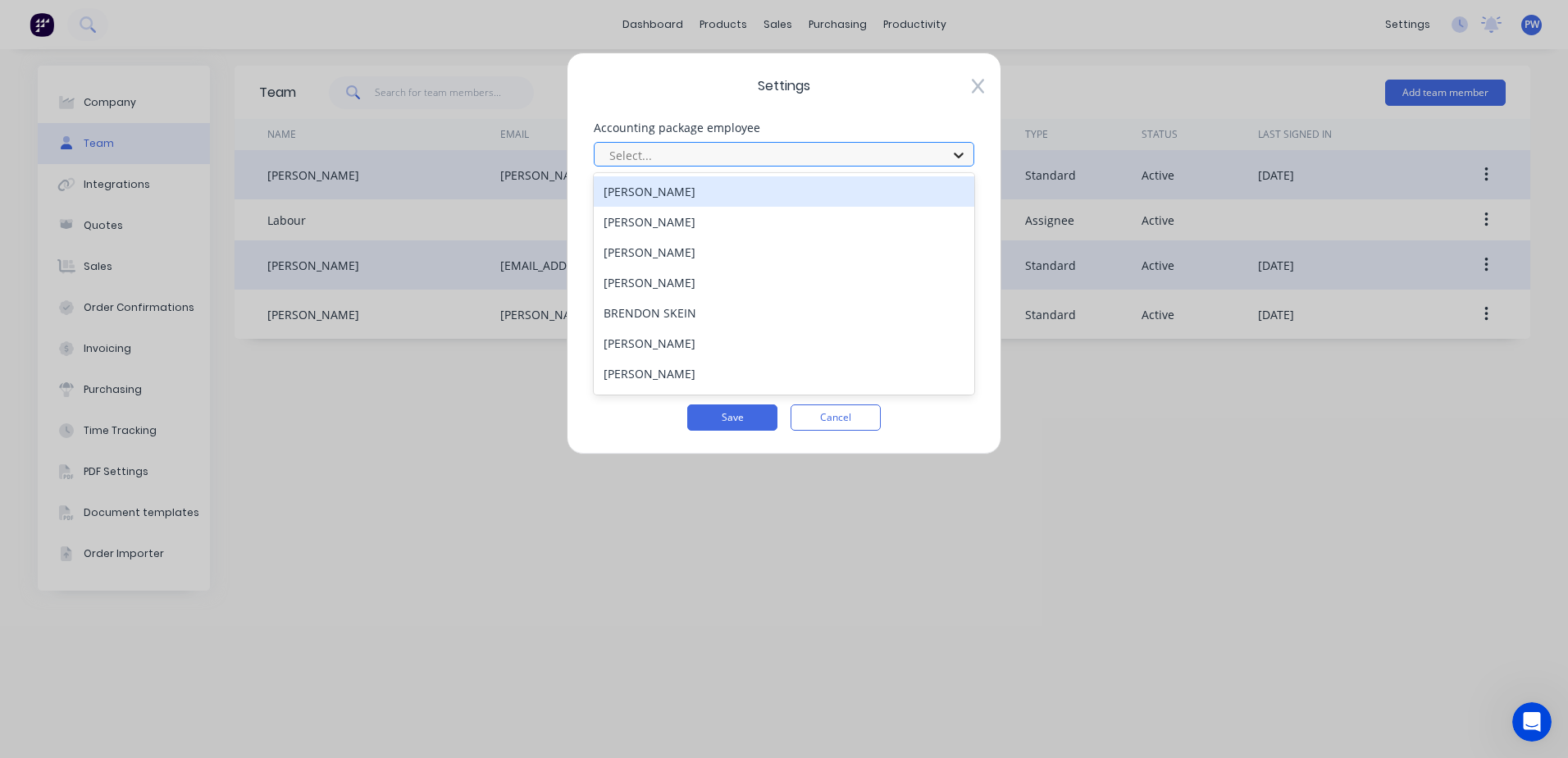
click at [963, 154] on icon at bounding box center [958, 154] width 16 height 16
click at [755, 192] on div "[PERSON_NAME]" at bounding box center [784, 191] width 381 height 31
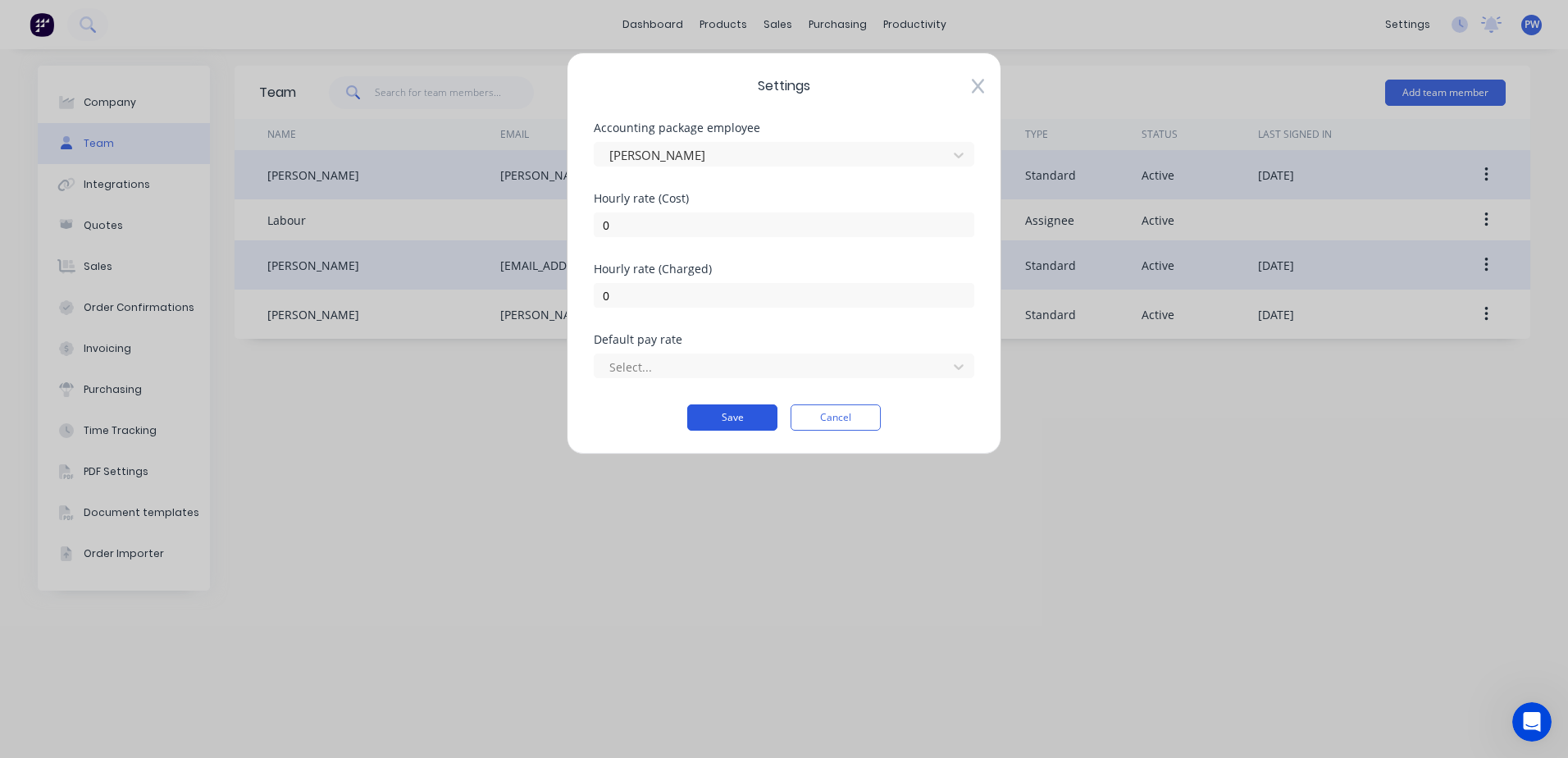
click at [732, 415] on button "Save" at bounding box center [732, 417] width 90 height 26
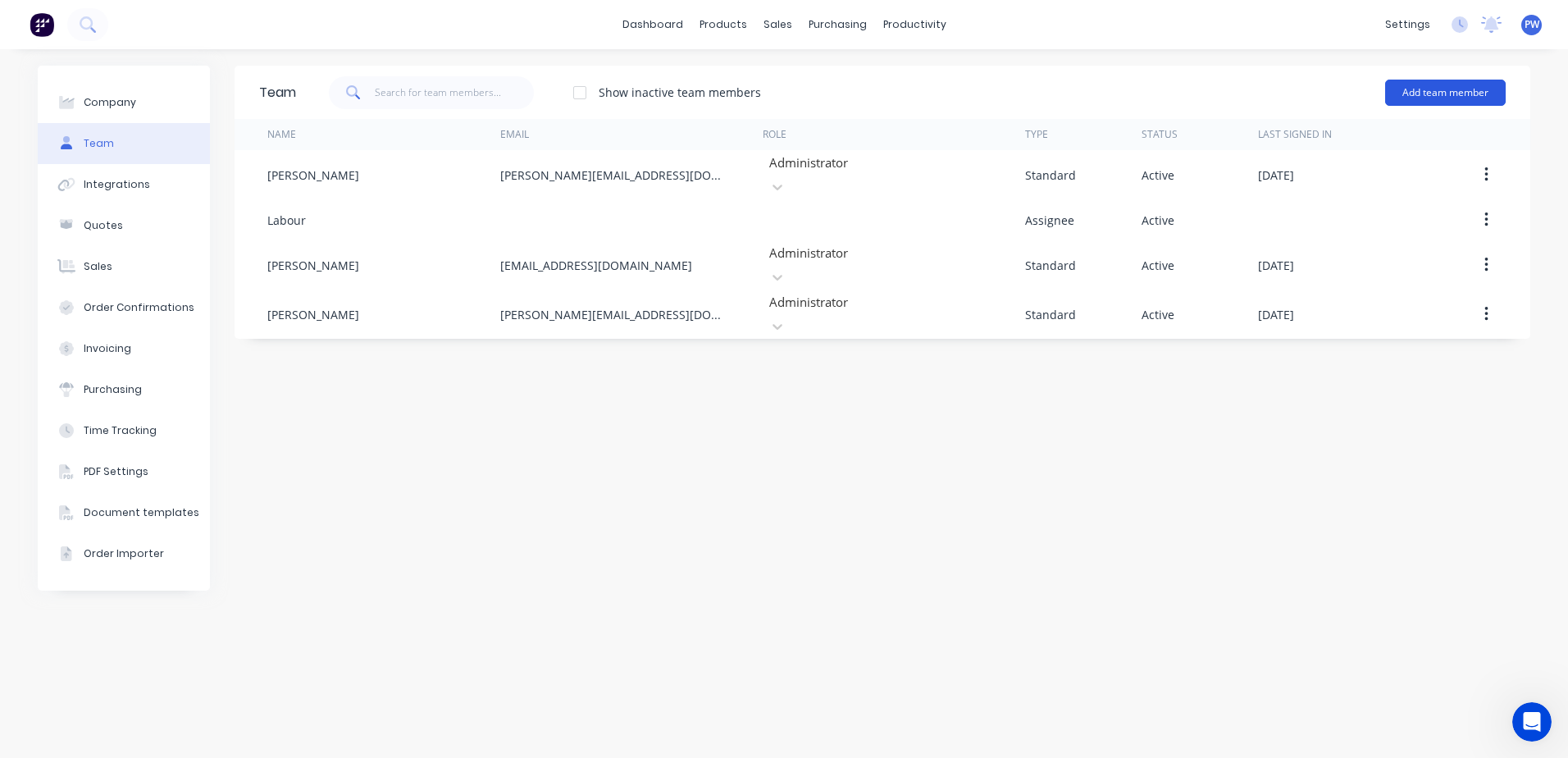
click at [1423, 89] on button "Add team member" at bounding box center [1446, 92] width 121 height 26
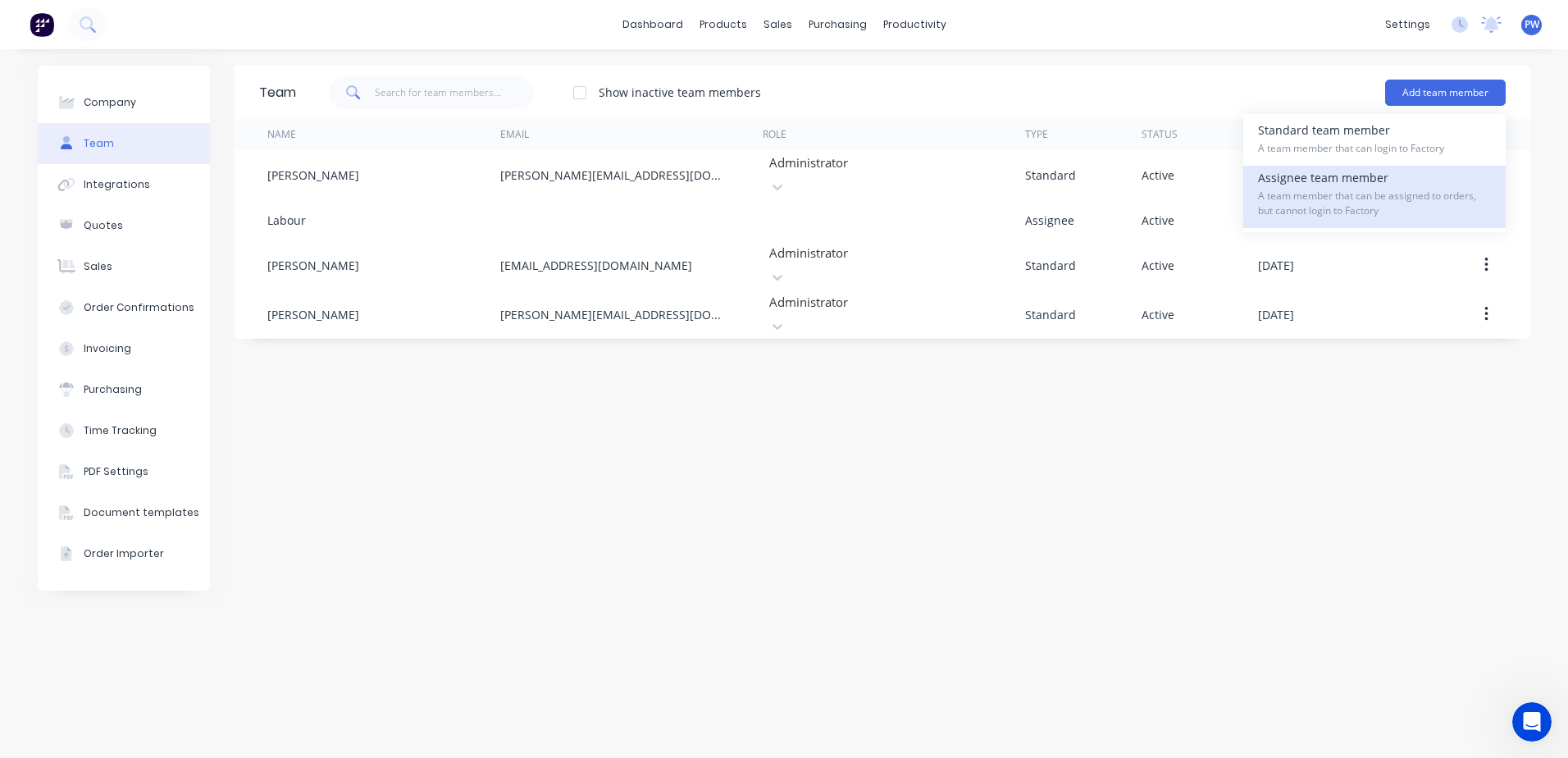
click at [1346, 189] on span "A team member that can be assigned to orders, but cannot login to Factory" at bounding box center [1374, 203] width 232 height 30
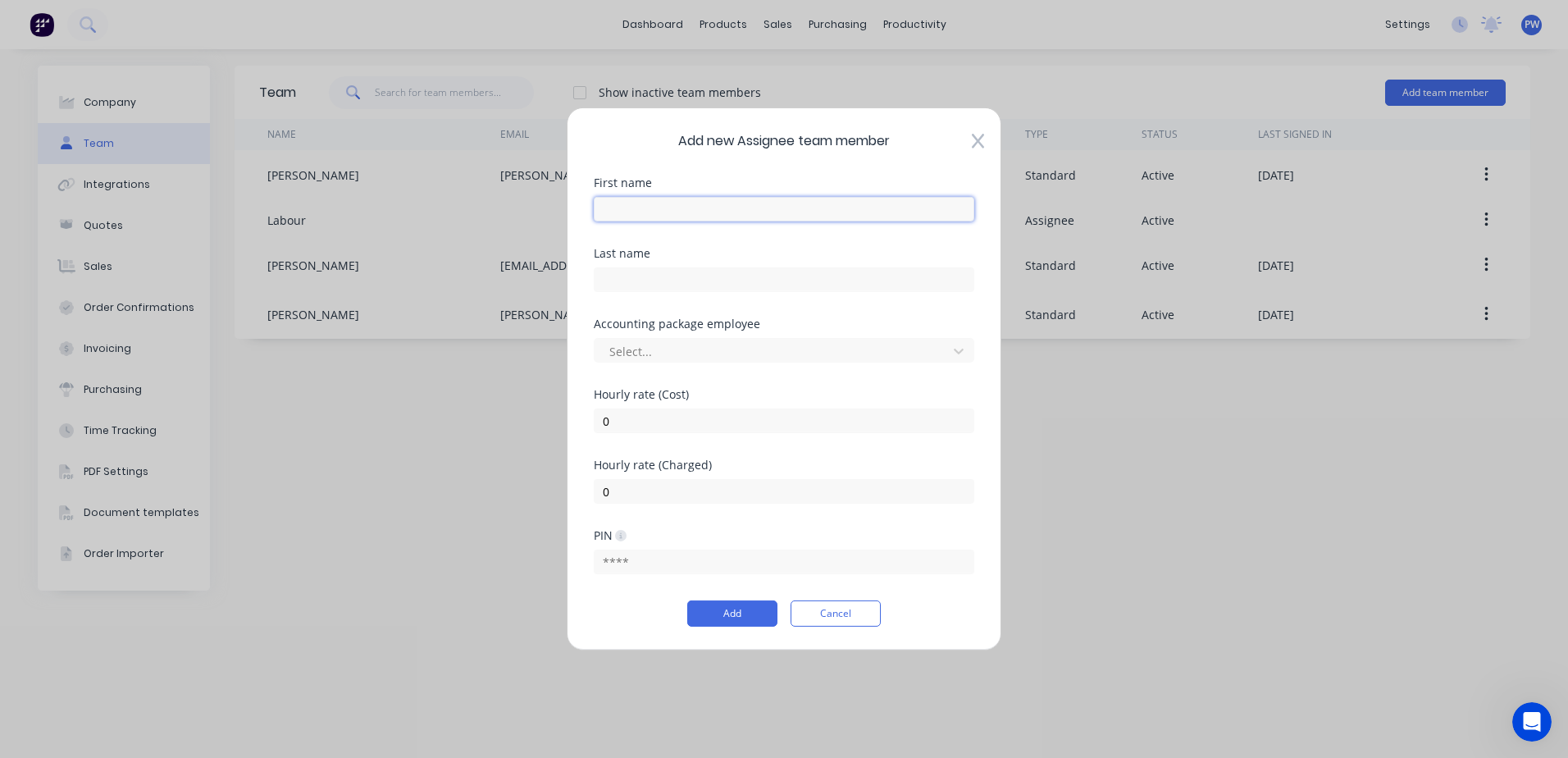
click at [642, 212] on input "text" at bounding box center [784, 210] width 381 height 25
click at [755, 210] on input "text" at bounding box center [784, 210] width 381 height 25
click at [1020, 283] on div "Add new Assignee team member First name Last name Accounting package employee S…" at bounding box center [784, 379] width 1568 height 758
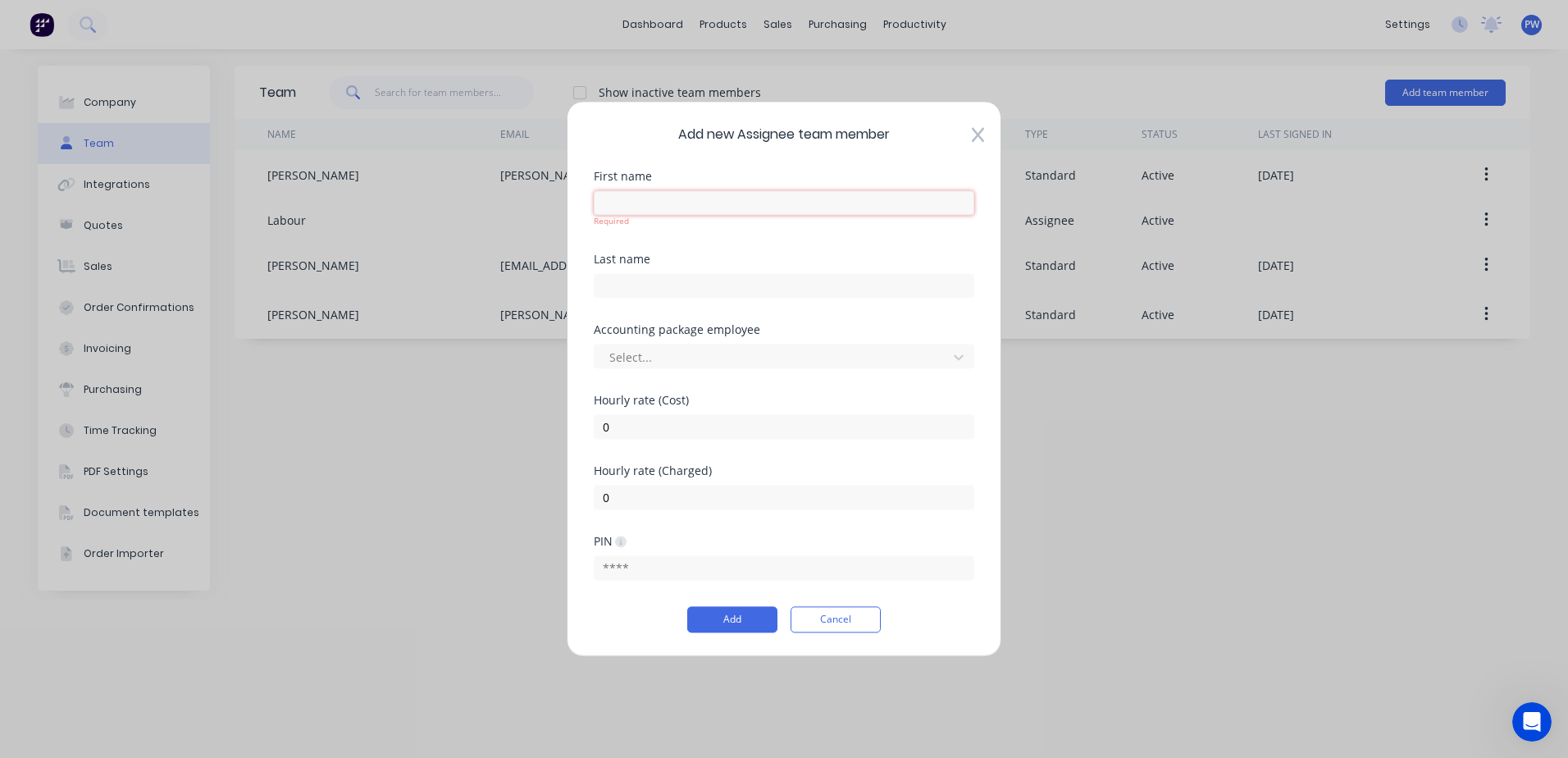
click at [678, 201] on input "text" at bounding box center [784, 203] width 381 height 25
type input "a"
type input "A"
click at [829, 621] on button "Cancel" at bounding box center [835, 619] width 90 height 26
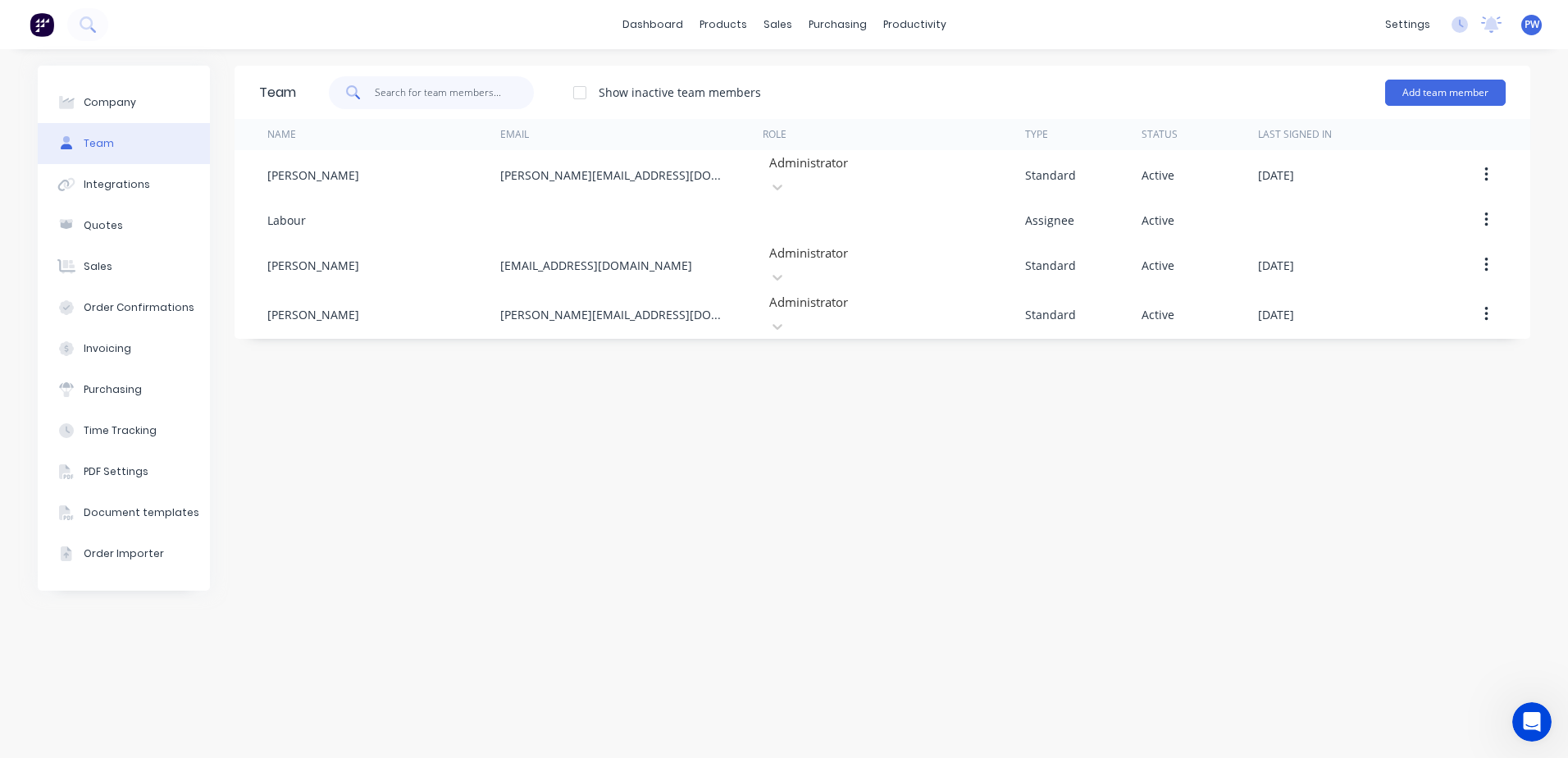
click at [409, 100] on input "text" at bounding box center [454, 93] width 160 height 33
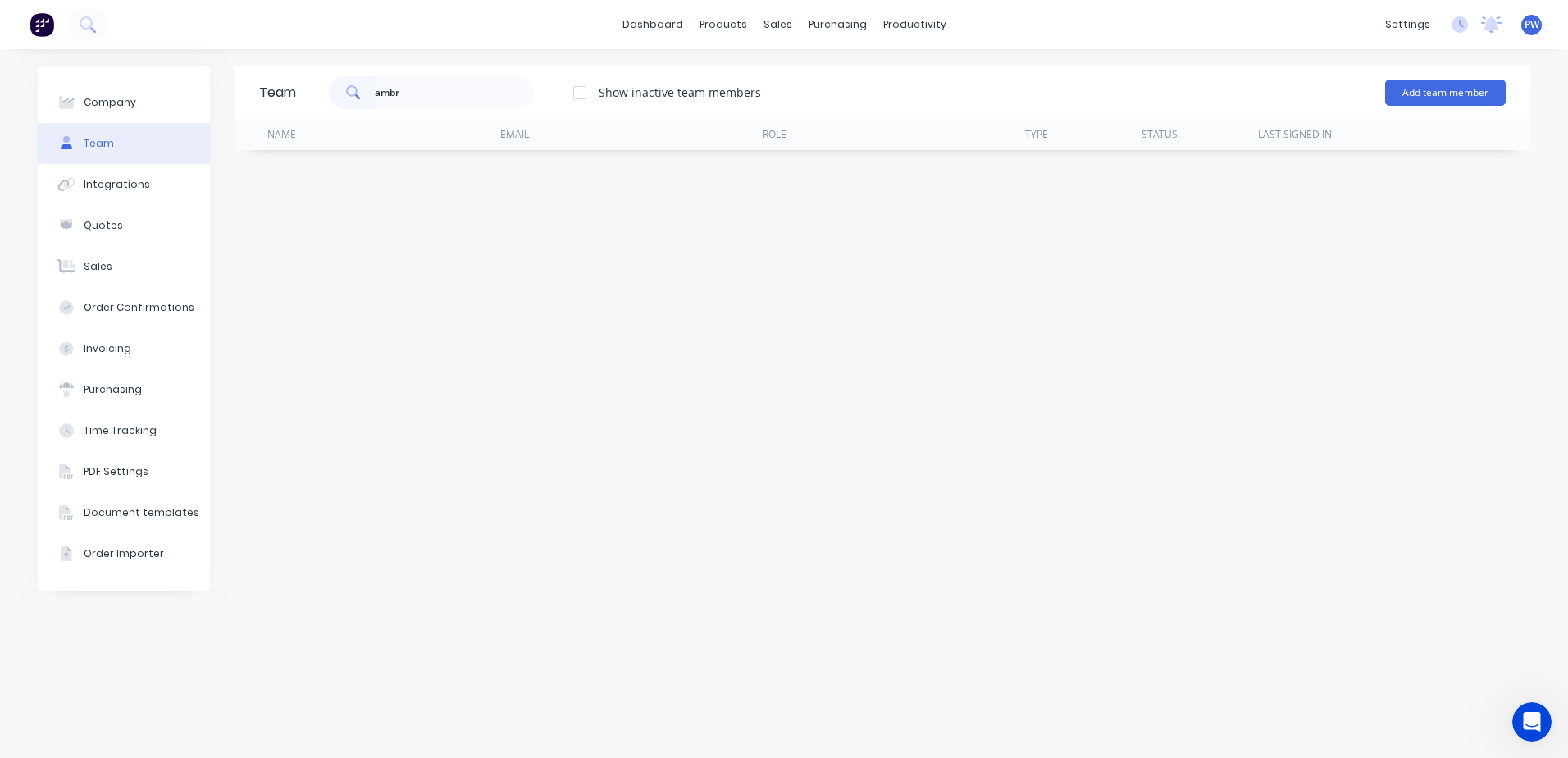
click at [585, 92] on div at bounding box center [580, 93] width 33 height 33
click at [433, 92] on input "ambr" at bounding box center [454, 93] width 160 height 33
type input "[PERSON_NAME]"
click at [131, 100] on div "Company" at bounding box center [109, 101] width 53 height 14
select select "AU"
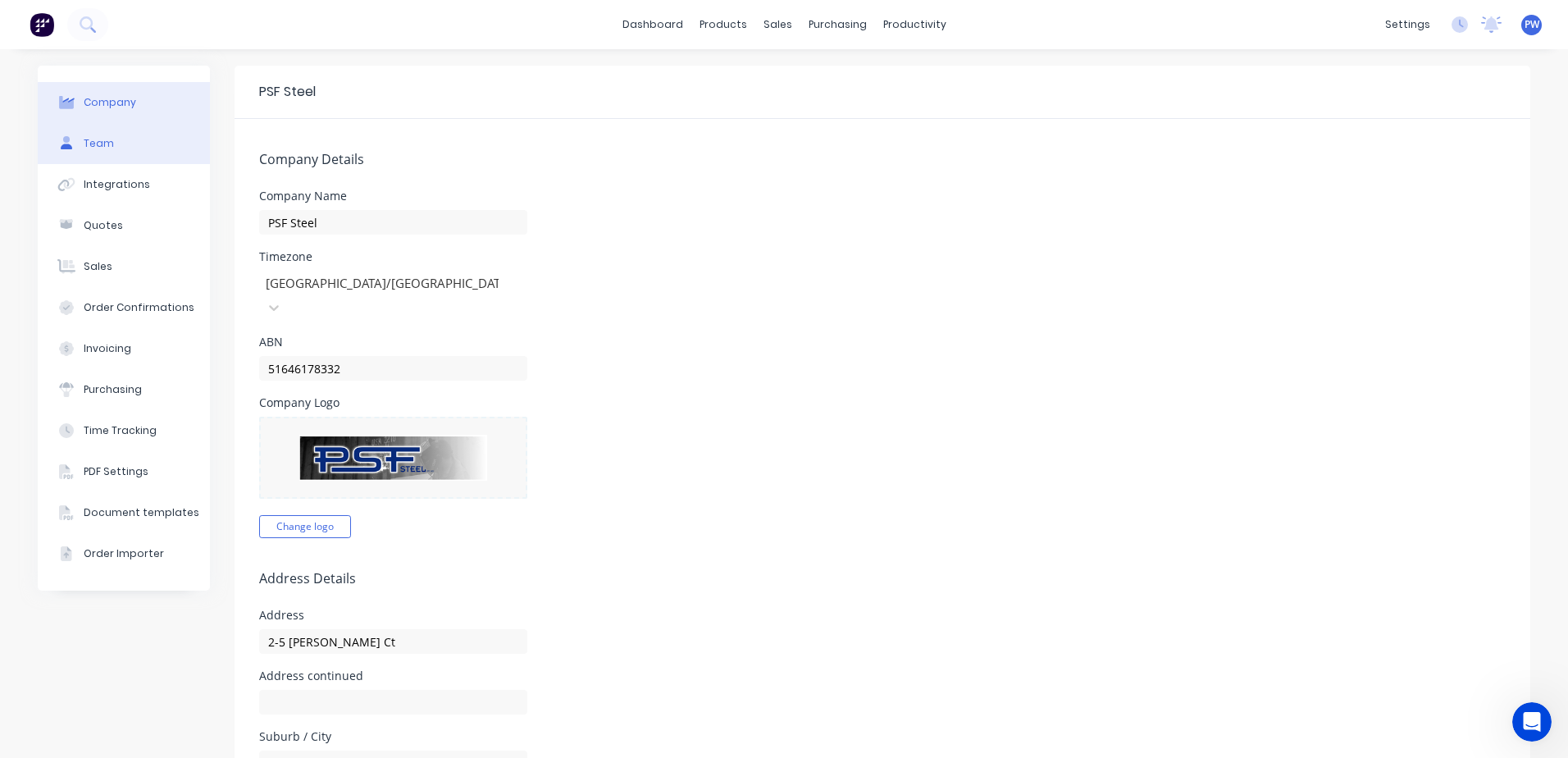
click at [102, 151] on button "Team" at bounding box center [123, 144] width 172 height 41
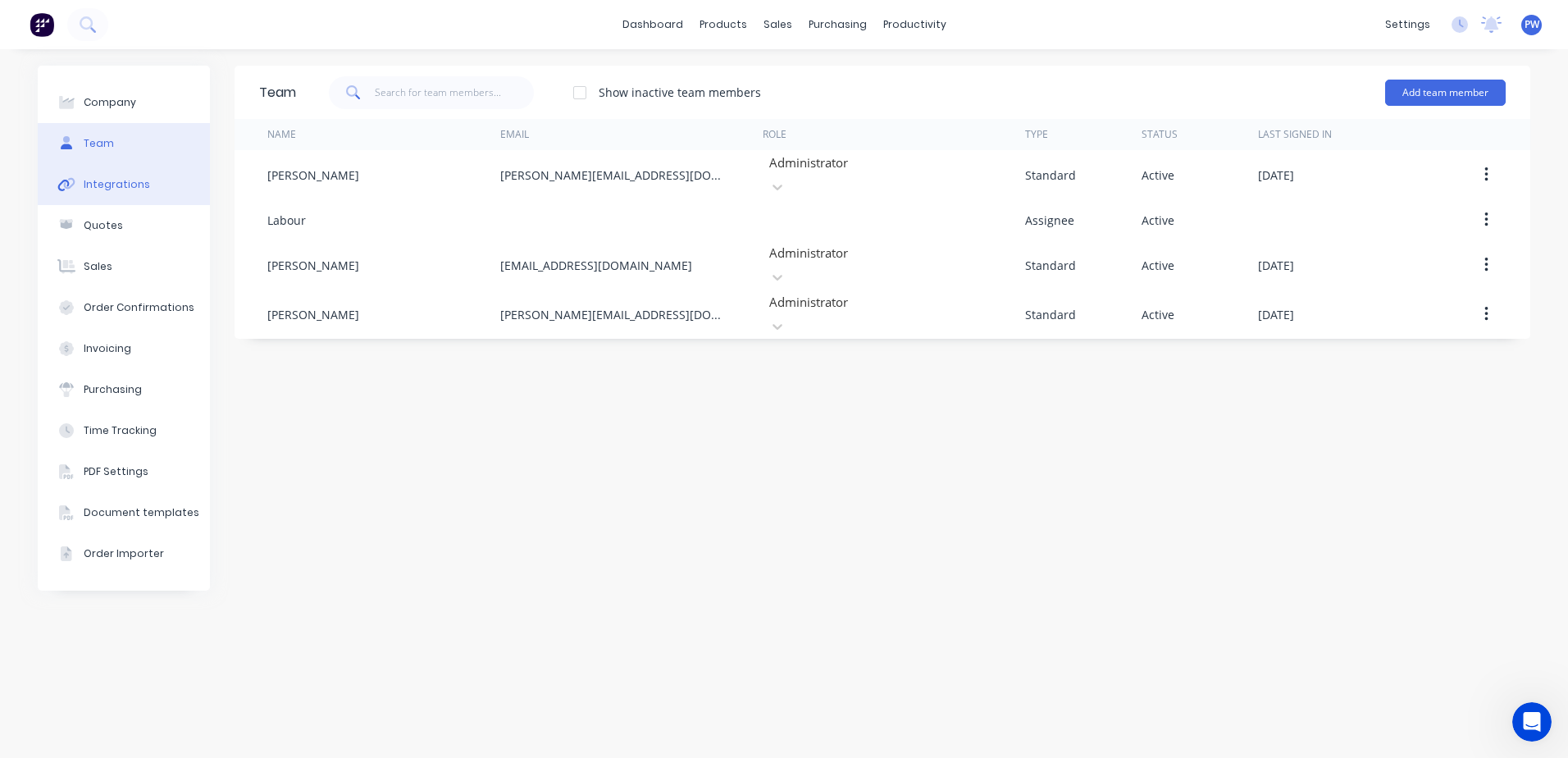
click at [112, 187] on div "Integrations" at bounding box center [116, 184] width 66 height 14
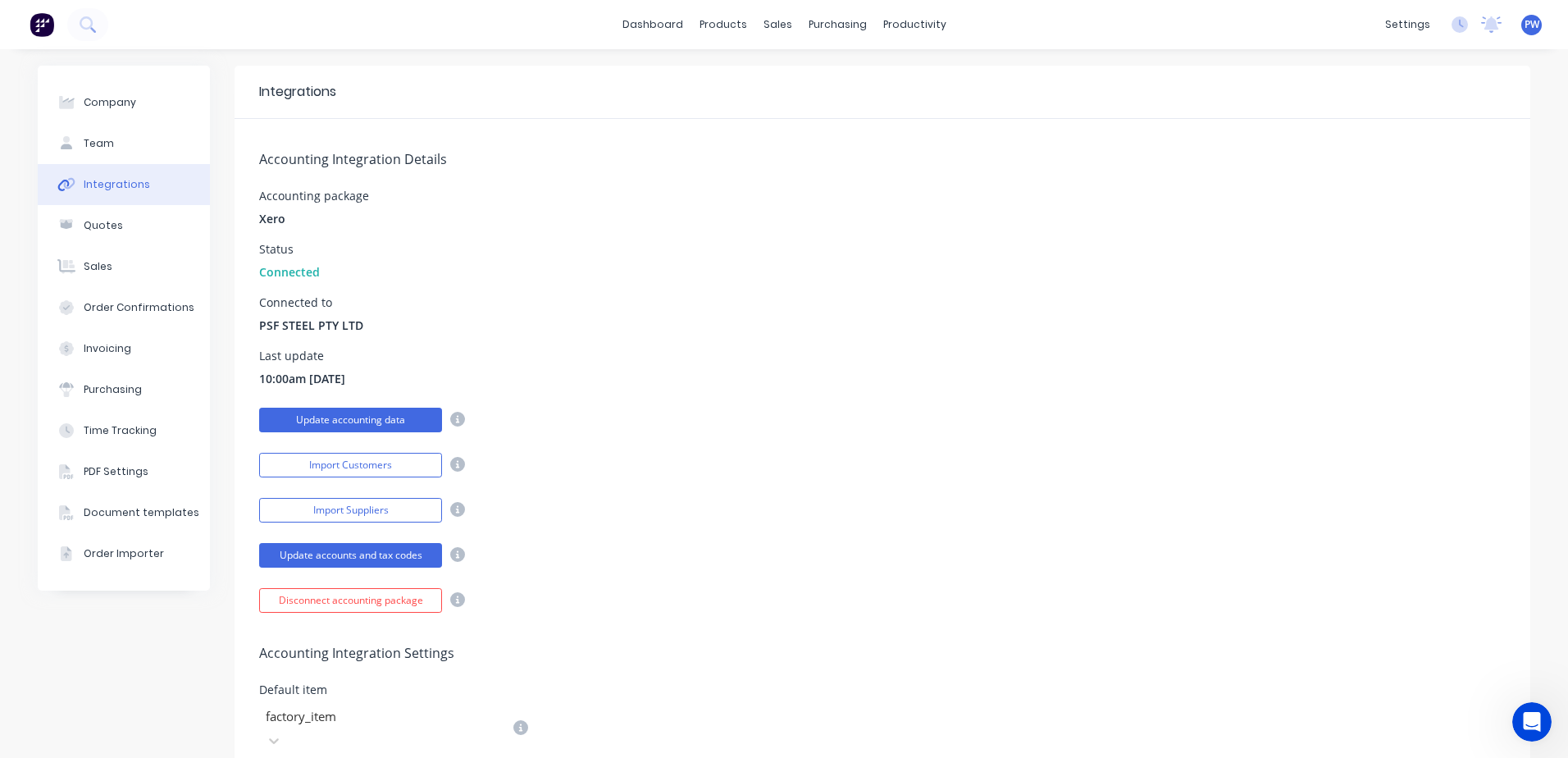
click at [337, 422] on button "Update accounting data" at bounding box center [350, 420] width 183 height 25
click at [565, 453] on div "Import Customers" at bounding box center [882, 463] width 1247 height 29
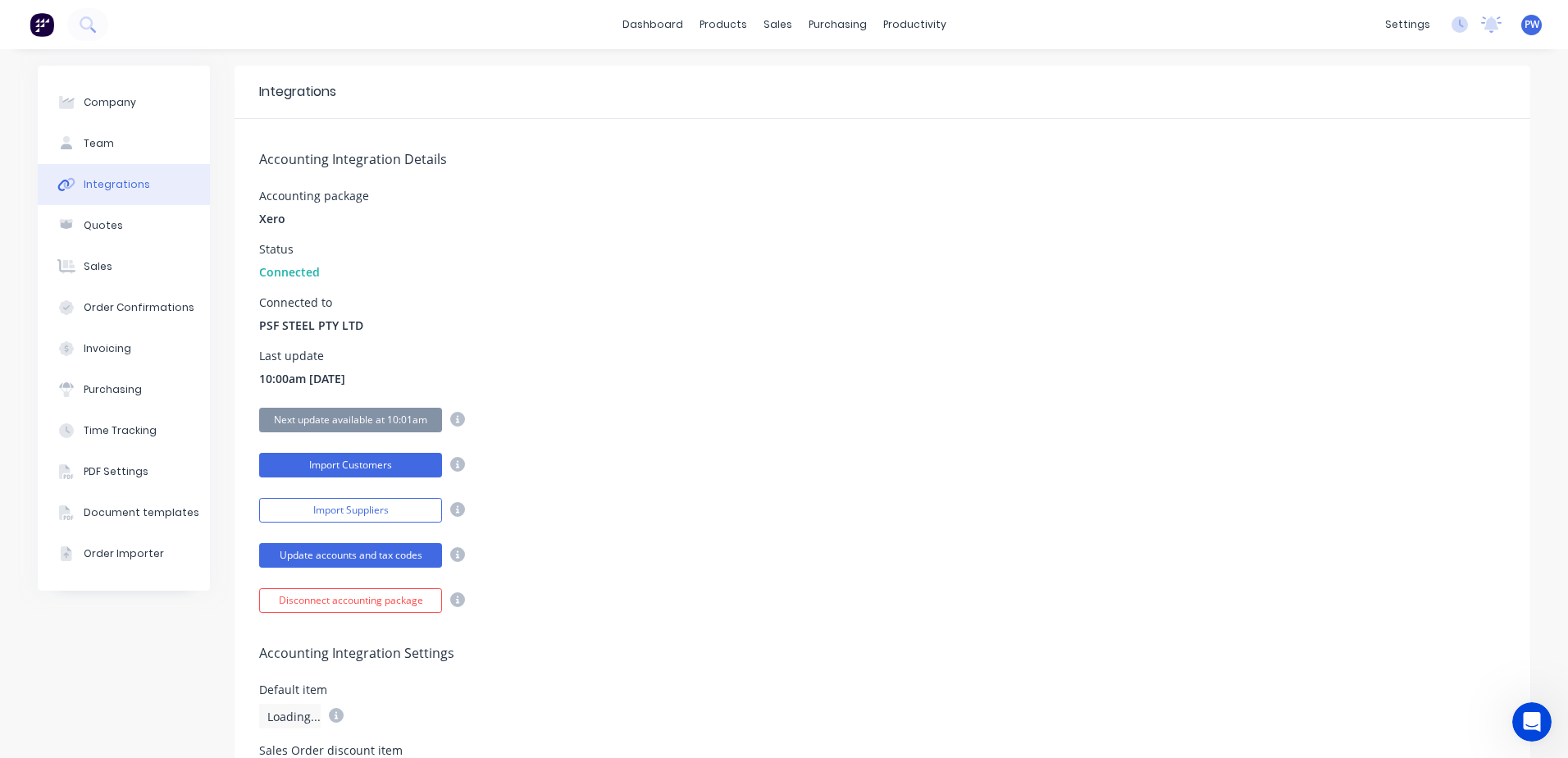
click at [364, 466] on button "Import Customers" at bounding box center [350, 465] width 183 height 25
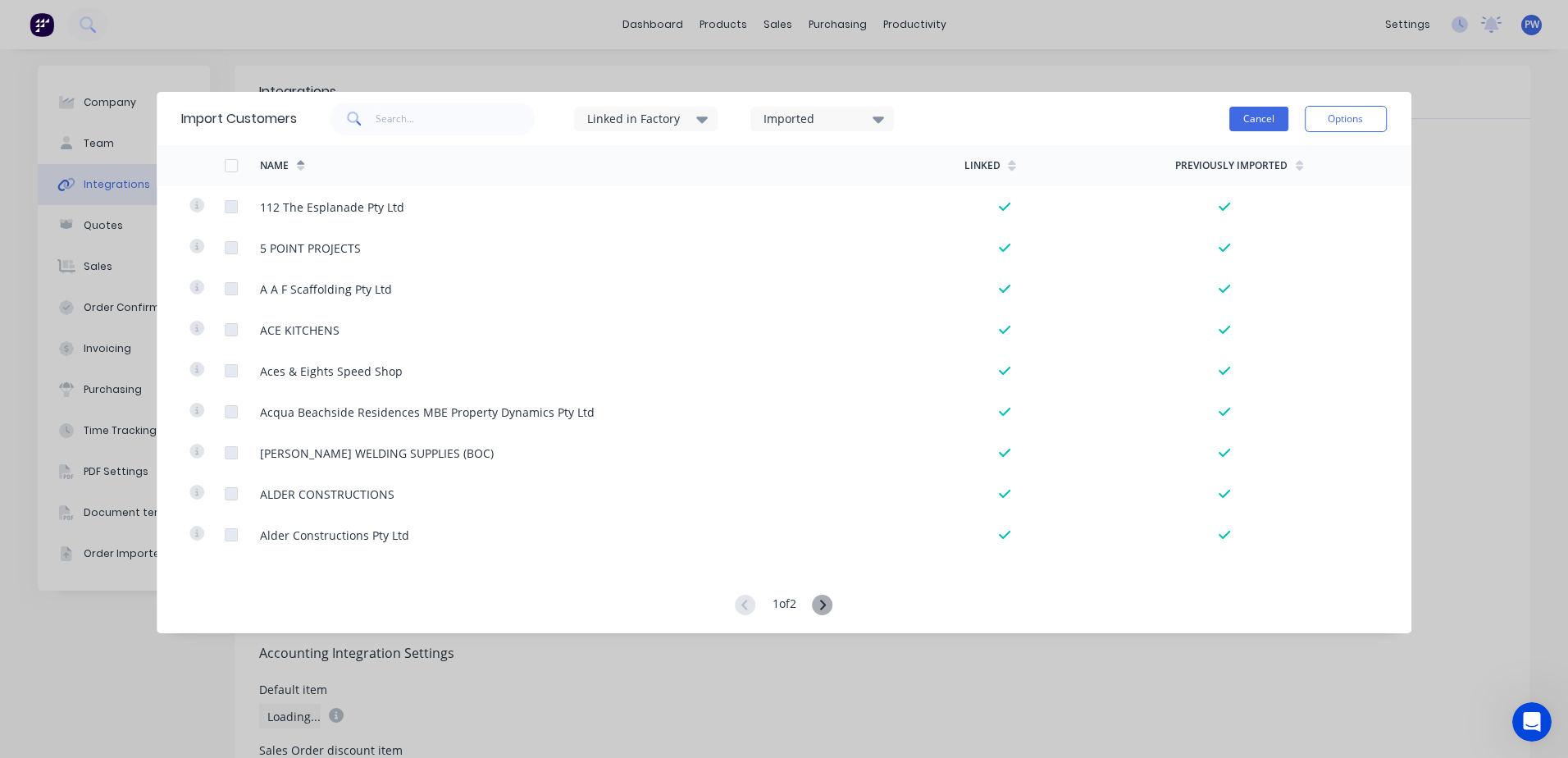
click at [1267, 117] on button "Cancel" at bounding box center [1259, 119] width 59 height 25
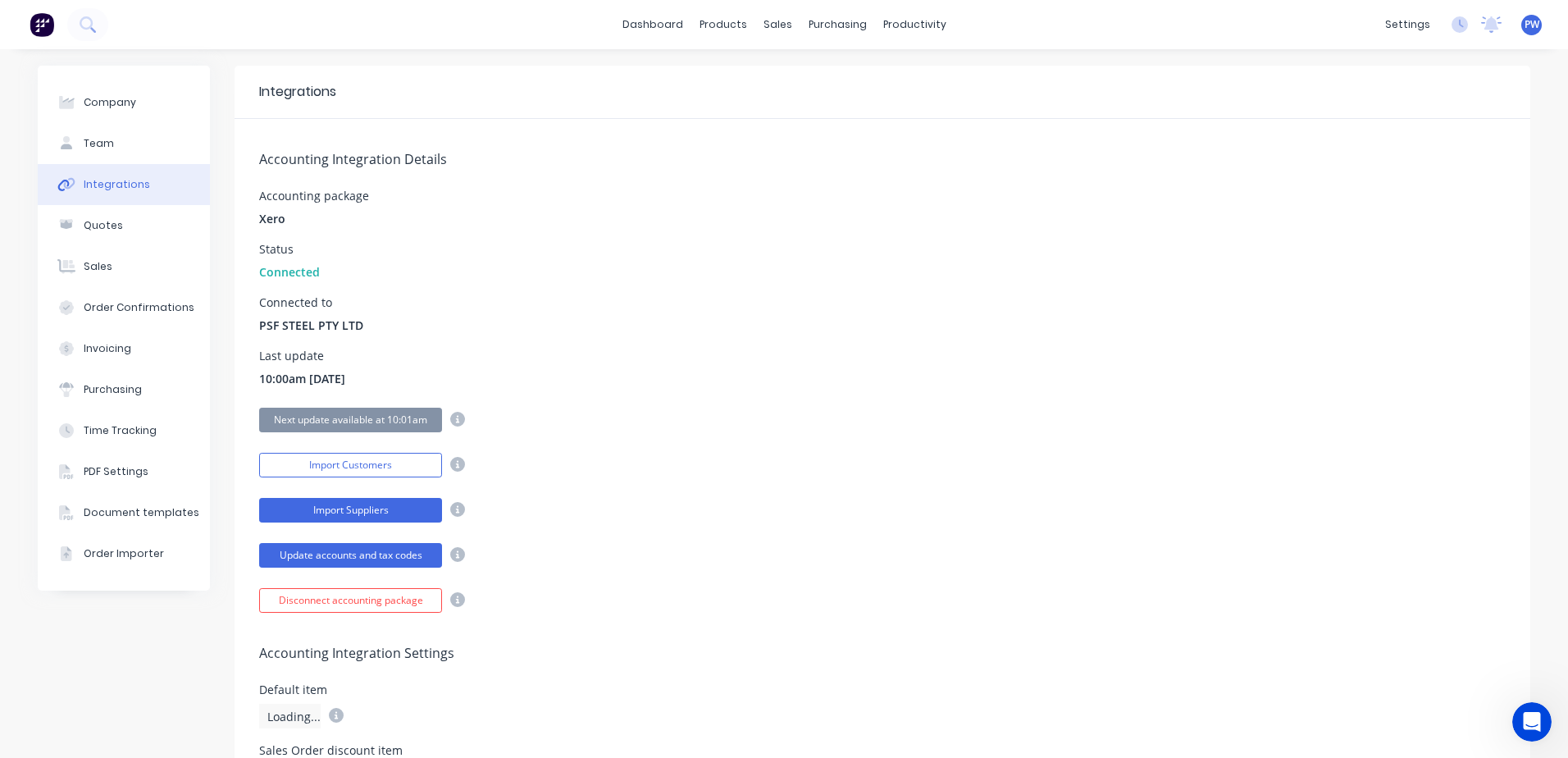
click at [386, 510] on button "Import Suppliers" at bounding box center [350, 510] width 183 height 25
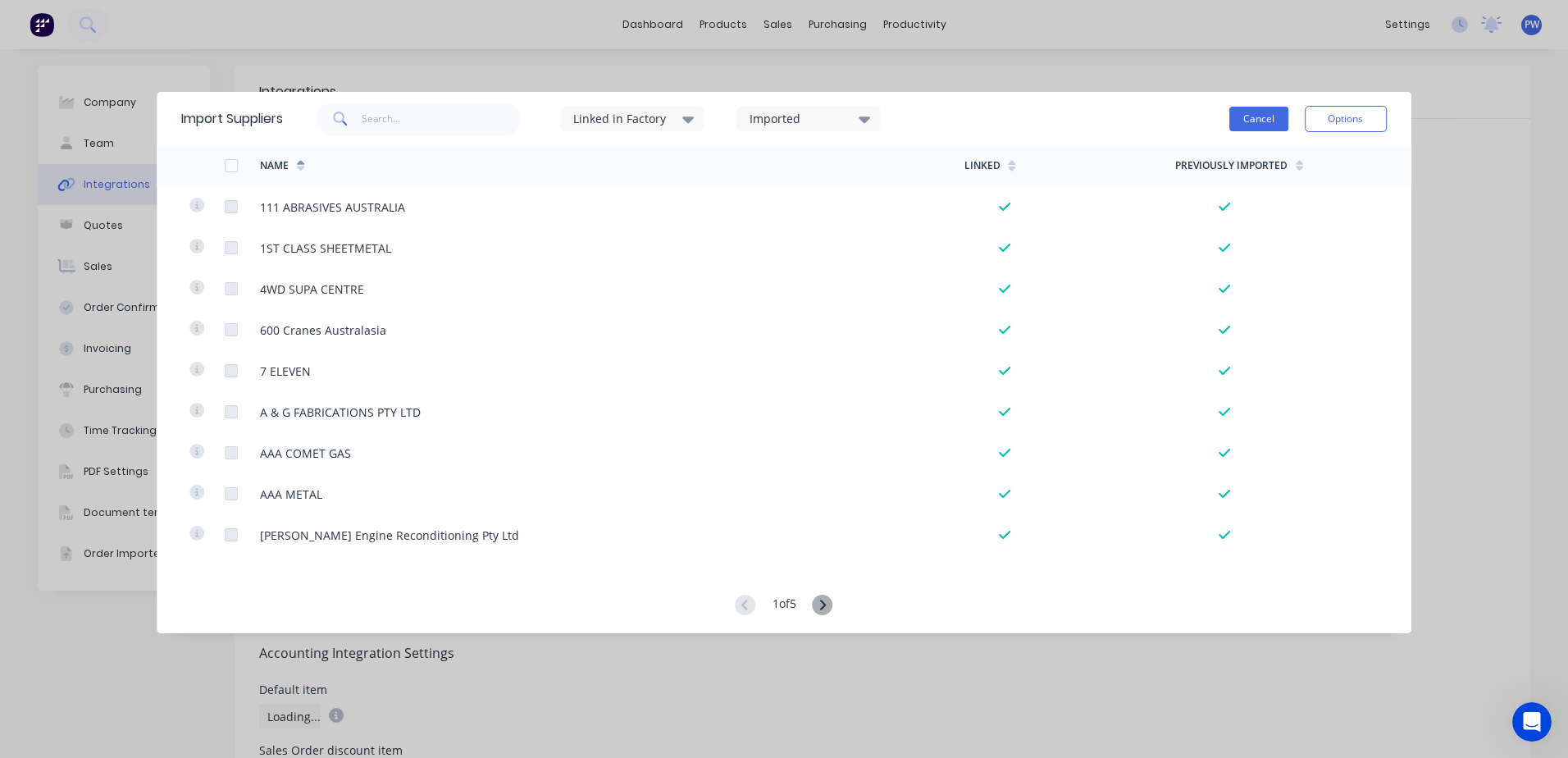
click at [1245, 123] on button "Cancel" at bounding box center [1259, 119] width 59 height 25
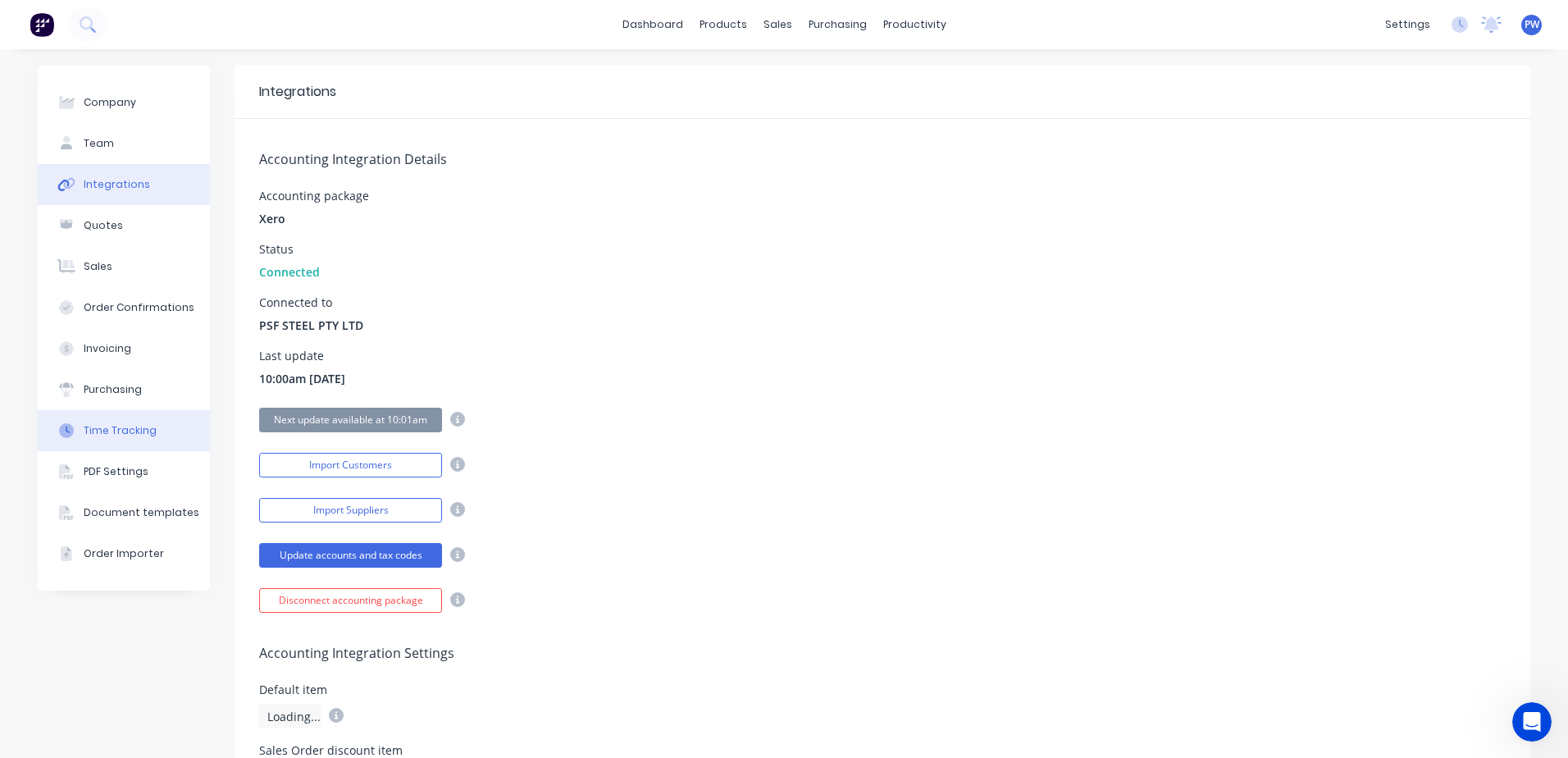
click at [123, 433] on div "Time Tracking" at bounding box center [120, 430] width 73 height 14
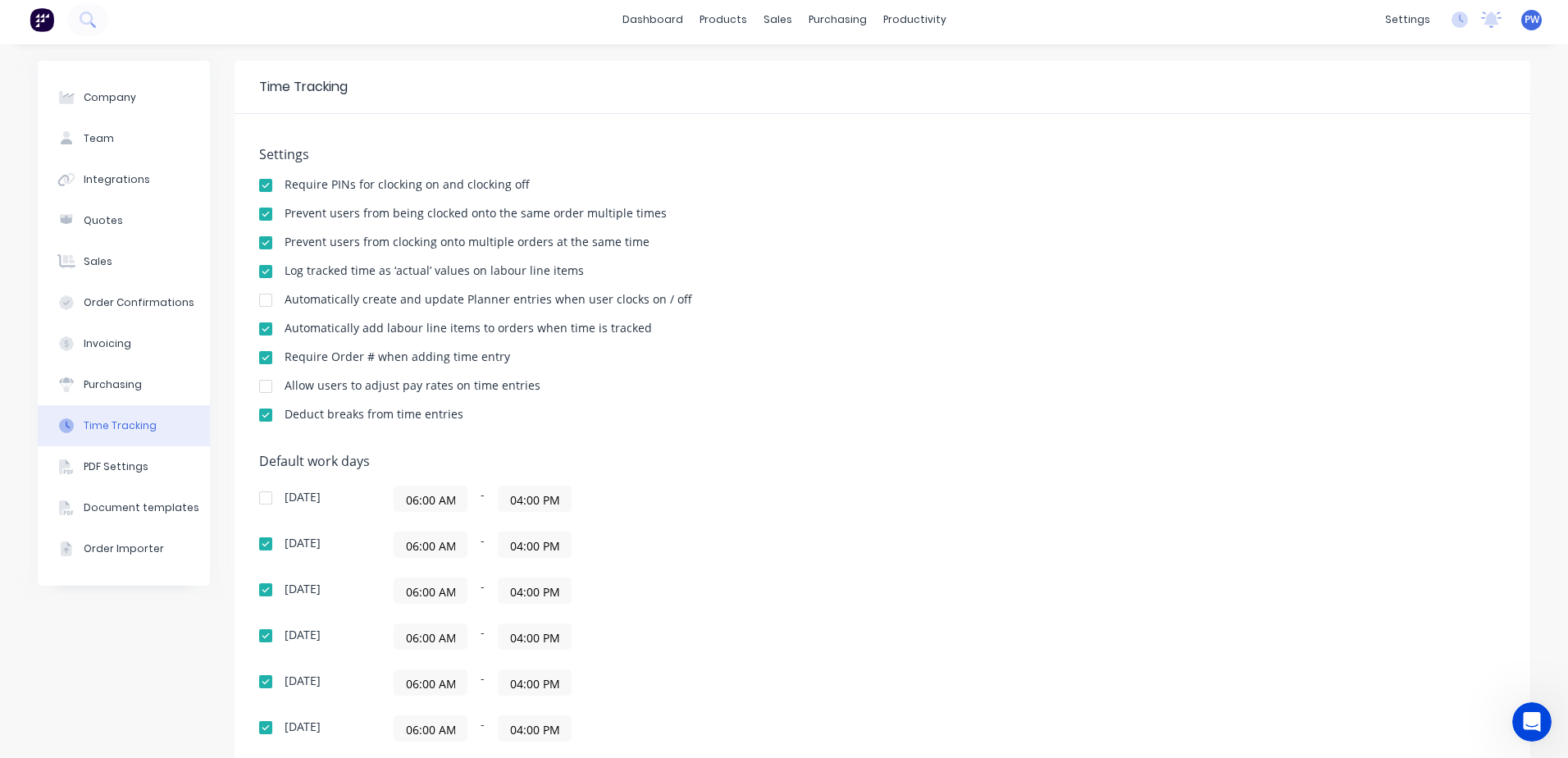
scroll to position [3, 0]
click at [98, 20] on button at bounding box center [87, 22] width 41 height 33
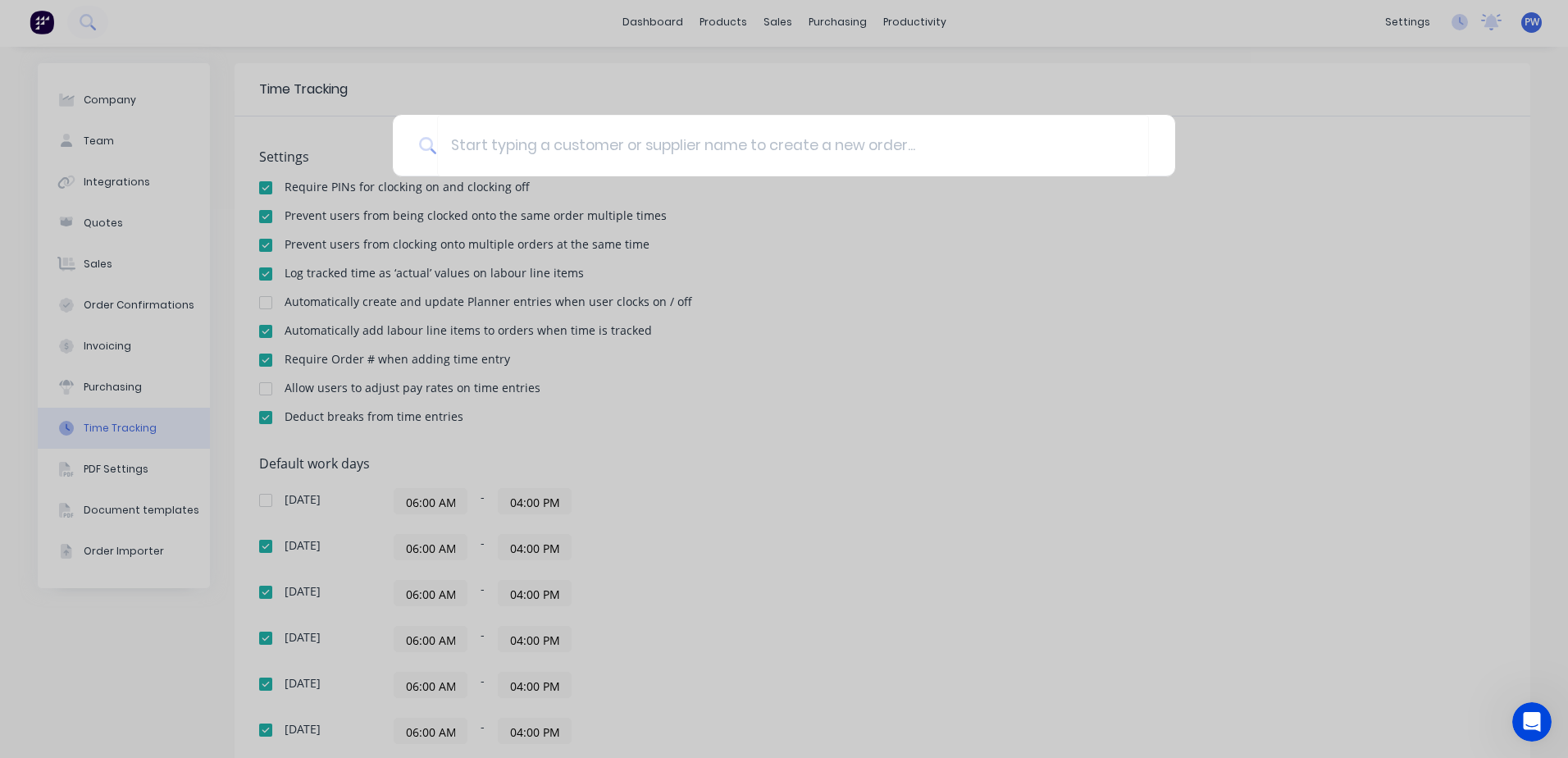
click at [1055, 432] on div at bounding box center [784, 379] width 1568 height 758
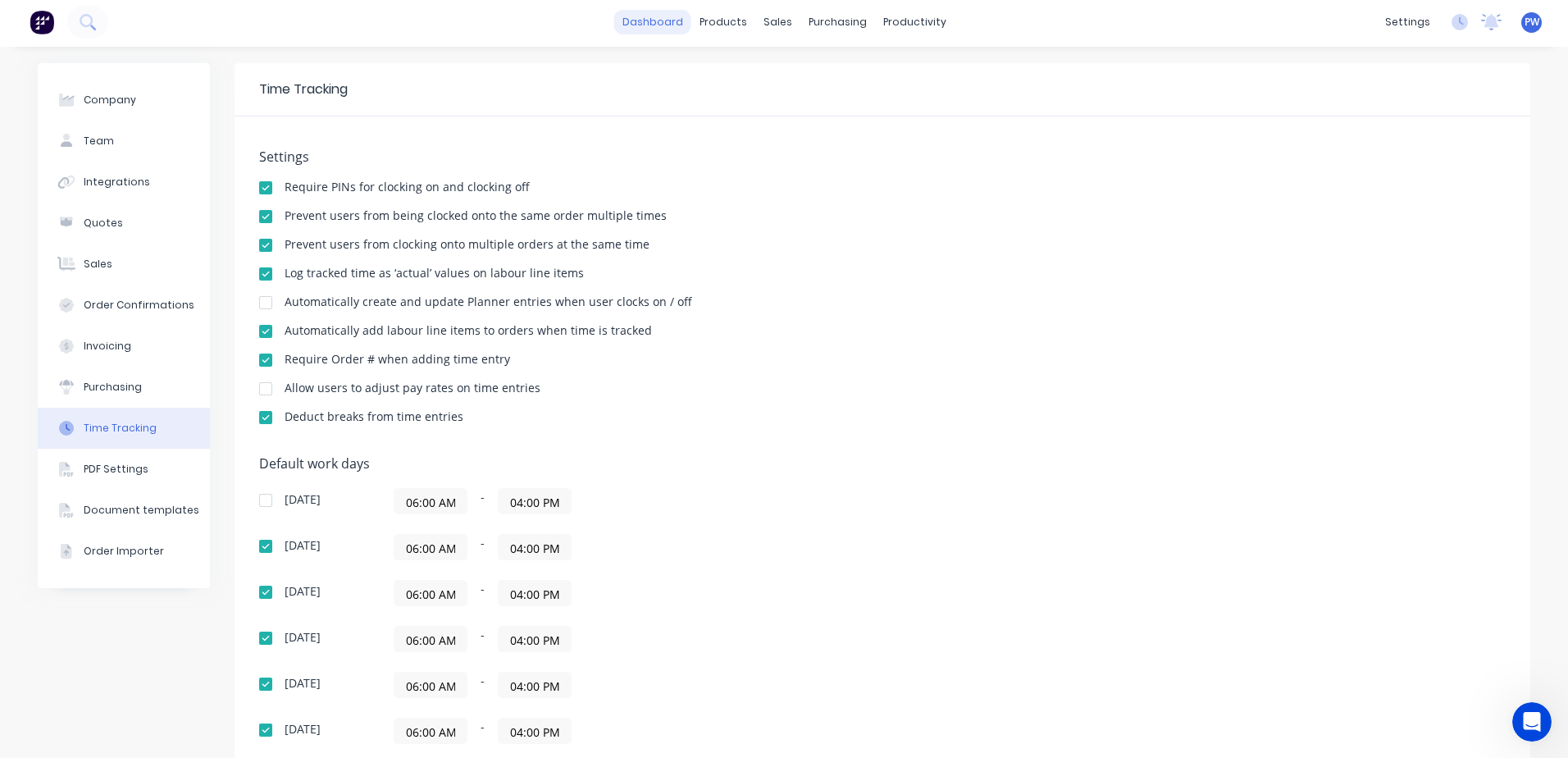
click at [660, 24] on link "dashboard" at bounding box center [652, 22] width 77 height 25
